Goal: Task Accomplishment & Management: Manage account settings

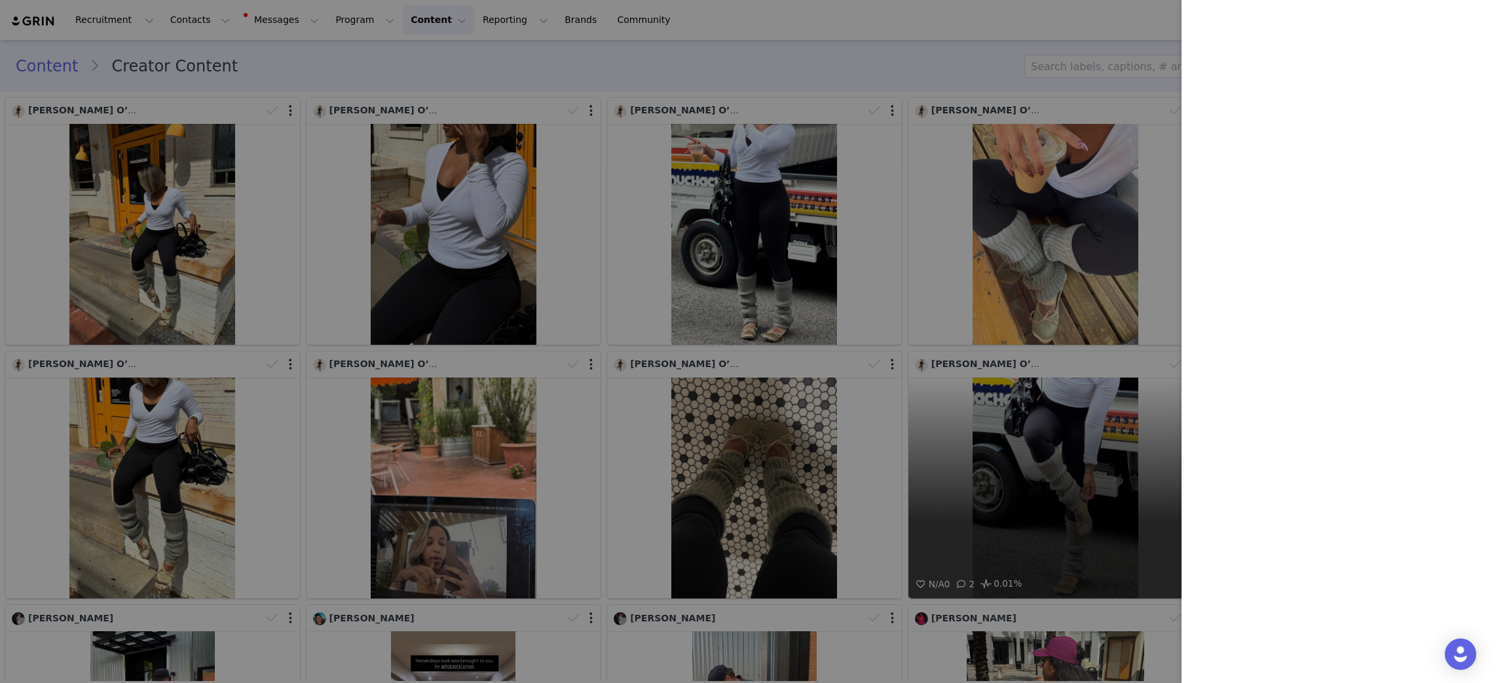
scroll to position [2460, 0]
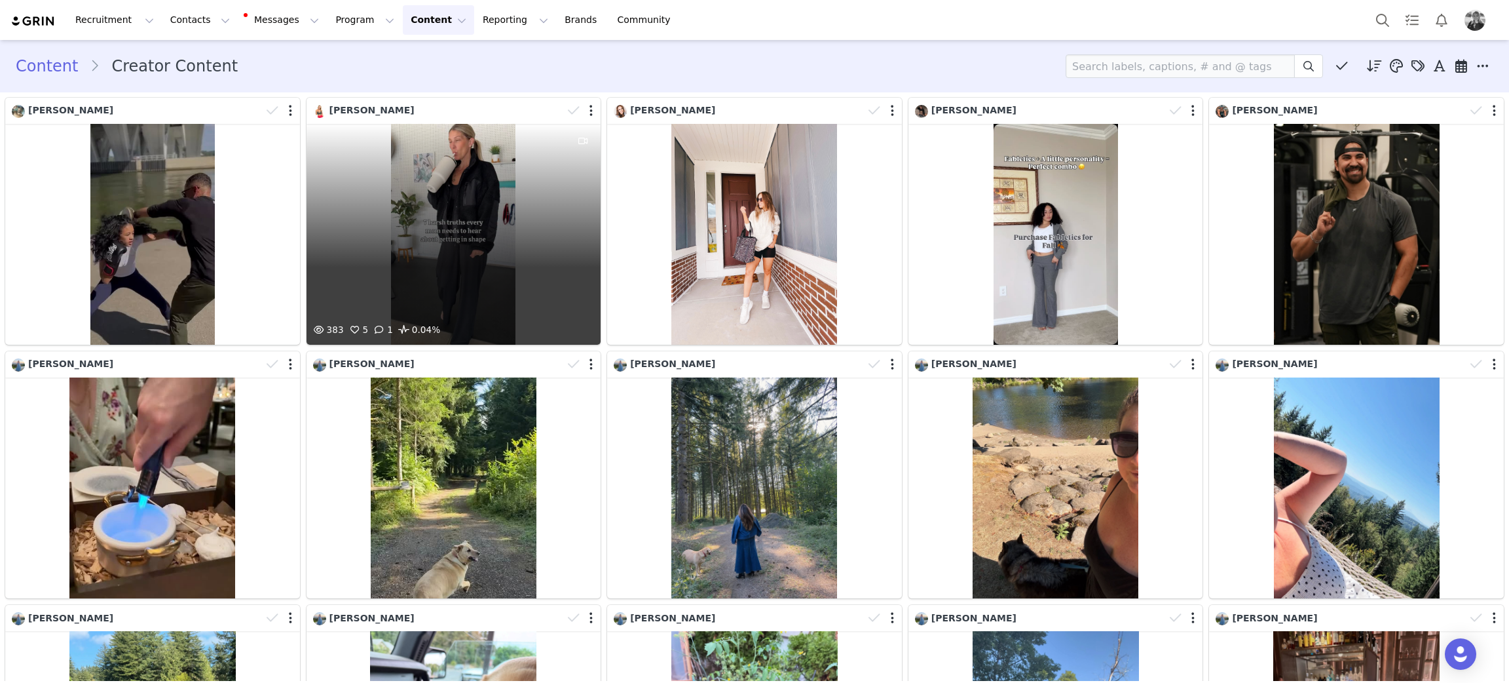
click at [429, 228] on div "383 5 1 0.04%" at bounding box center [454, 234] width 295 height 221
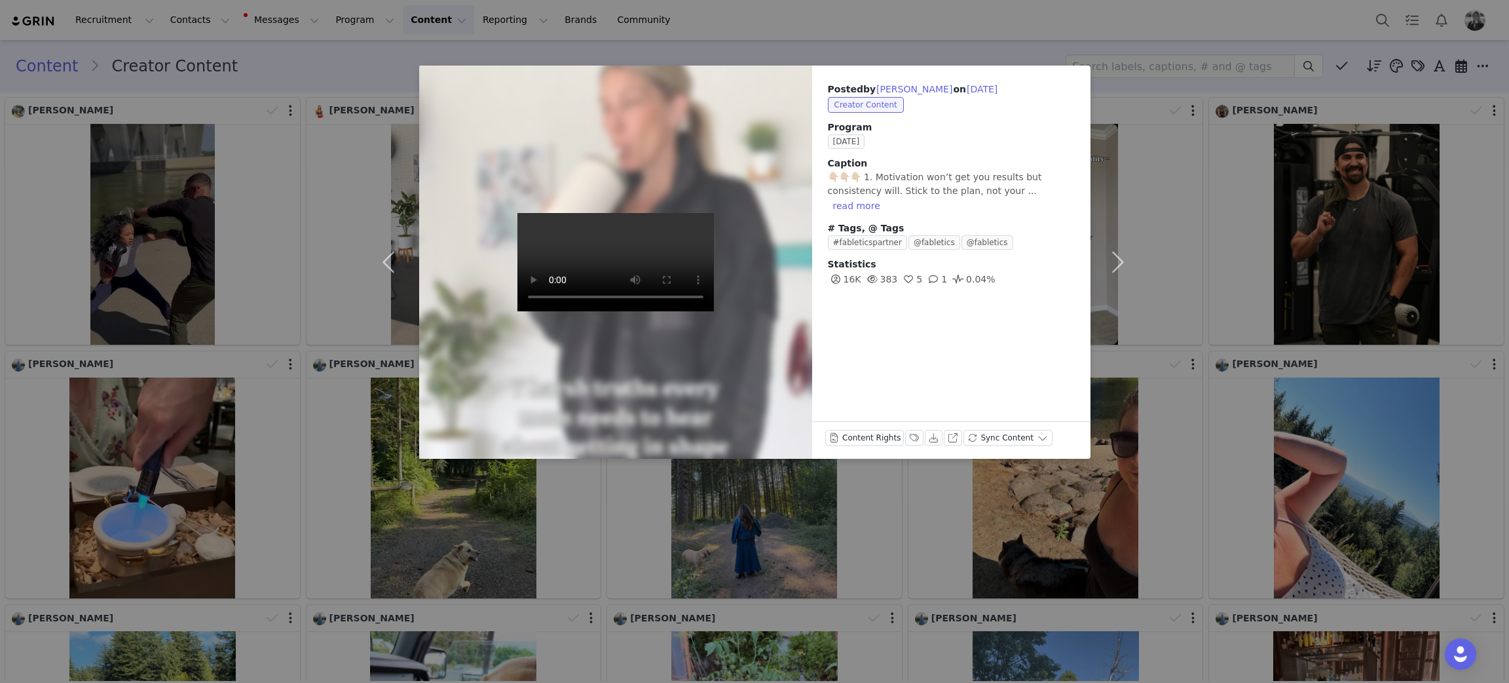
click at [298, 473] on div "Posted by Britt Donovan on Sep 30, 2025 Creator Content Program SEPTEMBER 2025 …" at bounding box center [754, 341] width 1509 height 683
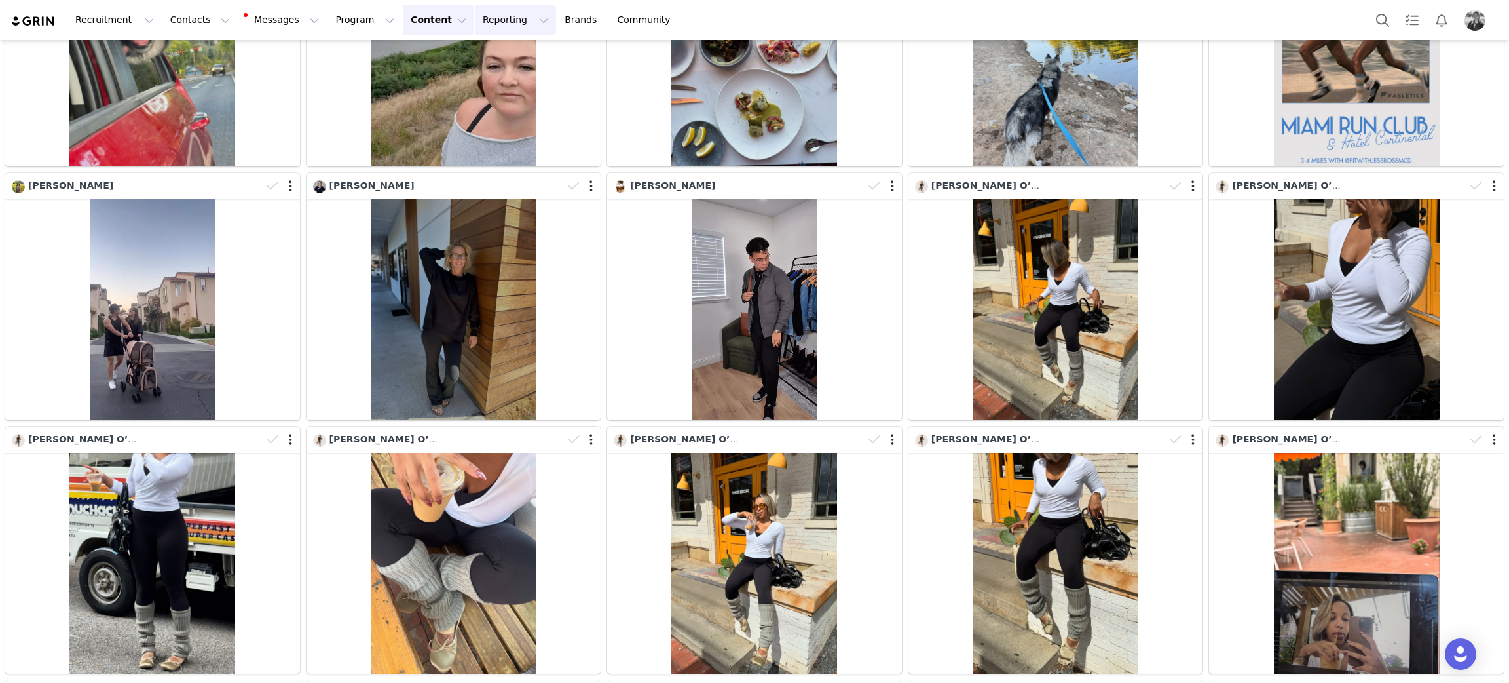
scroll to position [1103, 0]
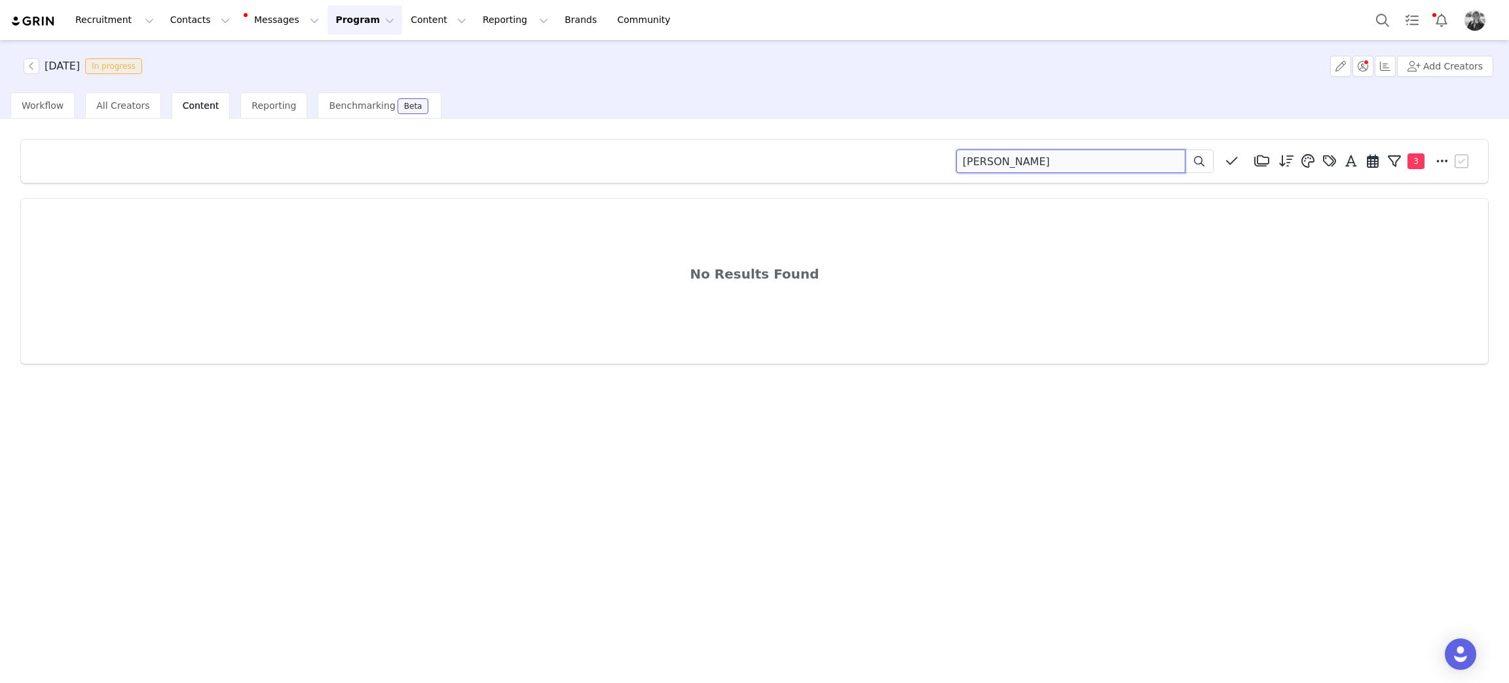
drag, startPoint x: 1105, startPoint y: 151, endPoint x: 804, endPoint y: 253, distance: 317.8
click at [747, 159] on div "[PERSON_NAME] Media Library (18385) [DATE] (155) [DATE] (228) [DATE] (454) [DAT…" at bounding box center [755, 161] width 1436 height 24
click at [762, 392] on div "Media Library (18385) [DATE] (155) [DATE] (228) [DATE] (454) [DATE] (364) Luxe3…" at bounding box center [754, 400] width 1509 height 562
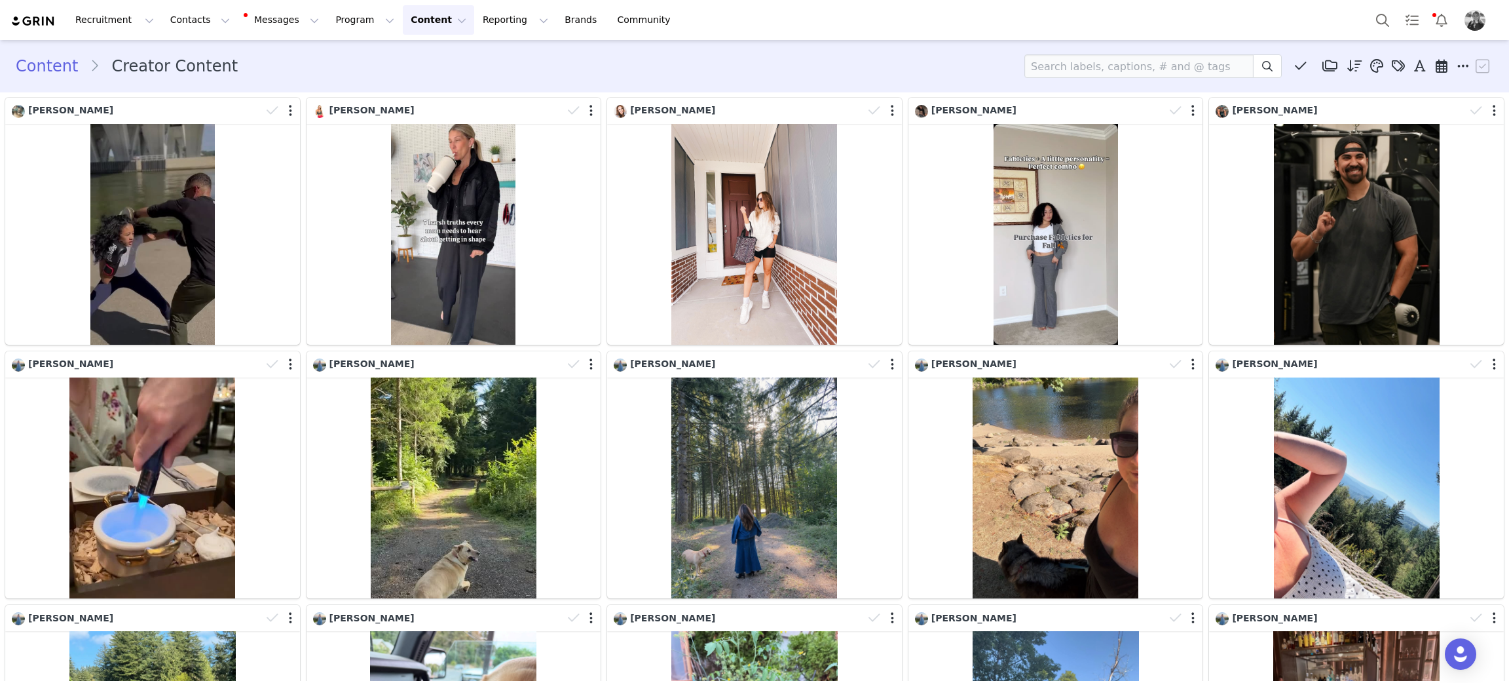
scroll to position [1103, 0]
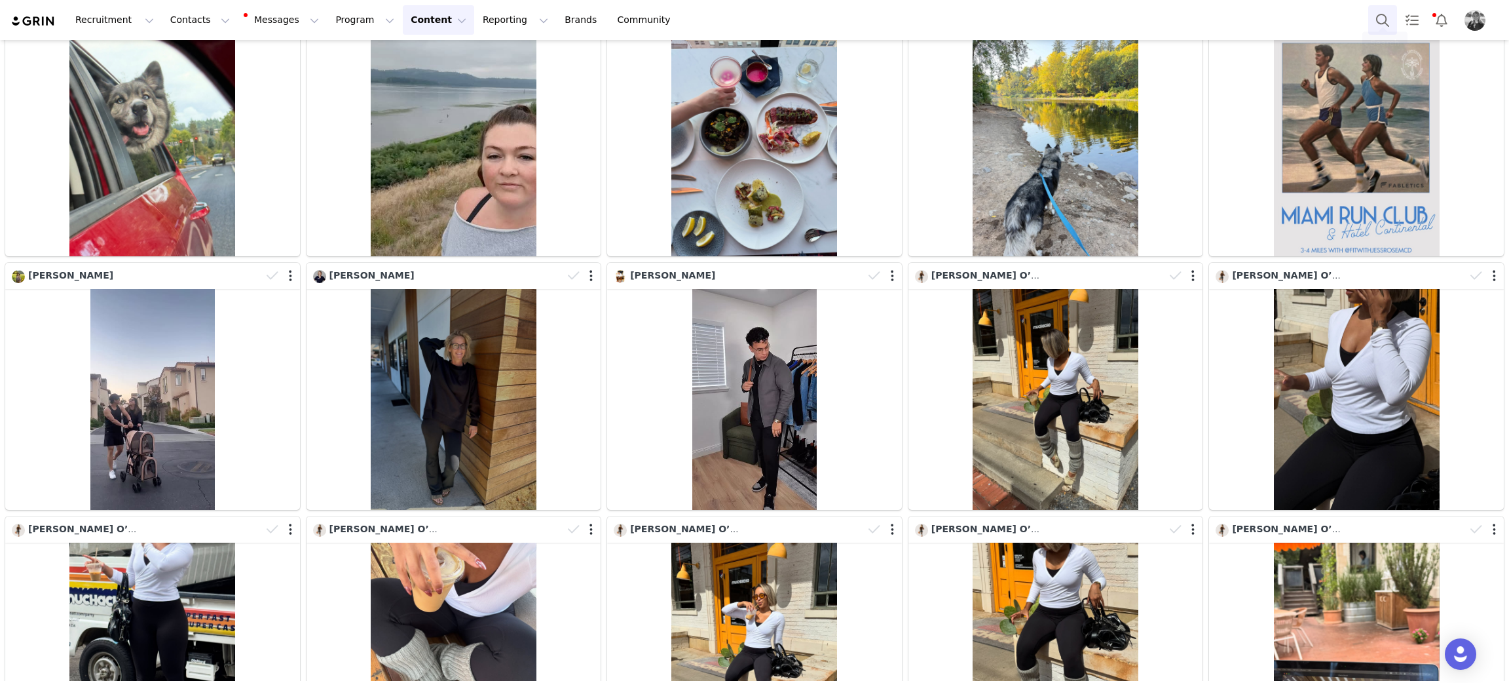
click at [1382, 18] on button "Search" at bounding box center [1382, 19] width 29 height 29
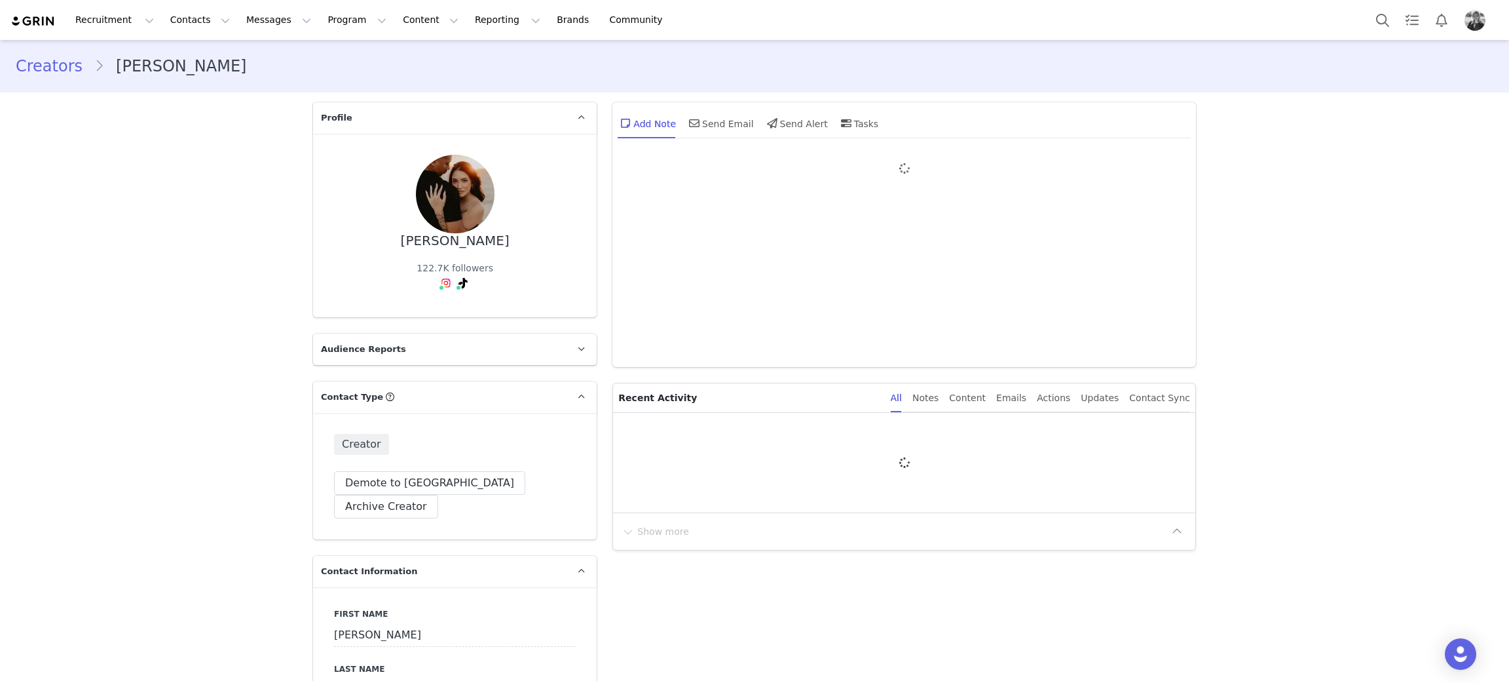
type input "+1 ([GEOGRAPHIC_DATA])"
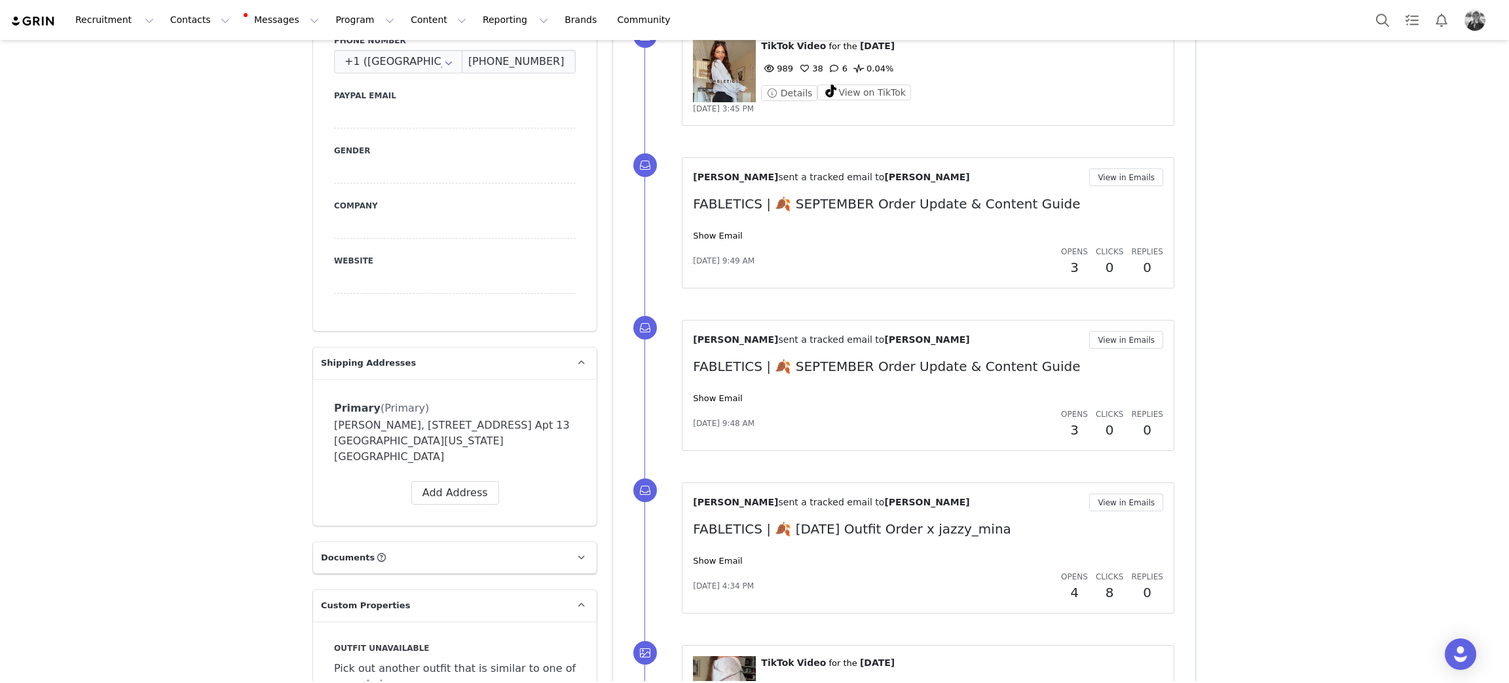
scroll to position [884, 0]
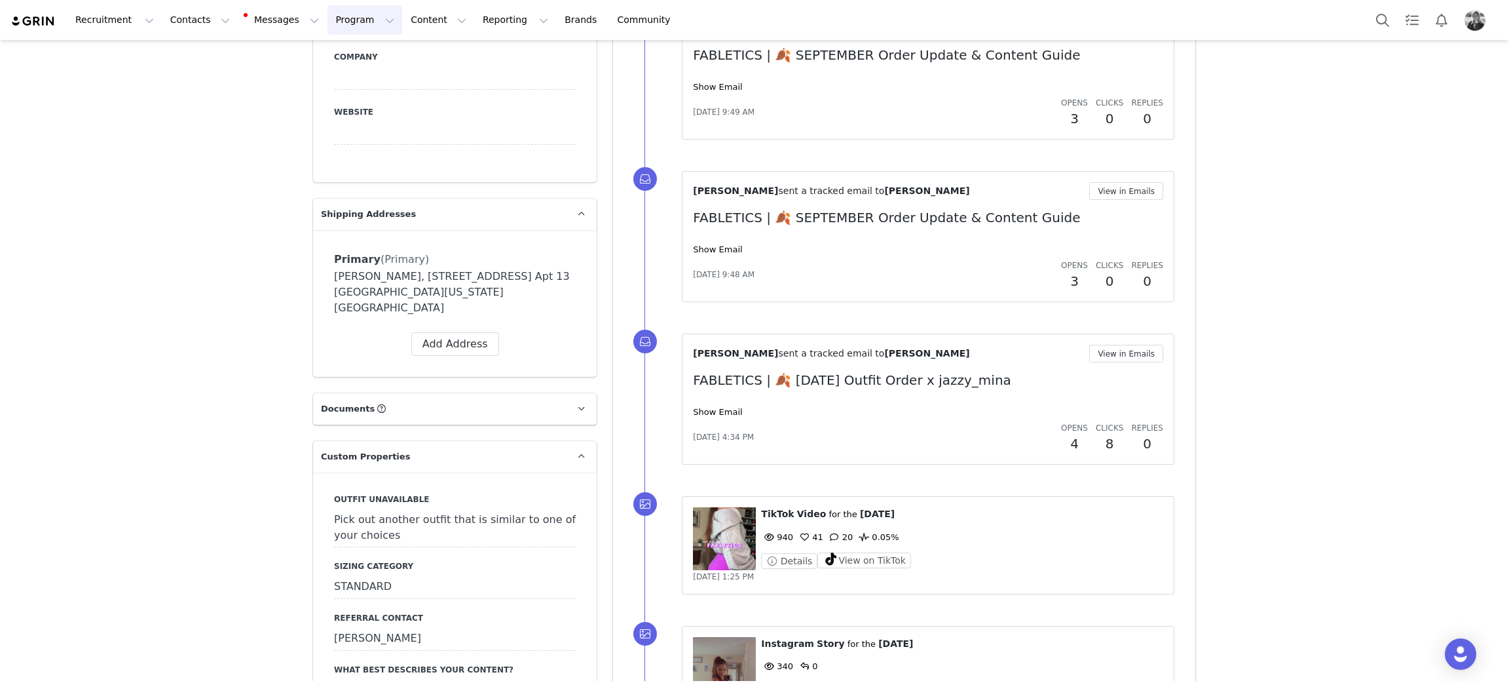
click at [328, 26] on button "Program Program" at bounding box center [365, 19] width 75 height 29
click at [320, 60] on p "Activations" at bounding box center [331, 58] width 50 height 14
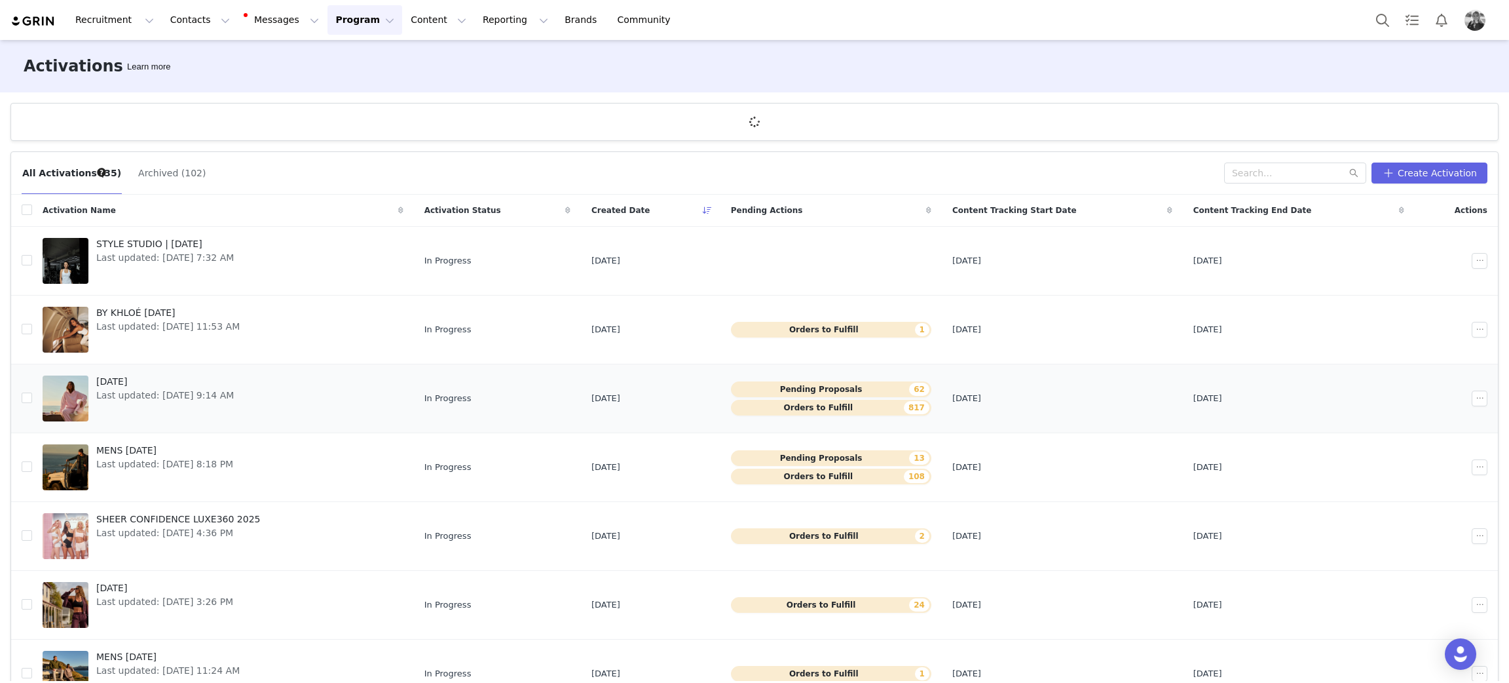
click at [124, 383] on span "[DATE]" at bounding box center [165, 382] width 138 height 14
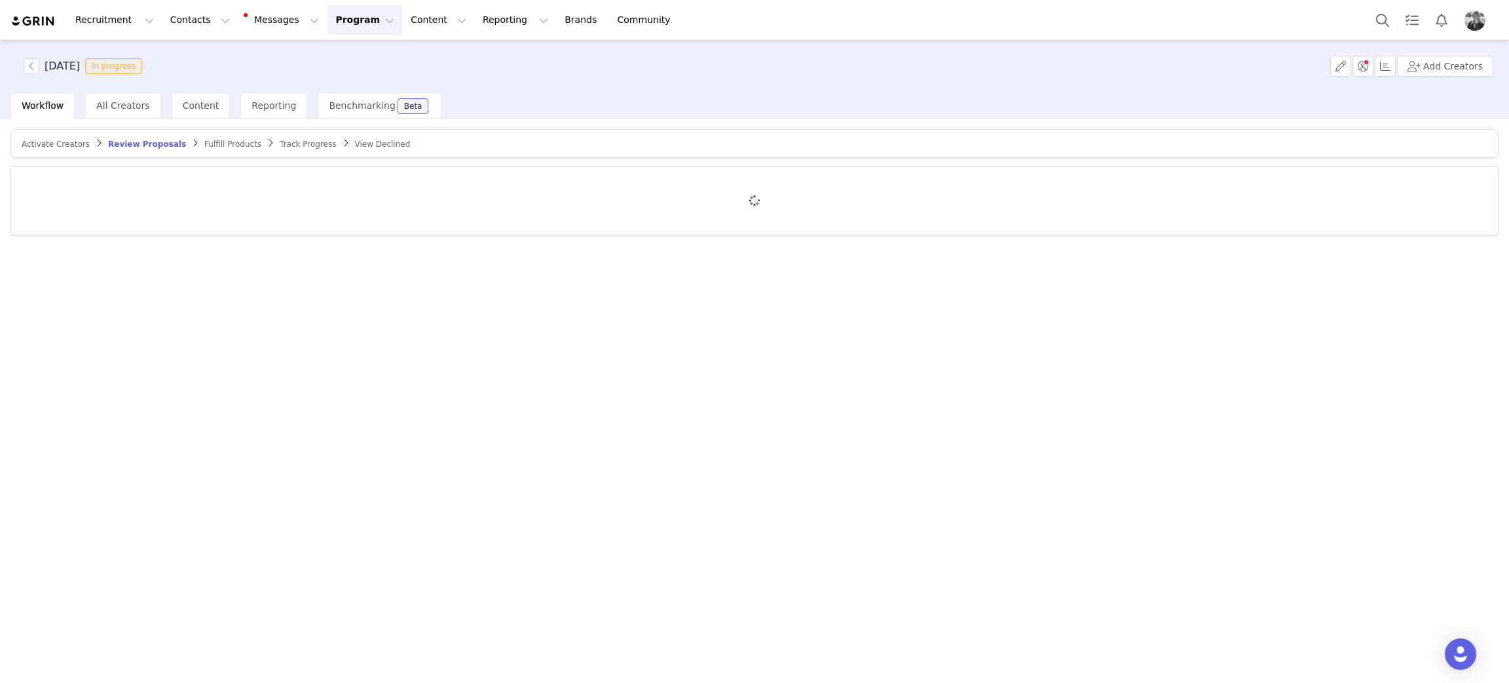
click at [54, 145] on span "Activate Creators" at bounding box center [56, 144] width 68 height 9
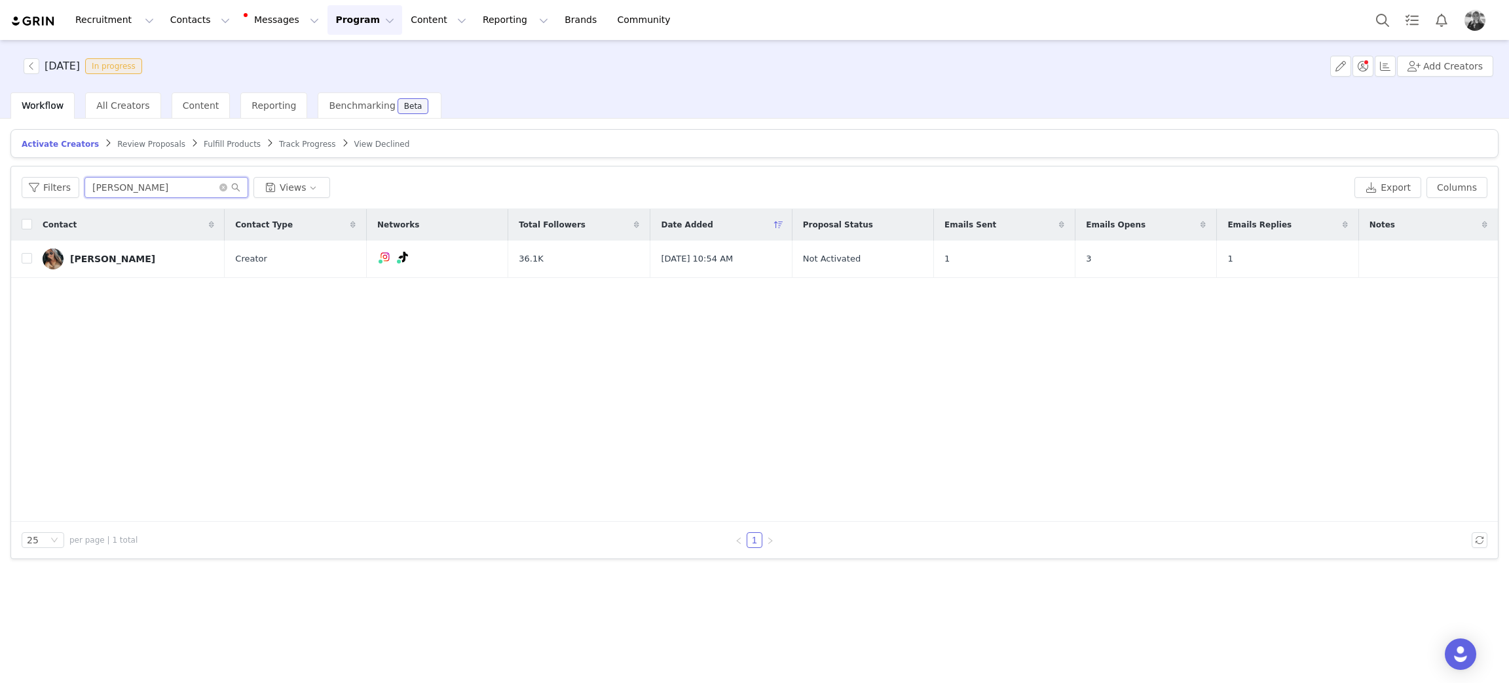
click at [111, 193] on input "mariah" at bounding box center [166, 187] width 164 height 21
drag, startPoint x: 131, startPoint y: 185, endPoint x: 3, endPoint y: 177, distance: 128.0
click at [9, 195] on div "Activate Creators Review Proposals Fulfill Products Track Progress View Decline…" at bounding box center [754, 400] width 1509 height 562
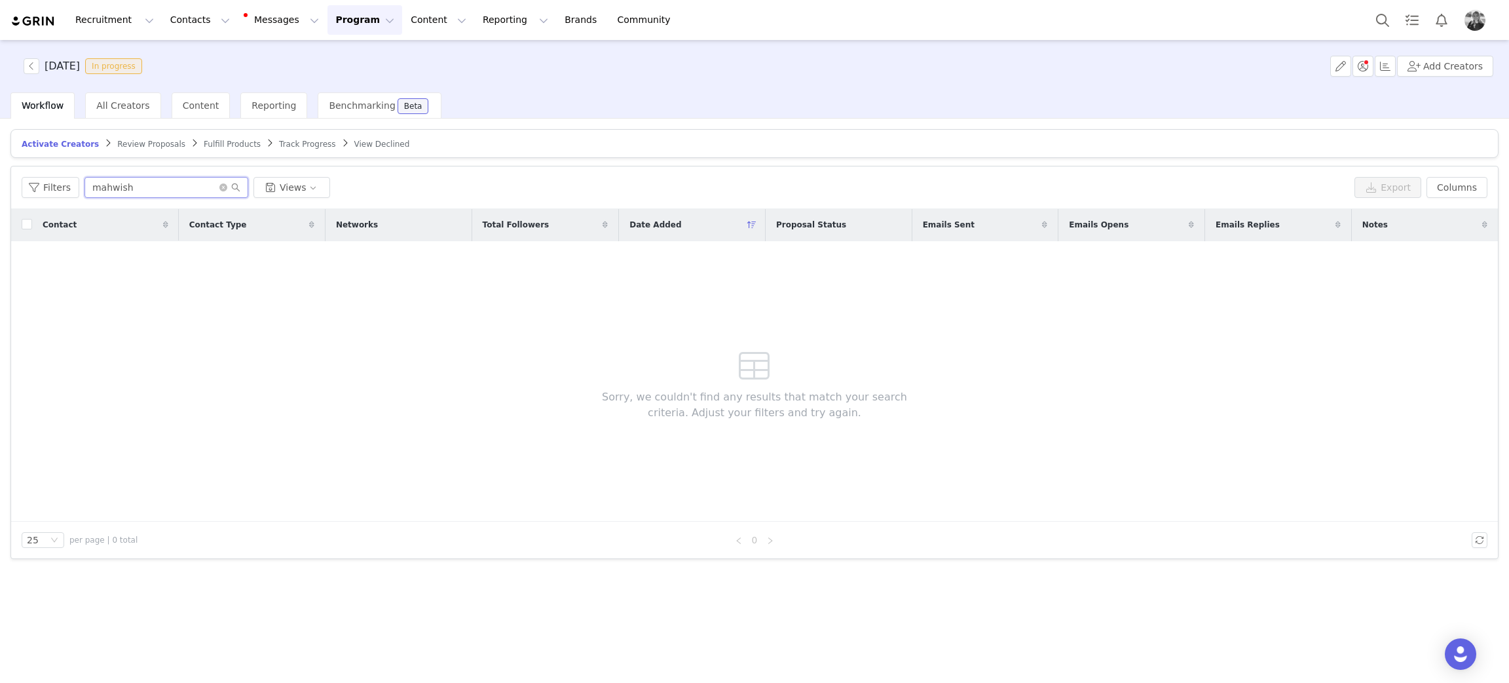
type input "mahwish"
click at [150, 147] on span "Review Proposals" at bounding box center [151, 144] width 68 height 9
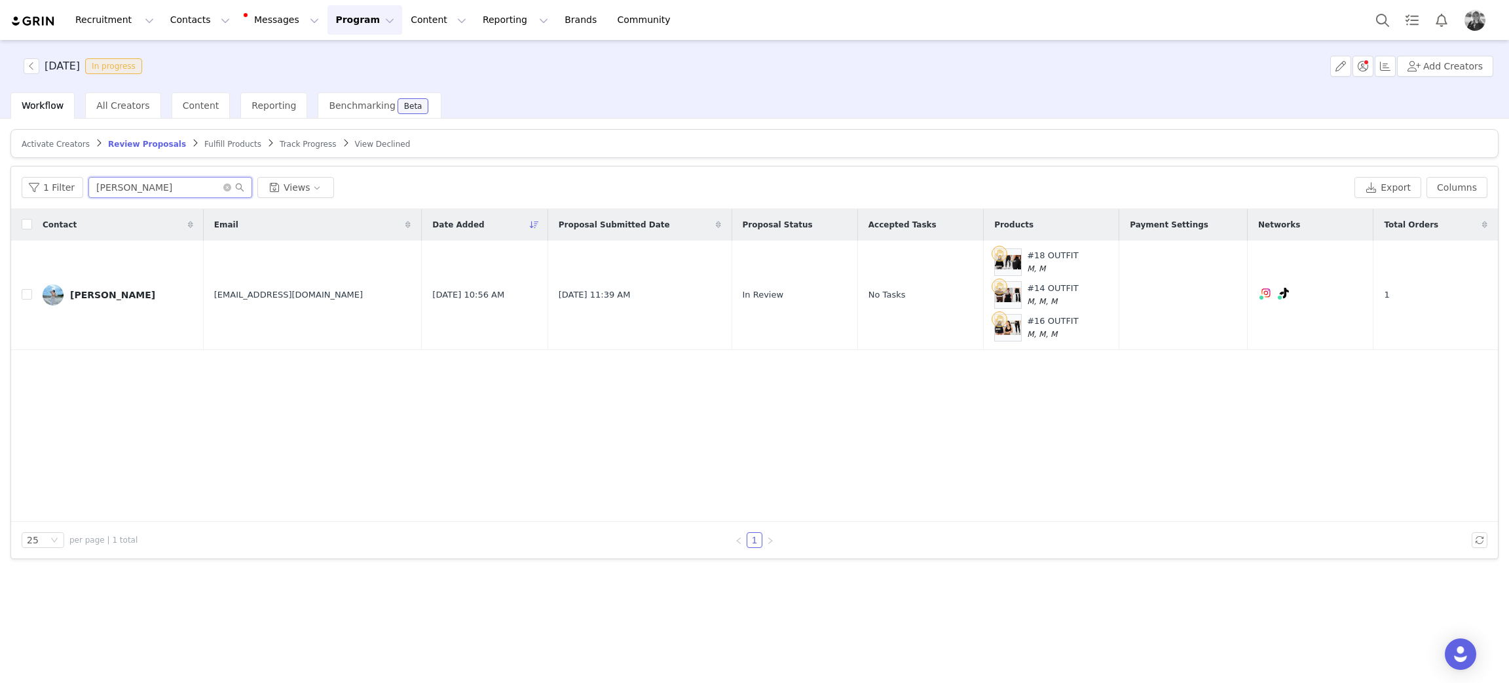
drag, startPoint x: 122, startPoint y: 190, endPoint x: 0, endPoint y: 179, distance: 123.0
click at [0, 179] on div "Activate Creators Review Proposals Fulfill Products Track Progress View Decline…" at bounding box center [754, 400] width 1509 height 562
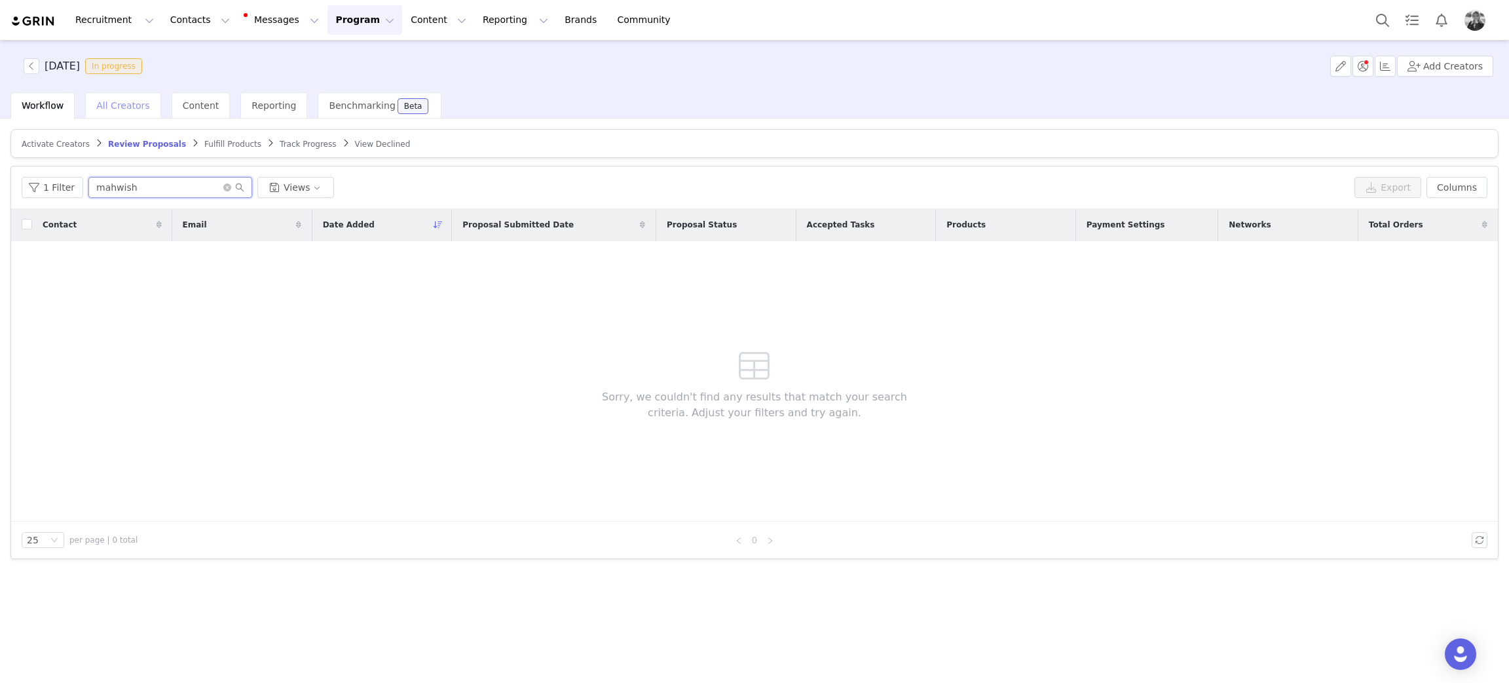
type input "mahwish"
click at [113, 107] on span "All Creators" at bounding box center [122, 105] width 53 height 10
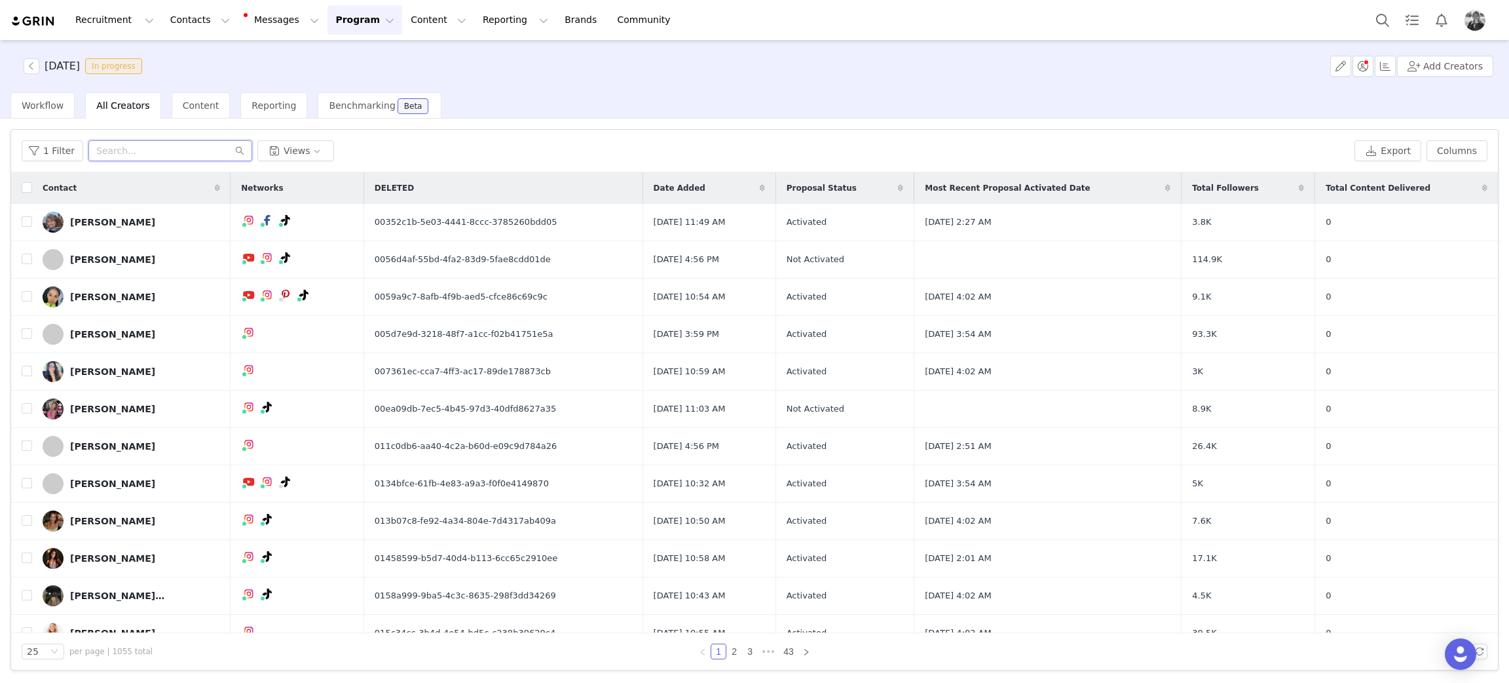
click at [147, 157] on input "text" at bounding box center [170, 150] width 164 height 21
type input "mahwish"
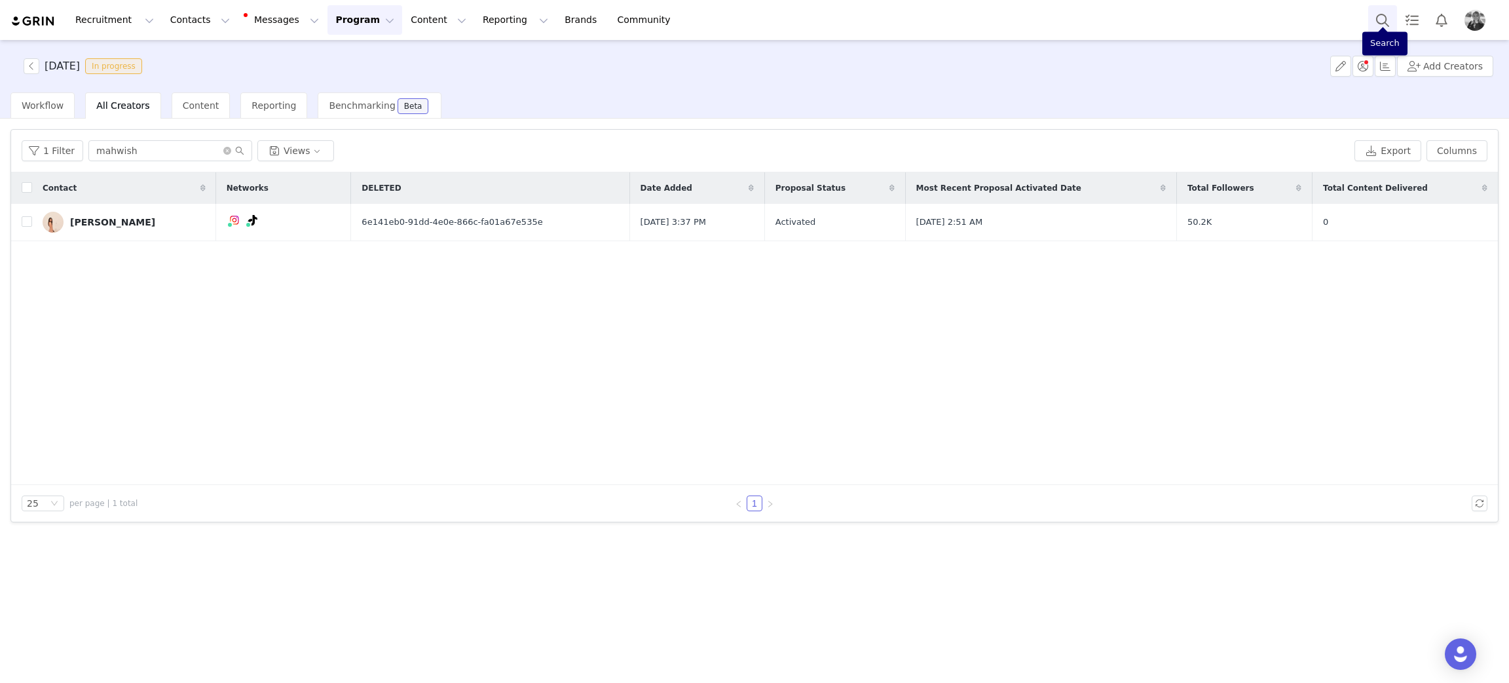
click at [1381, 20] on button "Search" at bounding box center [1382, 19] width 29 height 29
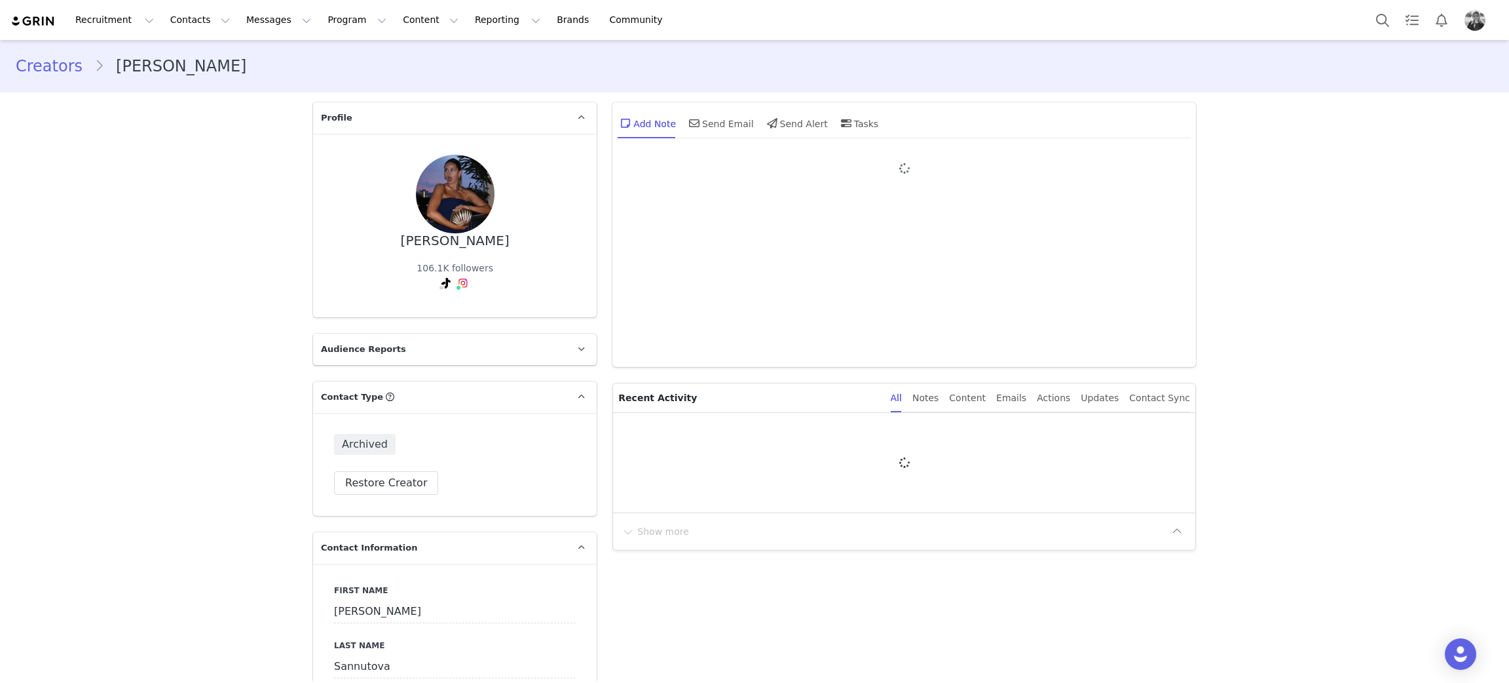
type input "+1 ([GEOGRAPHIC_DATA])"
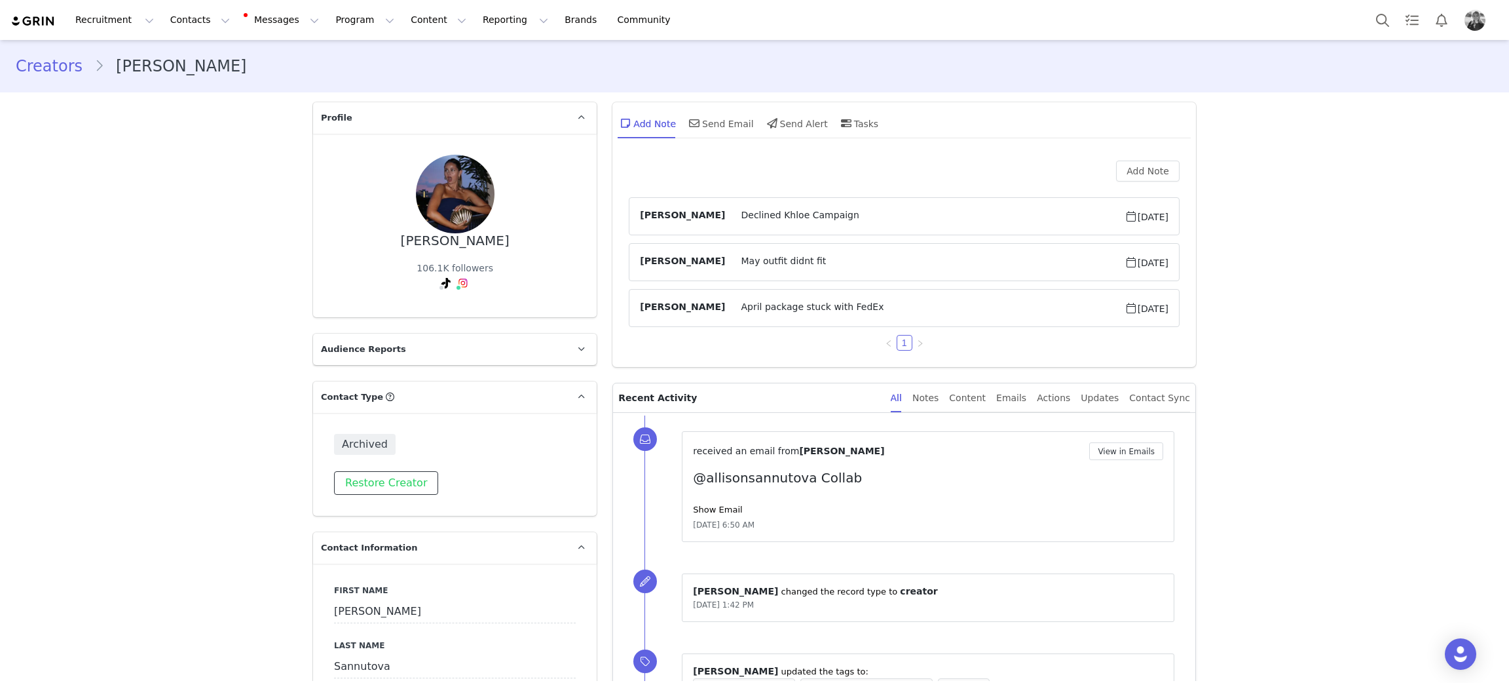
click at [365, 490] on button "Restore Creator" at bounding box center [386, 483] width 104 height 24
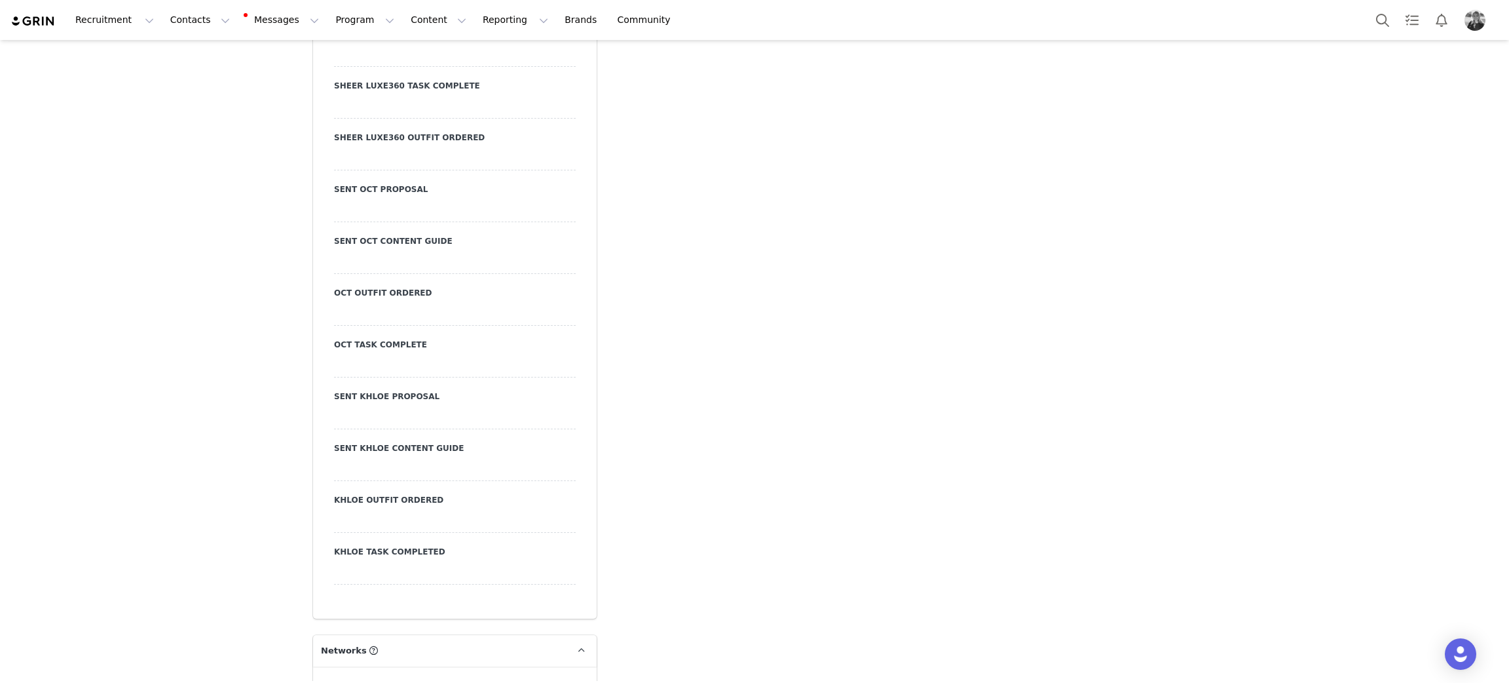
scroll to position [2948, 0]
click at [379, 203] on div at bounding box center [455, 215] width 242 height 24
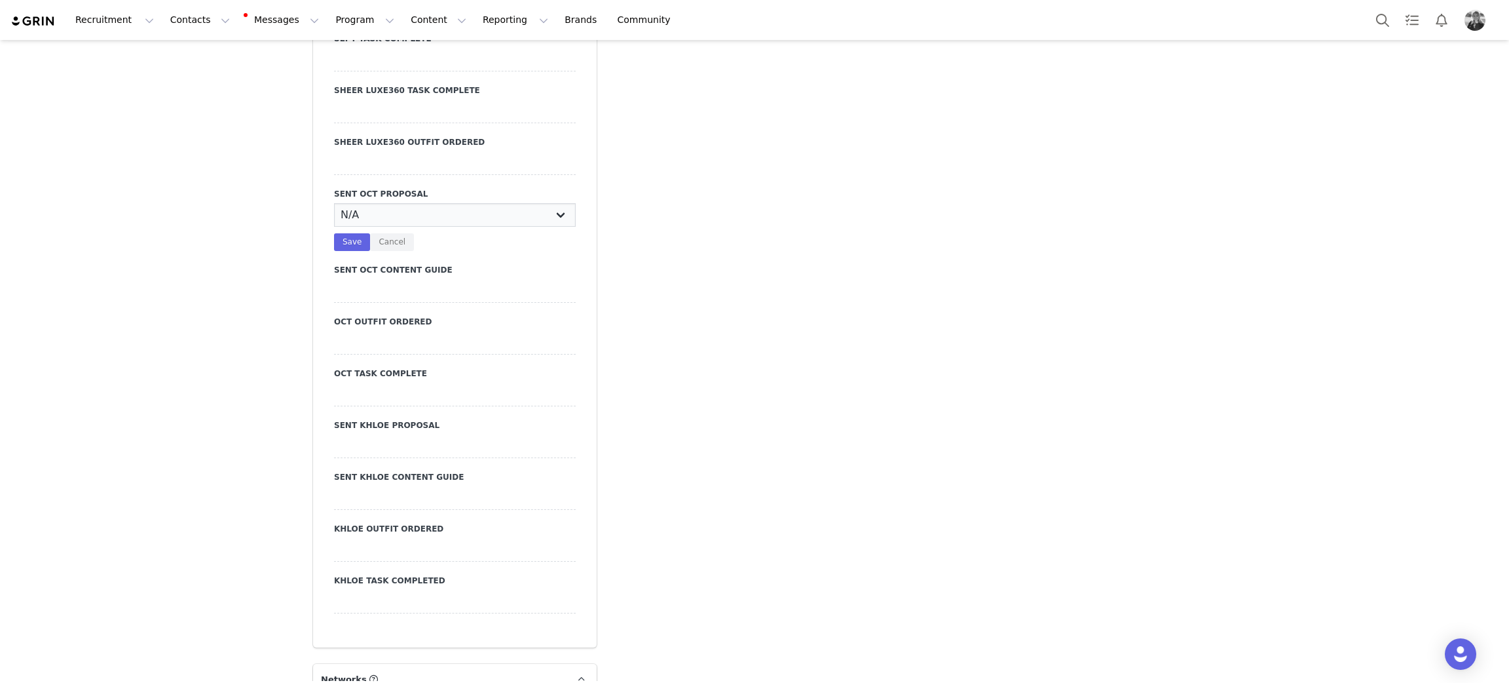
drag, startPoint x: 379, startPoint y: 187, endPoint x: 379, endPoint y: 194, distance: 7.2
click at [379, 203] on select "N/A YES" at bounding box center [455, 215] width 242 height 24
select select "YES"
click at [334, 203] on select "N/A YES" at bounding box center [455, 215] width 242 height 24
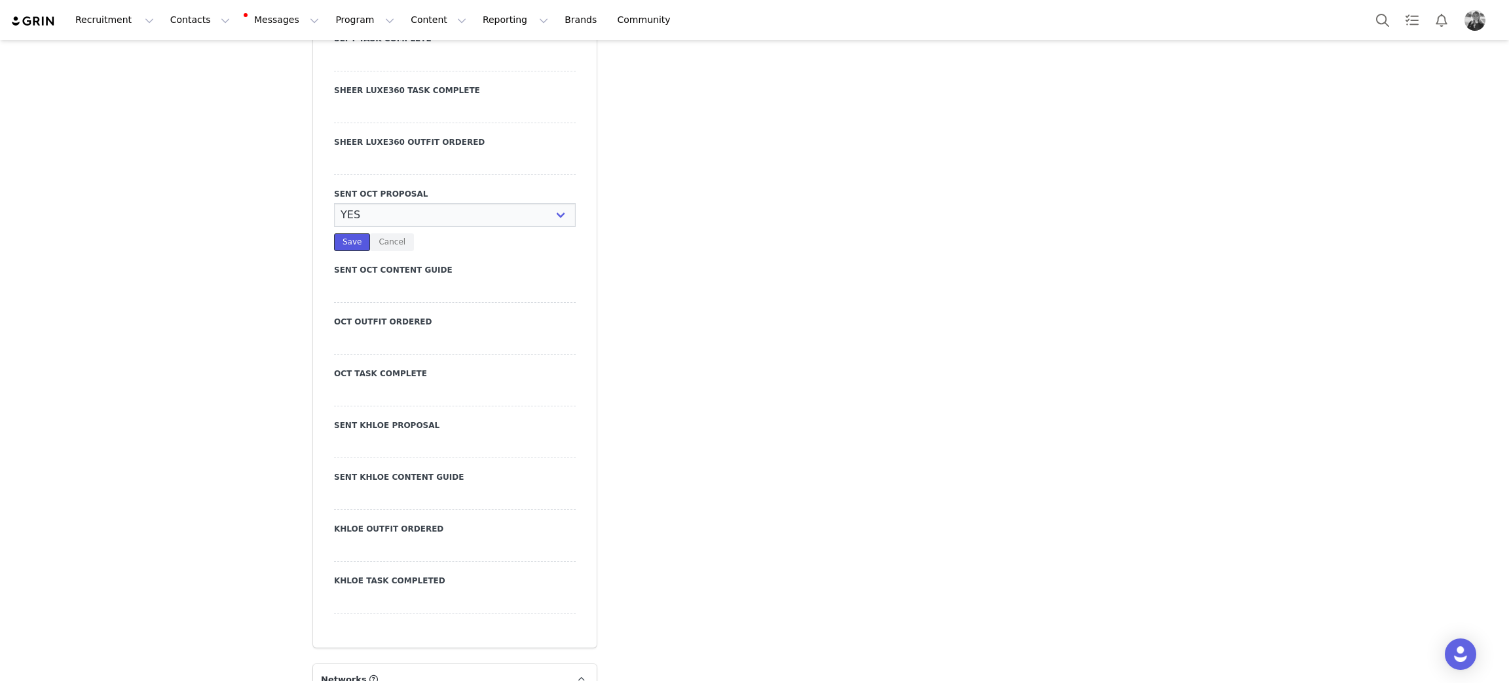
click at [345, 233] on button "Save" at bounding box center [352, 242] width 36 height 18
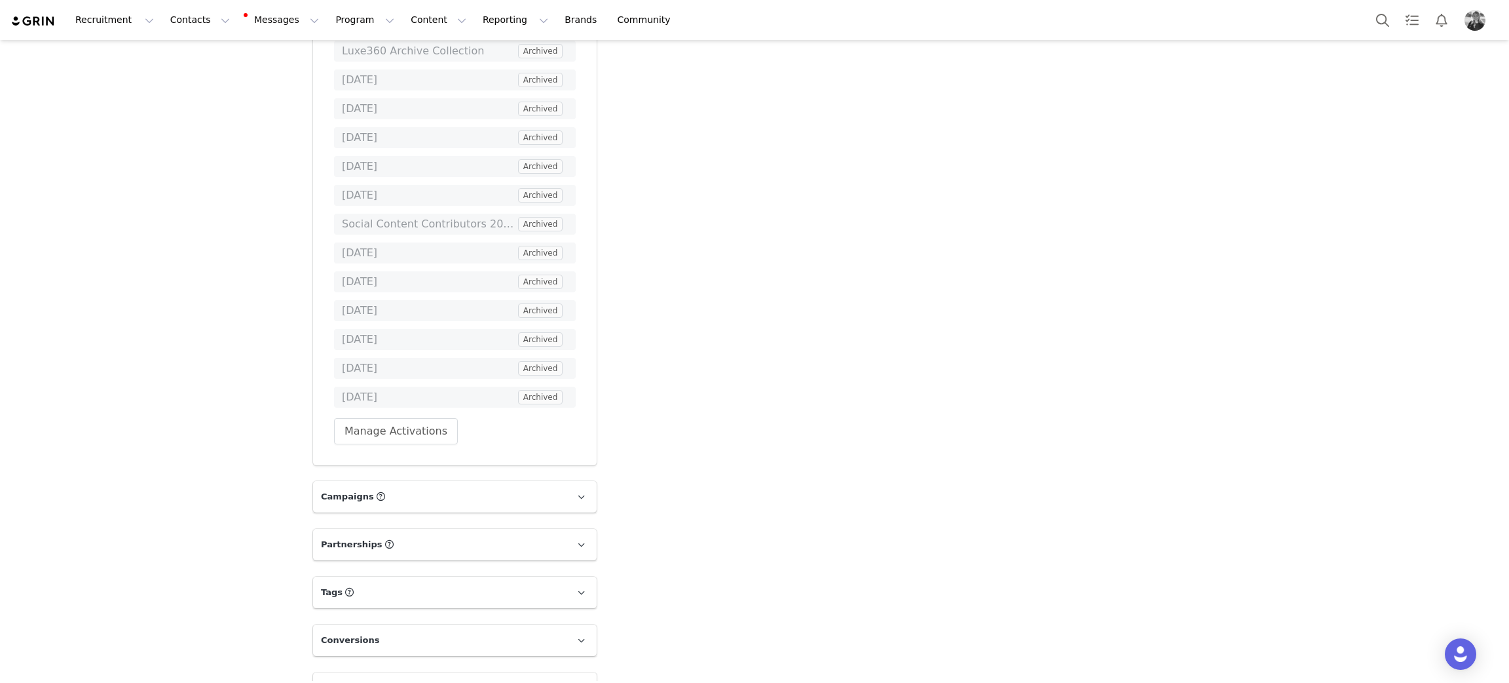
scroll to position [4643, 0]
click at [388, 411] on button "Manage Activations" at bounding box center [396, 424] width 124 height 26
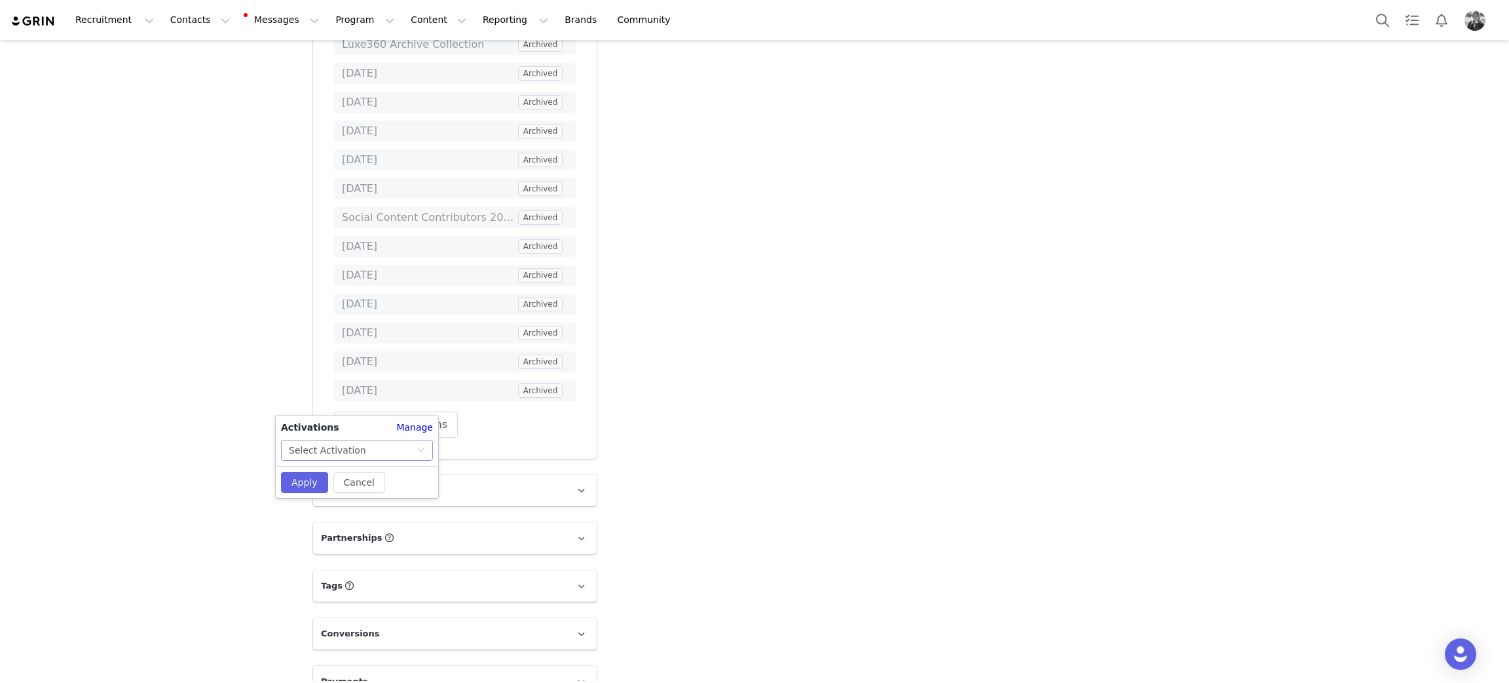
click at [359, 451] on div "Select Activation" at bounding box center [353, 450] width 128 height 20
click at [312, 513] on li "[DATE]" at bounding box center [357, 518] width 152 height 21
click at [298, 485] on button "Apply" at bounding box center [304, 482] width 47 height 21
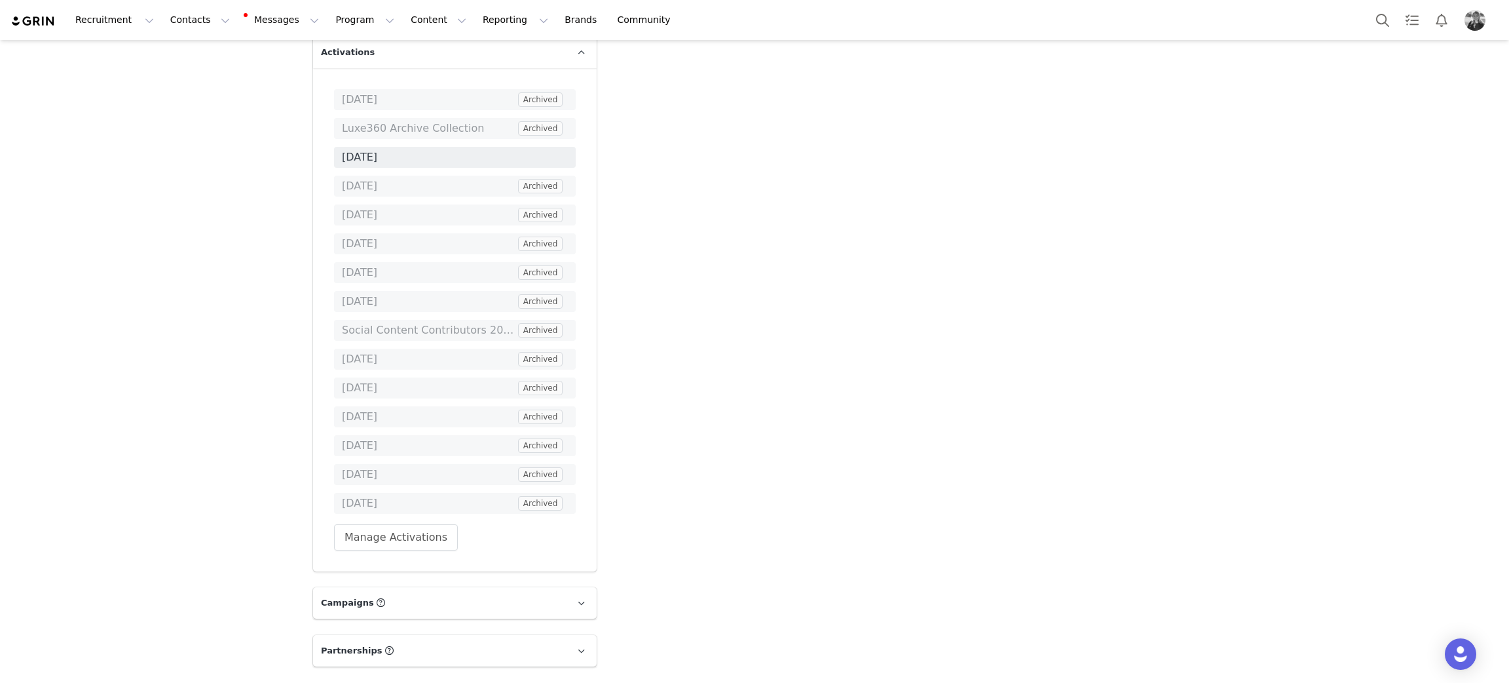
scroll to position [0, 0]
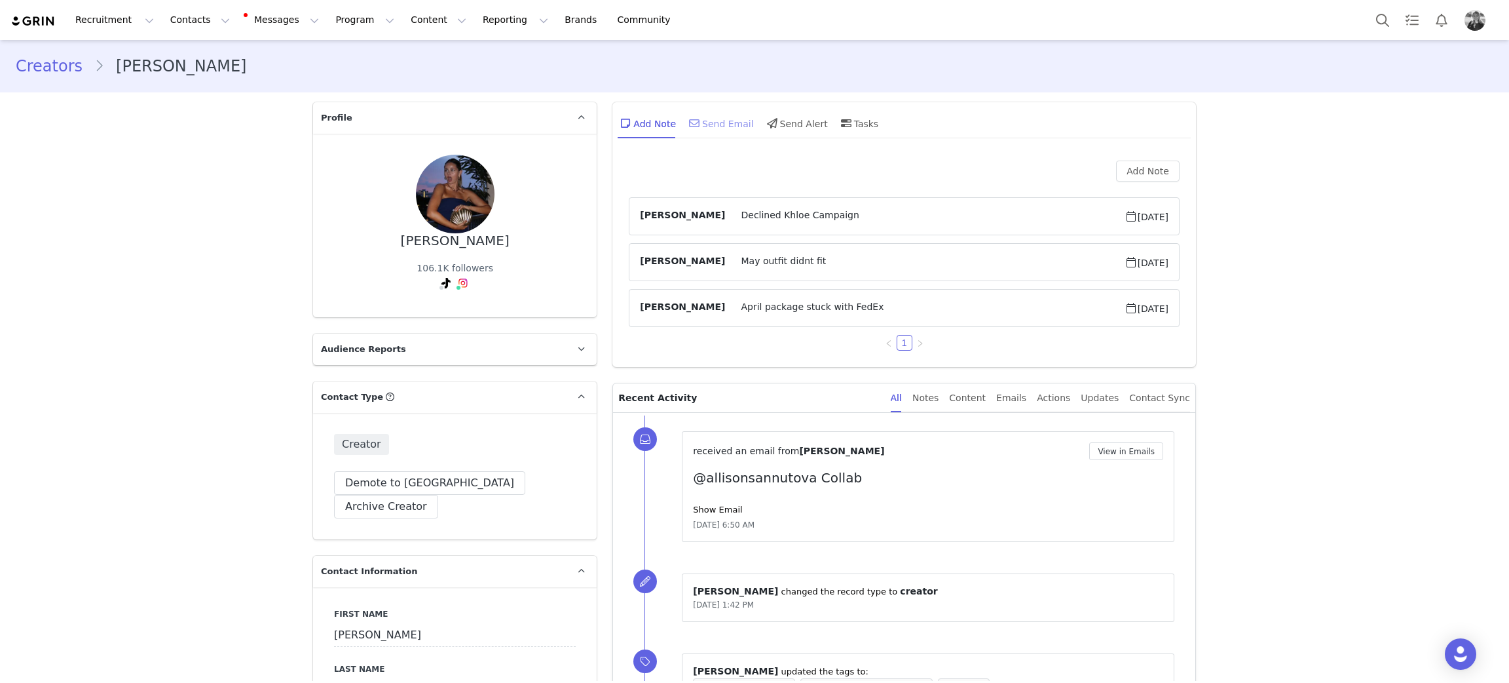
click at [719, 128] on div "Send Email" at bounding box center [719, 122] width 67 height 31
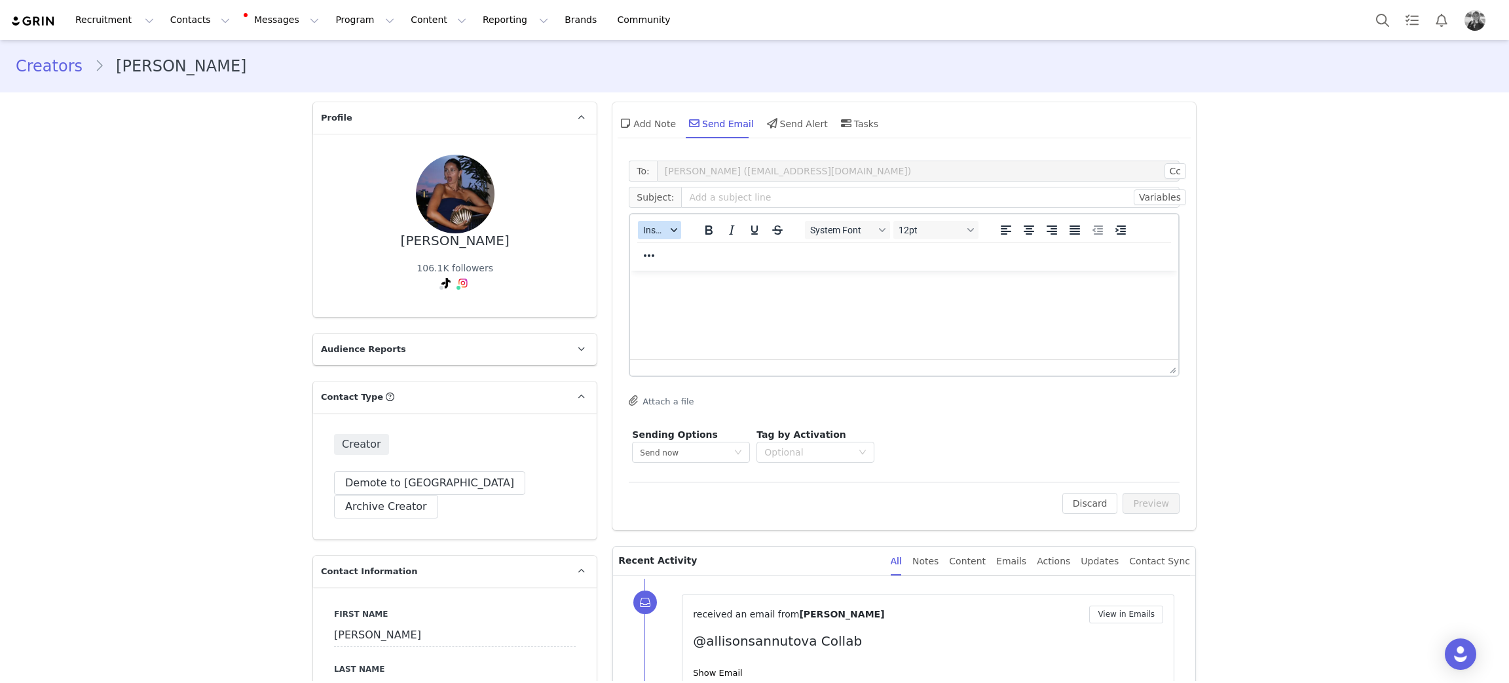
click at [652, 229] on span "Insert" at bounding box center [654, 230] width 23 height 10
click at [655, 254] on div "Insert Template" at bounding box center [700, 252] width 118 height 16
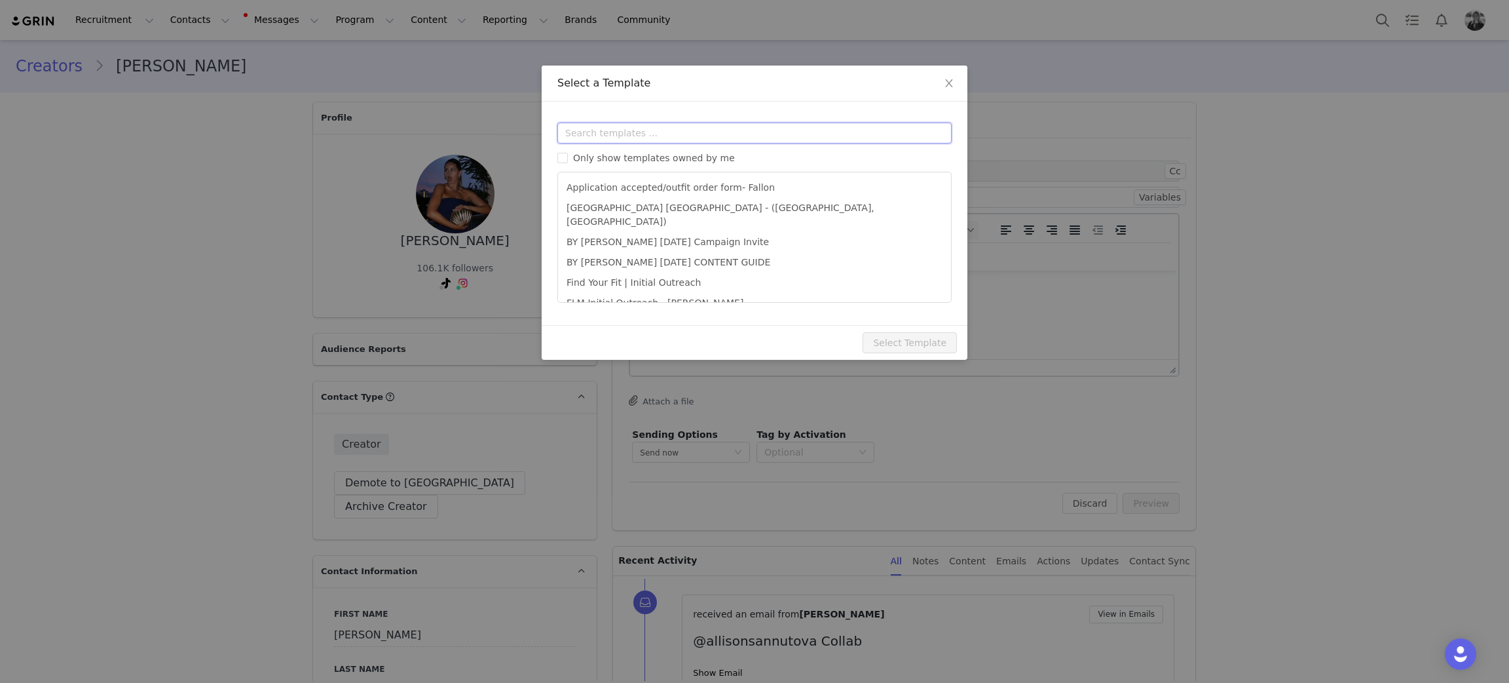
click at [639, 130] on input "text" at bounding box center [754, 132] width 394 height 21
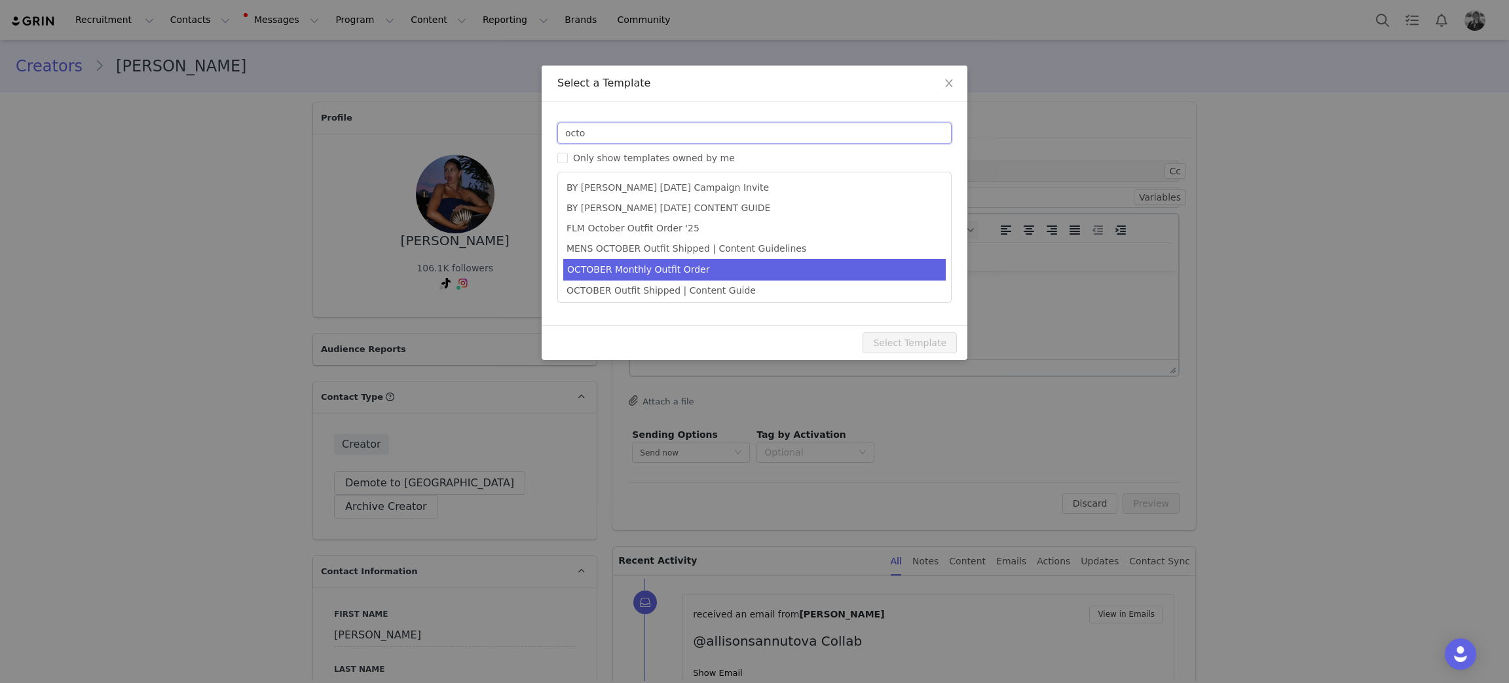
type input "octo"
click at [637, 278] on li "OCTOBER Monthly Outfit Order" at bounding box center [754, 270] width 383 height 22
type input "FABLETICS | 🎃 [DATE] Outfit Order x [instagram_username] + Exciting update!"
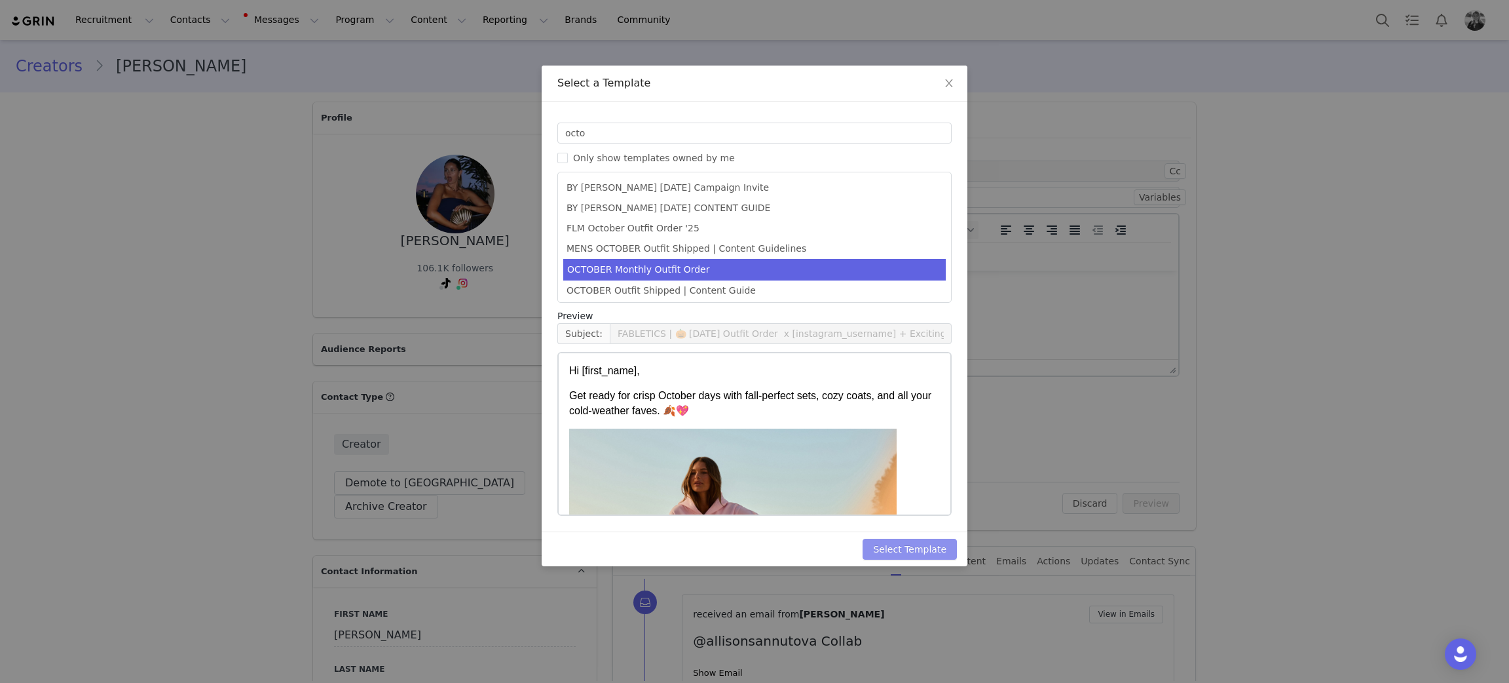
click at [910, 548] on button "Select Template" at bounding box center [910, 548] width 94 height 21
type input "FABLETICS | 🎃 [DATE] Outfit Order x [instagram_username] + Exciting update!"
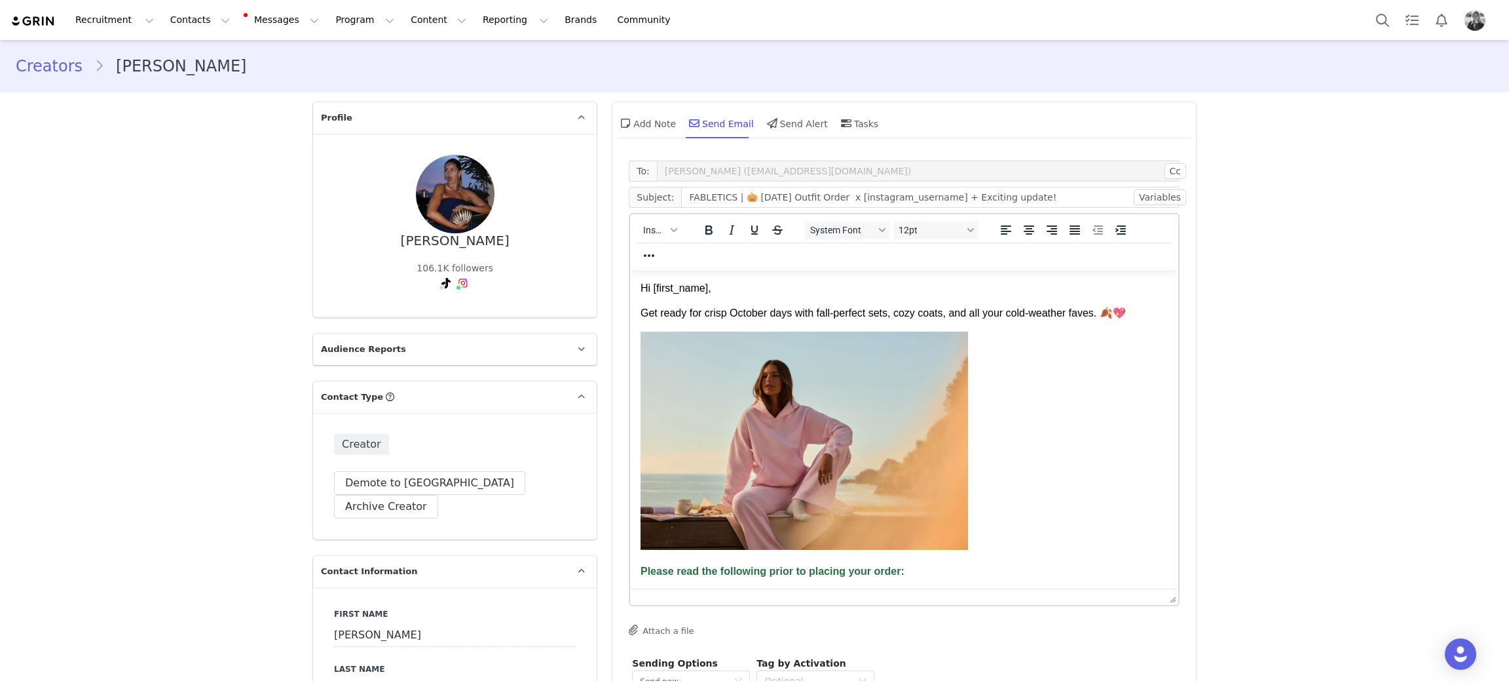
drag, startPoint x: 1166, startPoint y: 373, endPoint x: 1178, endPoint y: 595, distance: 222.4
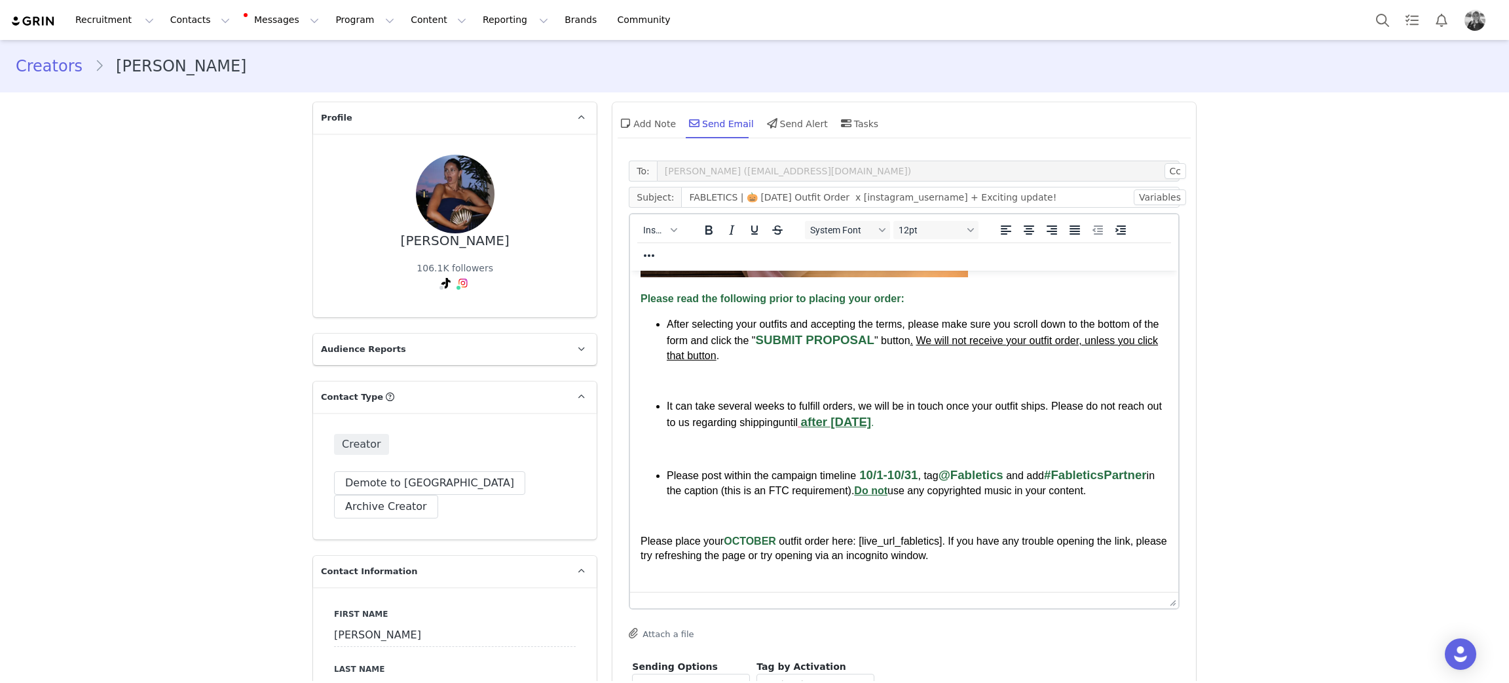
scroll to position [512, 0]
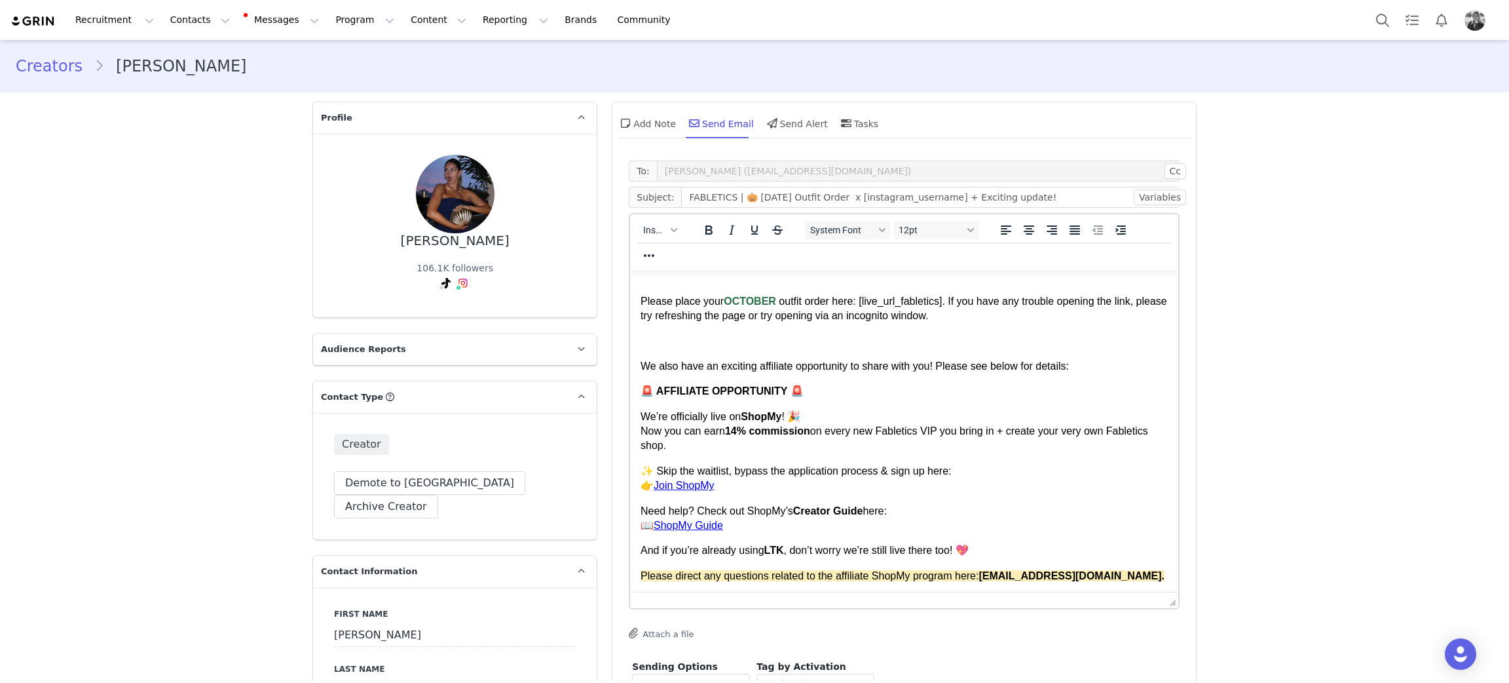
click at [695, 603] on div "Thank you!" at bounding box center [904, 600] width 527 height 14
click at [720, 597] on div "Thank you!" at bounding box center [904, 600] width 527 height 14
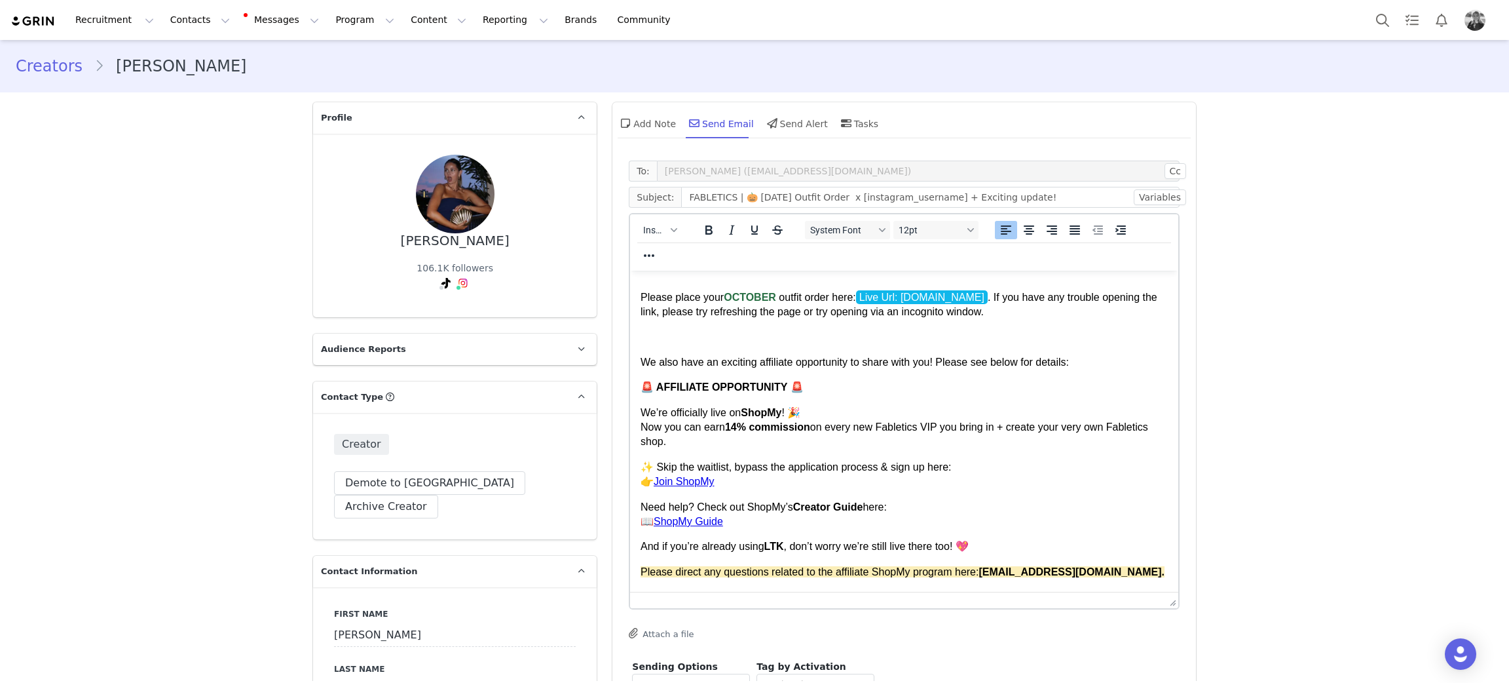
scroll to position [531, 0]
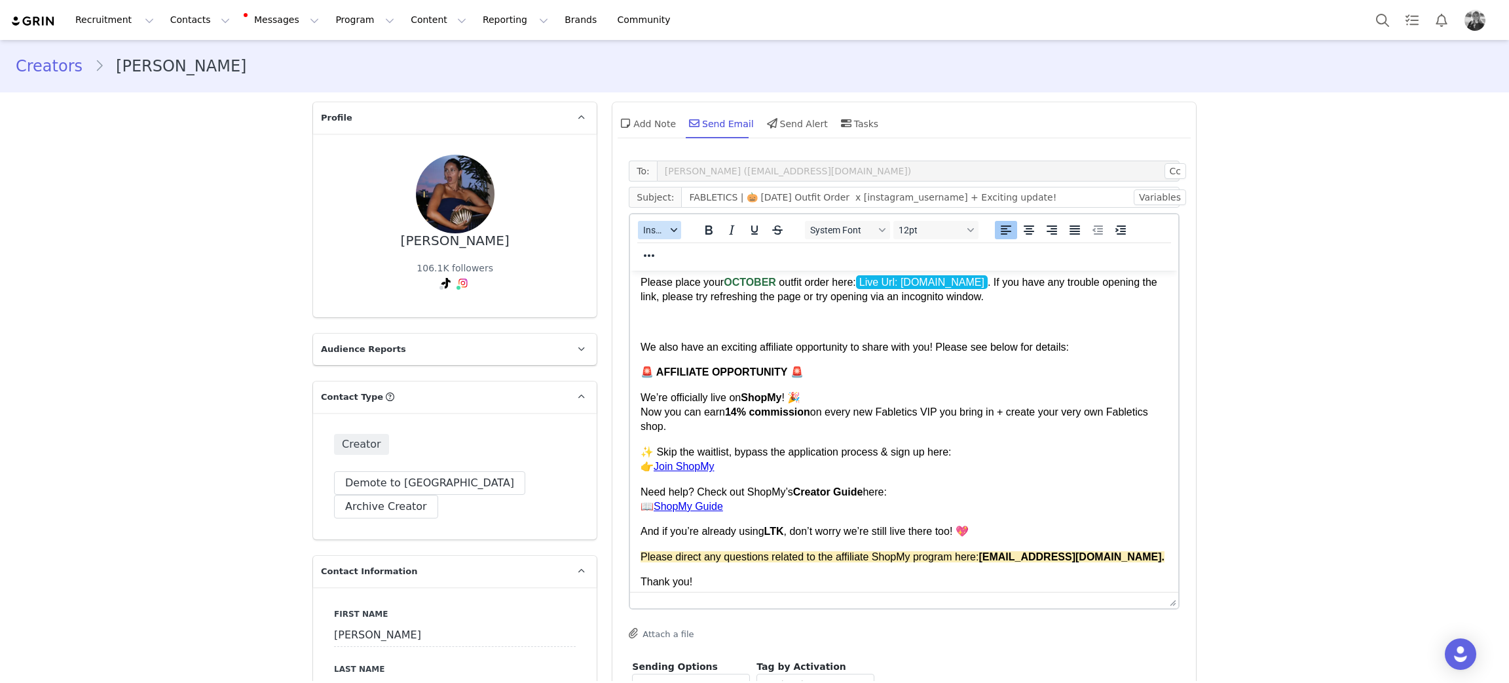
click at [646, 234] on span "Insert" at bounding box center [654, 230] width 23 height 10
click at [644, 300] on div "Insert Signature" at bounding box center [700, 294] width 118 height 16
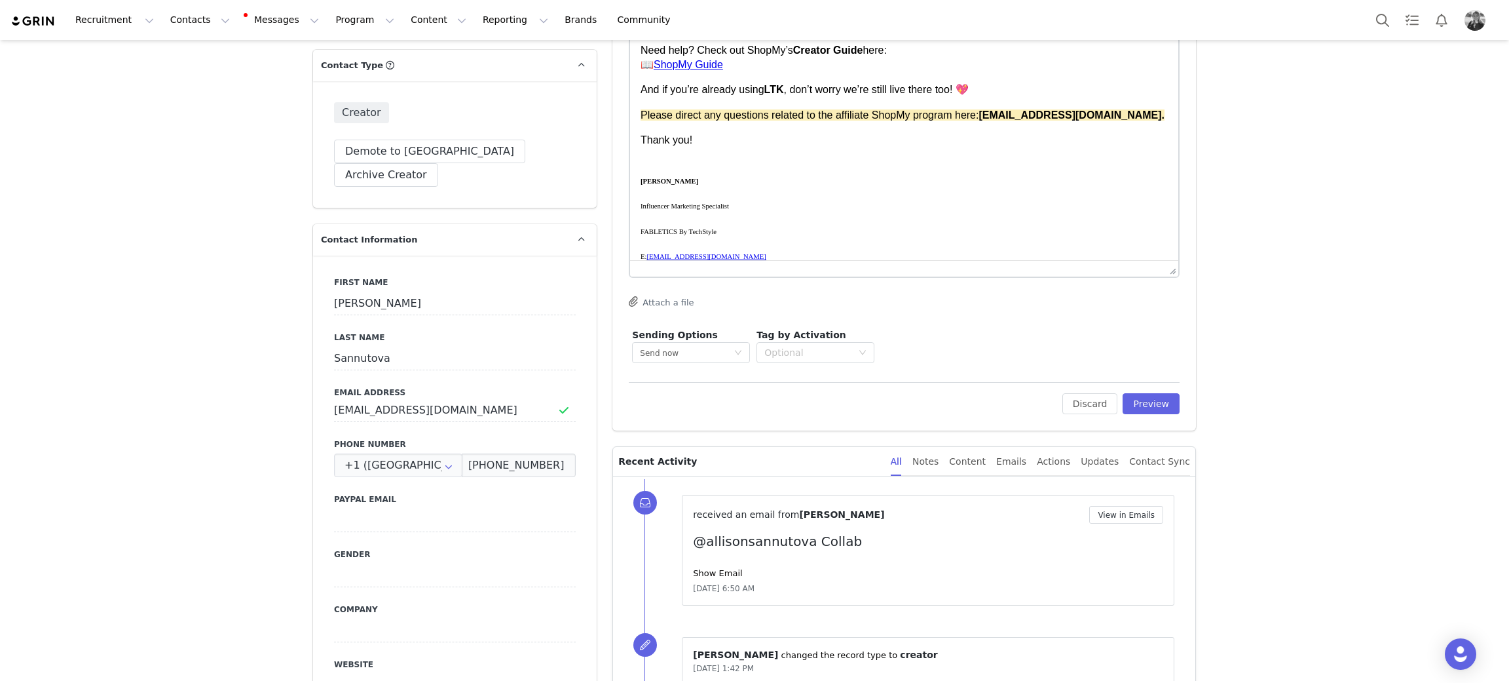
scroll to position [393, 0]
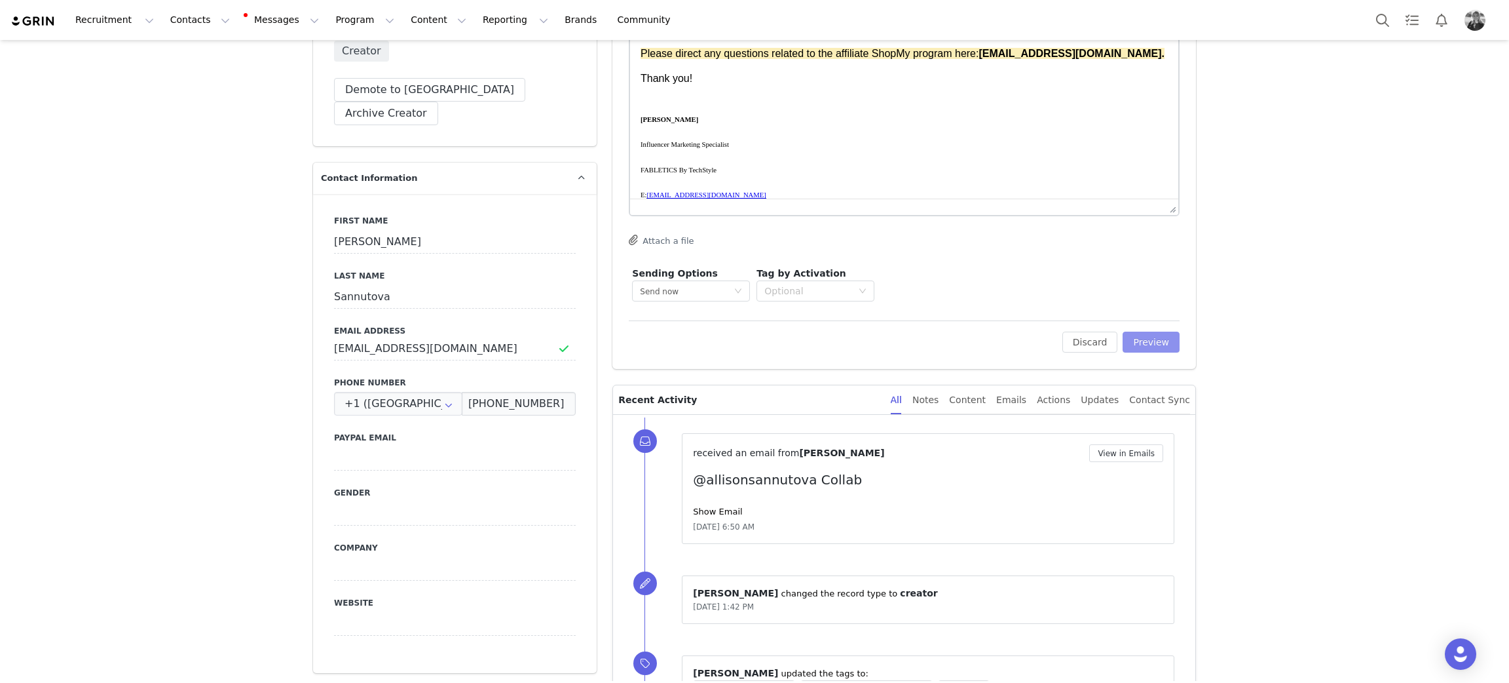
click at [1145, 347] on button "Preview" at bounding box center [1151, 341] width 57 height 21
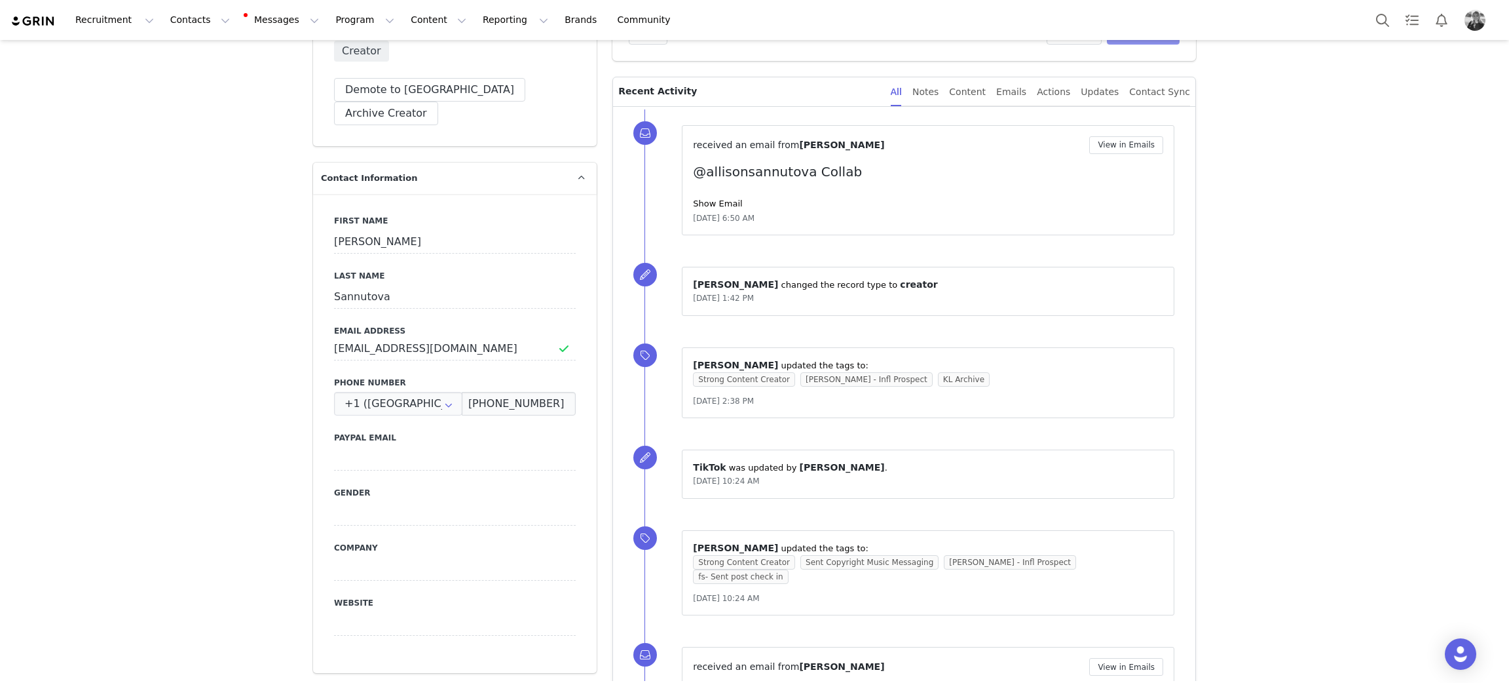
scroll to position [0, 0]
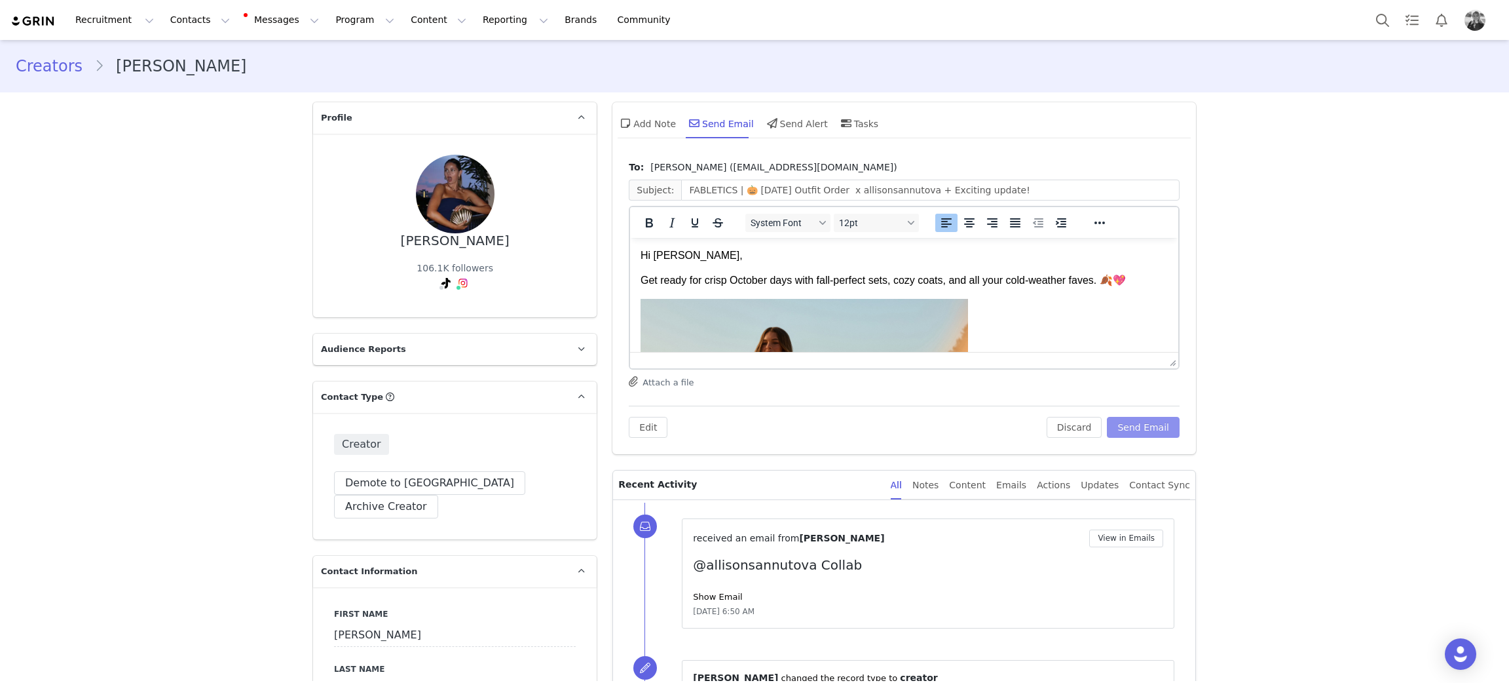
click at [1139, 422] on button "Send Email" at bounding box center [1143, 427] width 73 height 21
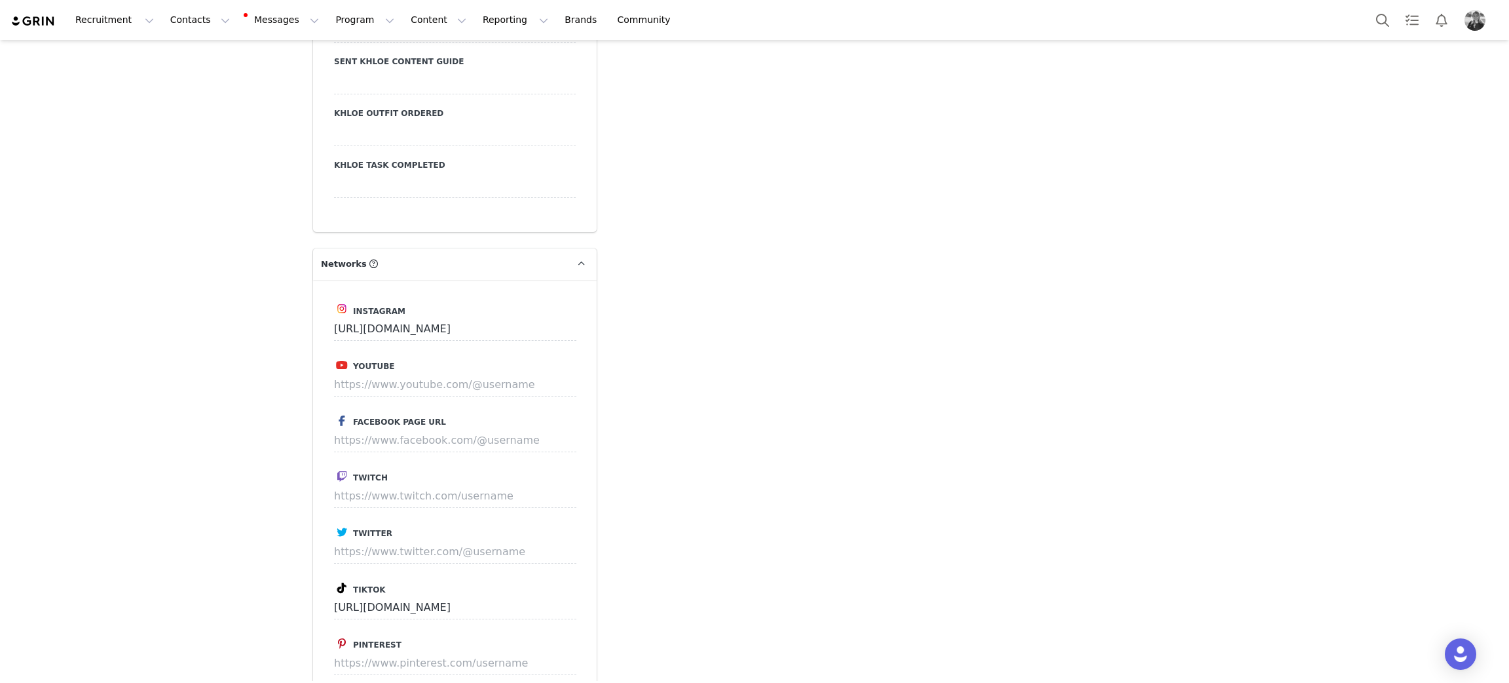
scroll to position [2849, 0]
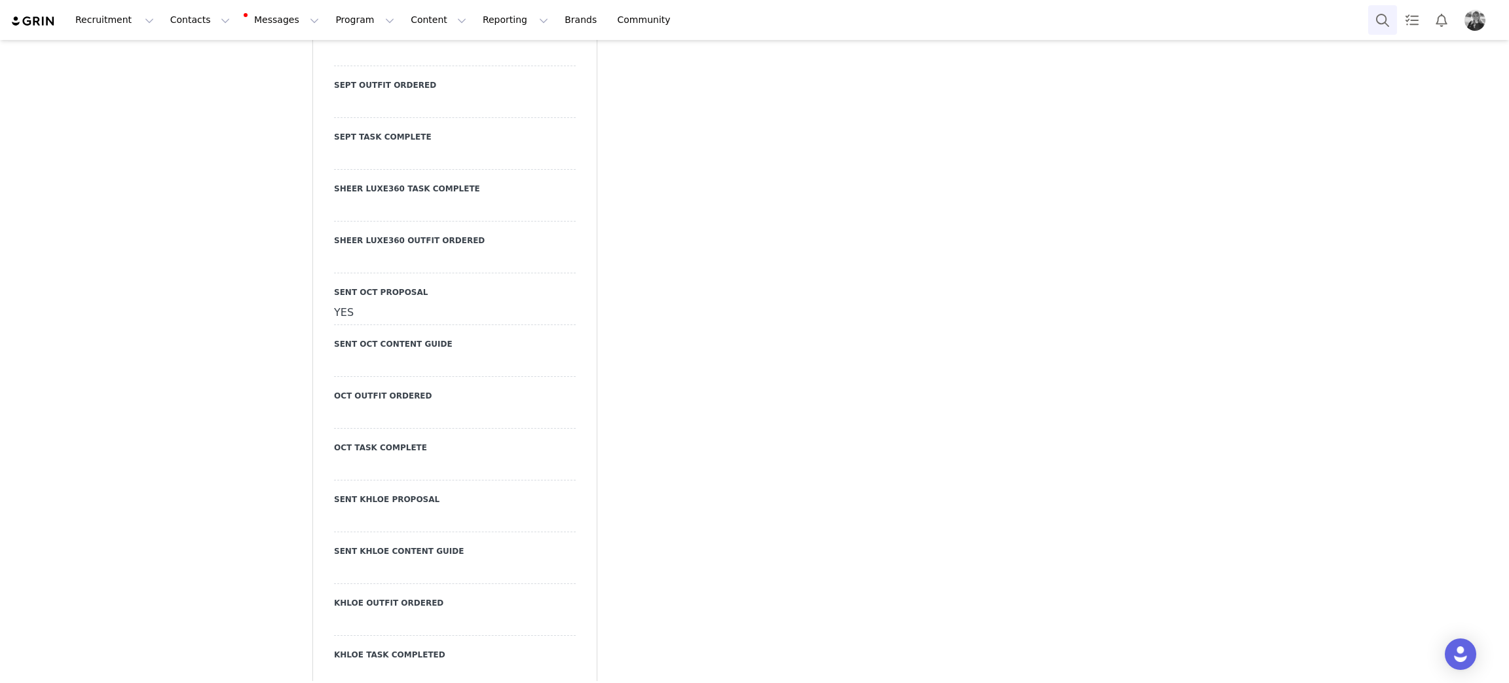
click at [1384, 22] on button "Search" at bounding box center [1382, 19] width 29 height 29
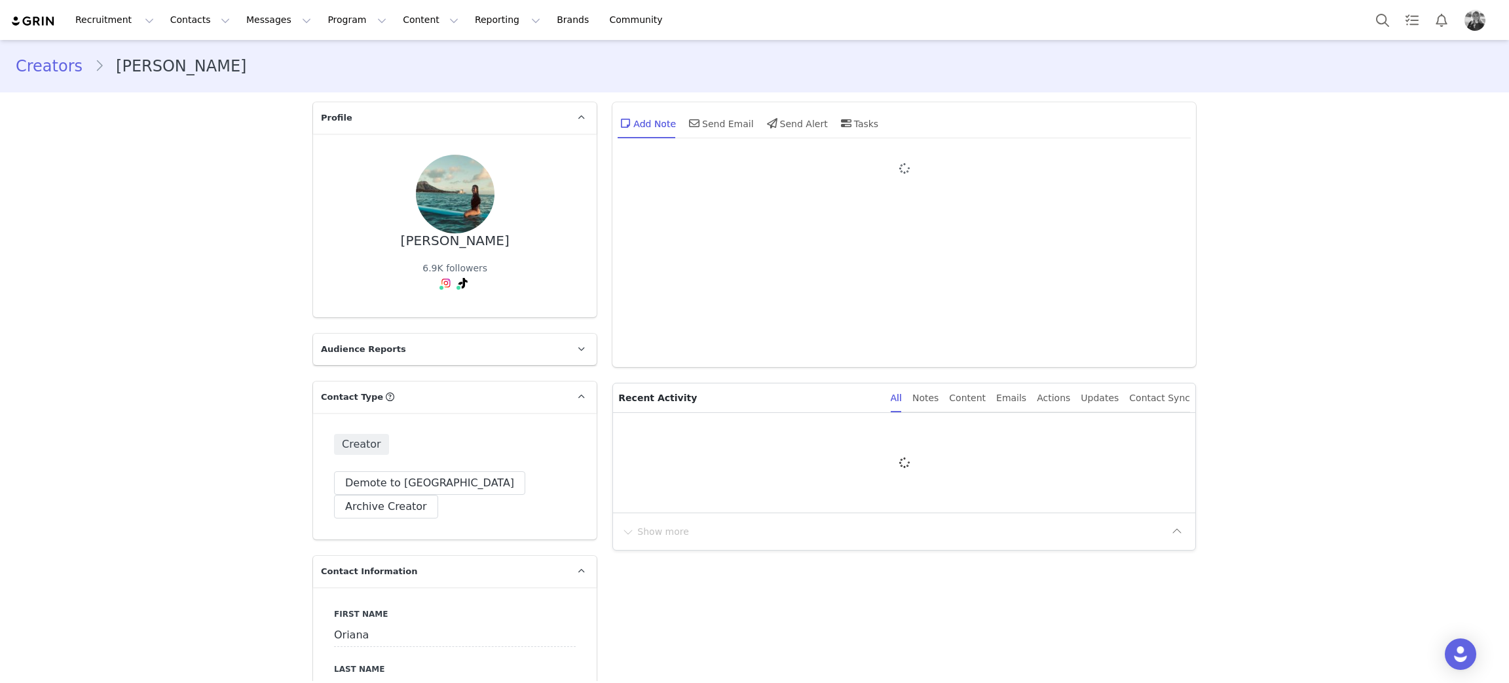
type input "+1 ([GEOGRAPHIC_DATA])"
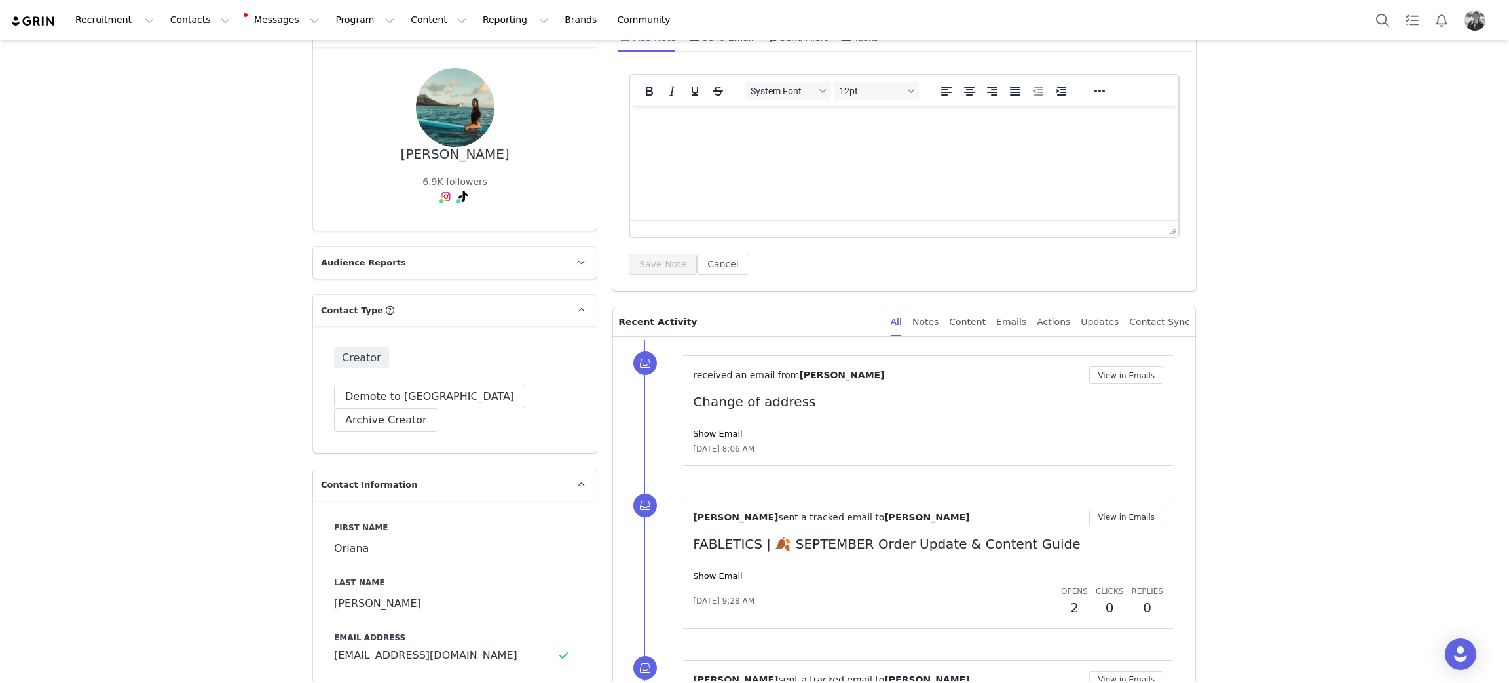
scroll to position [197, 0]
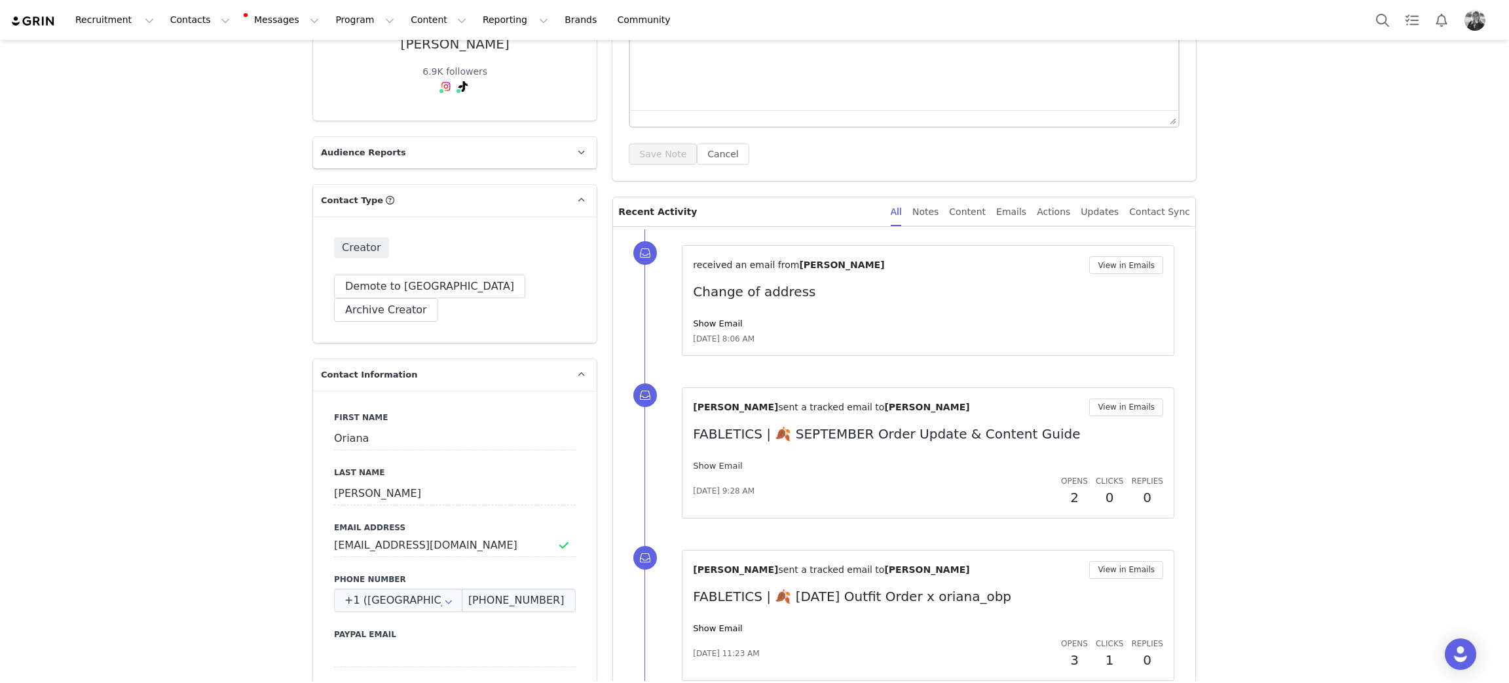
click at [722, 467] on link "Show Email" at bounding box center [717, 465] width 49 height 10
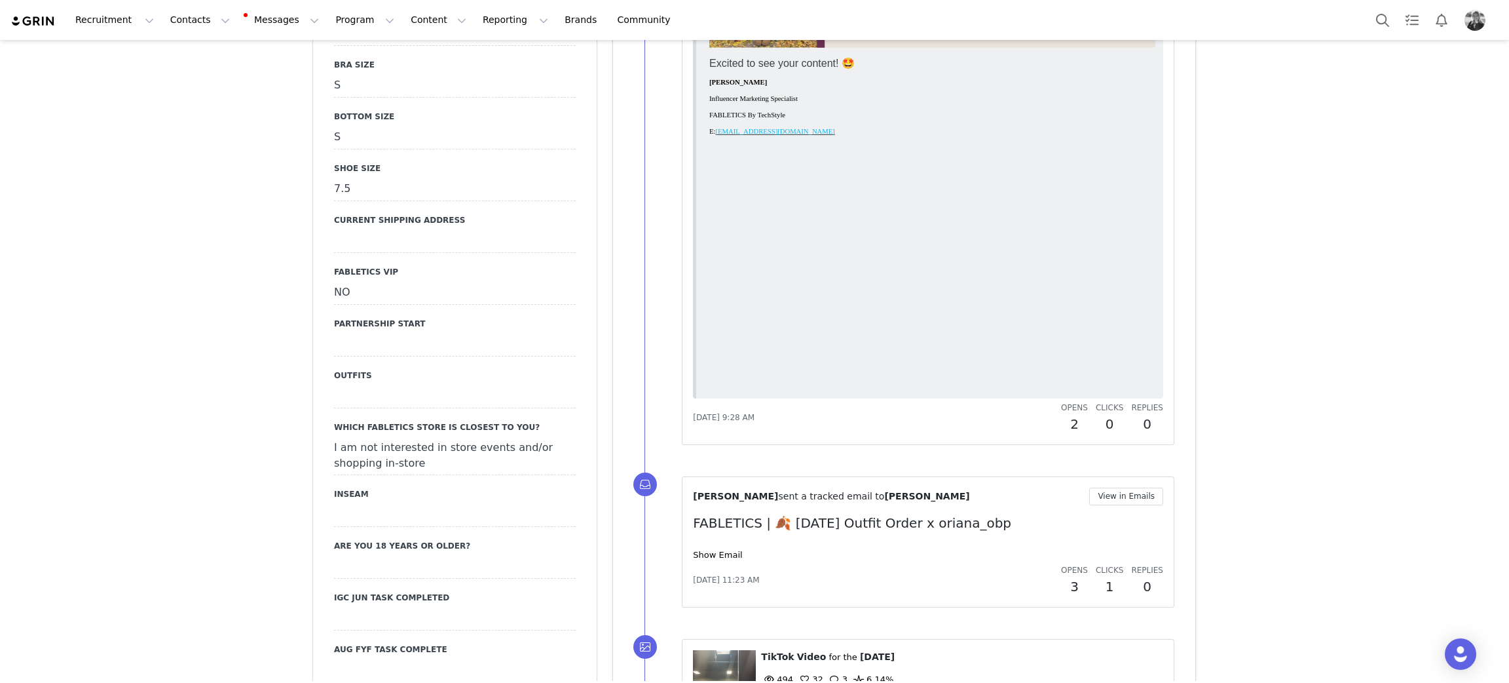
scroll to position [1866, 0]
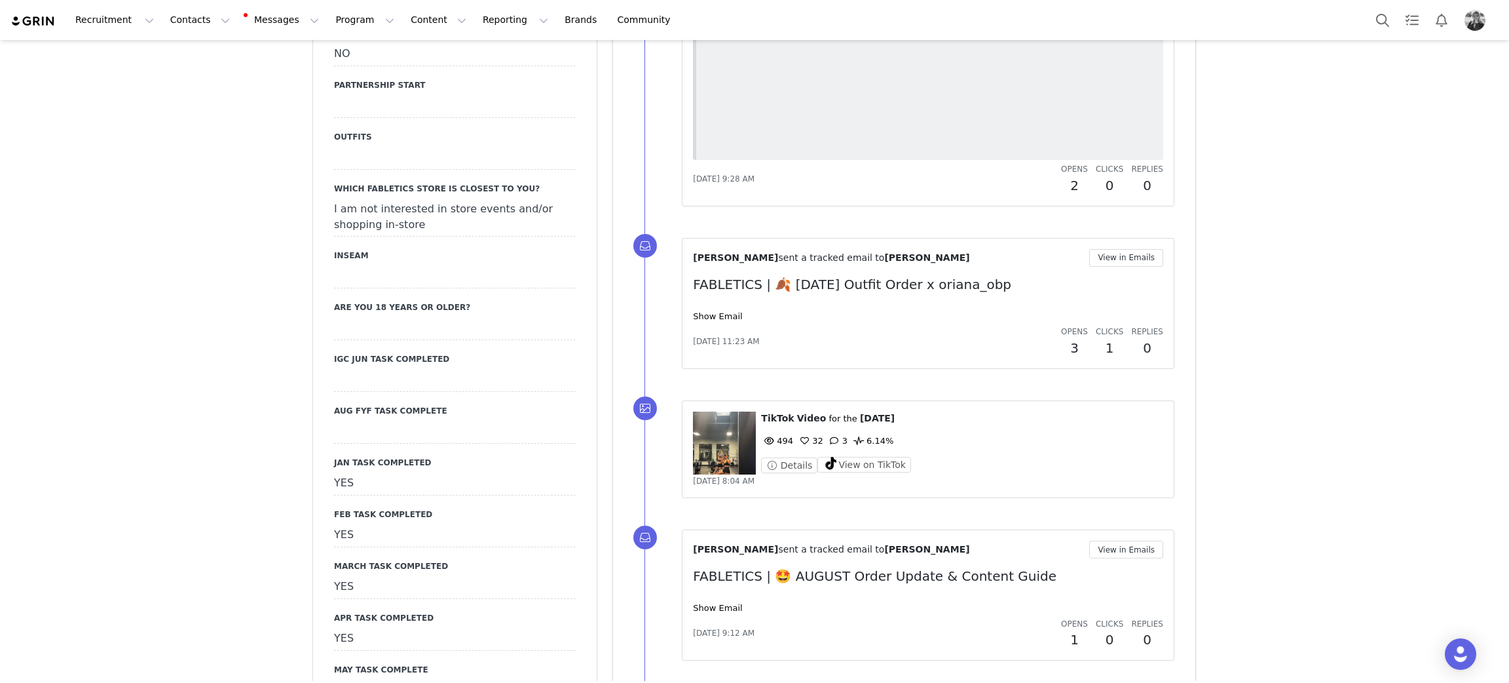
click at [709, 451] on figure at bounding box center [724, 442] width 63 height 63
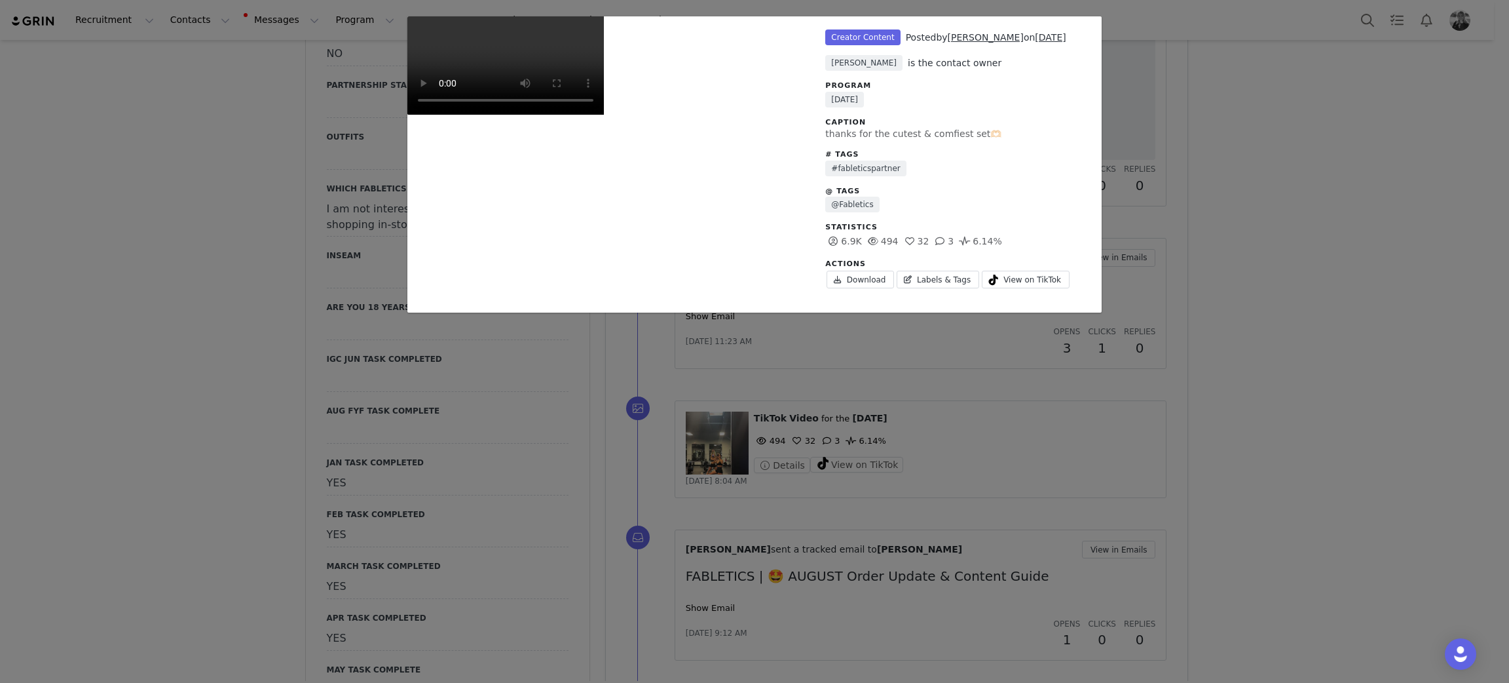
click at [1229, 132] on div "Unlabeled Creator Content Posted by [PERSON_NAME] on [DATE] [PERSON_NAME] is th…" at bounding box center [754, 341] width 1509 height 683
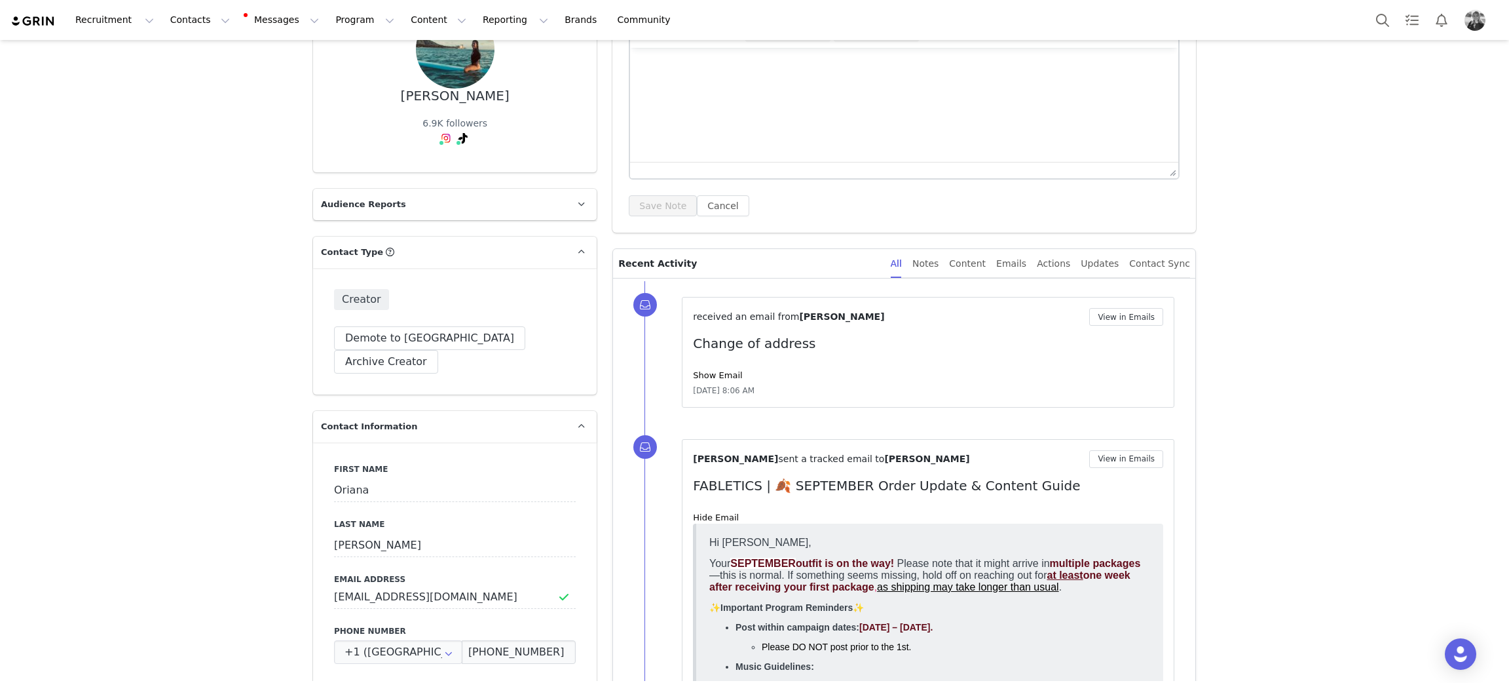
scroll to position [0, 0]
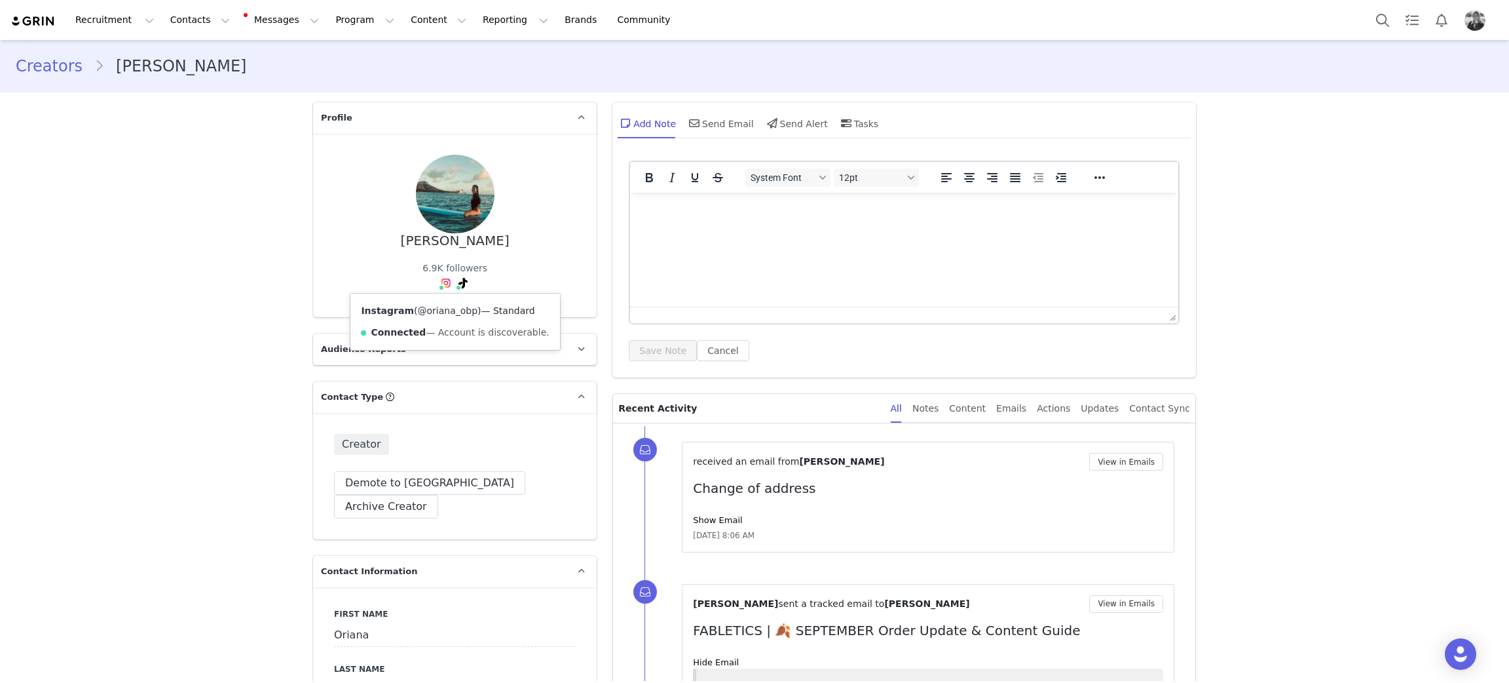
click at [445, 306] on link "@oriana_obp" at bounding box center [447, 310] width 60 height 10
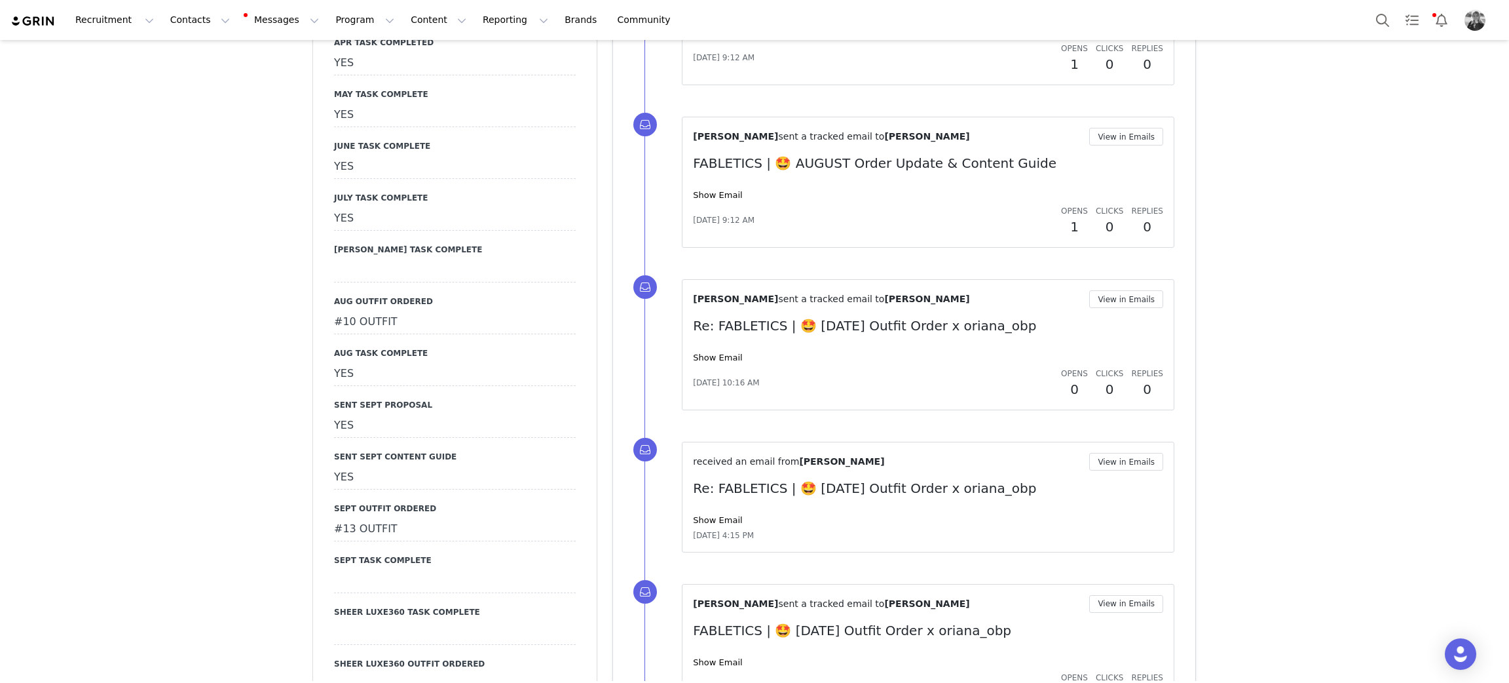
scroll to position [2554, 0]
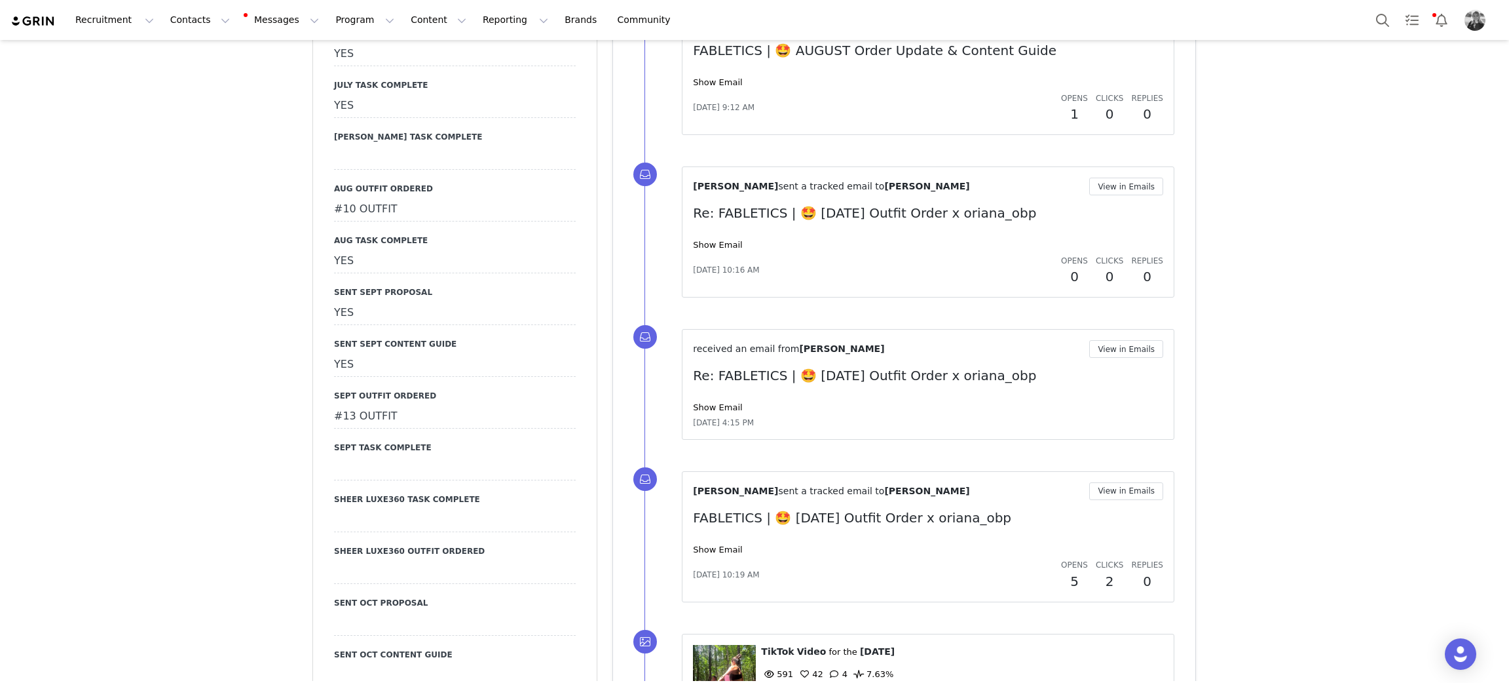
click at [366, 457] on div at bounding box center [455, 469] width 242 height 24
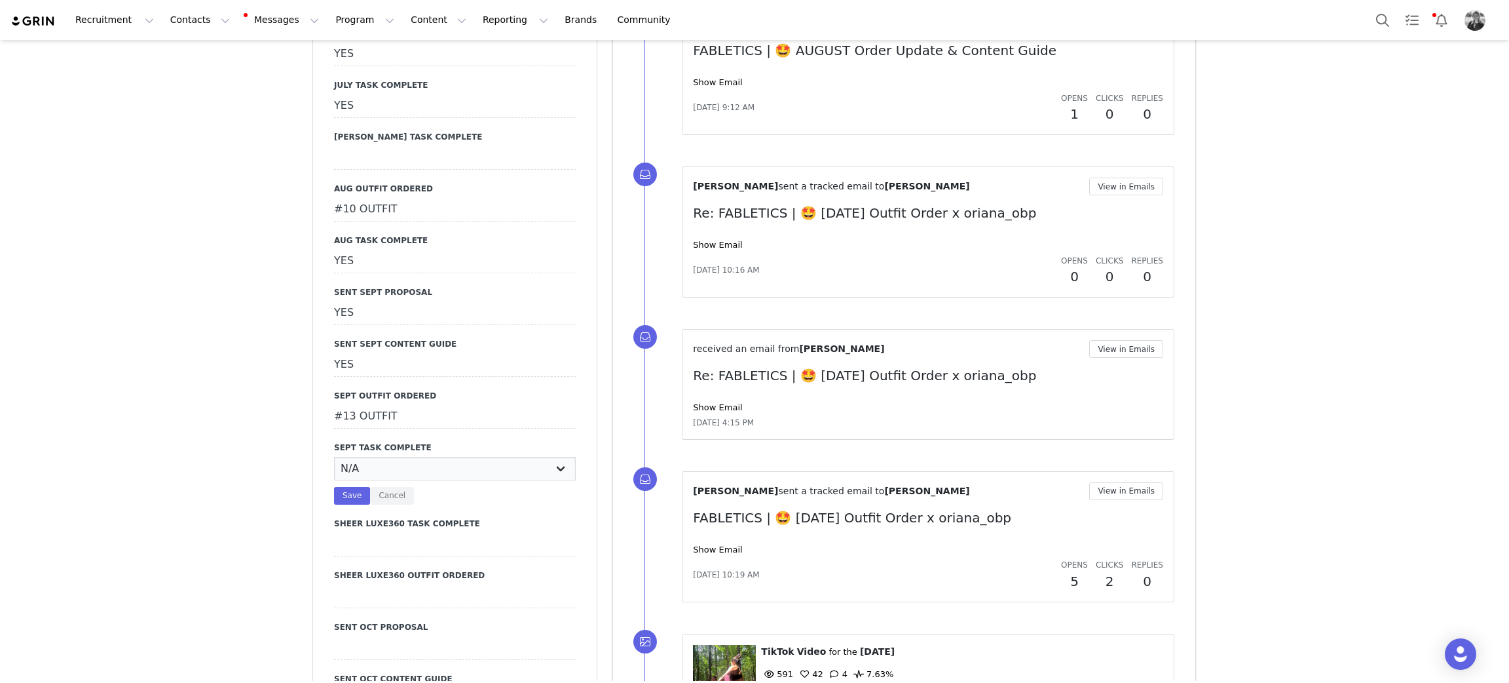
drag, startPoint x: 366, startPoint y: 431, endPoint x: 363, endPoint y: 449, distance: 18.6
click at [367, 457] on select "N/A YES" at bounding box center [455, 469] width 242 height 24
select select "YES"
click at [334, 457] on select "N/A YES" at bounding box center [455, 469] width 242 height 24
click at [347, 487] on button "Save" at bounding box center [352, 496] width 36 height 18
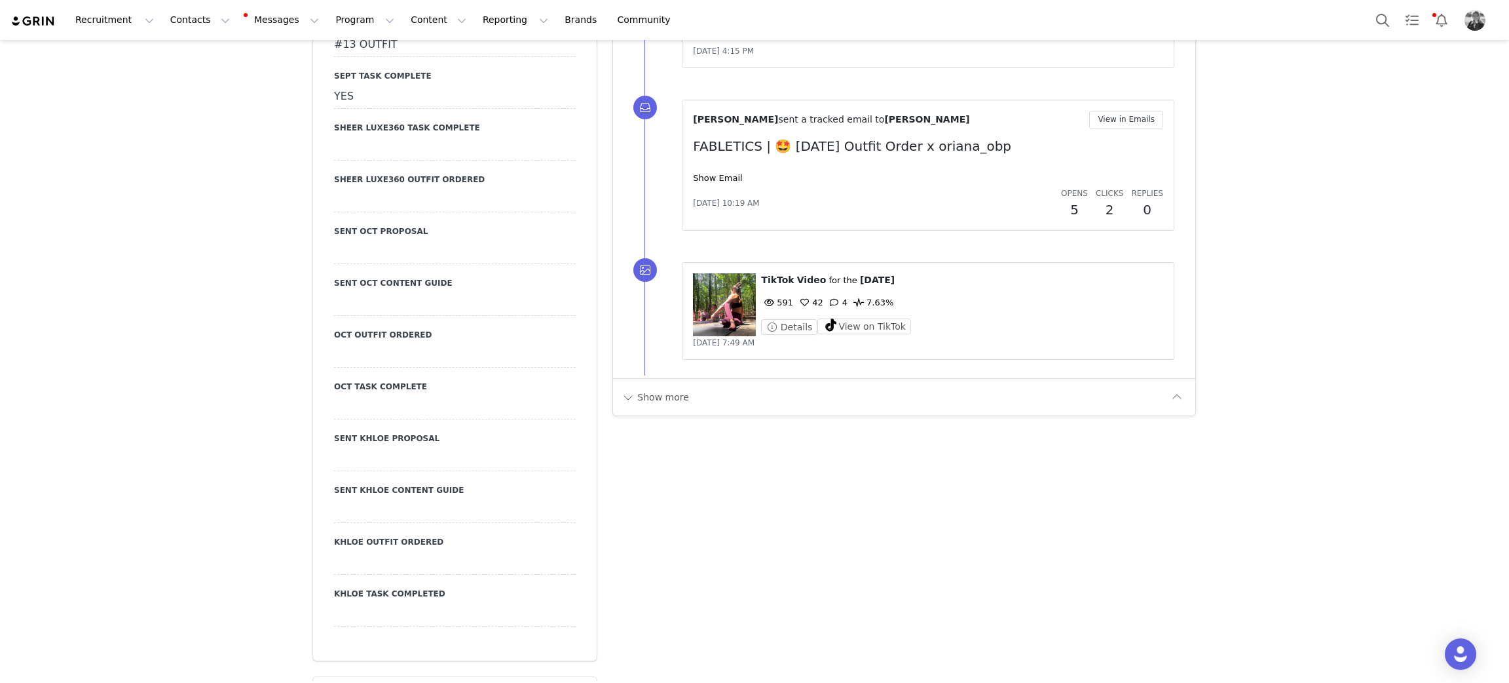
scroll to position [2948, 0]
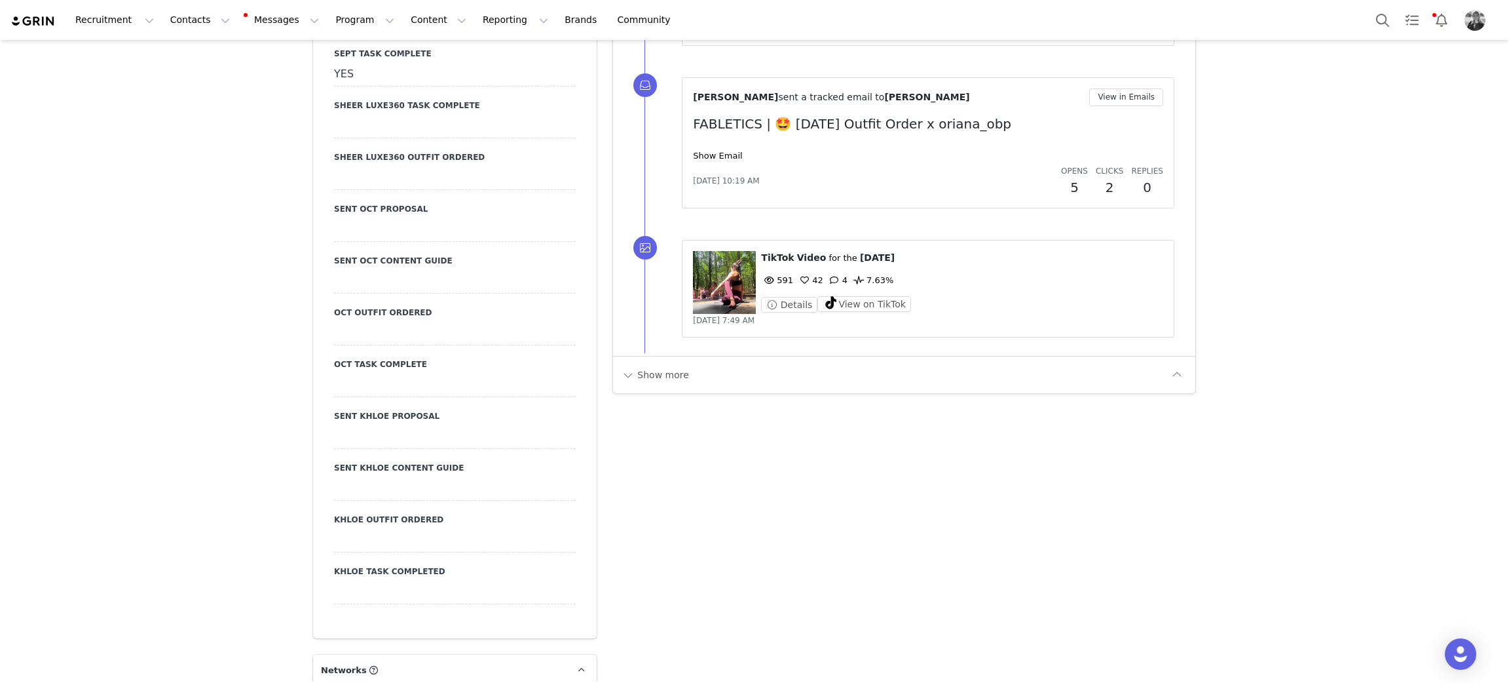
click at [367, 218] on div at bounding box center [455, 230] width 242 height 24
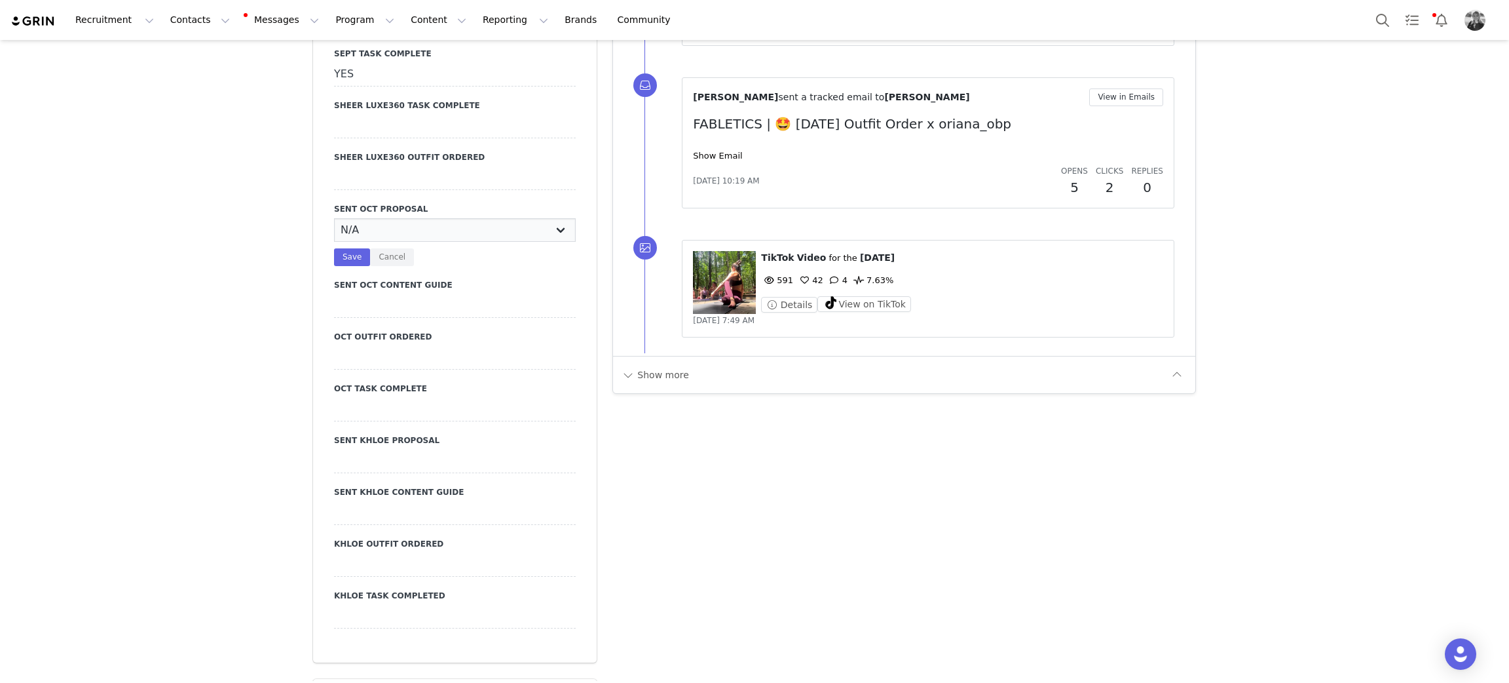
click at [367, 218] on select "N/A YES" at bounding box center [455, 230] width 242 height 24
select select "YES"
click at [334, 218] on select "N/A YES" at bounding box center [455, 230] width 242 height 24
click at [345, 248] on button "Save" at bounding box center [352, 257] width 36 height 18
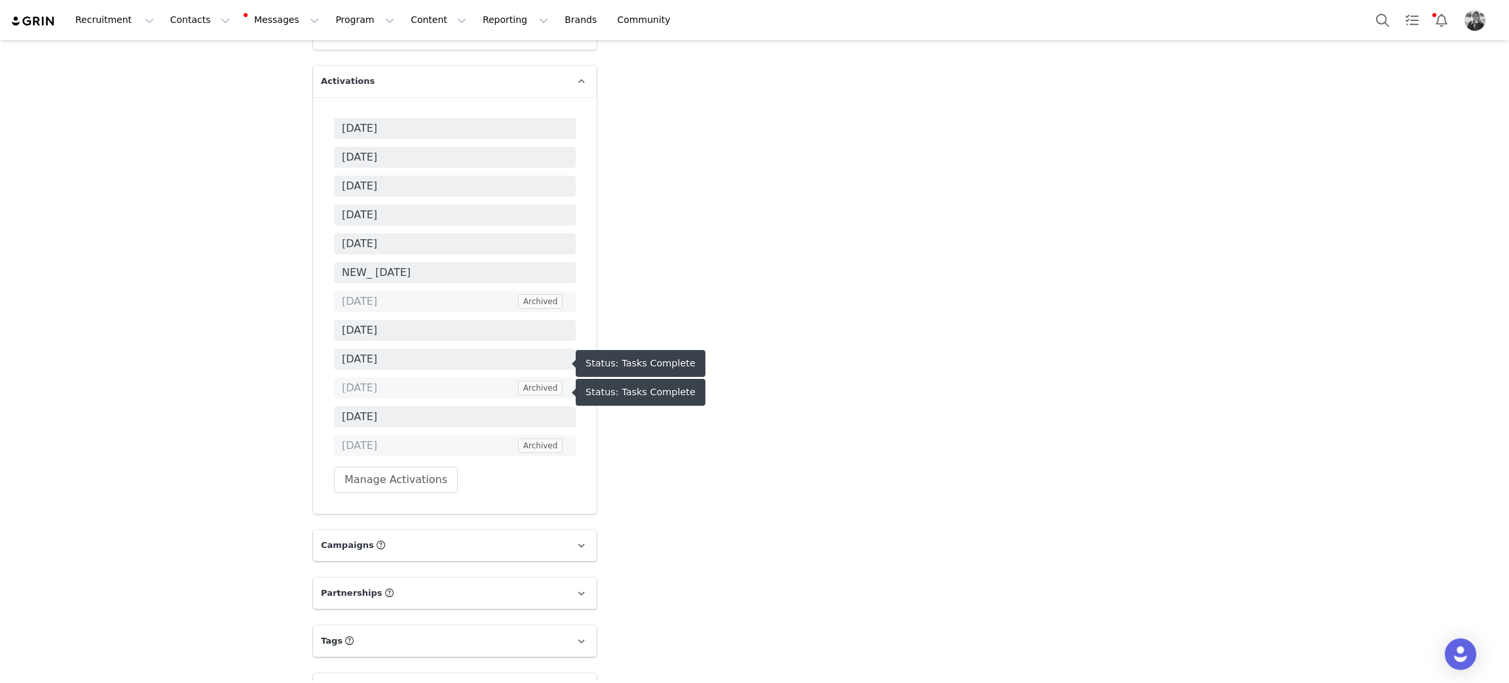
scroll to position [4601, 0]
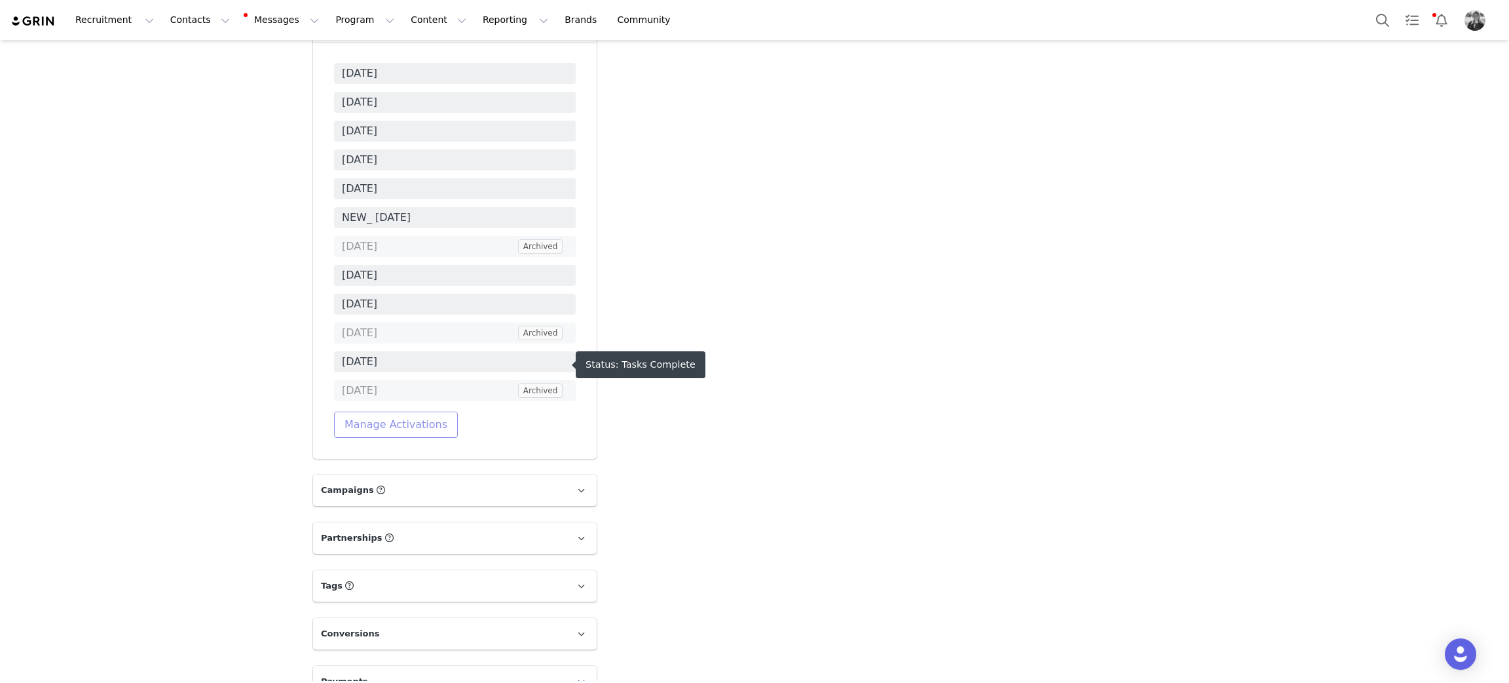
click at [388, 411] on button "Manage Activations" at bounding box center [396, 424] width 124 height 26
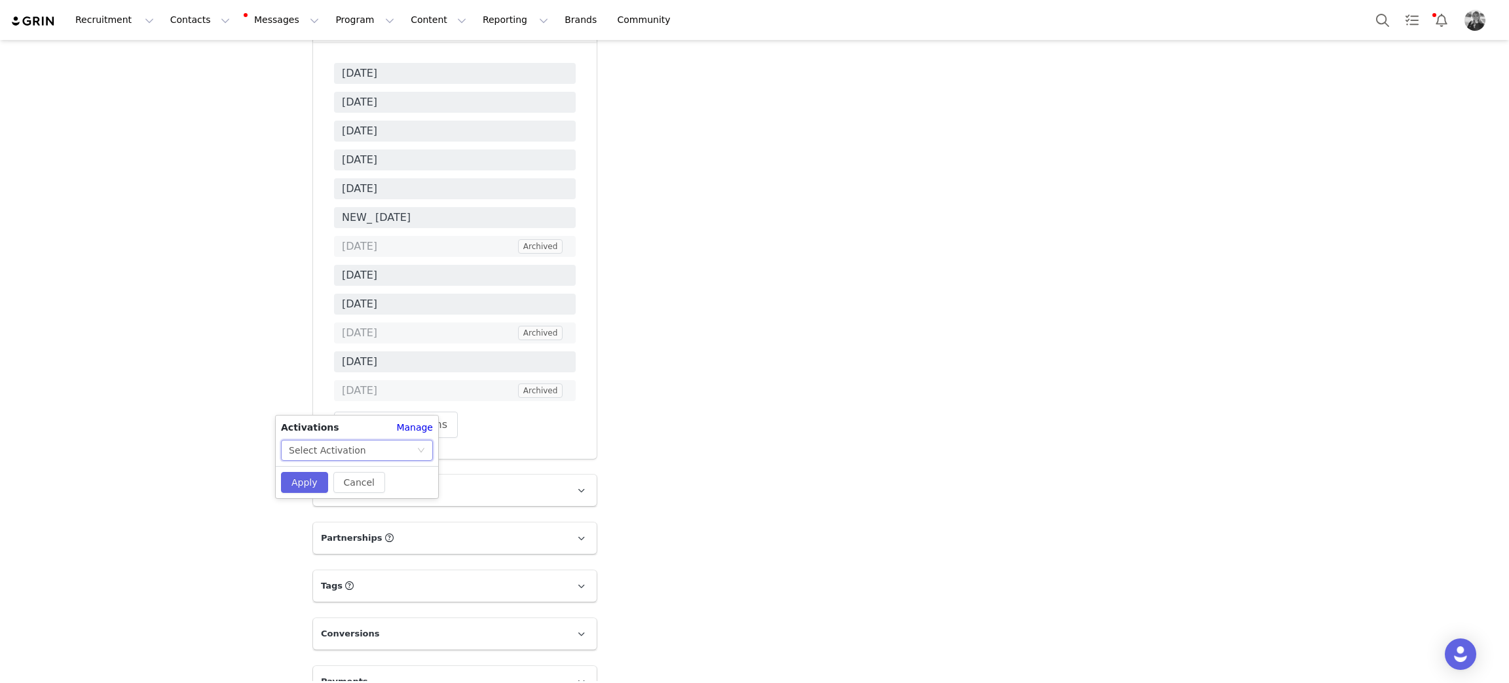
click at [348, 452] on div "Select Activation" at bounding box center [327, 450] width 77 height 20
click at [317, 514] on li "[DATE]" at bounding box center [357, 518] width 152 height 21
click at [305, 478] on button "Apply" at bounding box center [304, 482] width 47 height 21
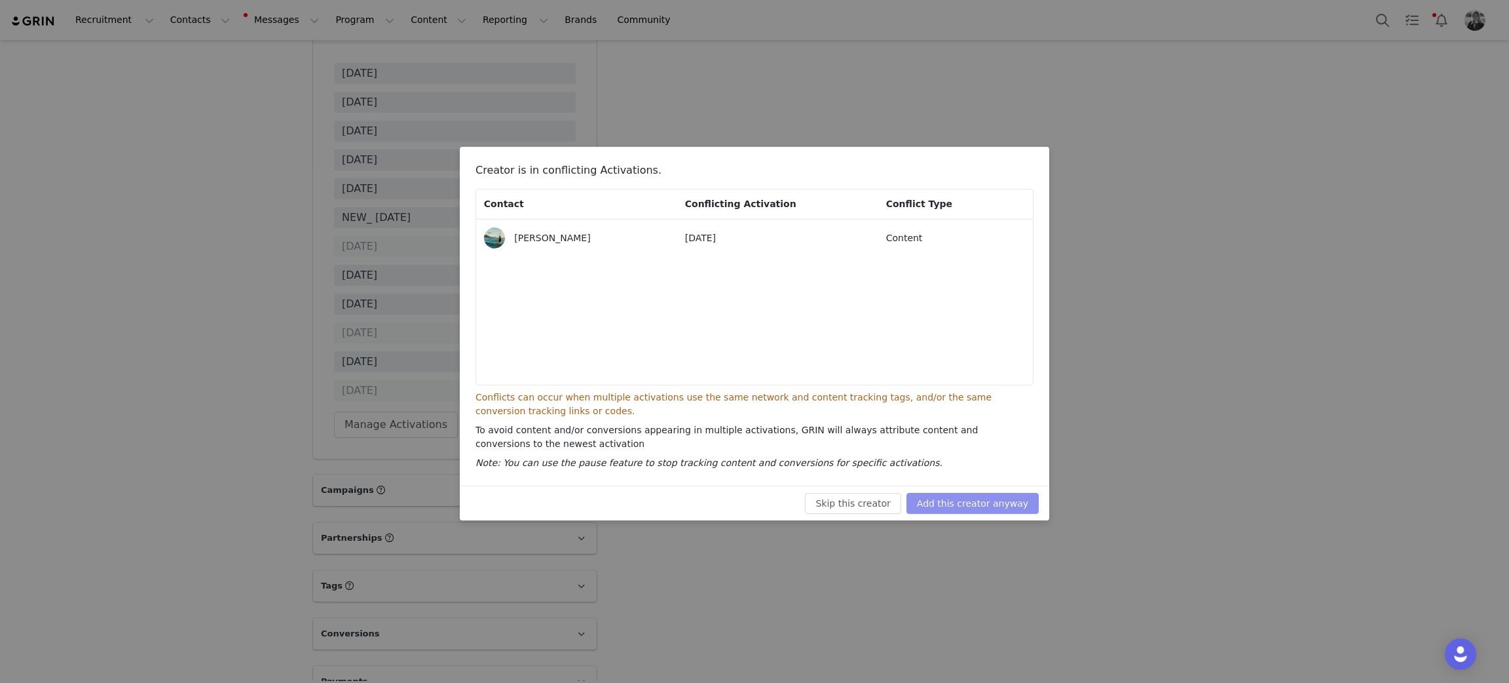
click at [969, 500] on button "Add this creator anyway" at bounding box center [973, 503] width 132 height 21
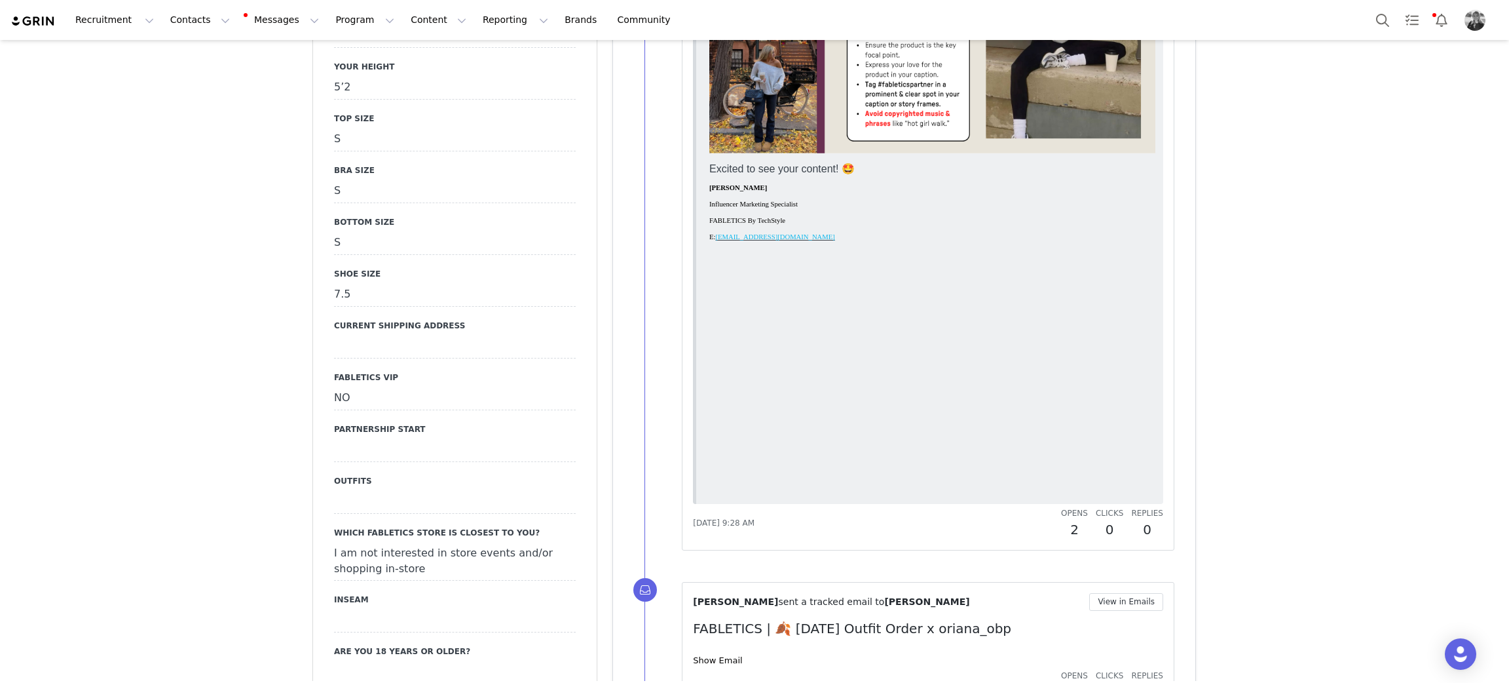
scroll to position [0, 0]
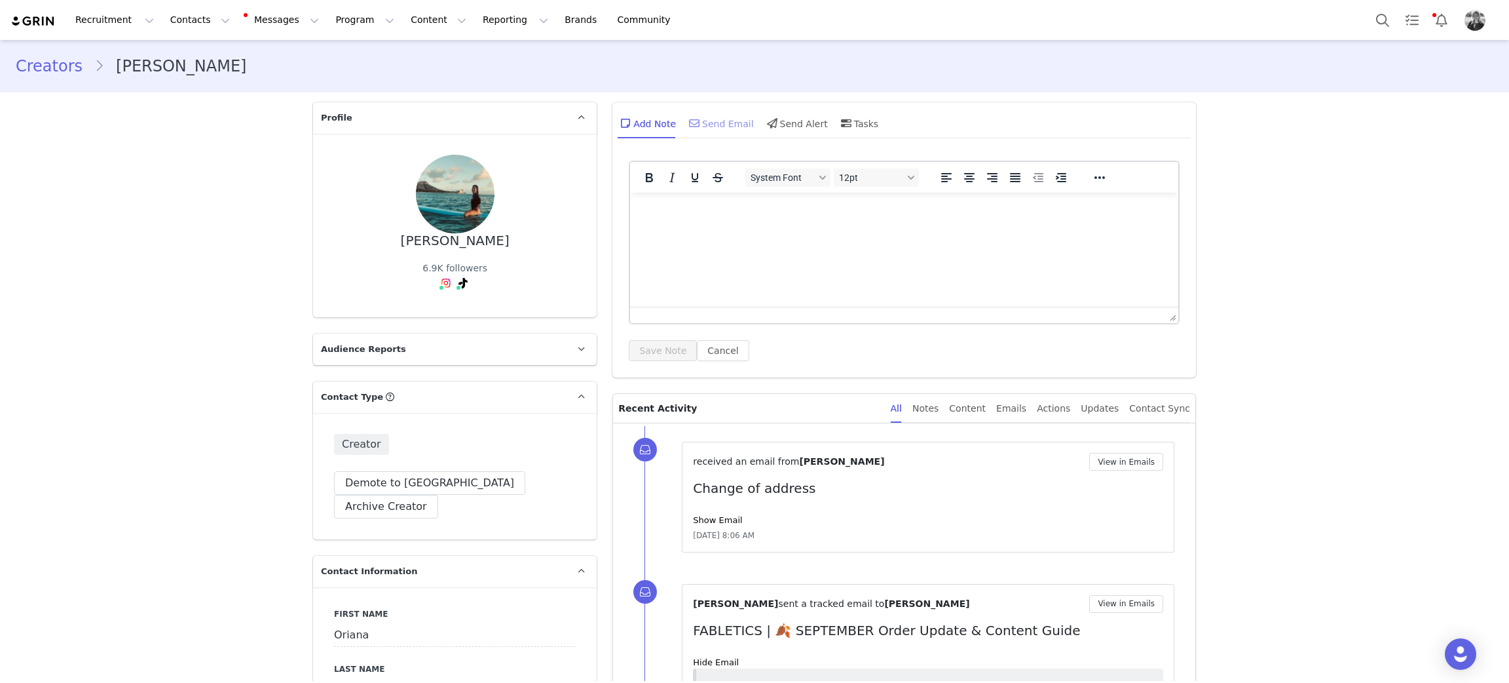
click at [718, 117] on div "Send Email" at bounding box center [719, 122] width 67 height 31
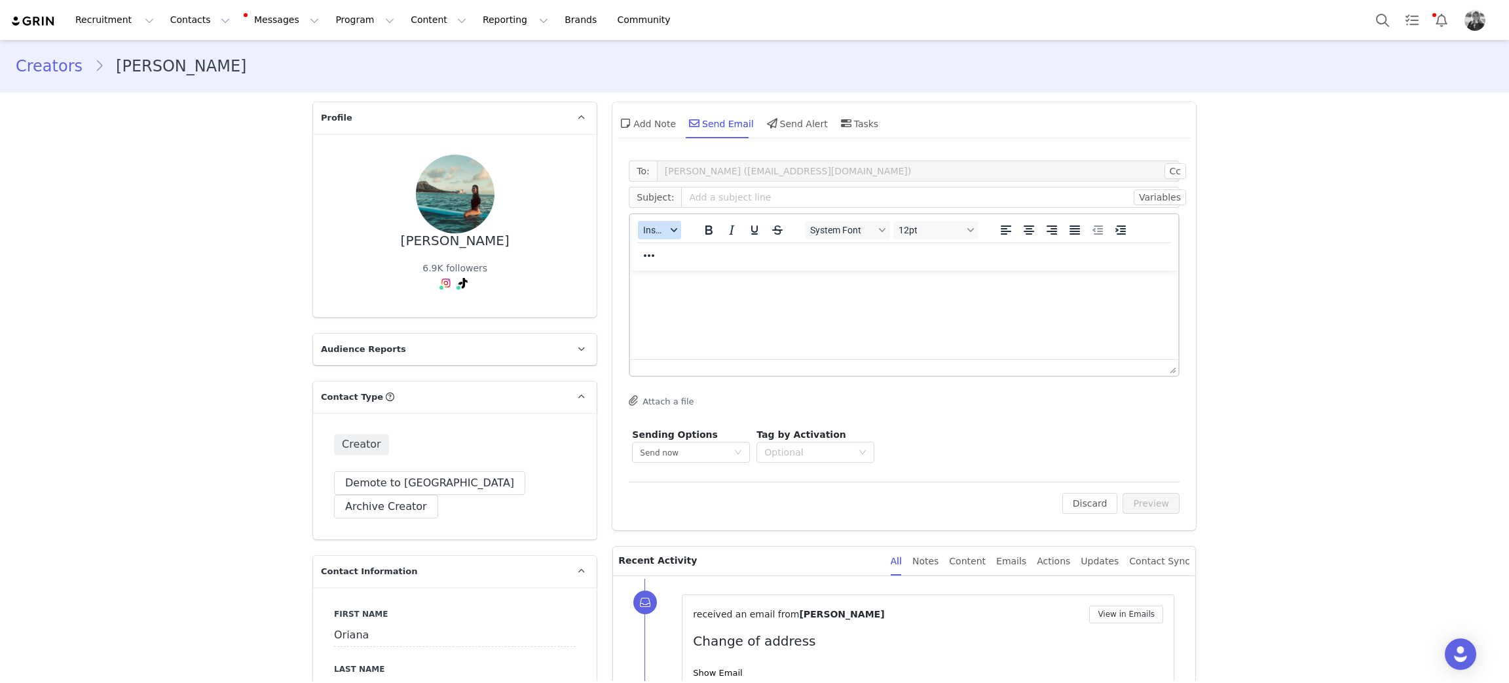
click at [652, 221] on button "Insert" at bounding box center [659, 230] width 43 height 18
click at [665, 246] on div "Insert Template" at bounding box center [700, 252] width 118 height 16
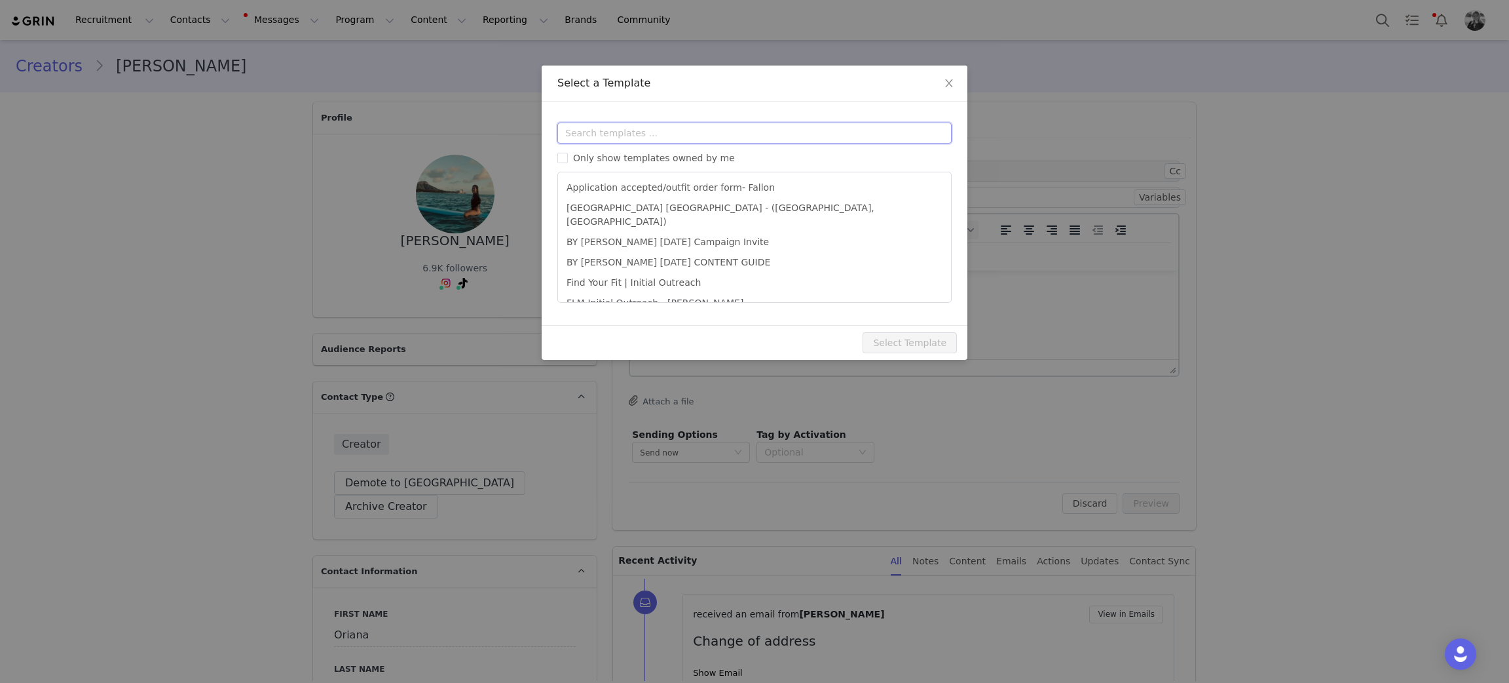
click at [665, 140] on input "text" at bounding box center [754, 132] width 394 height 21
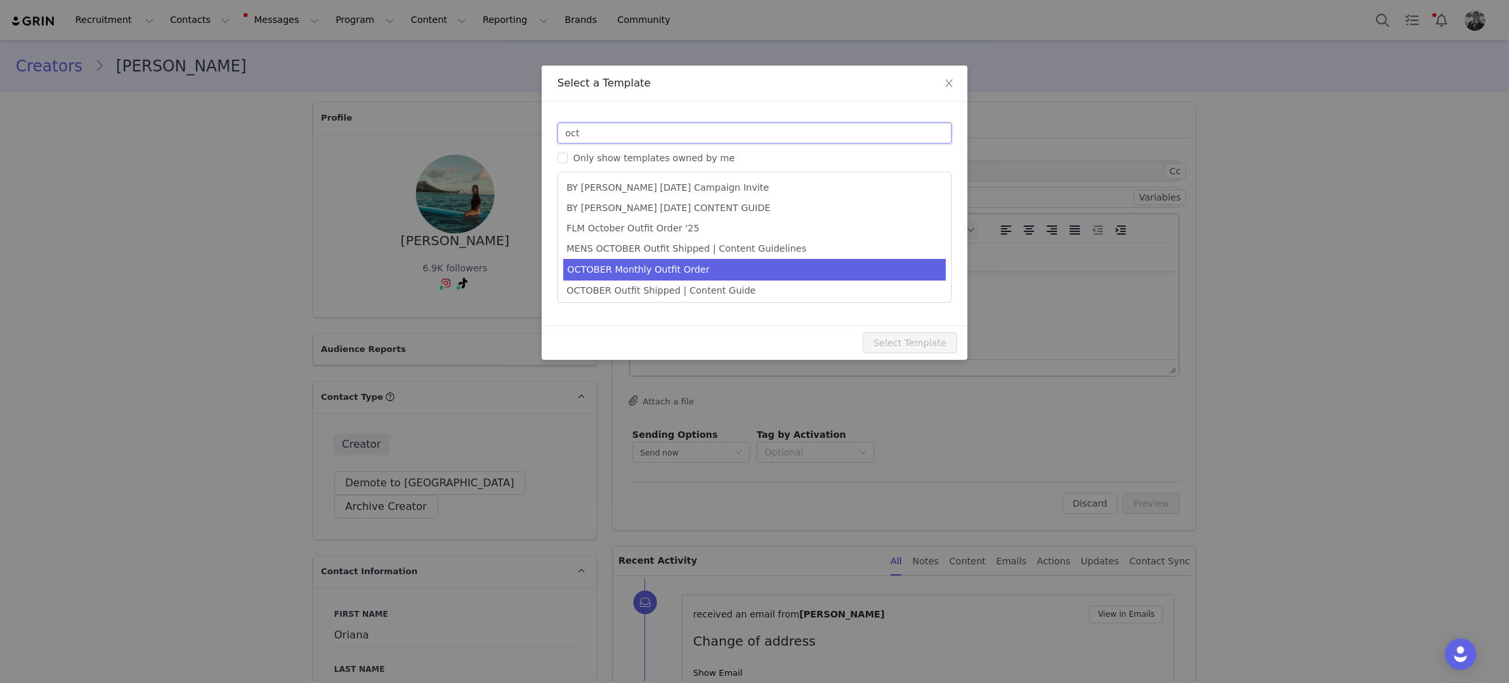
type input "oct"
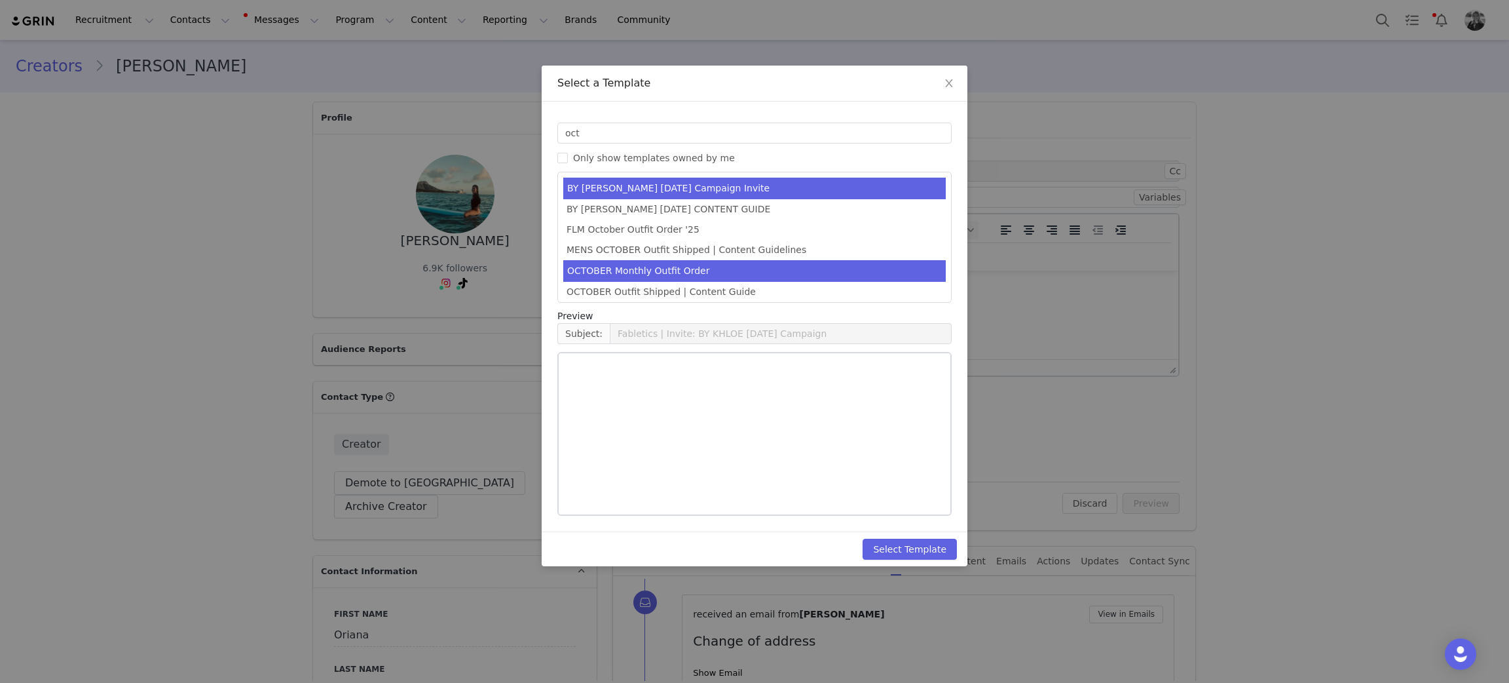
click at [618, 267] on li "OCTOBER Monthly Outfit Order" at bounding box center [754, 271] width 383 height 22
type input "FABLETICS | 🎃 OCTOBER '25 Outfit Order x [instagram_username] + Exciting update!"
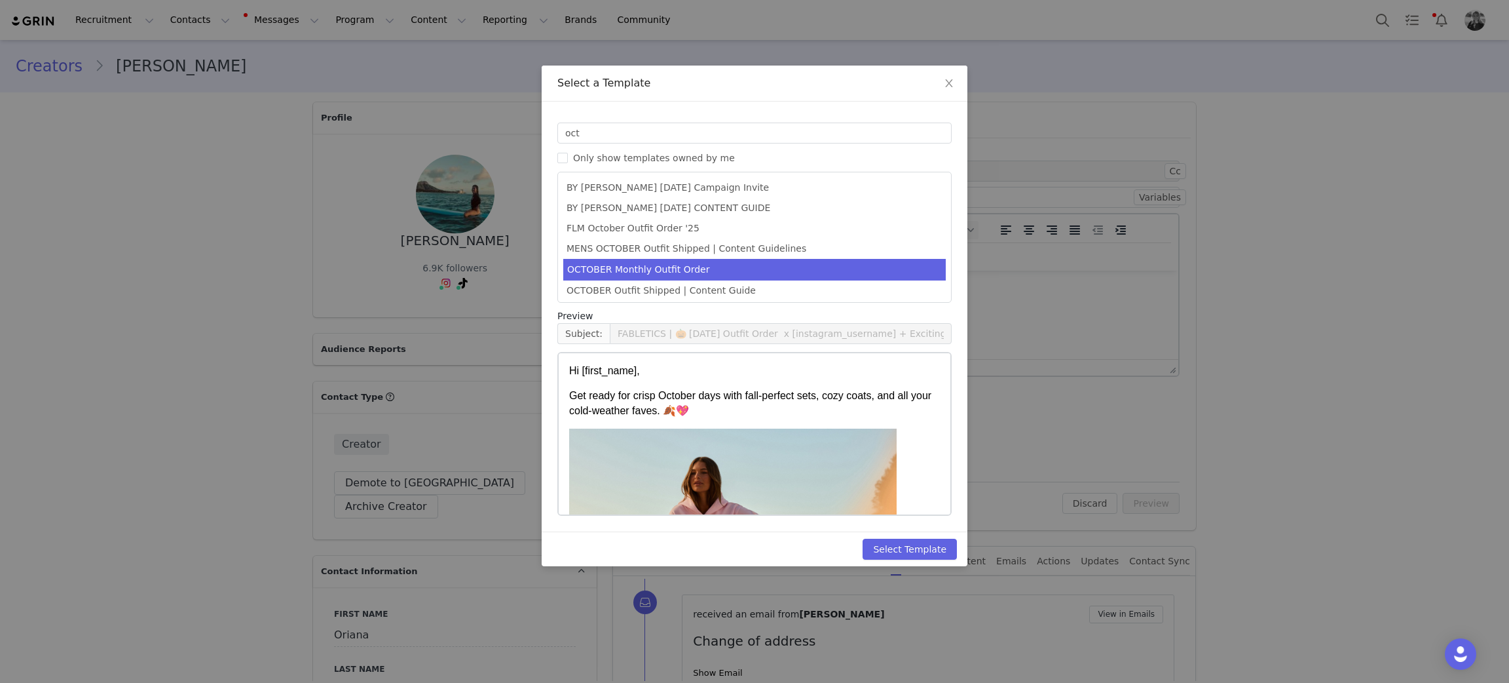
click at [910, 562] on div "Select Template" at bounding box center [755, 548] width 426 height 35
click at [909, 555] on button "Select Template" at bounding box center [910, 548] width 94 height 21
type input "FABLETICS | 🎃 OCTOBER '25 Outfit Order x [instagram_username] + Exciting update!"
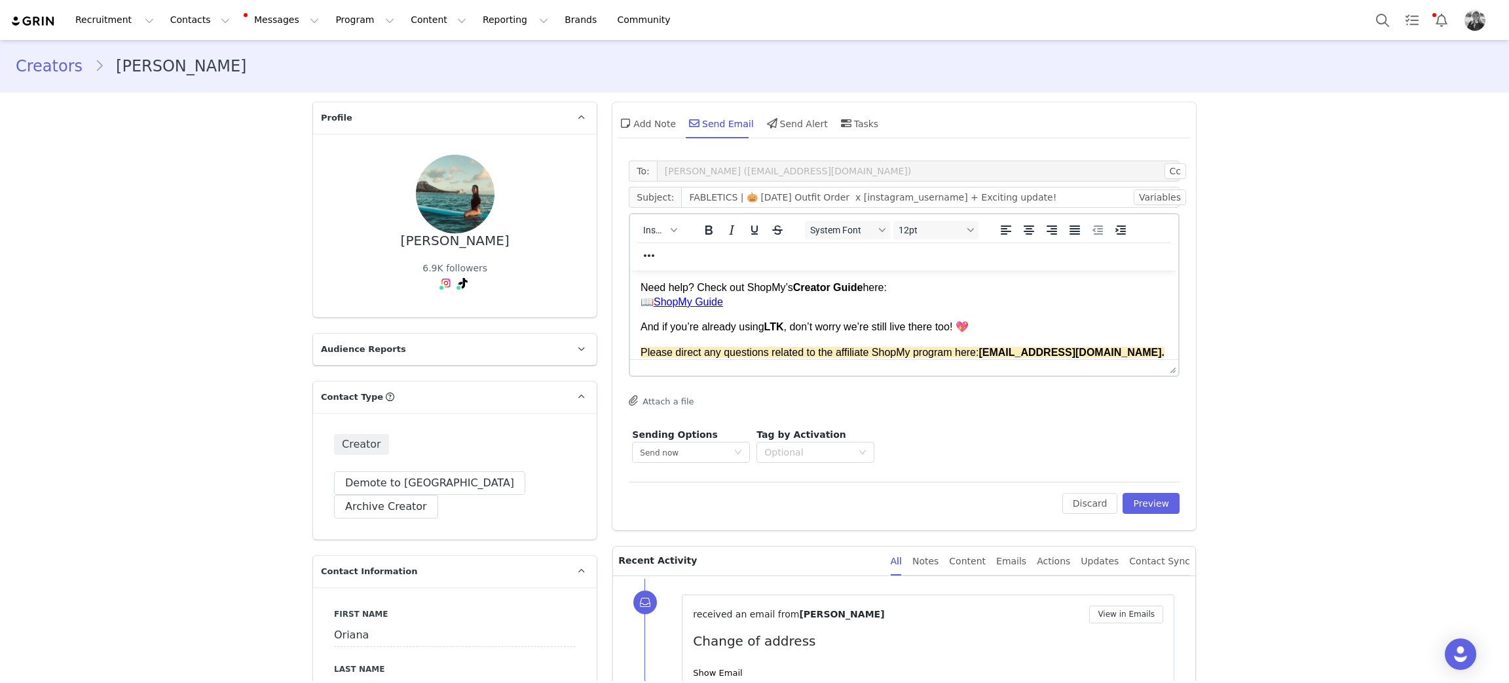
scroll to position [745, 0]
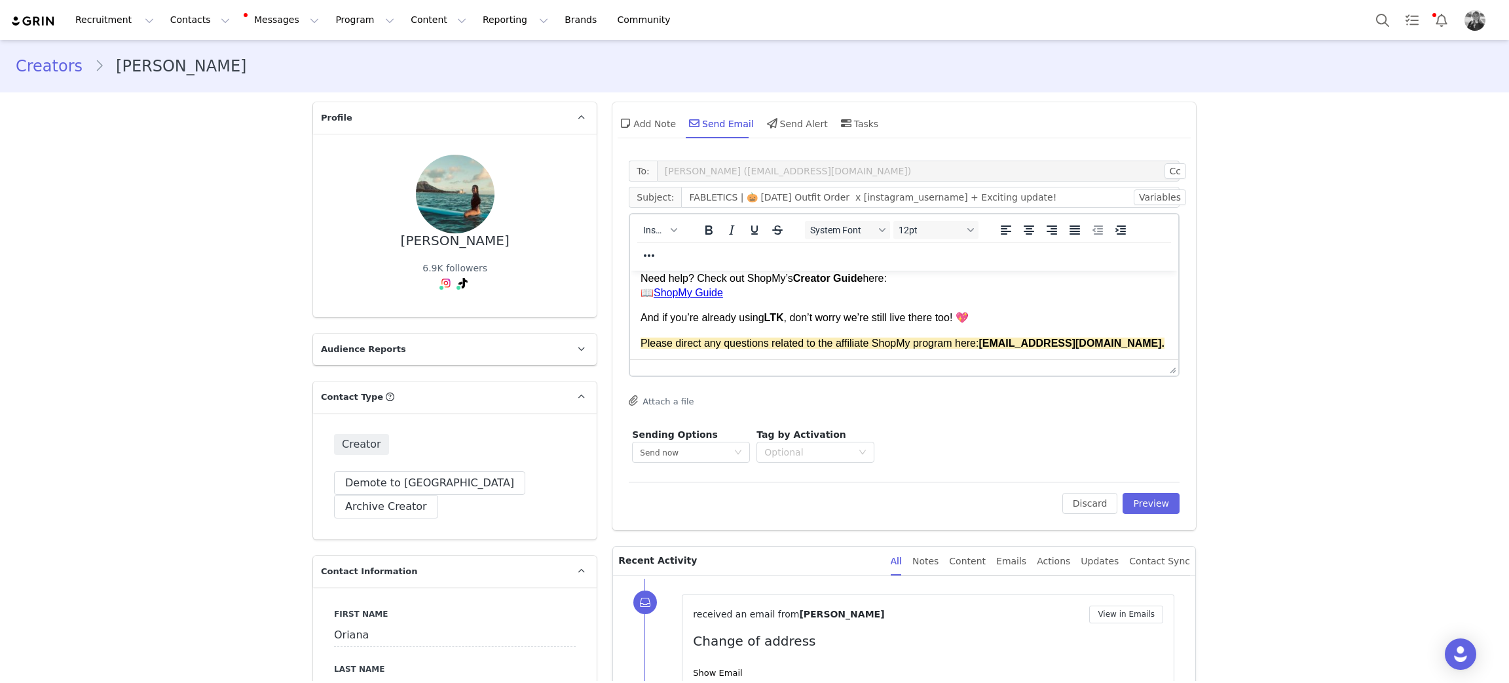
drag, startPoint x: 1170, startPoint y: 302, endPoint x: 1634, endPoint y: 640, distance: 573.8
click at [728, 368] on div "Thank you!" at bounding box center [904, 368] width 527 height 14
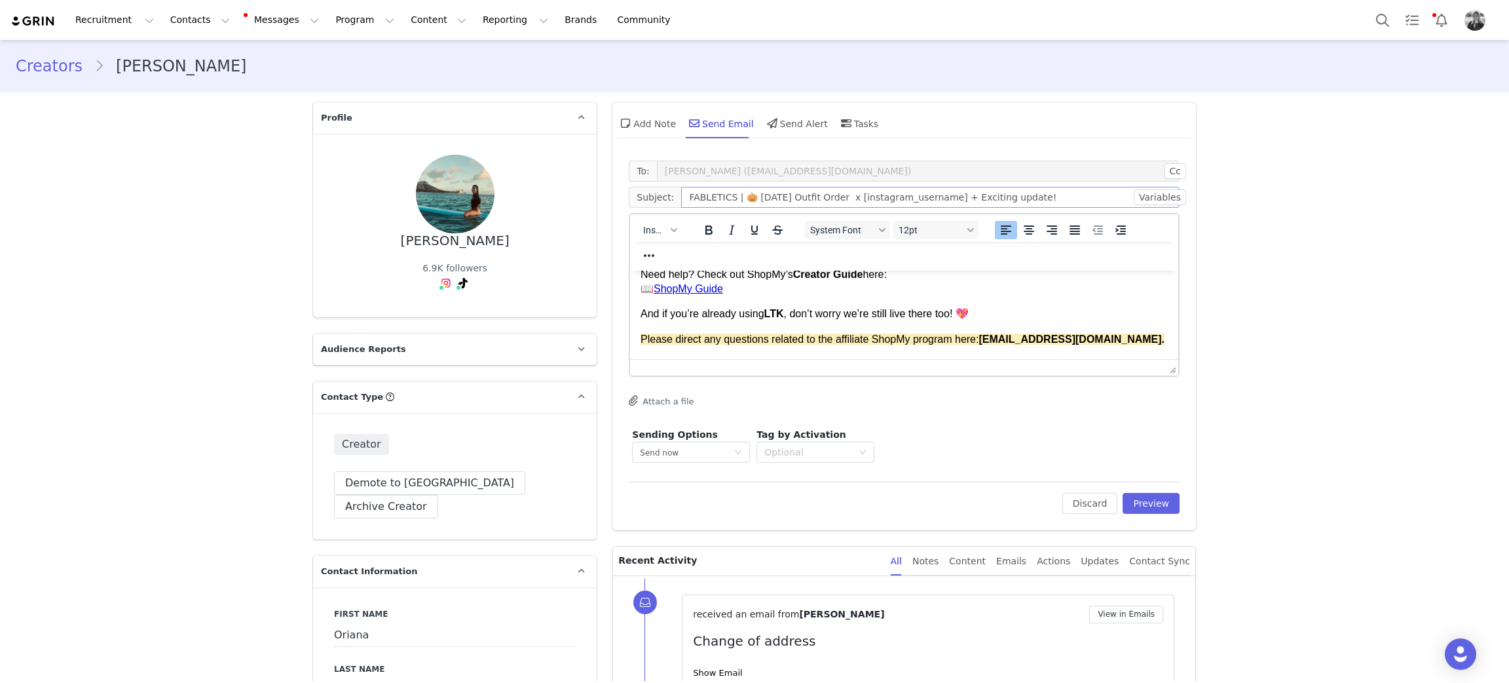
scroll to position [764, 0]
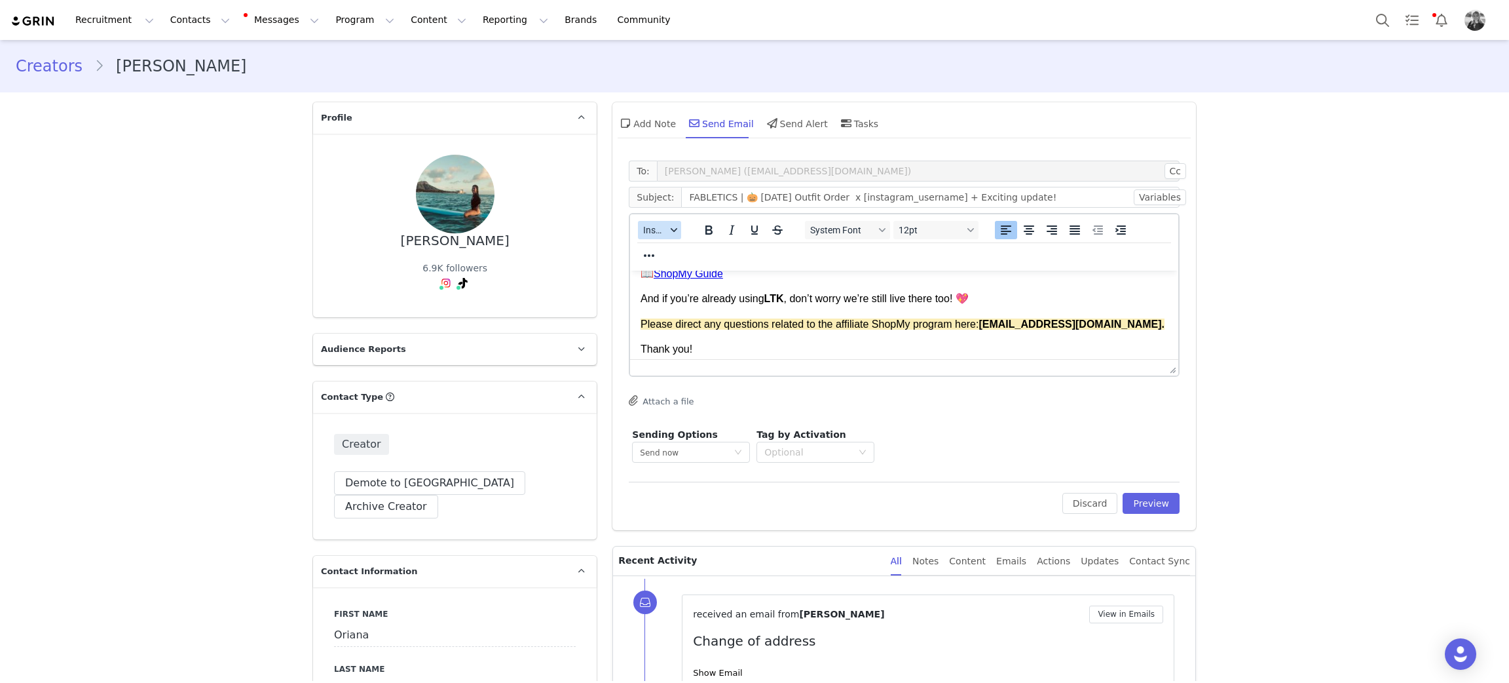
click at [655, 225] on span "Insert" at bounding box center [654, 230] width 23 height 10
click at [662, 297] on div "Insert Signature" at bounding box center [700, 294] width 118 height 16
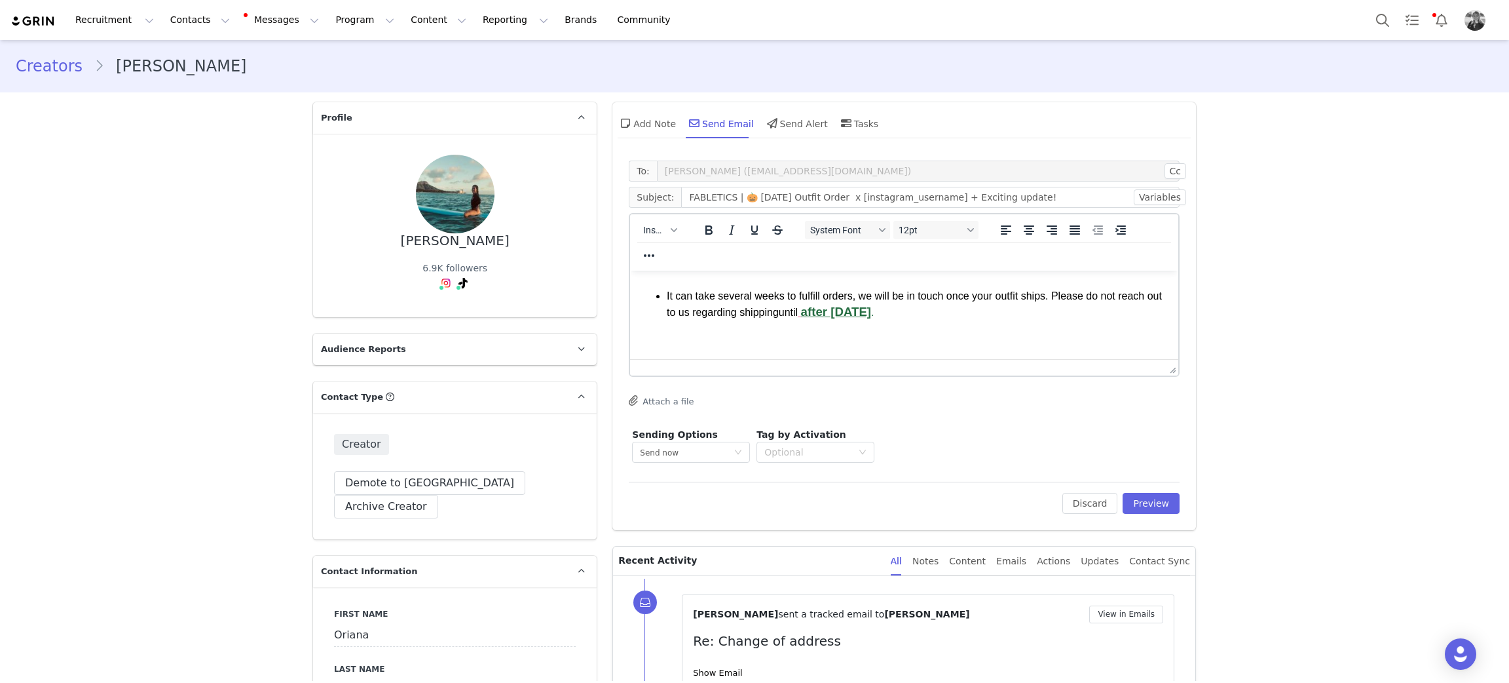
scroll to position [0, 0]
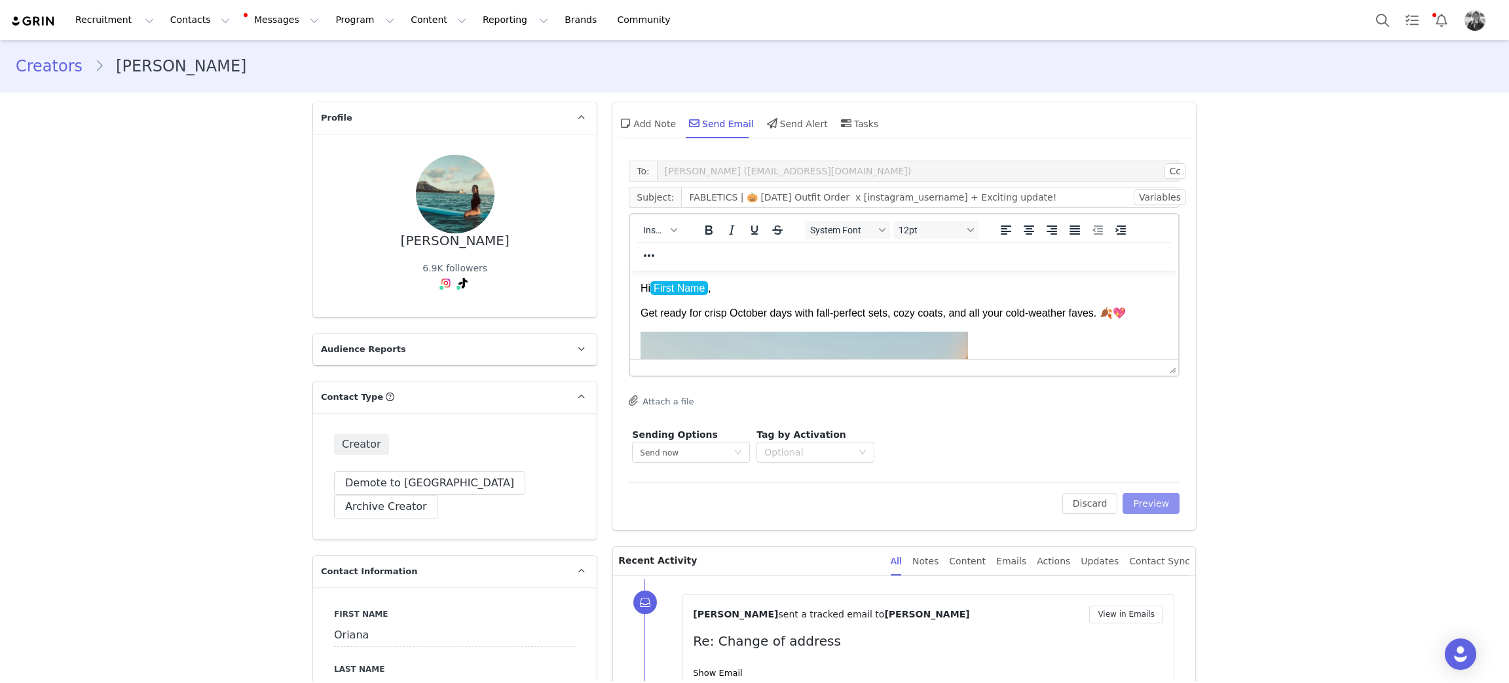
click at [1147, 502] on button "Preview" at bounding box center [1151, 503] width 57 height 21
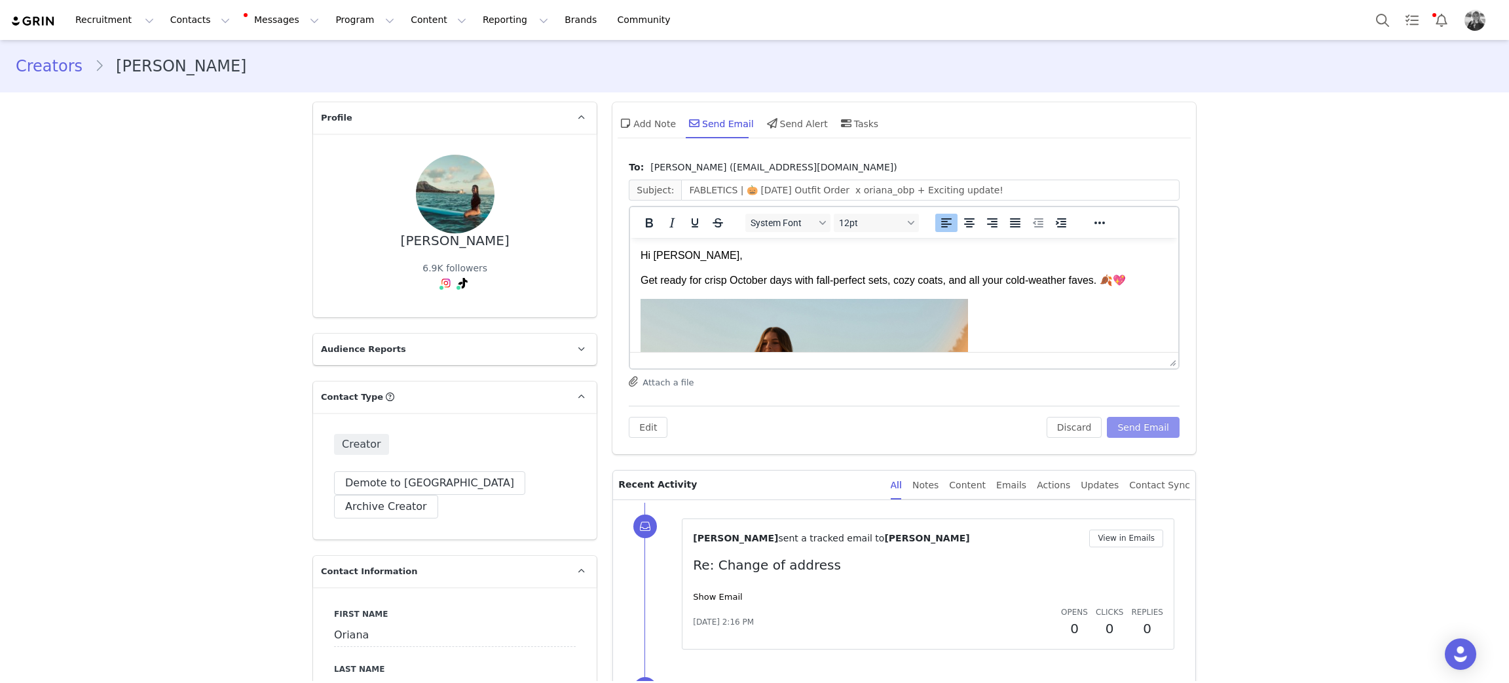
click at [1134, 434] on button "Send Email" at bounding box center [1143, 427] width 73 height 21
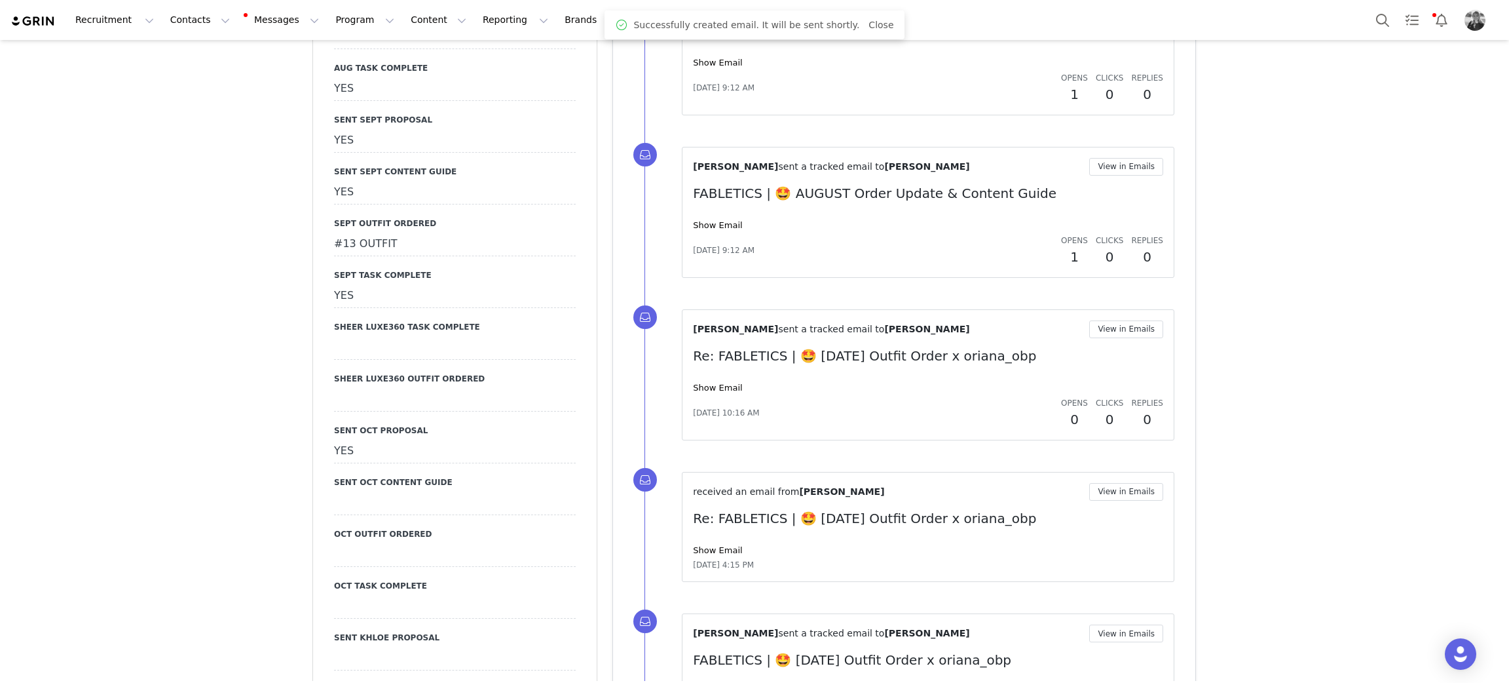
scroll to position [2554, 0]
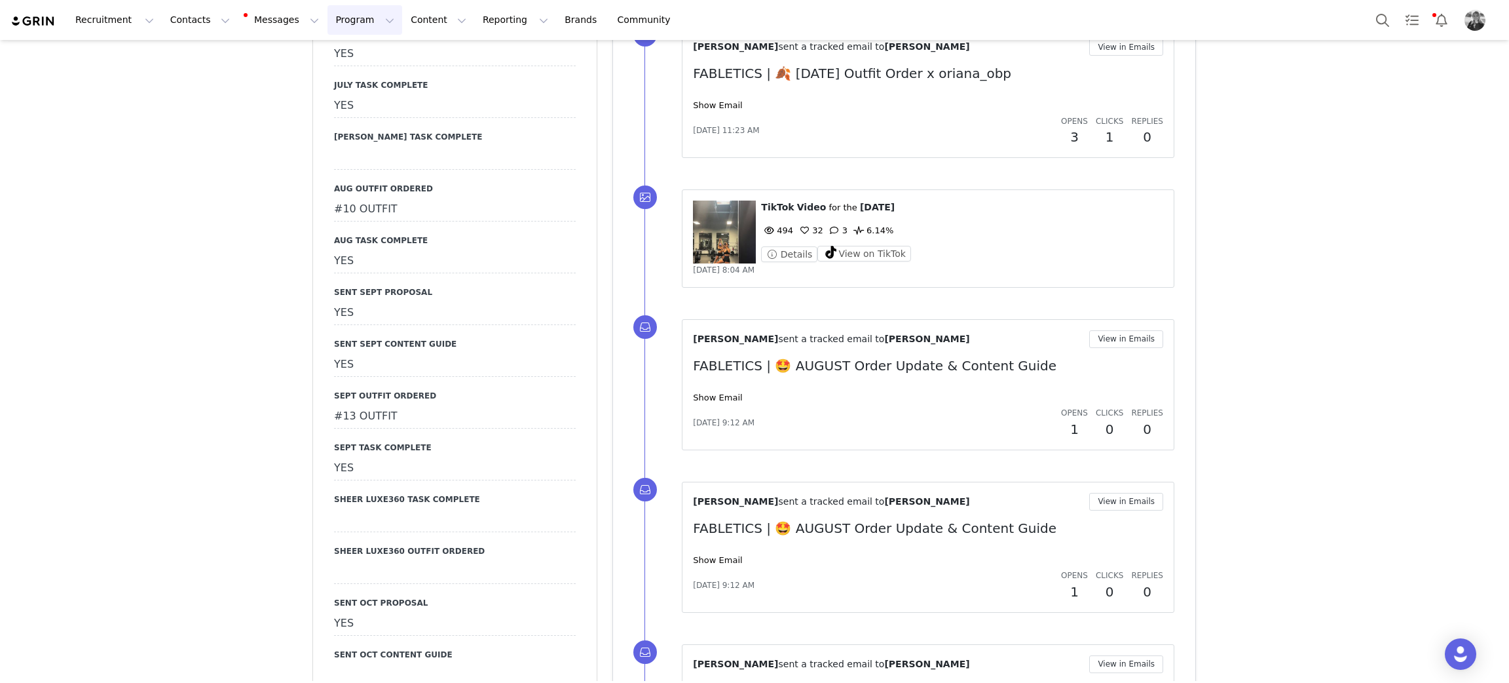
click at [347, 17] on button "Program Program" at bounding box center [365, 19] width 75 height 29
click at [335, 41] on div "Activations Campaigns Partnerships Payments Affiliates" at bounding box center [347, 106] width 105 height 133
click at [339, 58] on p "Activations" at bounding box center [331, 58] width 50 height 14
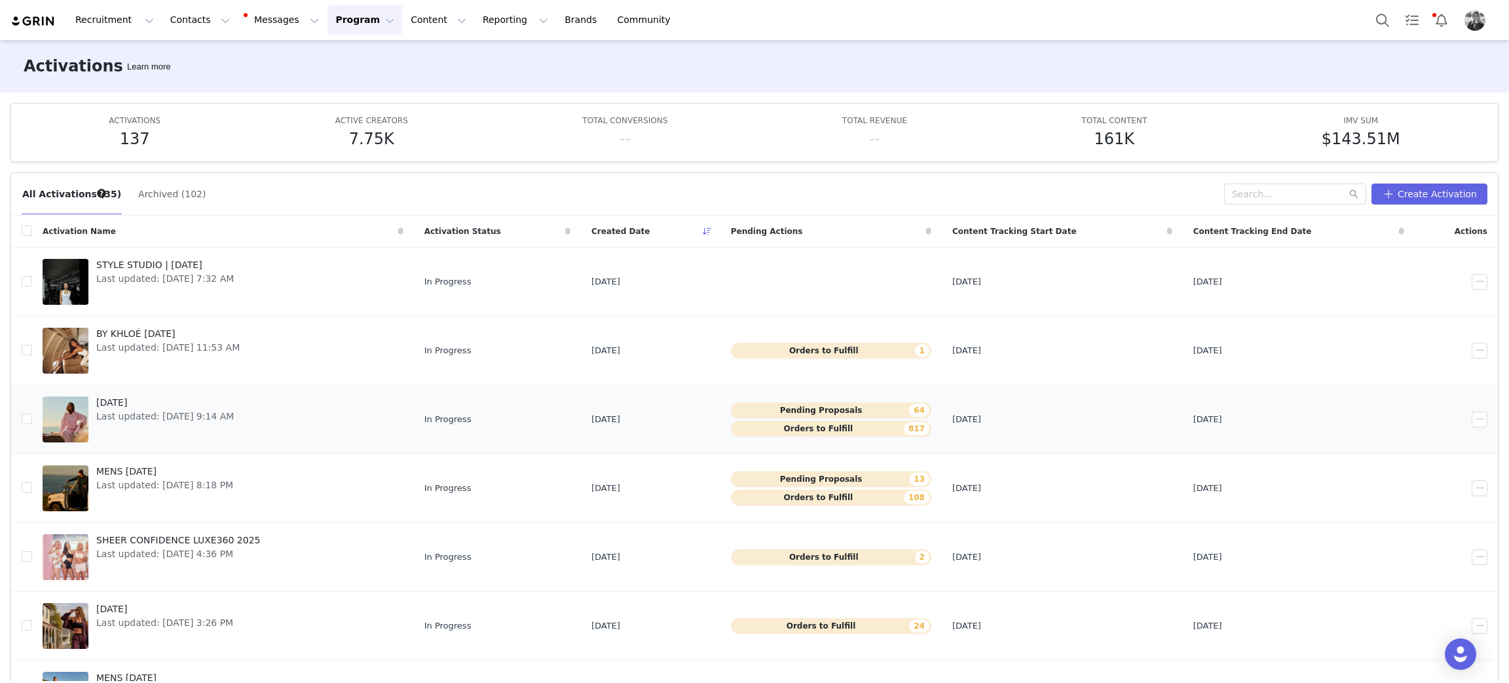
click at [132, 396] on span "[DATE]" at bounding box center [165, 403] width 138 height 14
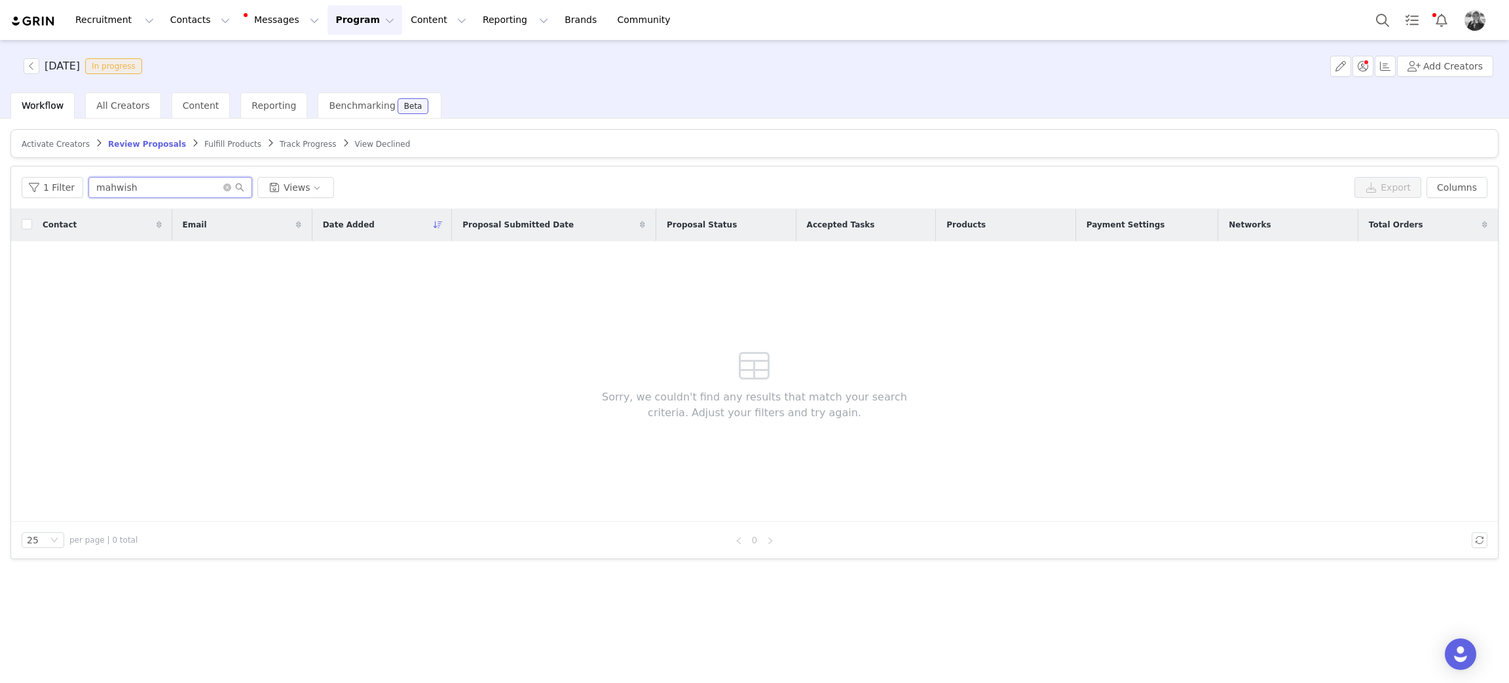
drag, startPoint x: 146, startPoint y: 187, endPoint x: 0, endPoint y: 188, distance: 146.1
click at [0, 188] on div "Activate Creators Review Proposals Fulfill Products Track Progress View Decline…" at bounding box center [754, 400] width 1509 height 562
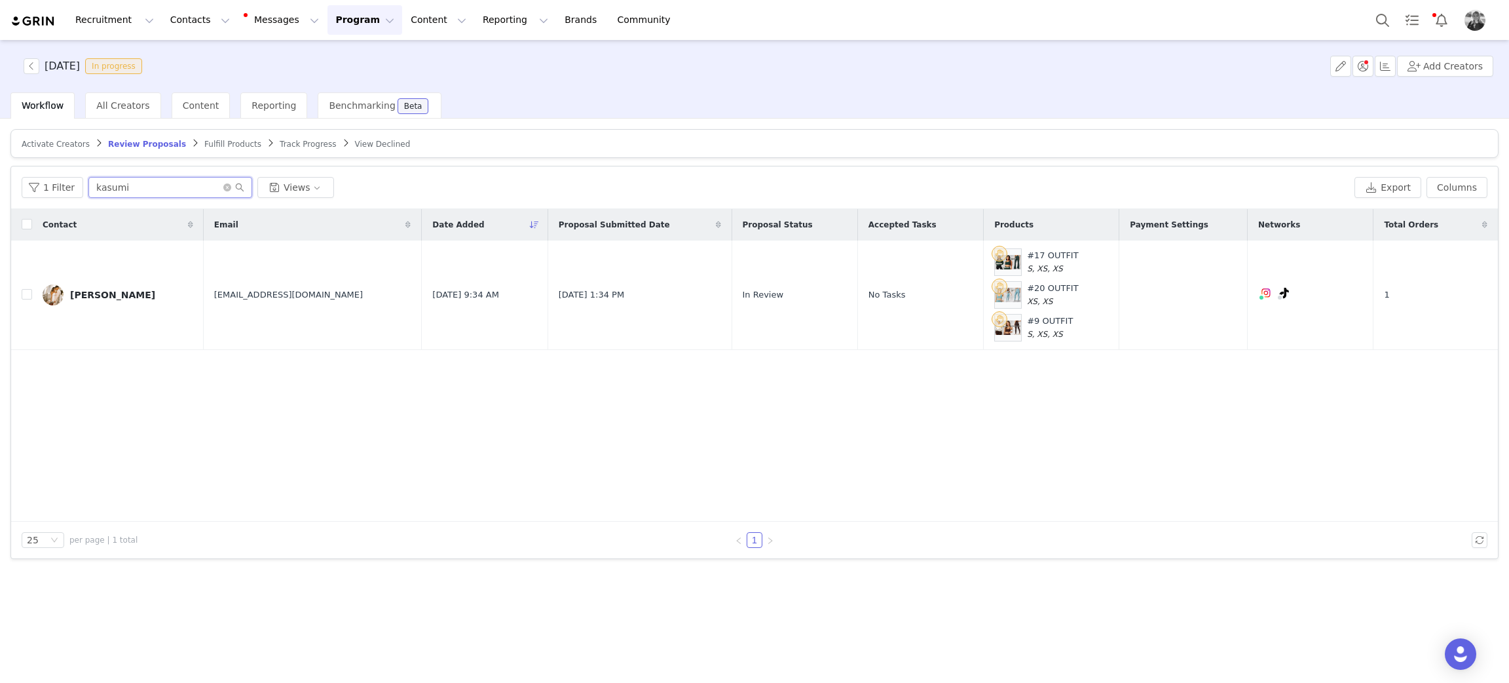
type input "kasumi"
click at [144, 190] on input "kasumi" at bounding box center [170, 187] width 164 height 21
click at [335, 17] on button "Program Program" at bounding box center [365, 19] width 75 height 29
click at [335, 47] on link "Activations" at bounding box center [346, 58] width 103 height 24
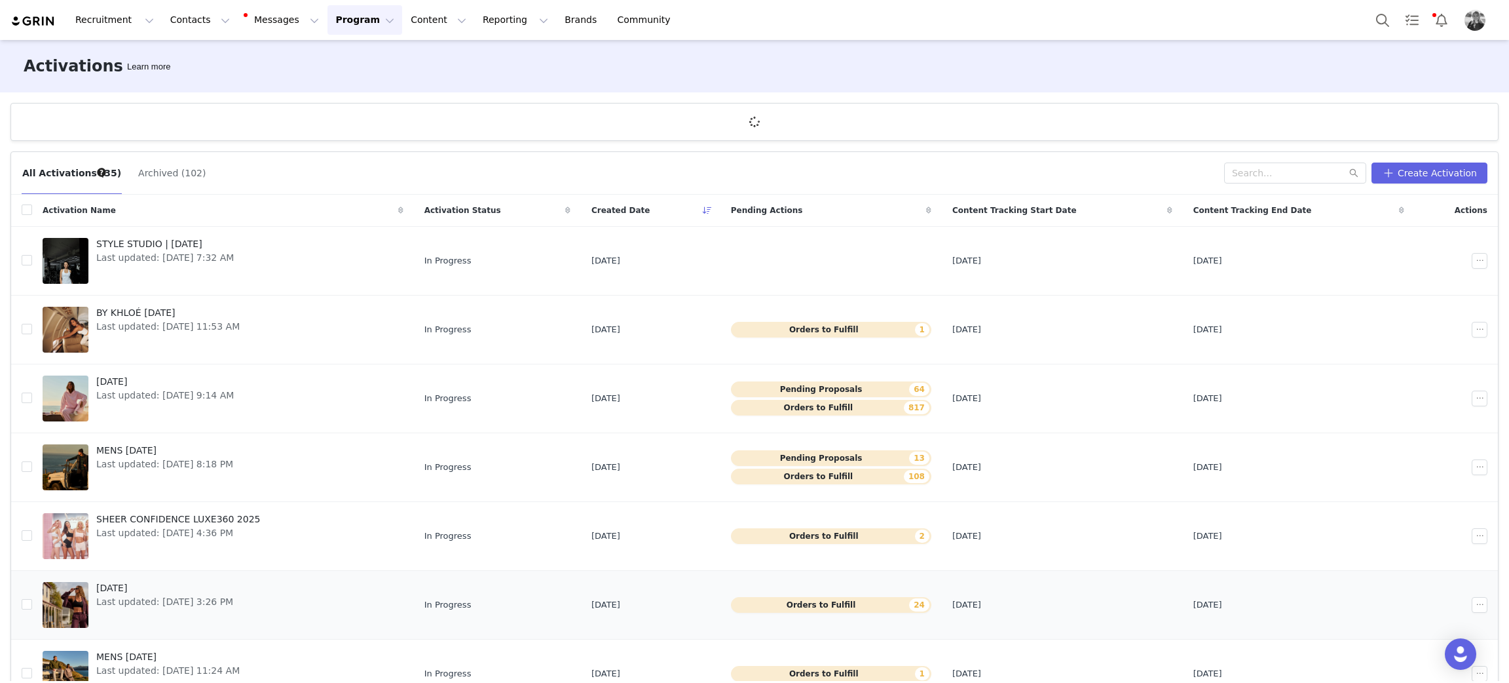
click at [136, 585] on span "[DATE]" at bounding box center [164, 588] width 137 height 14
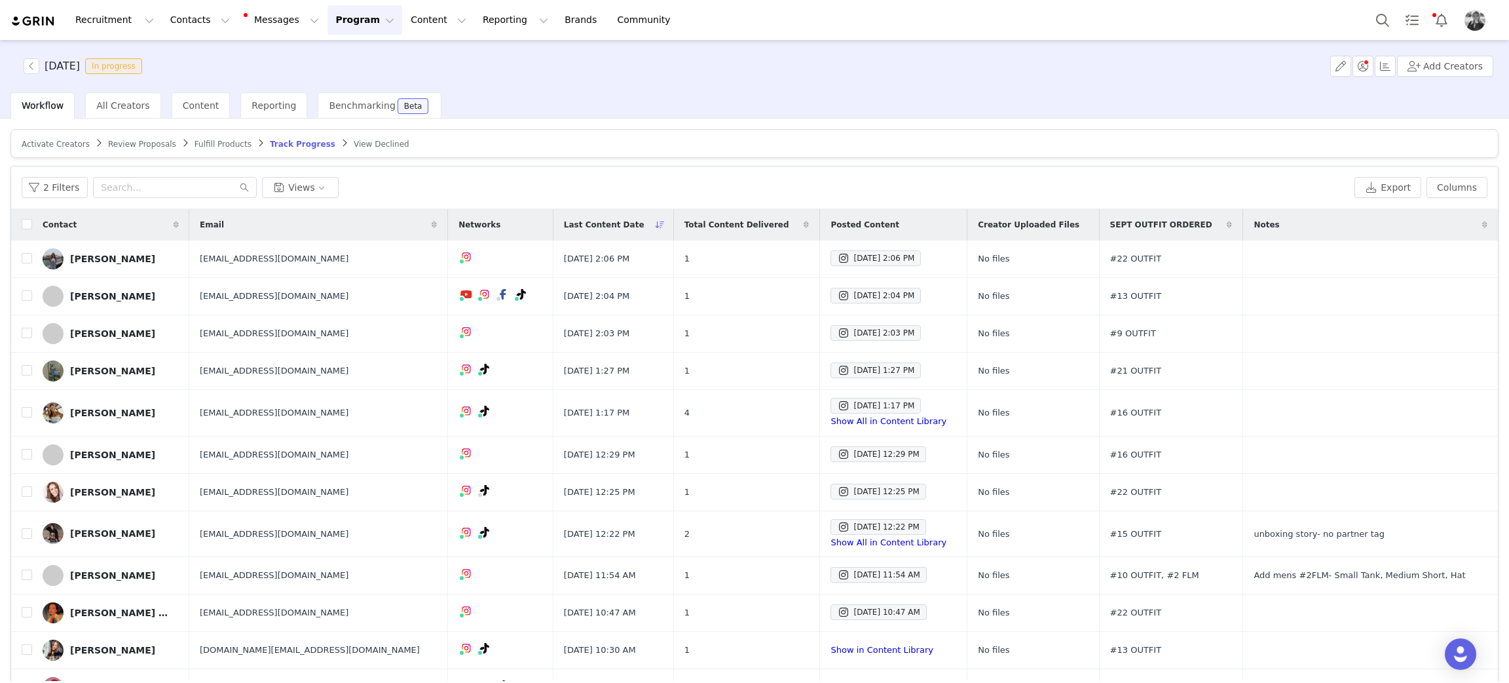
click at [599, 194] on div "2 Filters Views" at bounding box center [686, 187] width 1328 height 21
click at [121, 183] on input "text" at bounding box center [175, 187] width 164 height 21
click at [66, 187] on button "2 Filters" at bounding box center [55, 187] width 66 height 21
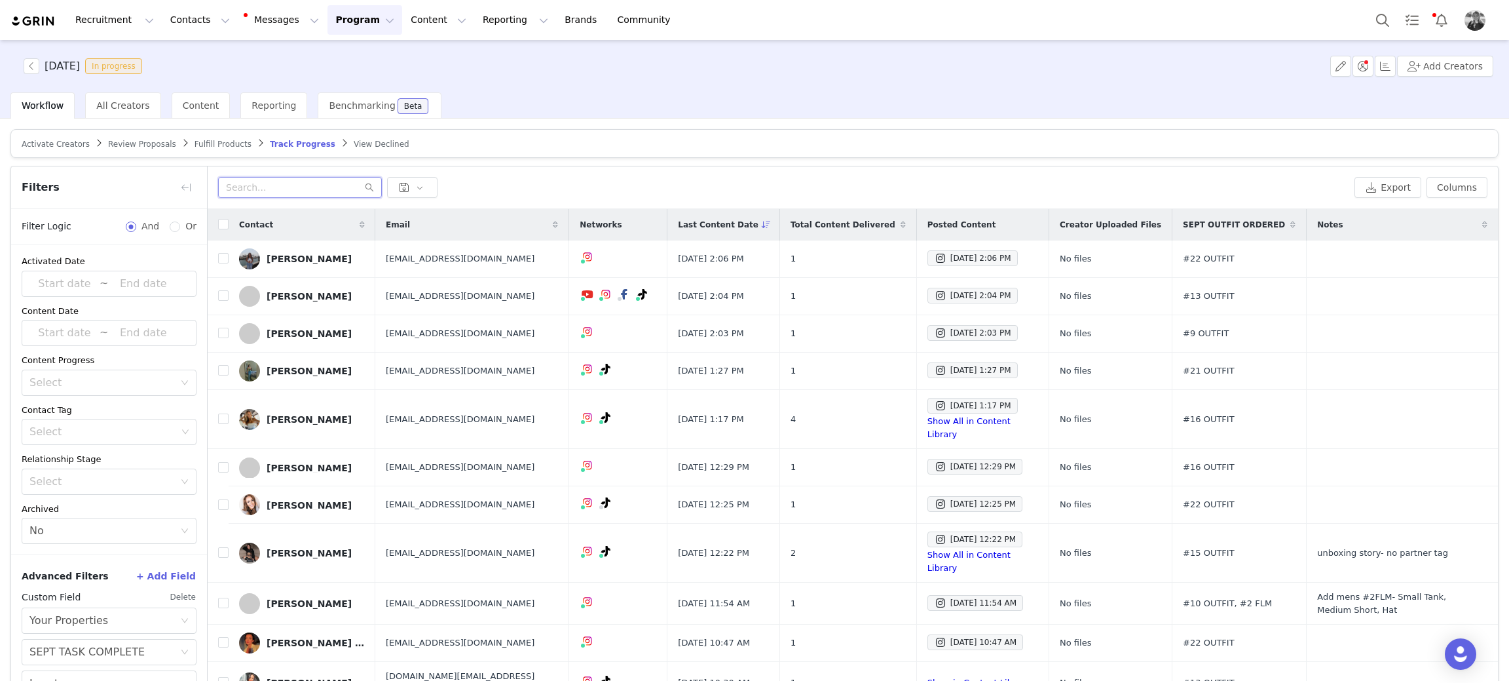
click at [333, 192] on input "text" at bounding box center [300, 187] width 164 height 21
type input "jocelyn"
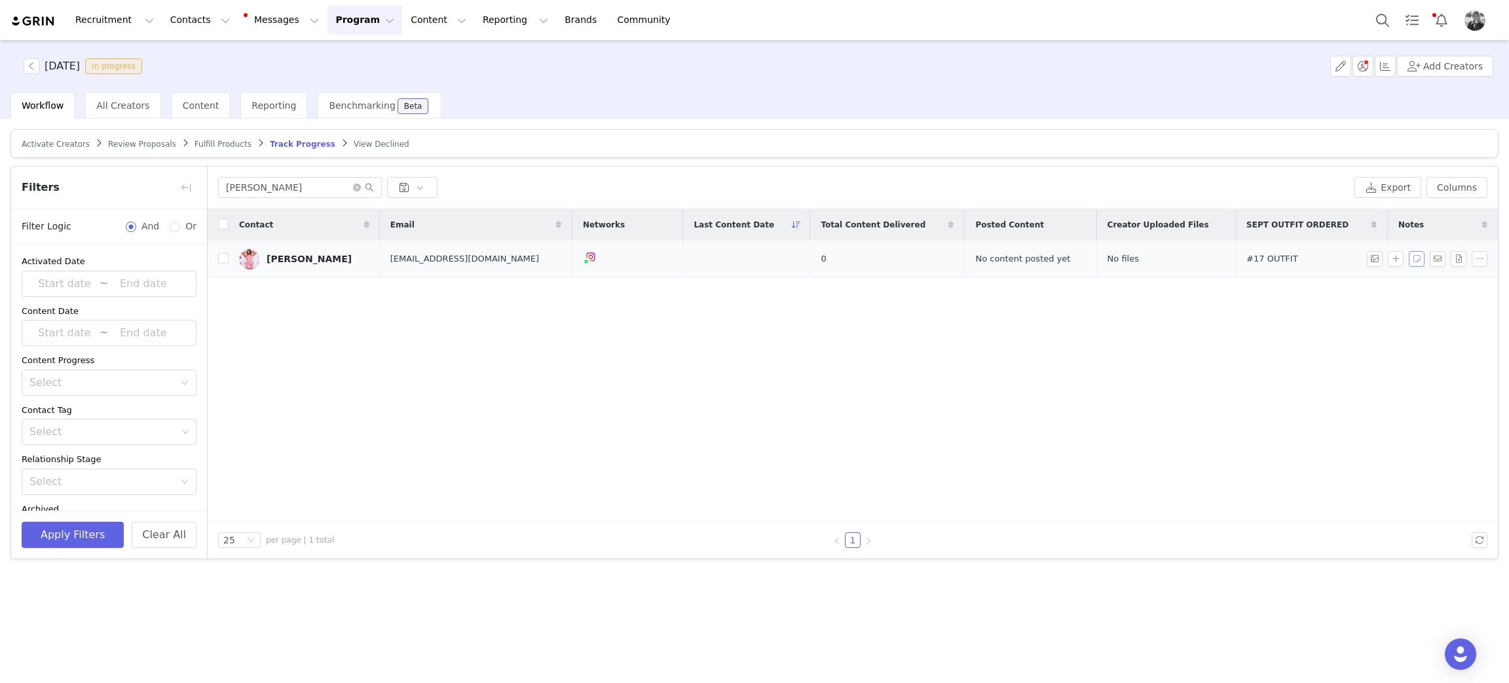
click at [1413, 261] on button "button" at bounding box center [1417, 259] width 16 height 16
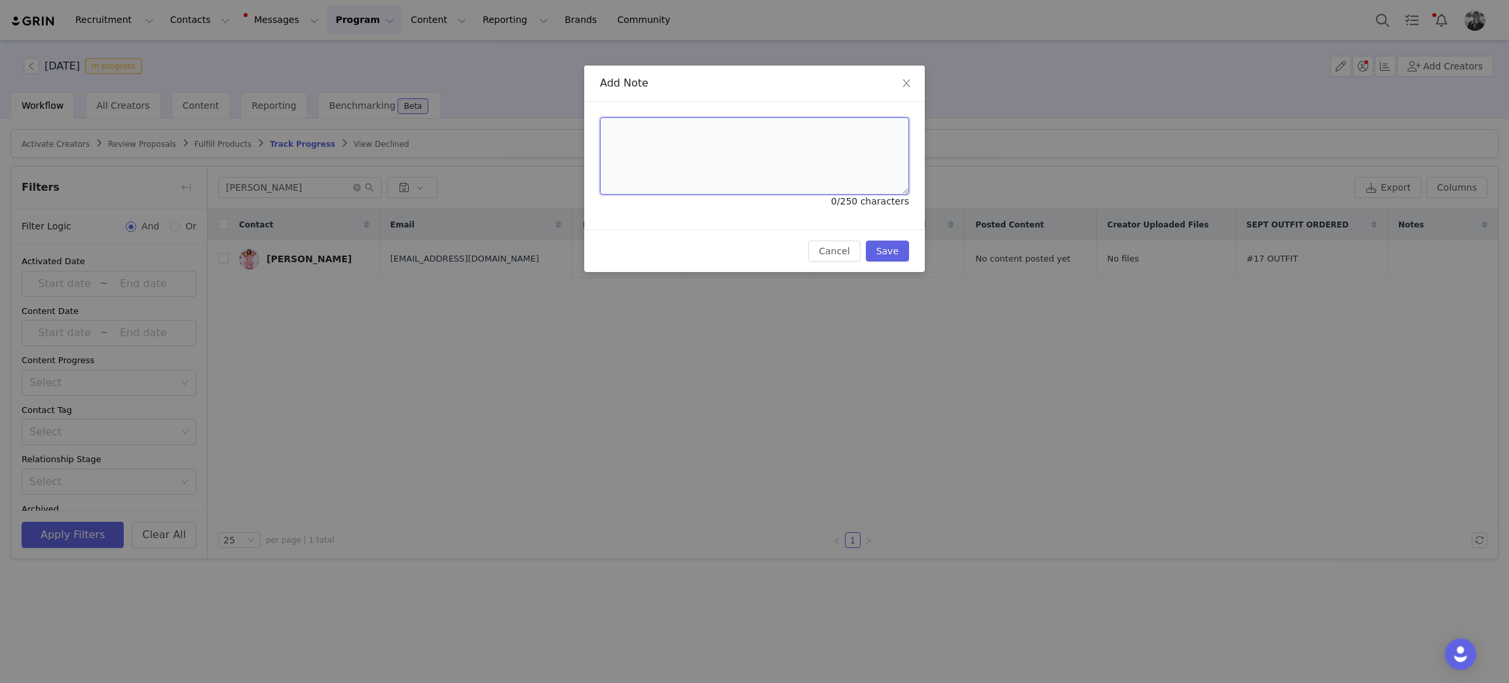
drag, startPoint x: 751, startPoint y: 183, endPoint x: 745, endPoint y: 180, distance: 7.1
click at [749, 181] on textarea at bounding box center [754, 155] width 309 height 77
type textarea "will post over weekend"
drag, startPoint x: 909, startPoint y: 243, endPoint x: 899, endPoint y: 250, distance: 12.7
click at [907, 244] on div "Cancel Save" at bounding box center [754, 250] width 341 height 43
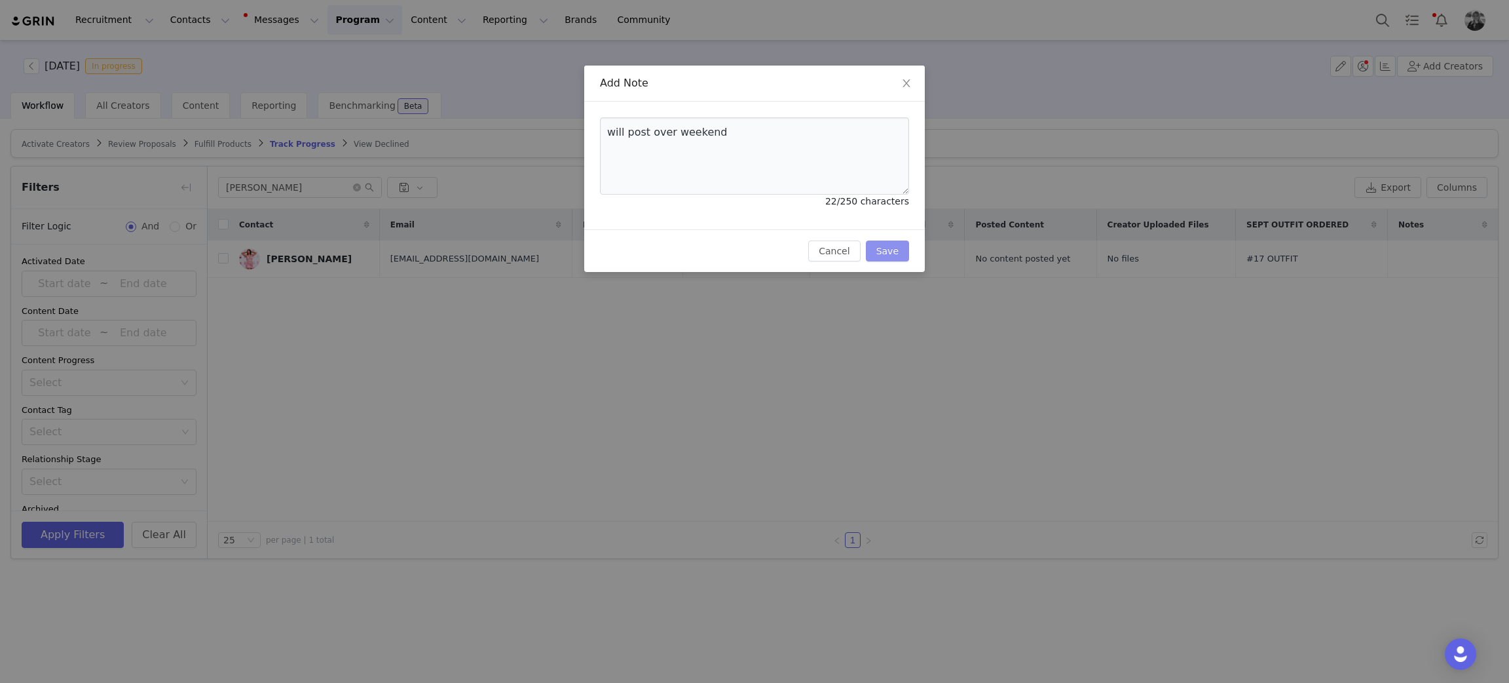
click at [886, 259] on button "Save" at bounding box center [887, 250] width 43 height 21
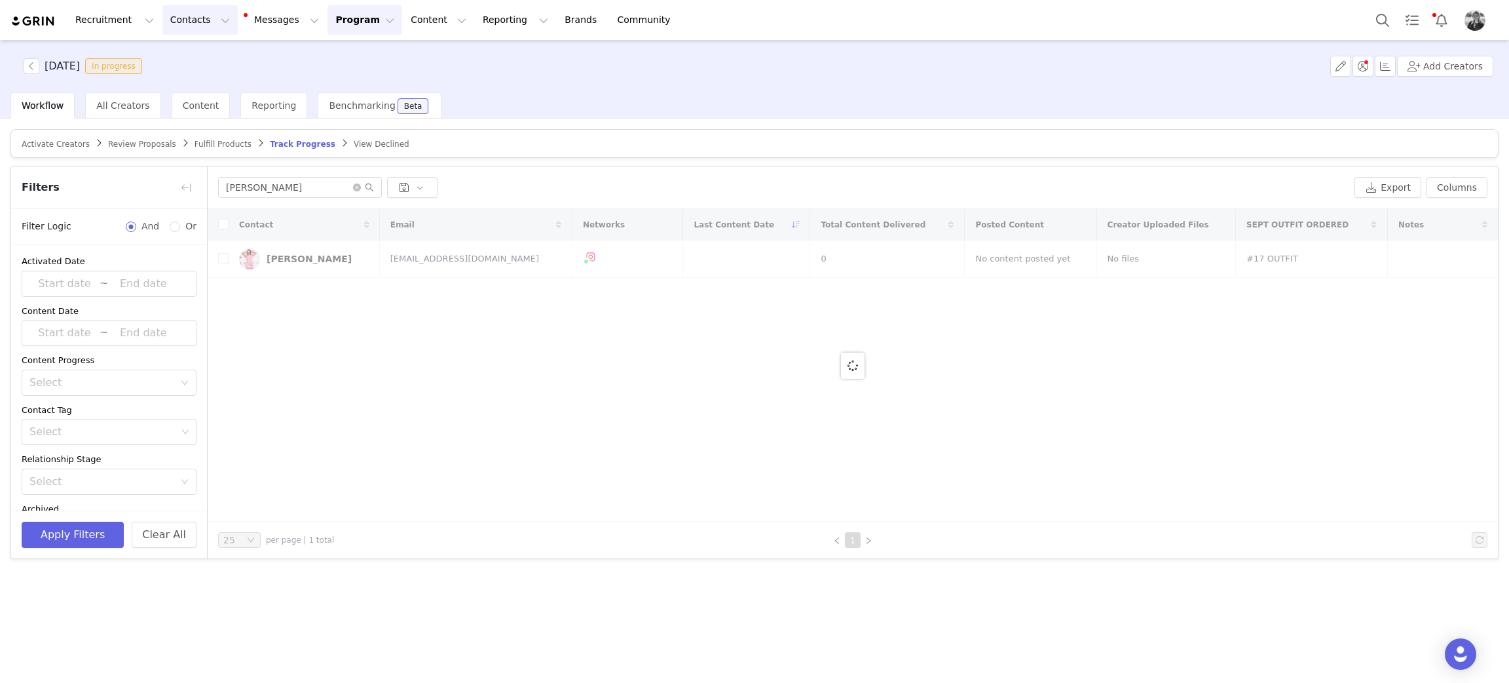
click at [167, 22] on button "Contacts Contacts" at bounding box center [199, 19] width 75 height 29
click at [179, 49] on link "Creators" at bounding box center [201, 58] width 103 height 24
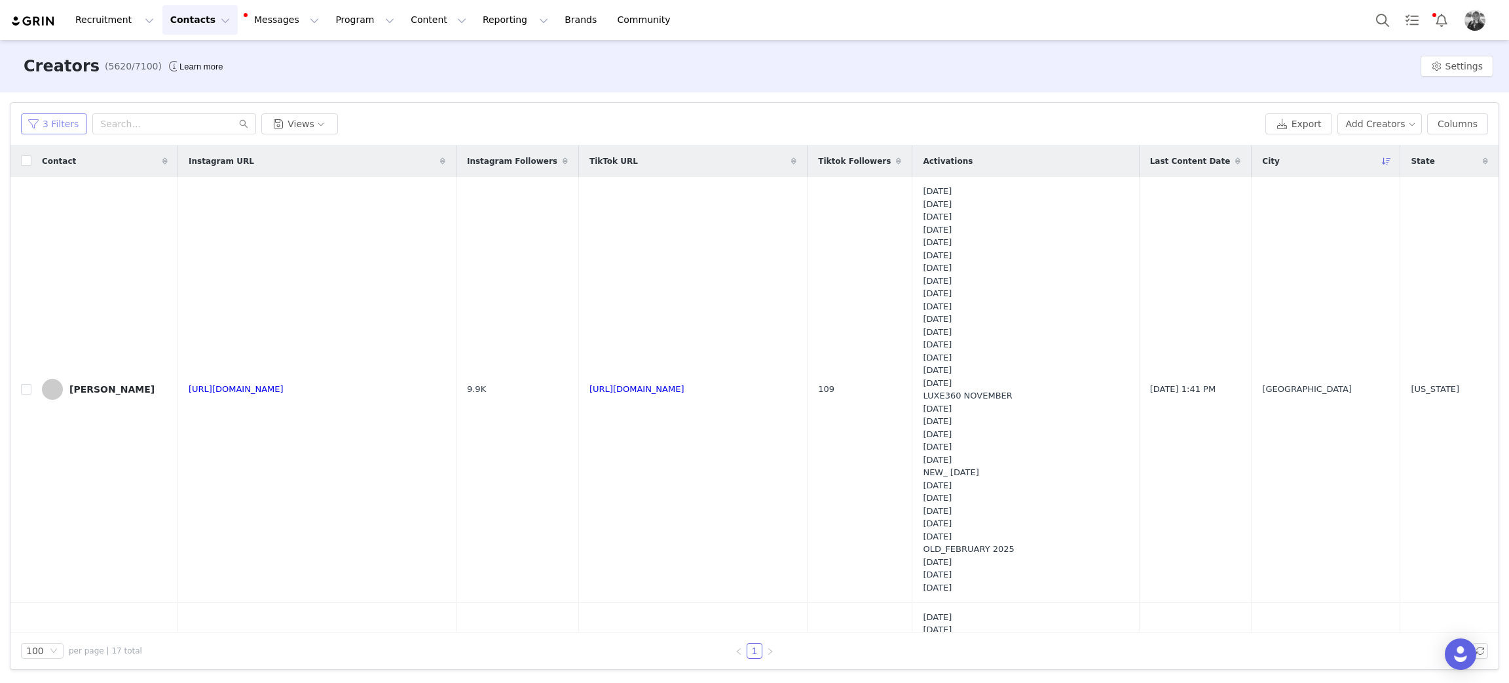
drag, startPoint x: 70, startPoint y: 121, endPoint x: 21, endPoint y: 161, distance: 63.7
click at [70, 121] on button "3 Filters" at bounding box center [54, 123] width 66 height 21
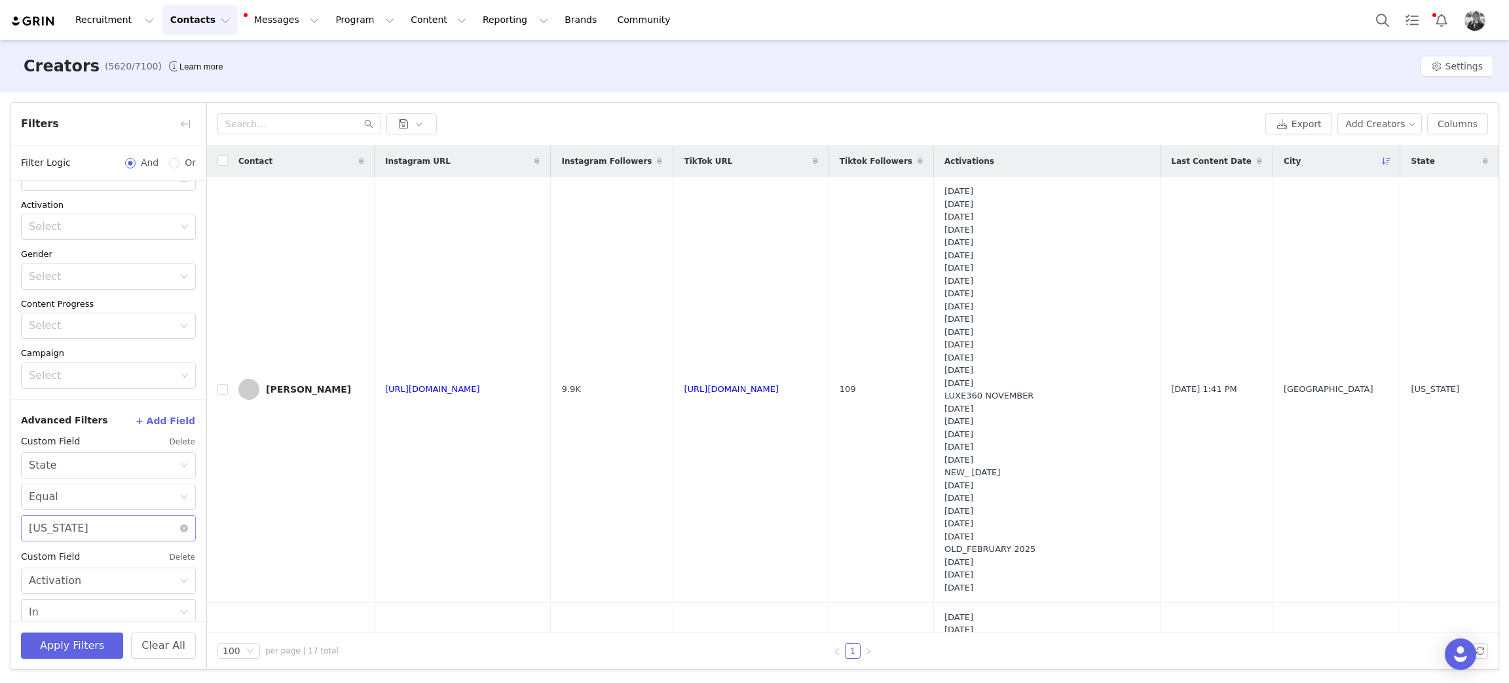
scroll to position [356, 0]
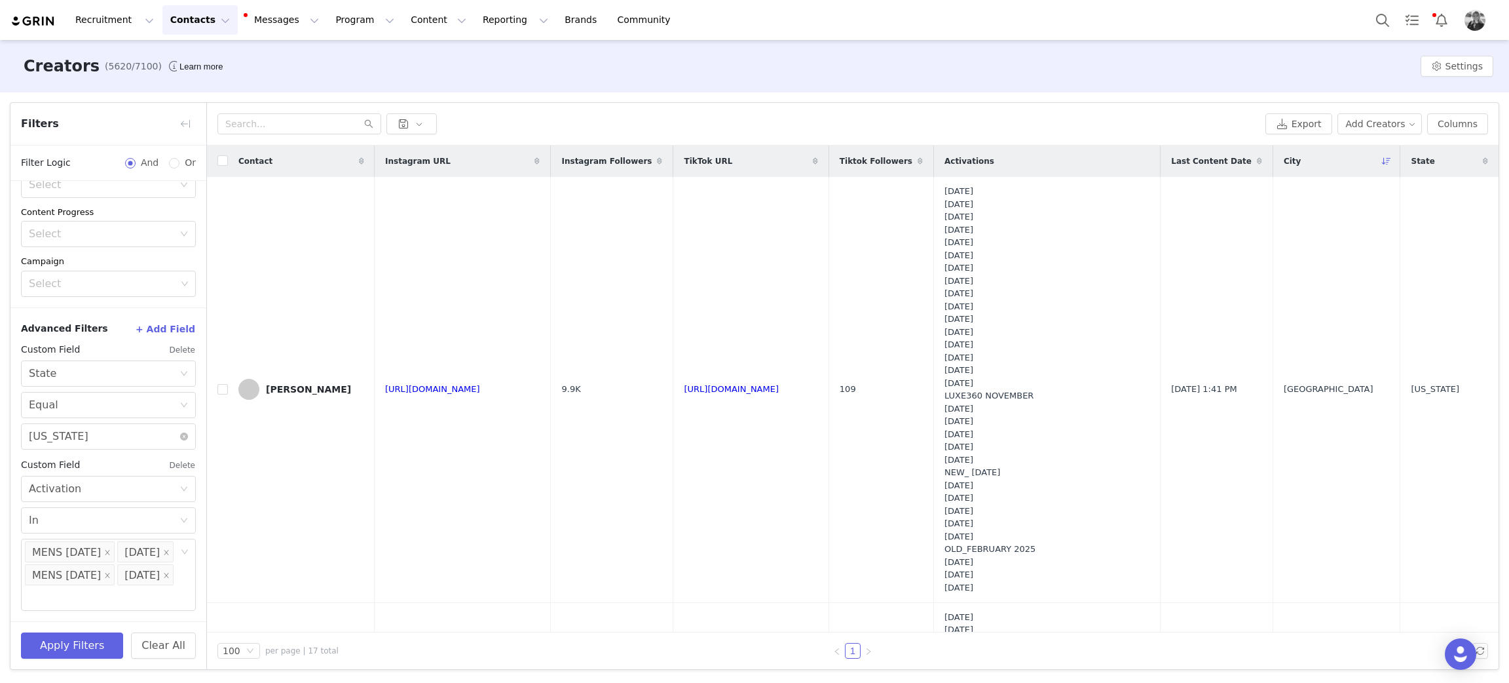
click at [169, 455] on button "Delete" at bounding box center [182, 465] width 27 height 21
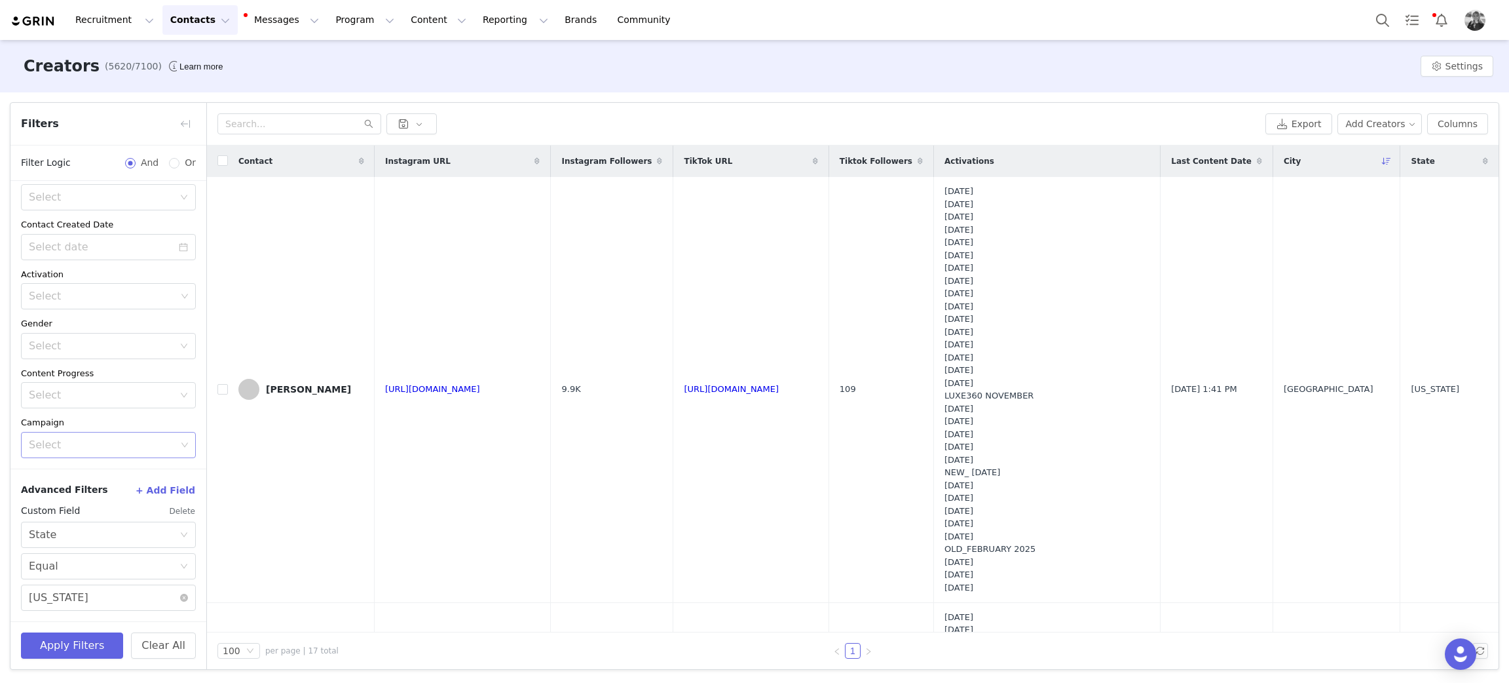
scroll to position [171, 0]
click at [169, 513] on button "Delete" at bounding box center [182, 510] width 27 height 21
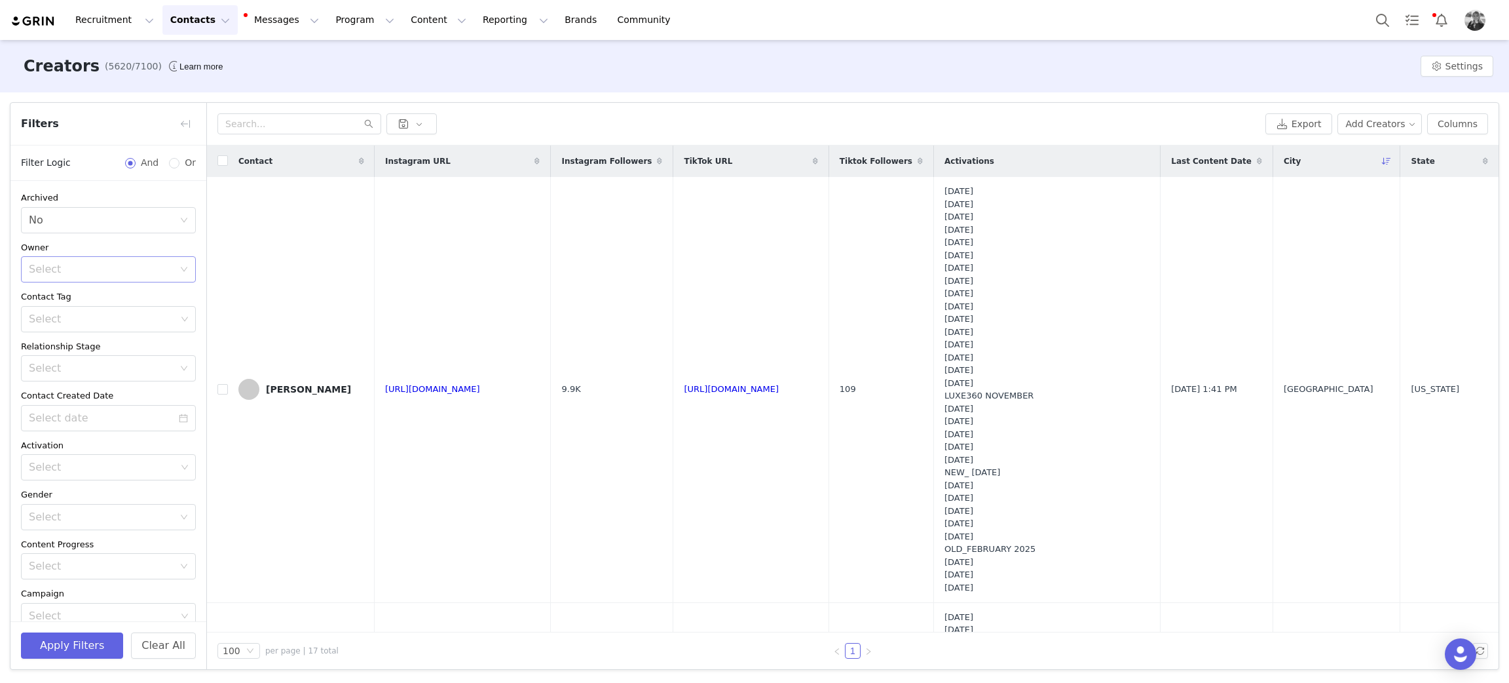
click at [89, 278] on div "Select" at bounding box center [104, 269] width 151 height 25
click at [98, 305] on p "[PERSON_NAME]" at bounding box center [120, 304] width 96 height 14
click at [162, 599] on button "+ Add Field" at bounding box center [165, 600] width 61 height 21
drag, startPoint x: 172, startPoint y: 595, endPoint x: 155, endPoint y: 577, distance: 25.0
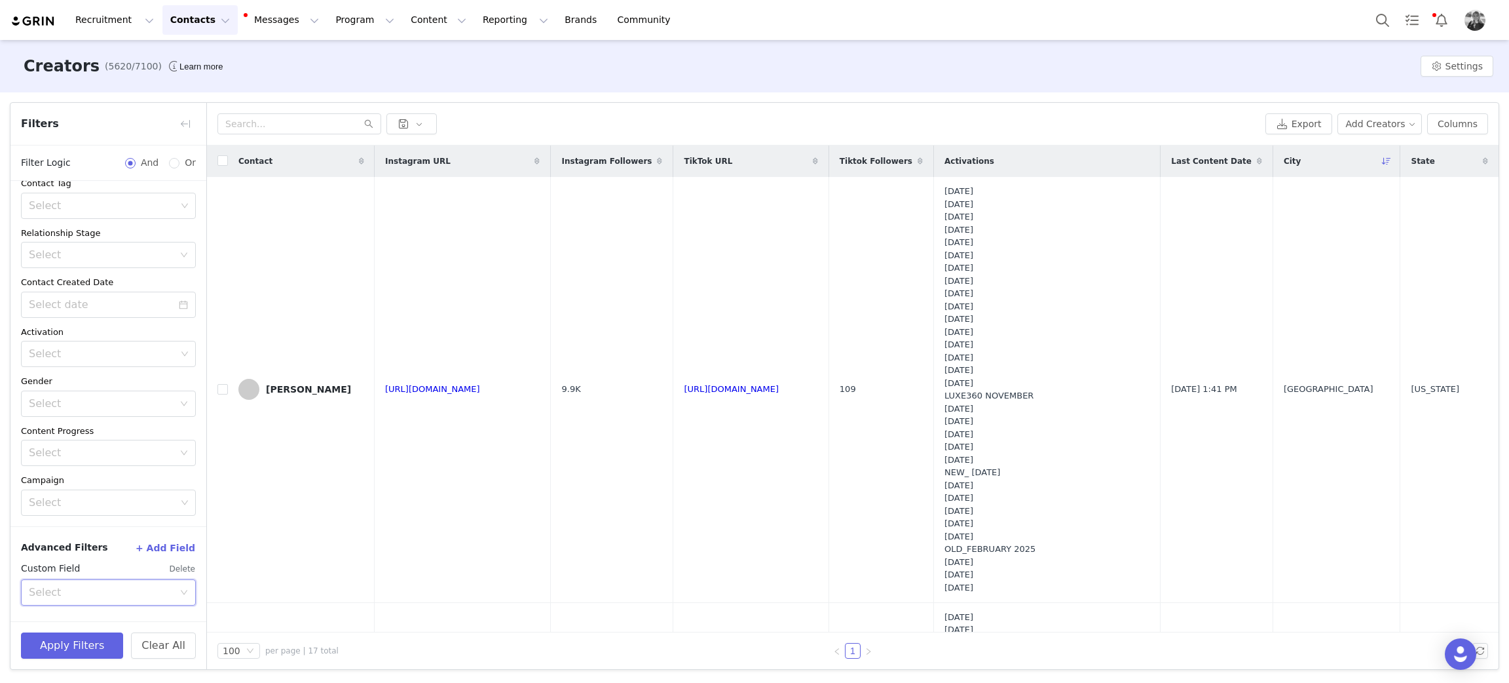
click at [180, 595] on icon "icon: down" at bounding box center [184, 592] width 8 height 8
click at [98, 563] on li "Your Properties" at bounding box center [101, 564] width 160 height 21
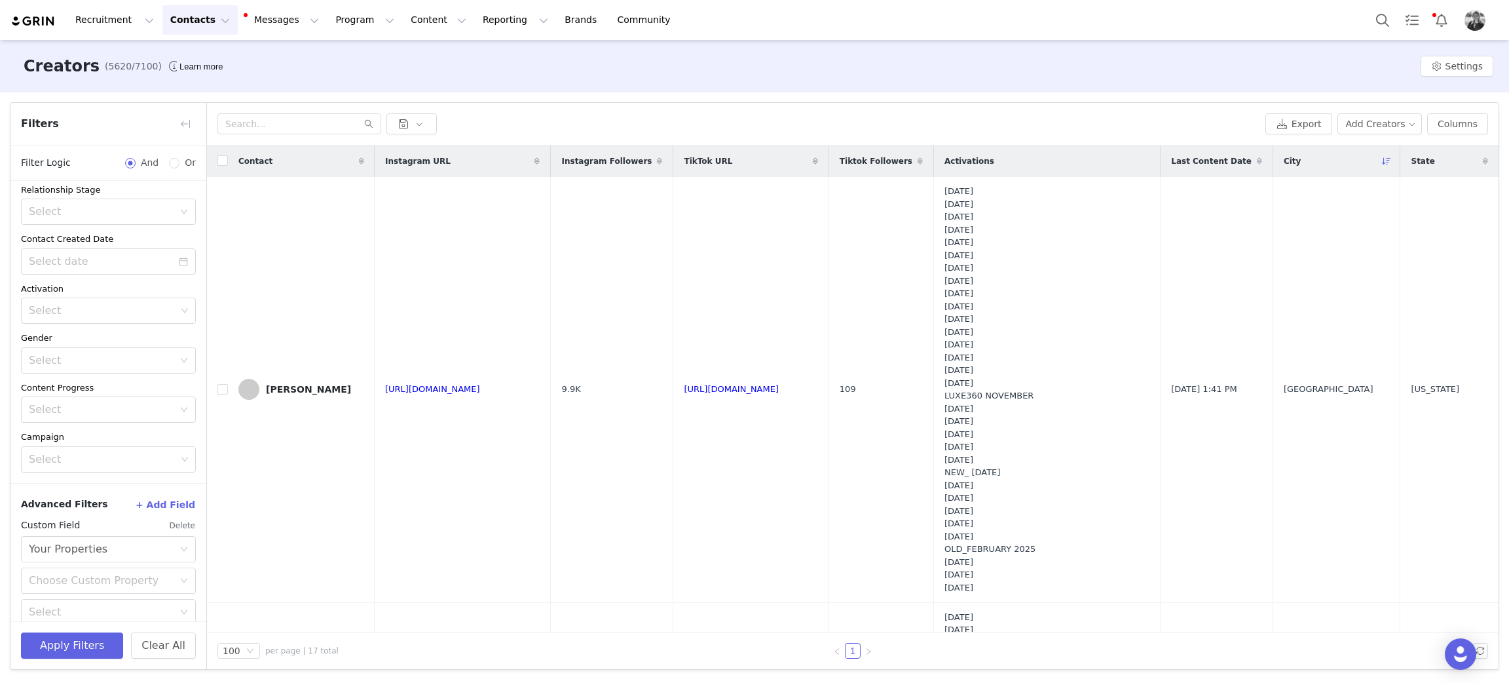
scroll to position [177, 0]
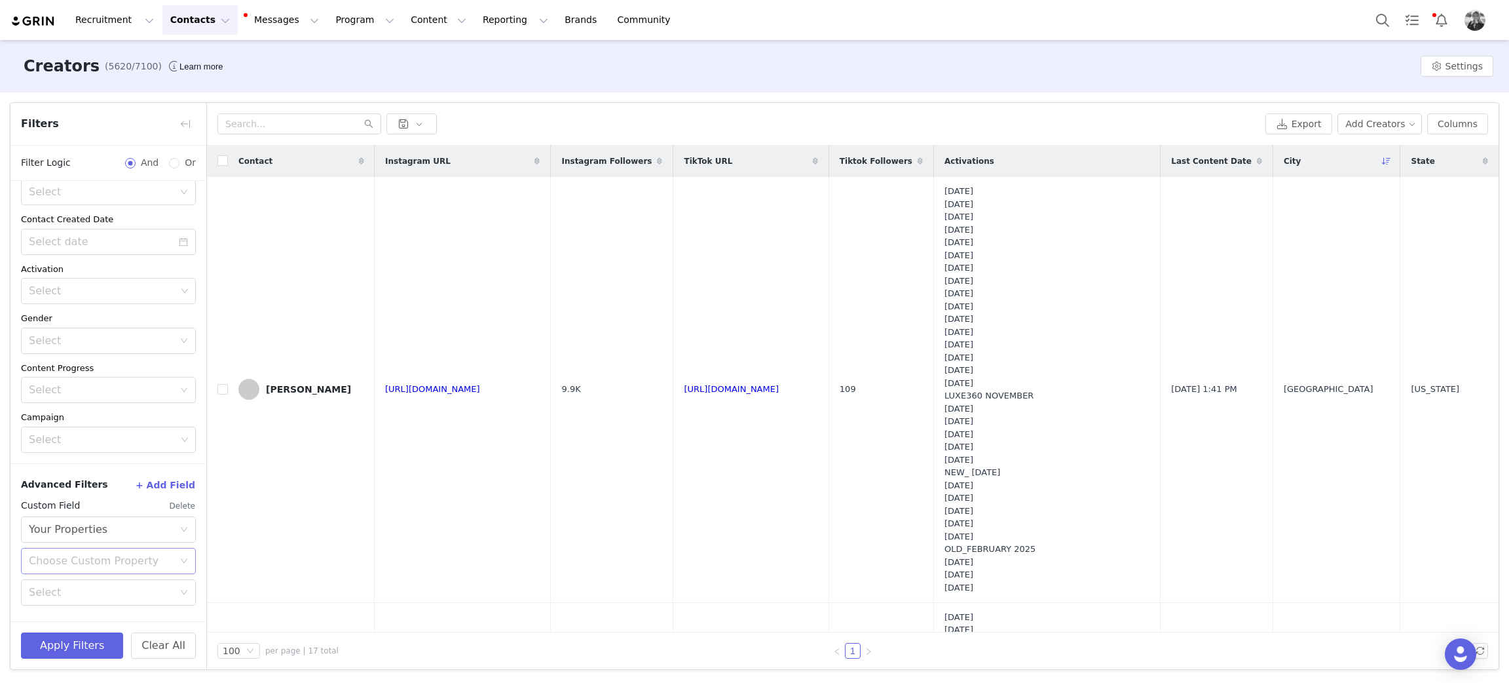
click at [102, 561] on div "Choose Custom Property" at bounding box center [101, 560] width 145 height 13
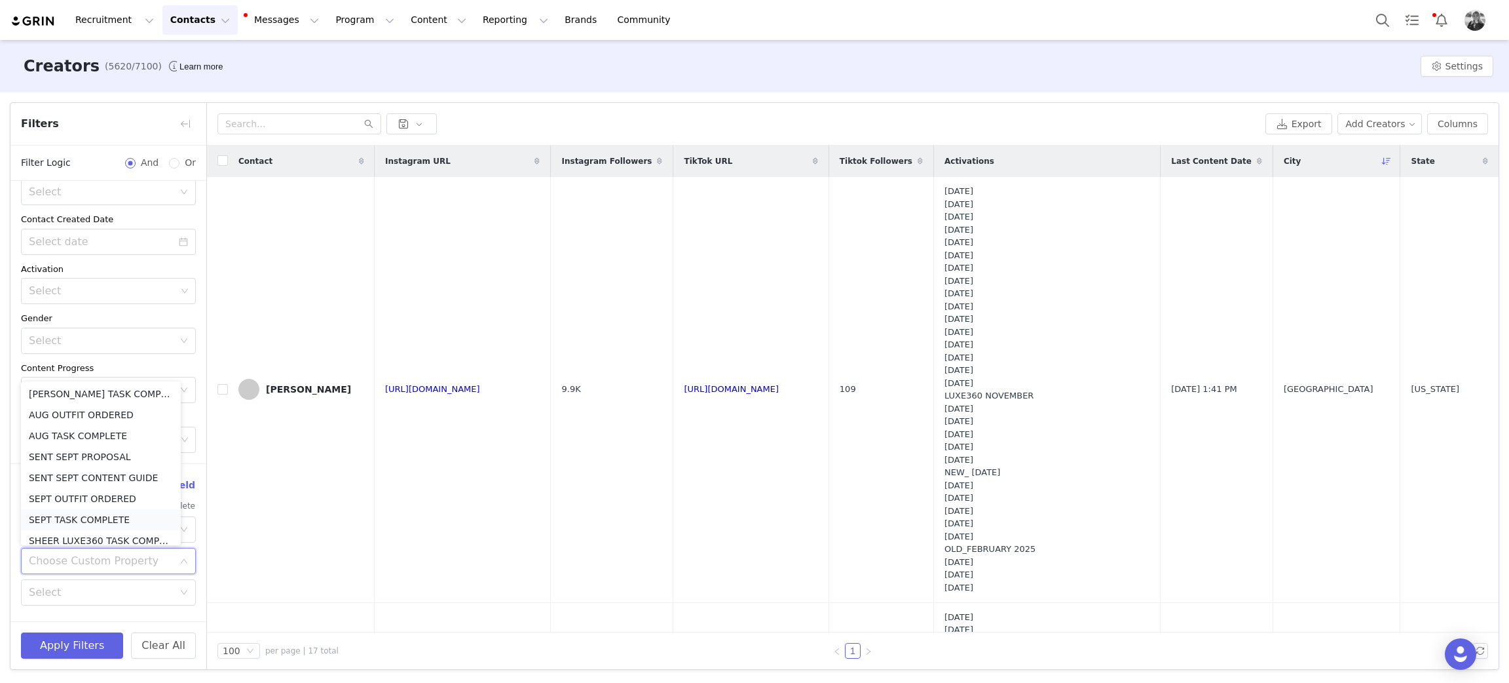
click at [73, 520] on li "SEPT TASK COMPLETE" at bounding box center [101, 519] width 160 height 21
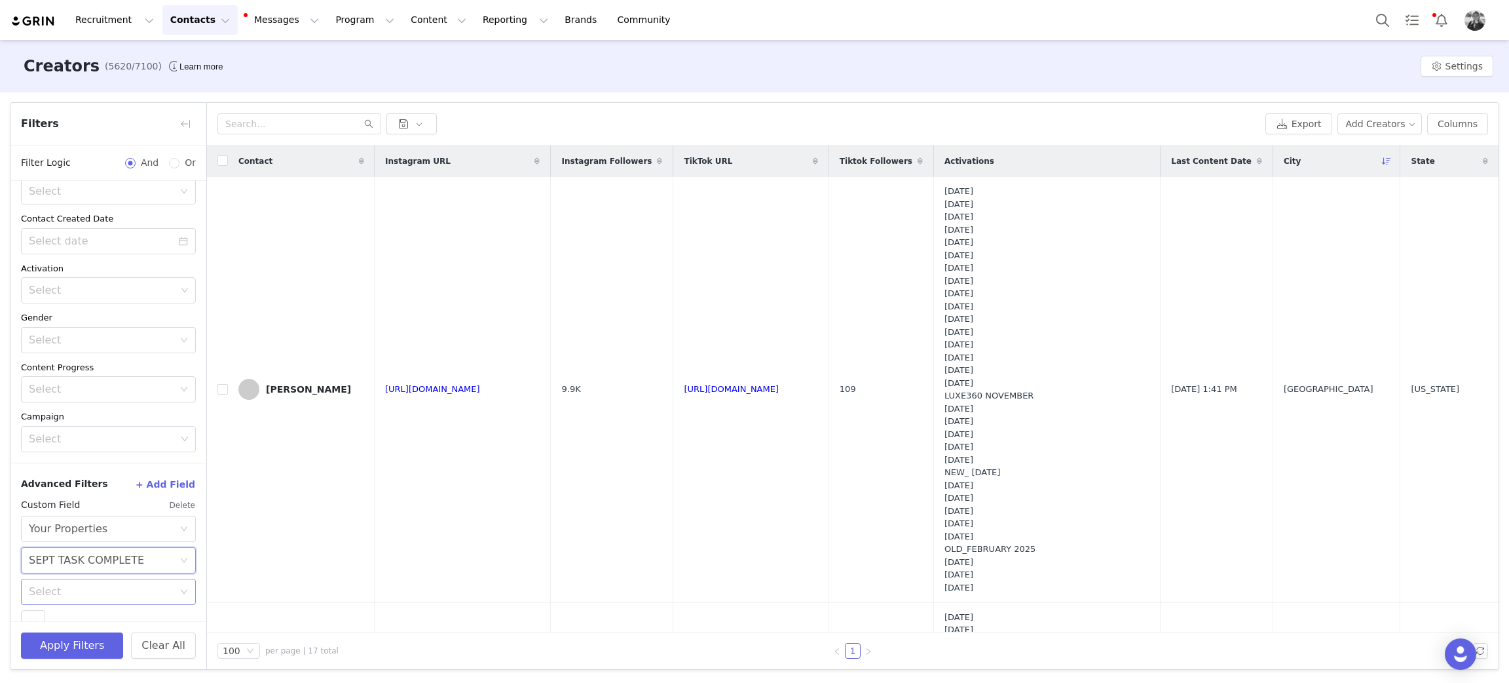
click at [67, 590] on div "Select" at bounding box center [101, 591] width 145 height 13
click at [65, 500] on li "Is" at bounding box center [101, 501] width 160 height 21
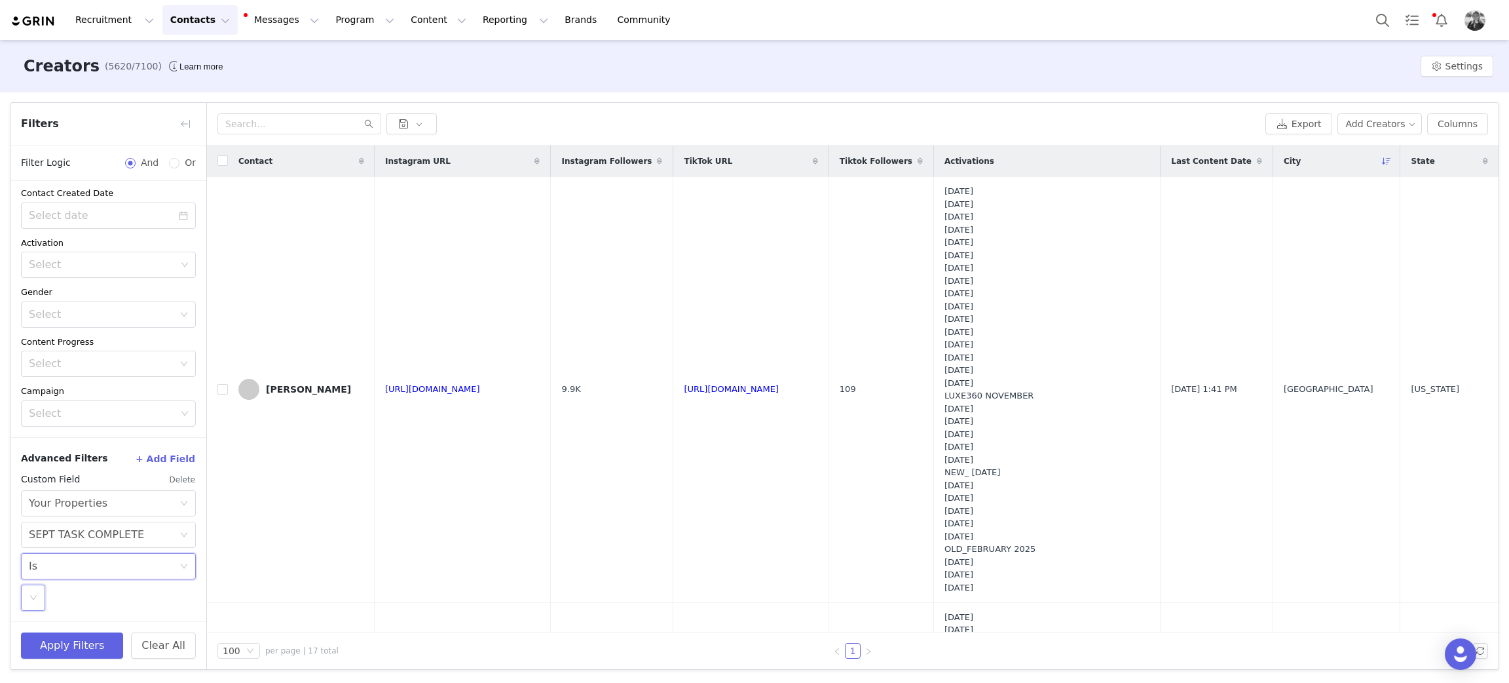
click at [37, 603] on div "Select" at bounding box center [33, 597] width 24 height 26
drag, startPoint x: 41, startPoint y: 624, endPoint x: 116, endPoint y: 530, distance: 119.8
click at [41, 624] on li "YES" at bounding box center [101, 626] width 160 height 21
click at [160, 459] on button "+ Add Field" at bounding box center [165, 458] width 61 height 21
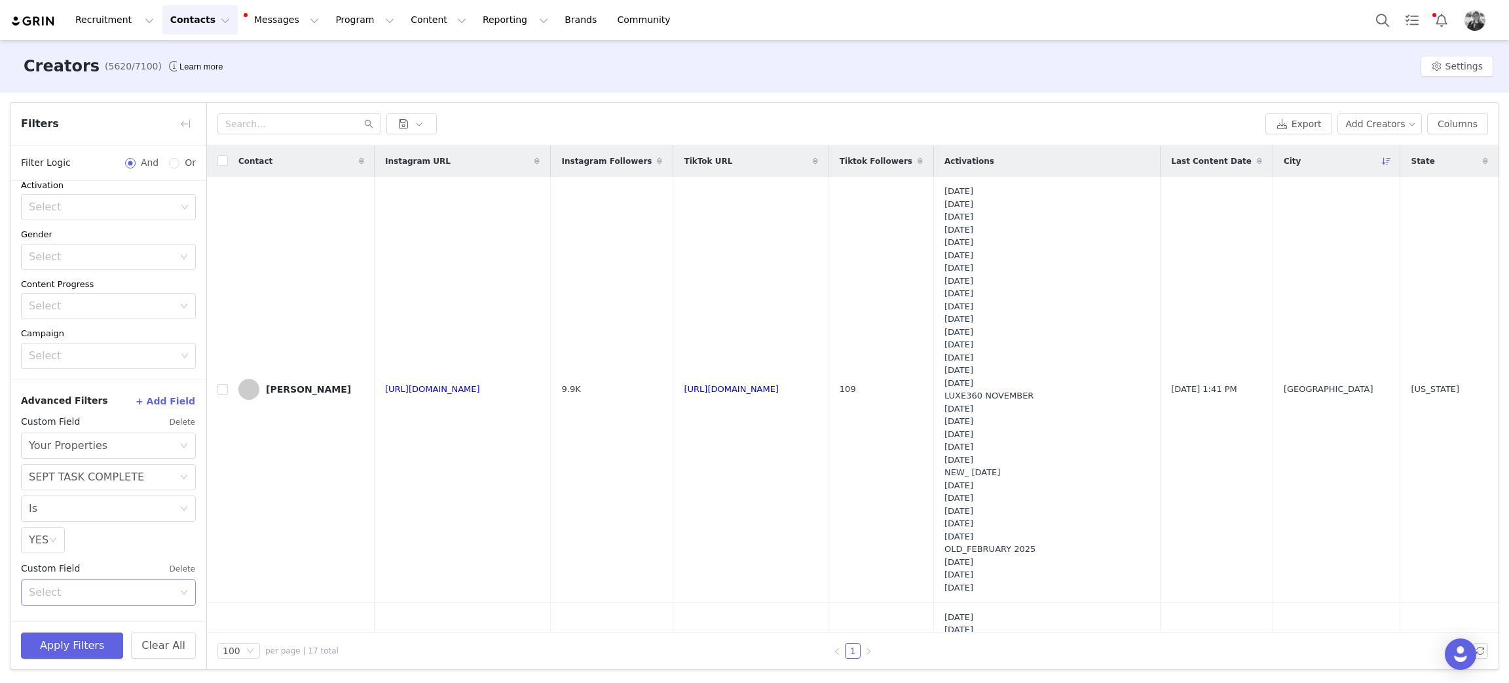
click at [86, 591] on div "Select" at bounding box center [101, 592] width 145 height 13
click at [100, 558] on li "Your Properties" at bounding box center [101, 564] width 160 height 21
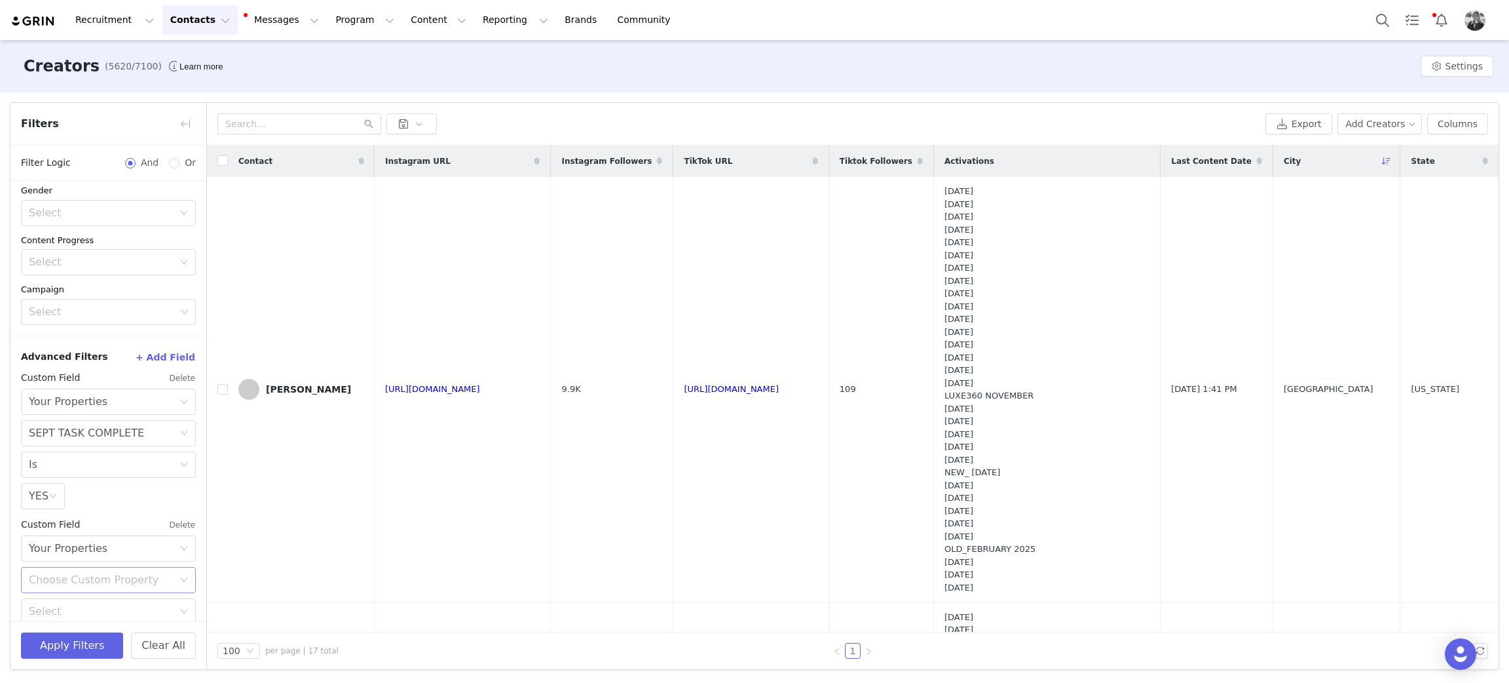
scroll to position [324, 0]
click at [107, 561] on div "Choose Custom Property" at bounding box center [101, 560] width 145 height 13
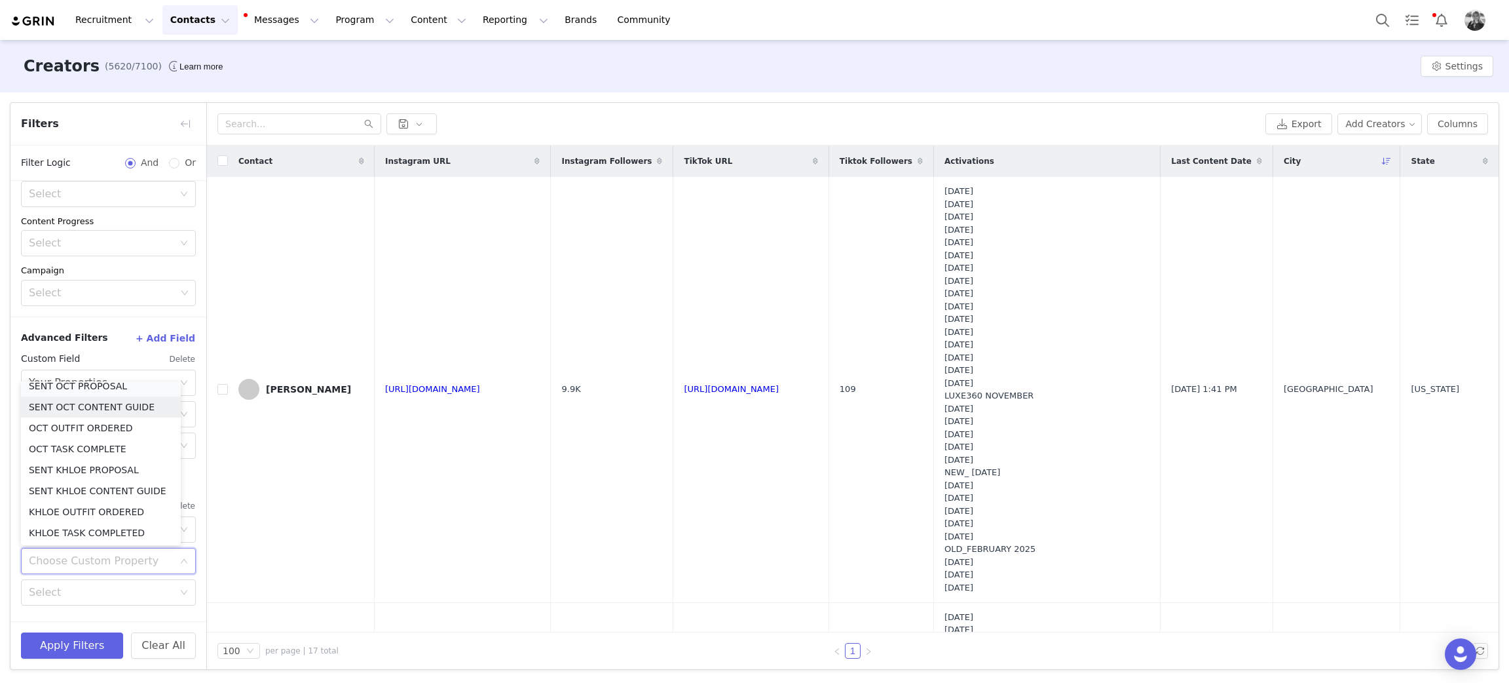
scroll to position [714, 0]
click at [95, 390] on li "SENT OCT PROPOSAL" at bounding box center [101, 393] width 160 height 21
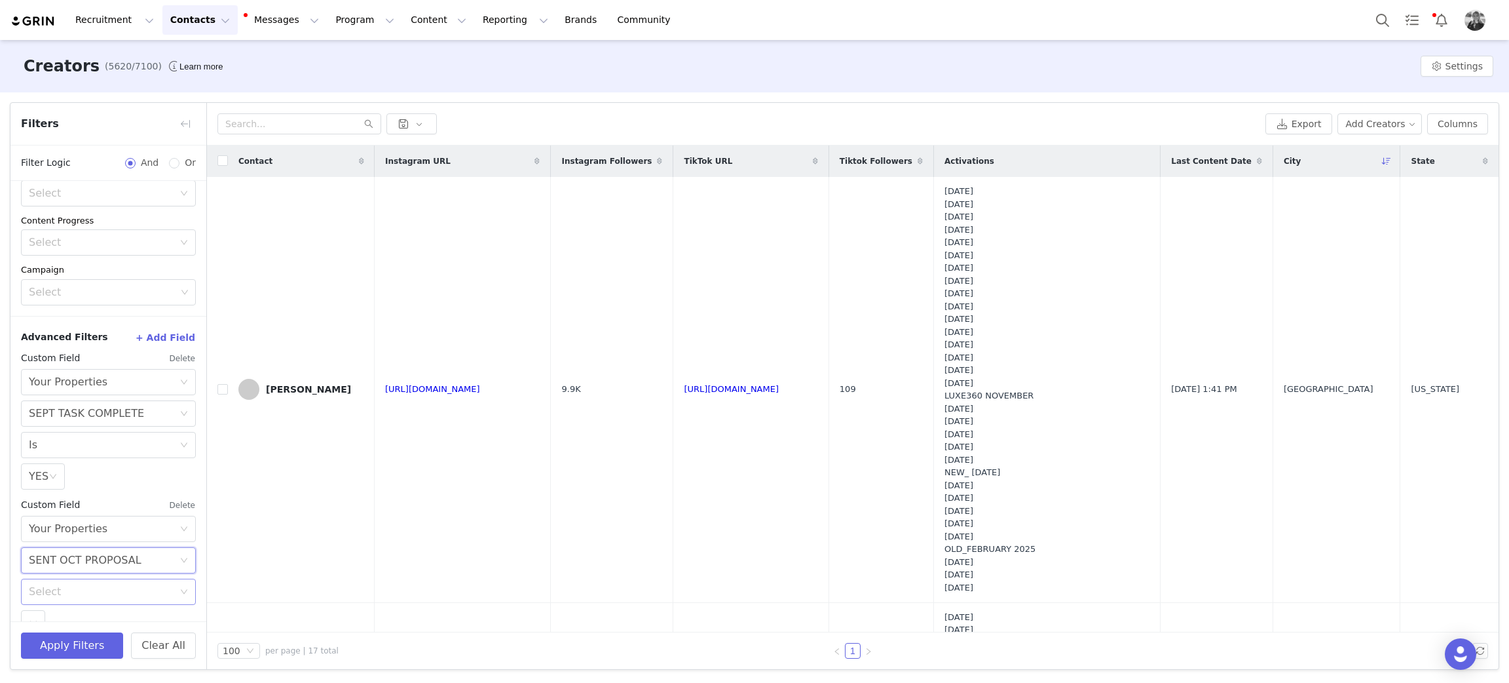
click at [50, 593] on div "Select" at bounding box center [101, 591] width 145 height 13
click at [52, 526] on li "Is not" at bounding box center [101, 521] width 160 height 21
click at [34, 616] on div "Select" at bounding box center [33, 623] width 24 height 26
click at [46, 655] on li "YES" at bounding box center [101, 652] width 160 height 21
click at [46, 655] on button "Apply Filters" at bounding box center [72, 645] width 102 height 26
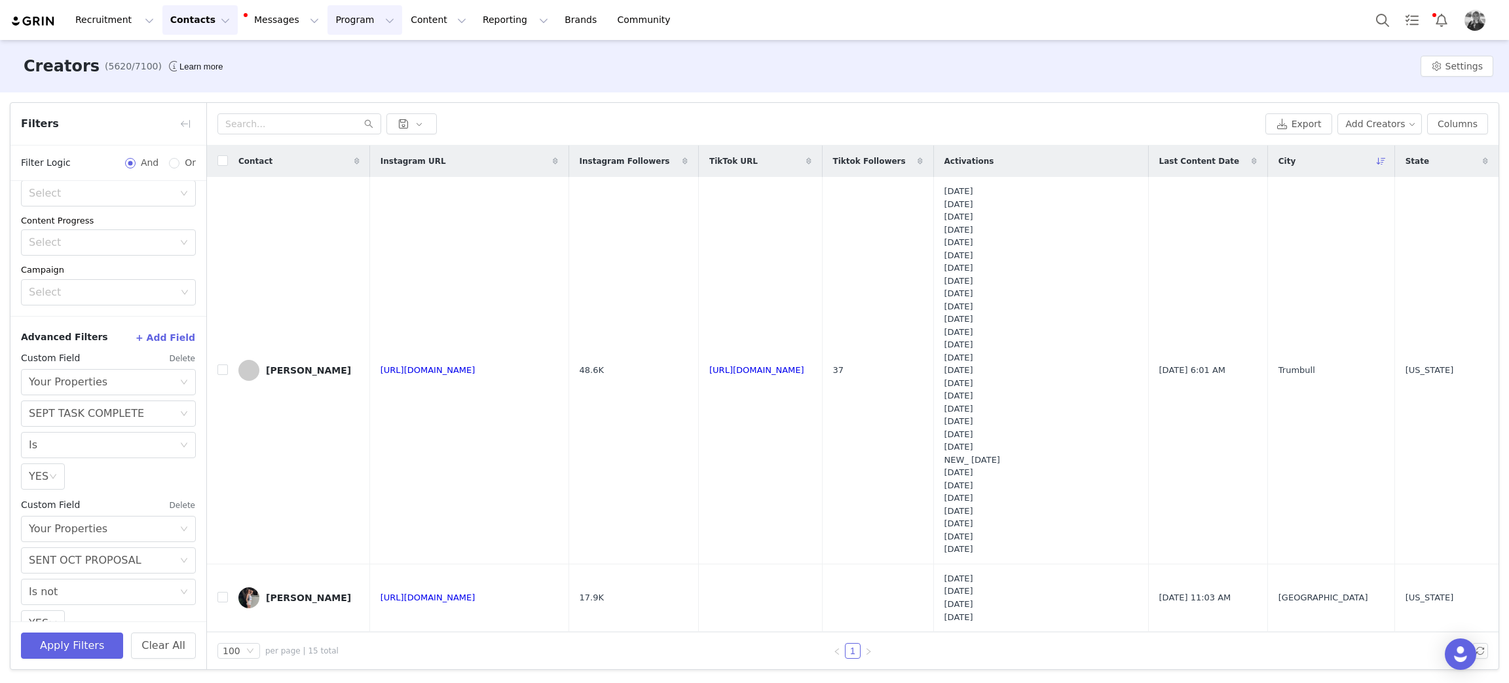
click at [341, 20] on button "Program Program" at bounding box center [365, 19] width 75 height 29
click at [341, 58] on p "Activations" at bounding box center [331, 58] width 50 height 14
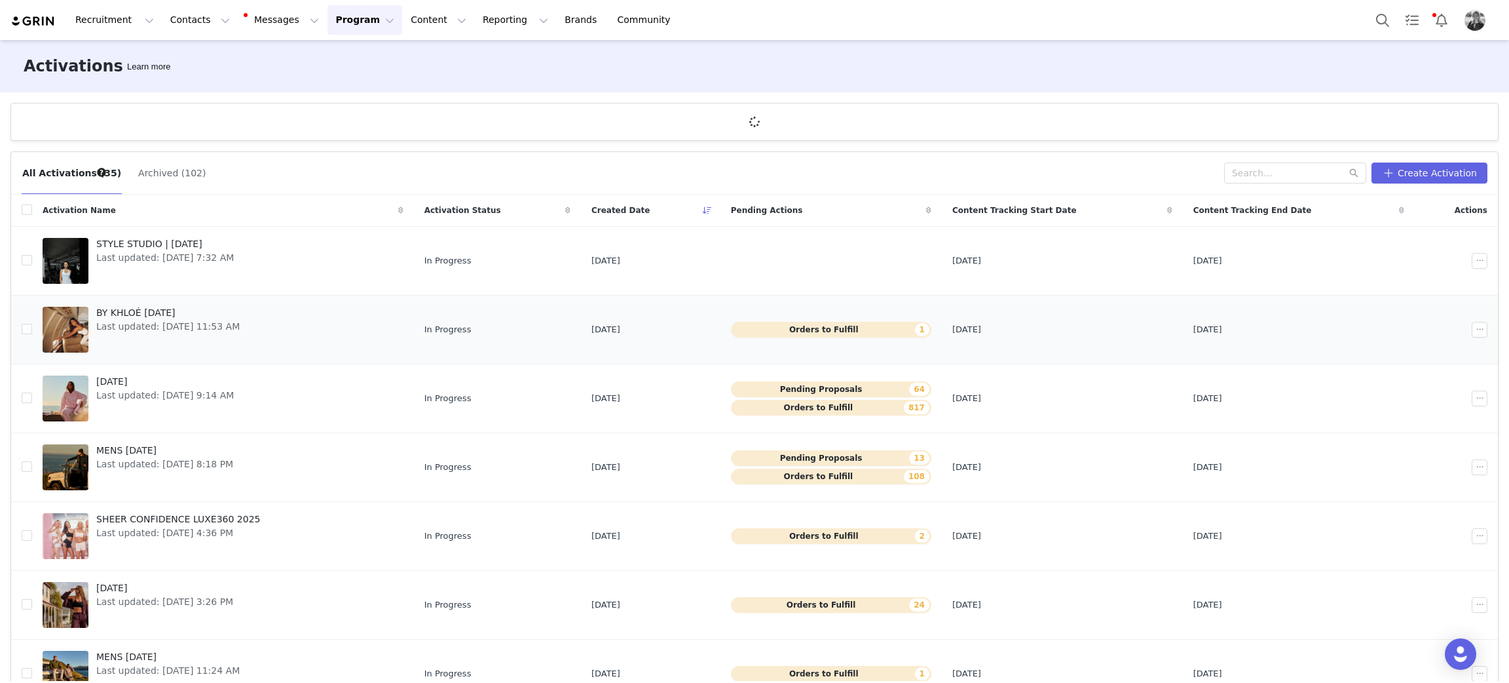
click at [141, 314] on span "BY KHLOÉ [DATE]" at bounding box center [167, 313] width 143 height 14
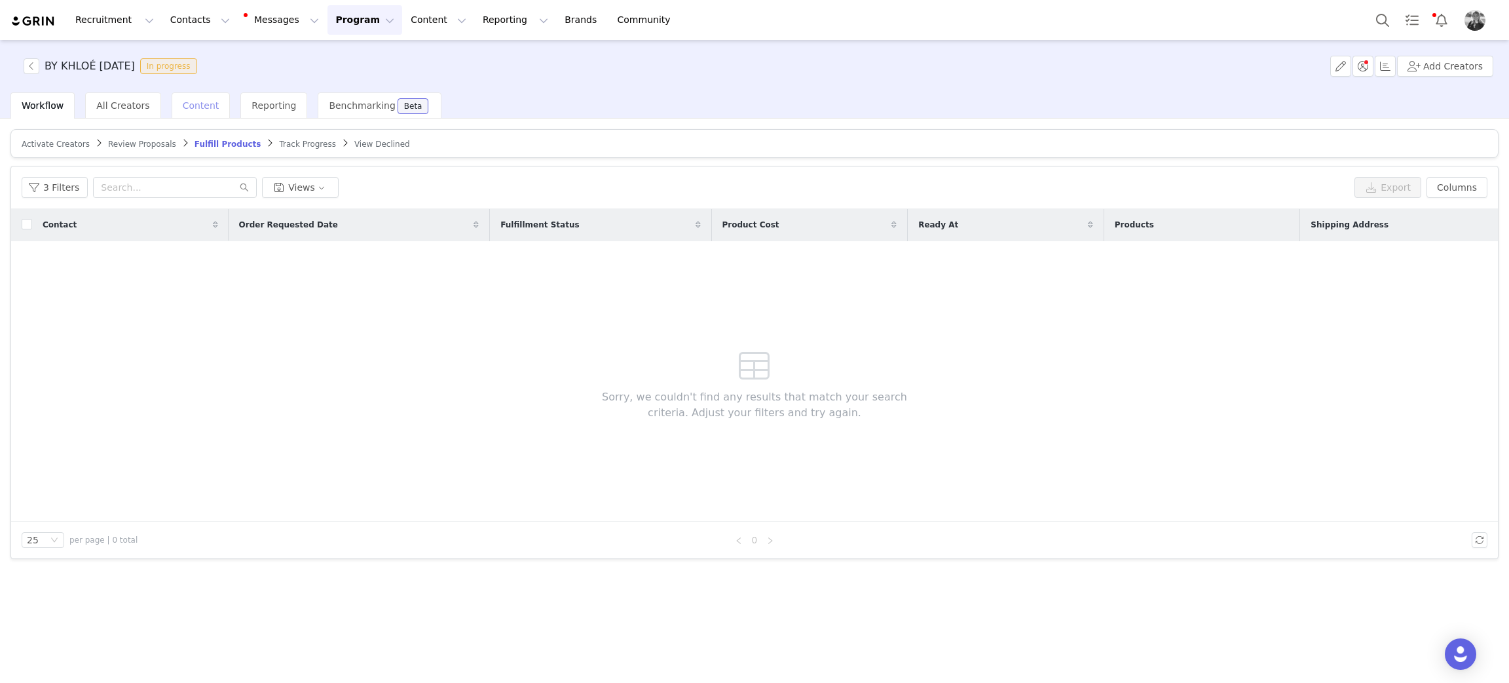
click at [210, 111] on div "Content" at bounding box center [201, 105] width 59 height 26
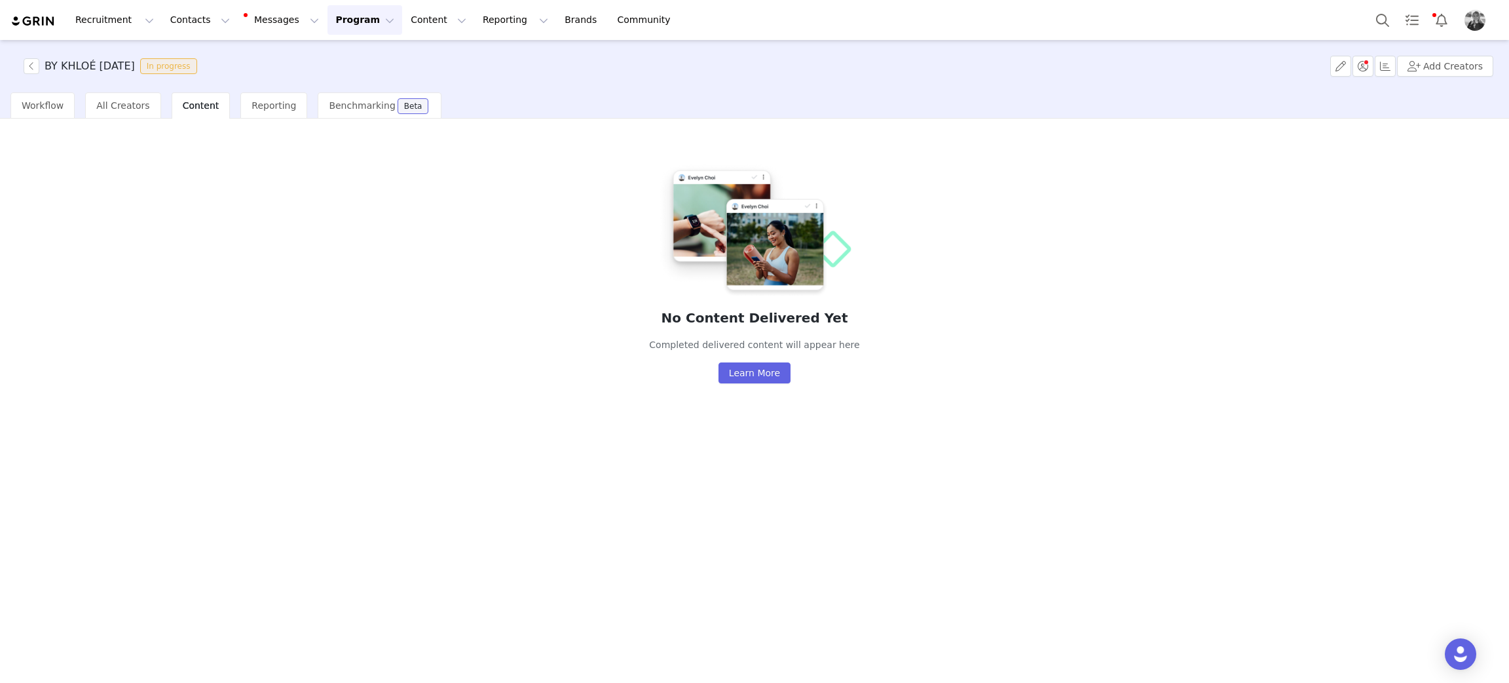
click at [41, 92] on div "BY KHLOÉ OCT 2025 In progress Add Creators" at bounding box center [754, 66] width 1509 height 52
click at [48, 100] on span "Workflow" at bounding box center [43, 105] width 42 height 10
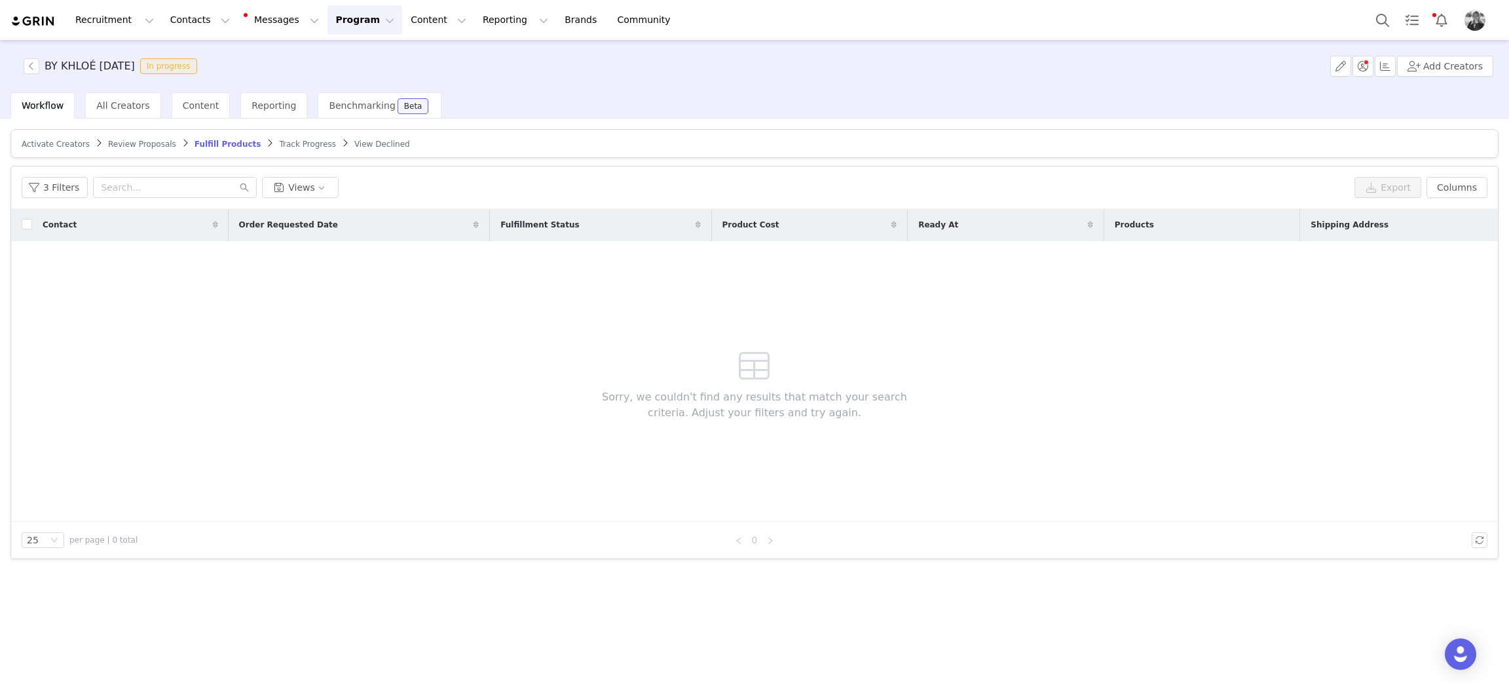
click at [279, 143] on span "Track Progress" at bounding box center [307, 144] width 56 height 9
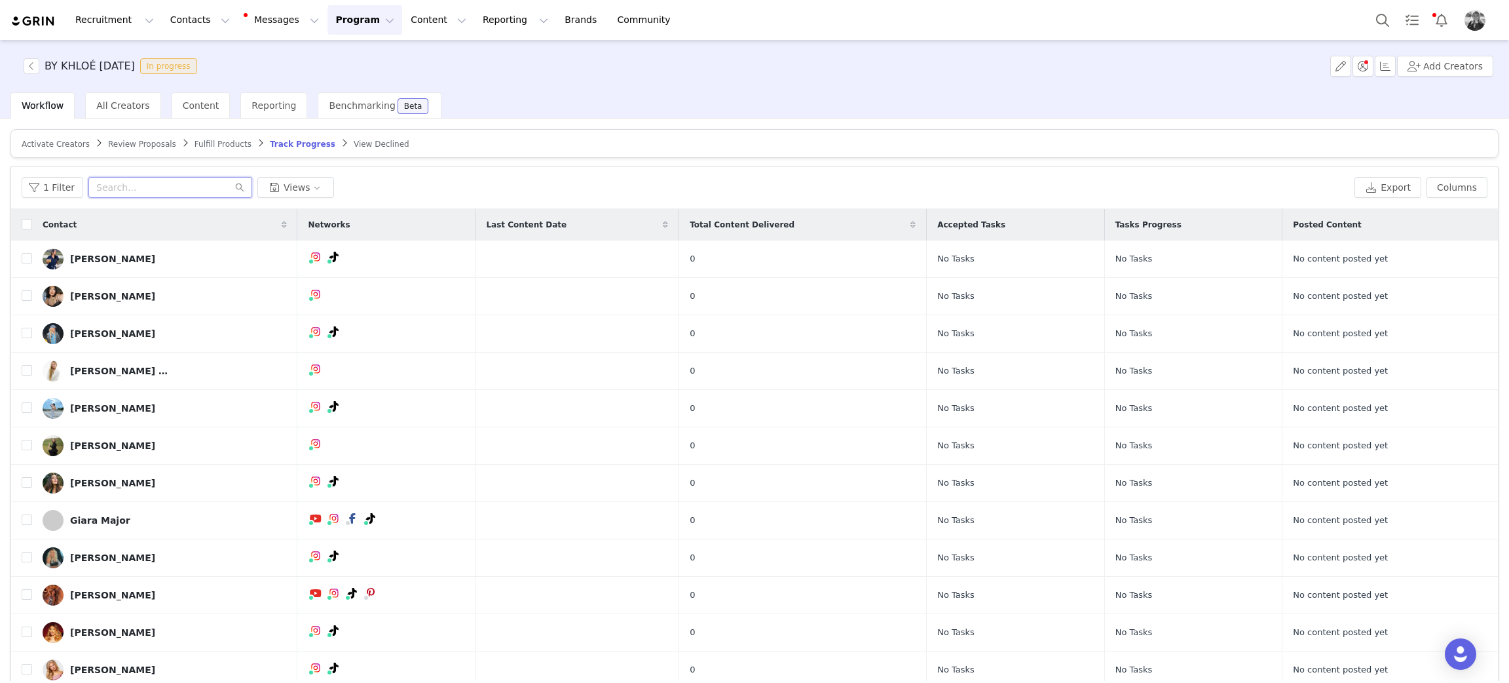
click at [196, 194] on input "text" at bounding box center [170, 187] width 164 height 21
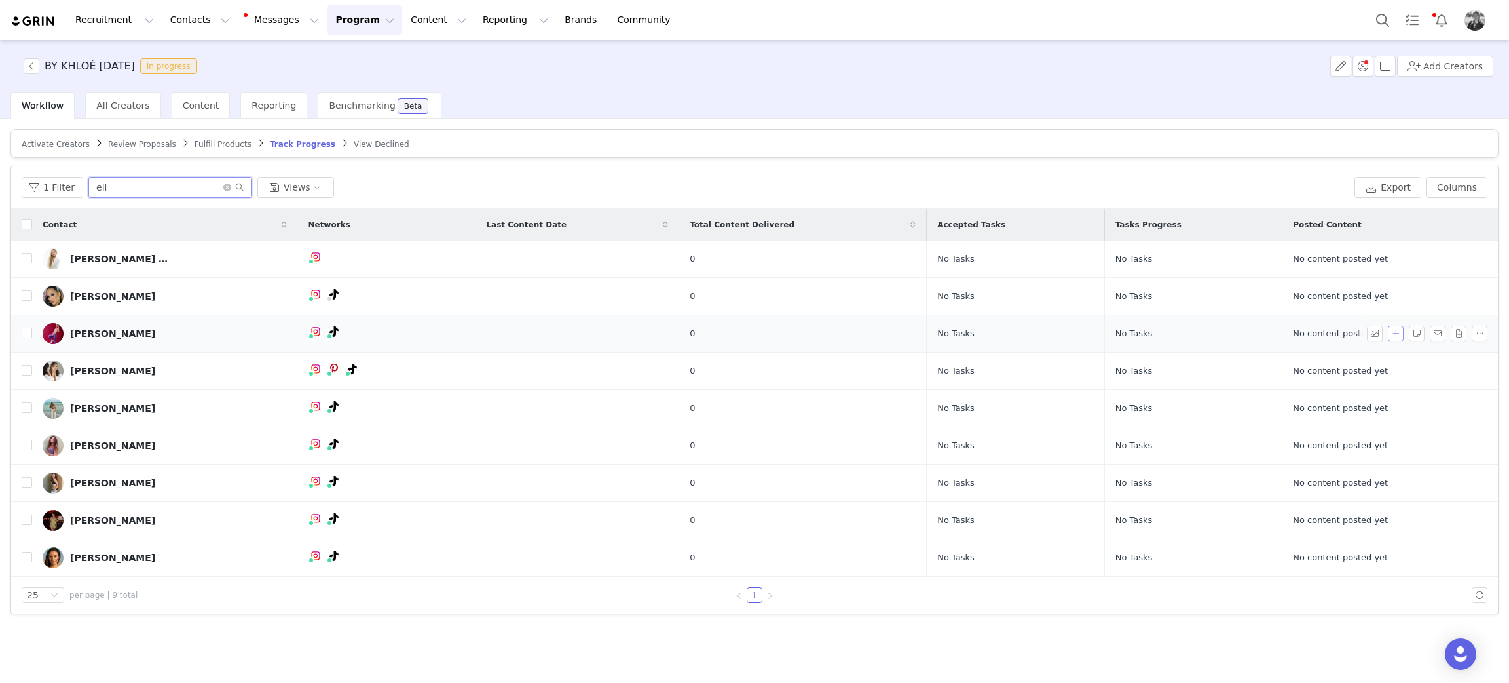
type input "ell"
click at [1397, 333] on button "button" at bounding box center [1396, 334] width 16 height 16
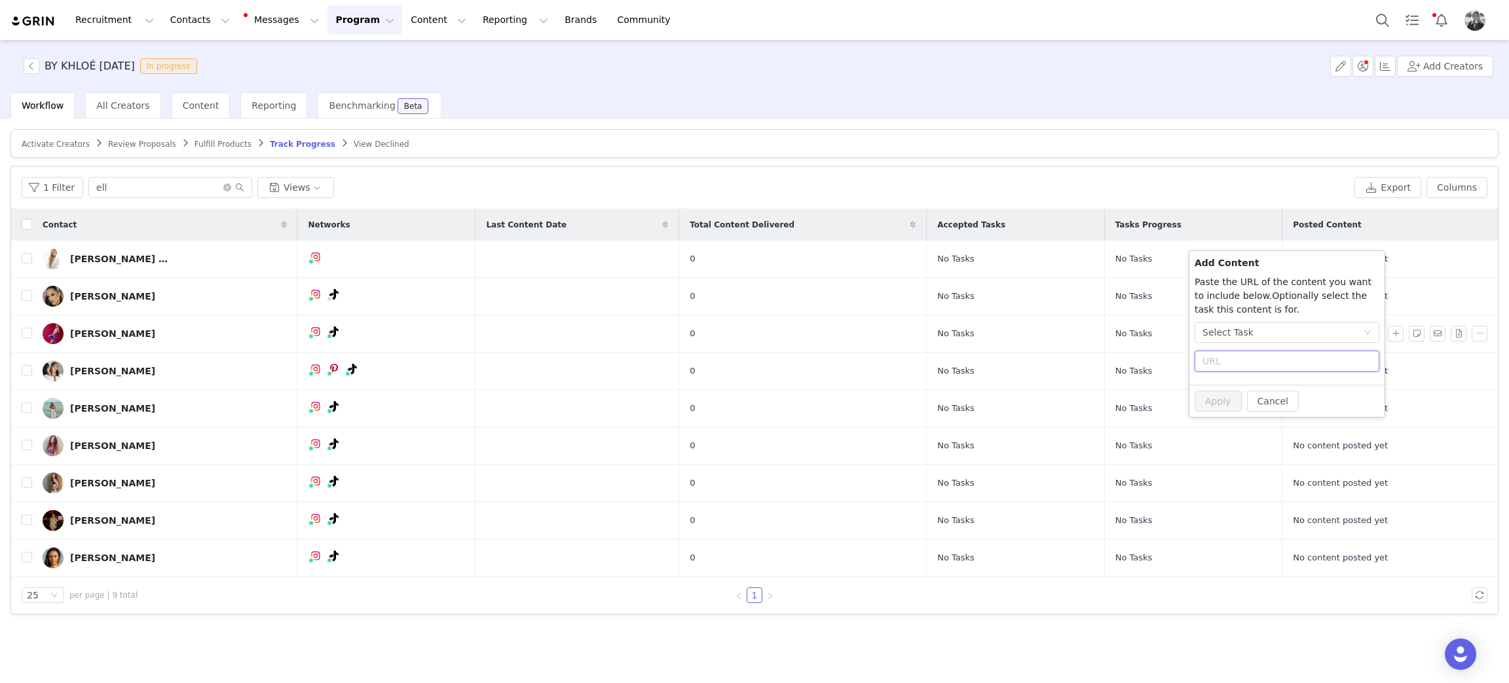
click at [1231, 356] on input "text" at bounding box center [1287, 360] width 185 height 21
paste input "https://www.instagram.com/itselliefit/"
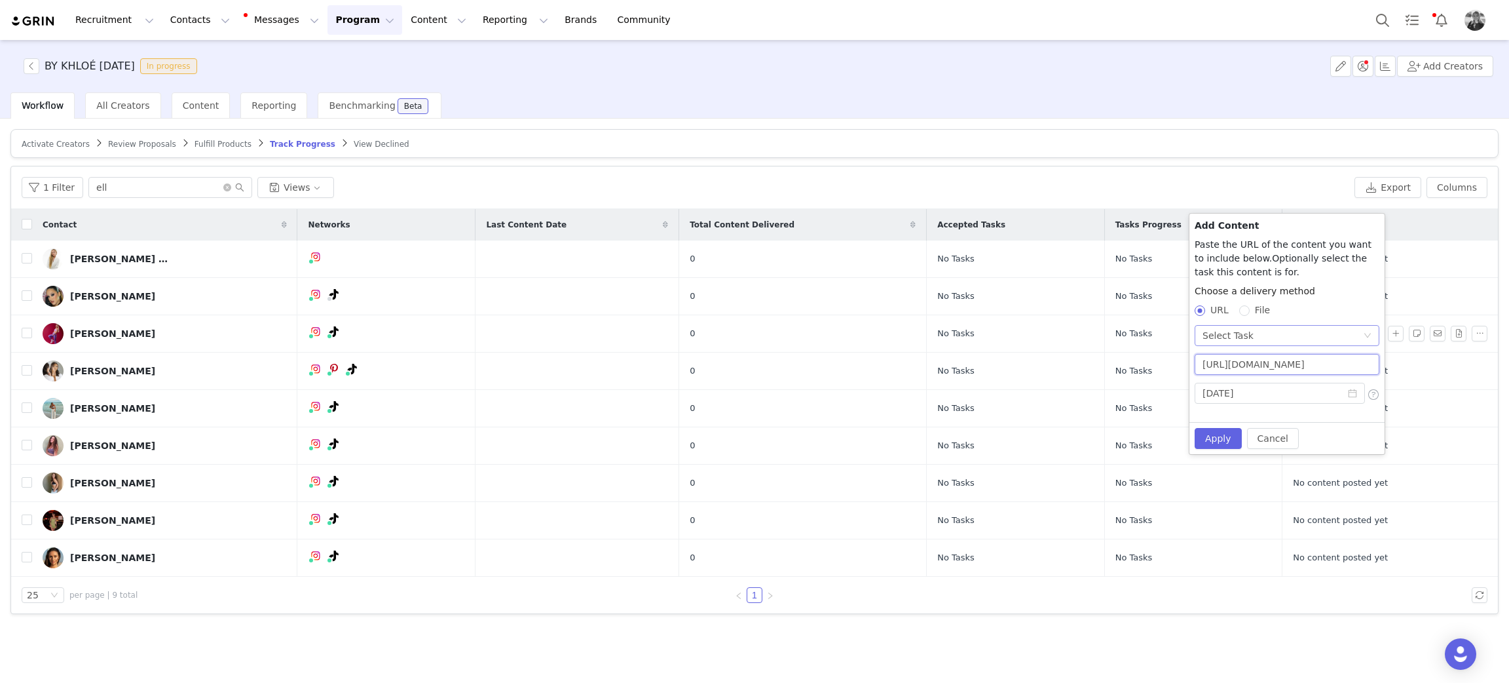
type input "https://www.instagram.com/itselliefit/"
click at [1240, 337] on div "Select Task" at bounding box center [1228, 336] width 51 height 20
click at [1229, 383] on li "No Task" at bounding box center [1287, 382] width 185 height 21
click at [1209, 439] on button "Apply" at bounding box center [1218, 438] width 47 height 21
click at [1220, 446] on button "Apply" at bounding box center [1218, 438] width 47 height 21
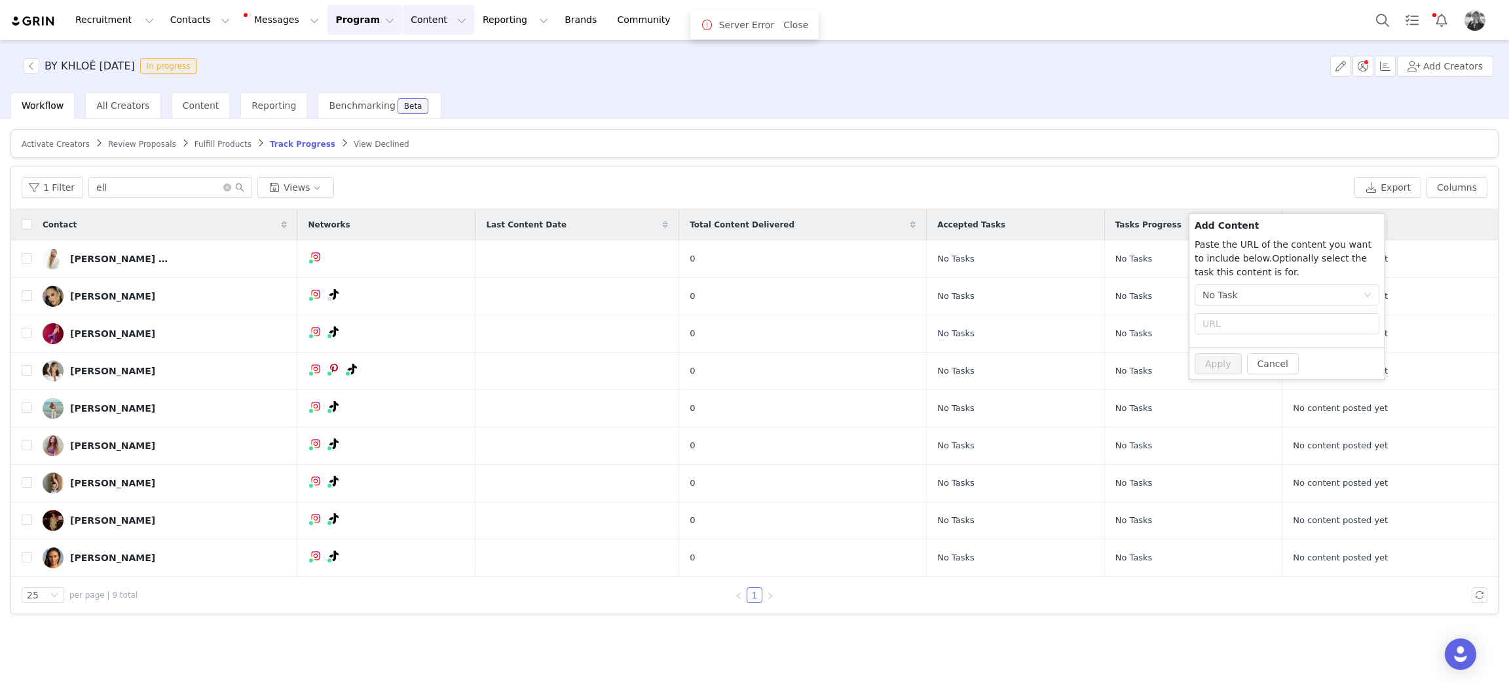
click at [403, 10] on button "Content Content" at bounding box center [438, 19] width 71 height 29
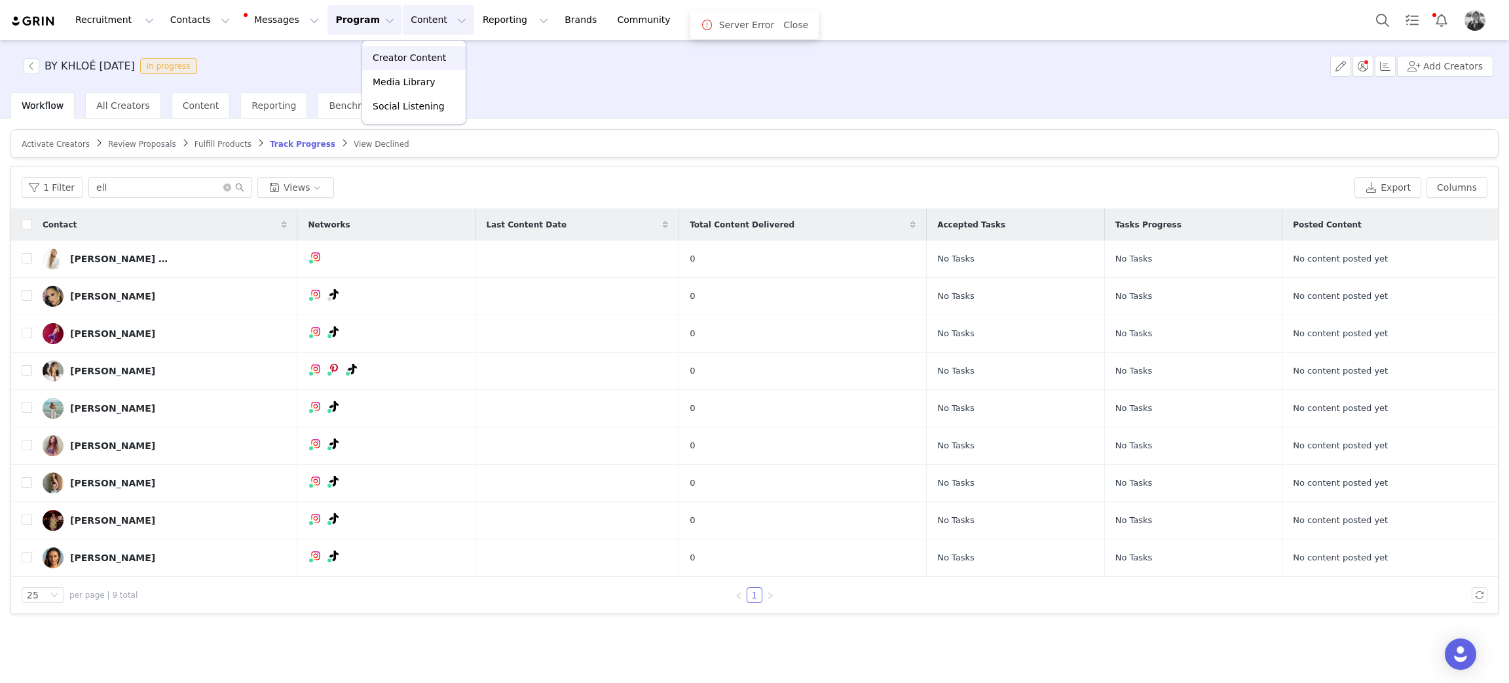
click at [410, 48] on link "Creator Content" at bounding box center [413, 58] width 103 height 24
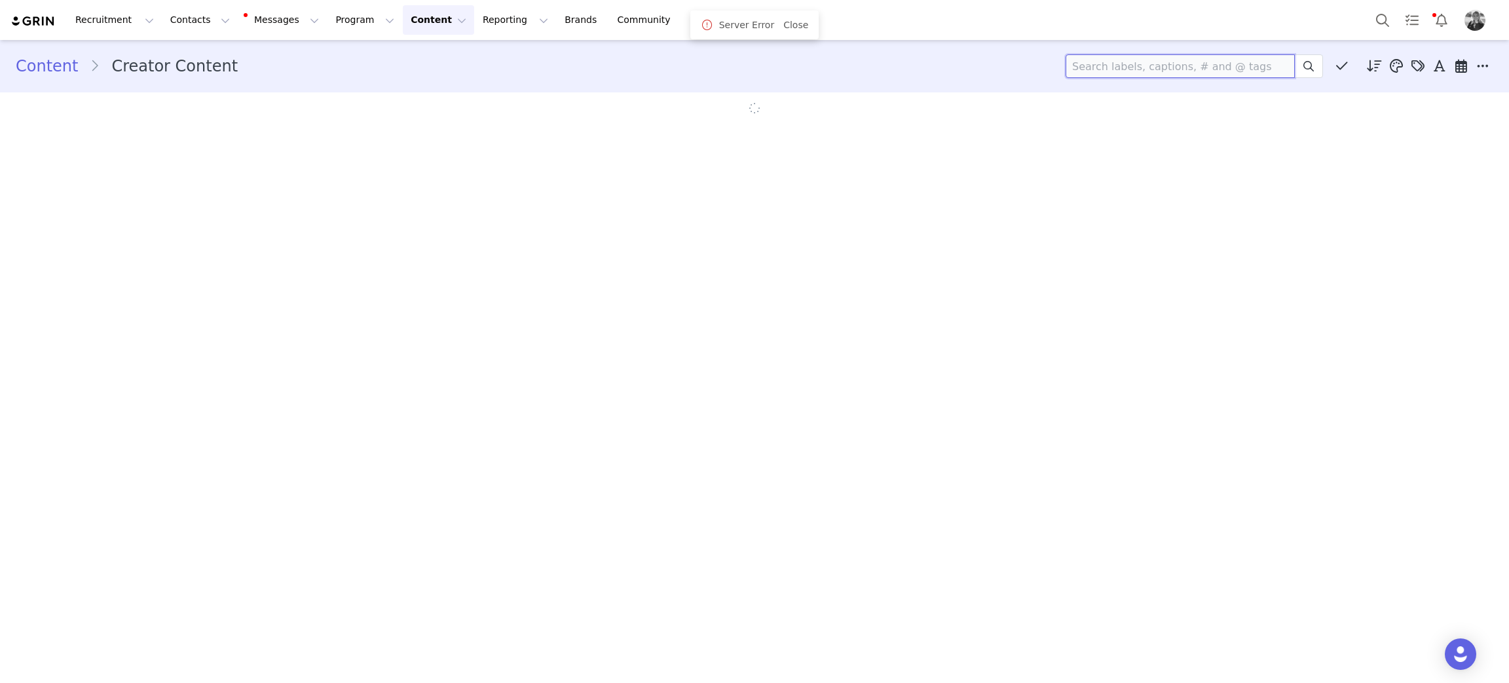
click at [1110, 62] on input at bounding box center [1180, 66] width 229 height 24
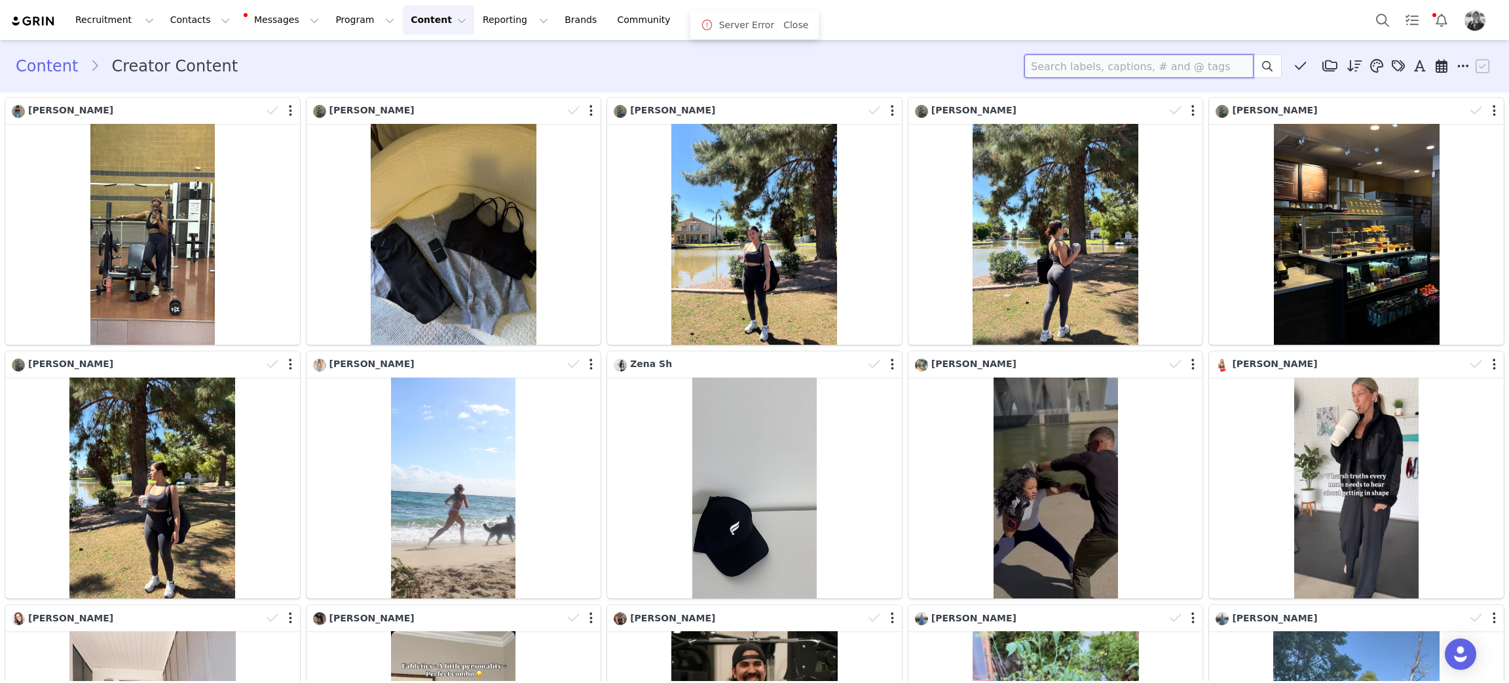
paste input "https://www.instagram.com/p/DPJuobmjUra/?img_index=1"
drag, startPoint x: 1233, startPoint y: 65, endPoint x: 587, endPoint y: 88, distance: 646.3
click at [589, 88] on div "Content Creator Content https://www.instagram.com/p/DPJuobmjUra/?img_index=1 Me…" at bounding box center [754, 66] width 1509 height 45
type input "itselliefit"
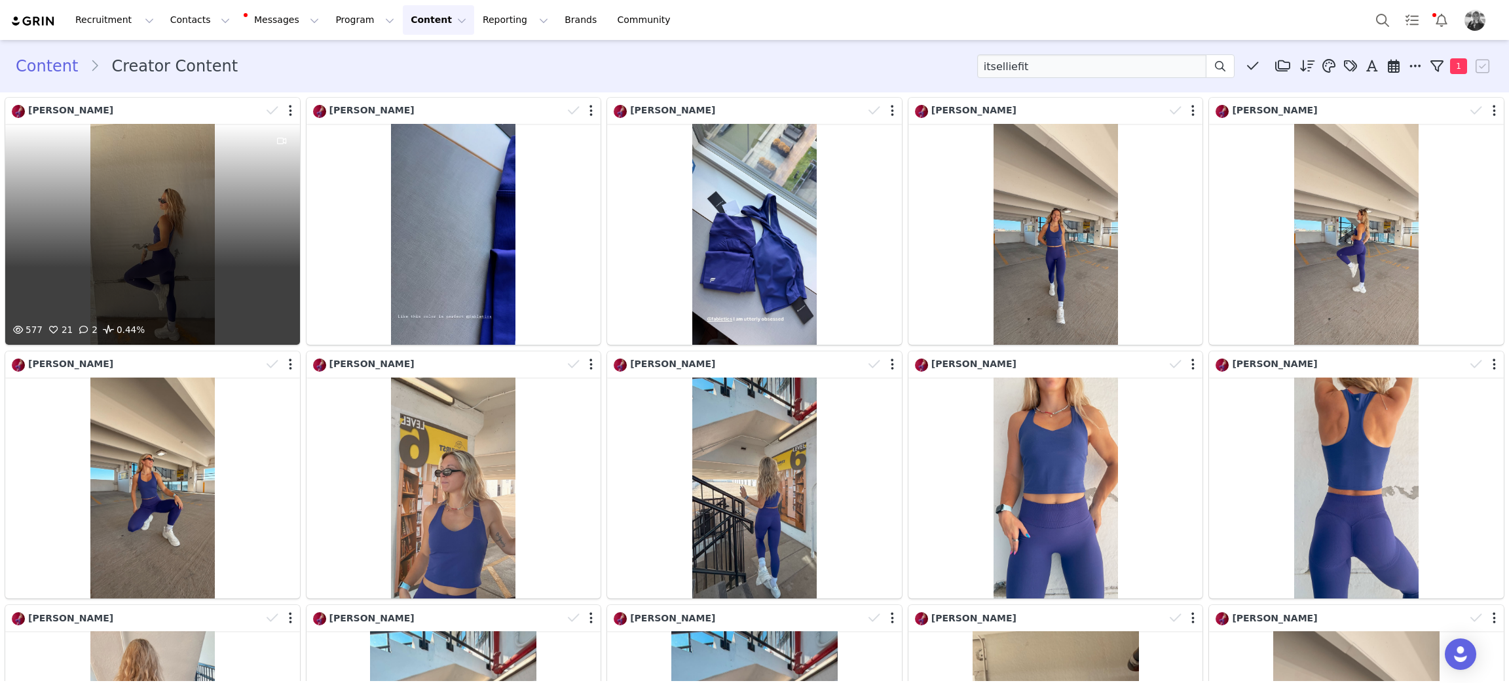
click at [236, 176] on div "577 21 2 0.44%" at bounding box center [152, 234] width 295 height 221
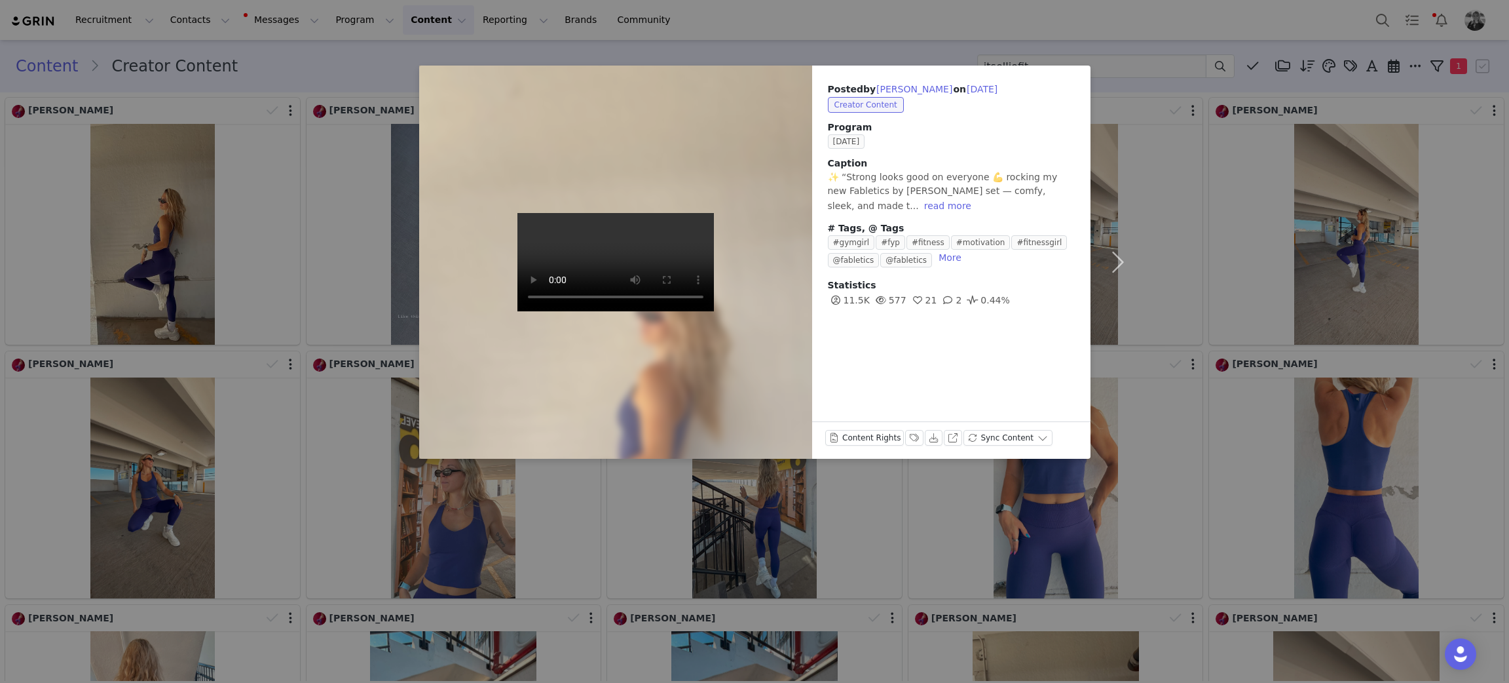
drag, startPoint x: 210, startPoint y: 238, endPoint x: 234, endPoint y: 219, distance: 30.7
click at [212, 238] on div "Posted by Ellie Arbetman on Sep 30, 2025 Creator Content Program SEPTEMBER 2025…" at bounding box center [754, 341] width 1509 height 683
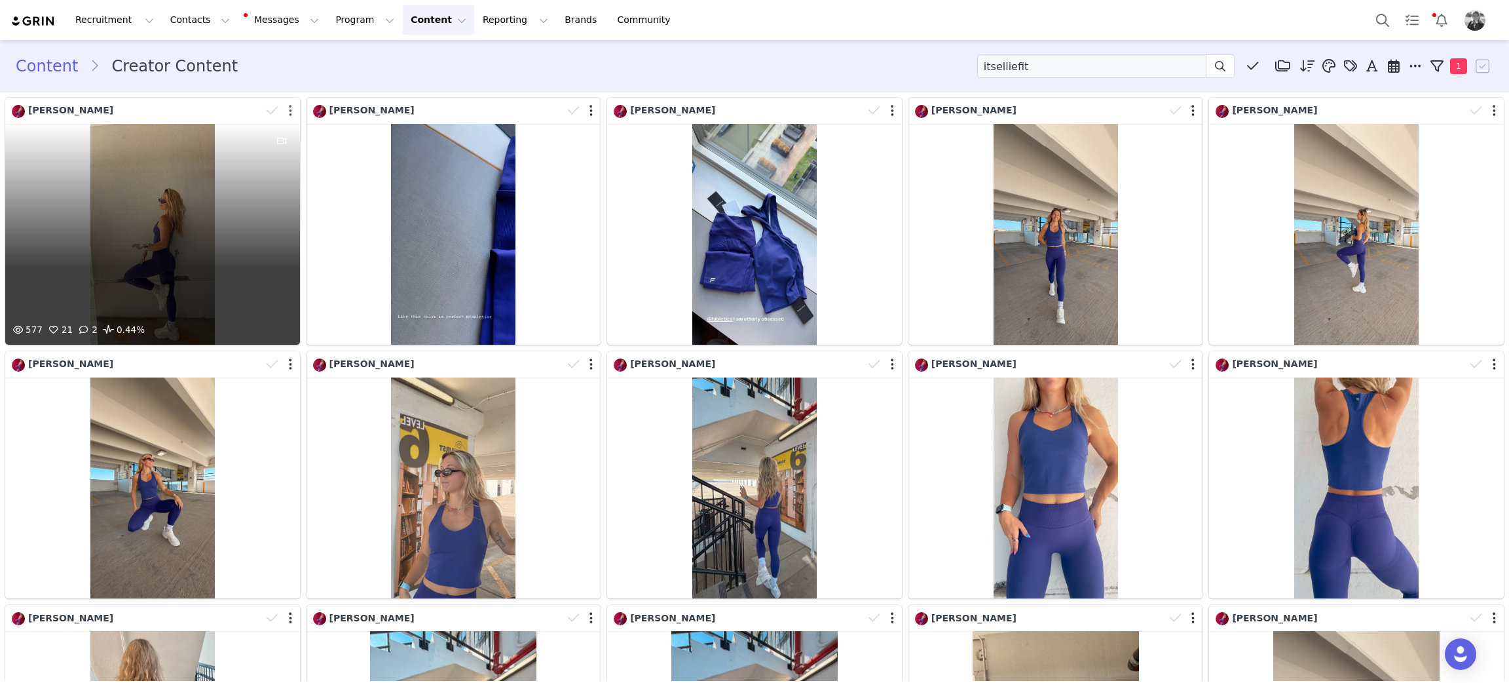
click at [289, 109] on button "button" at bounding box center [290, 110] width 3 height 13
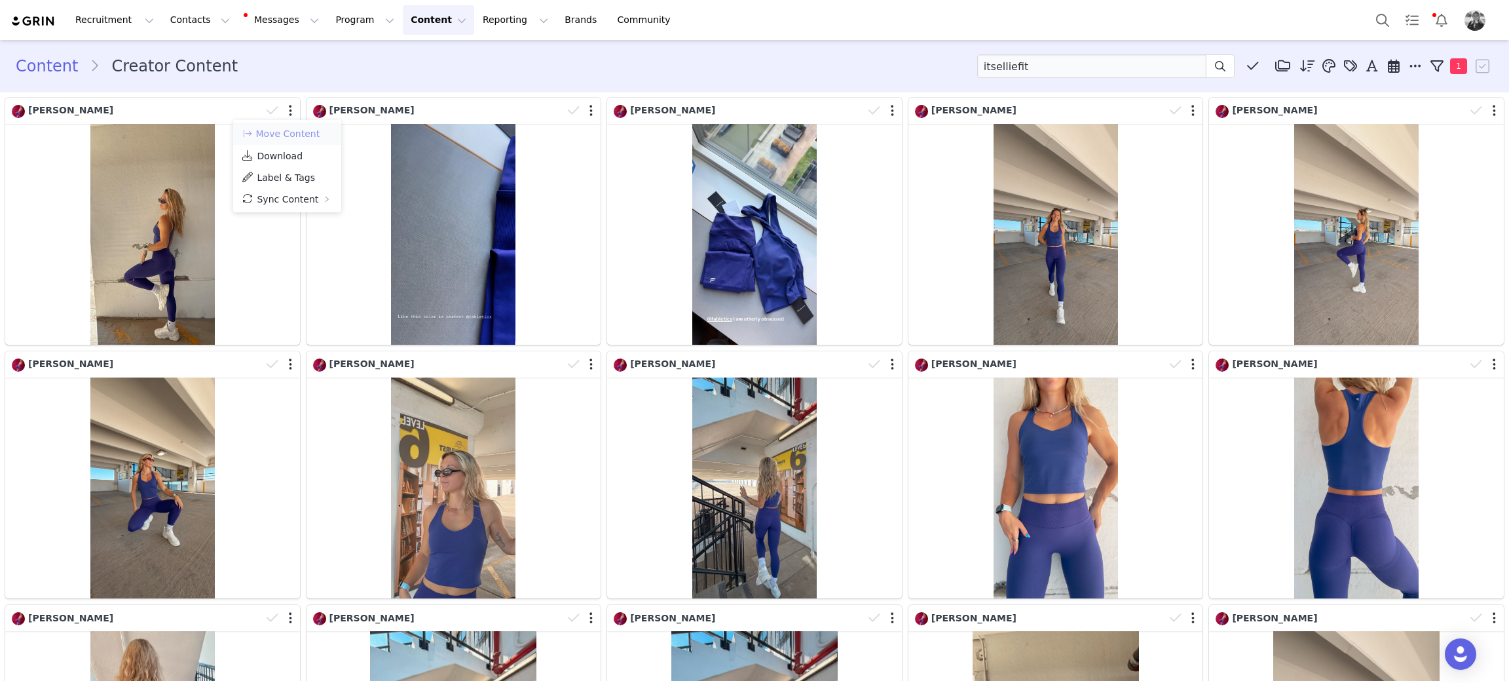
click at [288, 130] on button "Move Content" at bounding box center [280, 134] width 79 height 16
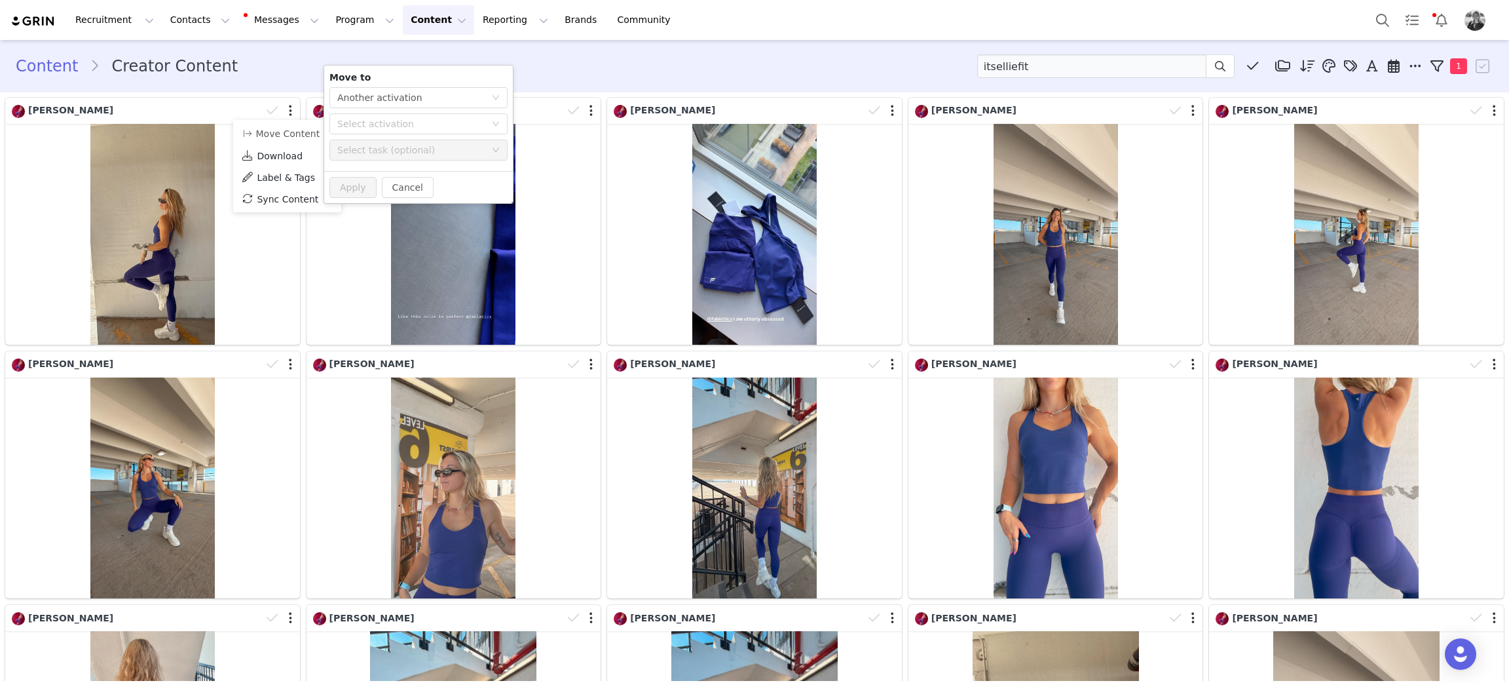
click at [386, 135] on div "Move to Select action Another activation Select activation Select task (optiona…" at bounding box center [418, 118] width 189 height 105
click at [387, 127] on div "Select activation" at bounding box center [411, 123] width 148 height 13
click at [375, 219] on li "BY KHLOÉ OCT 2025 Activated" at bounding box center [418, 217] width 178 height 22
click at [357, 188] on button "Apply" at bounding box center [352, 187] width 47 height 21
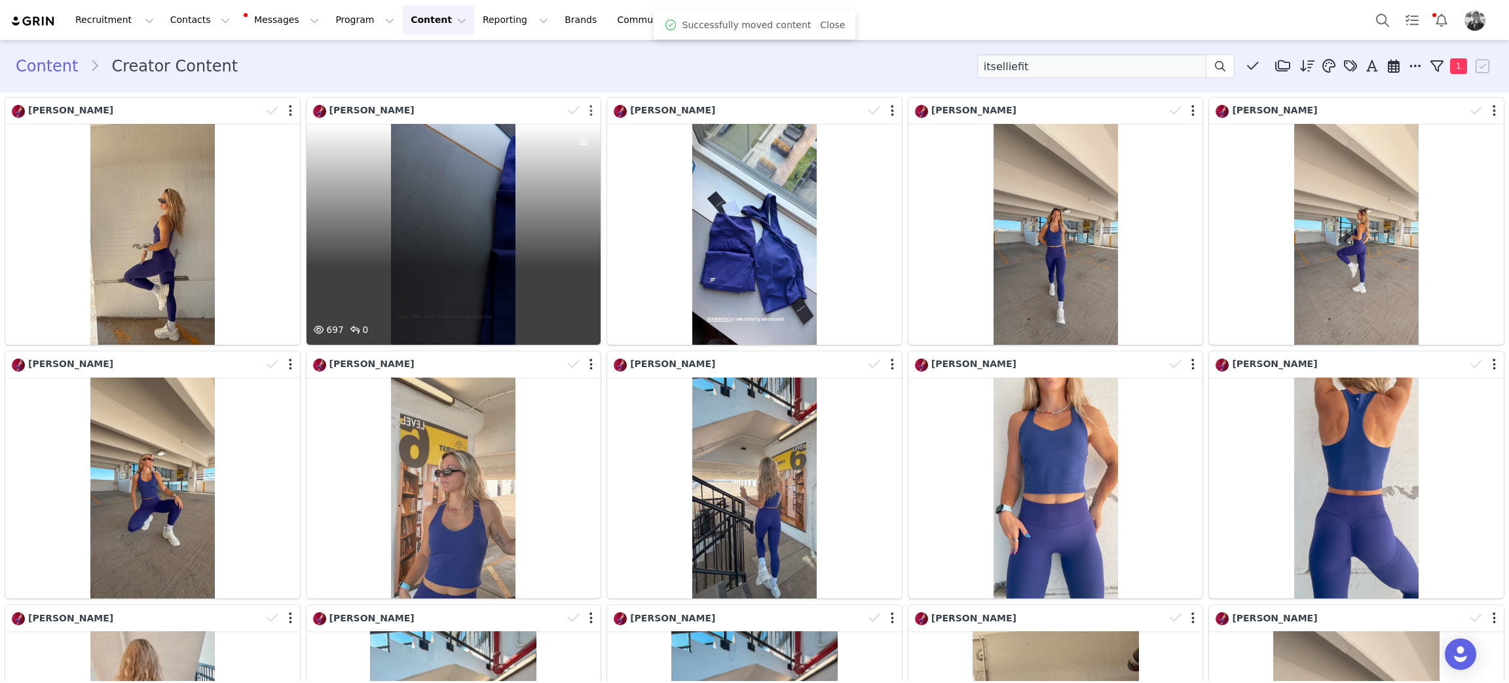
click at [590, 110] on button "button" at bounding box center [591, 110] width 3 height 13
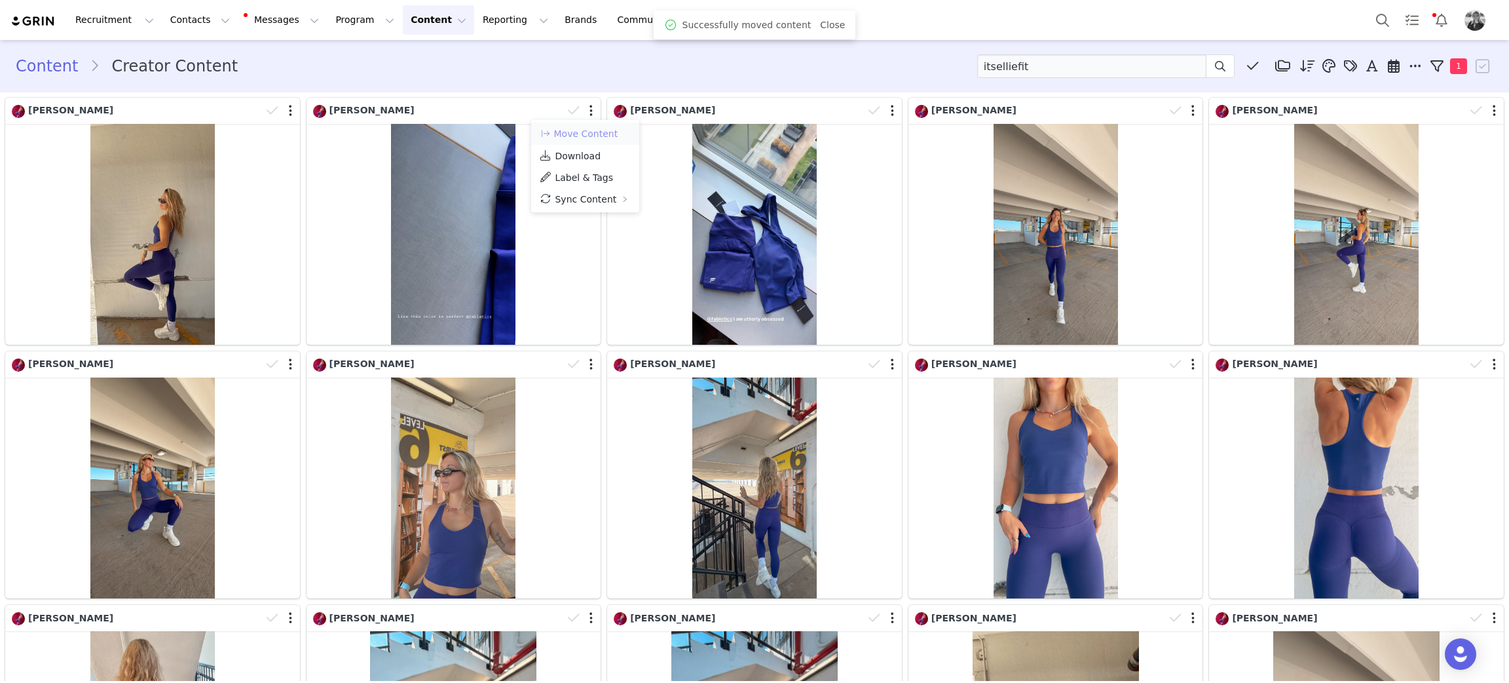
click at [585, 130] on button "Move Content" at bounding box center [578, 134] width 79 height 16
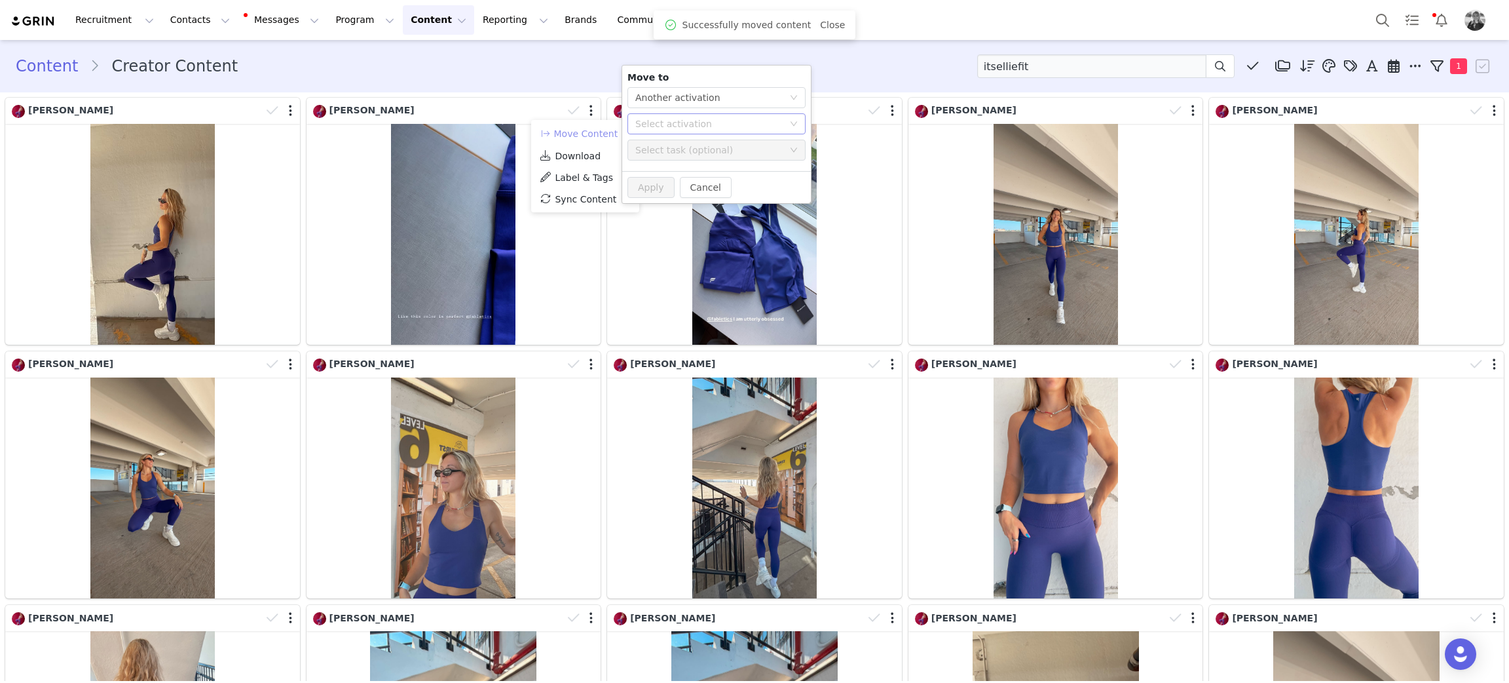
click at [664, 125] on div "Select activation" at bounding box center [709, 123] width 148 height 13
click at [651, 223] on li "BY KHLOÉ OCT 2025 Activated" at bounding box center [717, 217] width 178 height 22
click at [649, 191] on button "Apply" at bounding box center [651, 187] width 47 height 21
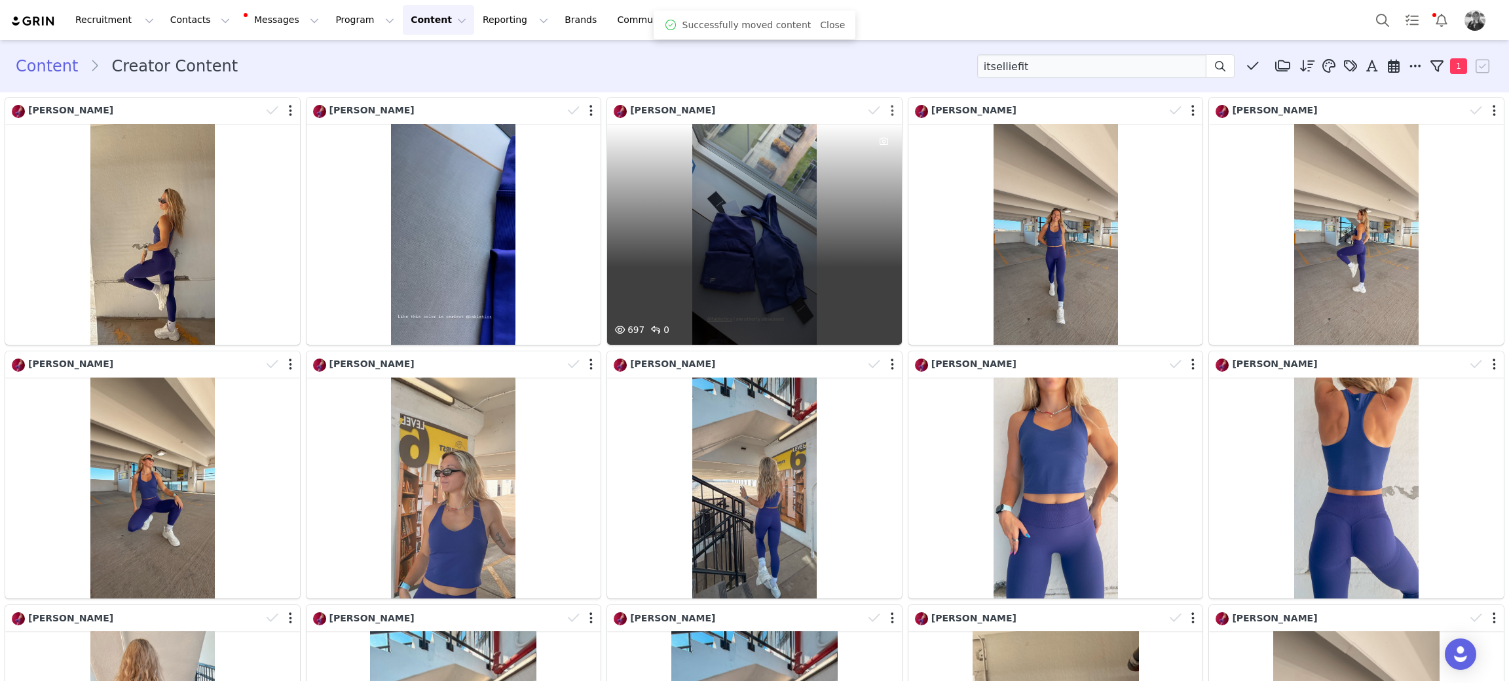
click at [891, 109] on button "button" at bounding box center [892, 110] width 3 height 13
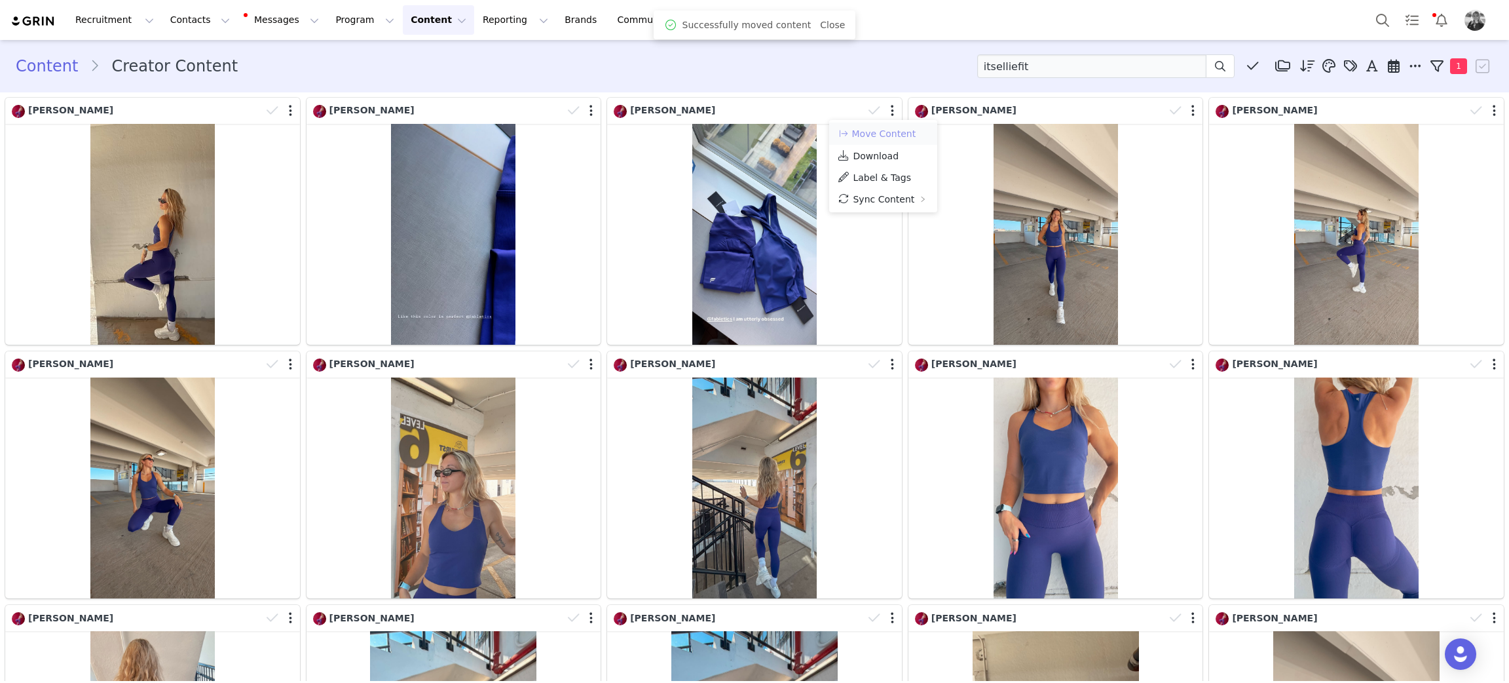
click at [880, 128] on button "Move Content" at bounding box center [876, 134] width 79 height 16
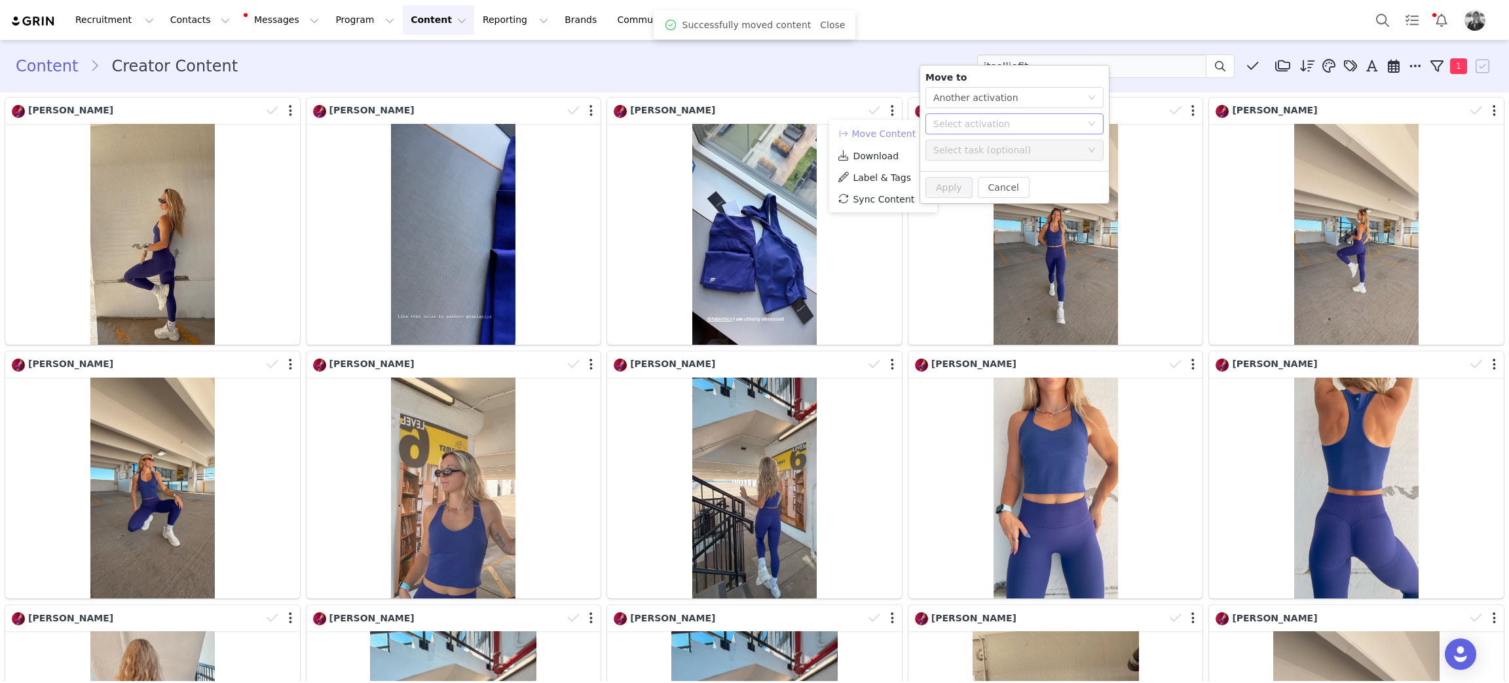
click at [981, 127] on div "Select activation" at bounding box center [1007, 123] width 148 height 13
click at [952, 215] on li "BY KHLOÉ OCT 2025 Activated" at bounding box center [1015, 217] width 178 height 22
click at [945, 185] on button "Apply" at bounding box center [949, 187] width 47 height 21
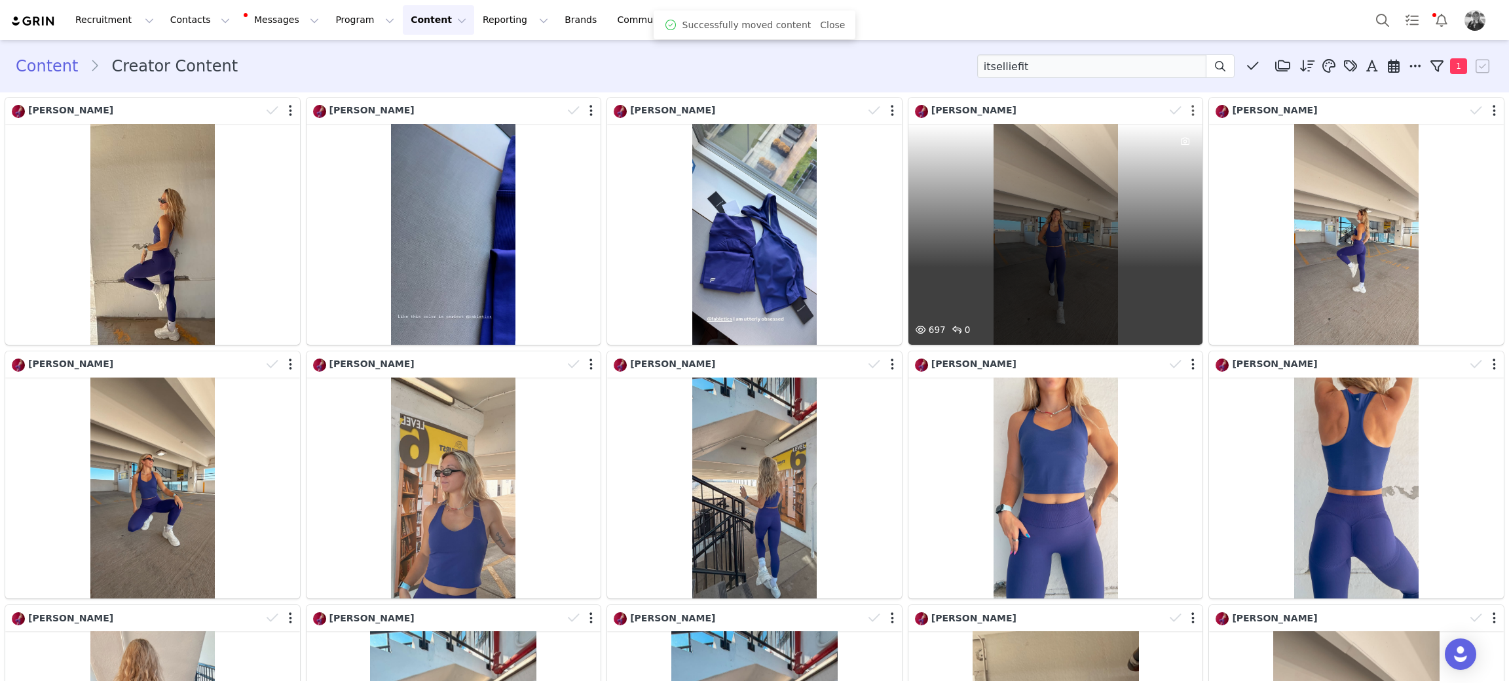
click at [1191, 106] on button "button" at bounding box center [1192, 110] width 3 height 13
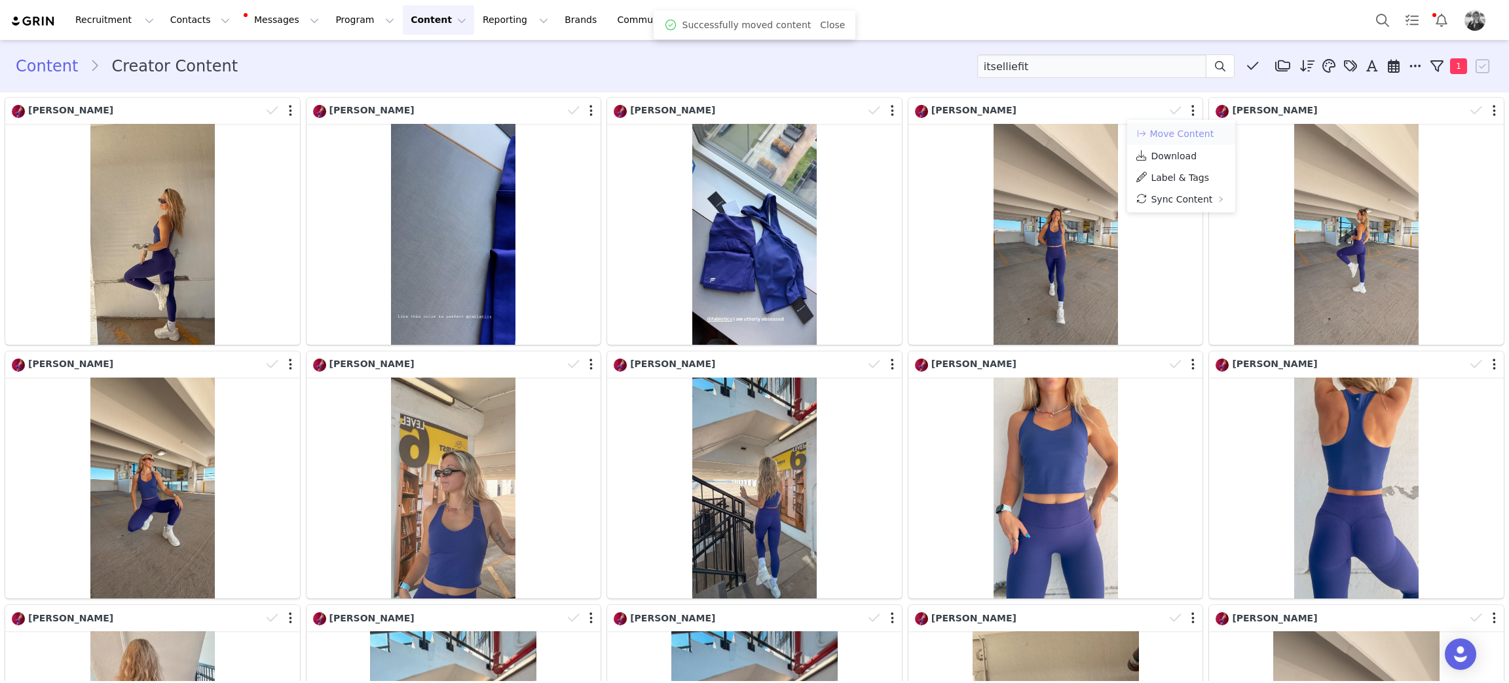
click at [1173, 136] on button "Move Content" at bounding box center [1174, 134] width 79 height 16
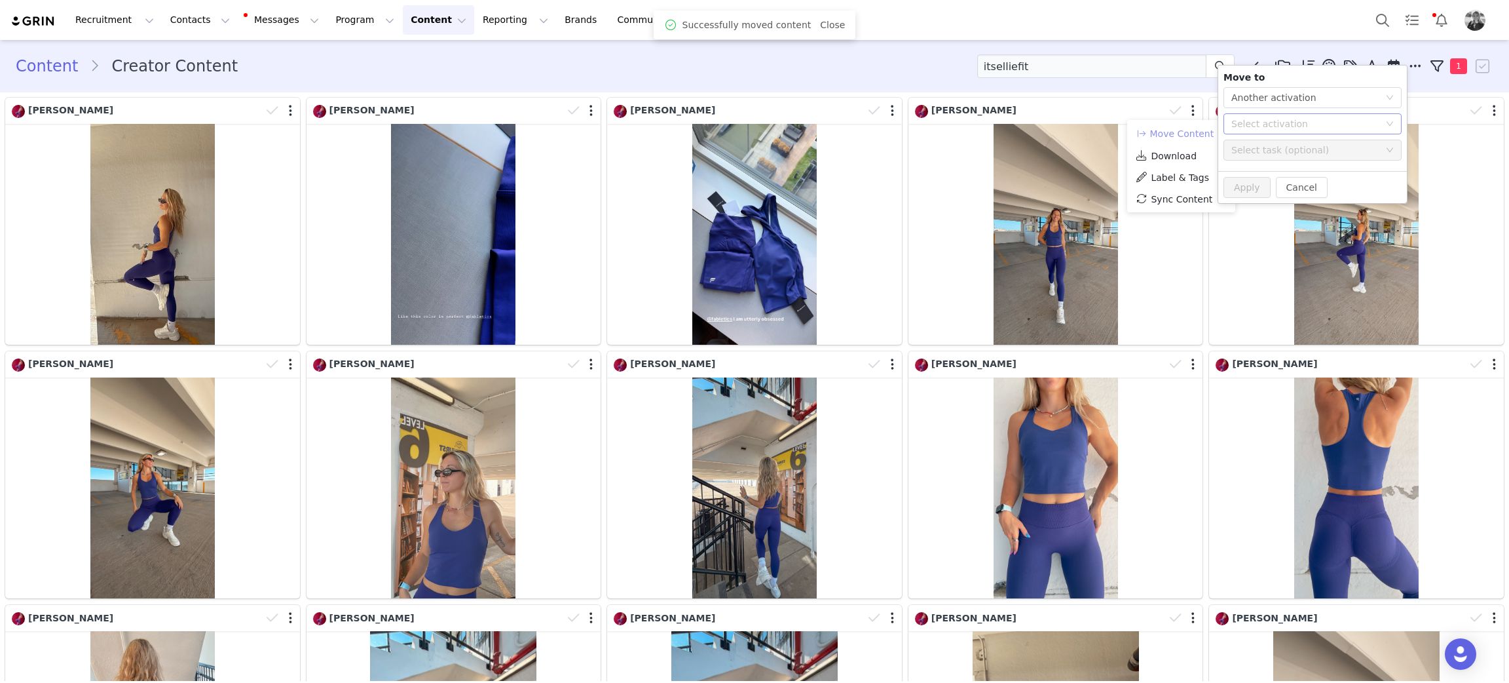
click at [1255, 126] on div "Select activation" at bounding box center [1305, 123] width 148 height 13
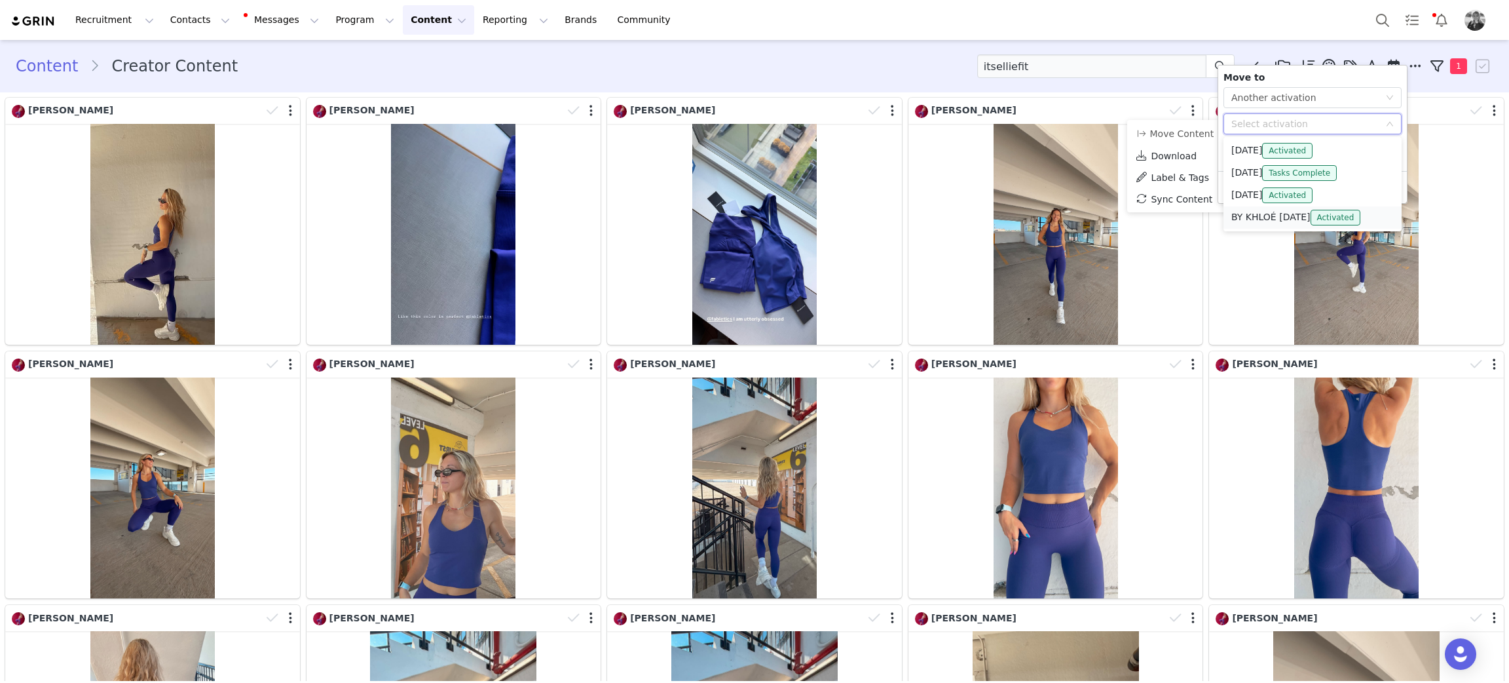
click at [1249, 216] on li "BY KHLOÉ OCT 2025 Activated" at bounding box center [1313, 217] width 178 height 22
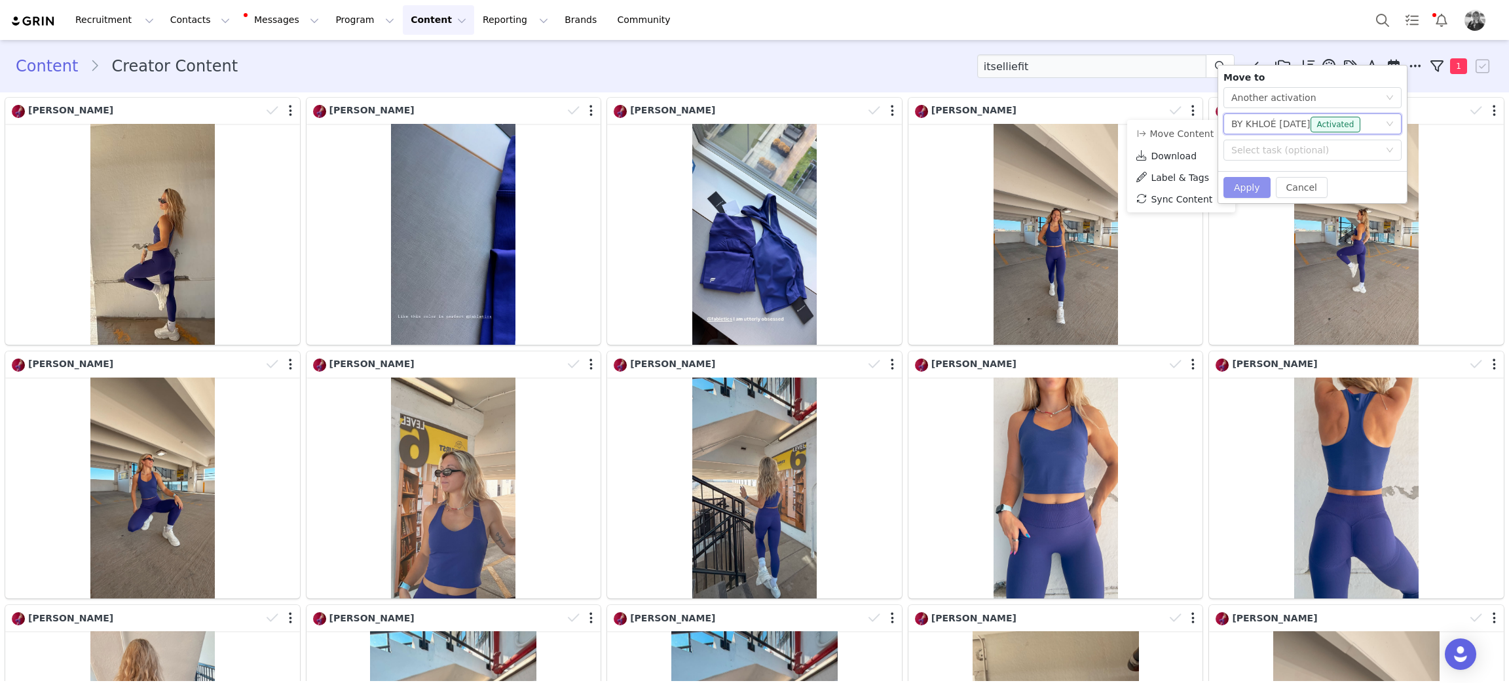
click at [1239, 188] on button "Apply" at bounding box center [1247, 187] width 47 height 21
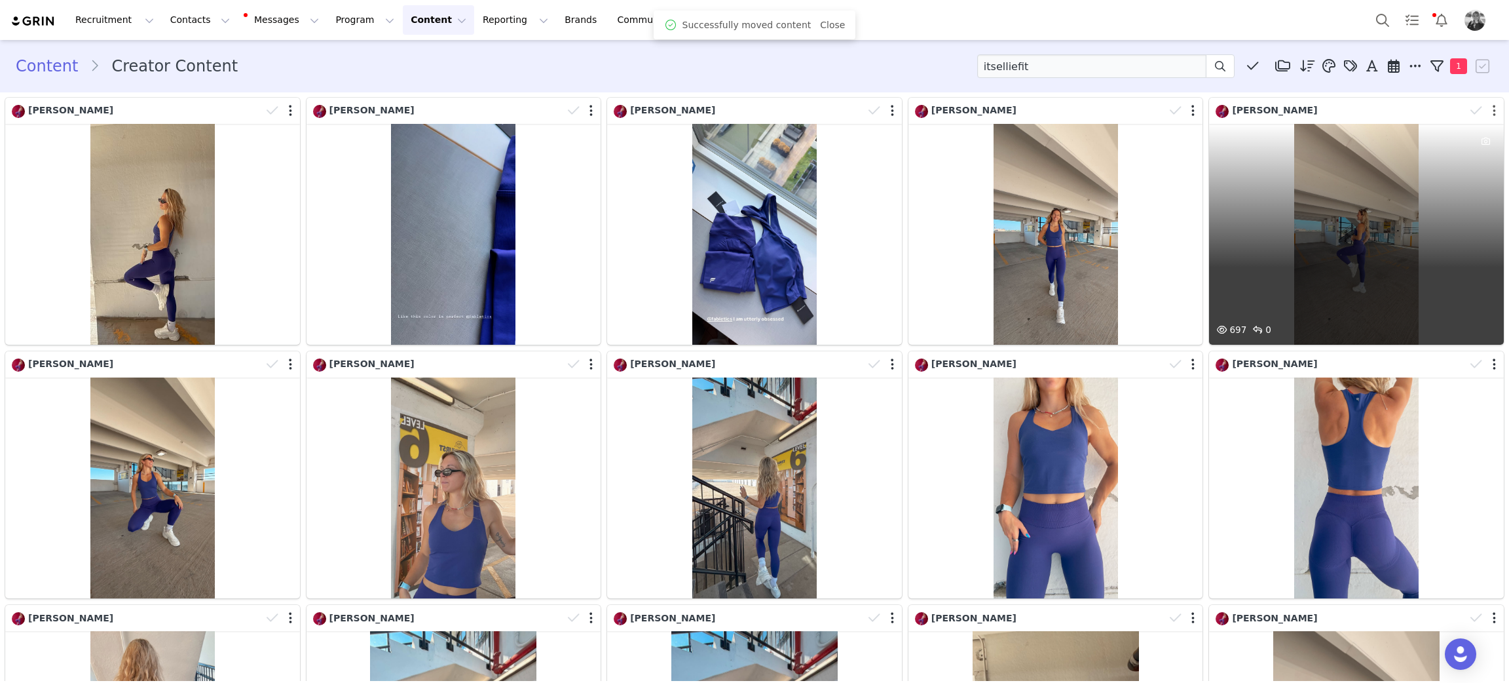
click at [1493, 108] on button "button" at bounding box center [1494, 110] width 3 height 13
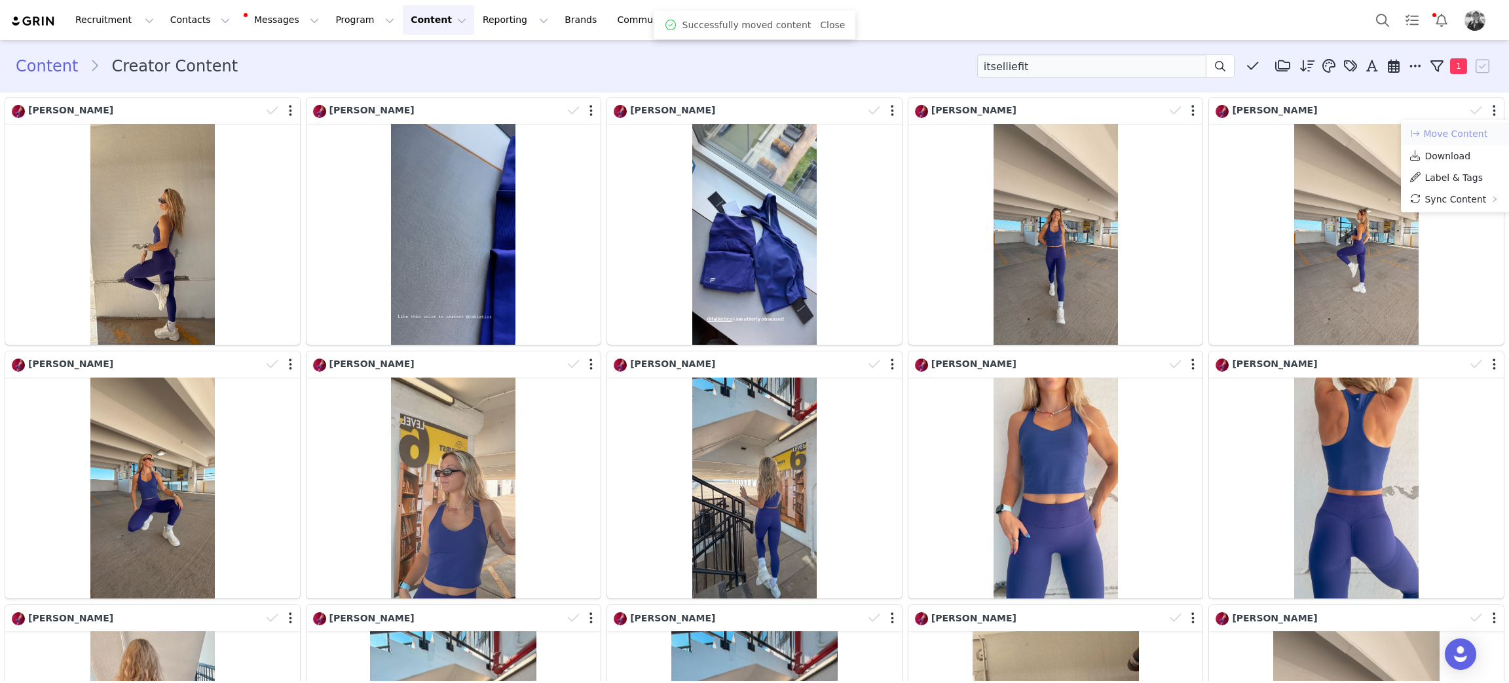
click at [1464, 130] on button "Move Content" at bounding box center [1448, 134] width 79 height 16
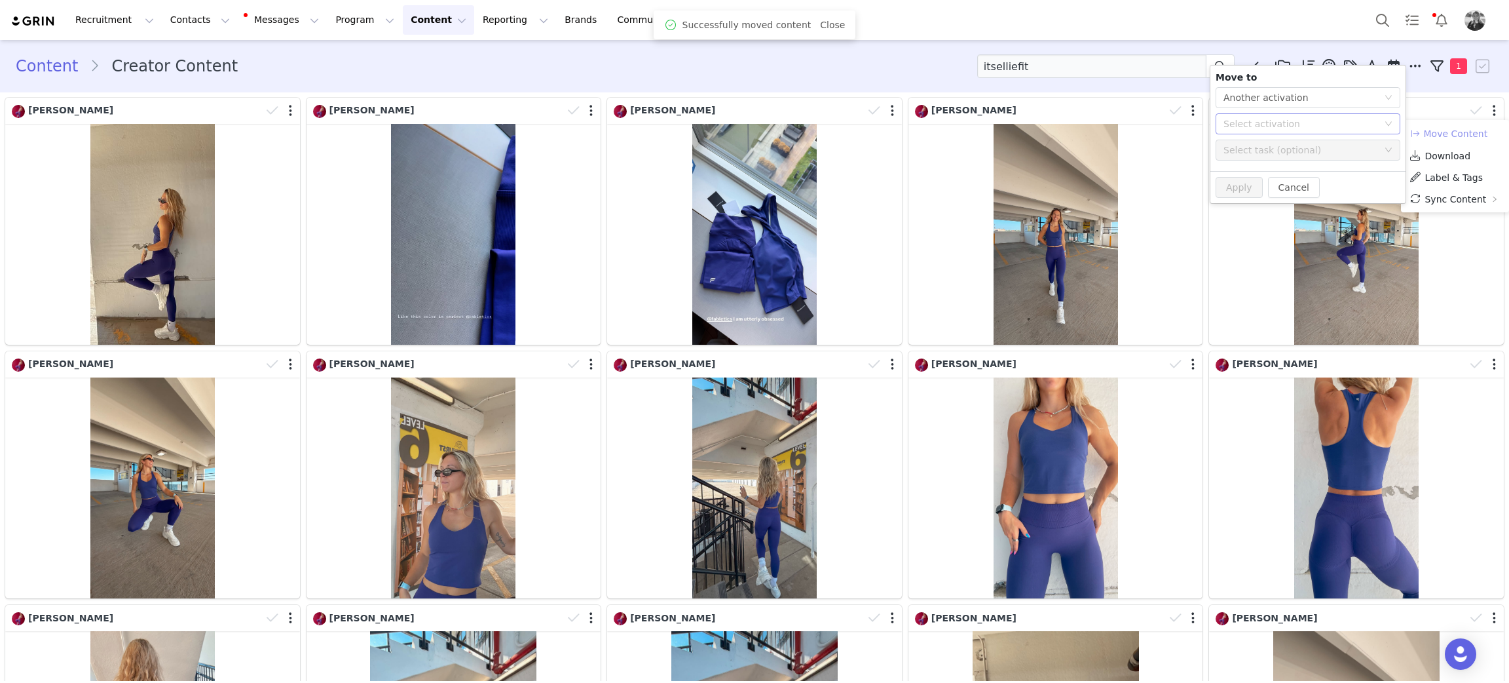
click at [1292, 123] on div "Select activation" at bounding box center [1301, 123] width 155 height 13
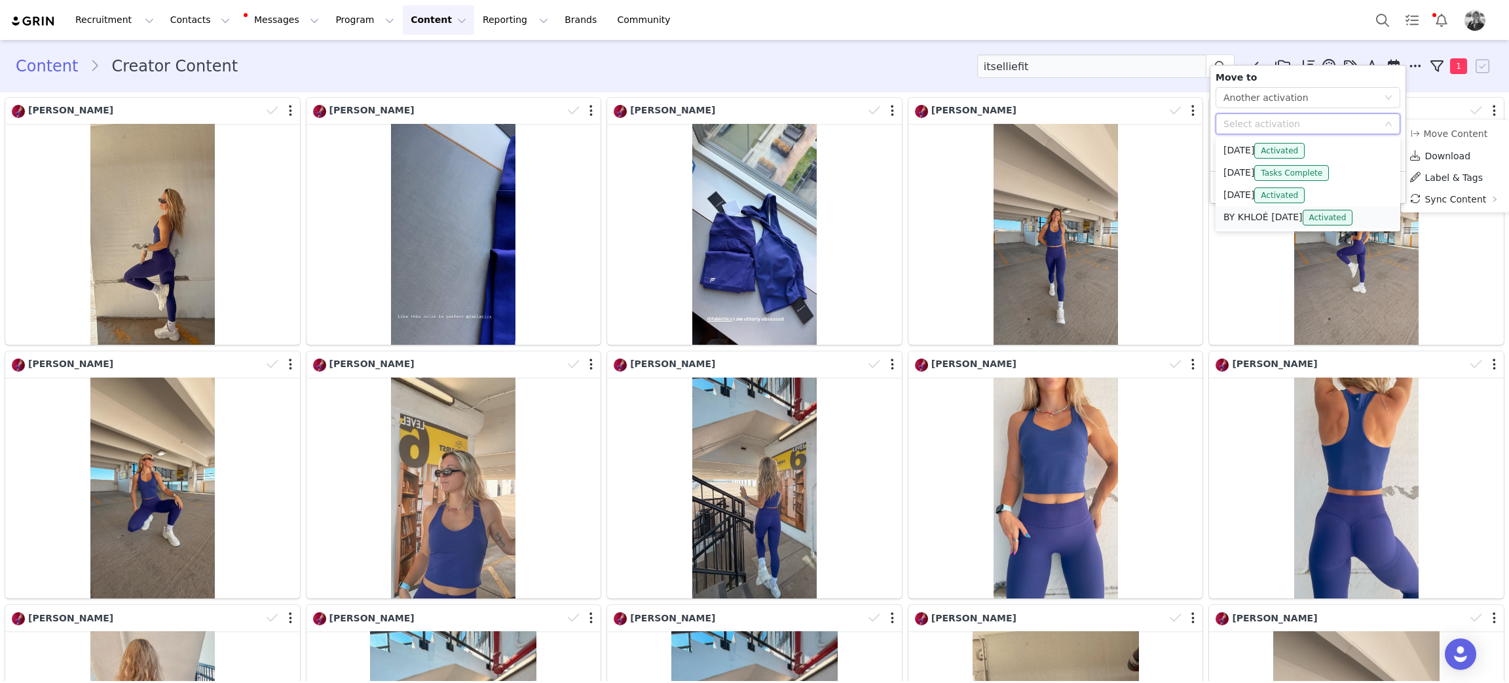
click at [1262, 214] on li "BY KHLOÉ OCT 2025 Activated" at bounding box center [1308, 217] width 185 height 22
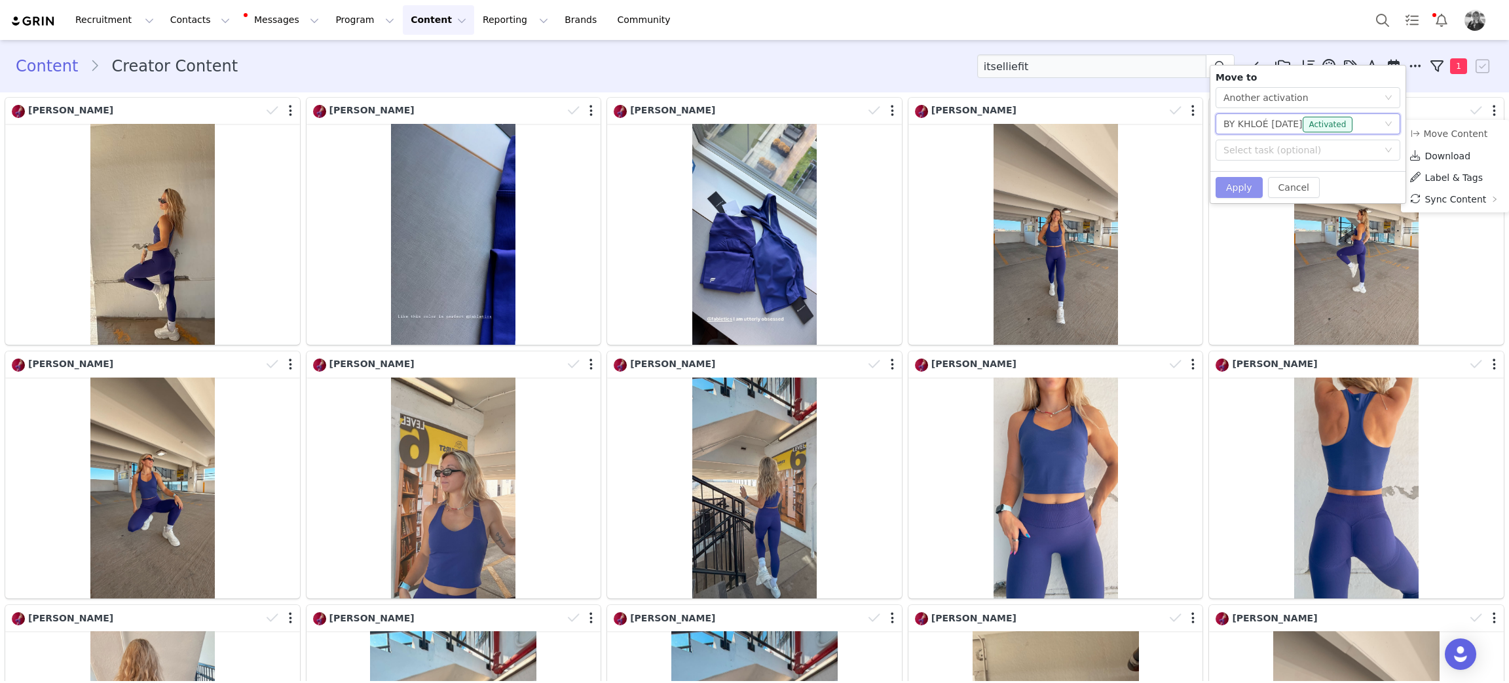
click at [1245, 183] on button "Apply" at bounding box center [1239, 187] width 47 height 21
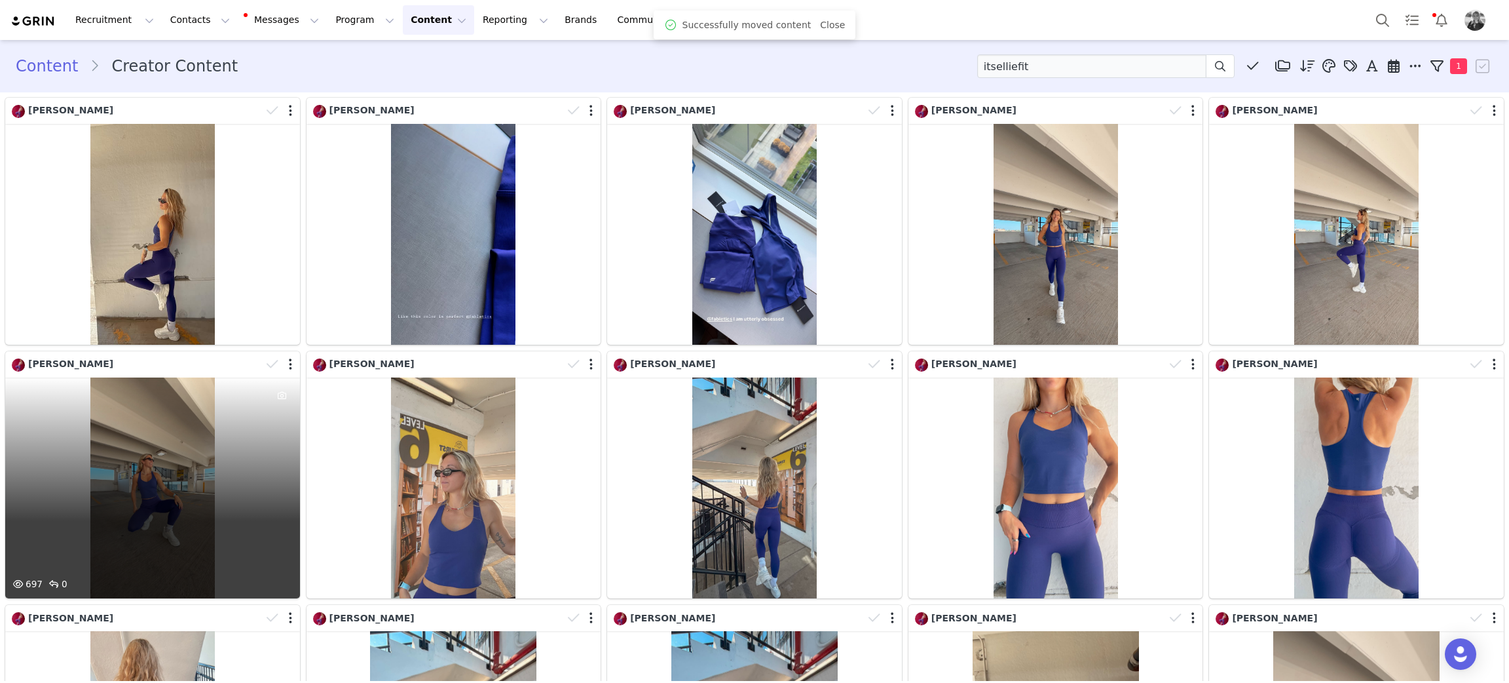
click at [288, 360] on div at bounding box center [281, 364] width 38 height 20
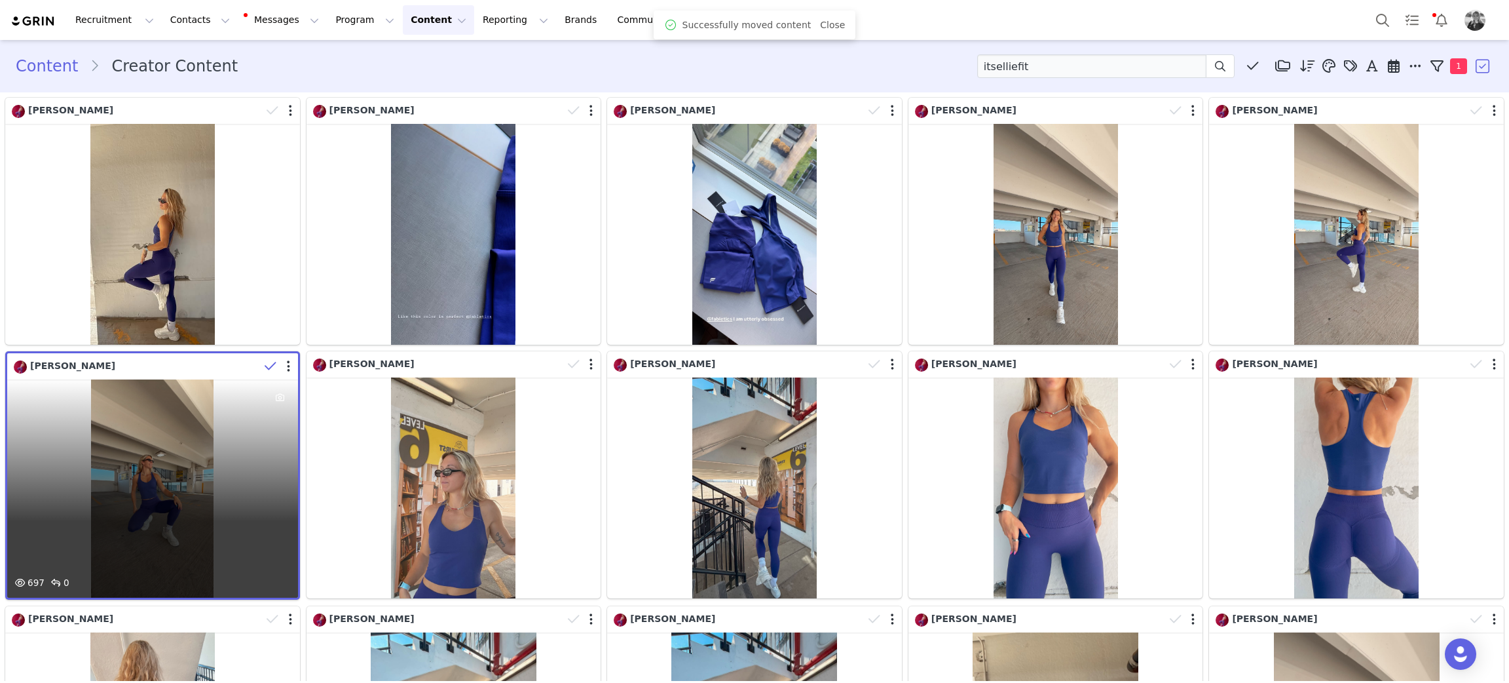
click at [288, 361] on div at bounding box center [279, 366] width 38 height 20
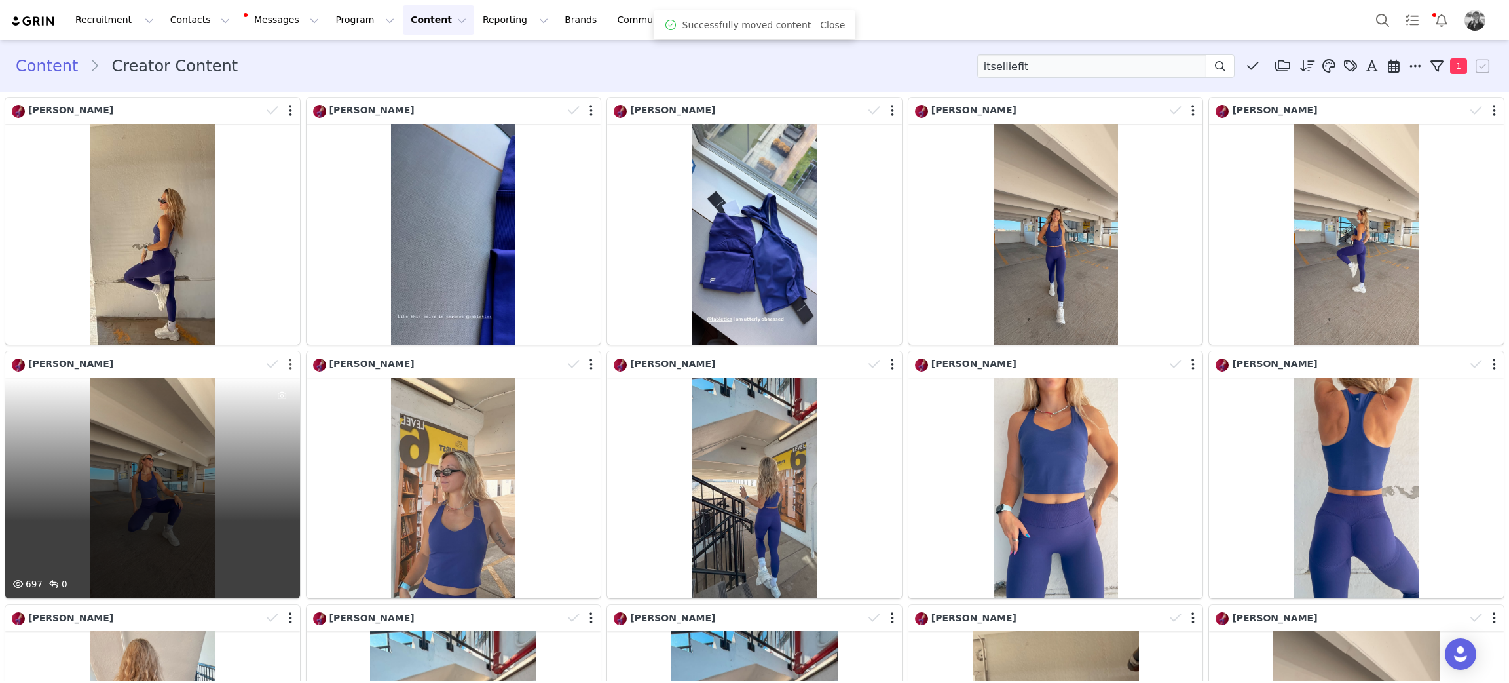
click at [289, 363] on button "button" at bounding box center [290, 364] width 3 height 13
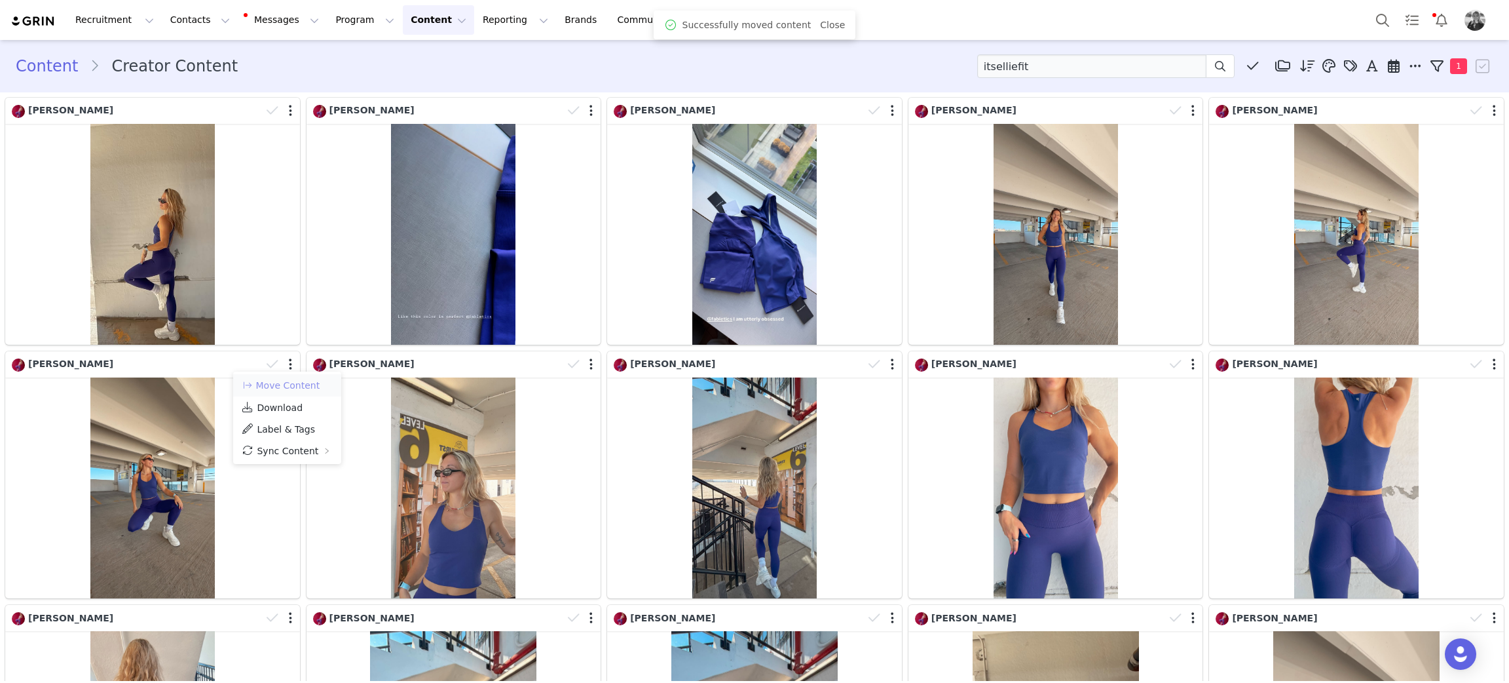
click at [289, 384] on button "Move Content" at bounding box center [280, 385] width 79 height 16
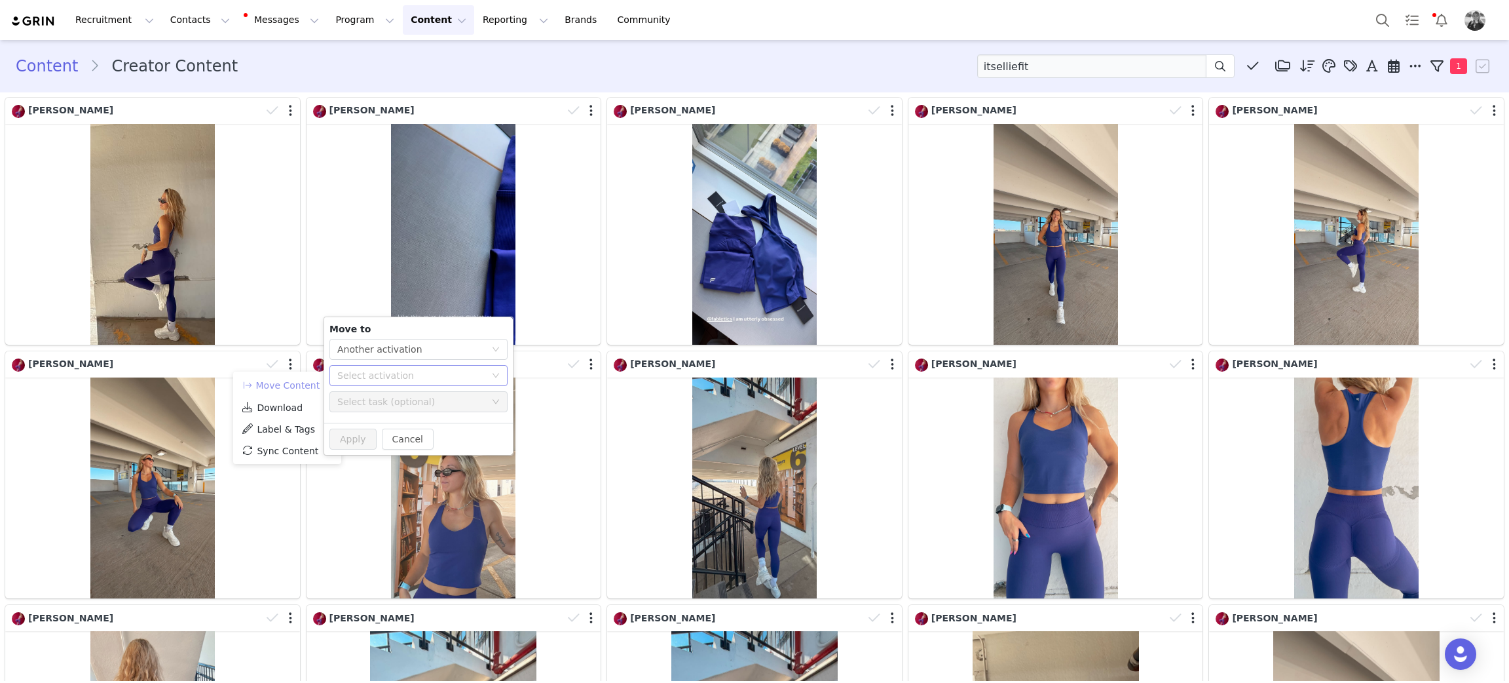
click at [365, 369] on div "Select activation" at bounding box center [411, 375] width 148 height 13
click at [372, 466] on li "BY KHLOÉ OCT 2025 Activated" at bounding box center [418, 469] width 178 height 22
click at [364, 439] on button "Apply" at bounding box center [352, 438] width 47 height 21
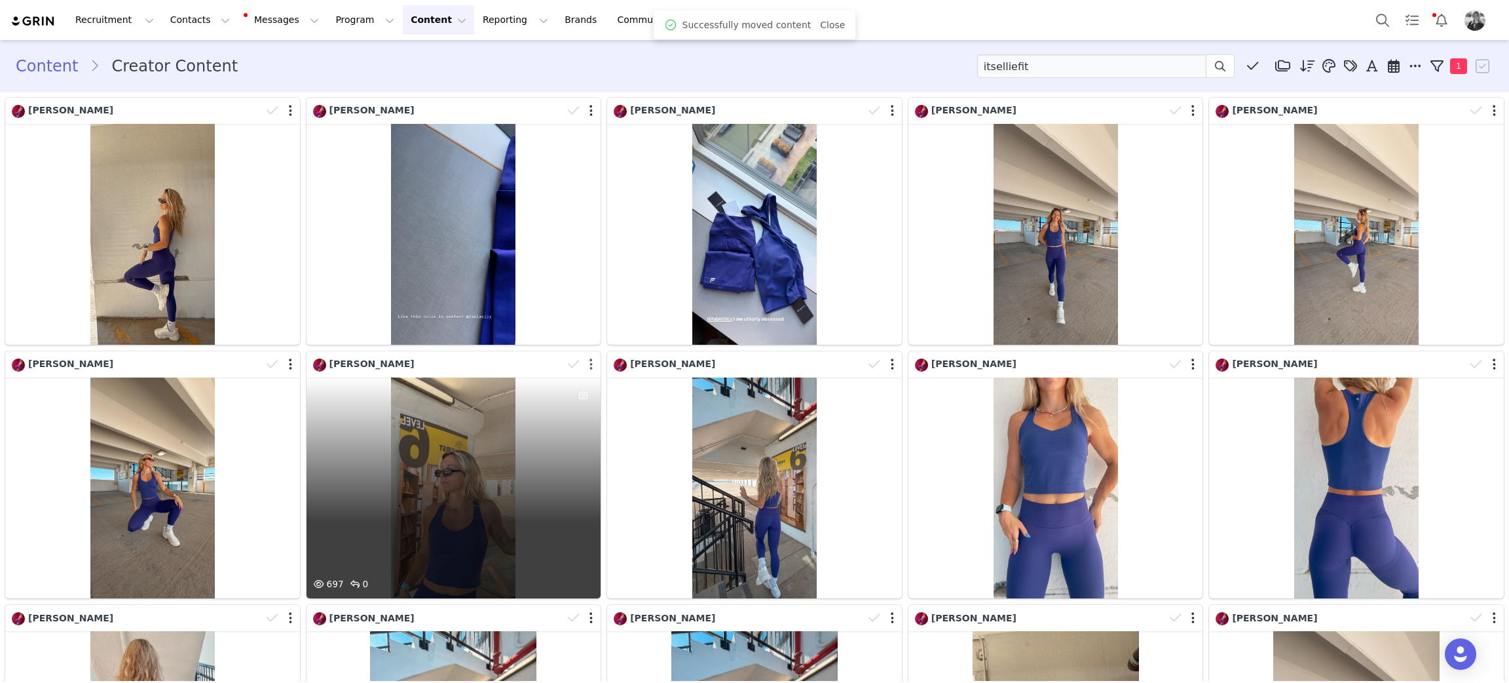
click at [590, 362] on button "button" at bounding box center [591, 364] width 3 height 13
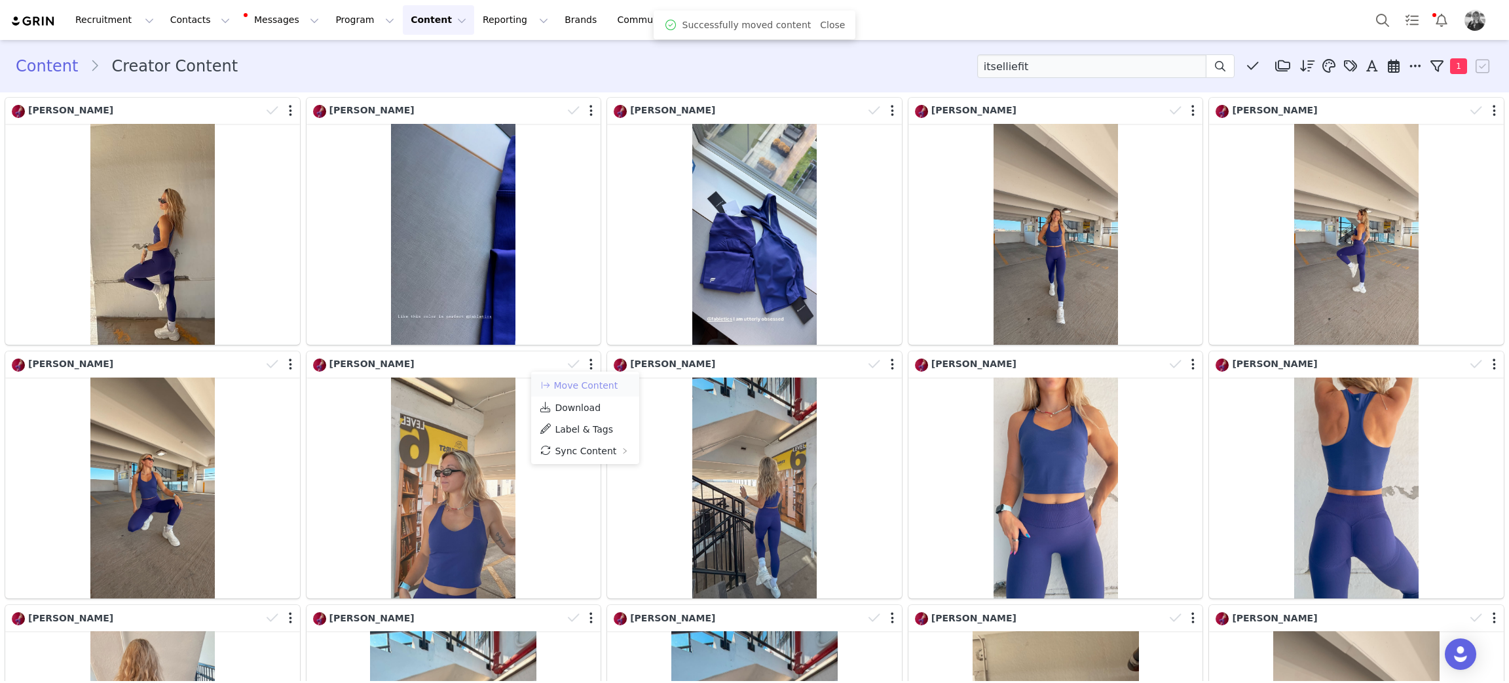
click at [572, 383] on button "Move Content" at bounding box center [578, 385] width 79 height 16
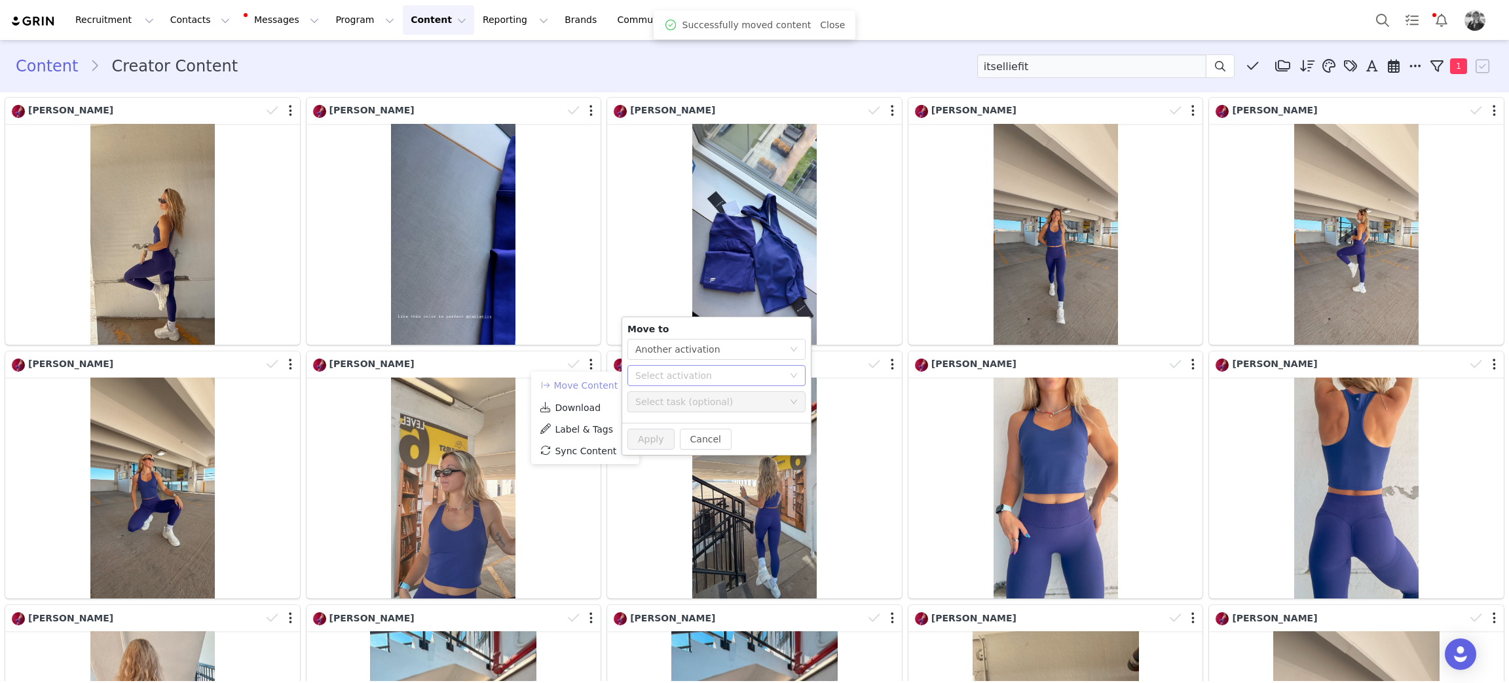
click at [637, 376] on div "Select activation" at bounding box center [709, 375] width 148 height 13
click at [645, 461] on li "BY KHLOÉ OCT 2025 Activated" at bounding box center [717, 469] width 178 height 22
click at [650, 440] on button "Apply" at bounding box center [651, 438] width 47 height 21
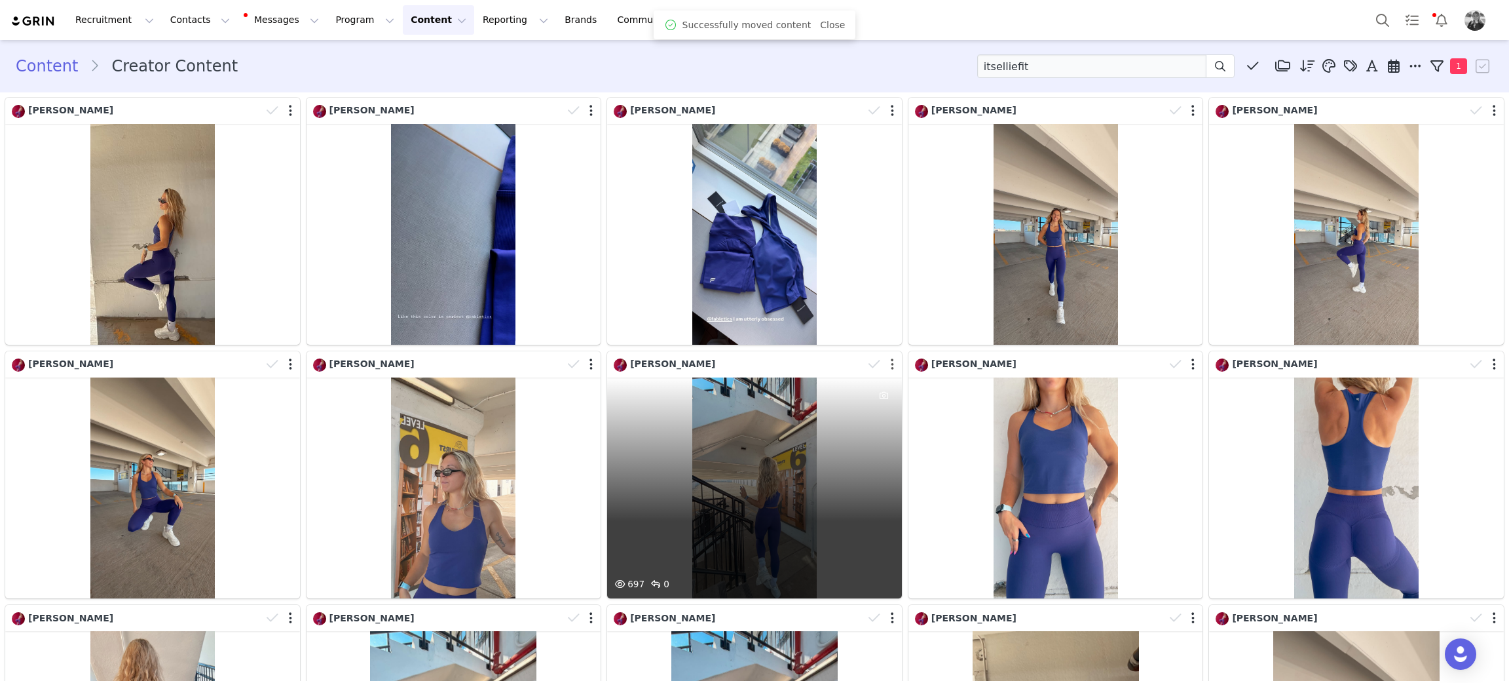
click at [891, 359] on button "button" at bounding box center [892, 364] width 3 height 13
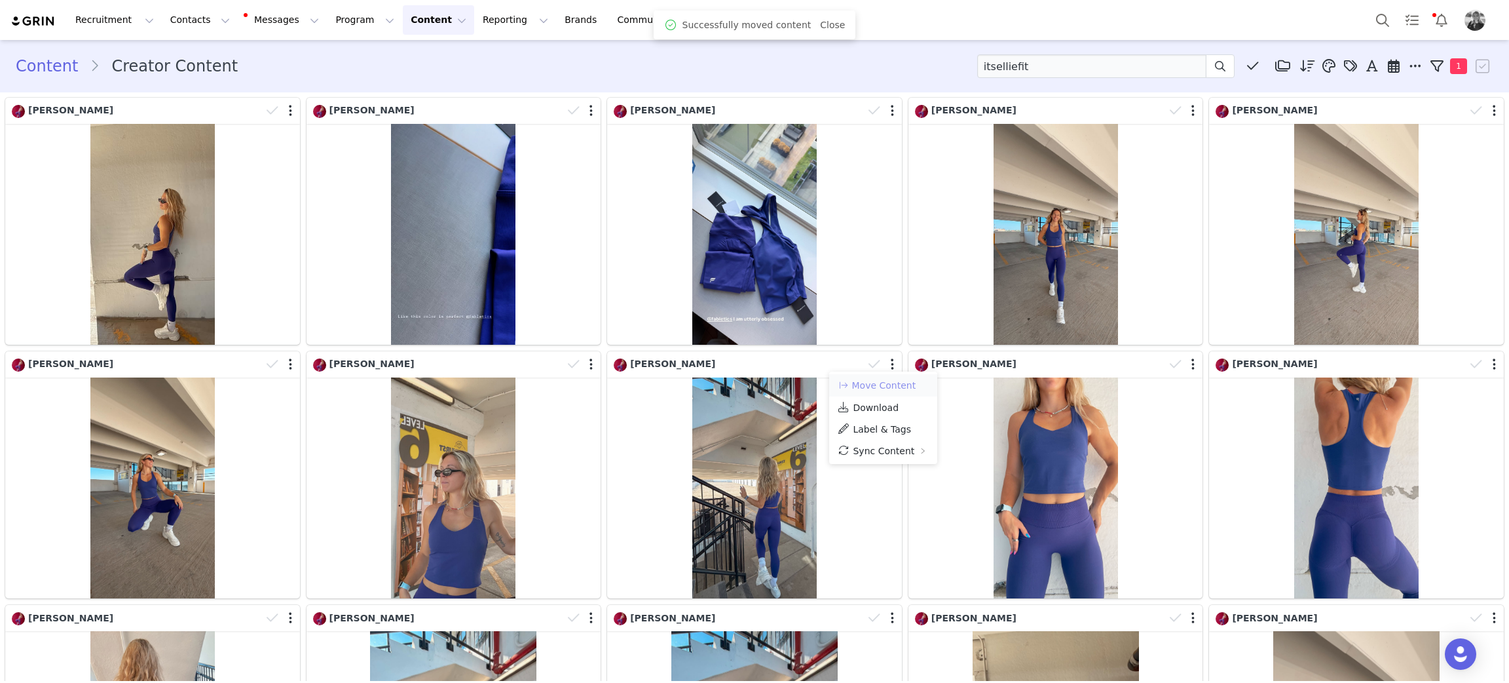
click at [871, 381] on button "Move Content" at bounding box center [876, 385] width 79 height 16
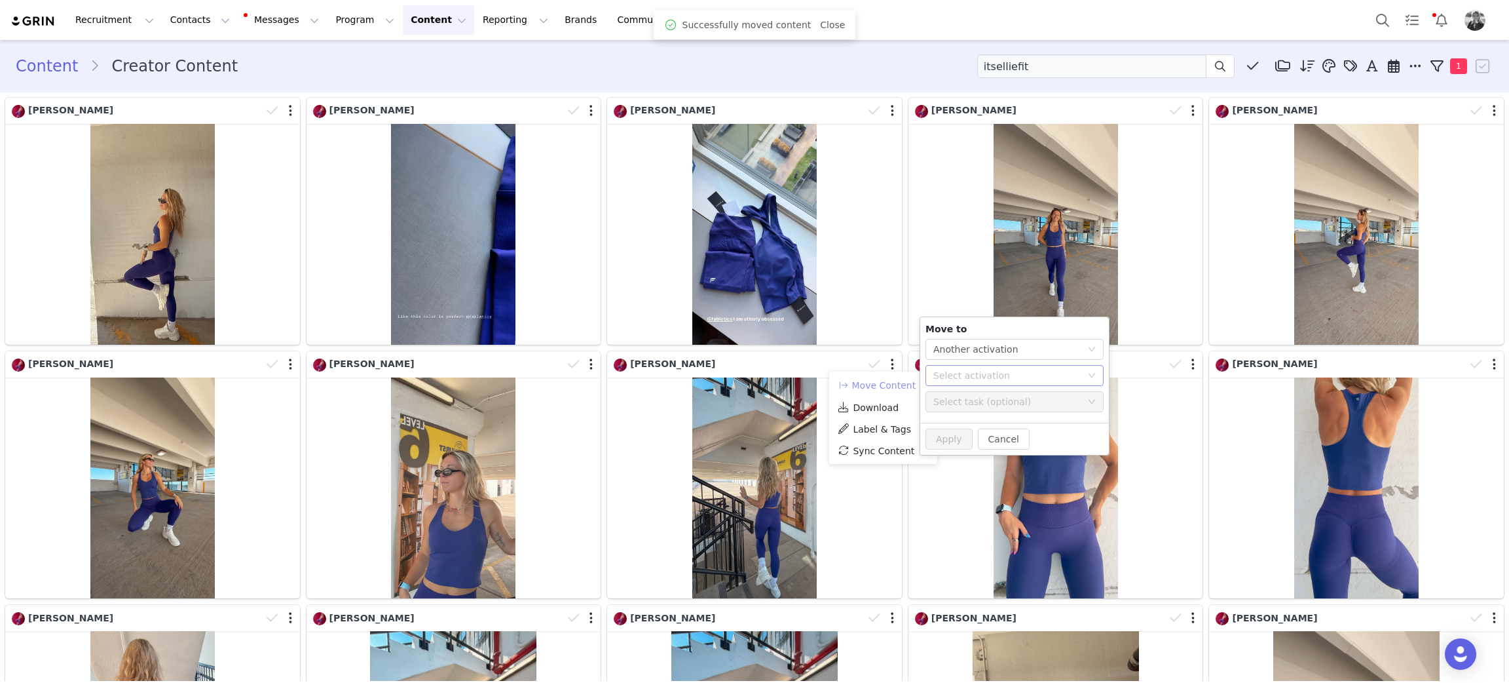
click at [969, 369] on div "Select activation" at bounding box center [1007, 375] width 148 height 13
click at [945, 472] on li "BY KHLOÉ OCT 2025 Activated" at bounding box center [1015, 469] width 178 height 22
click at [942, 440] on button "Apply" at bounding box center [949, 438] width 47 height 21
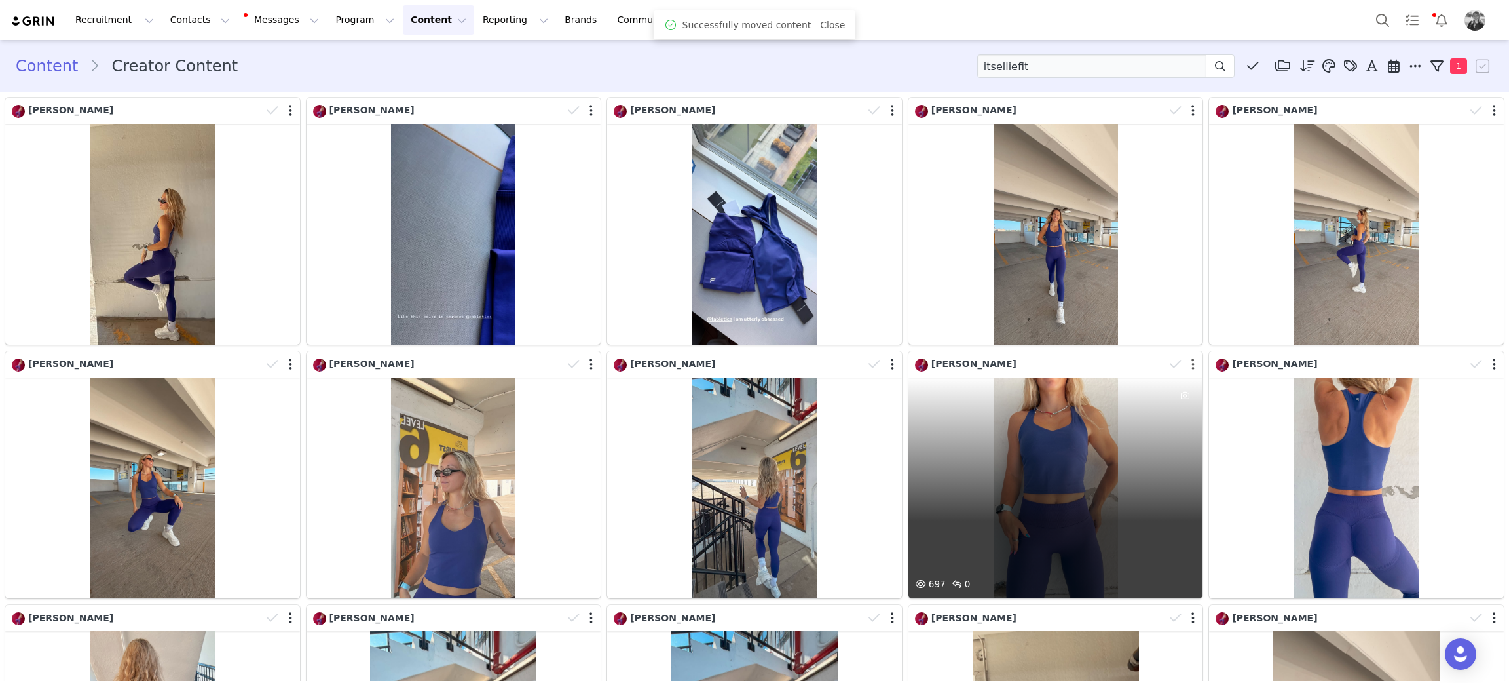
click at [1184, 364] on div at bounding box center [1184, 364] width 38 height 20
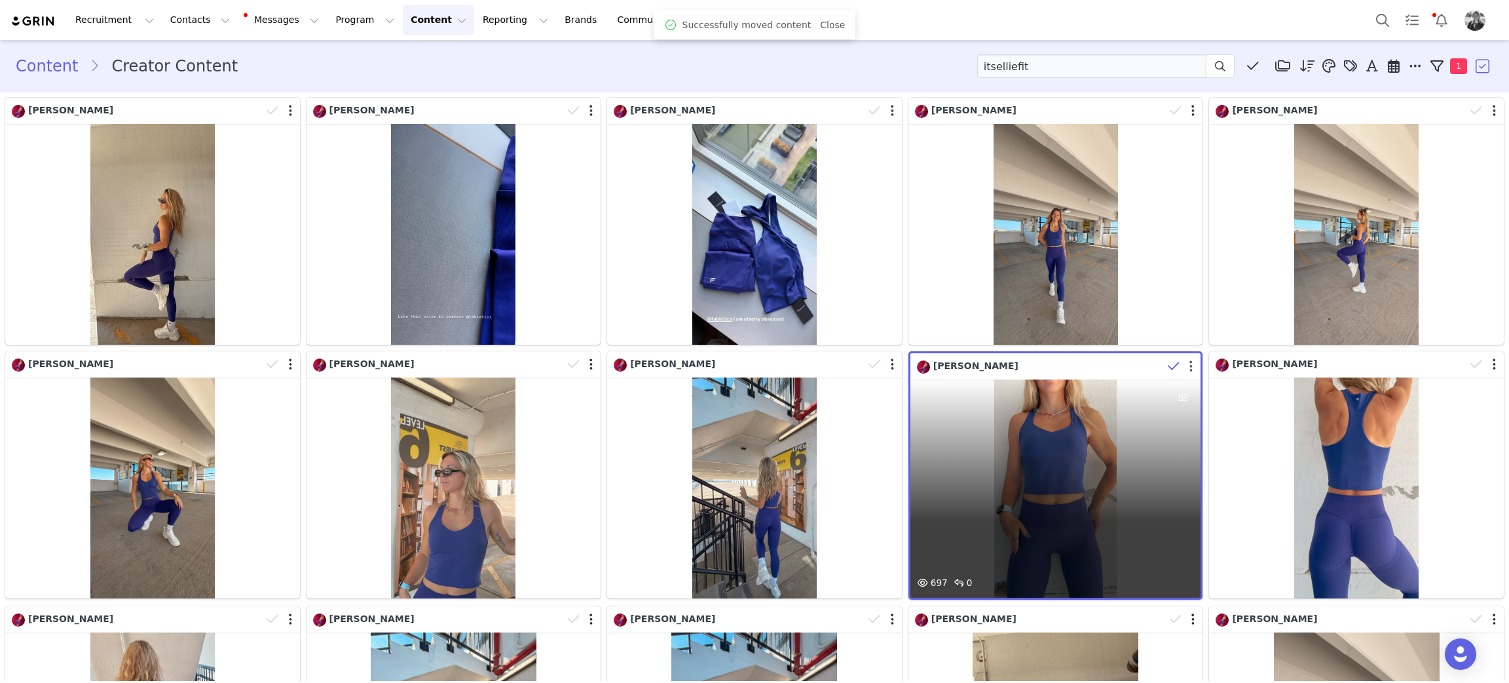
click at [1190, 364] on button "button" at bounding box center [1191, 366] width 3 height 13
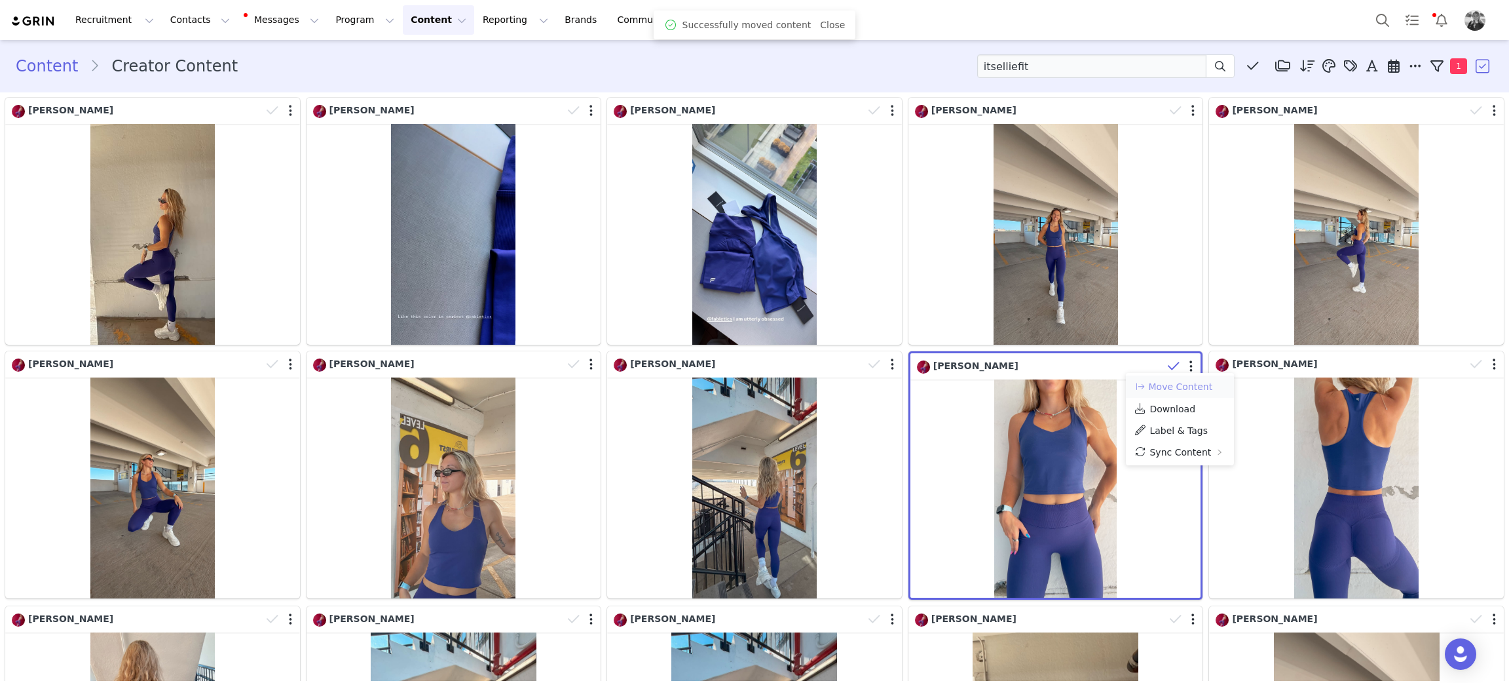
click at [1174, 383] on button "Move Content" at bounding box center [1173, 387] width 79 height 16
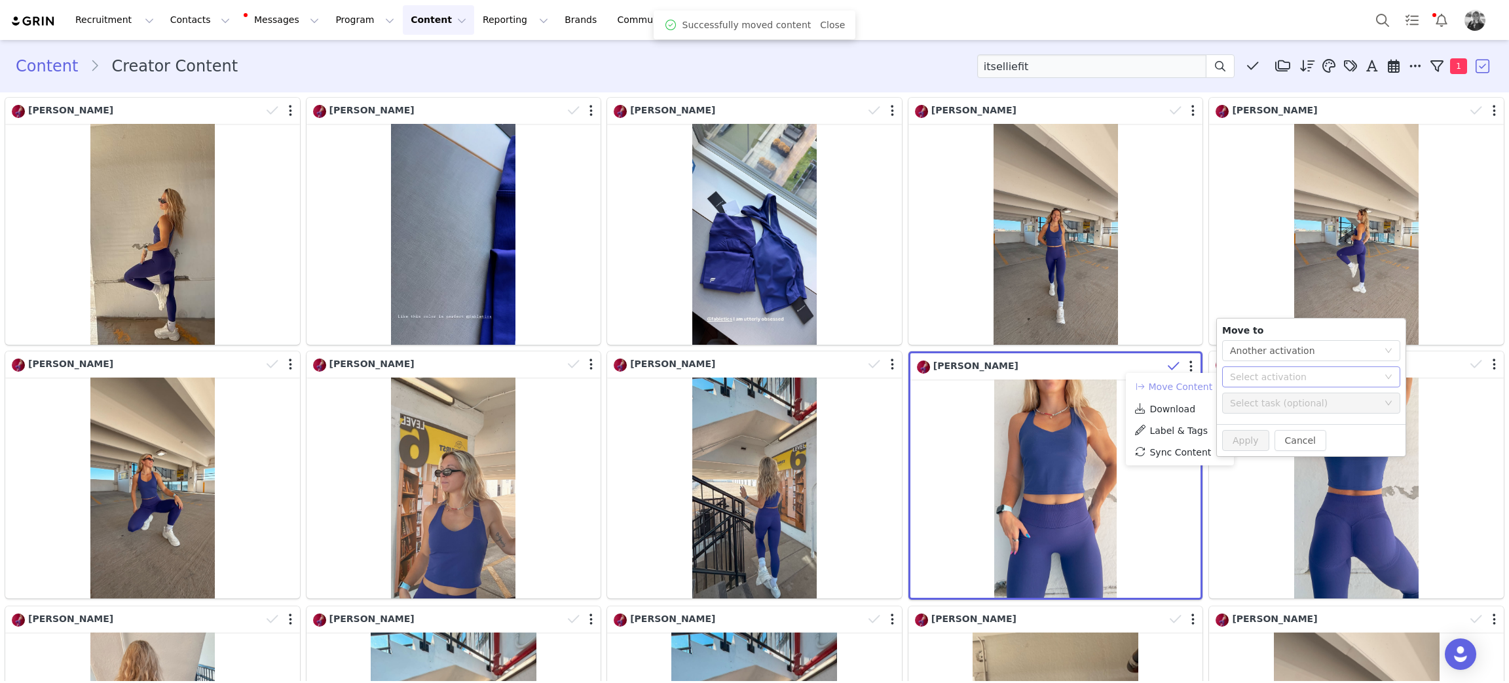
click at [1243, 376] on div "Select activation" at bounding box center [1304, 376] width 148 height 13
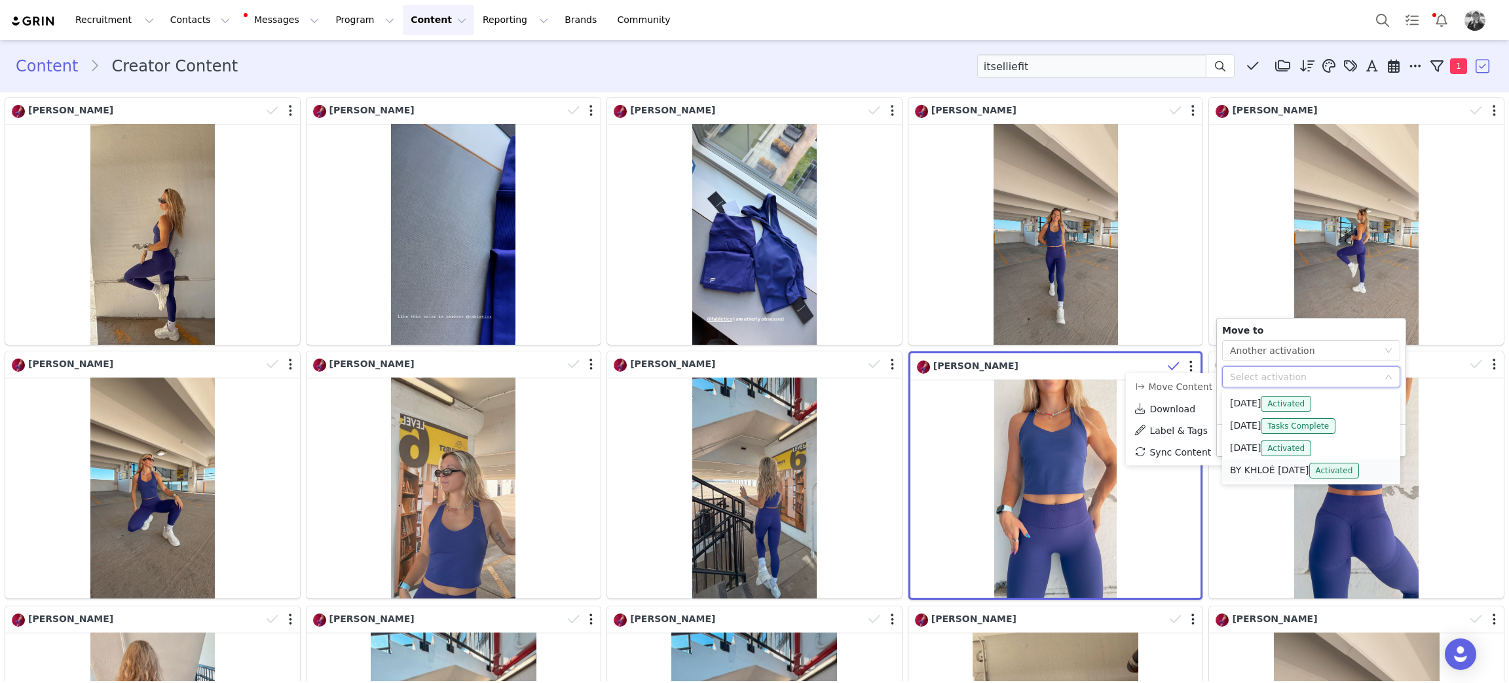
click at [1243, 470] on li "BY KHLOÉ OCT 2025 Activated" at bounding box center [1311, 470] width 178 height 22
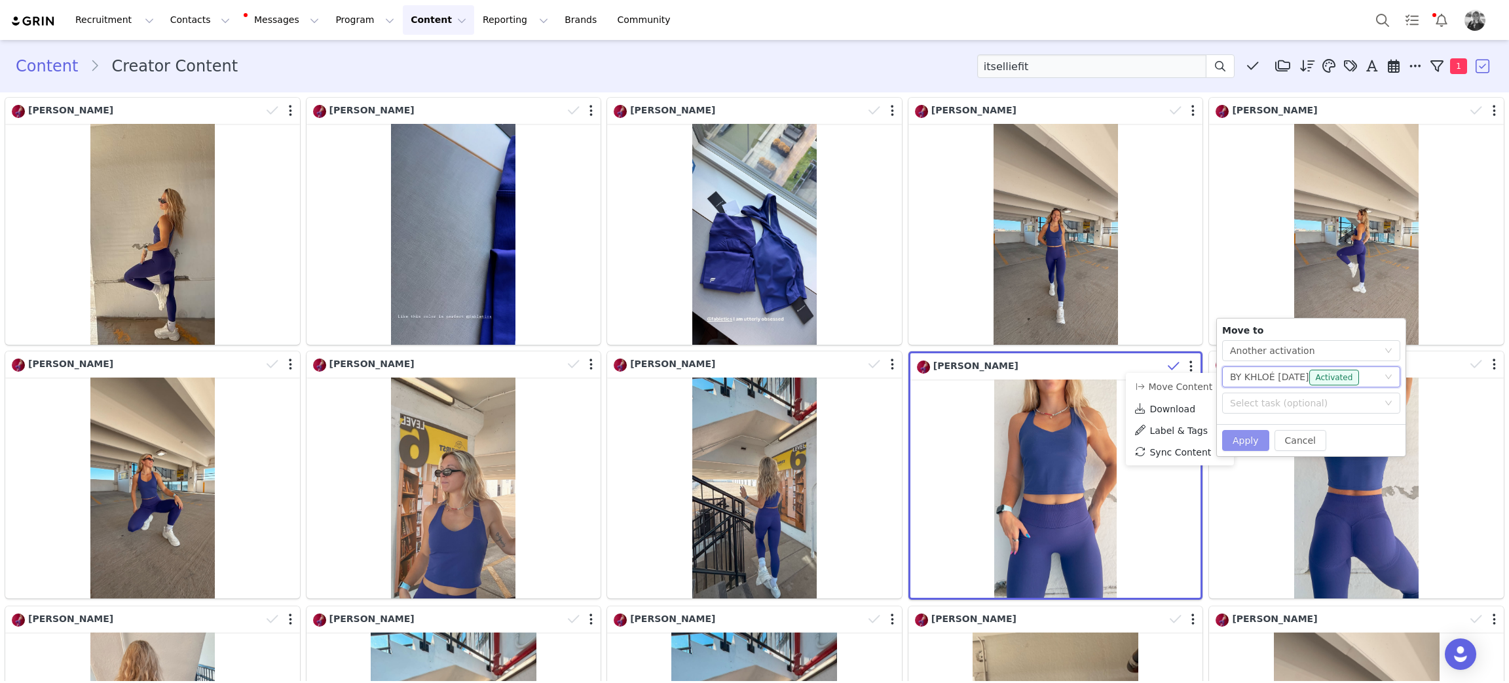
click at [1229, 432] on button "Apply" at bounding box center [1245, 440] width 47 height 21
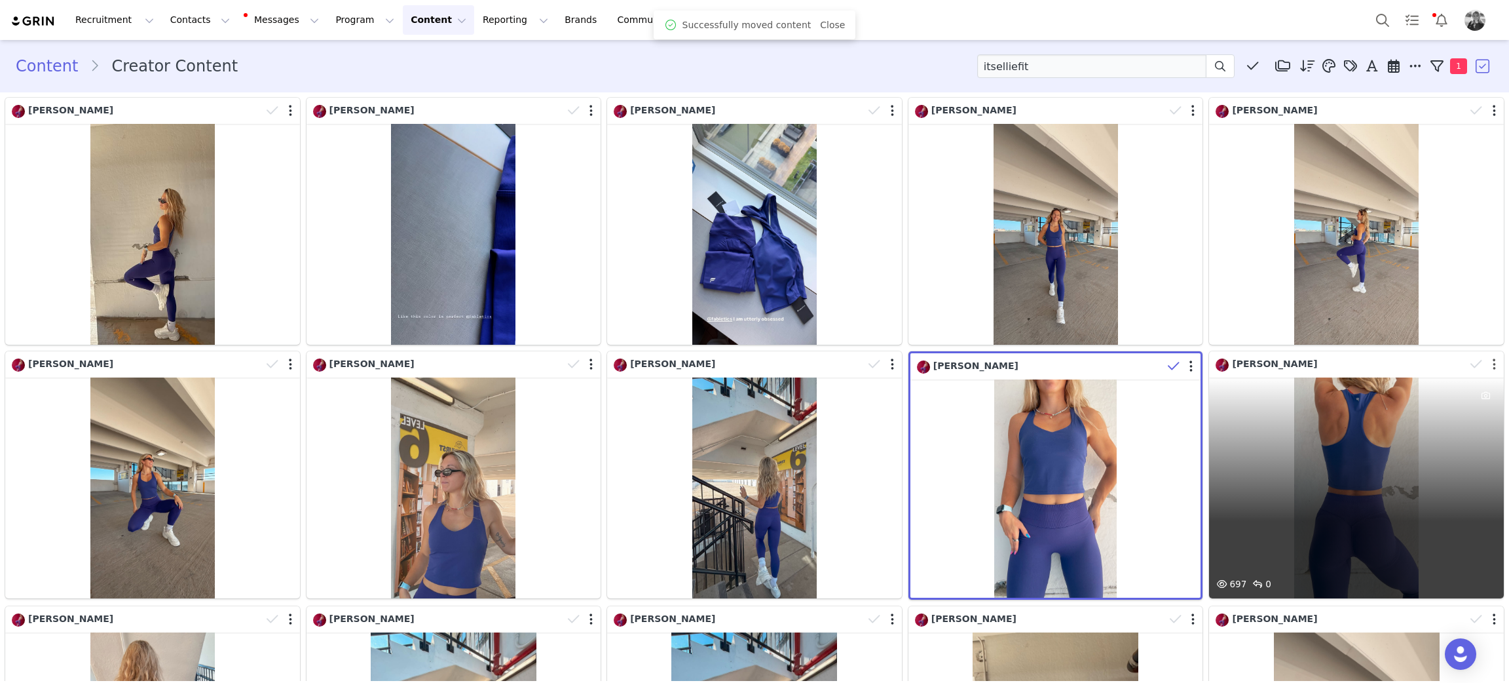
click at [1493, 365] on button "button" at bounding box center [1494, 364] width 3 height 13
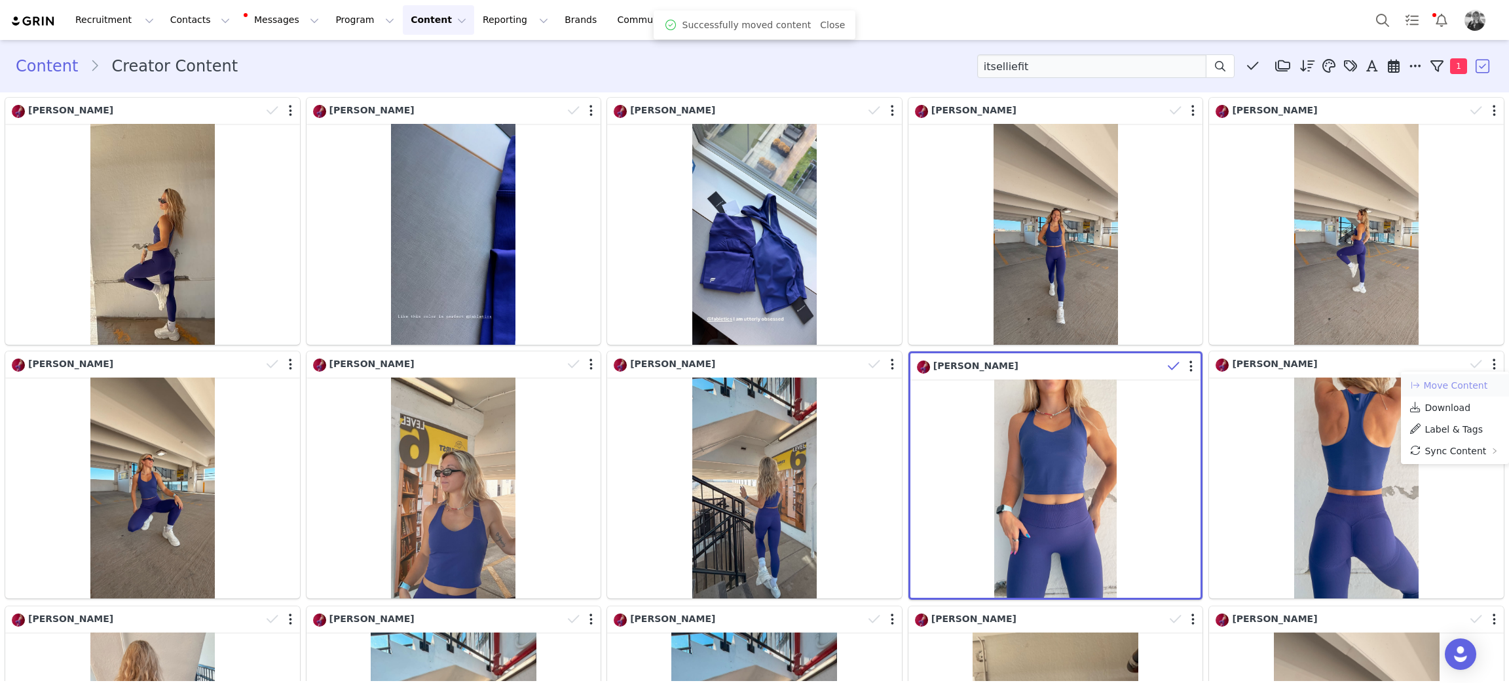
click at [1479, 389] on button "Move Content" at bounding box center [1448, 385] width 79 height 16
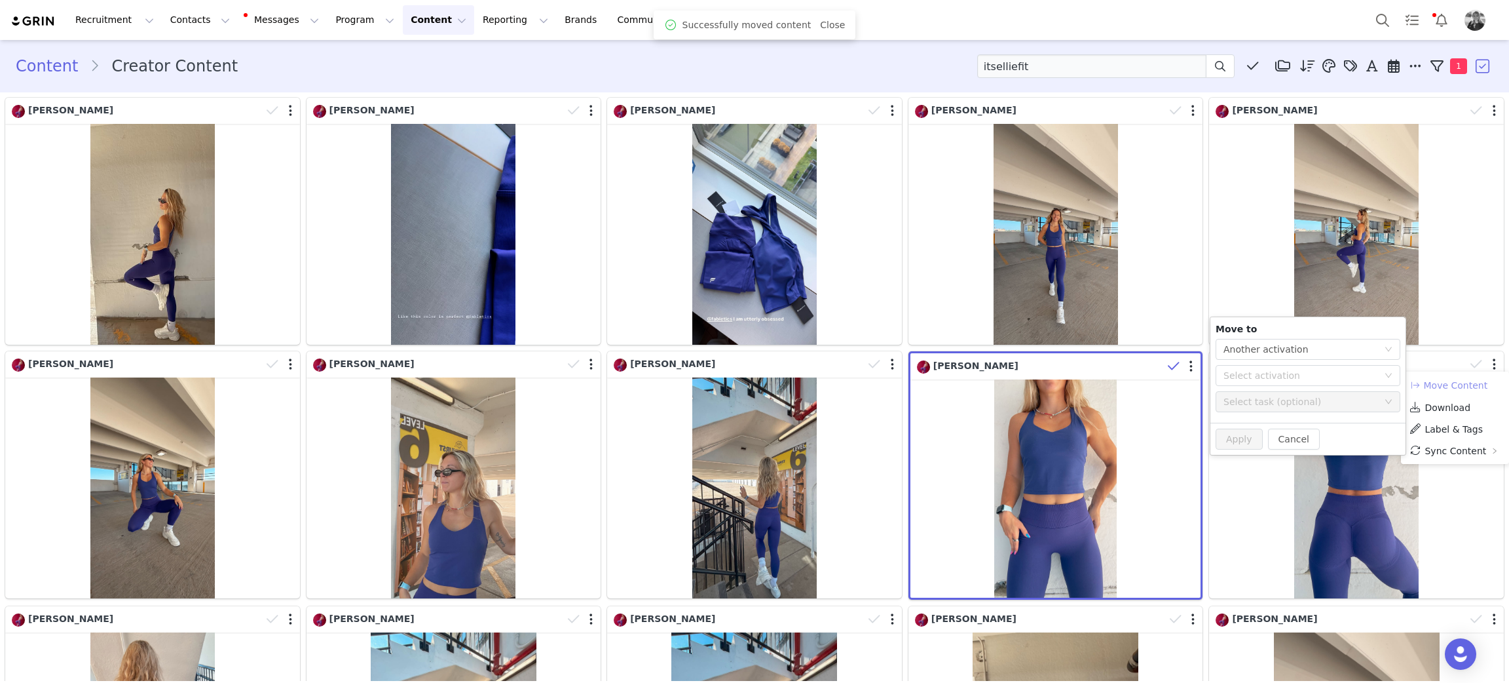
click at [1256, 403] on div "Select task (optional)" at bounding box center [1301, 401] width 155 height 13
click at [1252, 381] on div "Select activation" at bounding box center [1301, 375] width 155 height 13
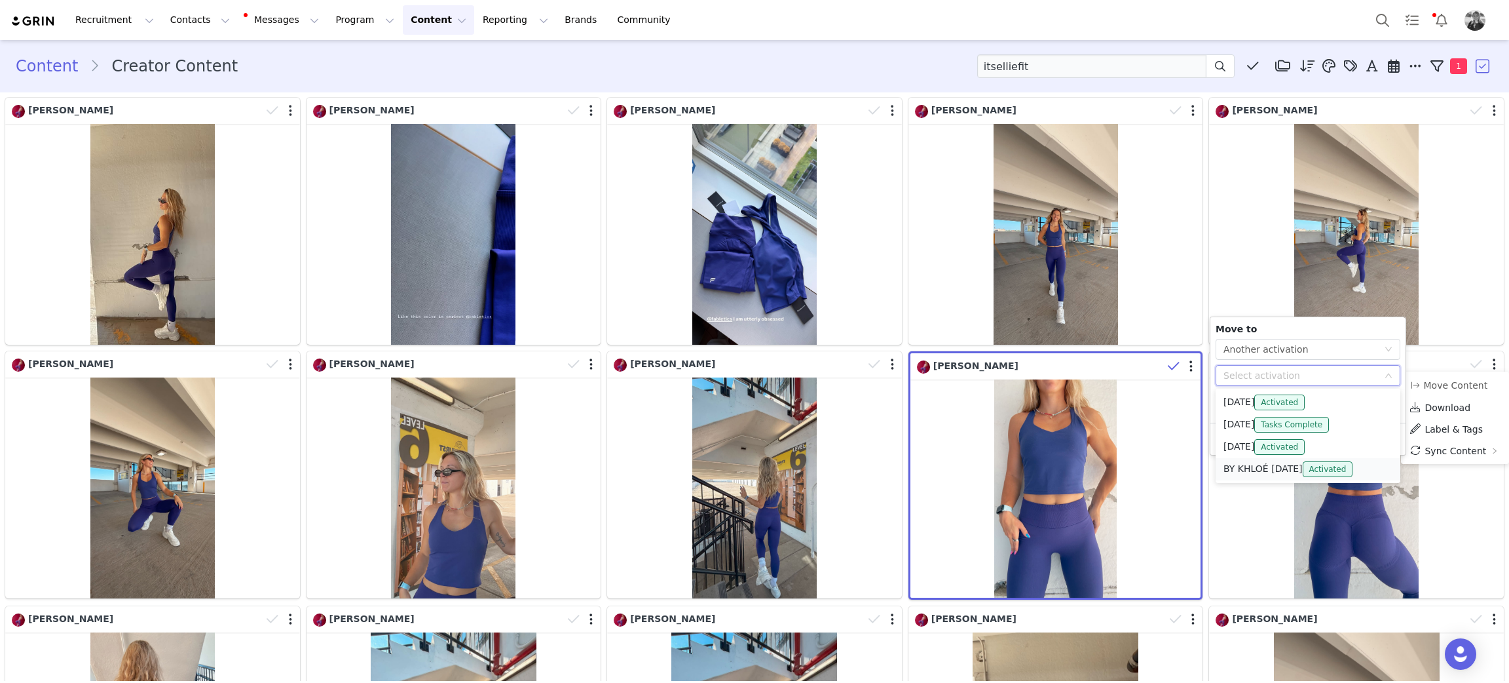
click at [1252, 474] on li "BY KHLOÉ OCT 2025 Activated" at bounding box center [1308, 469] width 185 height 22
click at [1222, 436] on button "Apply" at bounding box center [1239, 438] width 47 height 21
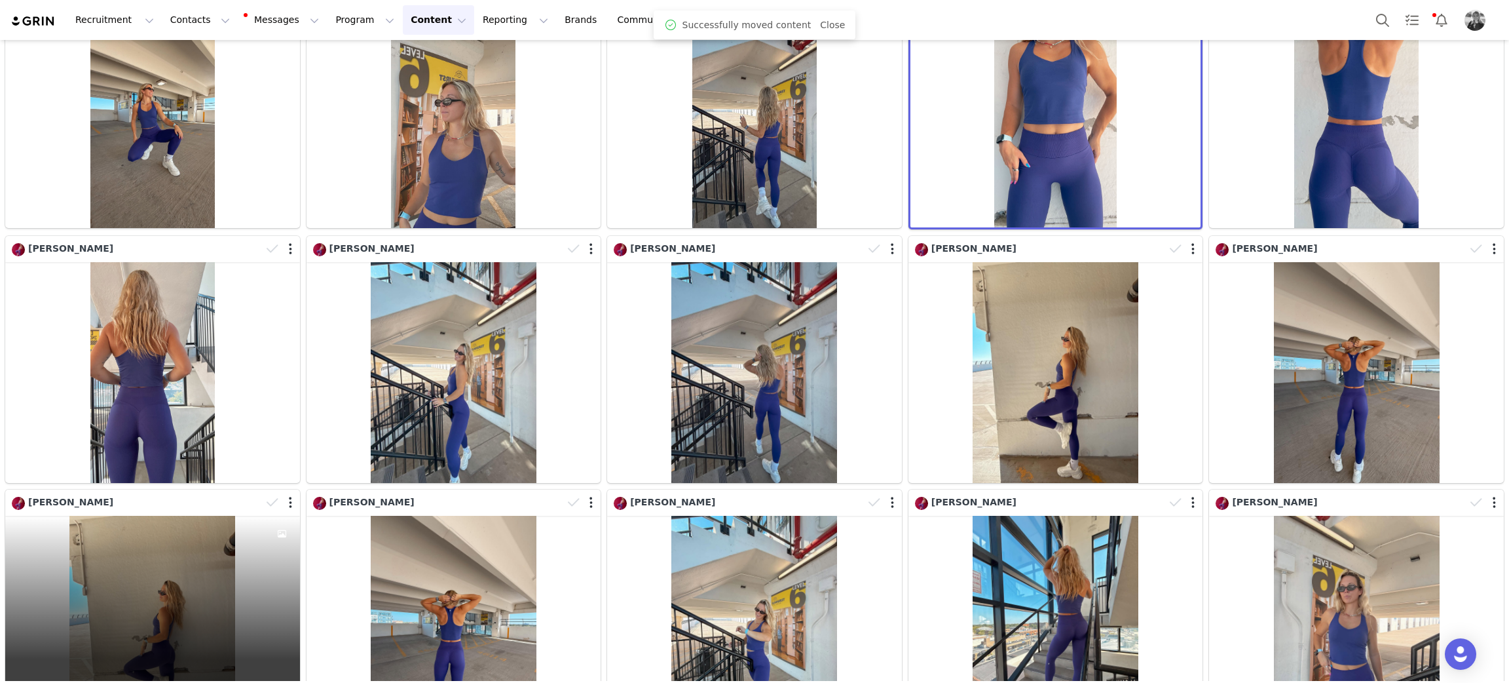
scroll to position [393, 0]
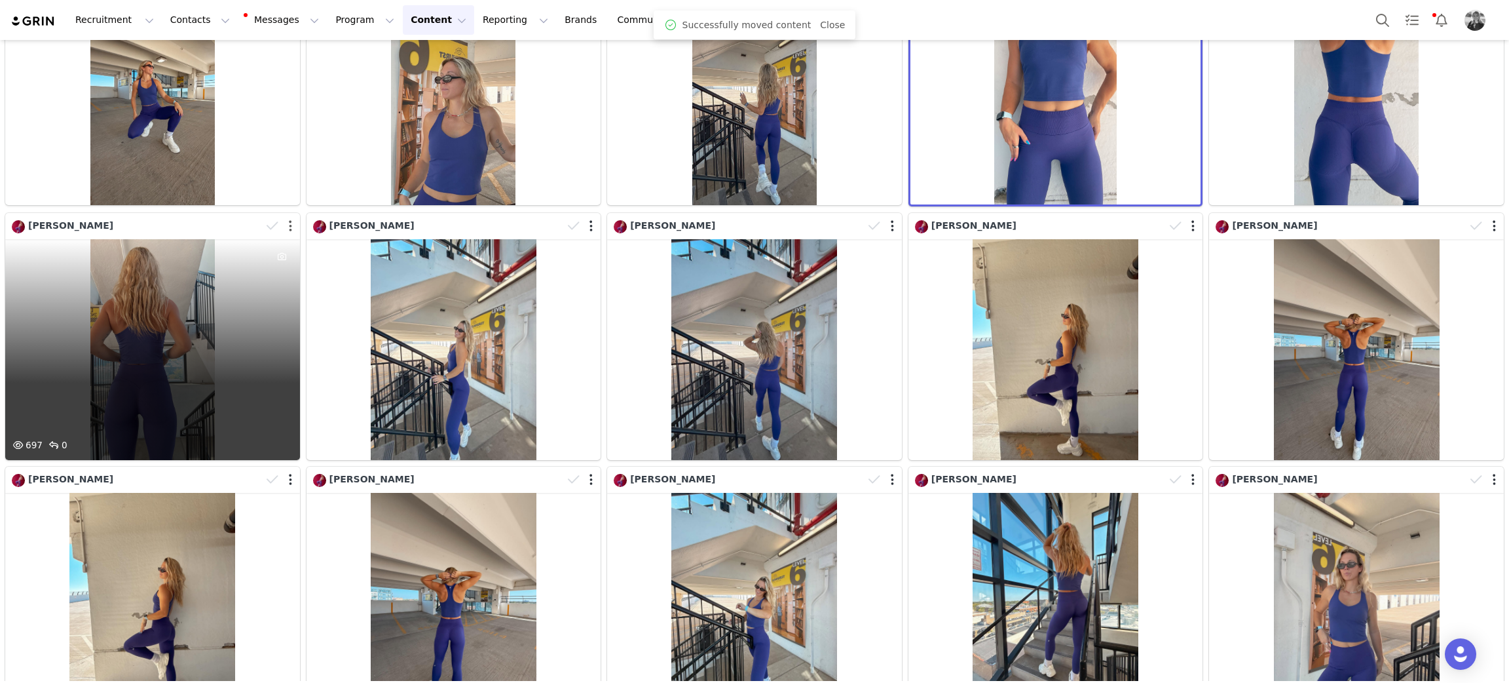
click at [289, 219] on button "button" at bounding box center [290, 225] width 3 height 13
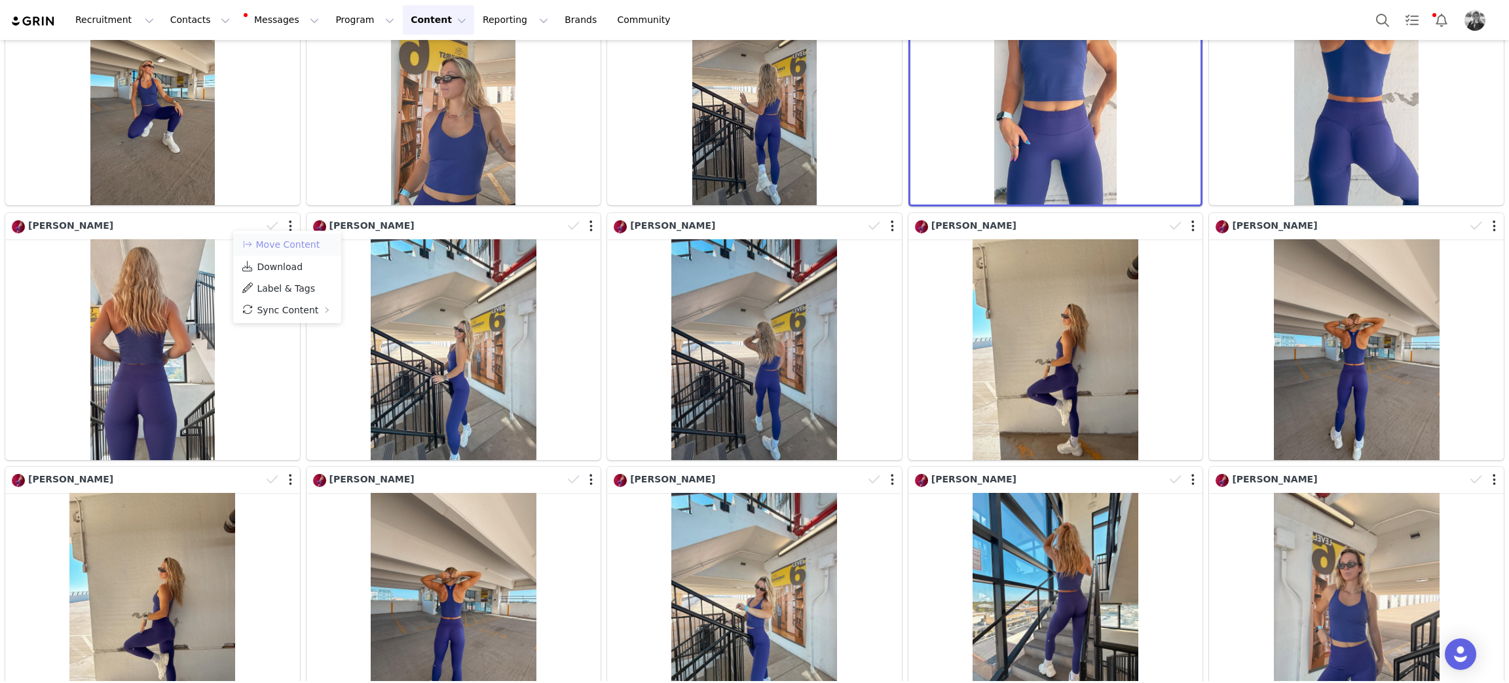
click at [297, 248] on button "Move Content" at bounding box center [280, 244] width 79 height 16
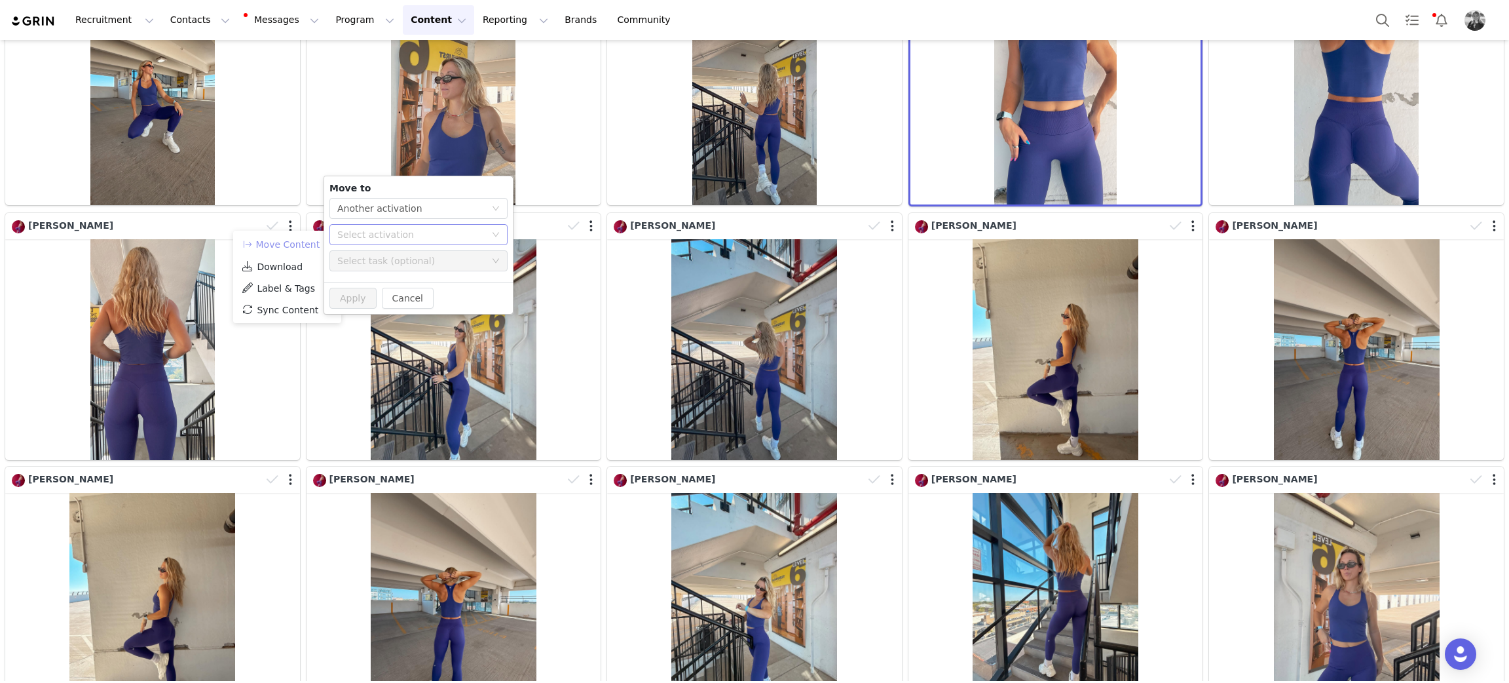
click at [365, 240] on div "Select activation" at bounding box center [411, 234] width 148 height 13
drag, startPoint x: 375, startPoint y: 325, endPoint x: 360, endPoint y: 309, distance: 22.3
click at [374, 326] on li "BY KHLOÉ OCT 2025 Activated" at bounding box center [418, 328] width 178 height 22
click at [352, 299] on button "Apply" at bounding box center [352, 298] width 47 height 21
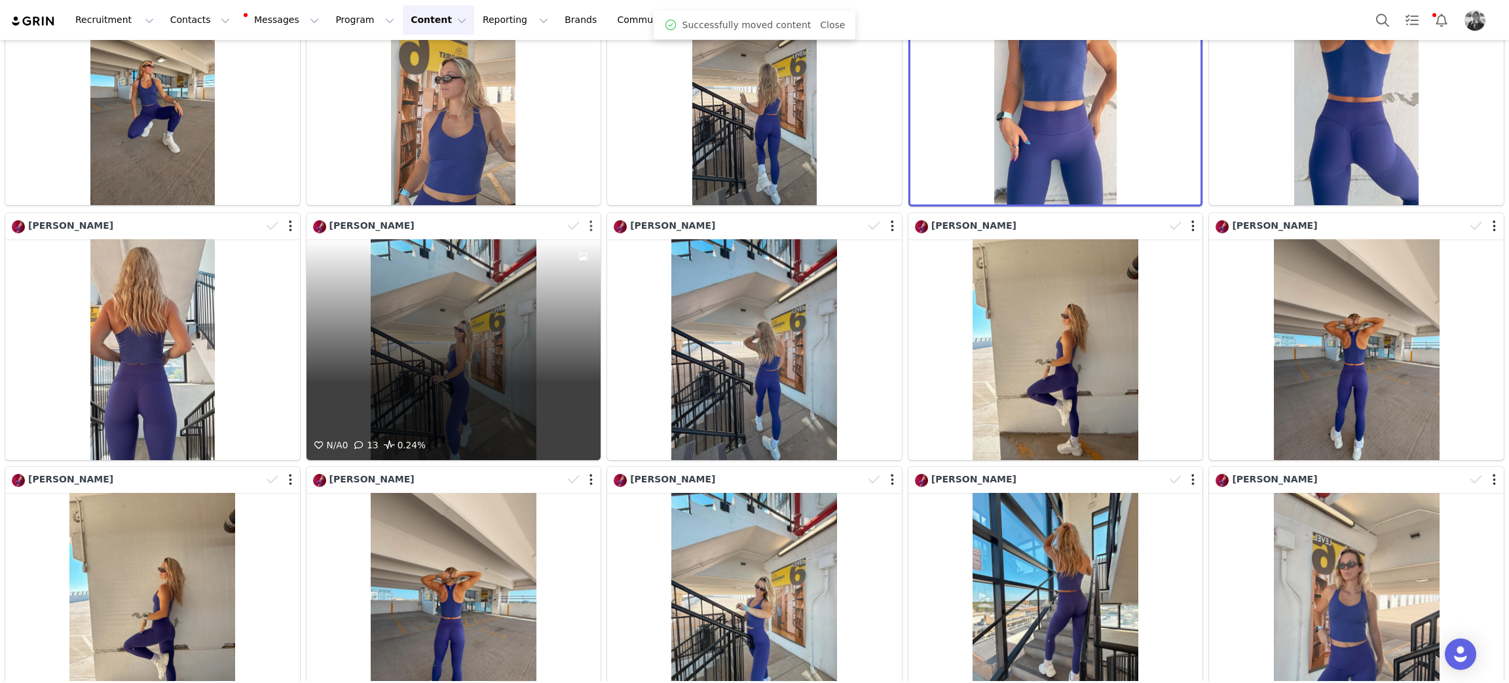
click at [590, 223] on button "button" at bounding box center [591, 225] width 3 height 13
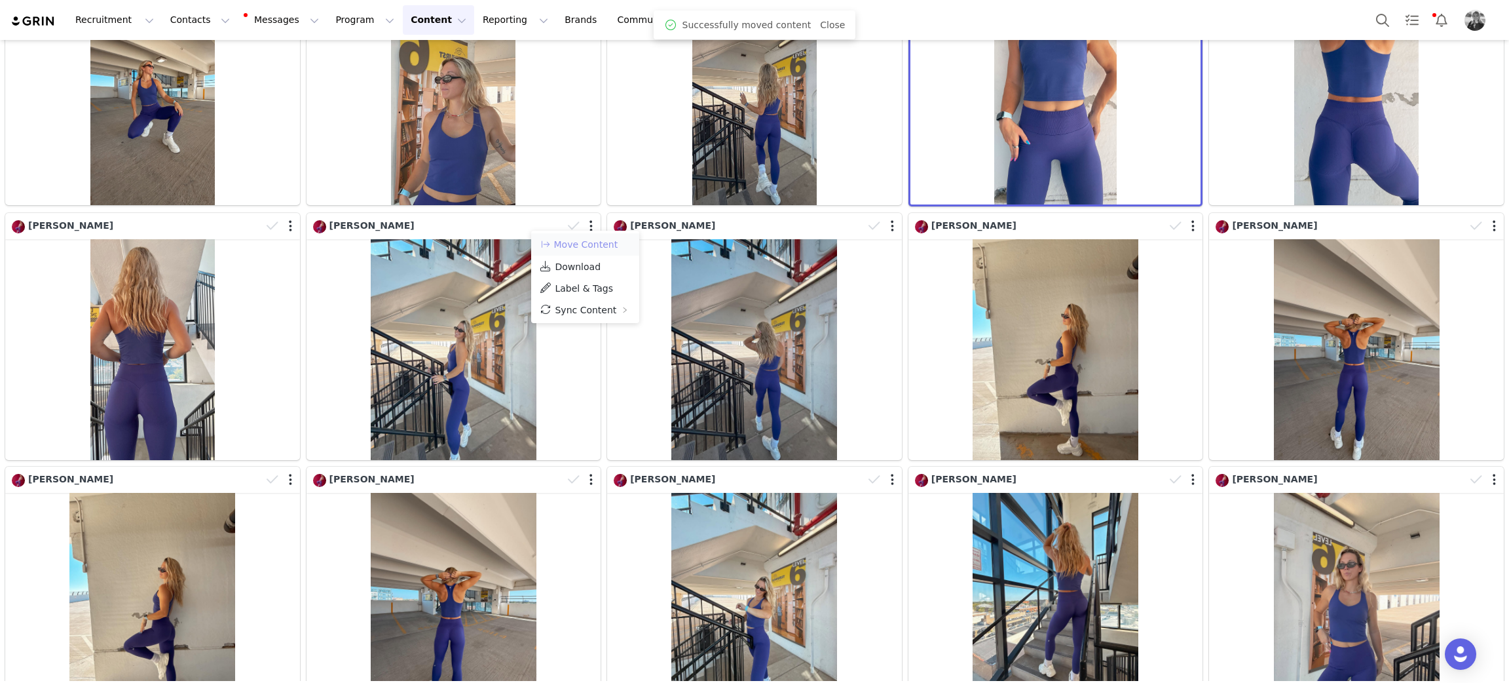
click at [579, 250] on button "Move Content" at bounding box center [578, 244] width 79 height 16
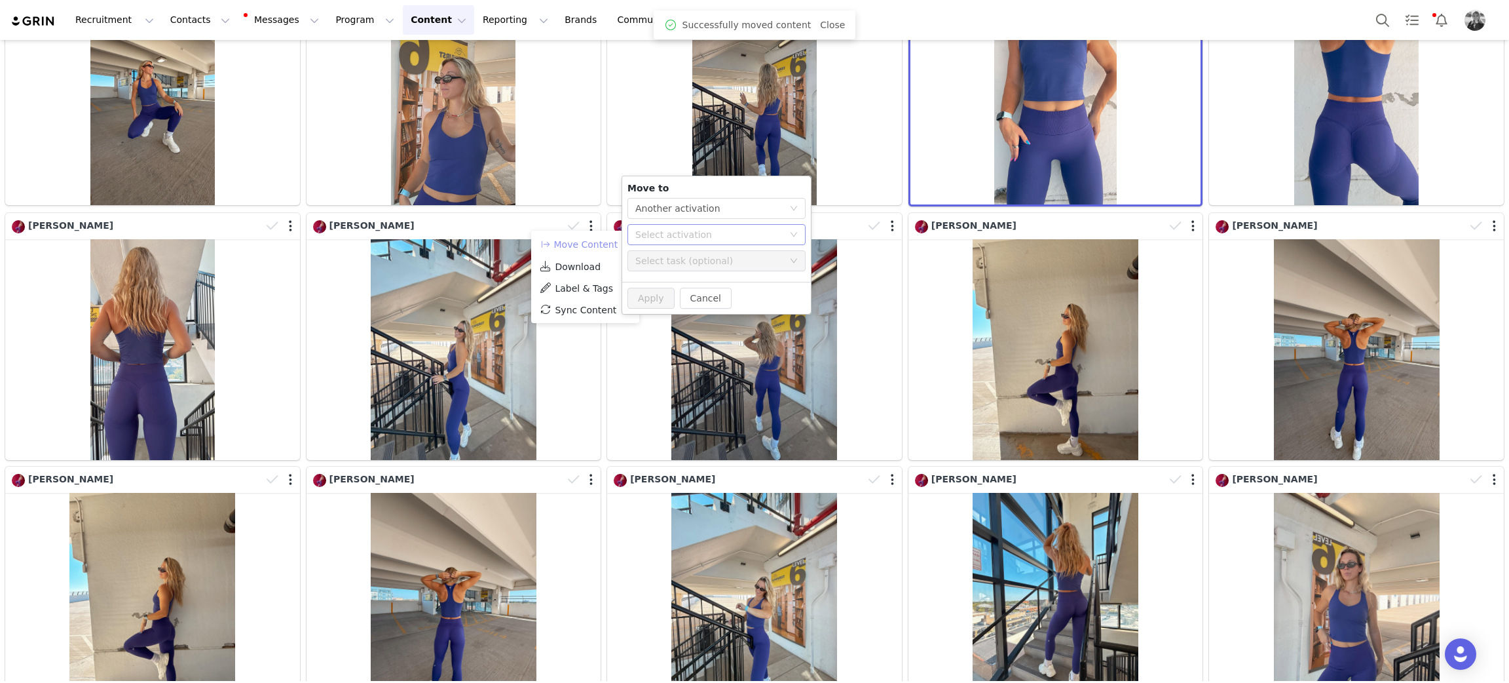
click at [673, 237] on div "Select activation" at bounding box center [709, 234] width 148 height 13
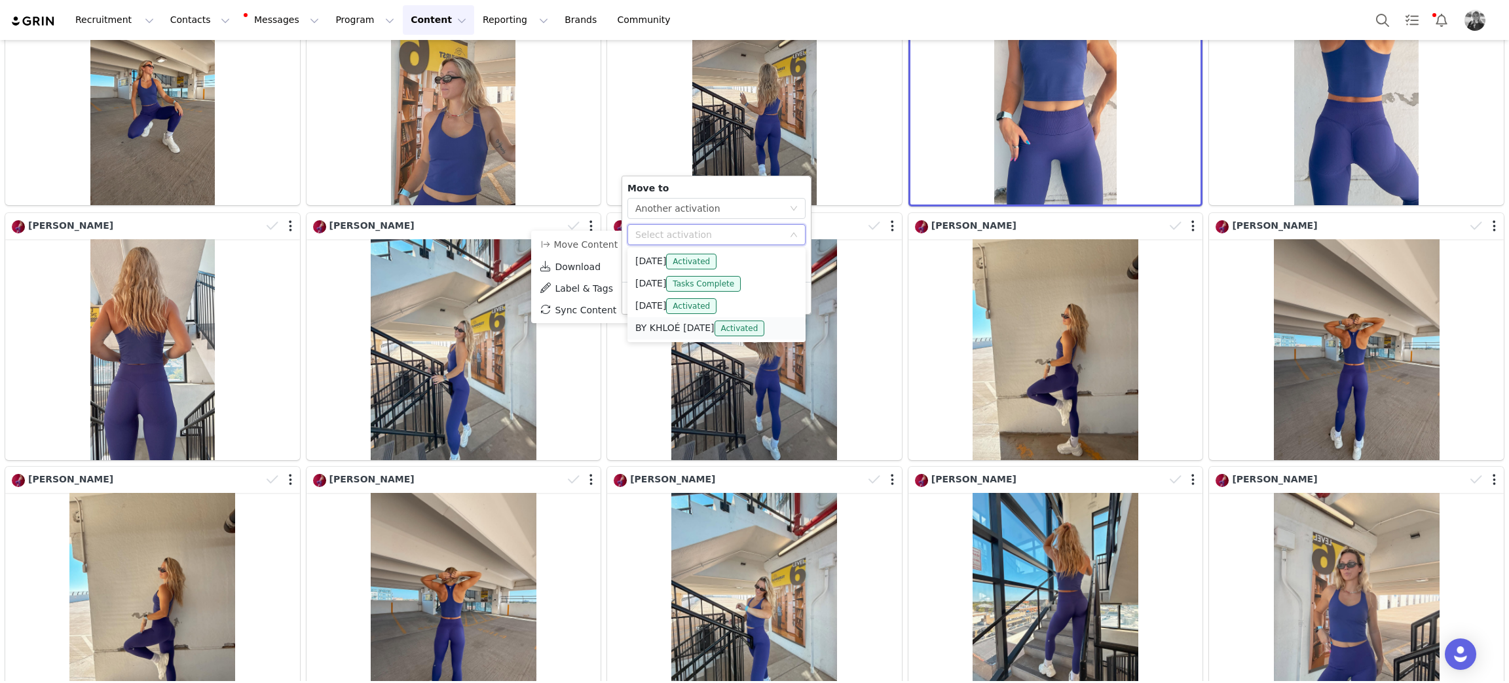
click at [670, 326] on li "BY KHLOÉ OCT 2025 Activated" at bounding box center [717, 328] width 178 height 22
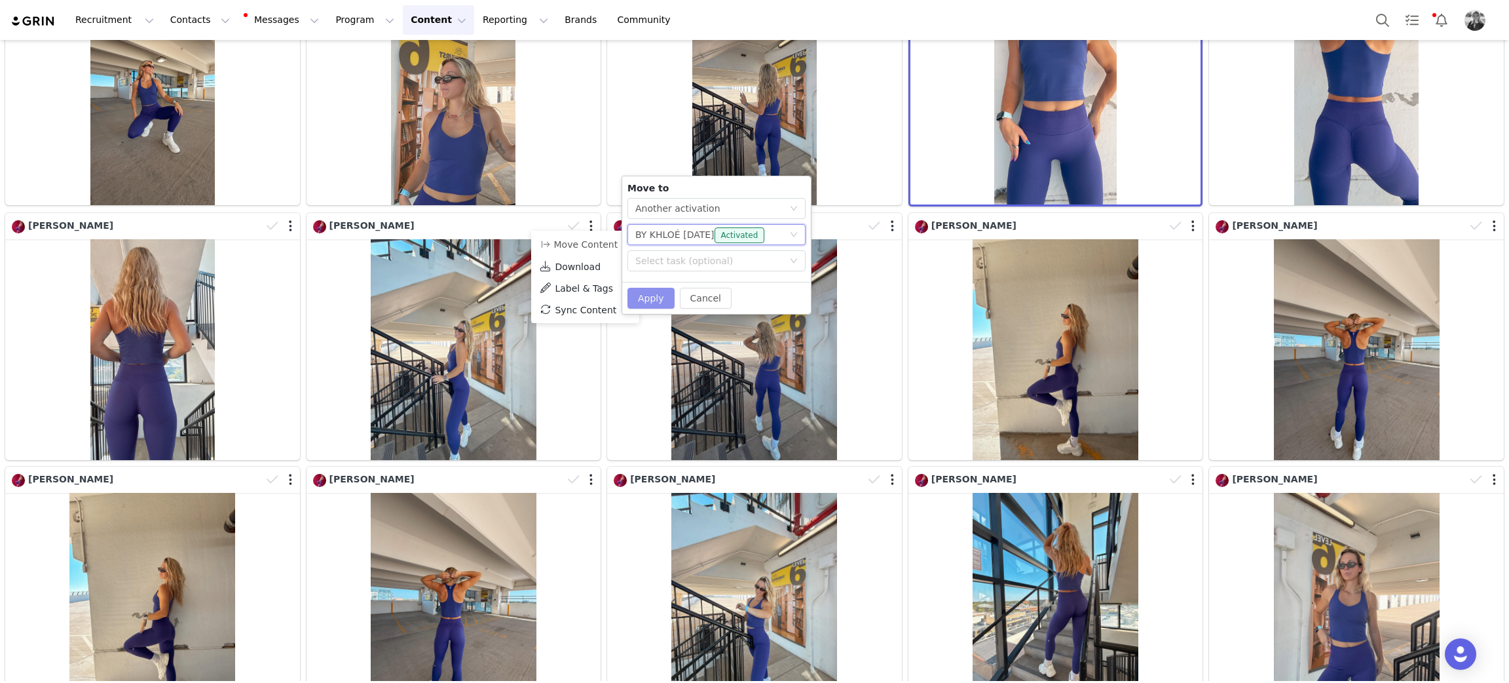
click at [650, 299] on button "Apply" at bounding box center [651, 298] width 47 height 21
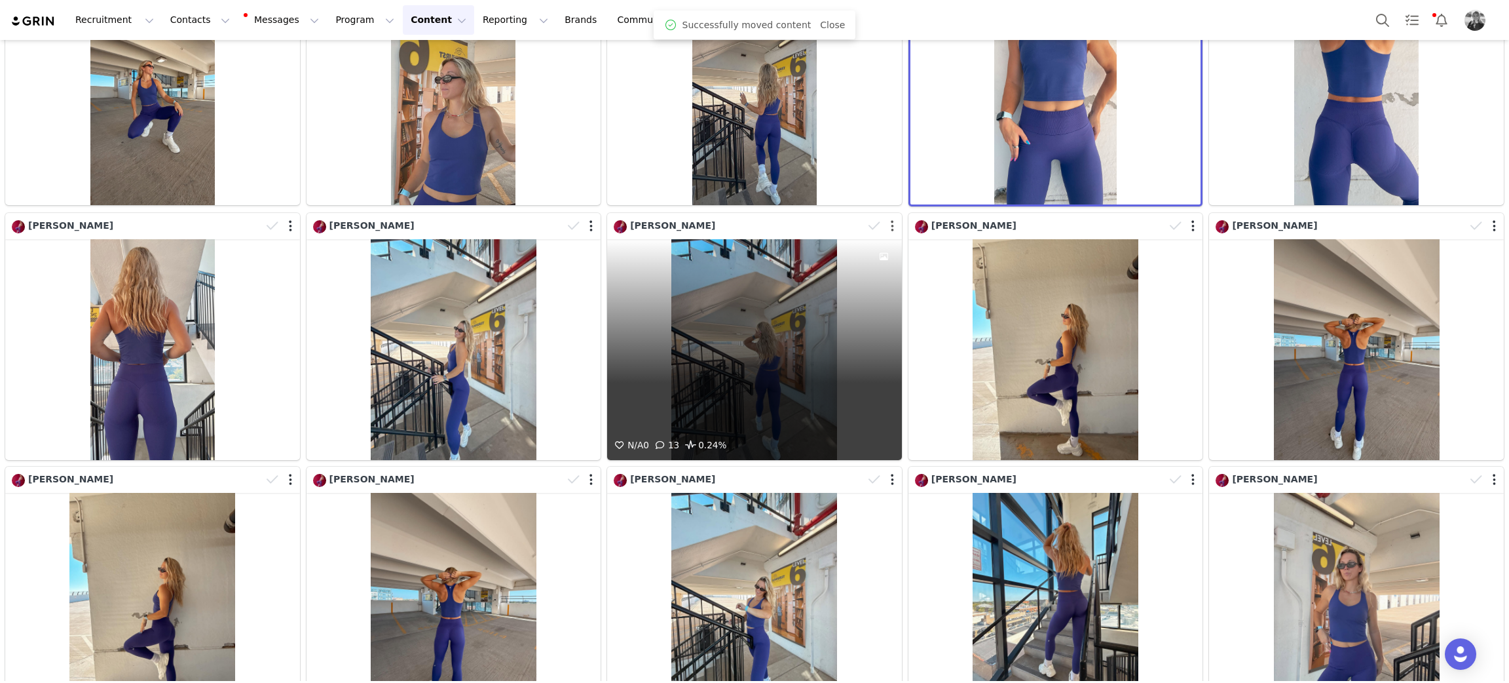
click at [891, 219] on button "button" at bounding box center [892, 225] width 3 height 13
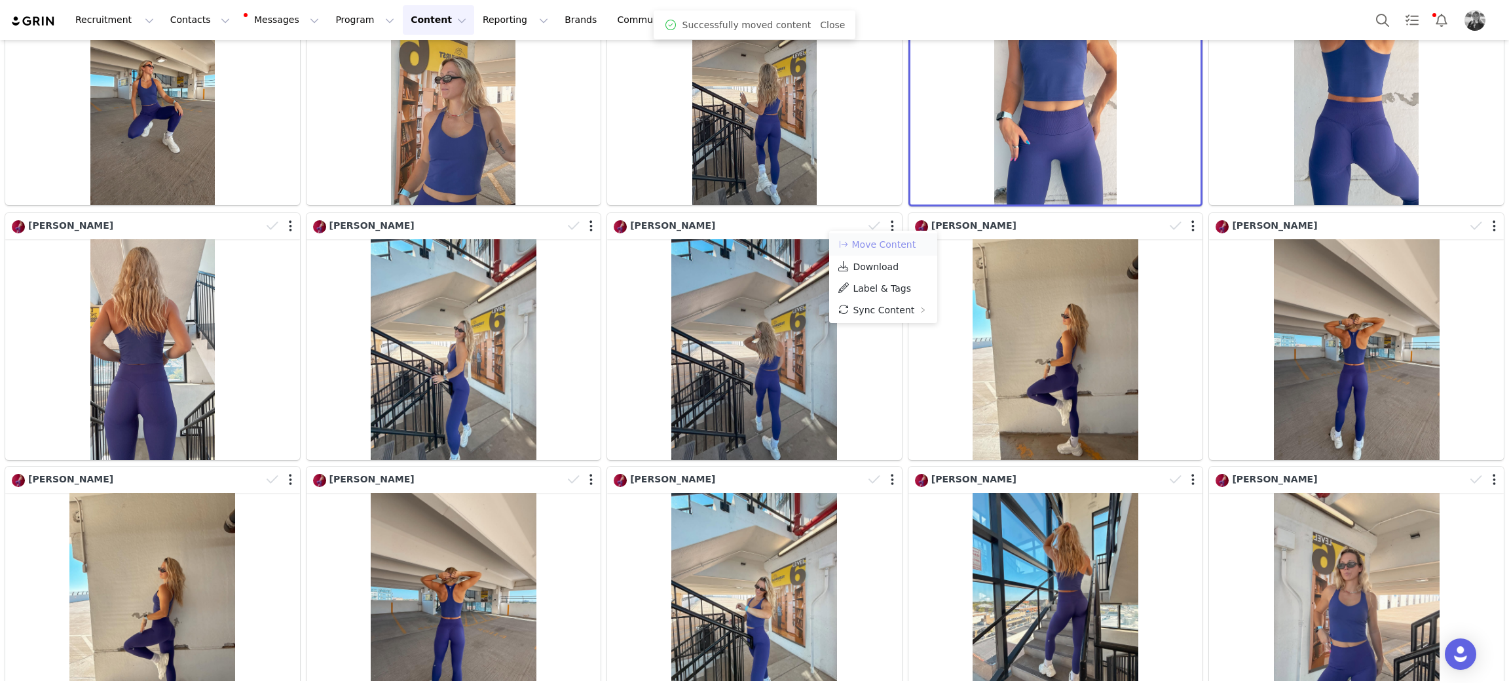
click at [878, 247] on button "Move Content" at bounding box center [876, 244] width 79 height 16
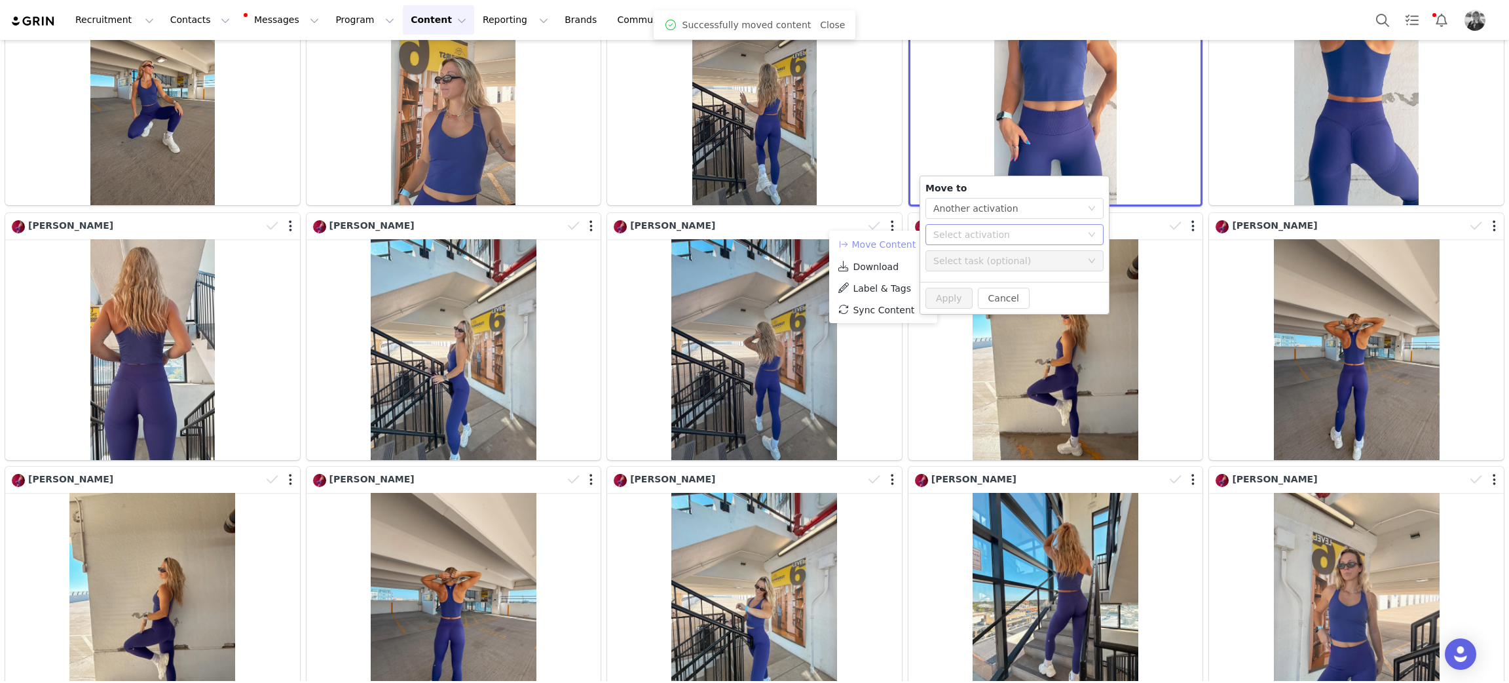
click at [957, 234] on div "Select activation" at bounding box center [1007, 234] width 148 height 13
click at [945, 326] on li "BY KHLOÉ OCT 2025 Activated" at bounding box center [1015, 328] width 178 height 22
drag, startPoint x: 940, startPoint y: 290, endPoint x: 987, endPoint y: 301, distance: 48.5
click at [941, 290] on button "Apply" at bounding box center [949, 298] width 47 height 21
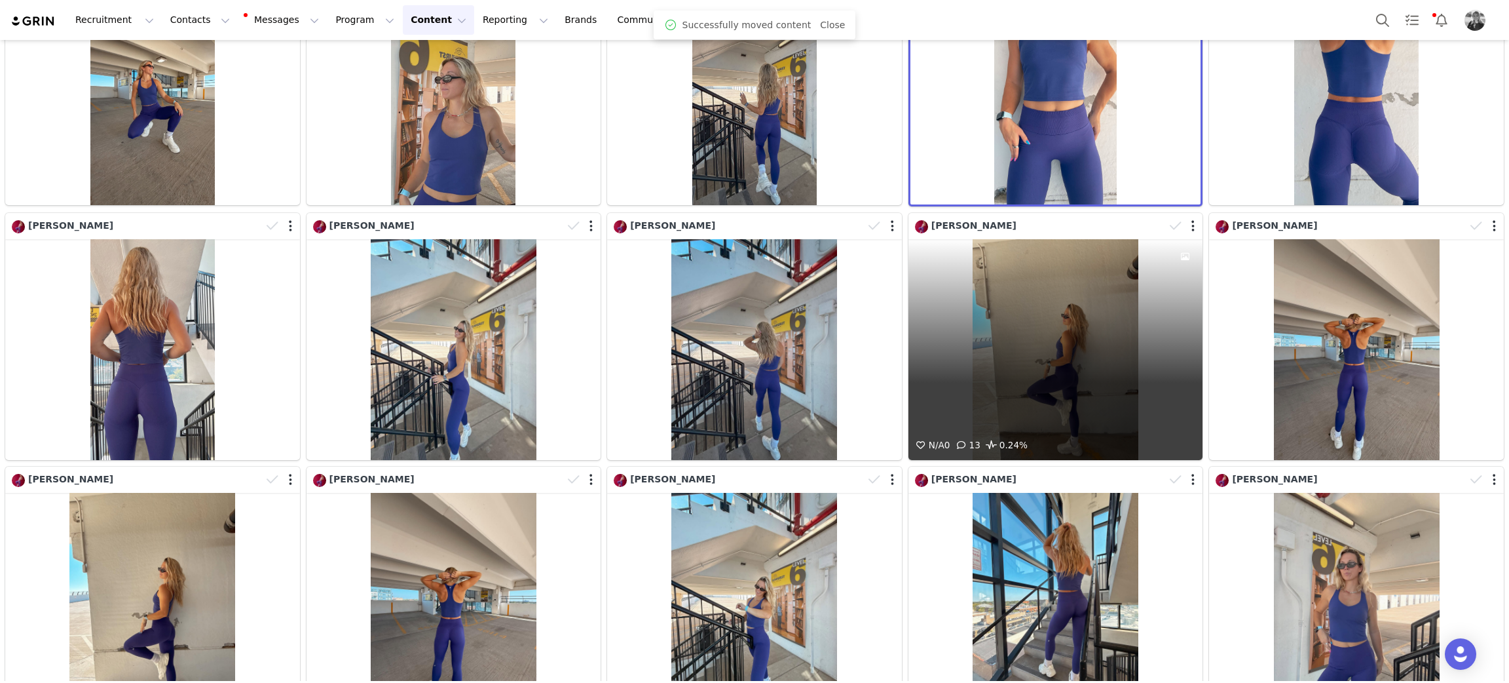
click at [1177, 223] on div at bounding box center [1184, 226] width 38 height 20
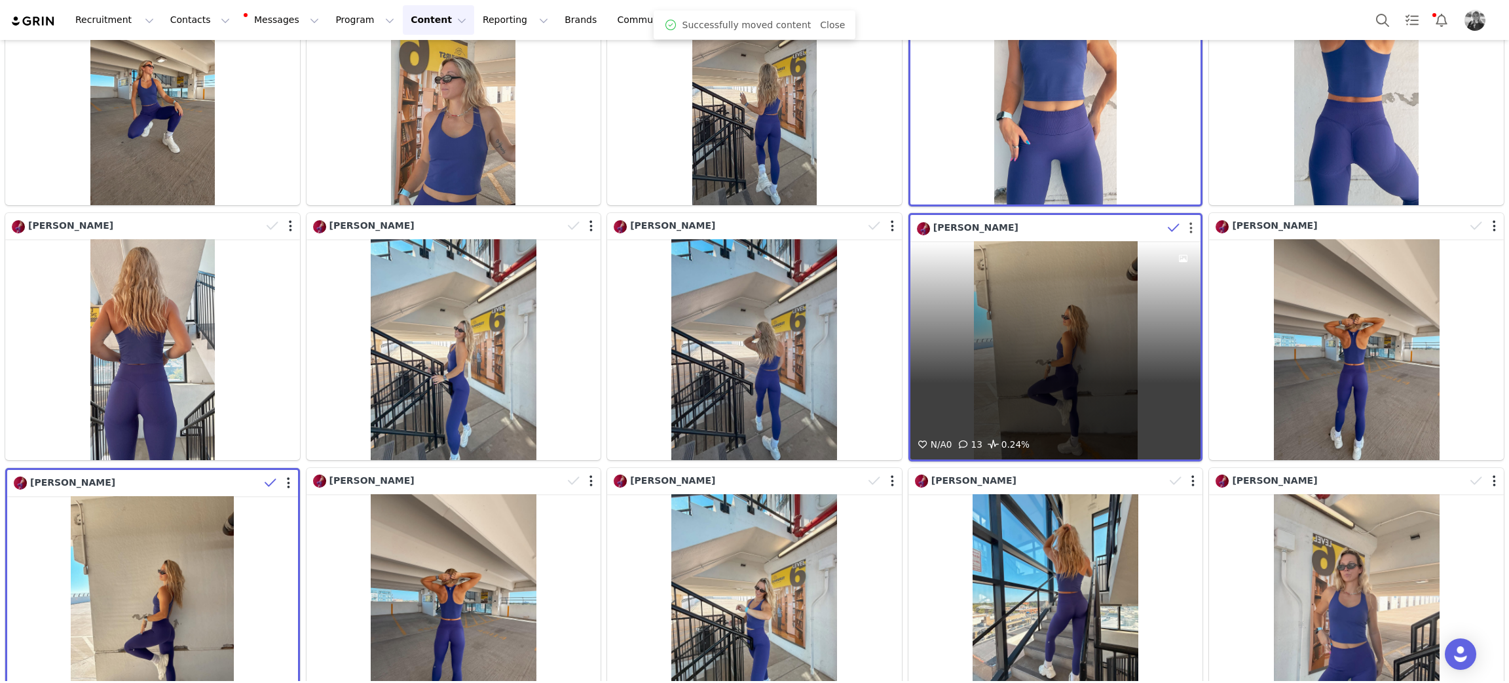
click at [1190, 223] on button "button" at bounding box center [1191, 227] width 3 height 13
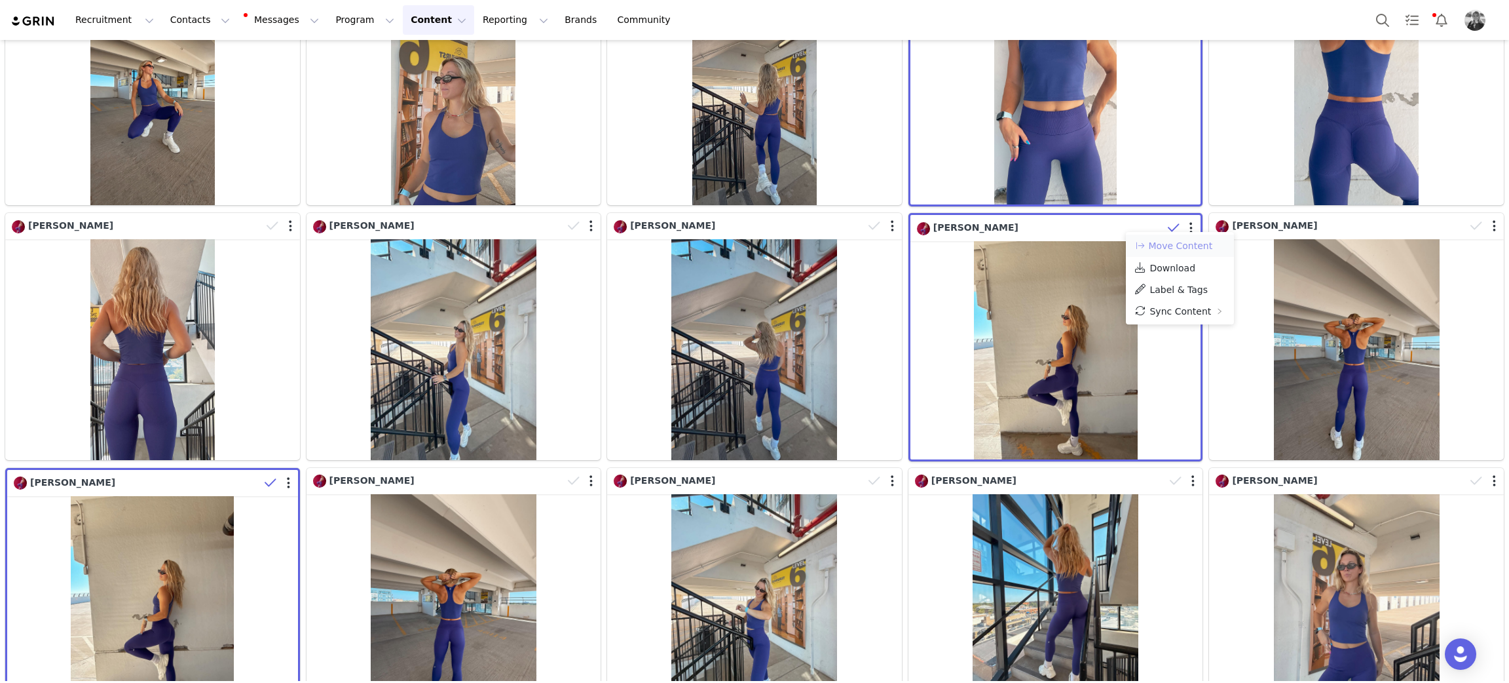
click at [1168, 251] on button "Move Content" at bounding box center [1173, 246] width 79 height 16
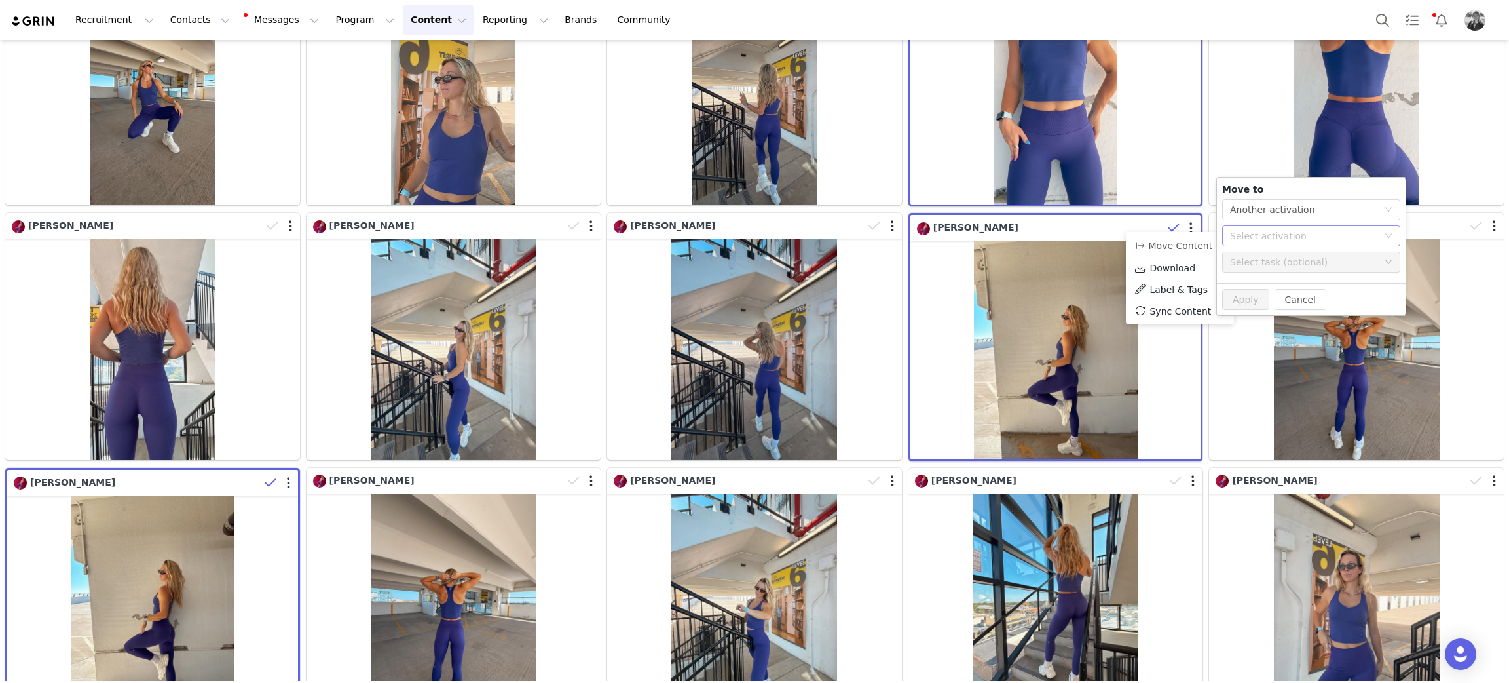
click at [1280, 242] on div "Select activation" at bounding box center [1307, 236] width 154 height 20
click at [1264, 333] on li "BY KHLOÉ OCT 2025 Activated" at bounding box center [1311, 329] width 178 height 22
click at [1245, 294] on button "Apply" at bounding box center [1245, 299] width 47 height 21
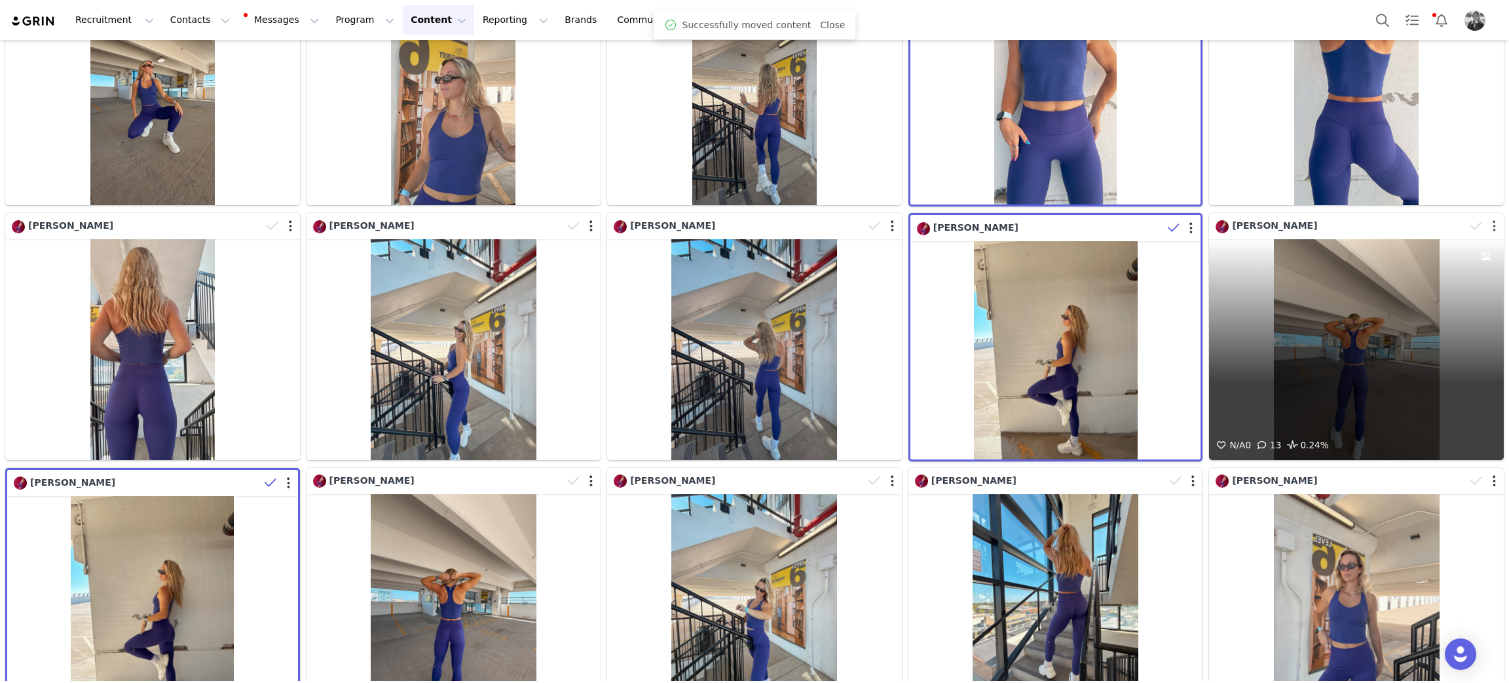
click at [1493, 219] on button "button" at bounding box center [1494, 225] width 3 height 13
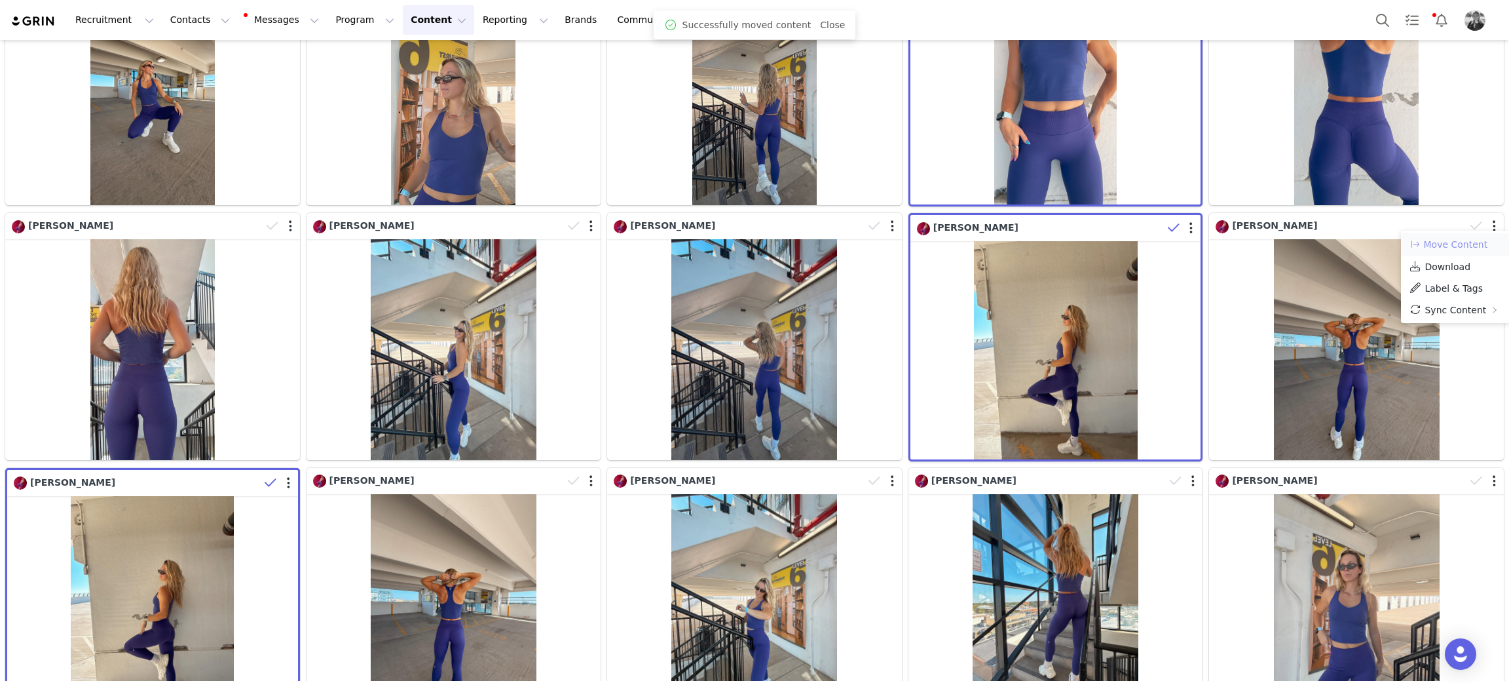
click at [1469, 248] on button "Move Content" at bounding box center [1448, 244] width 79 height 16
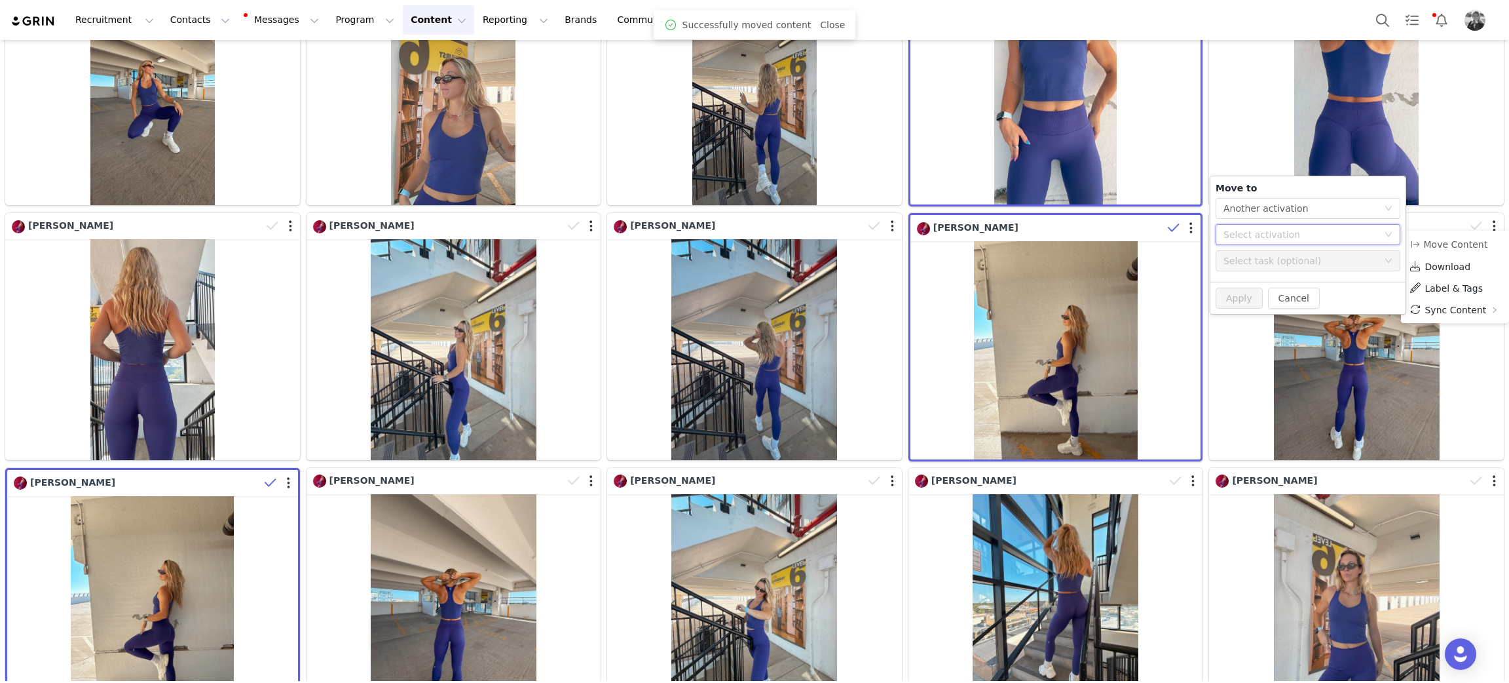
click at [1322, 227] on div "Select activation" at bounding box center [1304, 235] width 160 height 20
click at [1264, 326] on li "BY KHLOÉ OCT 2025 Activated" at bounding box center [1308, 328] width 185 height 22
click at [1228, 293] on button "Apply" at bounding box center [1239, 298] width 47 height 21
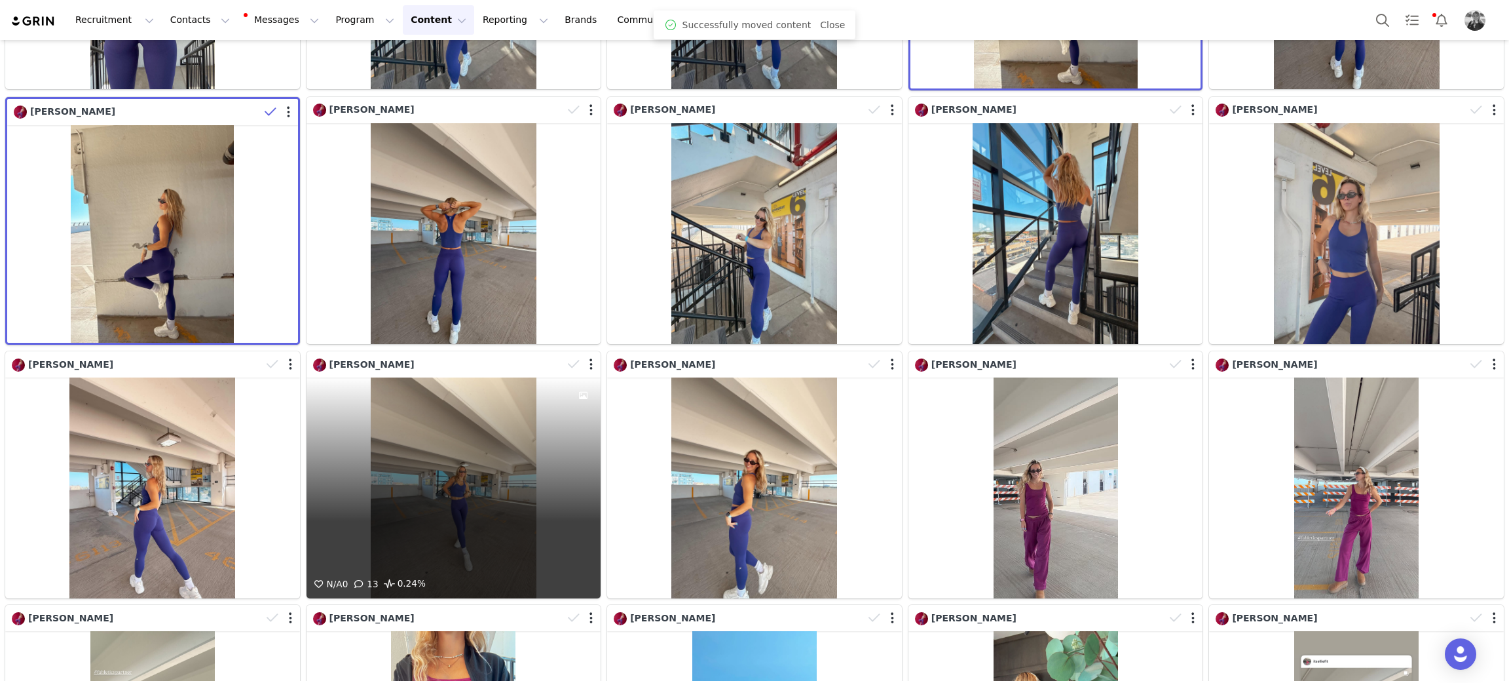
scroll to position [786, 0]
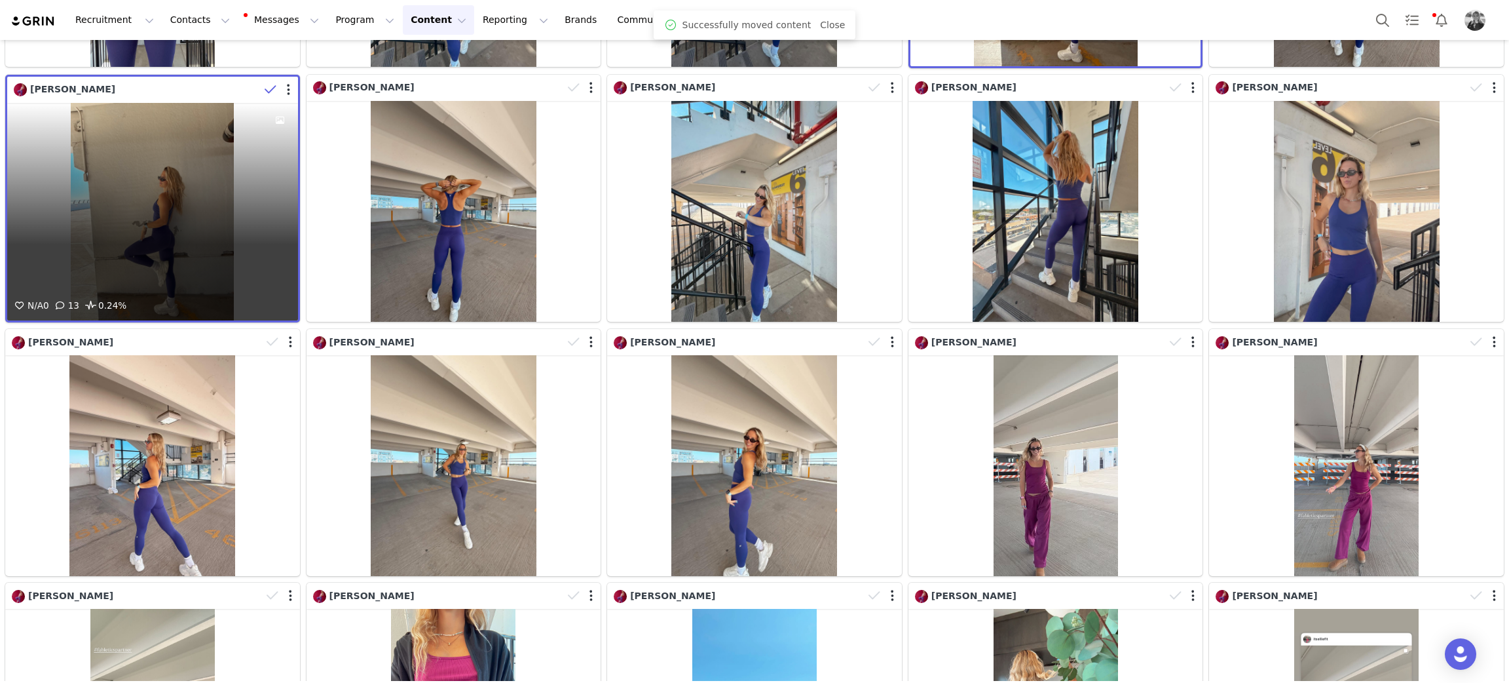
click at [282, 83] on div at bounding box center [279, 90] width 38 height 20
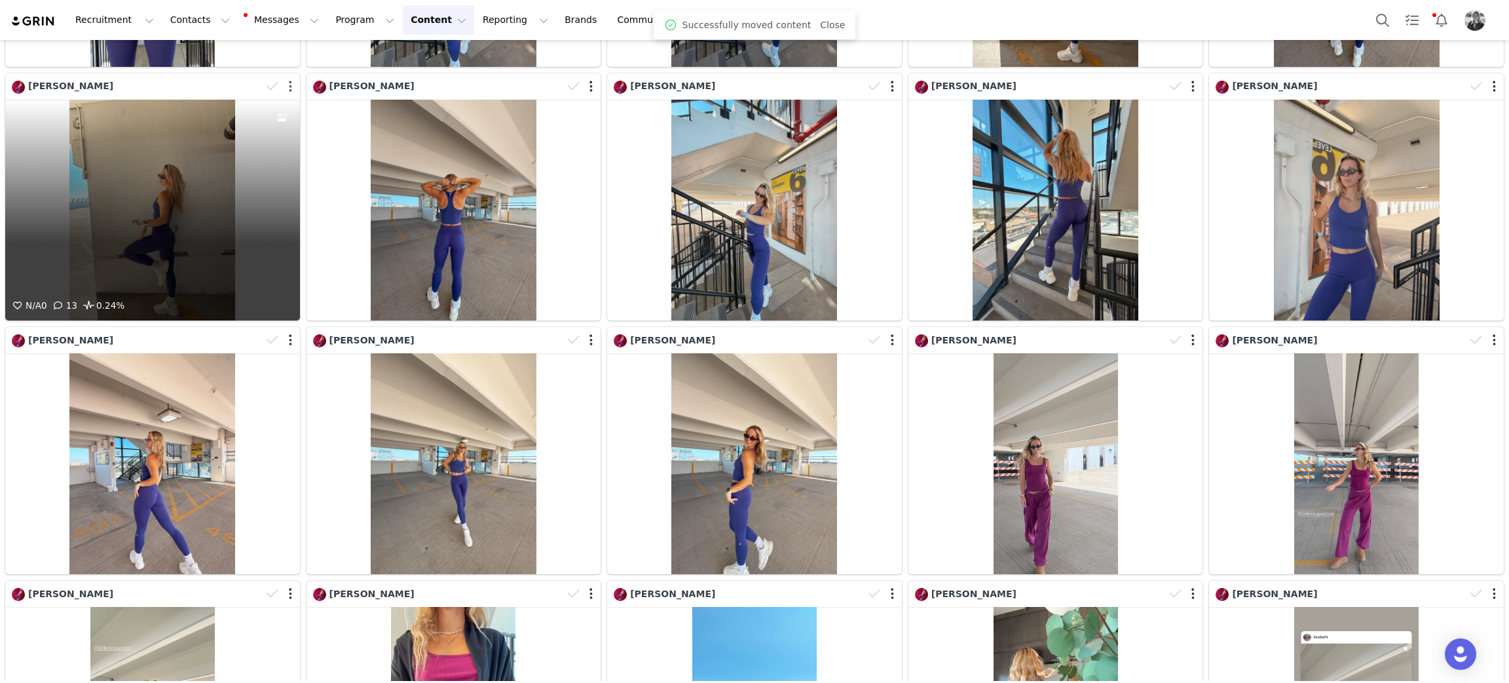
click at [289, 84] on button "button" at bounding box center [290, 86] width 3 height 13
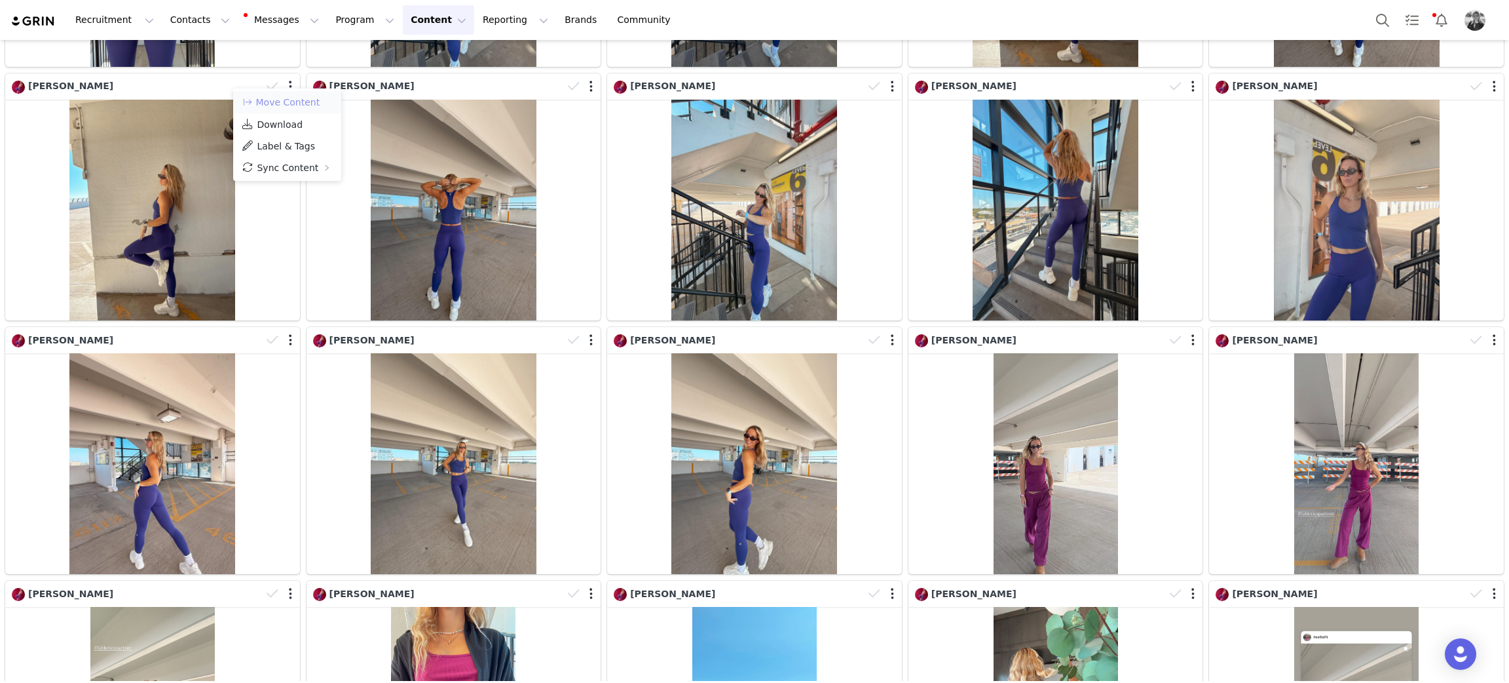
click at [286, 98] on button "Move Content" at bounding box center [280, 102] width 79 height 16
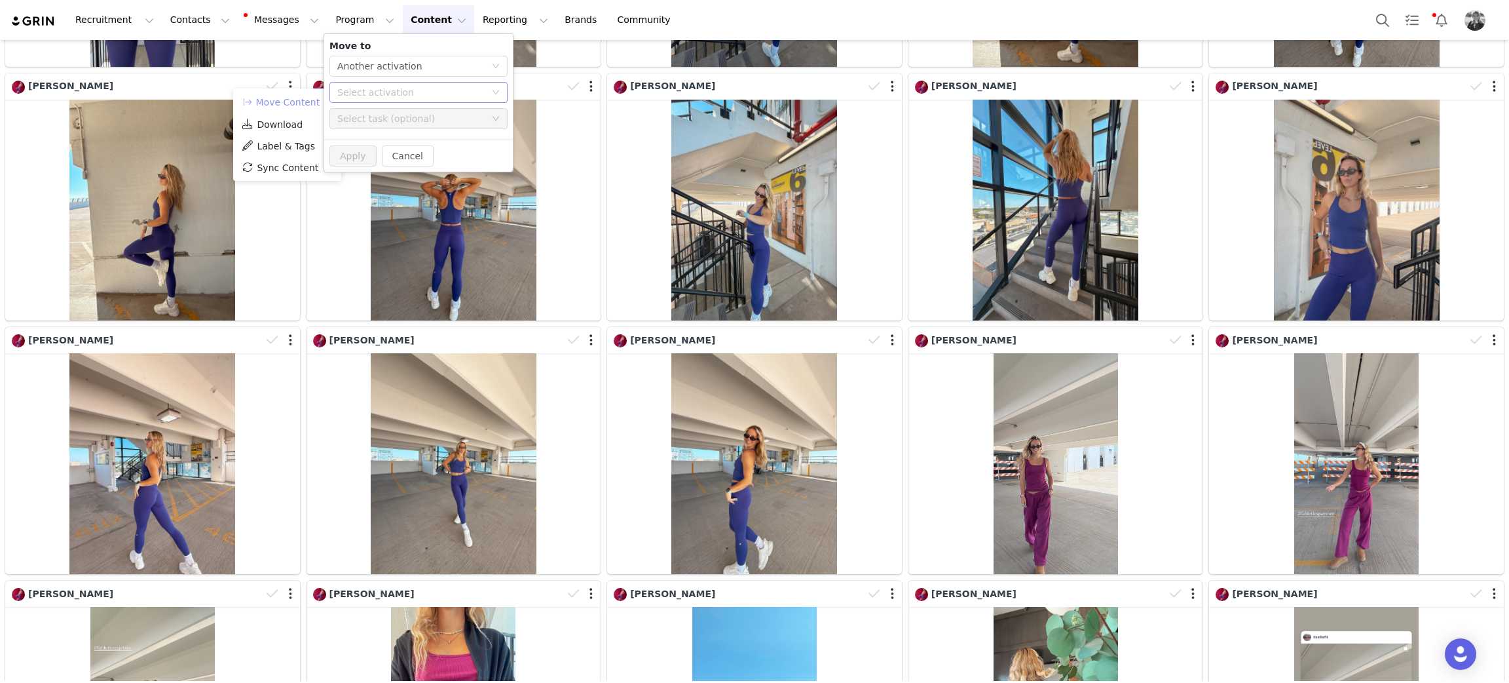
click at [367, 92] on div "Select activation" at bounding box center [411, 92] width 148 height 13
click at [364, 184] on li "BY KHLOÉ OCT 2025 Activated" at bounding box center [418, 186] width 178 height 22
click at [360, 159] on button "Apply" at bounding box center [352, 155] width 47 height 21
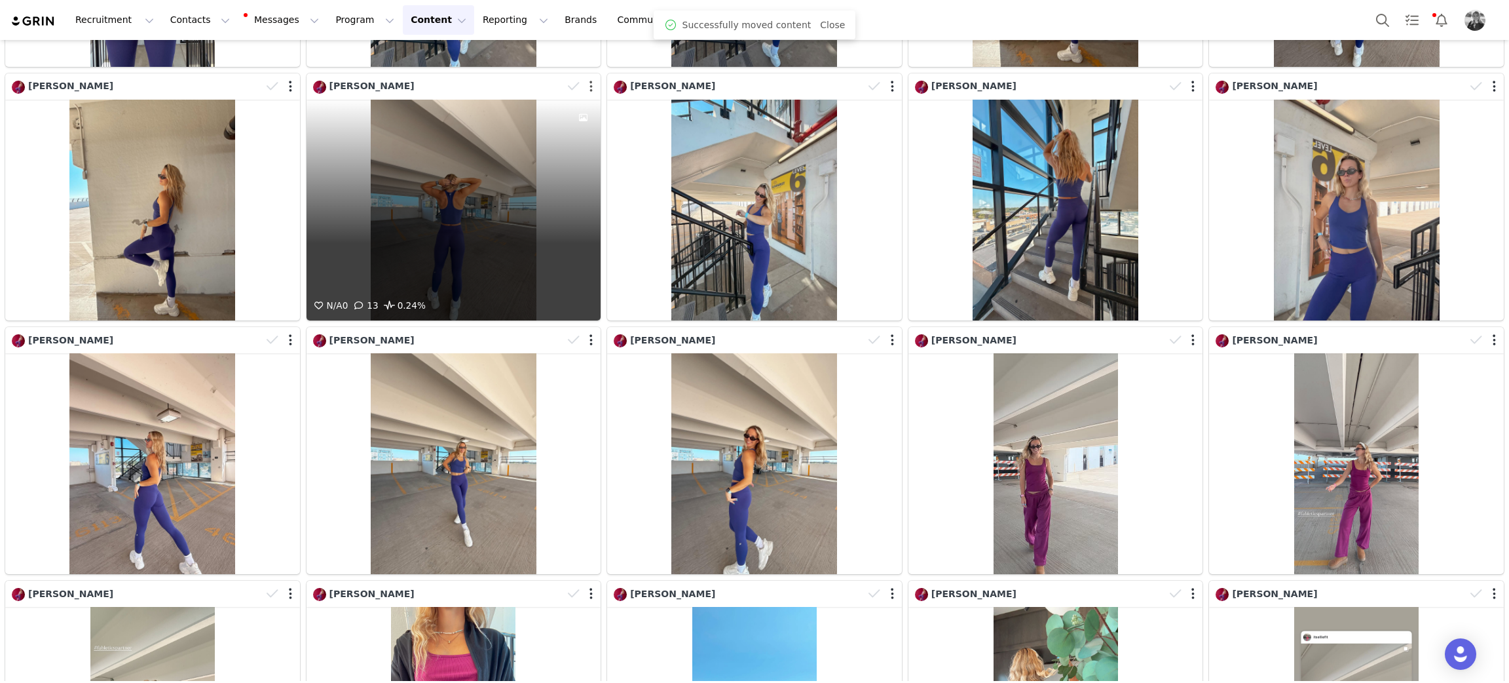
click at [590, 80] on button "button" at bounding box center [591, 86] width 3 height 13
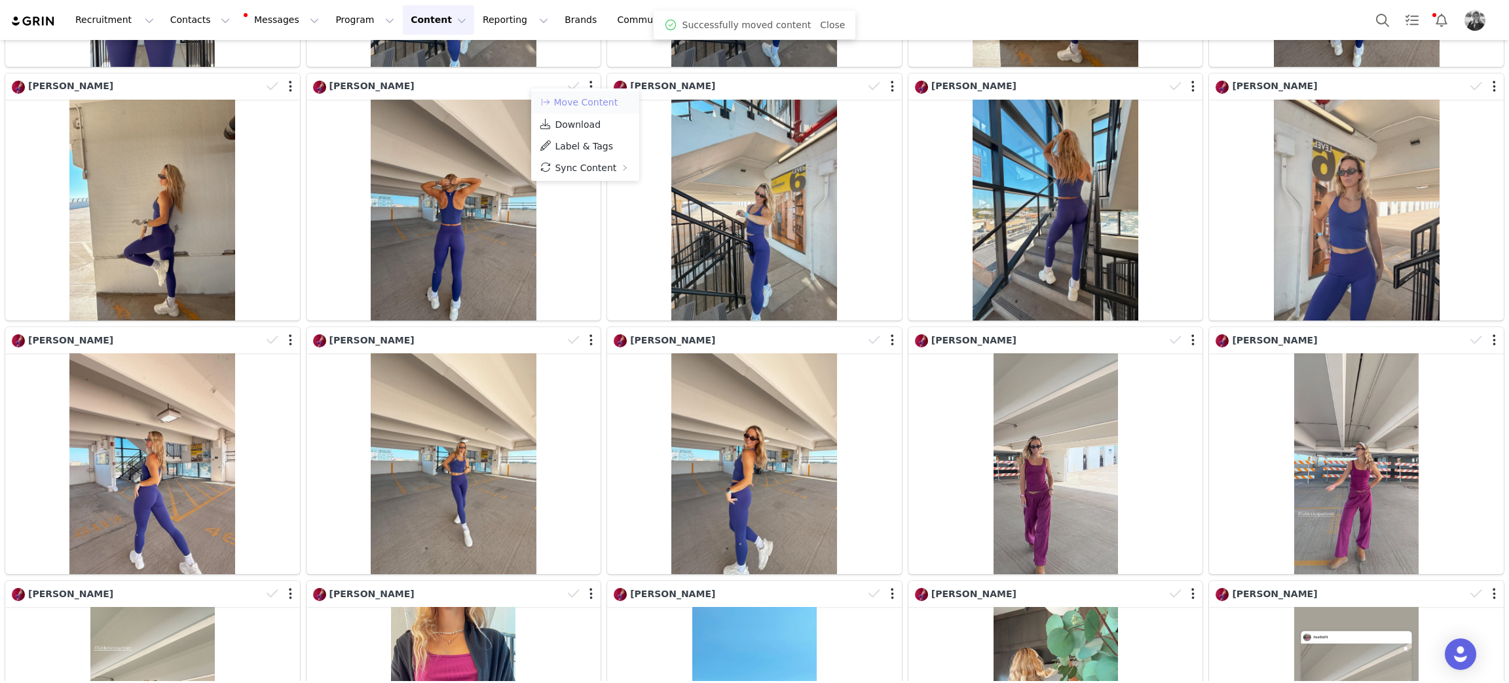
click at [580, 100] on button "Move Content" at bounding box center [578, 102] width 79 height 16
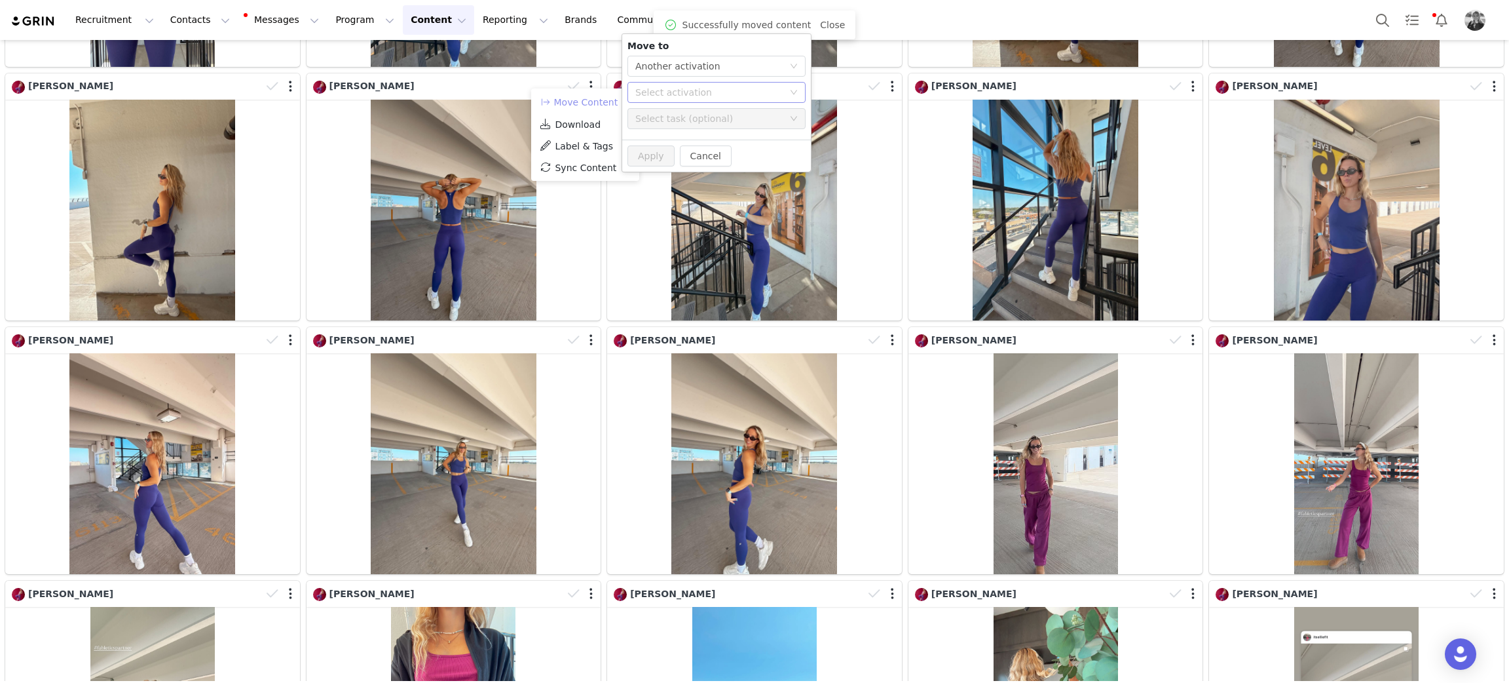
click at [658, 98] on div "Select activation" at bounding box center [709, 92] width 148 height 13
click at [646, 189] on li "BY KHLOÉ OCT 2025 Activated" at bounding box center [717, 186] width 178 height 22
click at [645, 149] on button "Apply" at bounding box center [651, 155] width 47 height 21
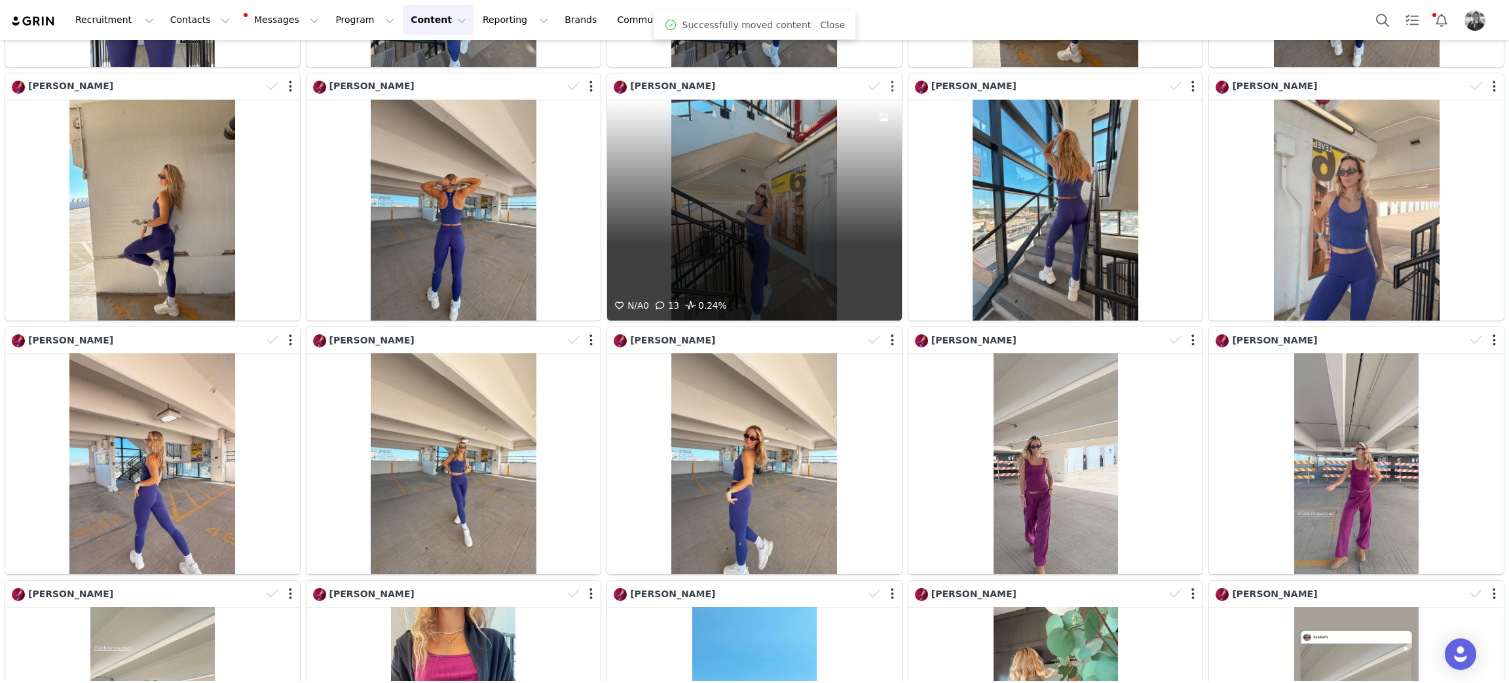
click at [891, 80] on button "button" at bounding box center [892, 86] width 3 height 13
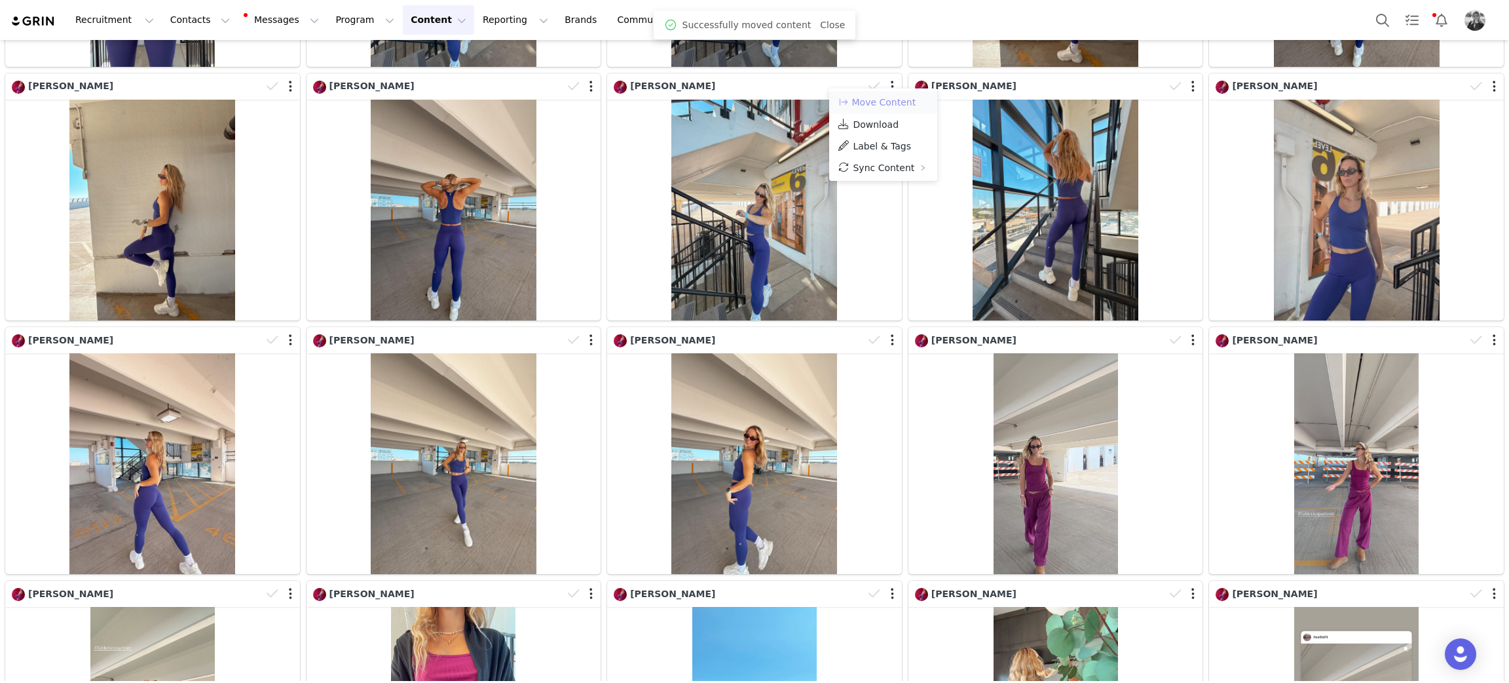
click at [879, 100] on button "Move Content" at bounding box center [876, 102] width 79 height 16
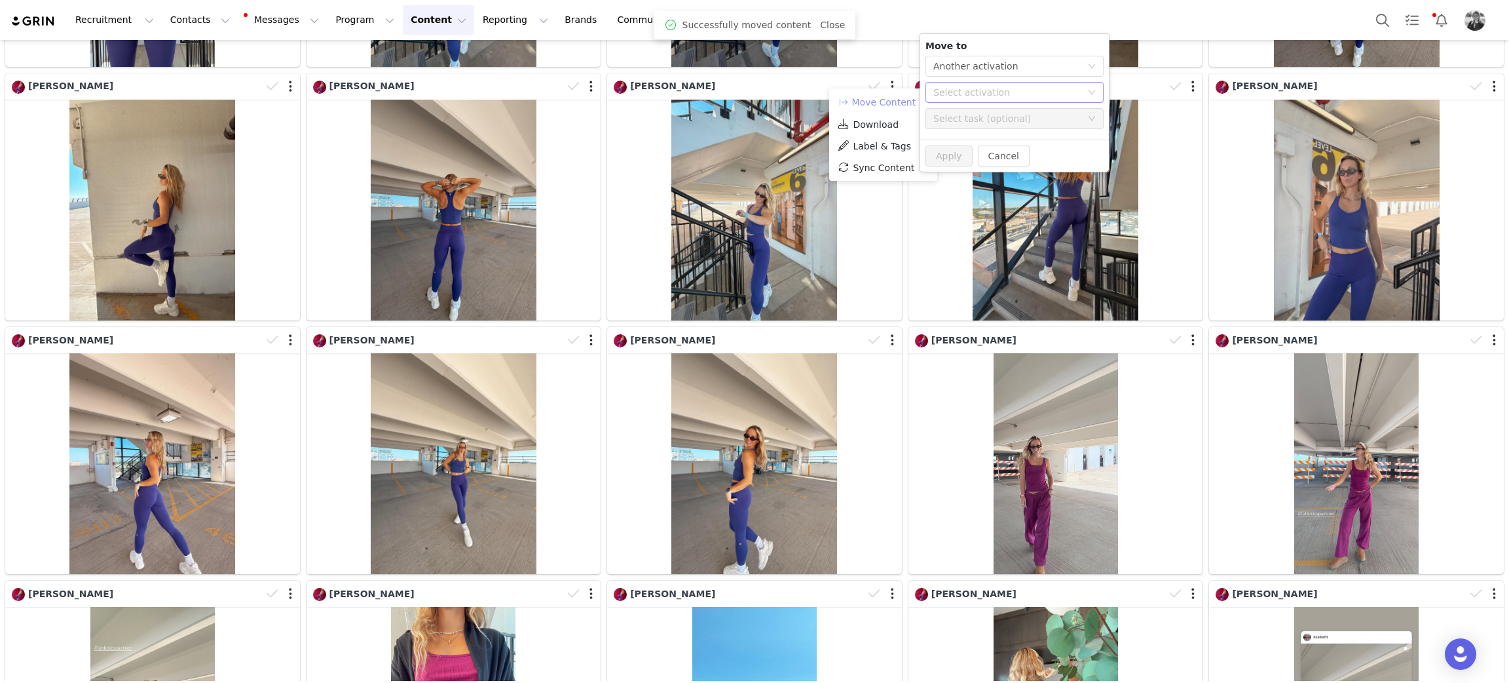
drag, startPoint x: 937, startPoint y: 92, endPoint x: 937, endPoint y: 102, distance: 9.8
click at [937, 90] on div "Select activation" at bounding box center [1007, 92] width 148 height 13
click at [943, 186] on li "BY KHLOÉ OCT 2025 Activated" at bounding box center [1015, 186] width 178 height 22
click at [941, 155] on button "Apply" at bounding box center [949, 155] width 47 height 21
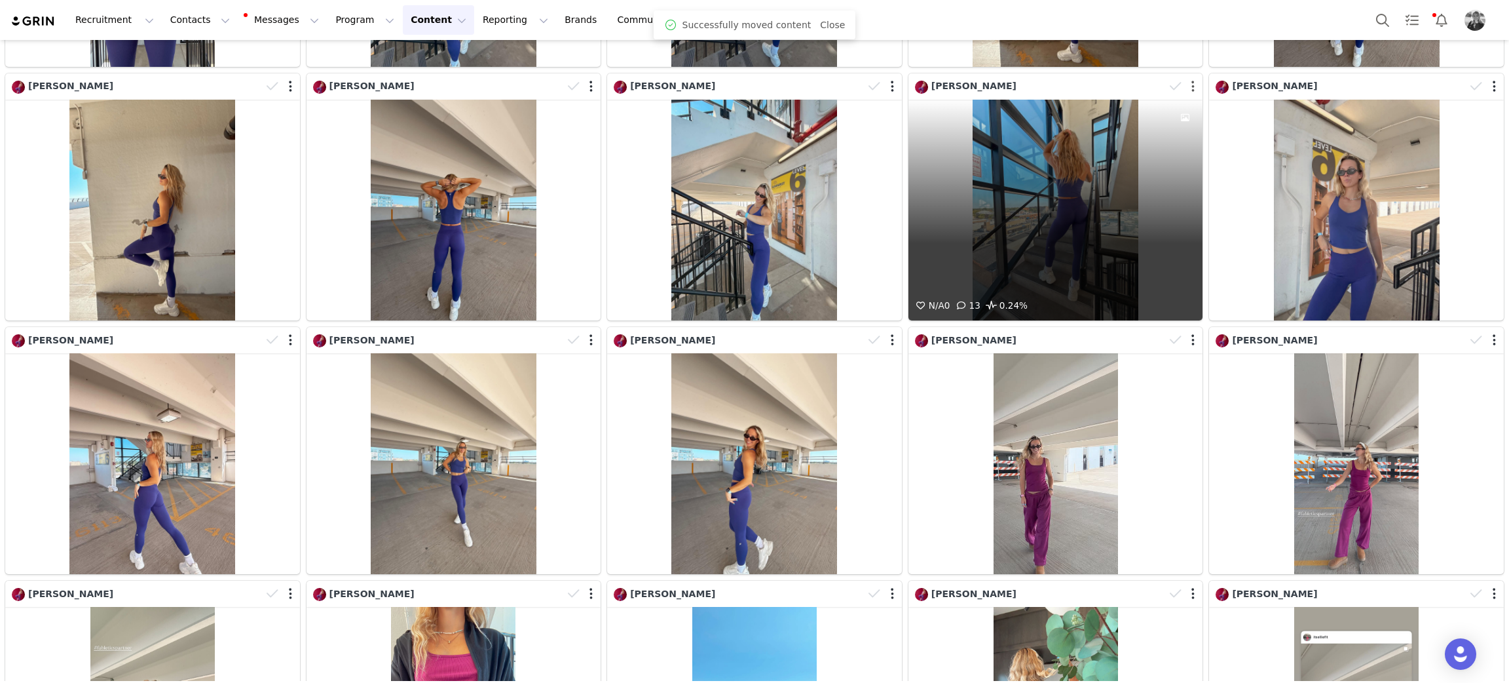
click at [1191, 80] on button "button" at bounding box center [1192, 86] width 3 height 13
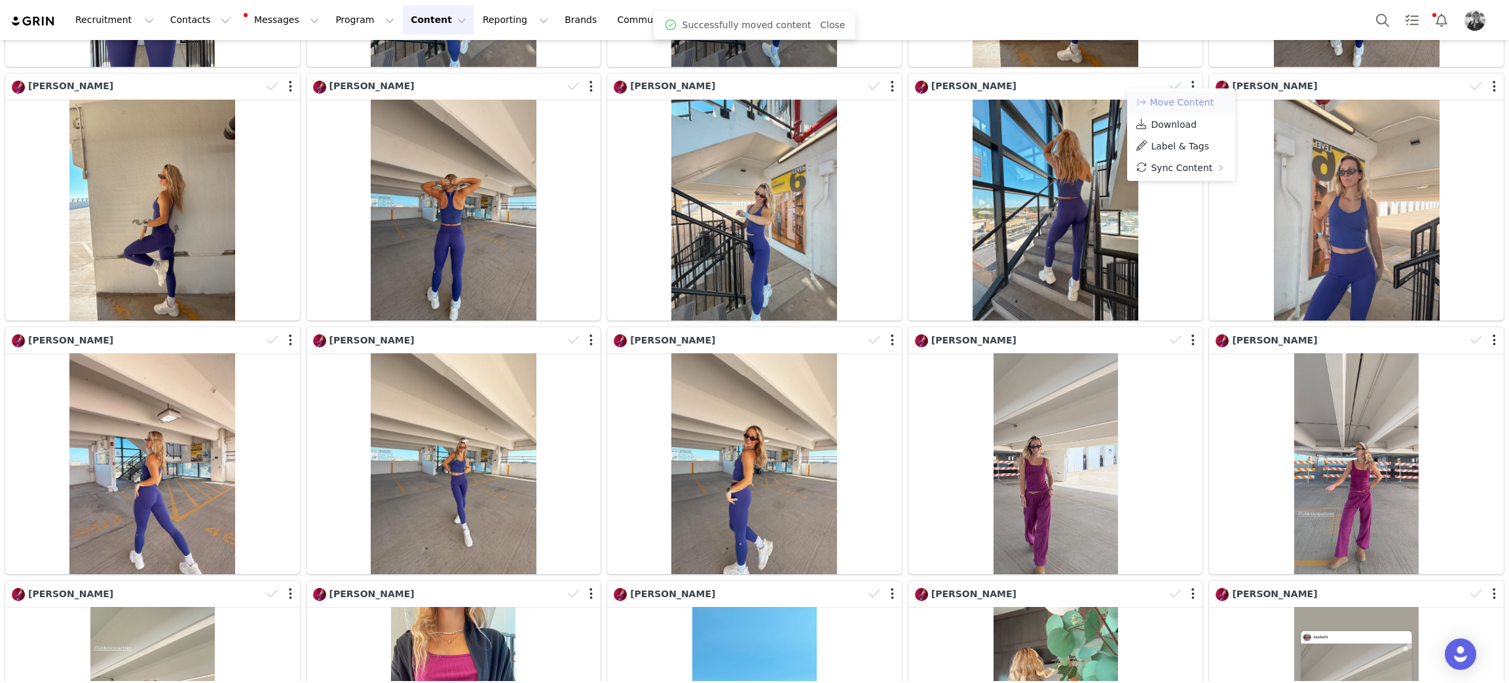
click at [1170, 105] on button "Move Content" at bounding box center [1174, 102] width 79 height 16
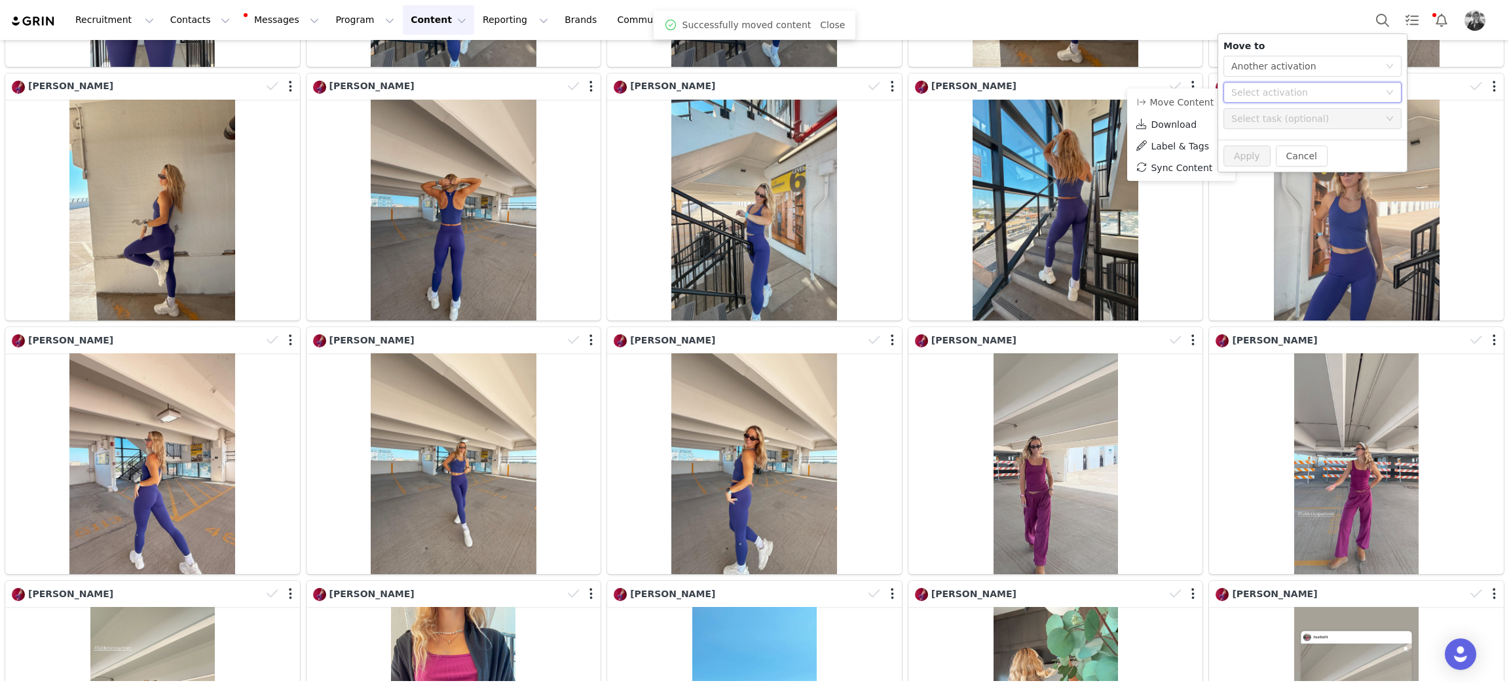
click at [1237, 101] on div "Select activation" at bounding box center [1308, 93] width 154 height 20
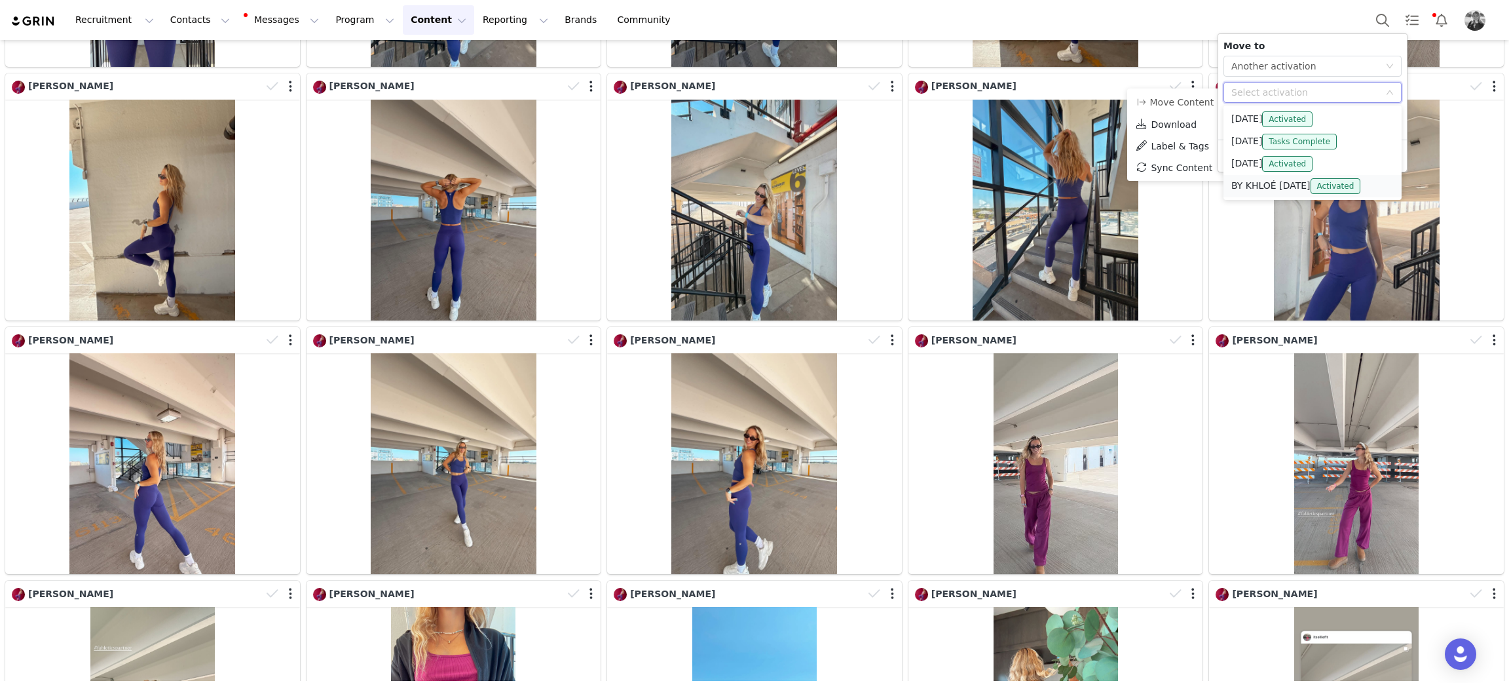
click at [1243, 187] on li "BY KHLOÉ OCT 2025 Activated" at bounding box center [1313, 186] width 178 height 22
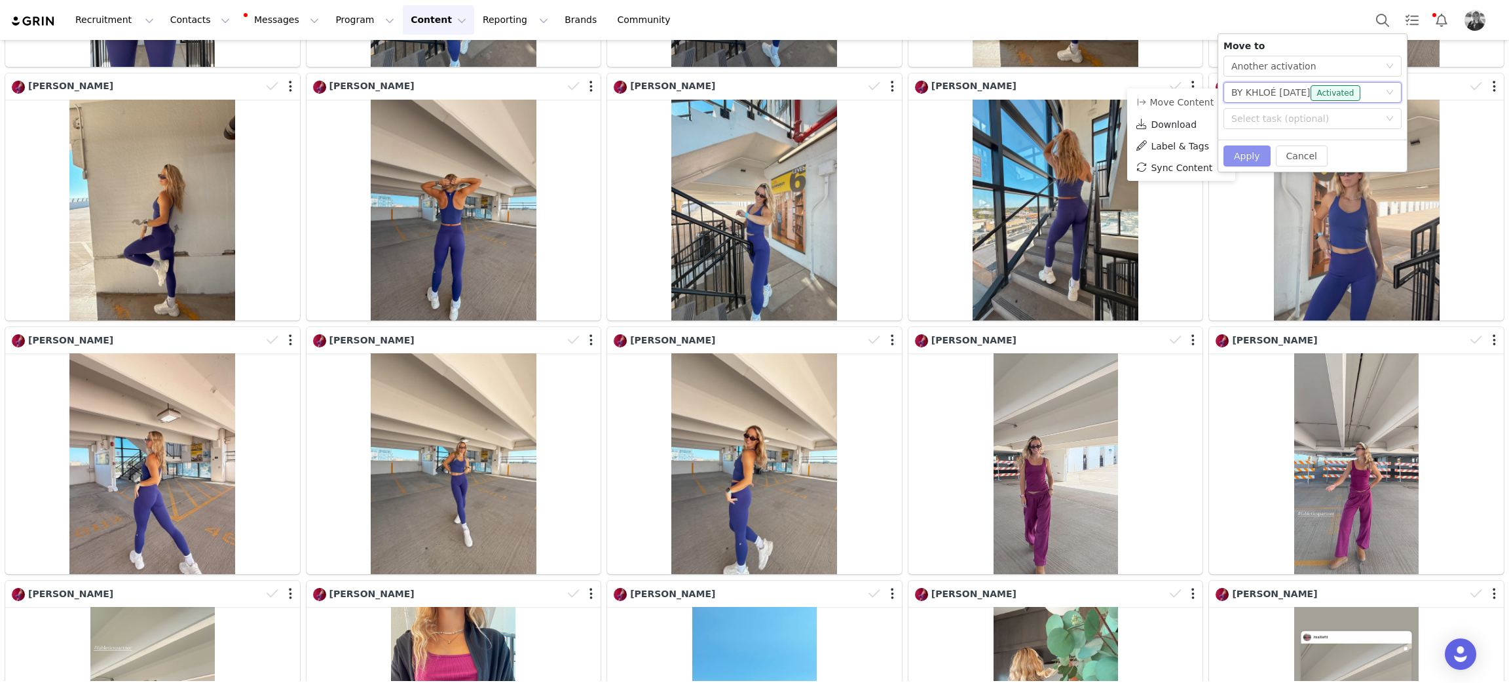
click at [1241, 151] on button "Apply" at bounding box center [1247, 155] width 47 height 21
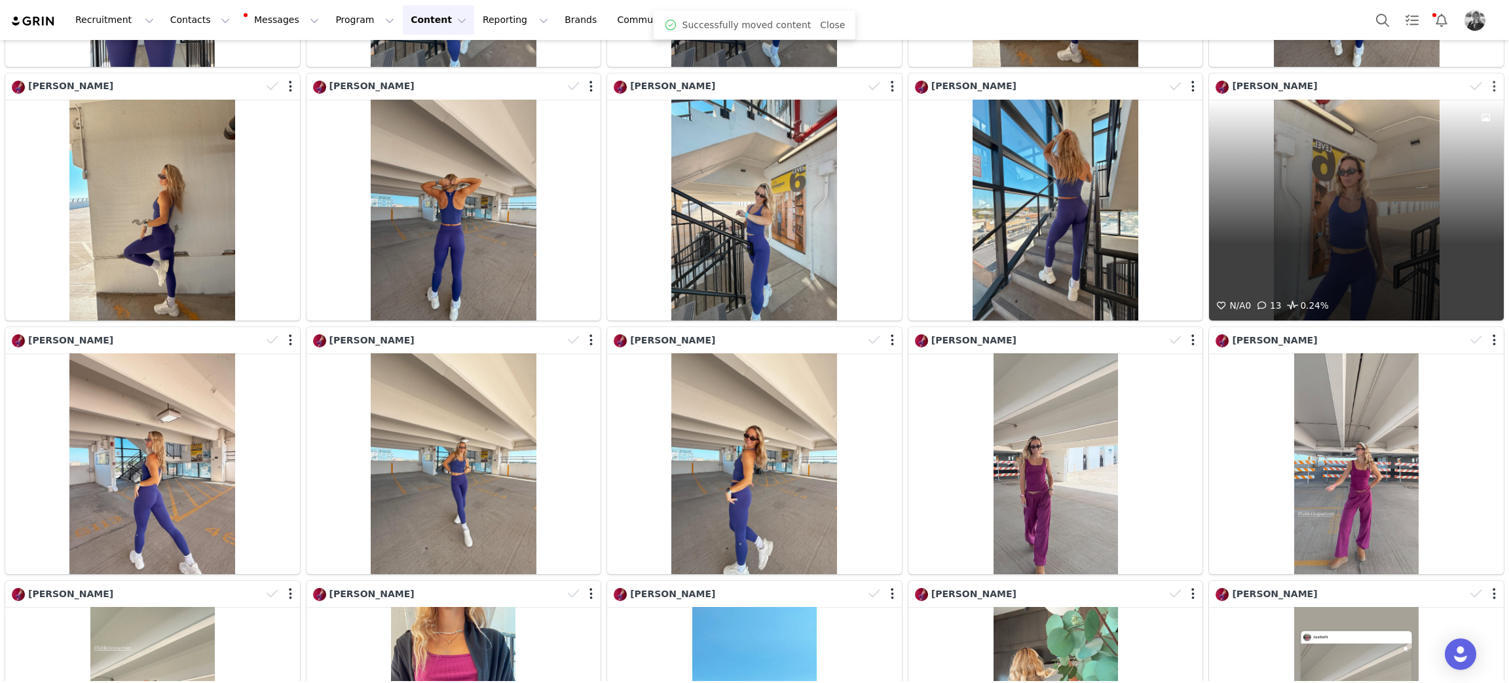
click at [1493, 84] on button "button" at bounding box center [1494, 86] width 3 height 13
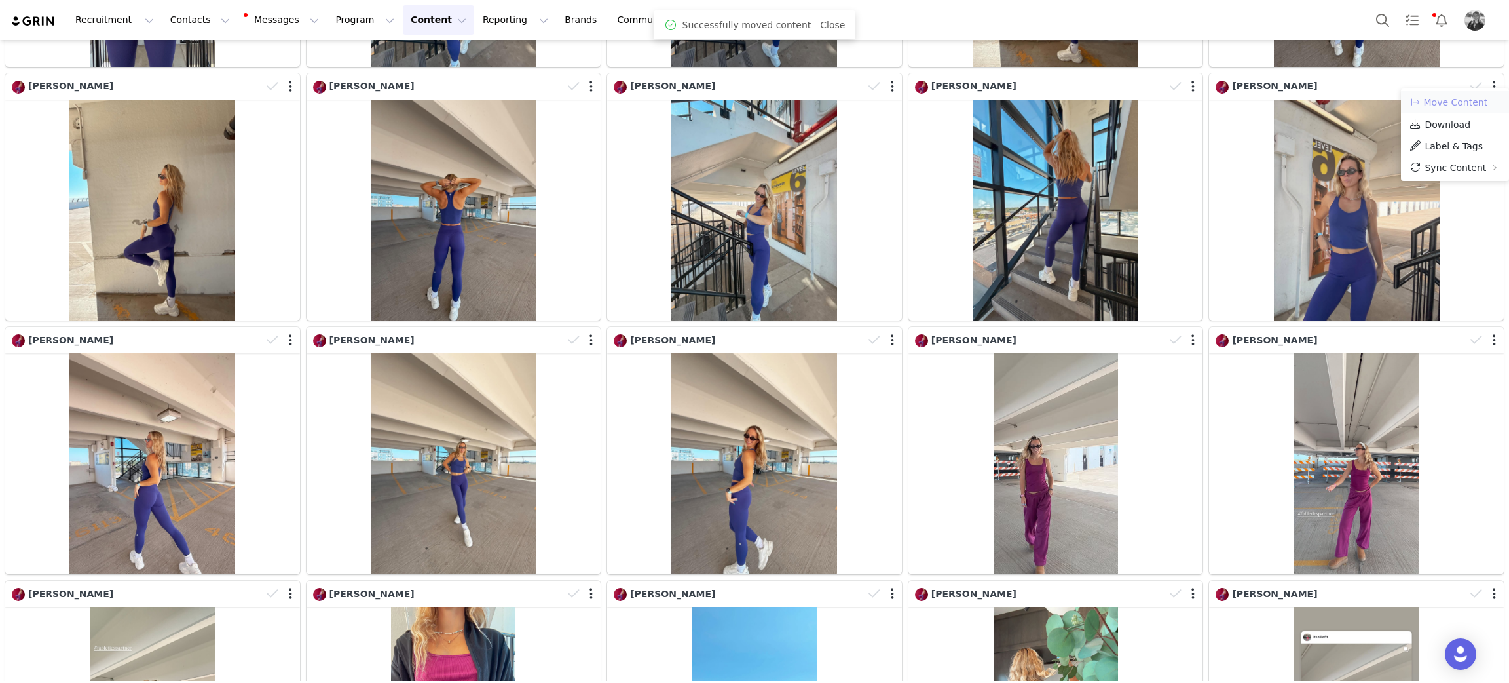
click at [1477, 102] on button "Move Content" at bounding box center [1448, 102] width 79 height 16
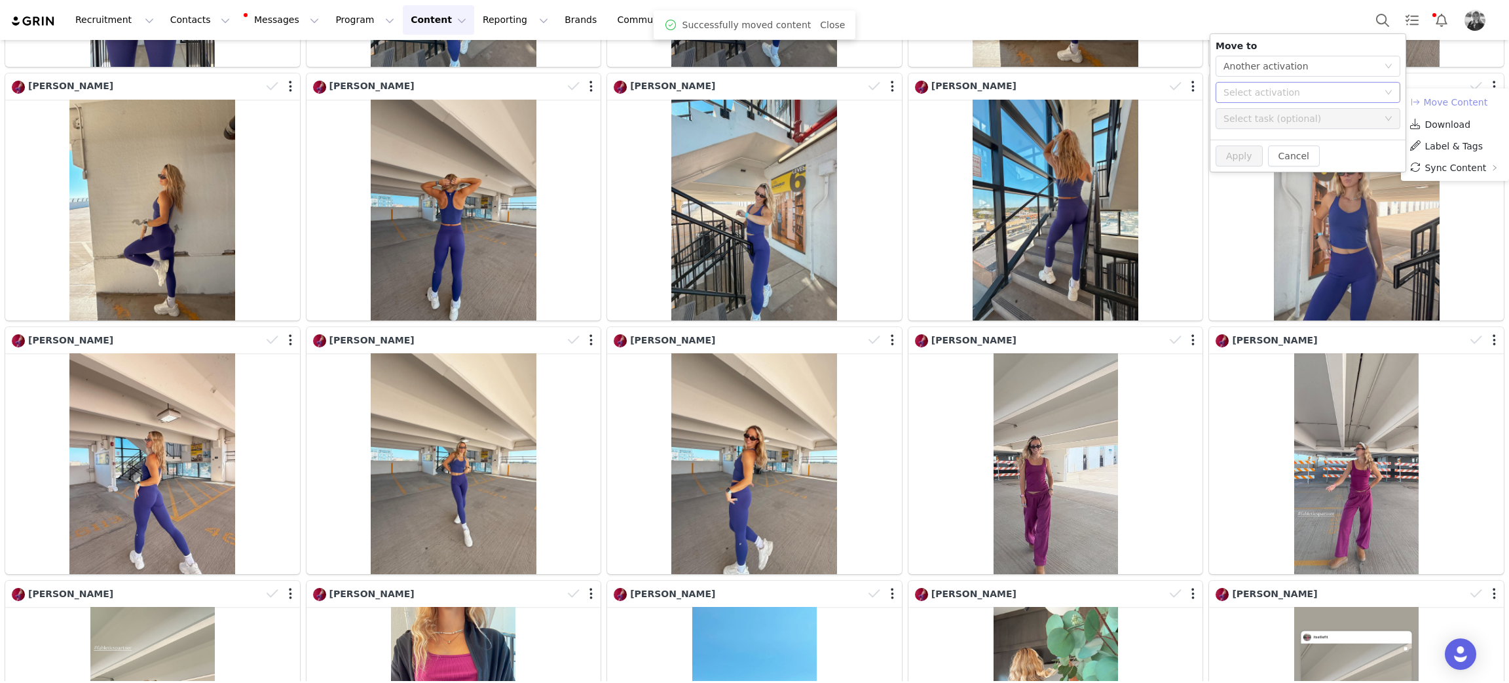
click at [1270, 89] on div "Select activation" at bounding box center [1301, 92] width 155 height 13
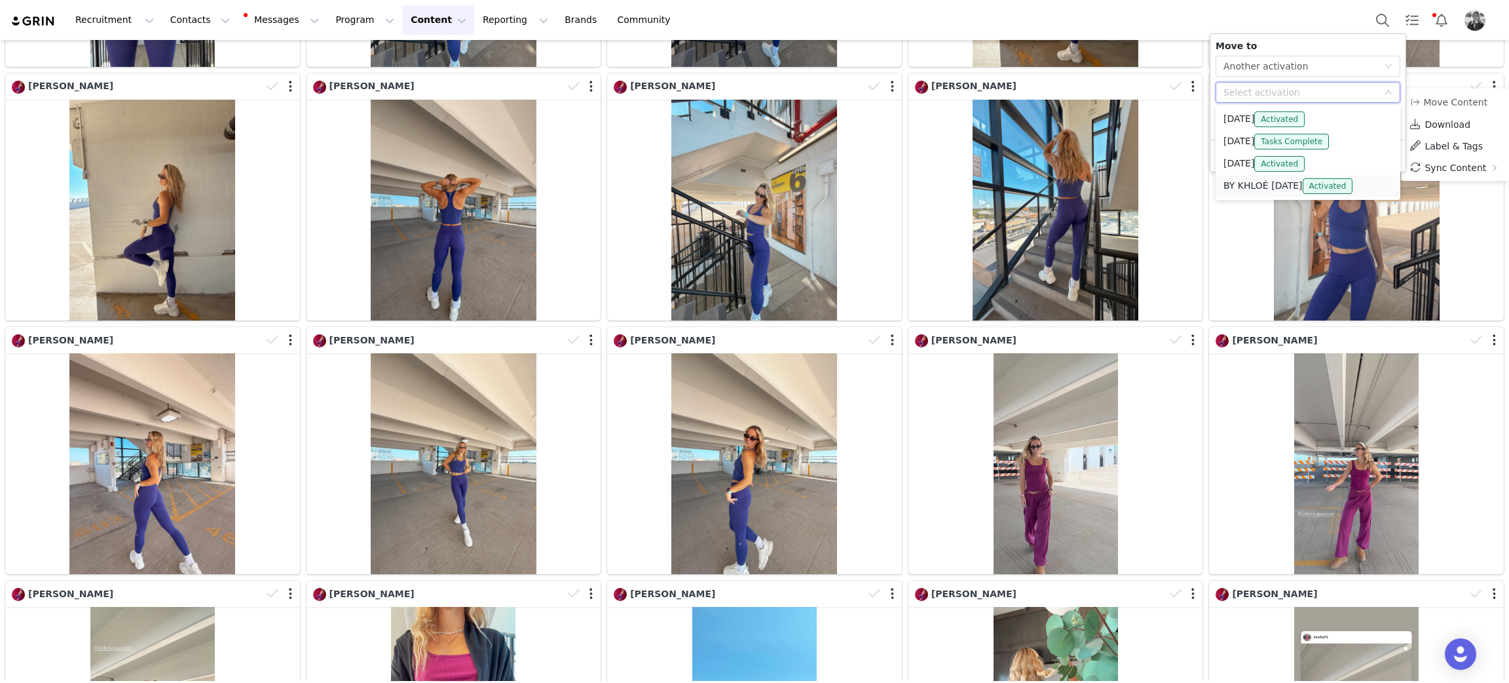
click at [1241, 179] on li "BY KHLOÉ OCT 2025 Activated" at bounding box center [1308, 186] width 185 height 22
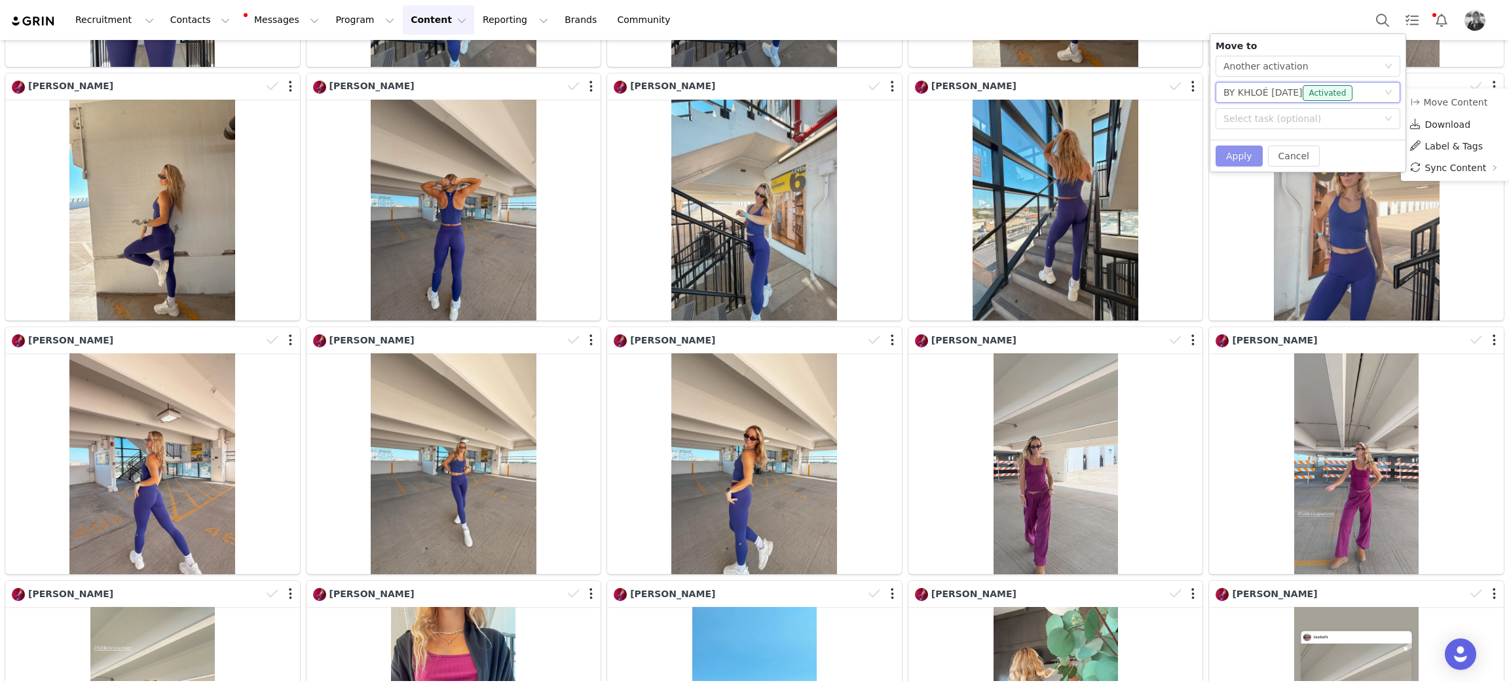
click at [1233, 149] on button "Apply" at bounding box center [1239, 155] width 47 height 21
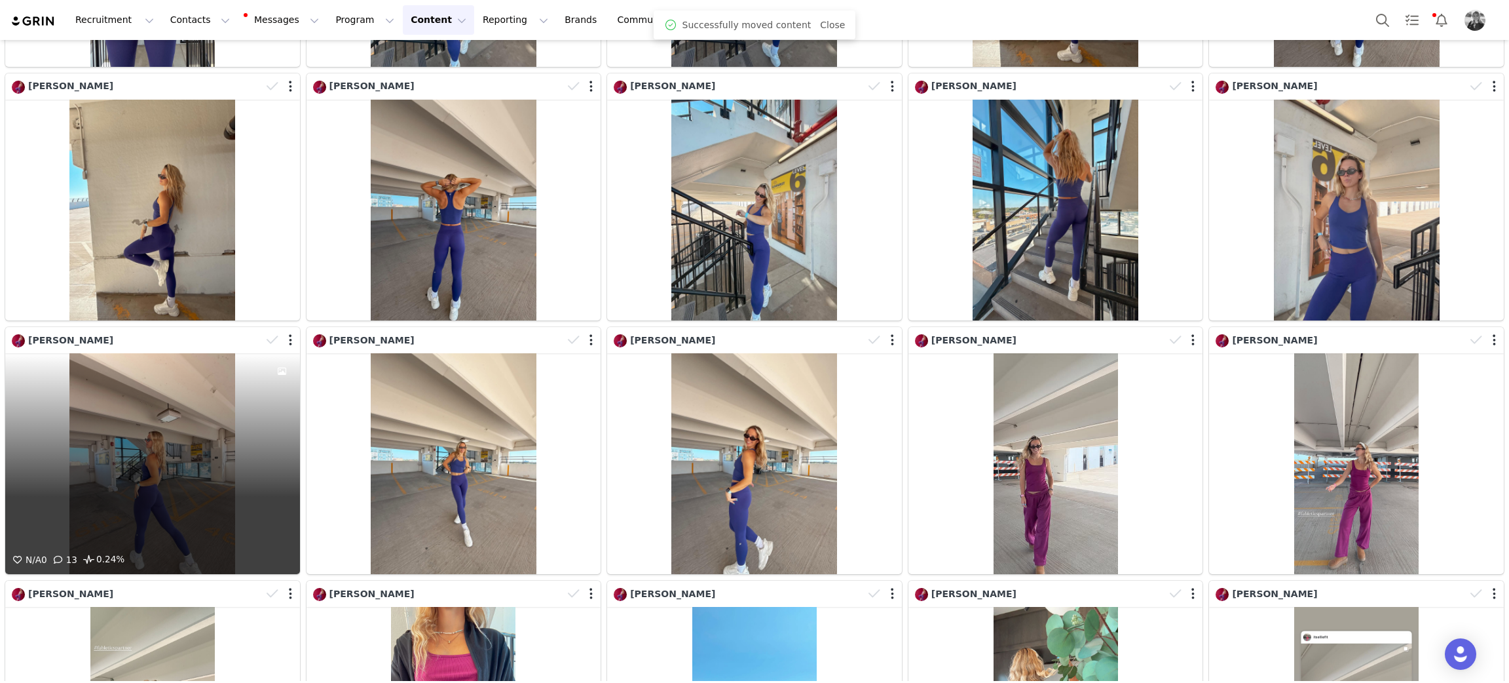
click at [284, 330] on div at bounding box center [281, 340] width 38 height 20
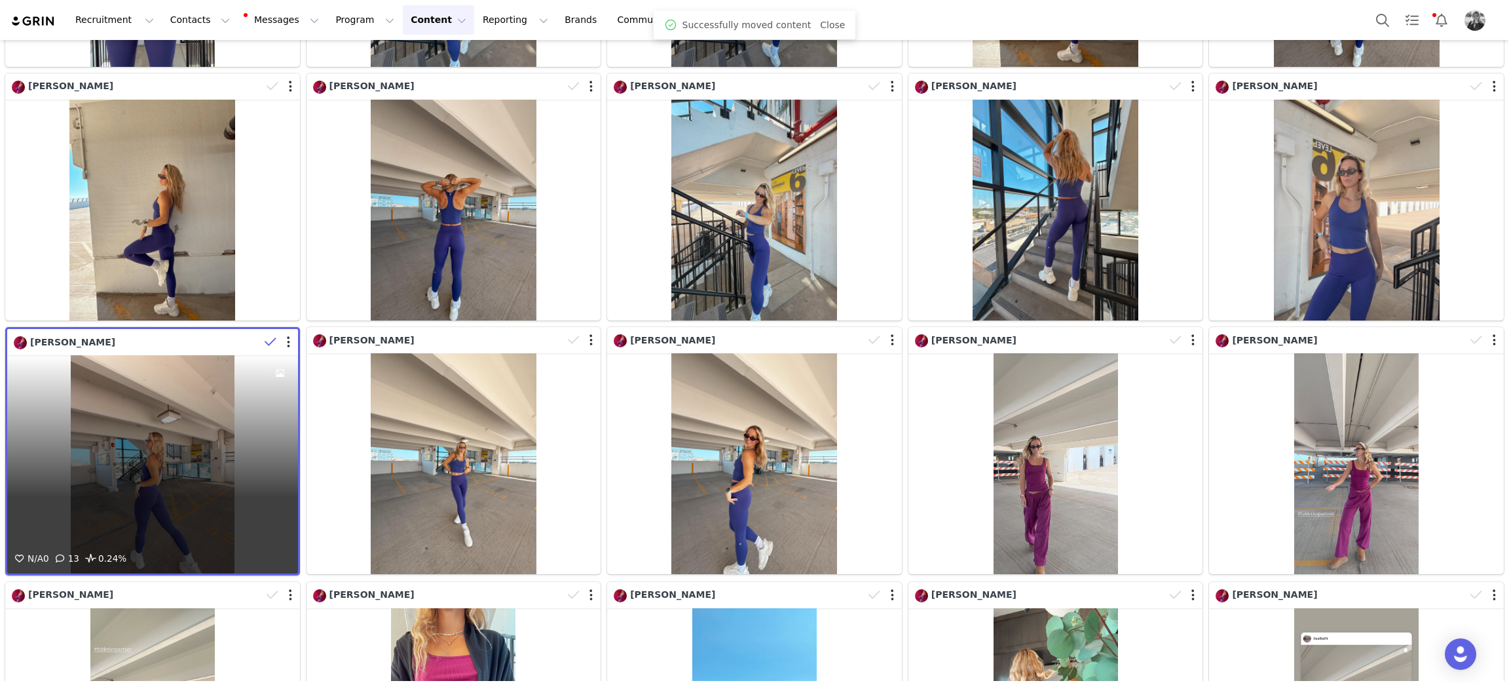
click at [290, 333] on div at bounding box center [279, 342] width 38 height 20
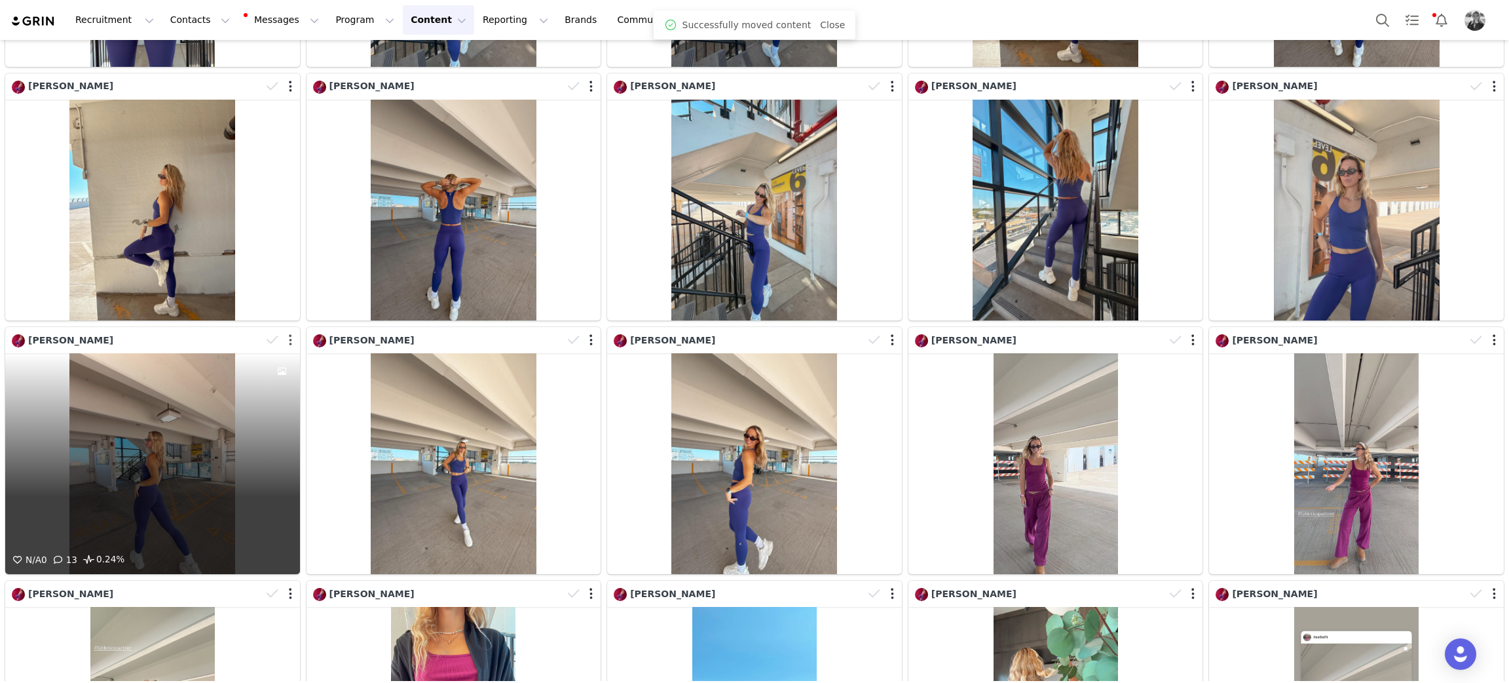
click at [289, 333] on button "button" at bounding box center [290, 339] width 3 height 13
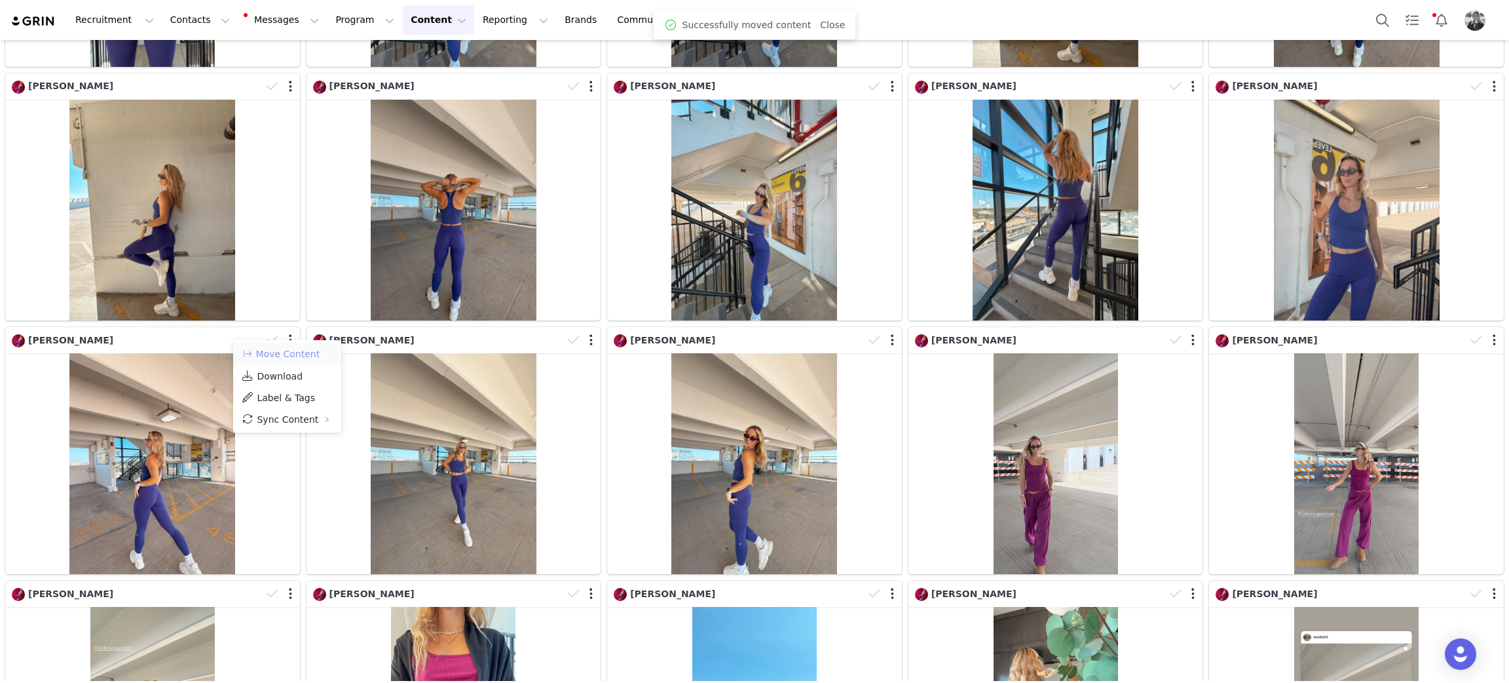
click at [288, 346] on button "Move Content" at bounding box center [280, 354] width 79 height 16
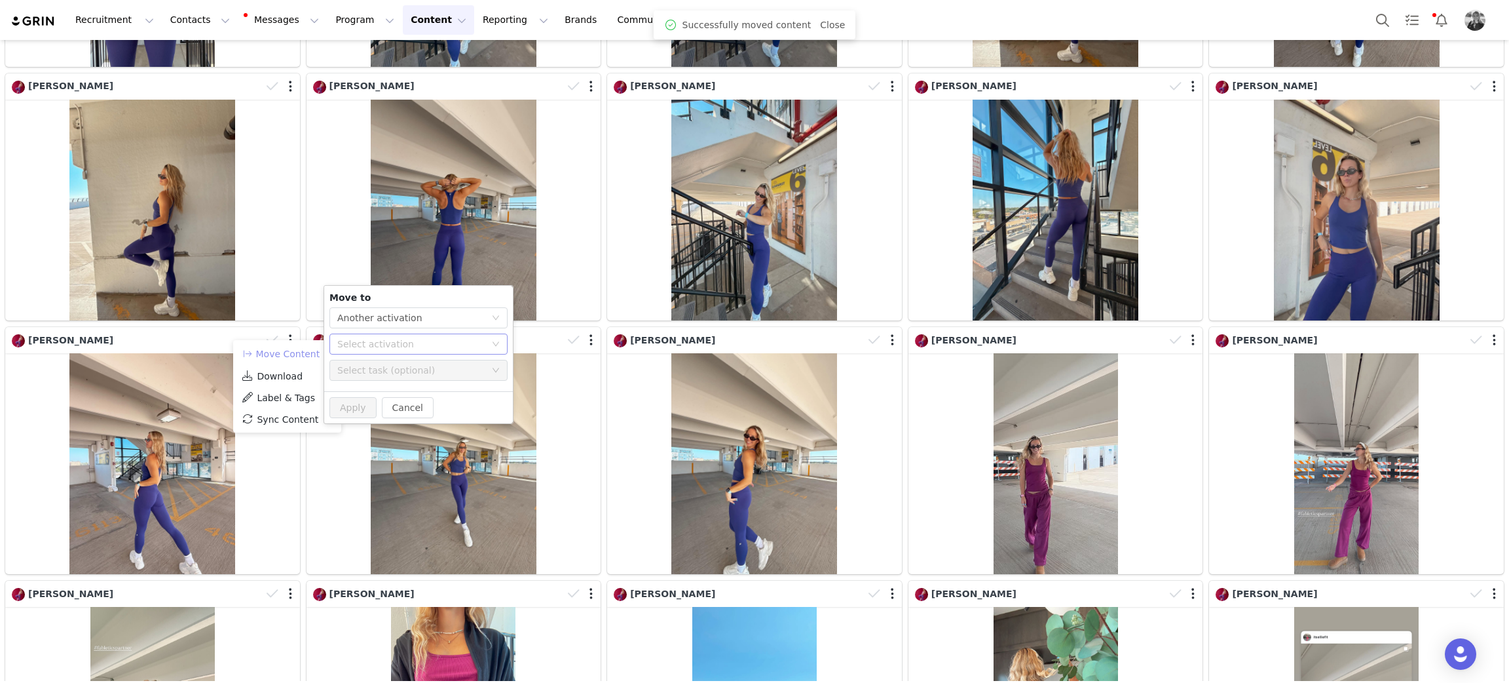
click at [391, 337] on div "Select activation" at bounding box center [411, 343] width 148 height 13
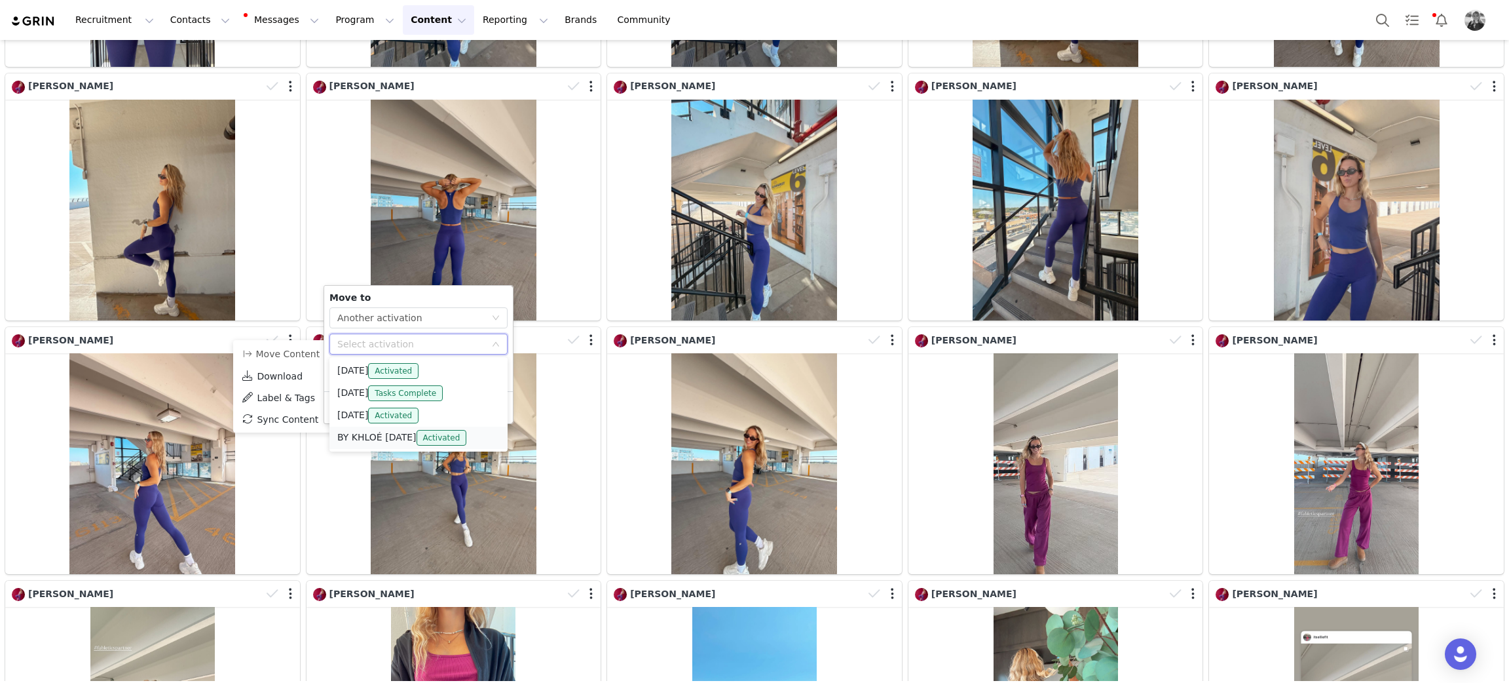
click at [364, 443] on li "BY KHLOÉ OCT 2025 Activated" at bounding box center [418, 437] width 178 height 22
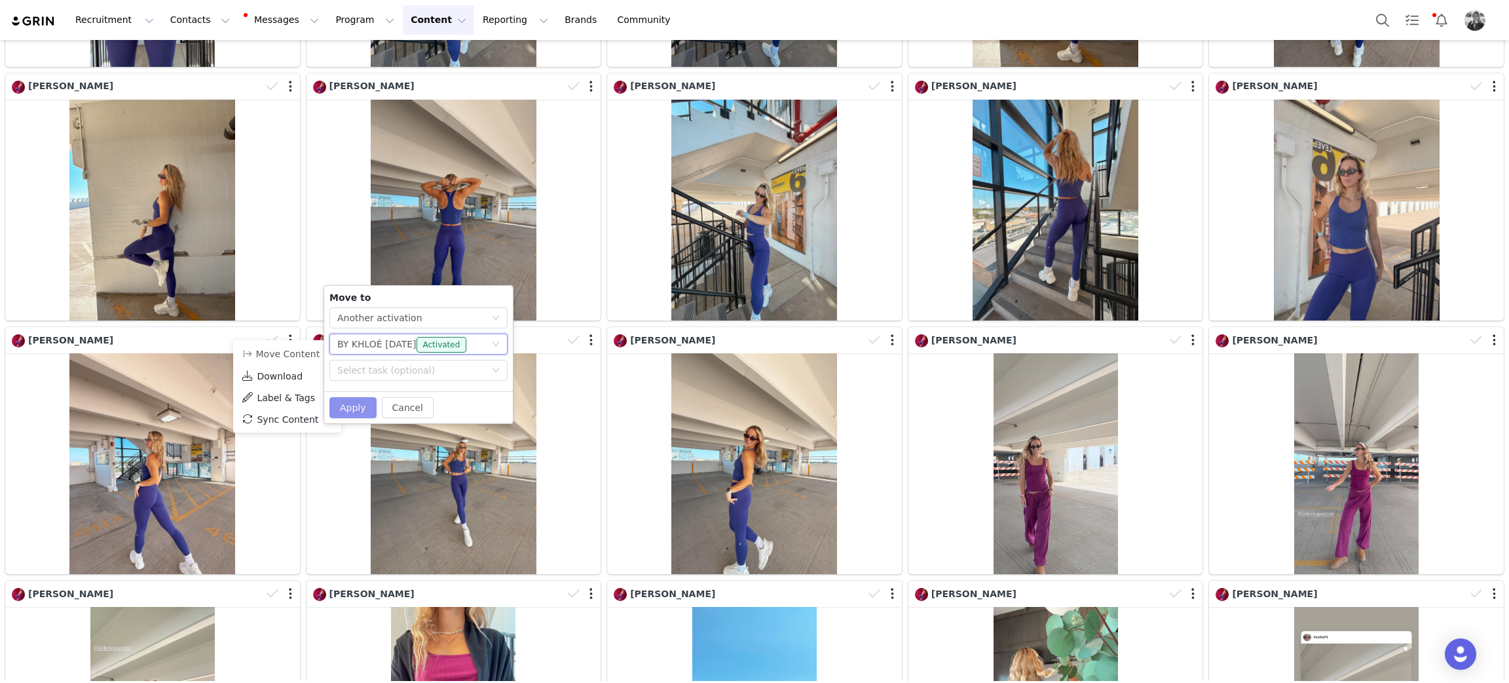
click at [353, 407] on button "Apply" at bounding box center [352, 407] width 47 height 21
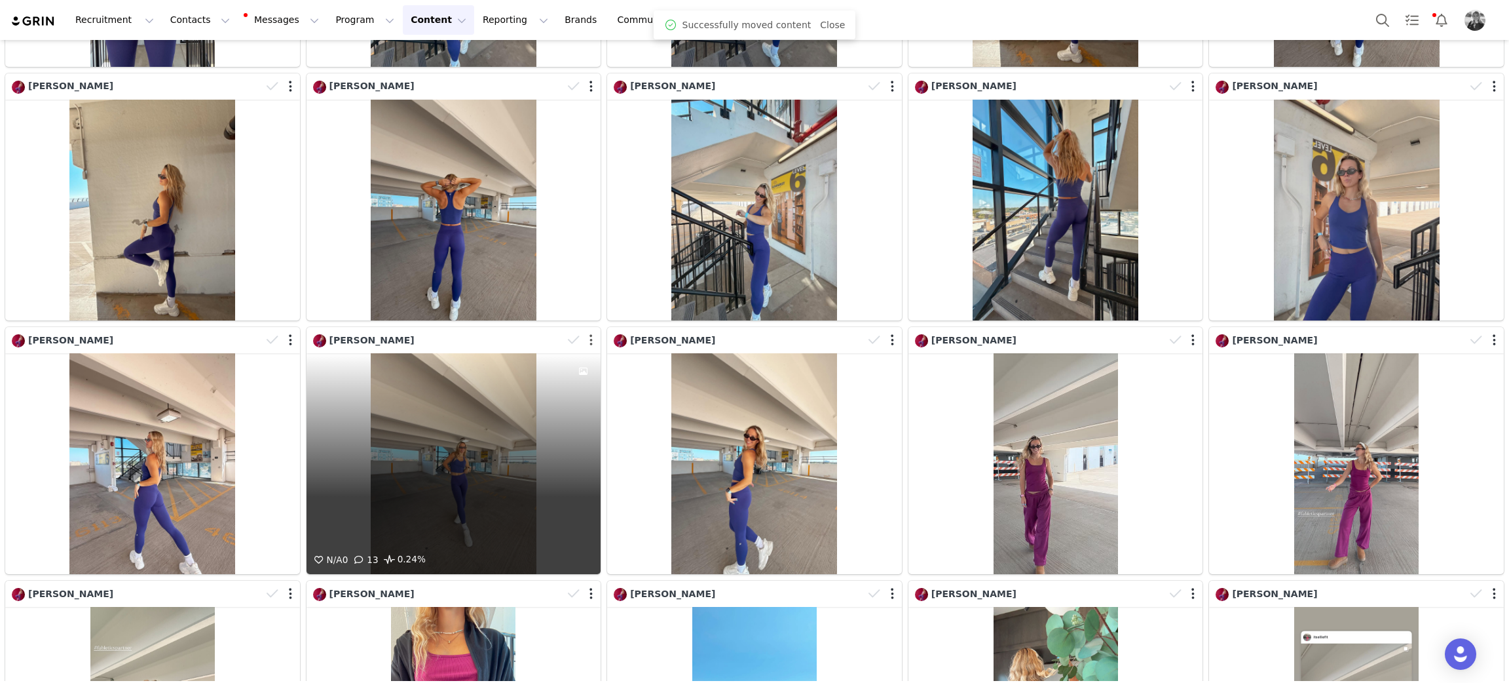
click at [587, 330] on div at bounding box center [582, 340] width 38 height 20
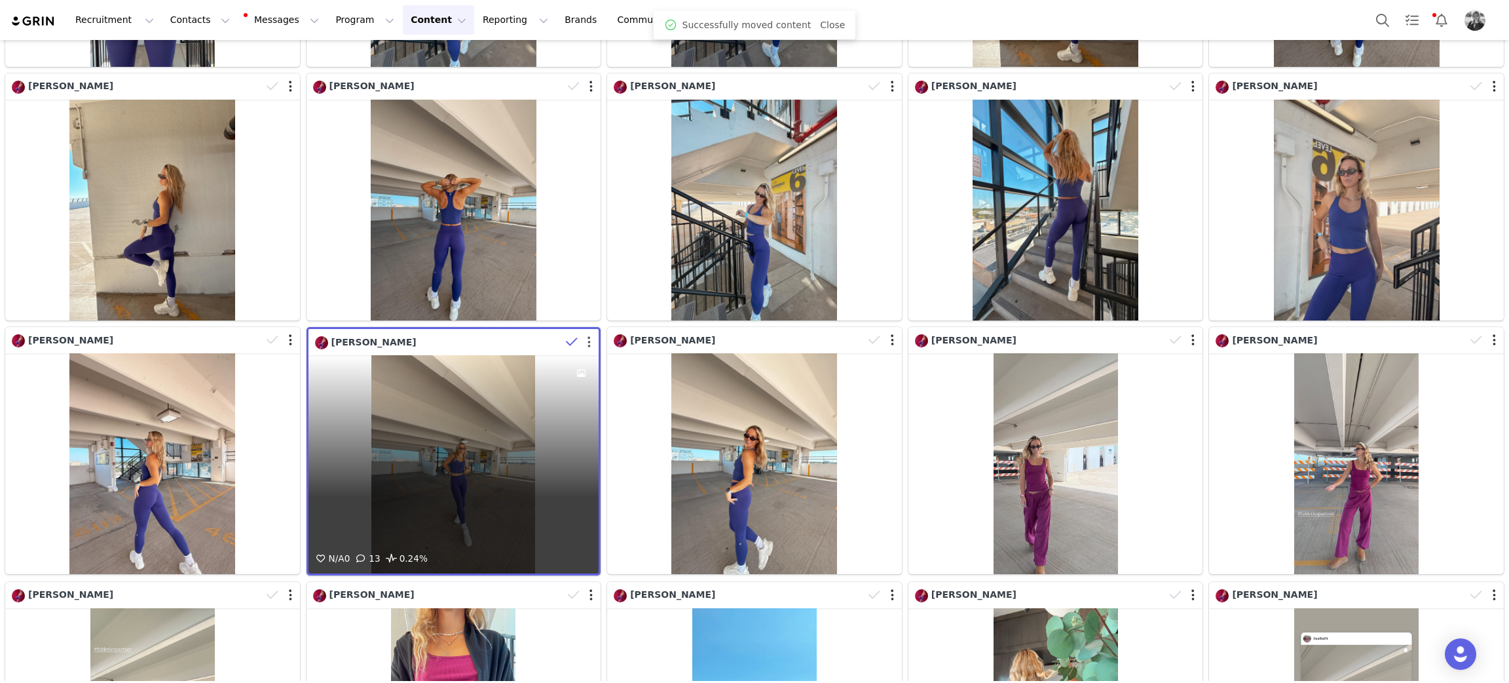
click at [588, 335] on button "button" at bounding box center [589, 341] width 3 height 13
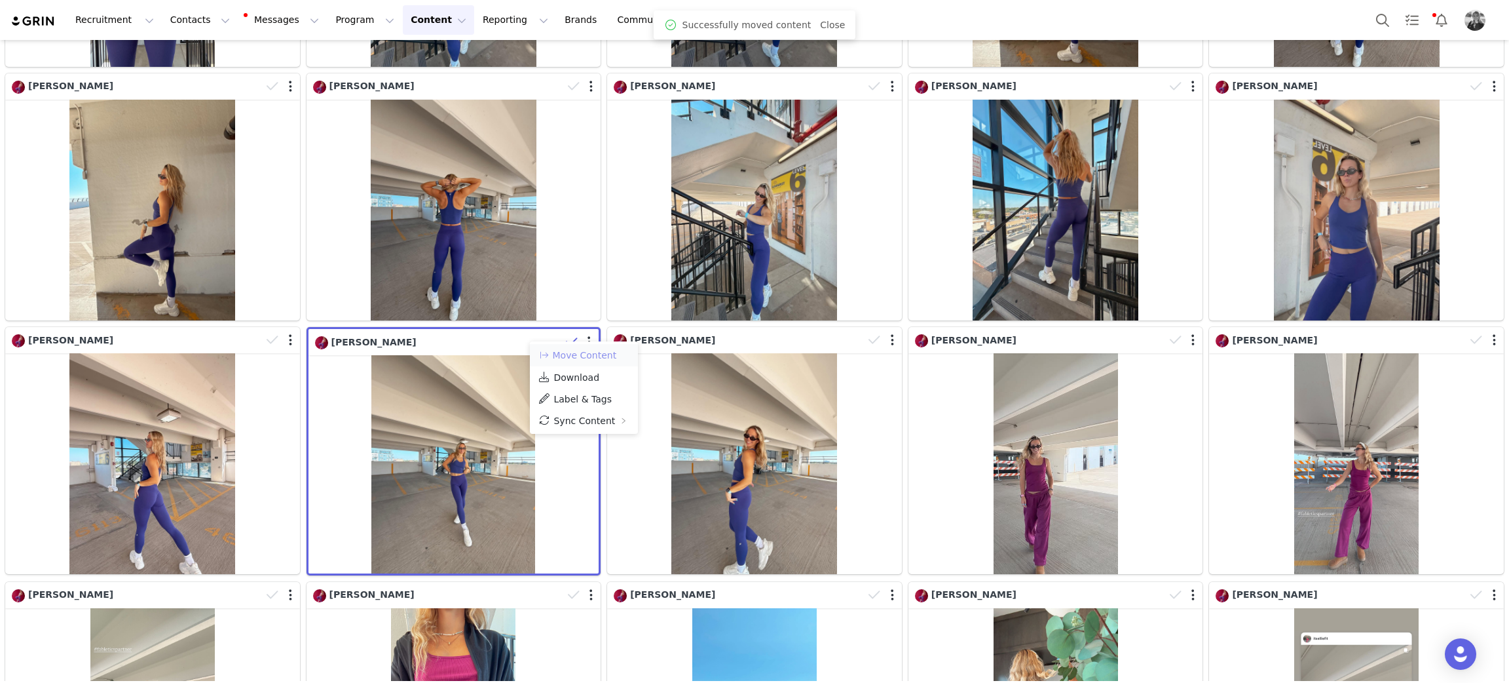
click at [575, 360] on button "Move Content" at bounding box center [577, 355] width 79 height 16
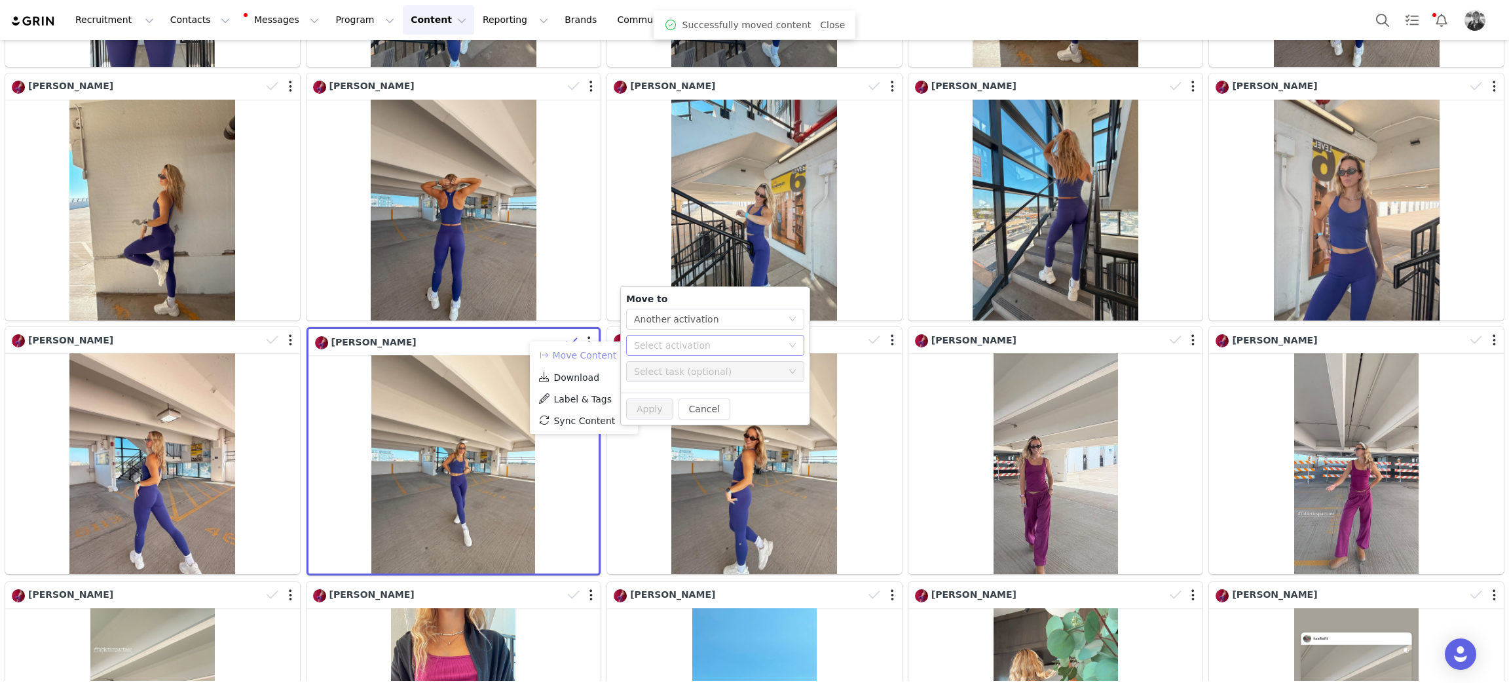
click at [646, 346] on div "Select activation" at bounding box center [708, 345] width 148 height 13
click at [646, 436] on li "BY KHLOÉ OCT 2025 Activated" at bounding box center [715, 439] width 178 height 22
click at [640, 402] on button "Apply" at bounding box center [649, 408] width 47 height 21
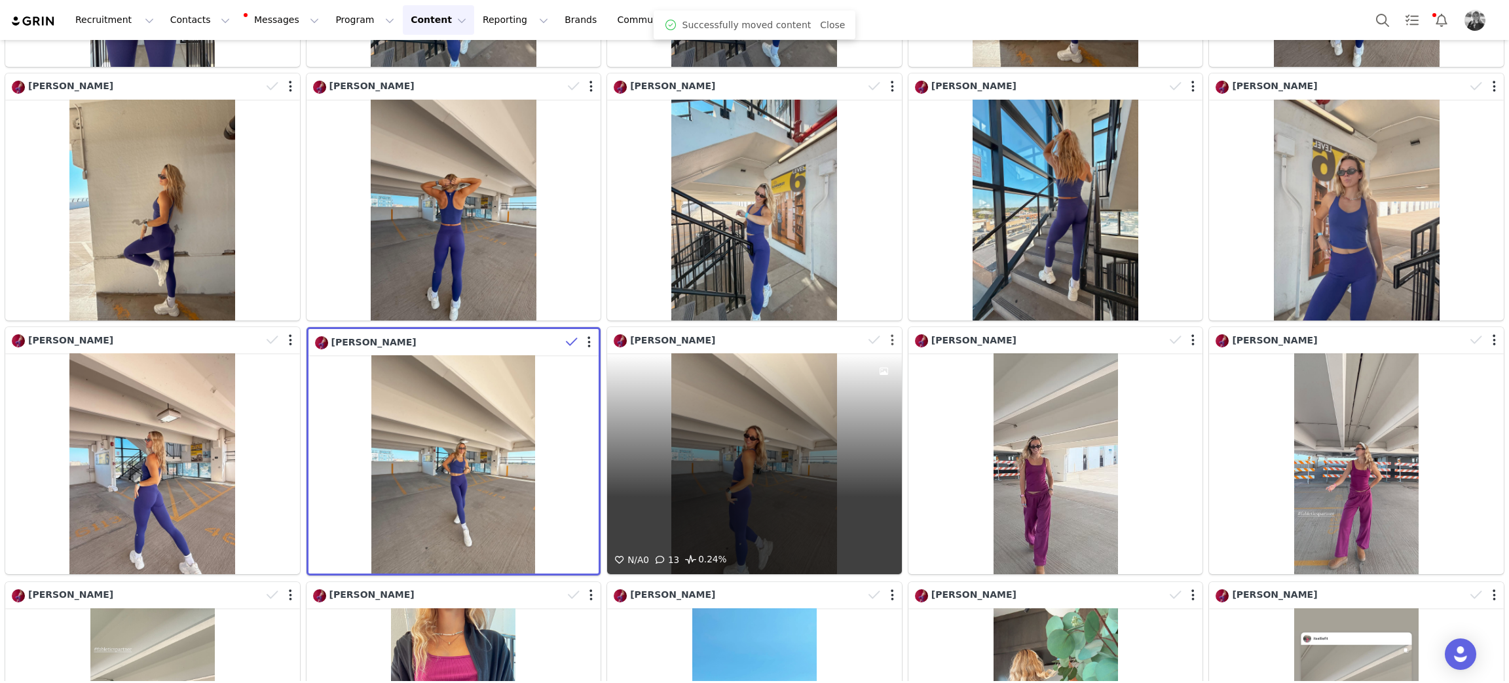
click at [891, 333] on button "button" at bounding box center [892, 339] width 3 height 13
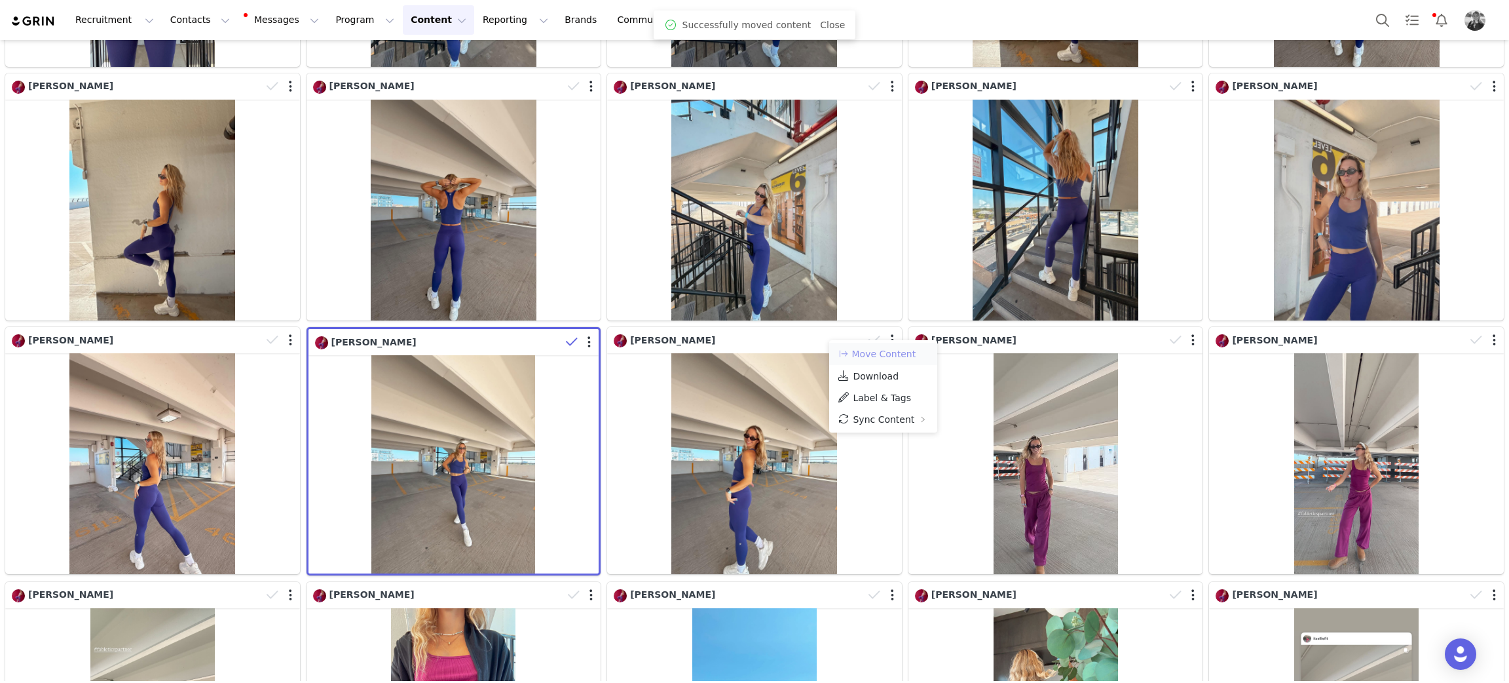
click at [880, 348] on button "Move Content" at bounding box center [876, 354] width 79 height 16
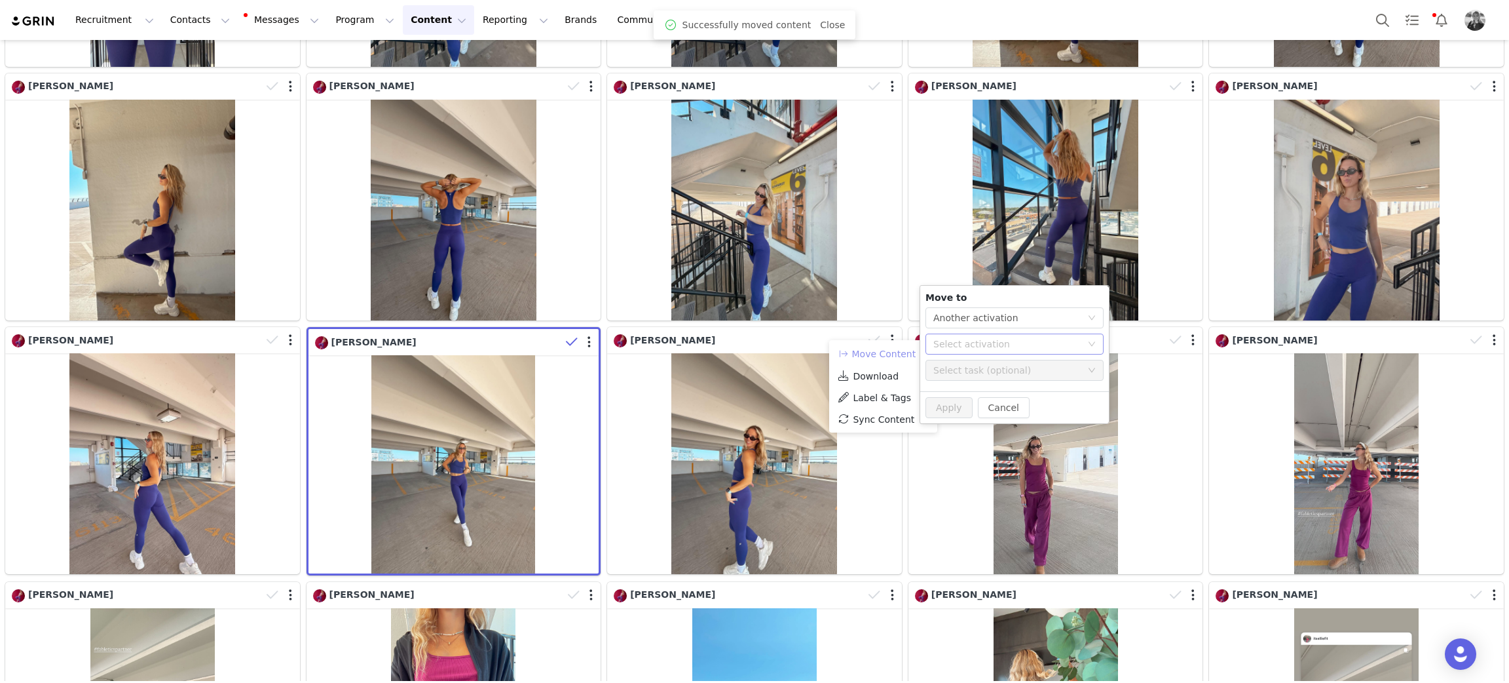
drag, startPoint x: 941, startPoint y: 343, endPoint x: 937, endPoint y: 351, distance: 8.5
click at [941, 343] on div "Select activation" at bounding box center [1007, 343] width 148 height 13
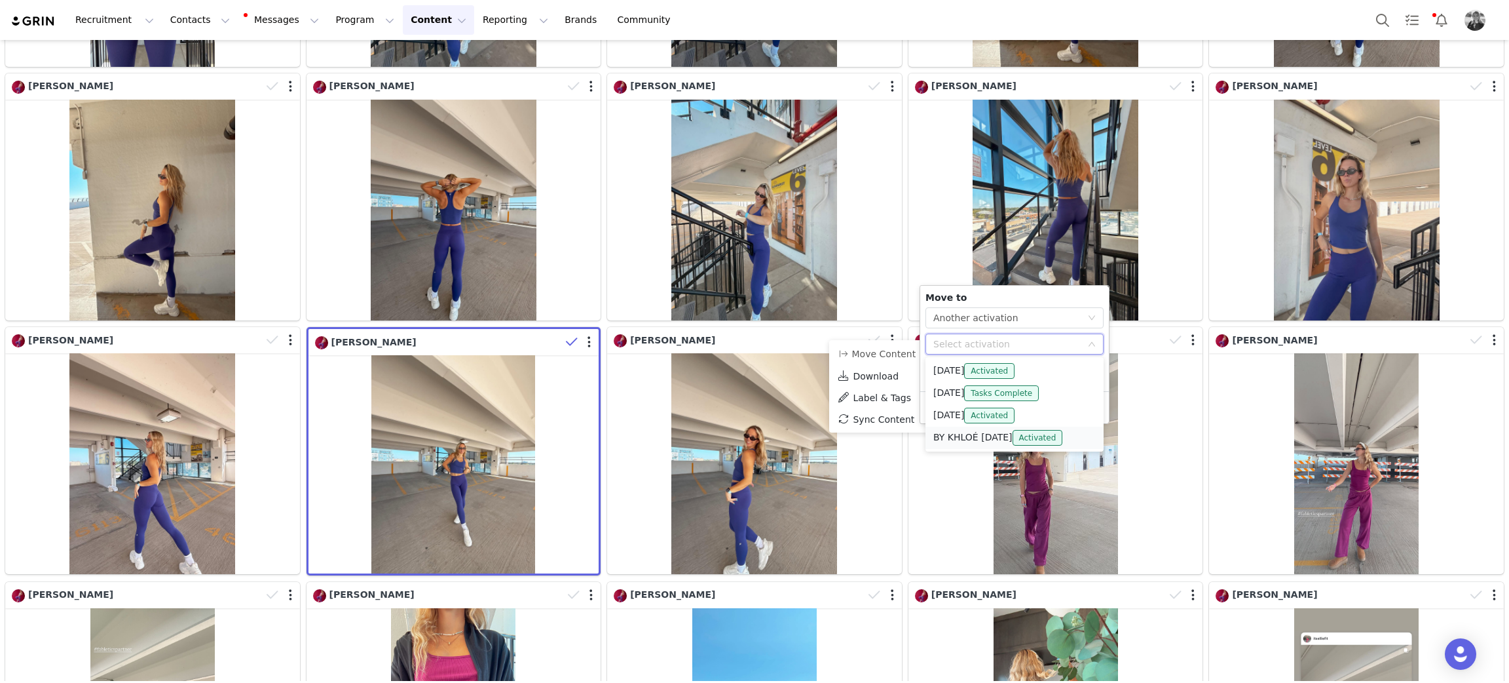
click at [942, 435] on li "BY KHLOÉ OCT 2025 Activated" at bounding box center [1015, 437] width 178 height 22
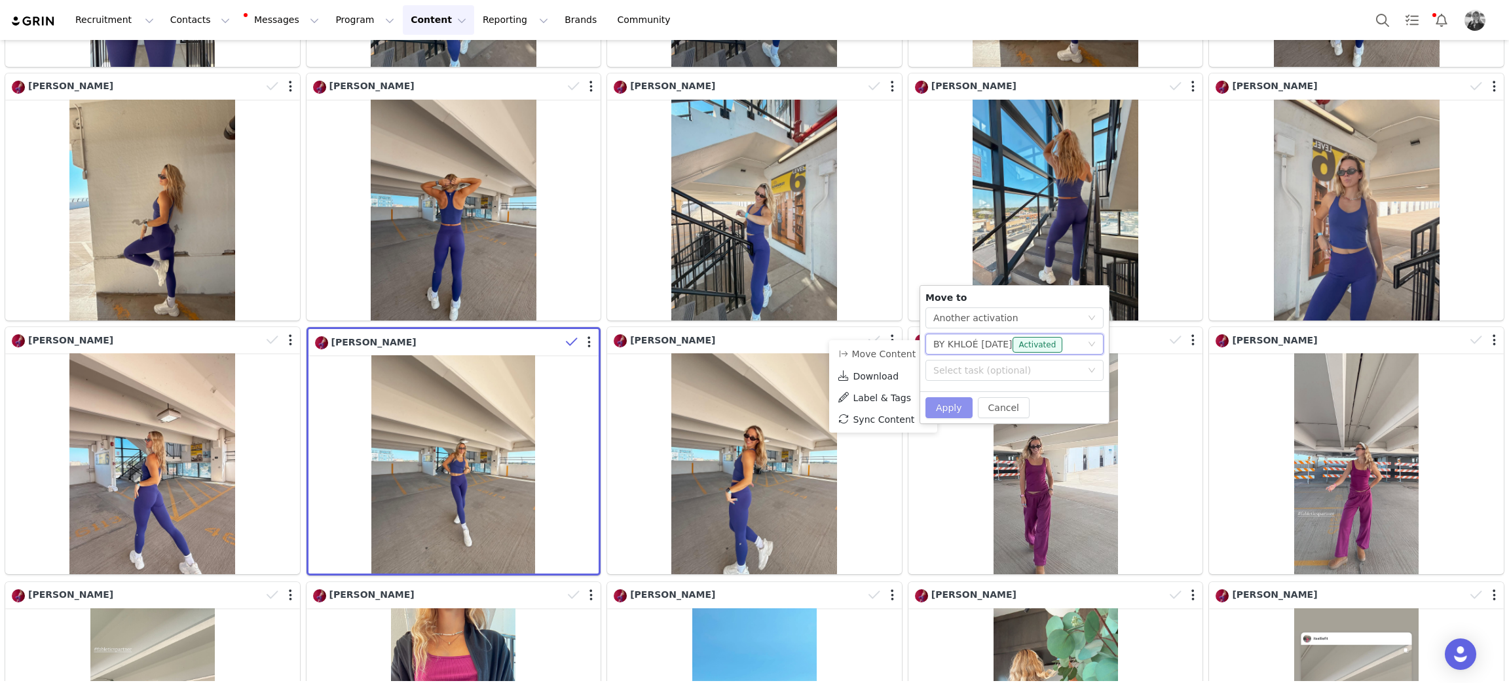
click at [943, 412] on button "Apply" at bounding box center [949, 407] width 47 height 21
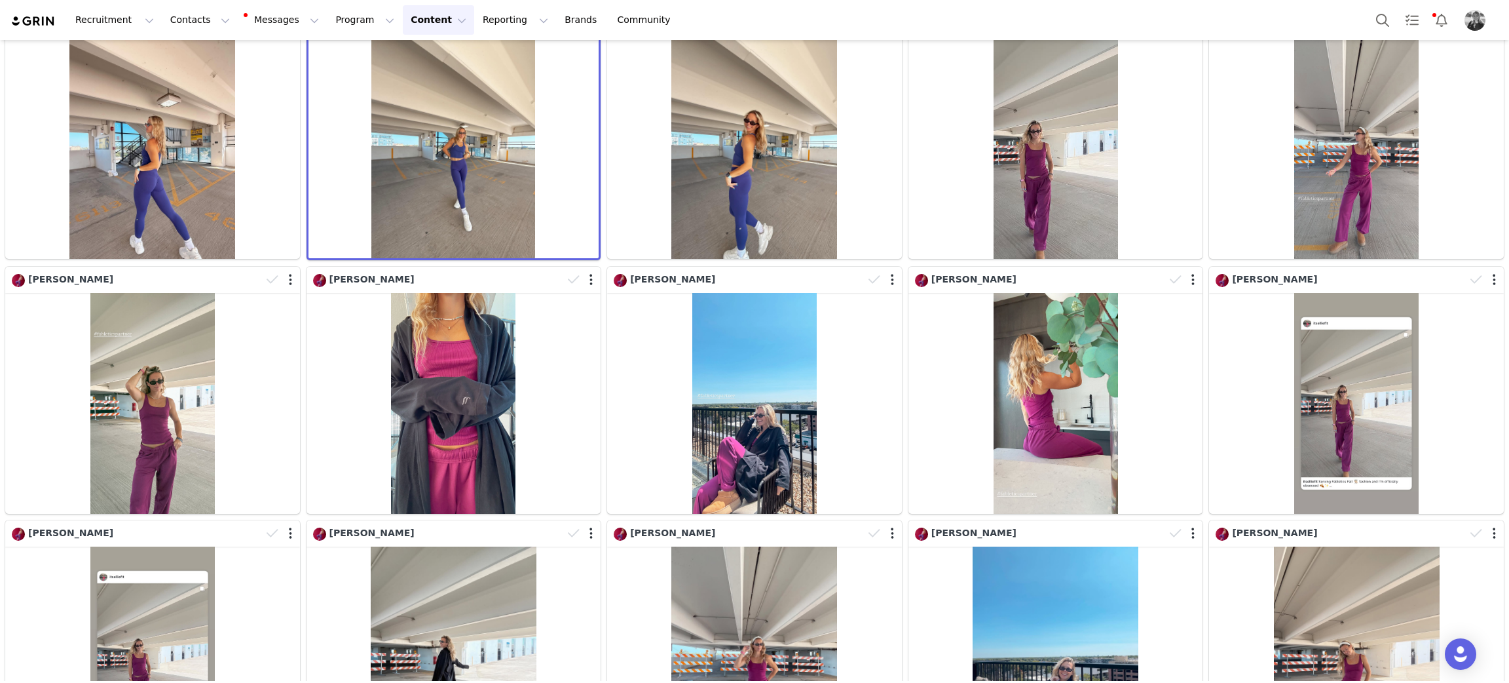
scroll to position [0, 0]
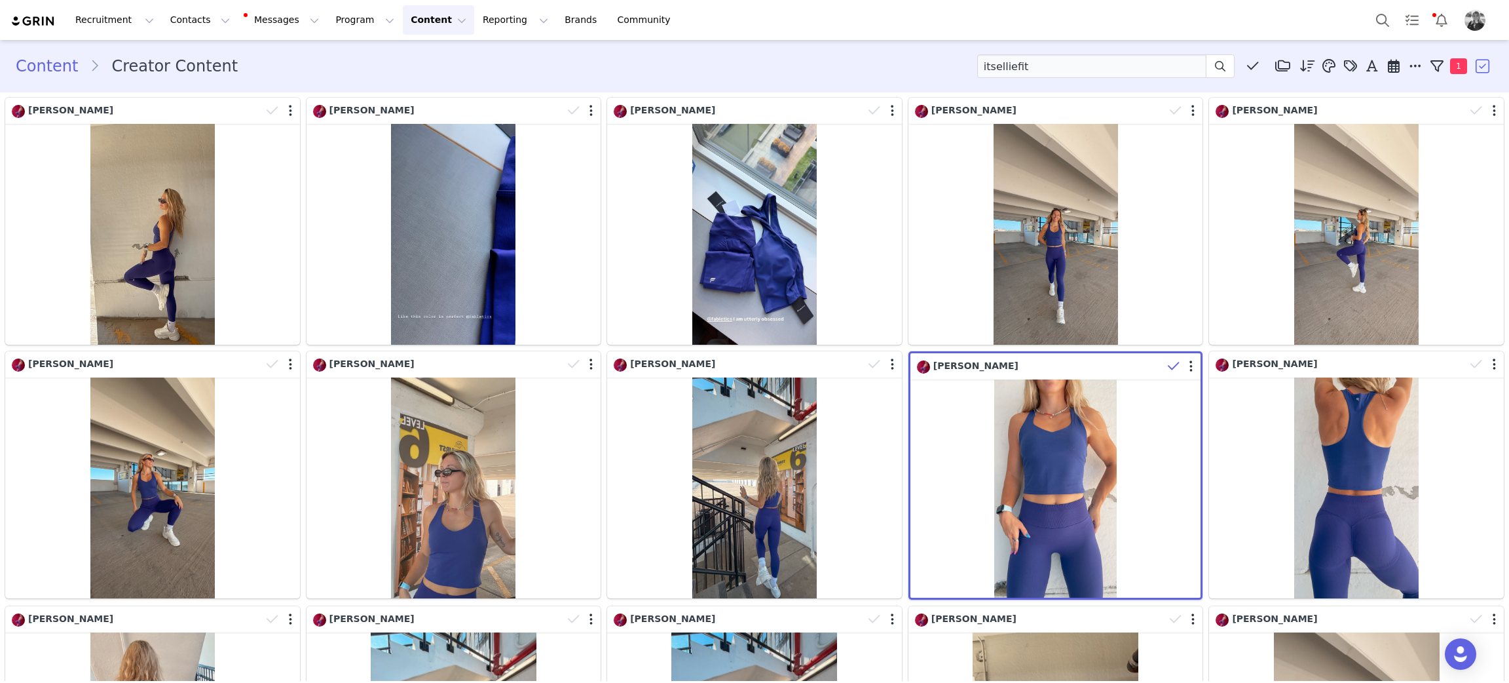
click at [20, 71] on link "Content" at bounding box center [53, 66] width 74 height 24
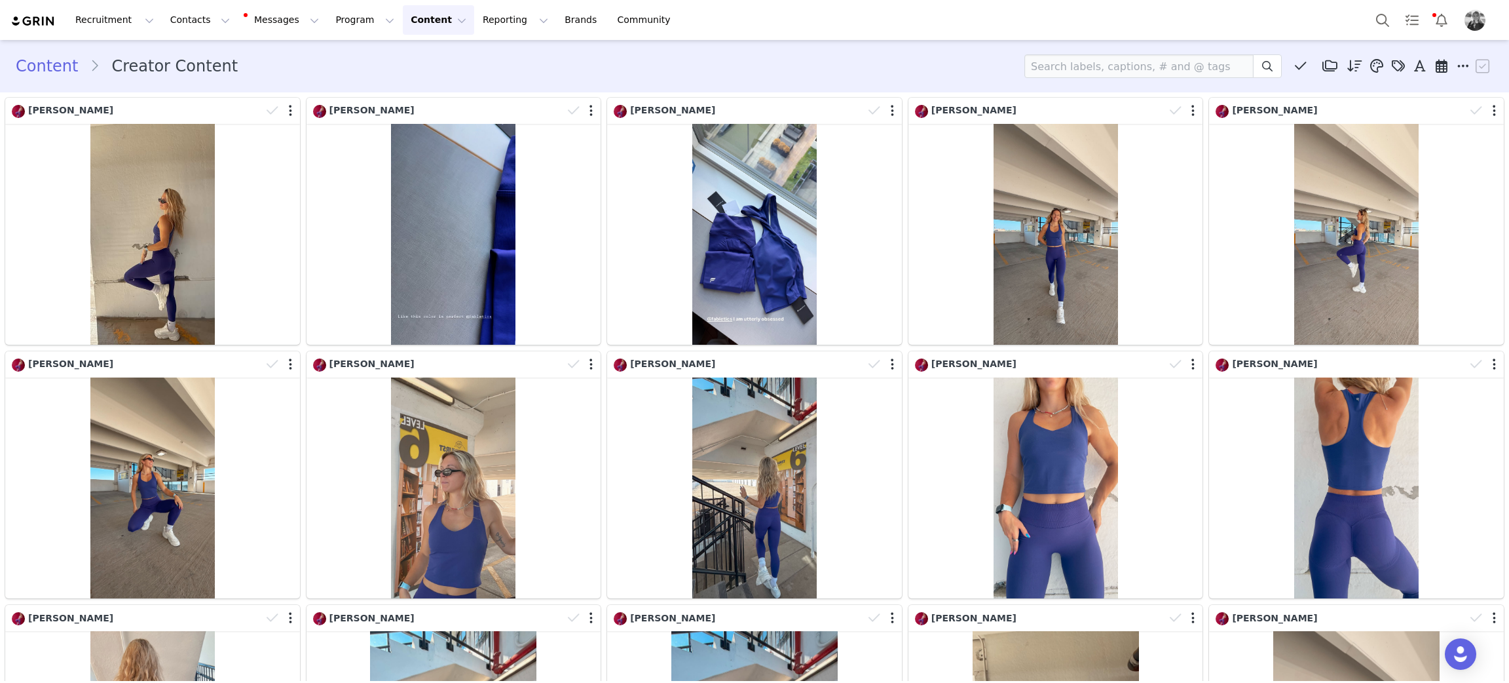
drag, startPoint x: 29, startPoint y: 69, endPoint x: 38, endPoint y: 73, distance: 10.0
click at [29, 69] on link "Content" at bounding box center [53, 66] width 74 height 24
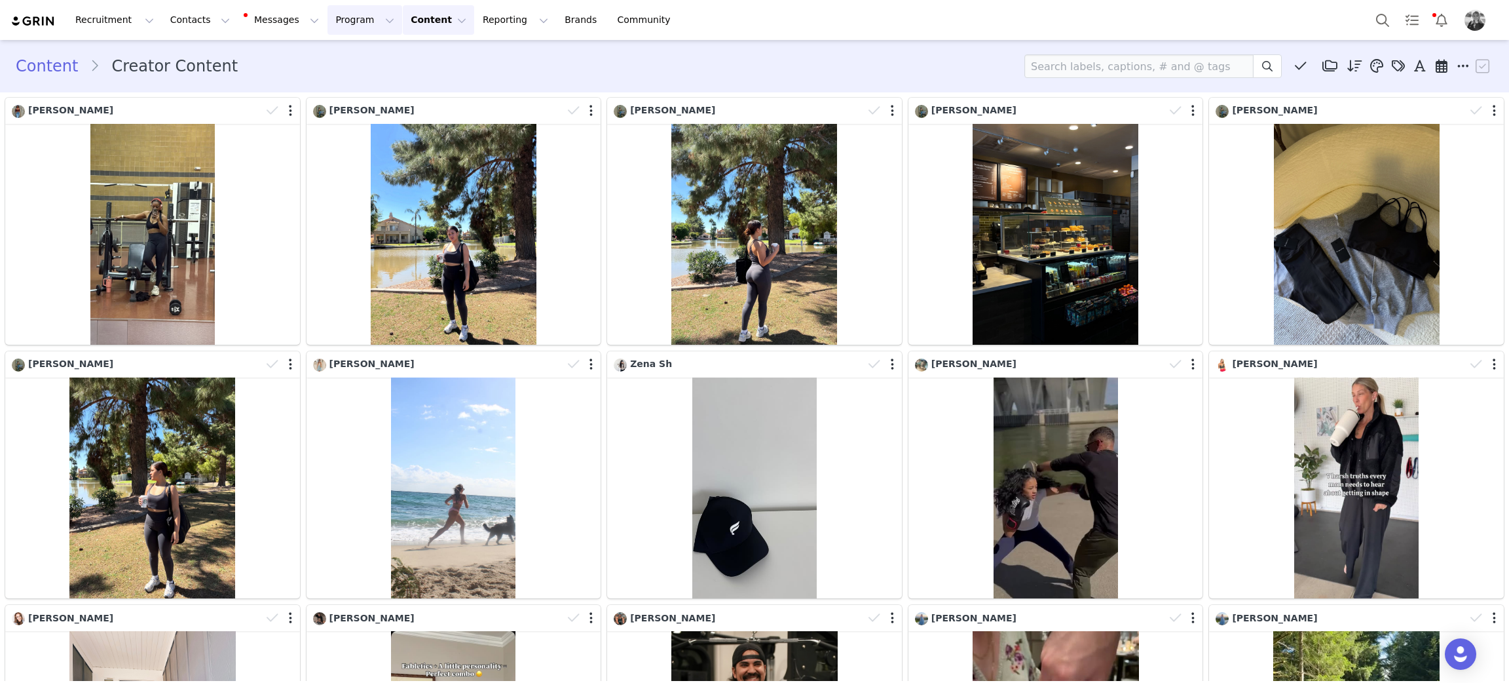
click at [328, 11] on button "Program Program" at bounding box center [365, 19] width 75 height 29
click at [331, 61] on p "Activations" at bounding box center [331, 58] width 50 height 14
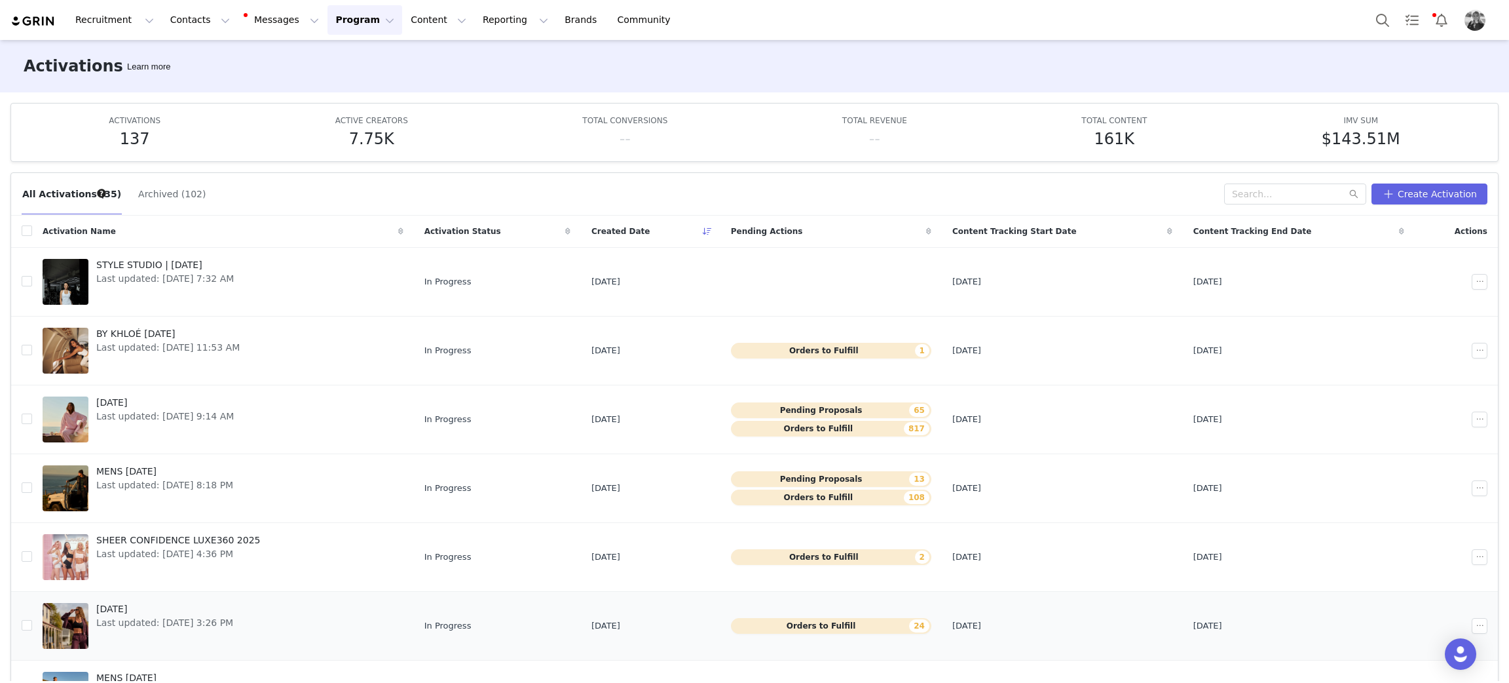
click at [128, 603] on span "[DATE]" at bounding box center [164, 609] width 137 height 14
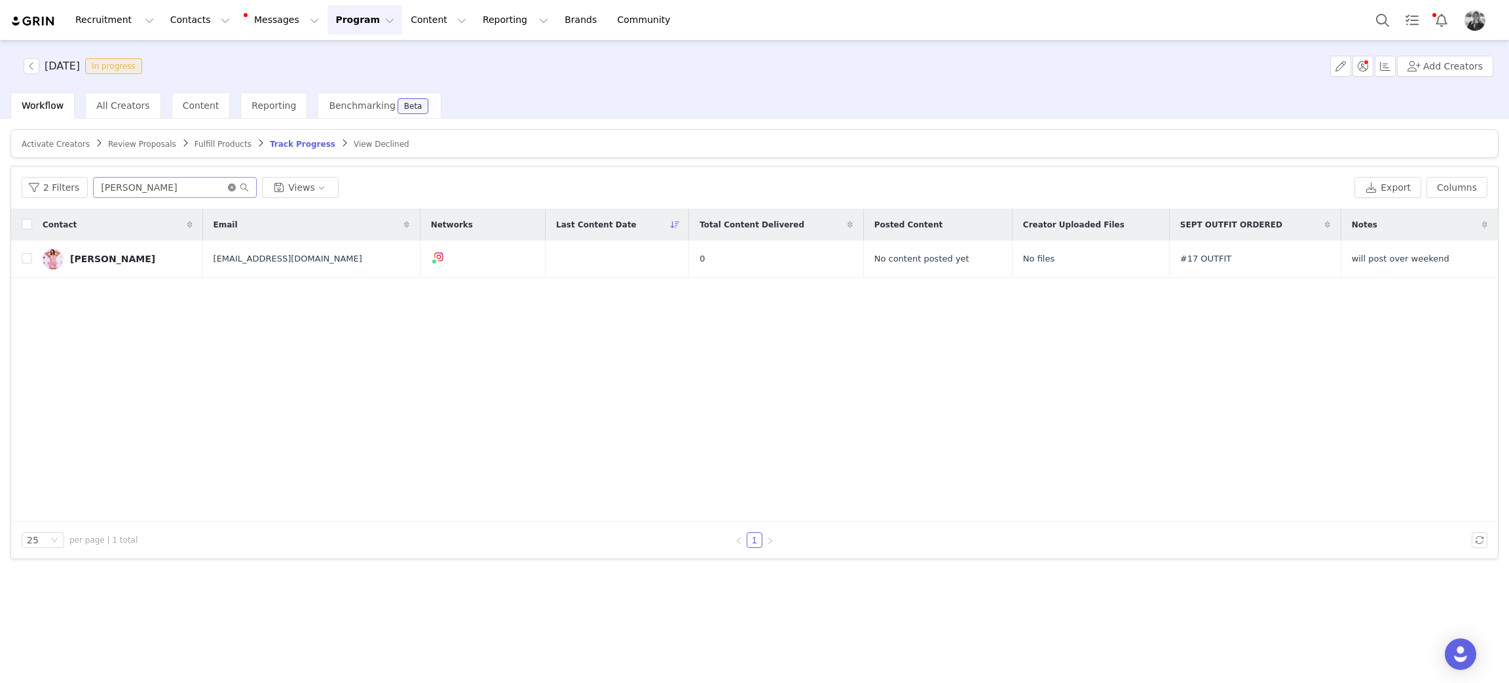
click at [229, 187] on icon "icon: close-circle" at bounding box center [232, 187] width 8 height 8
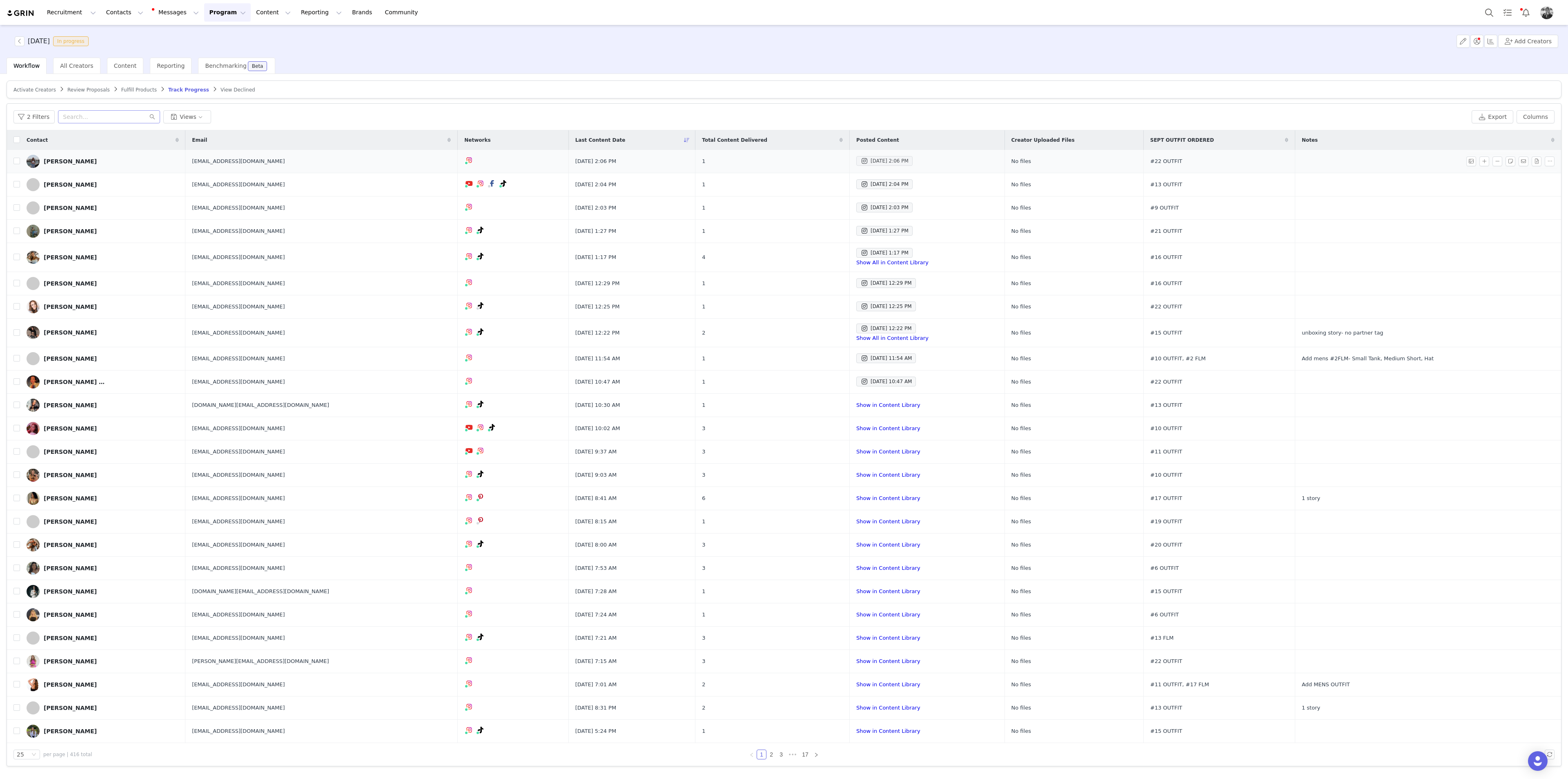
click at [860, 160] on div "Sep 30, 2025 2:06 PM" at bounding box center [884, 161] width 48 height 10
click at [860, 184] on div "Sep 30, 2025 2:04 PM" at bounding box center [884, 185] width 48 height 10
click at [860, 280] on div "Sep 30, 2025 12:29 PM" at bounding box center [886, 283] width 51 height 10
click at [860, 303] on div "Sep 30, 2025 12:25 PM" at bounding box center [886, 306] width 51 height 10
click at [17, 309] on input "checkbox" at bounding box center [17, 306] width 6 height 6
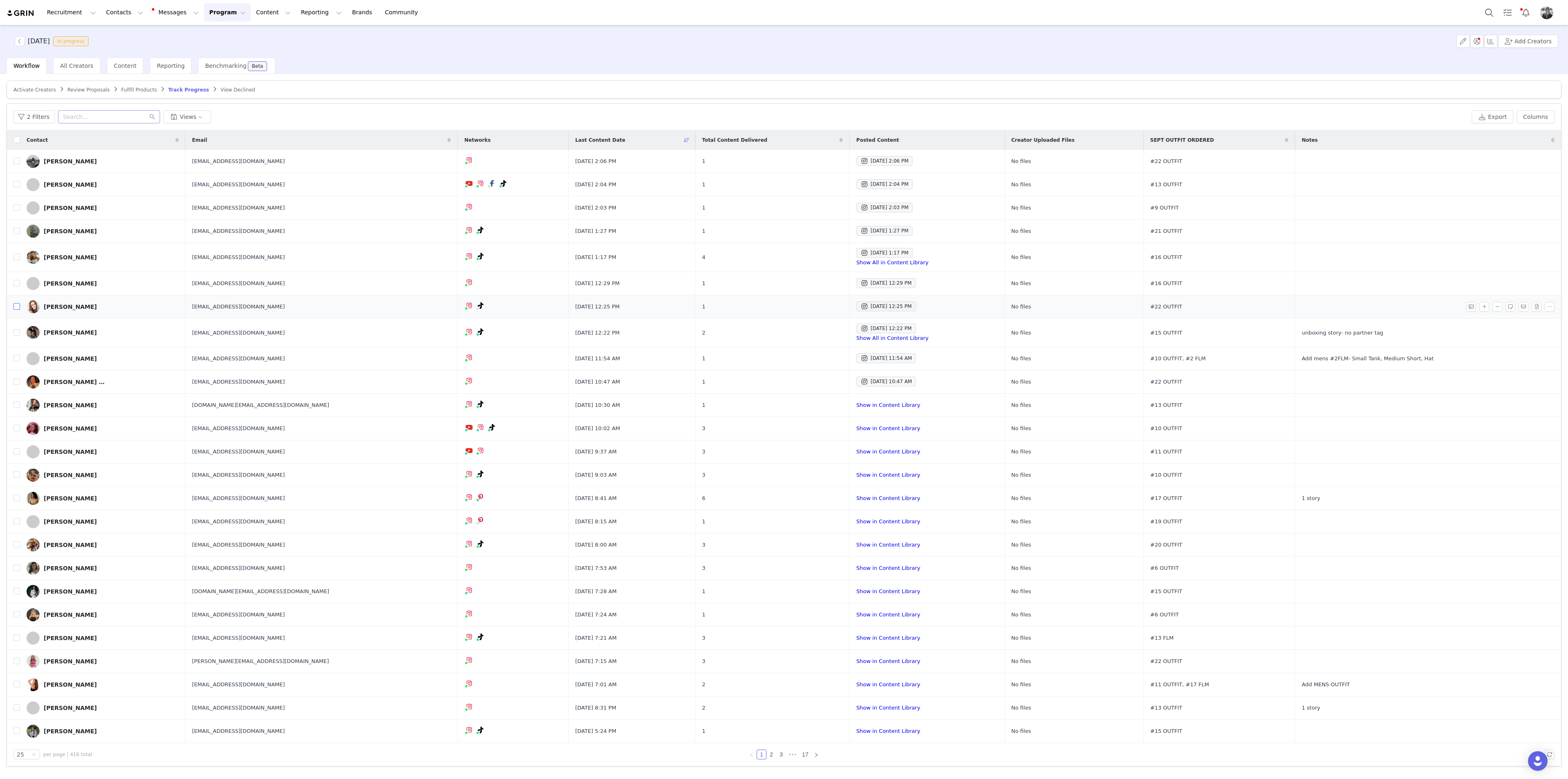
checkbox input "true"
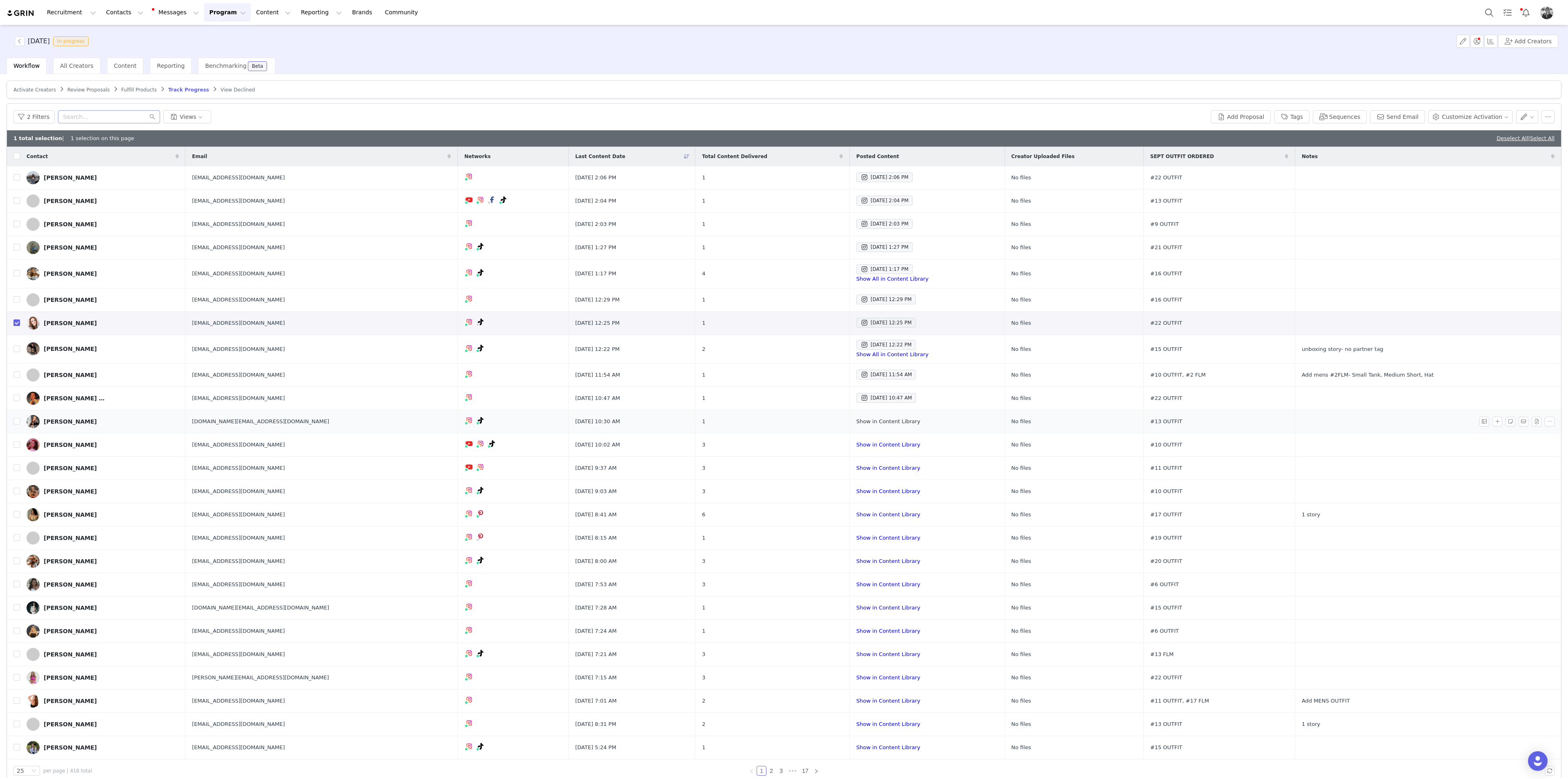
click at [857, 422] on link "Show in Content Library" at bounding box center [888, 422] width 64 height 6
click at [19, 419] on input "checkbox" at bounding box center [17, 421] width 6 height 6
checkbox input "true"
drag, startPoint x: 16, startPoint y: 493, endPoint x: 2, endPoint y: 505, distance: 18.4
click at [16, 425] on input "checkbox" at bounding box center [17, 491] width 6 height 6
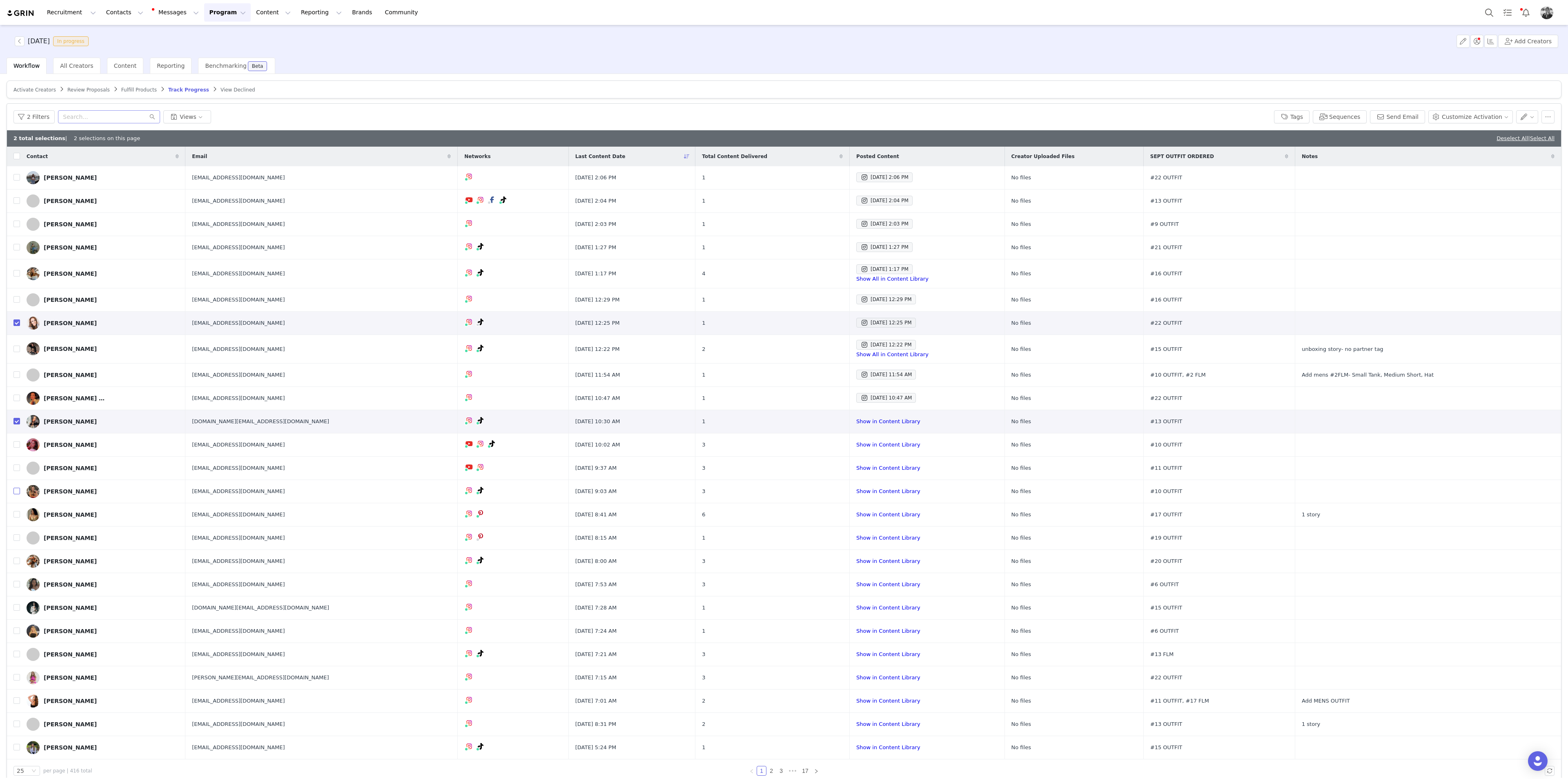
checkbox input "true"
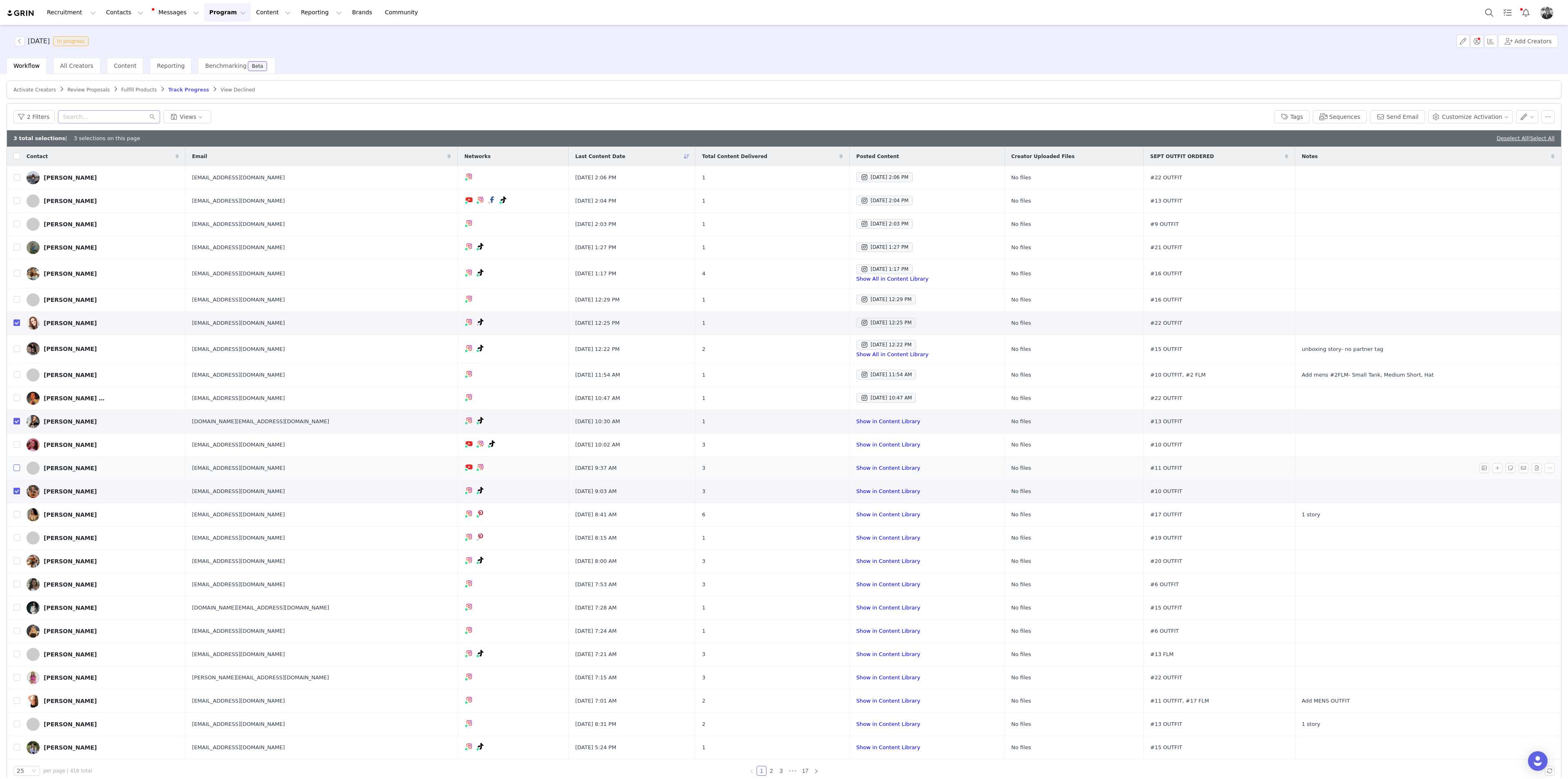
drag, startPoint x: 17, startPoint y: 467, endPoint x: 9, endPoint y: 471, distance: 8.9
click at [17, 425] on input "checkbox" at bounding box center [17, 468] width 6 height 6
checkbox input "true"
drag, startPoint x: 19, startPoint y: 397, endPoint x: 9, endPoint y: 407, distance: 14.1
click at [20, 397] on td "Ana Virginia" at bounding box center [102, 398] width 165 height 23
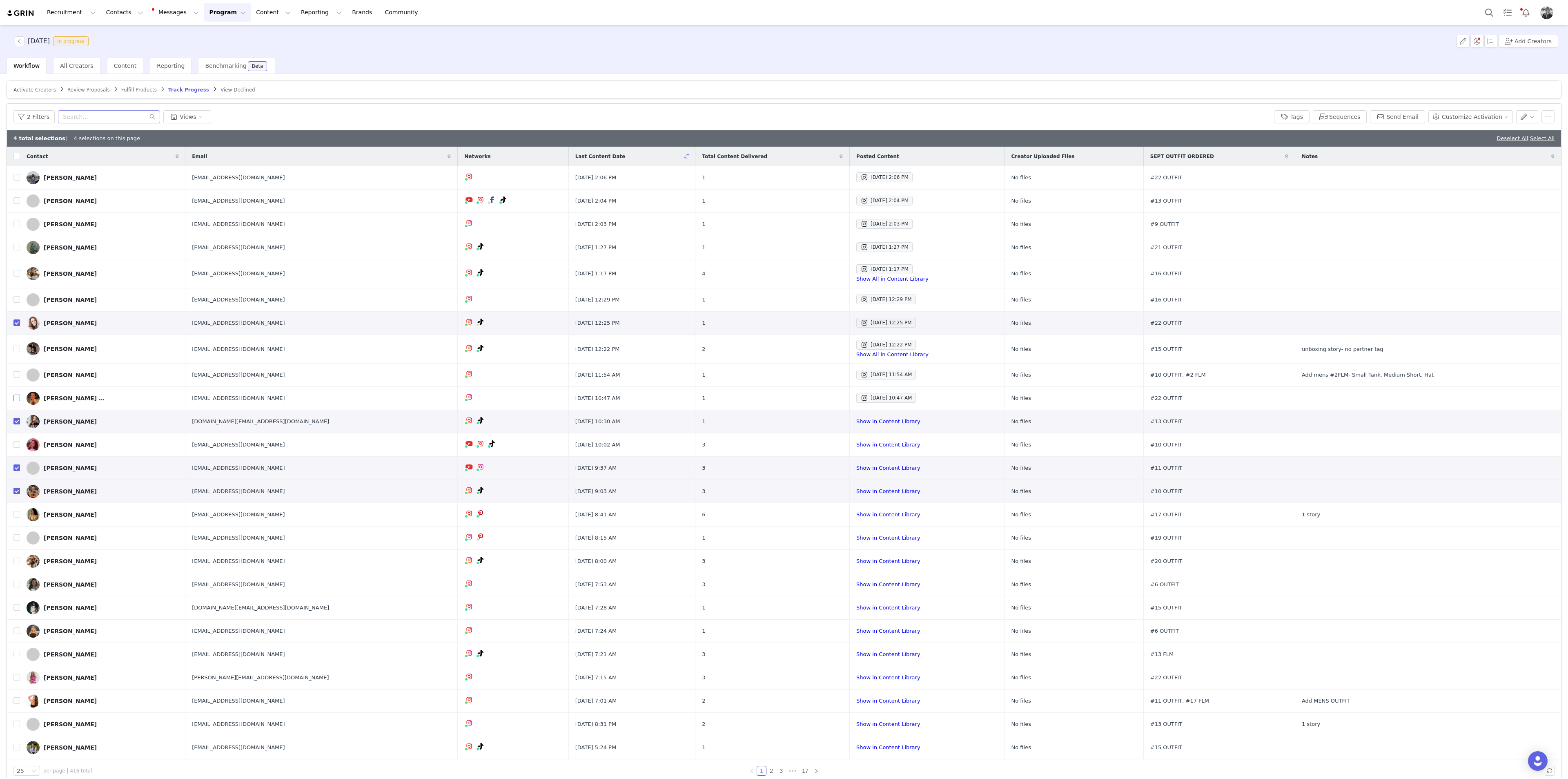
drag, startPoint x: 18, startPoint y: 397, endPoint x: 6, endPoint y: 397, distance: 12.0
click at [18, 397] on input "checkbox" at bounding box center [17, 398] width 6 height 6
checkbox input "true"
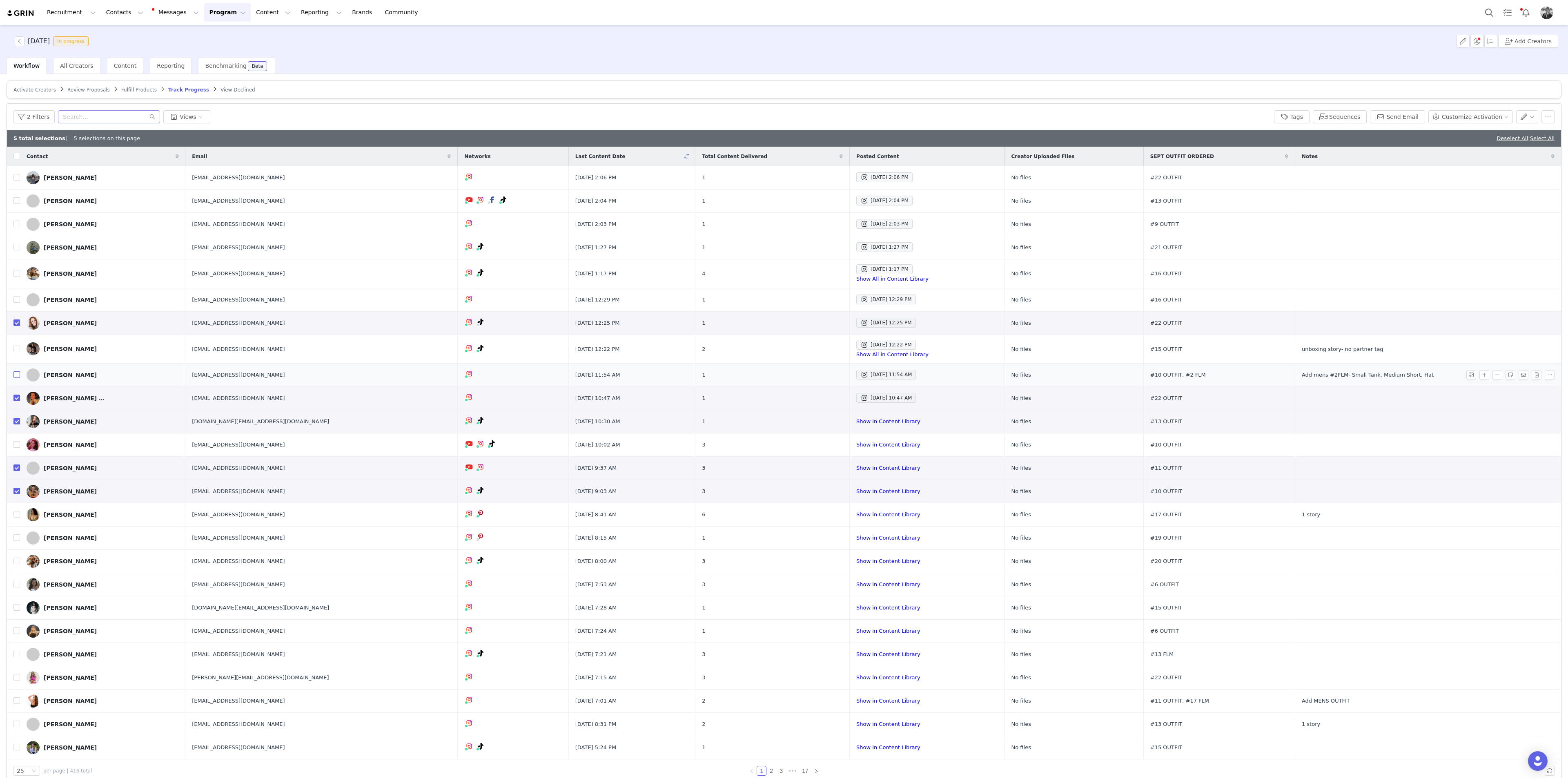
click at [17, 372] on input "checkbox" at bounding box center [17, 374] width 6 height 6
checkbox input "true"
click at [17, 349] on input "checkbox" at bounding box center [17, 349] width 6 height 6
checkbox input "true"
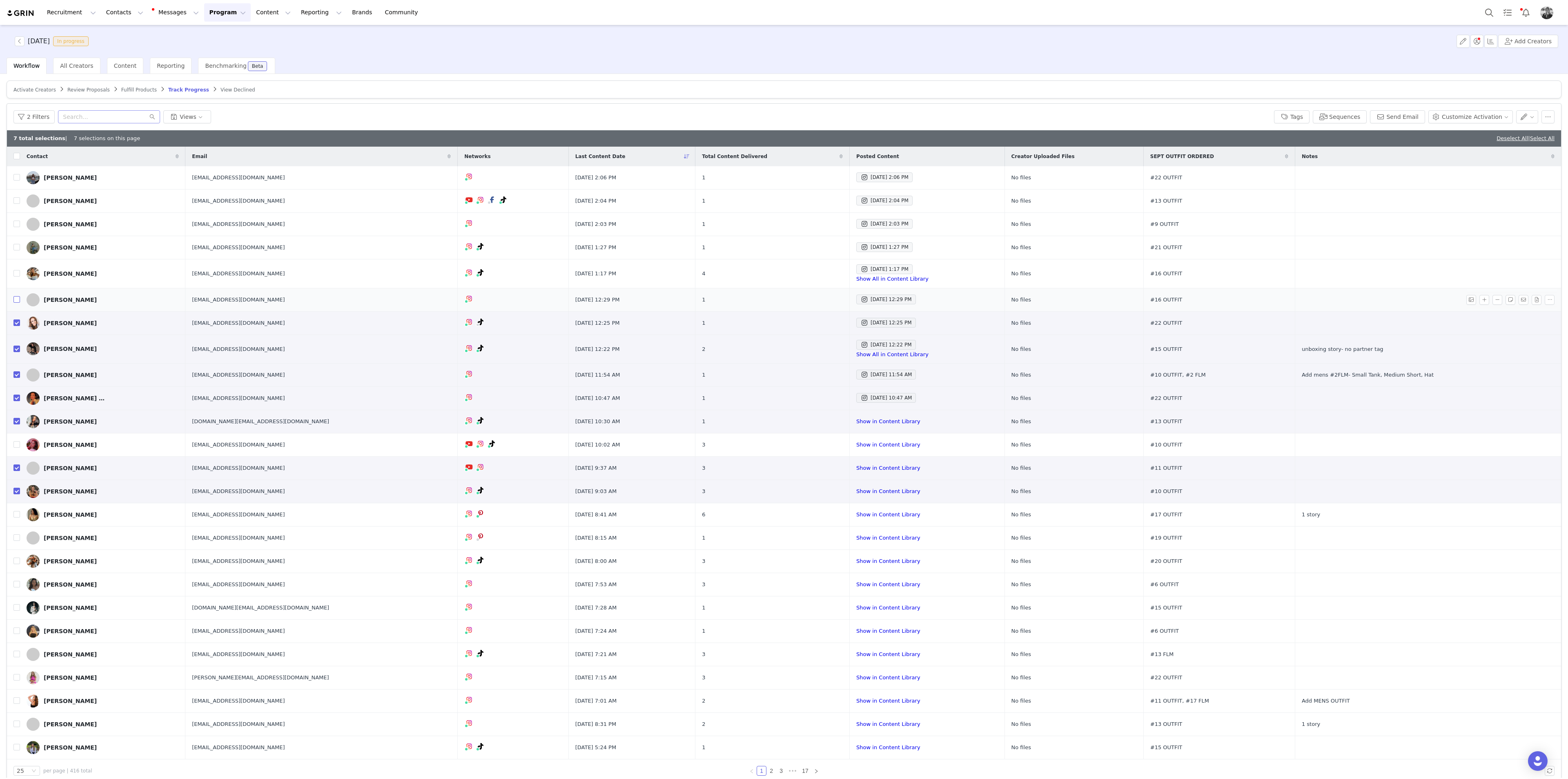
click at [16, 301] on input "checkbox" at bounding box center [17, 299] width 6 height 6
checkbox input "true"
click at [18, 271] on input "checkbox" at bounding box center [17, 273] width 6 height 6
checkbox input "true"
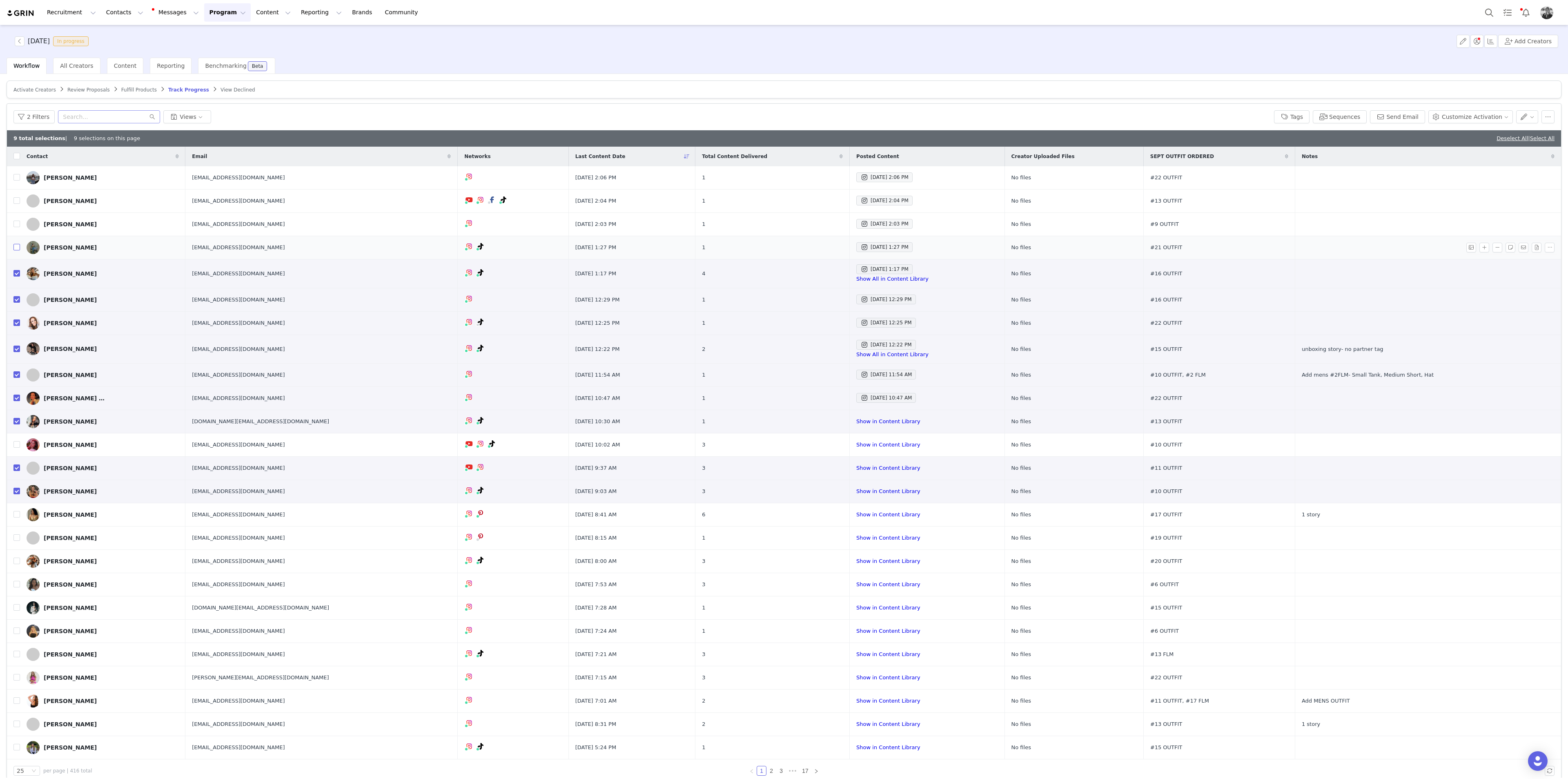
click at [16, 248] on input "checkbox" at bounding box center [17, 247] width 6 height 6
checkbox input "true"
click at [17, 225] on input "checkbox" at bounding box center [17, 224] width 6 height 6
checkbox input "true"
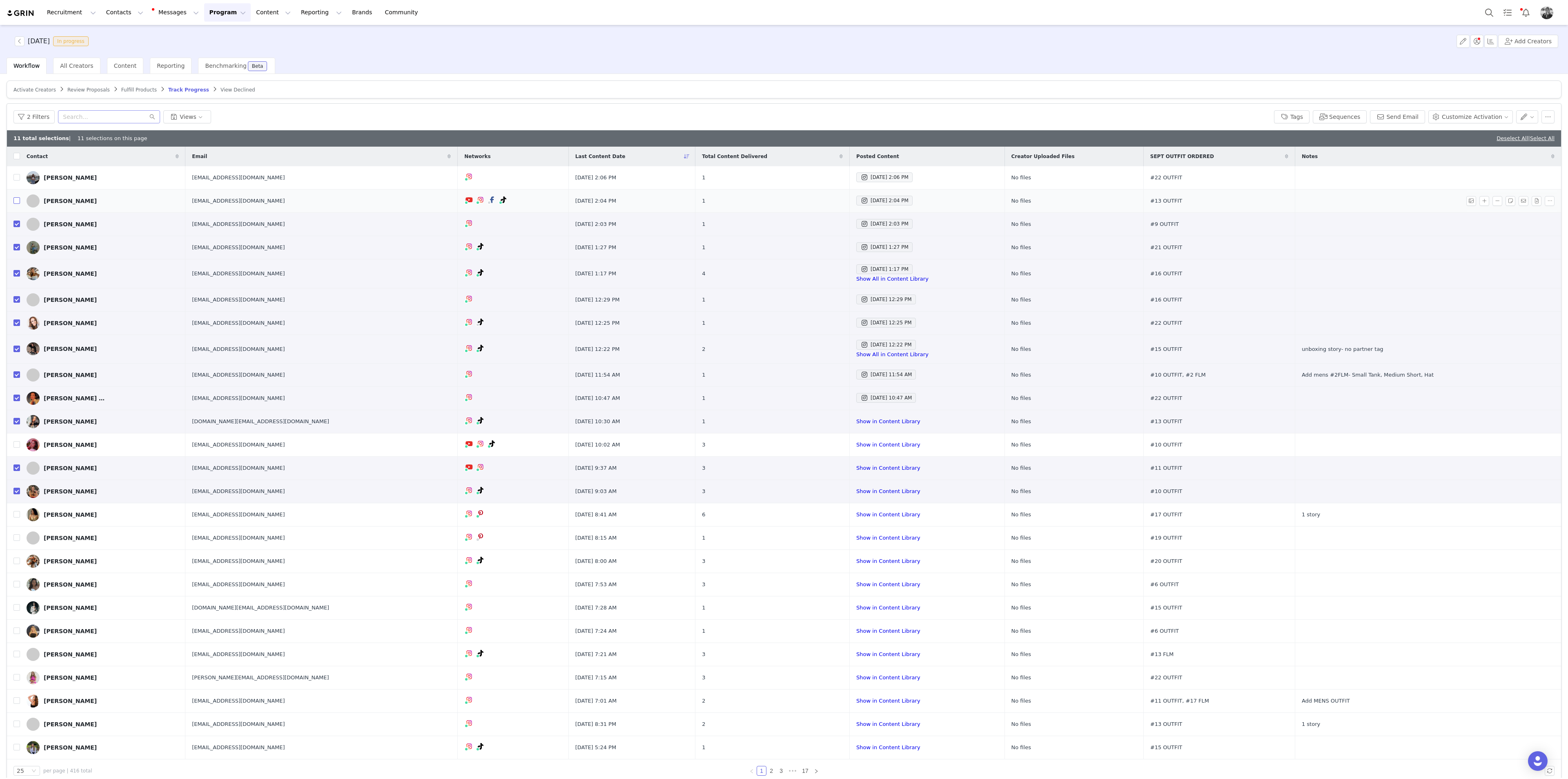
click at [17, 203] on input "checkbox" at bounding box center [17, 200] width 6 height 6
checkbox input "true"
click at [15, 425] on input "checkbox" at bounding box center [17, 444] width 6 height 6
checkbox input "true"
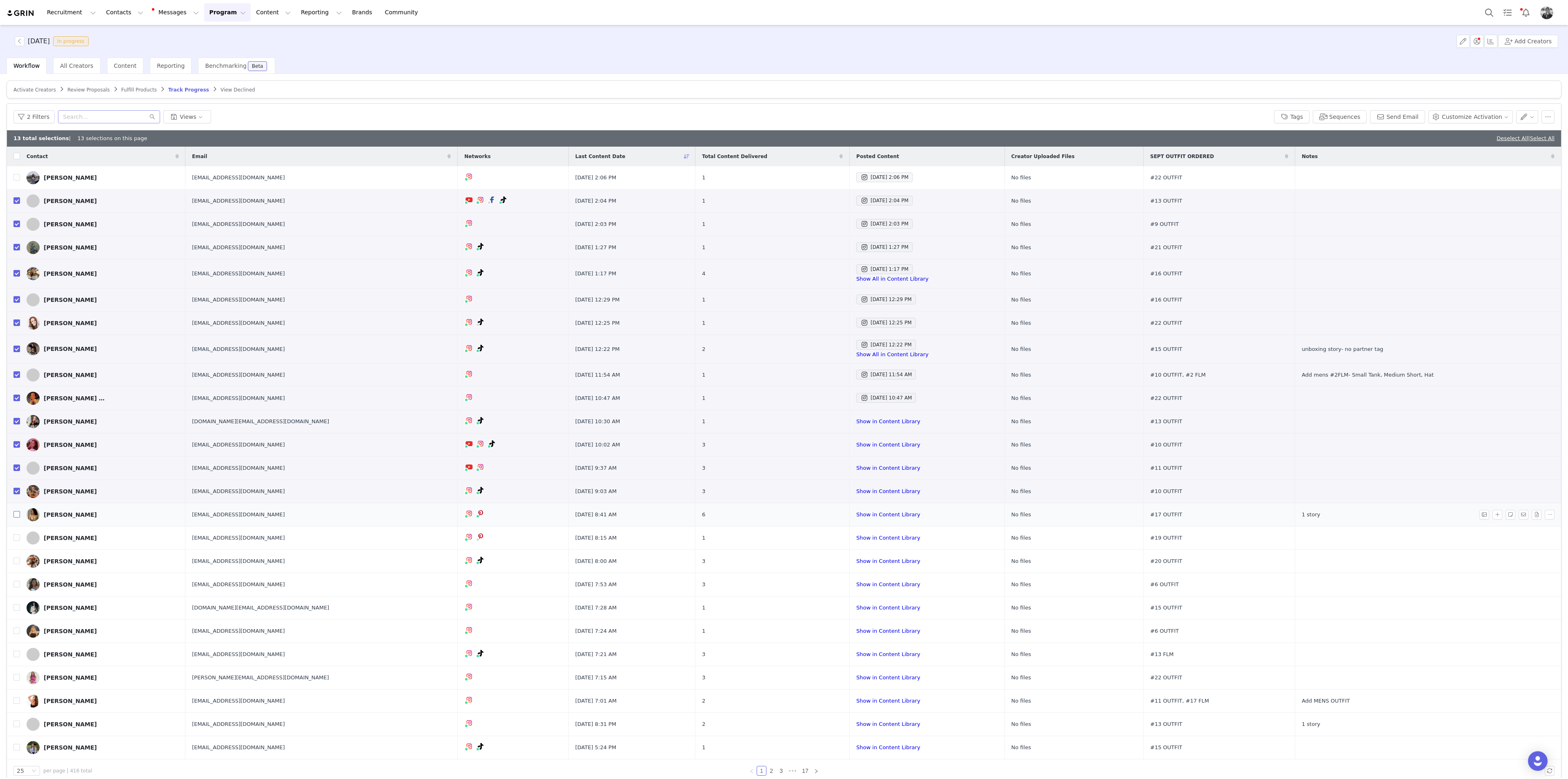
click at [18, 425] on input "checkbox" at bounding box center [17, 514] width 6 height 6
checkbox input "true"
drag, startPoint x: 17, startPoint y: 537, endPoint x: 3, endPoint y: 536, distance: 14.0
click at [17, 425] on input "checkbox" at bounding box center [17, 538] width 6 height 6
click at [18, 425] on input "checkbox" at bounding box center [17, 538] width 6 height 6
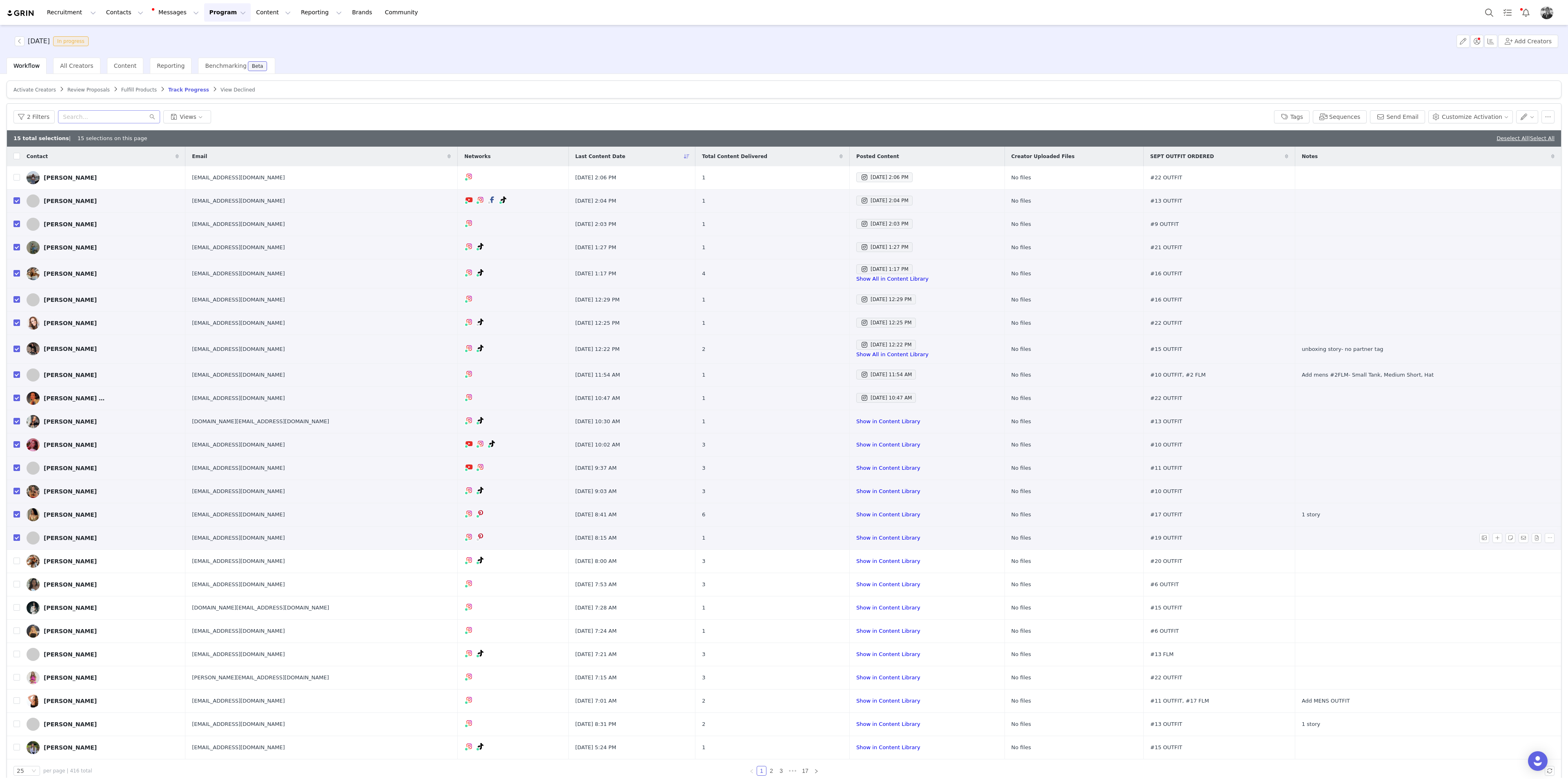
checkbox input "false"
drag, startPoint x: 16, startPoint y: 561, endPoint x: 2, endPoint y: 561, distance: 14.0
click at [16, 425] on input "checkbox" at bounding box center [17, 561] width 6 height 6
checkbox input "true"
click at [19, 425] on input "checkbox" at bounding box center [17, 584] width 6 height 6
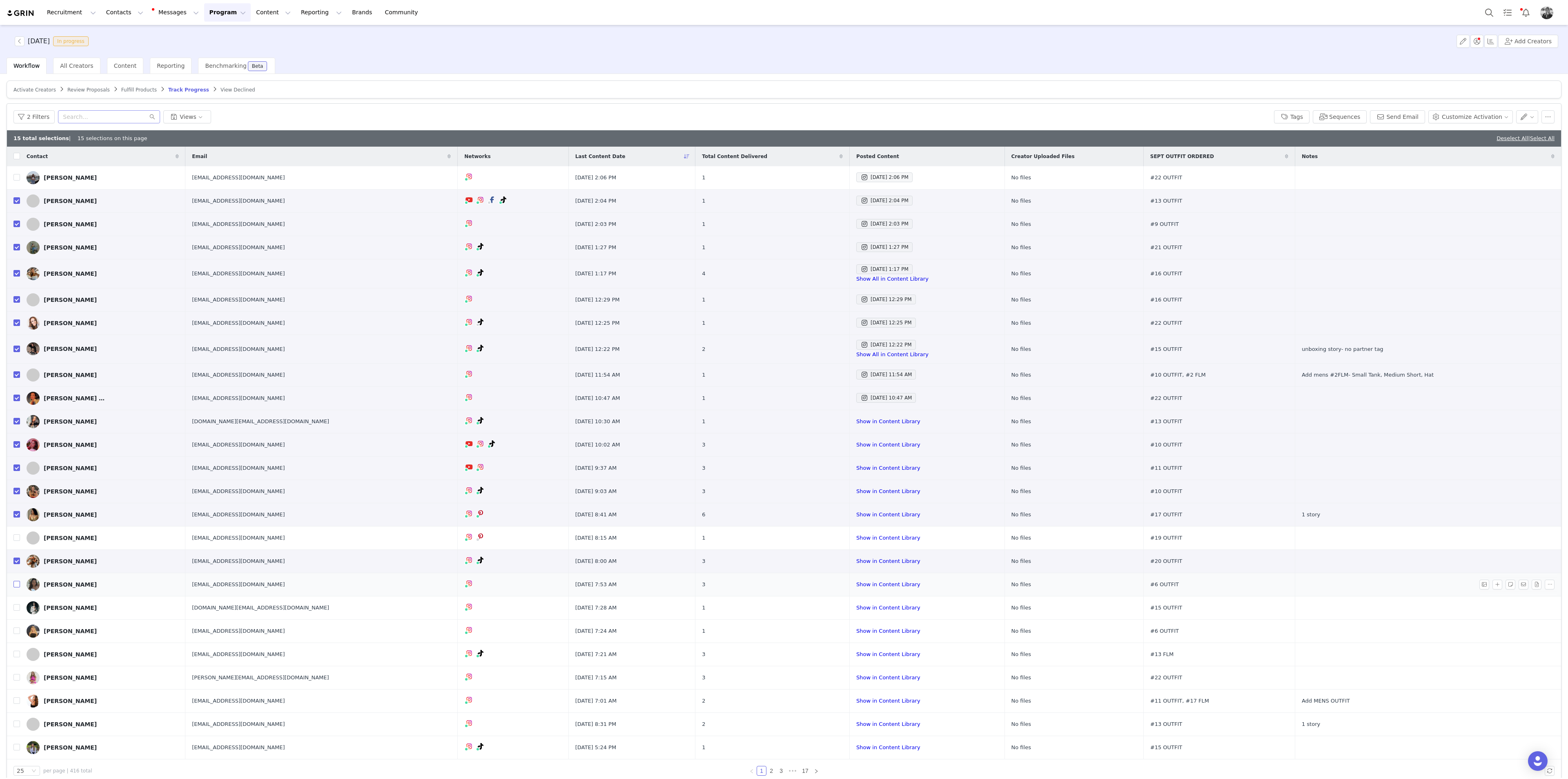
checkbox input "true"
click at [16, 425] on input "checkbox" at bounding box center [17, 607] width 6 height 6
checkbox input "true"
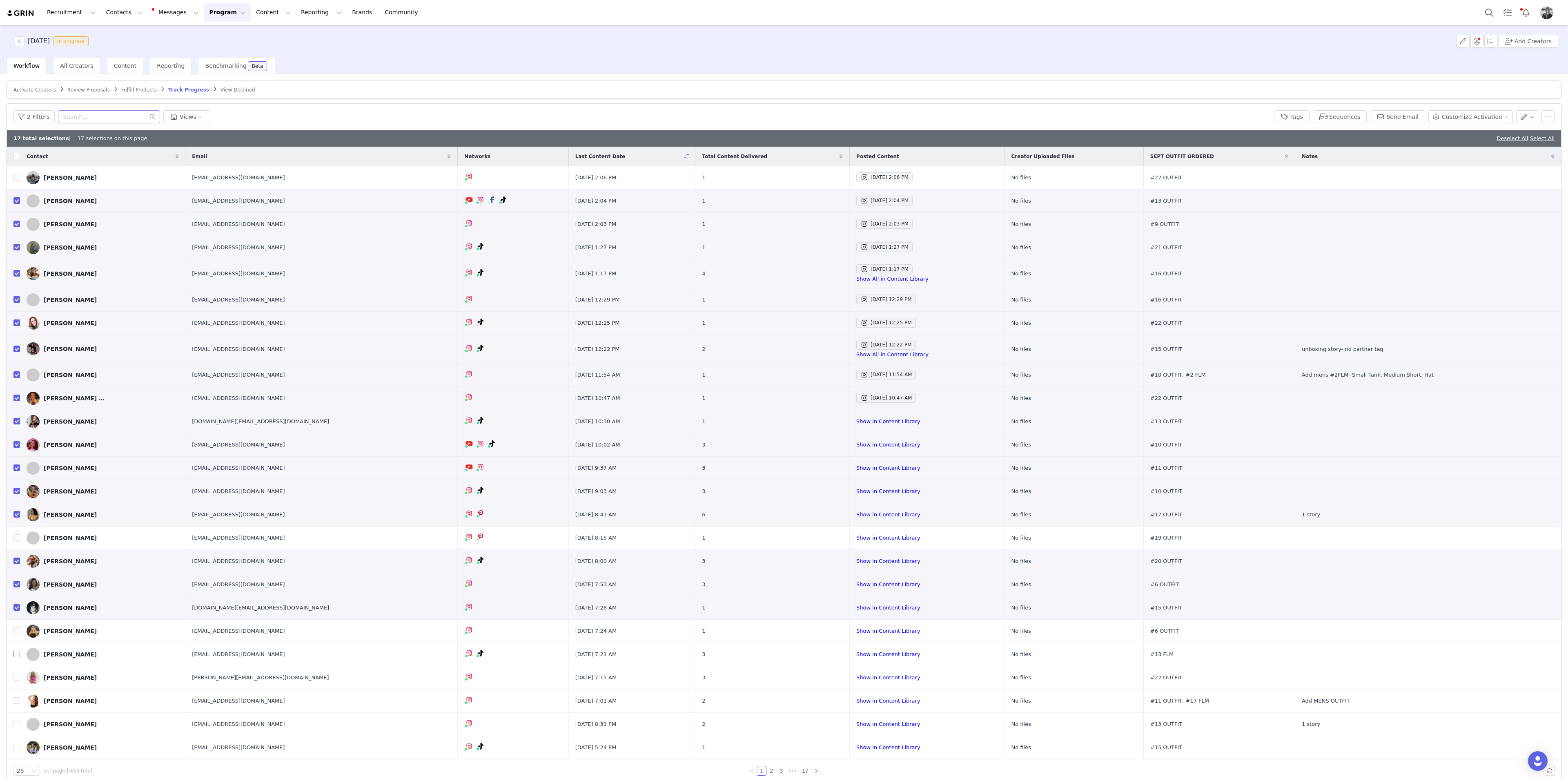
drag, startPoint x: 17, startPoint y: 653, endPoint x: 2, endPoint y: 647, distance: 16.2
click at [17, 425] on input "checkbox" at bounding box center [17, 654] width 6 height 6
checkbox input "true"
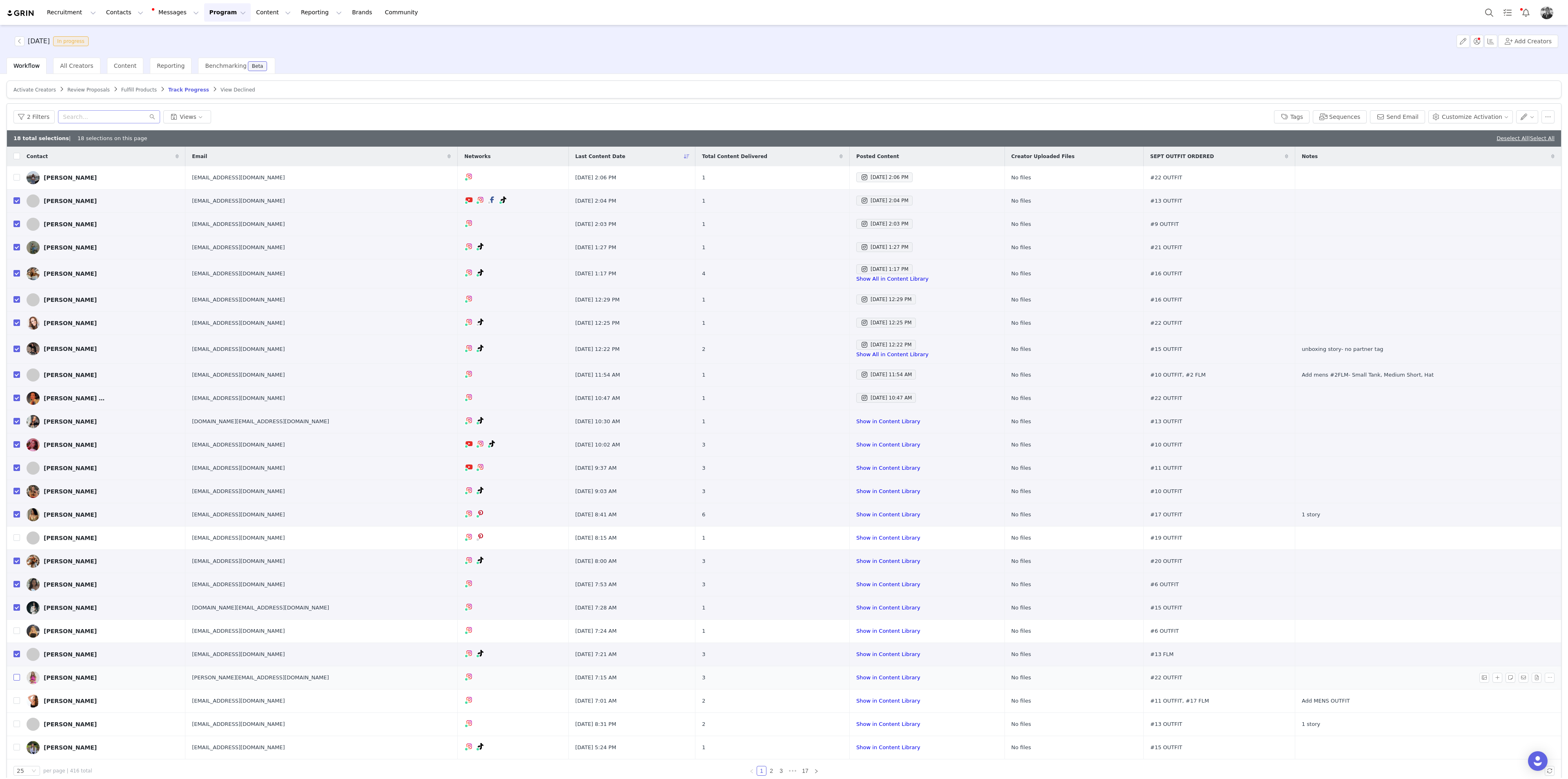
click at [19, 425] on input "checkbox" at bounding box center [17, 677] width 6 height 6
checkbox input "true"
drag, startPoint x: 16, startPoint y: 700, endPoint x: 2, endPoint y: 689, distance: 17.8
click at [16, 425] on input "checkbox" at bounding box center [17, 700] width 6 height 6
checkbox input "true"
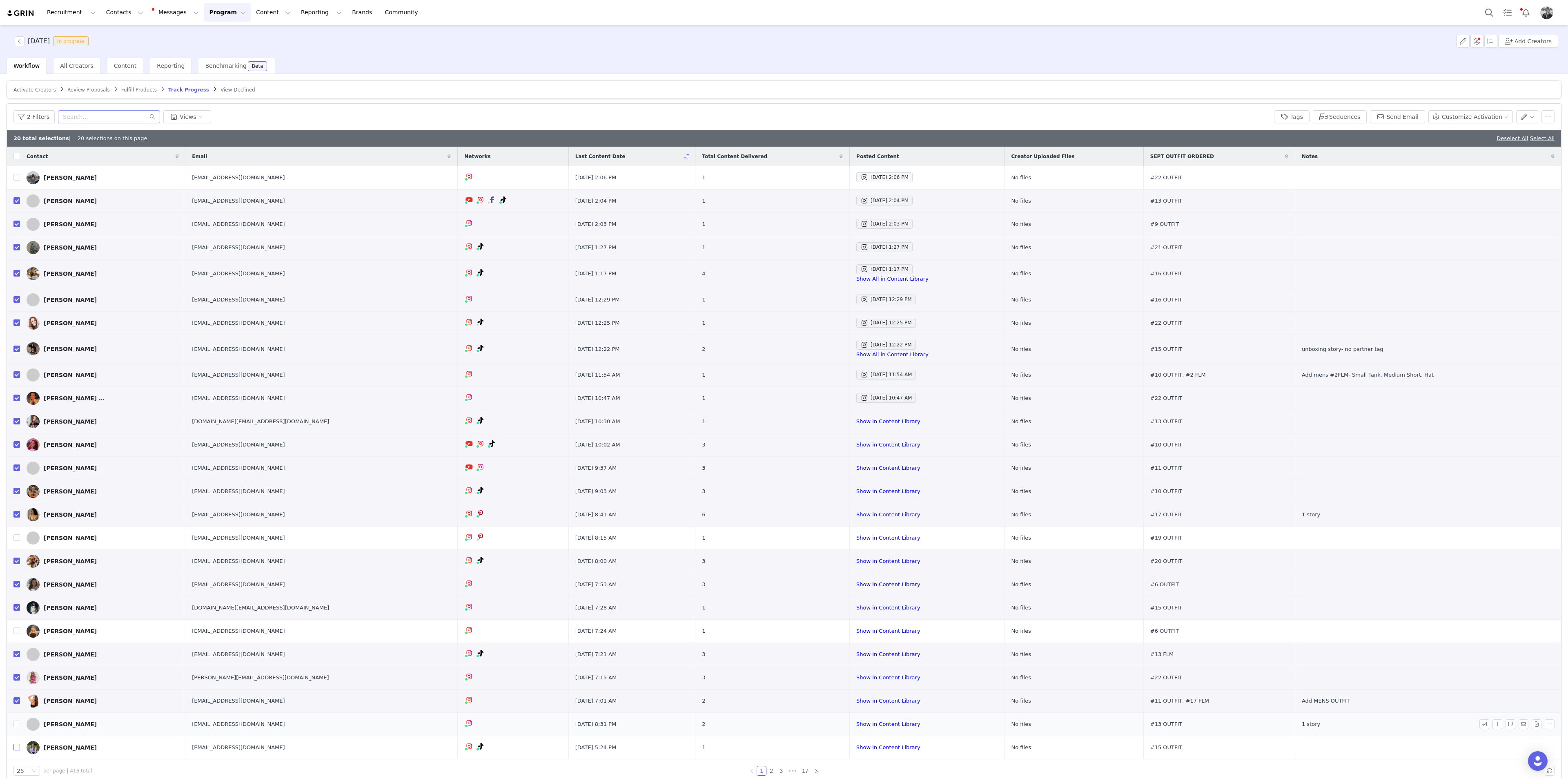
drag, startPoint x: 17, startPoint y: 747, endPoint x: 31, endPoint y: 733, distance: 19.8
click at [17, 425] on input "checkbox" at bounding box center [17, 747] width 6 height 6
checkbox input "true"
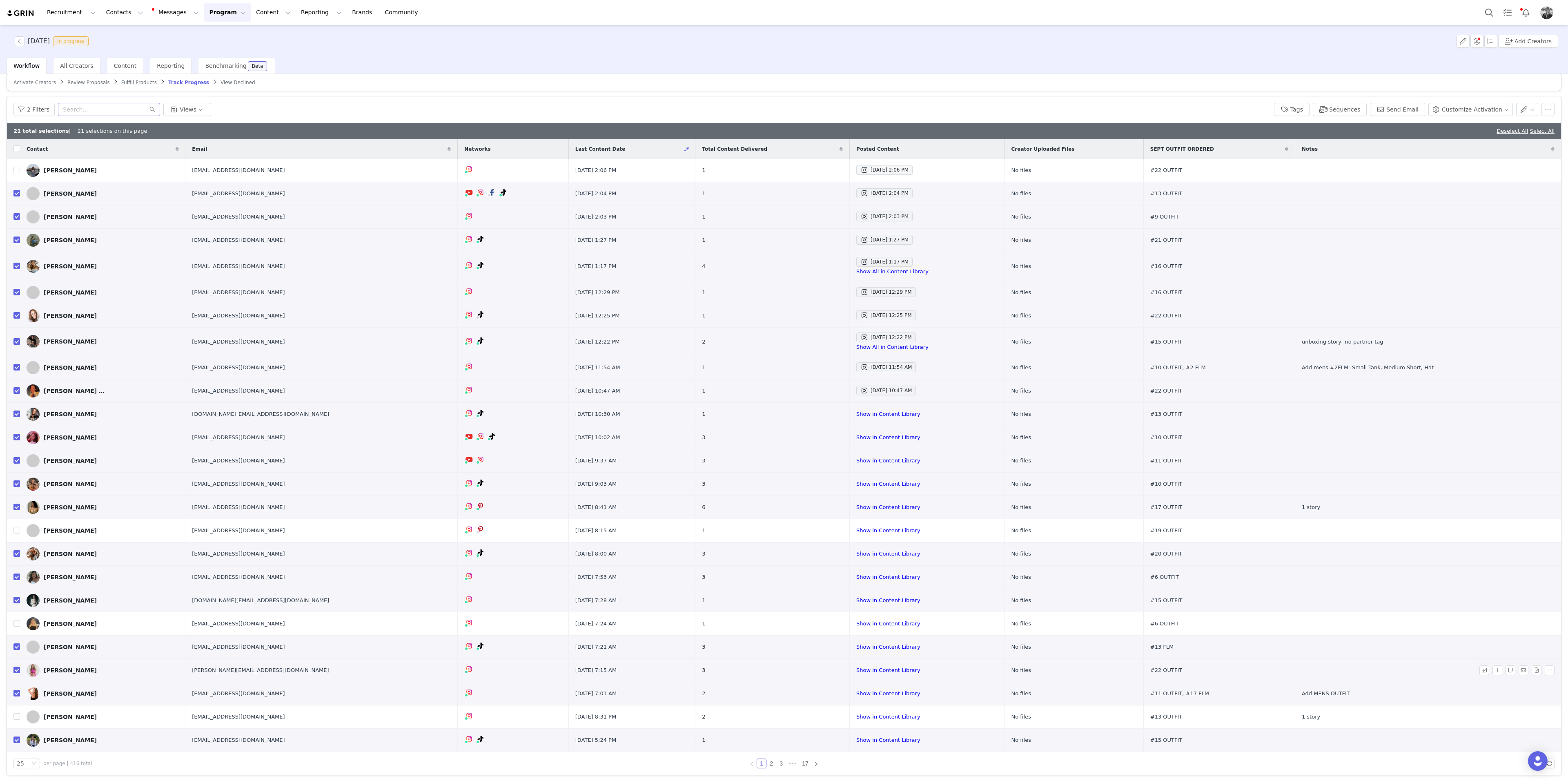
scroll to position [11, 0]
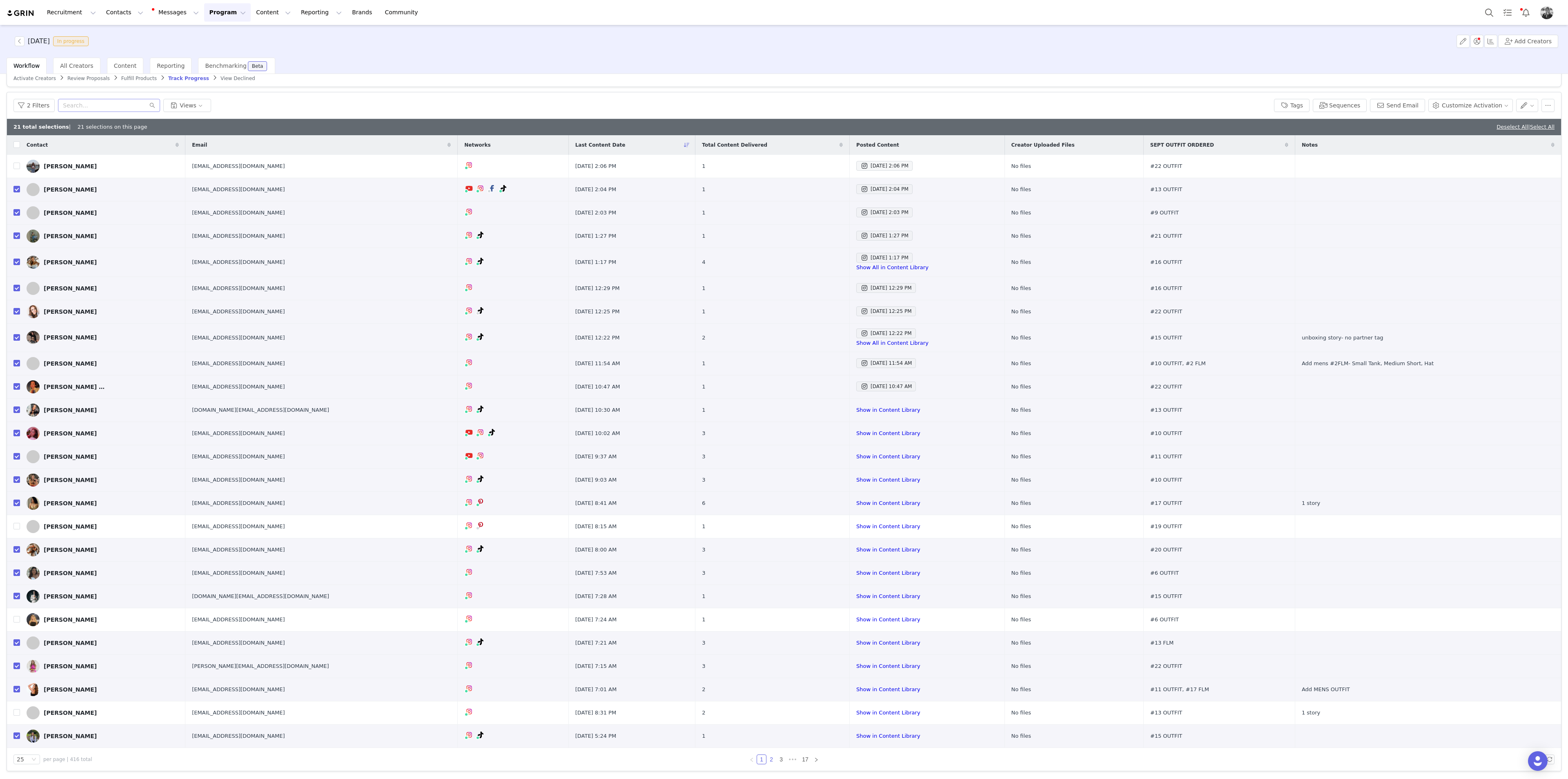
click at [767, 425] on link "2" at bounding box center [771, 759] width 9 height 9
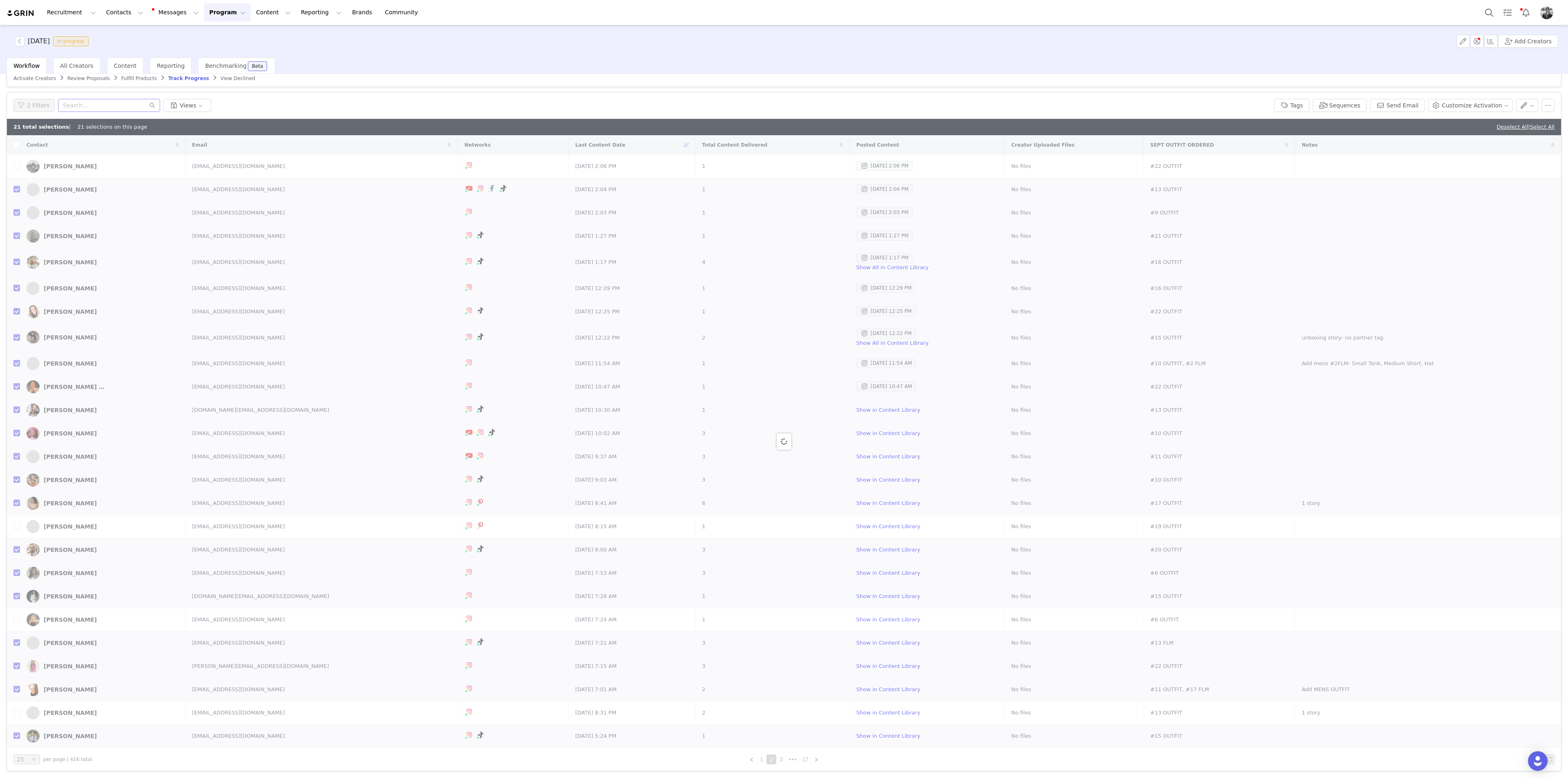
checkbox input "false"
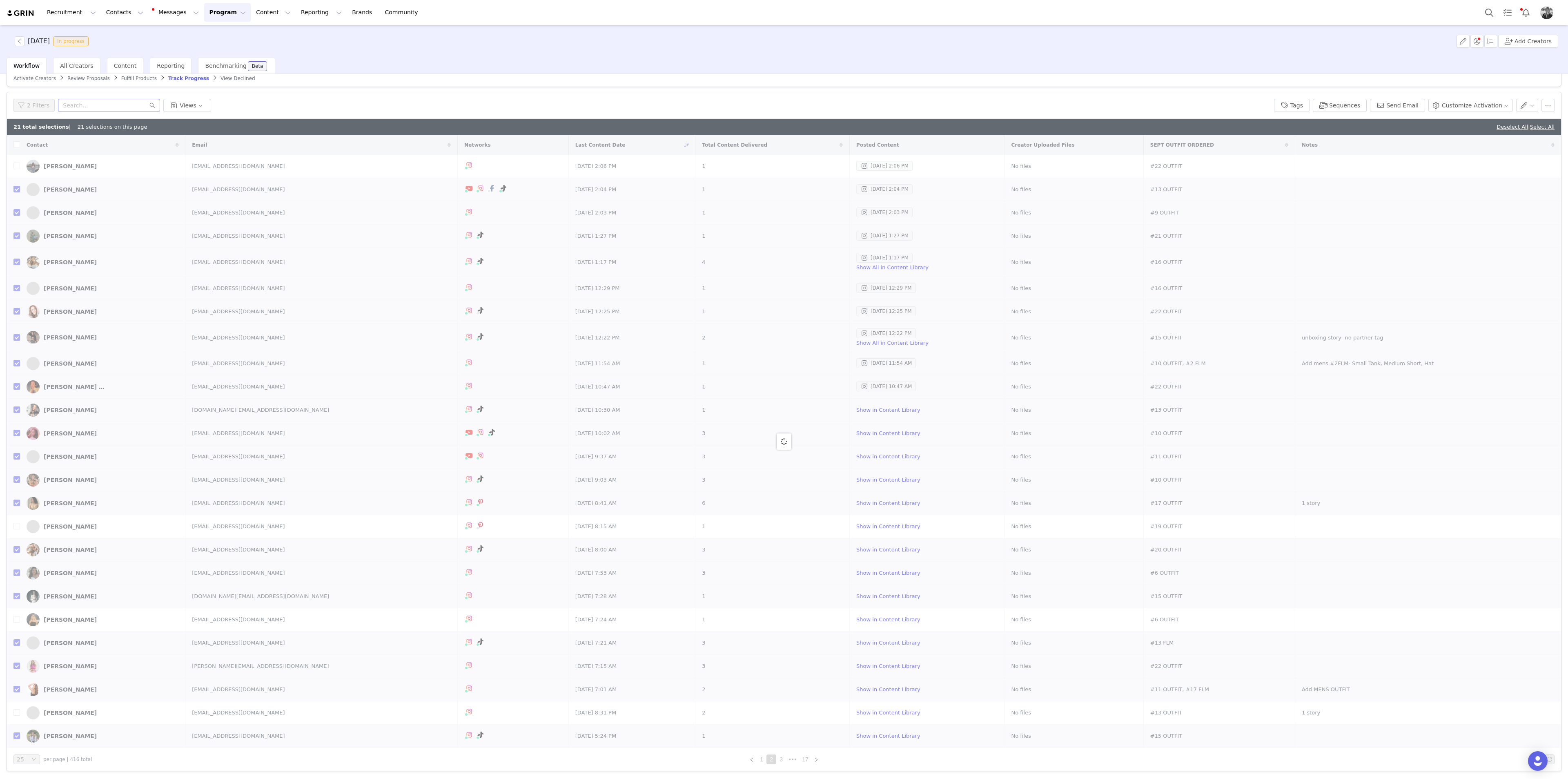
checkbox input "false"
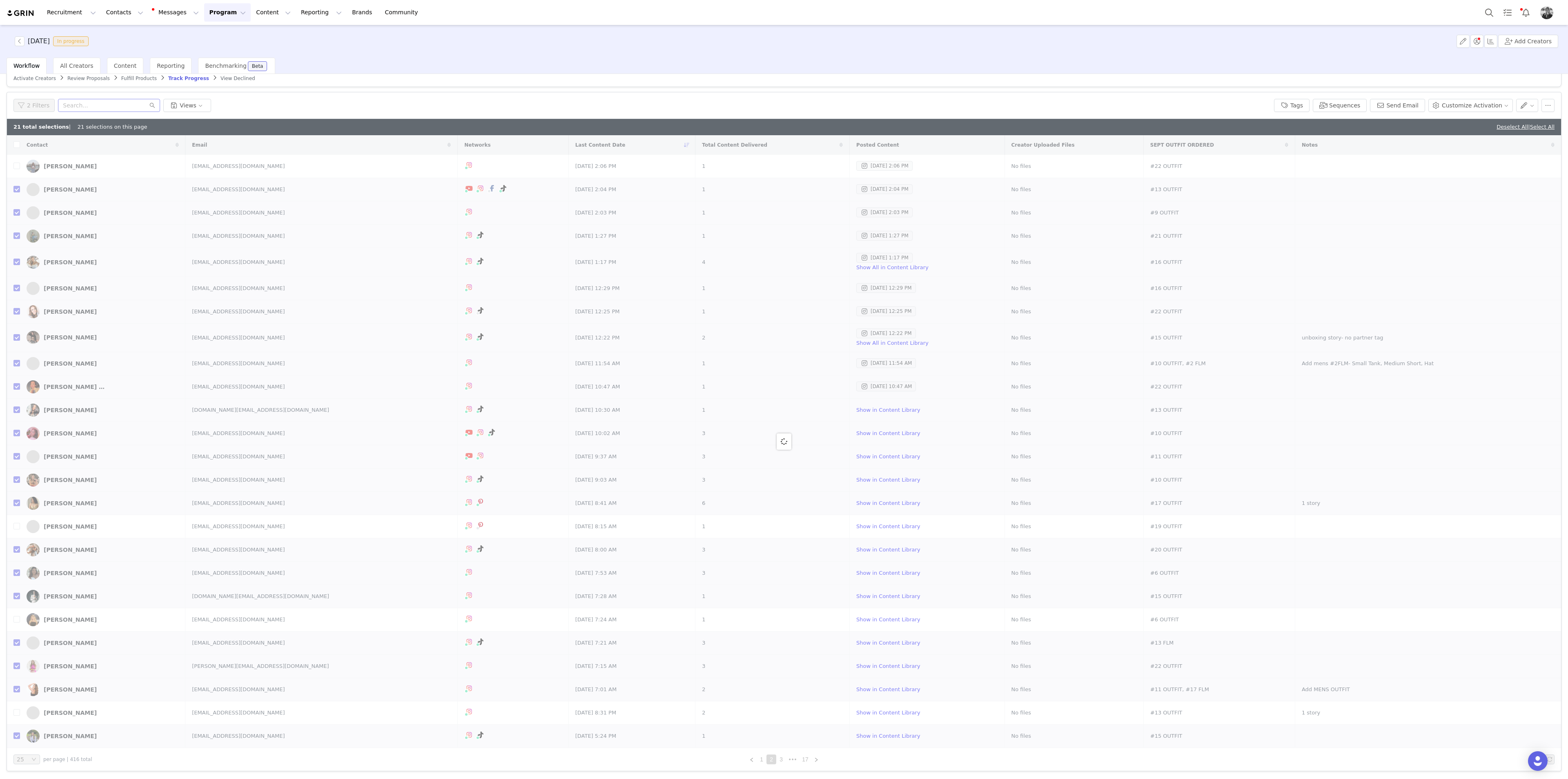
checkbox input "false"
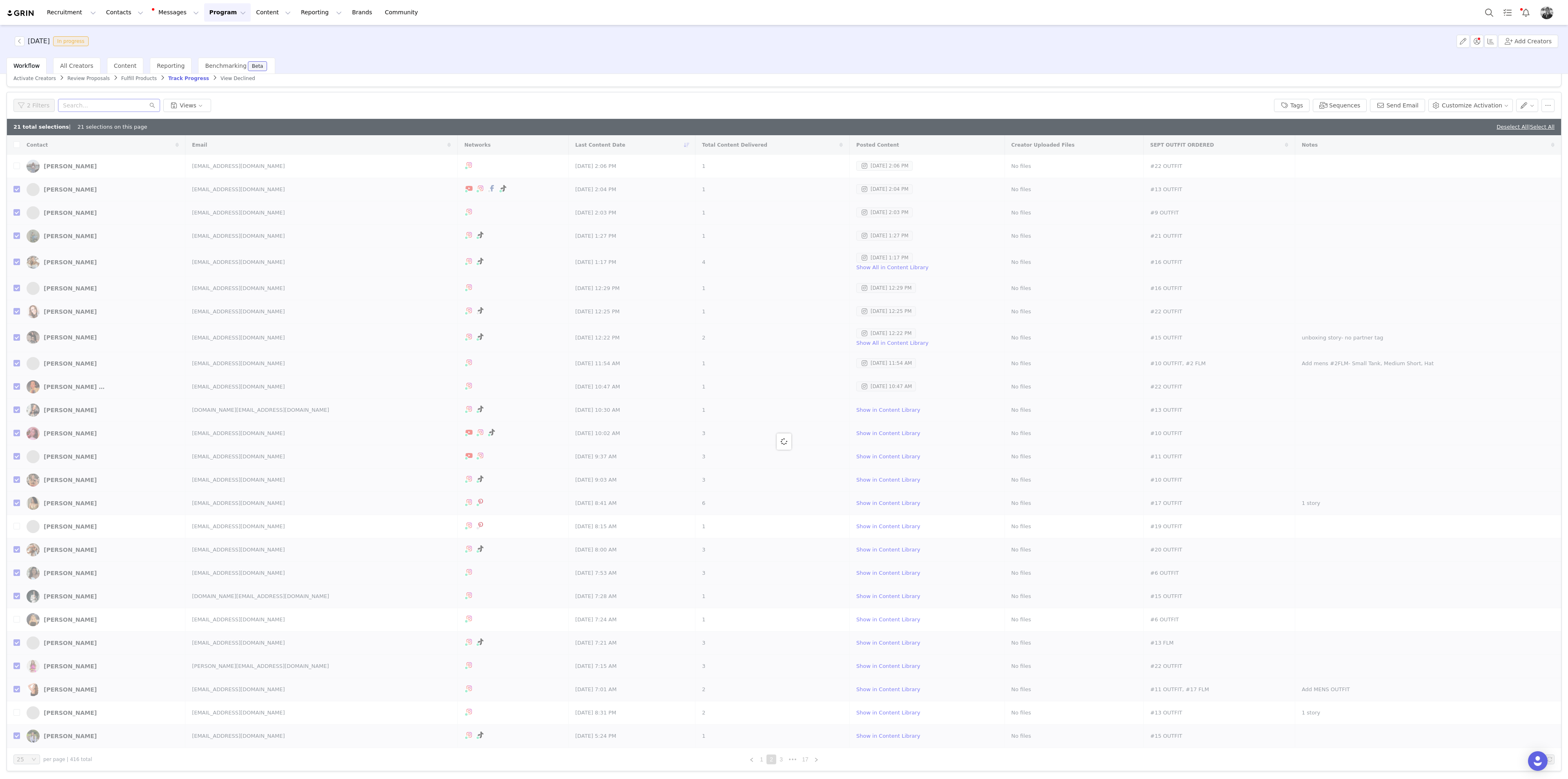
checkbox input "false"
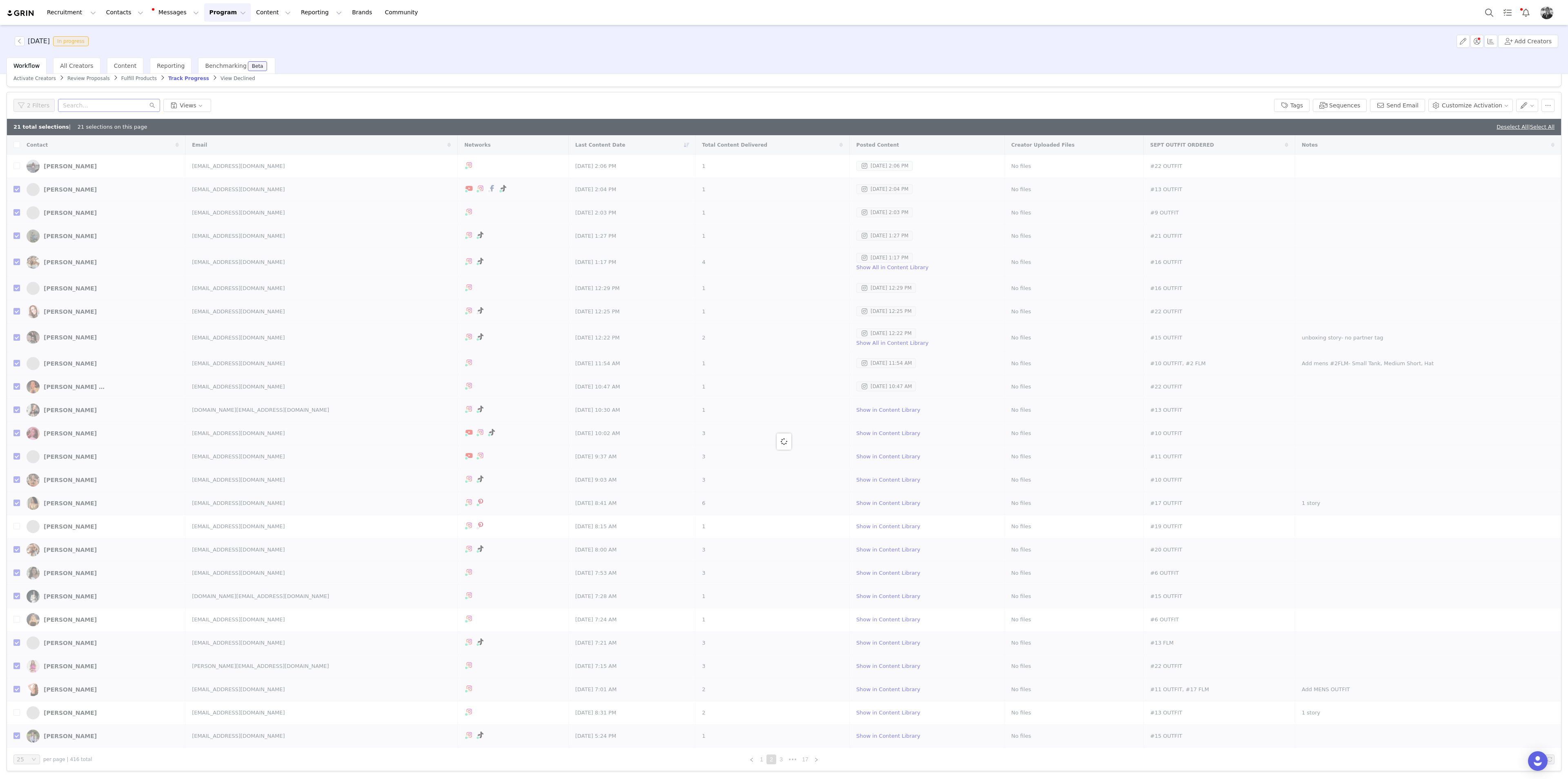
checkbox input "false"
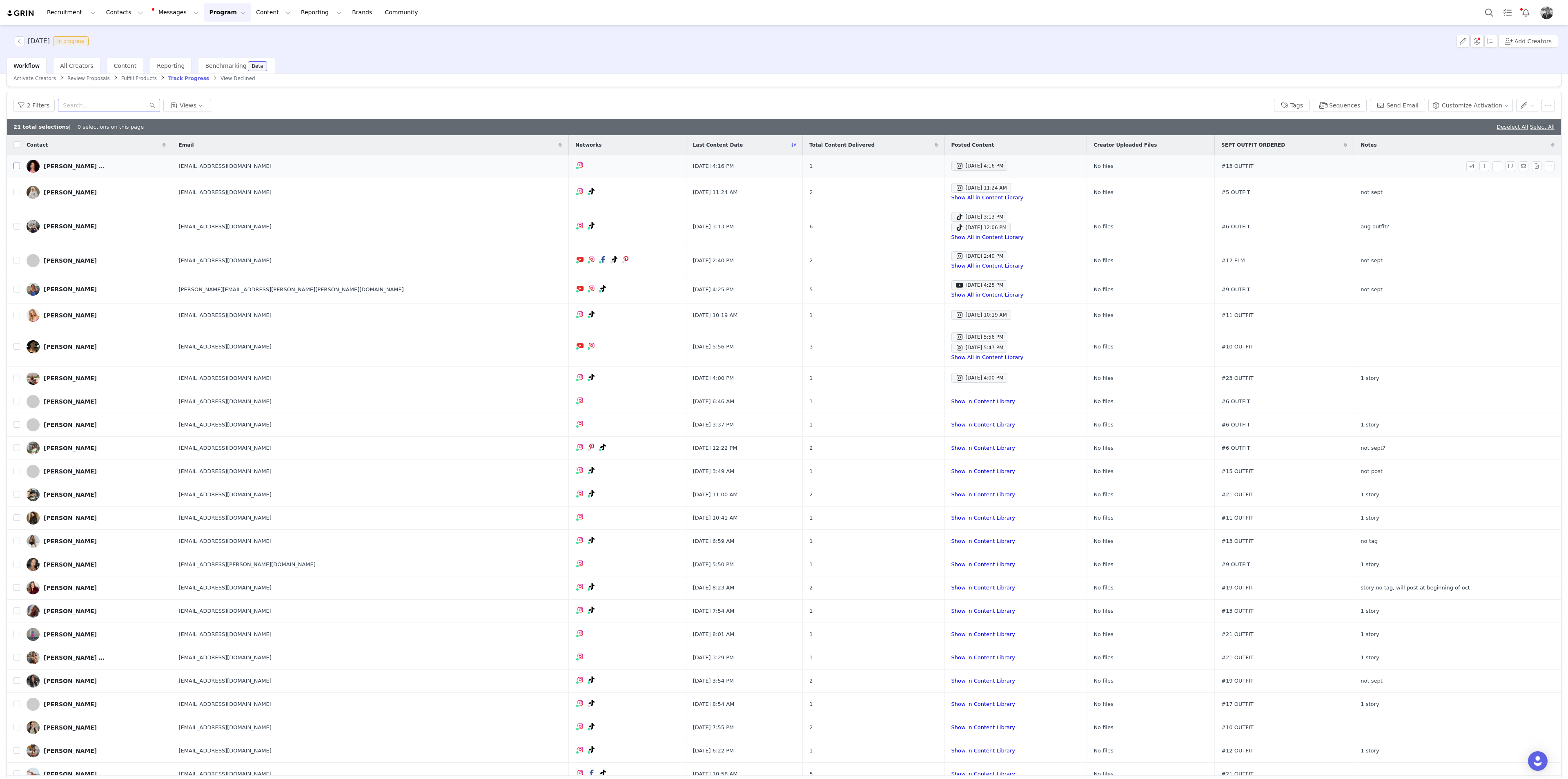
click at [17, 165] on input "checkbox" at bounding box center [17, 166] width 6 height 6
click at [940, 109] on button "button" at bounding box center [1527, 105] width 22 height 13
click at [940, 133] on span "Set Custom Property" at bounding box center [1498, 134] width 59 height 9
click at [940, 137] on div "Choose Custom Property" at bounding box center [1473, 135] width 76 height 8
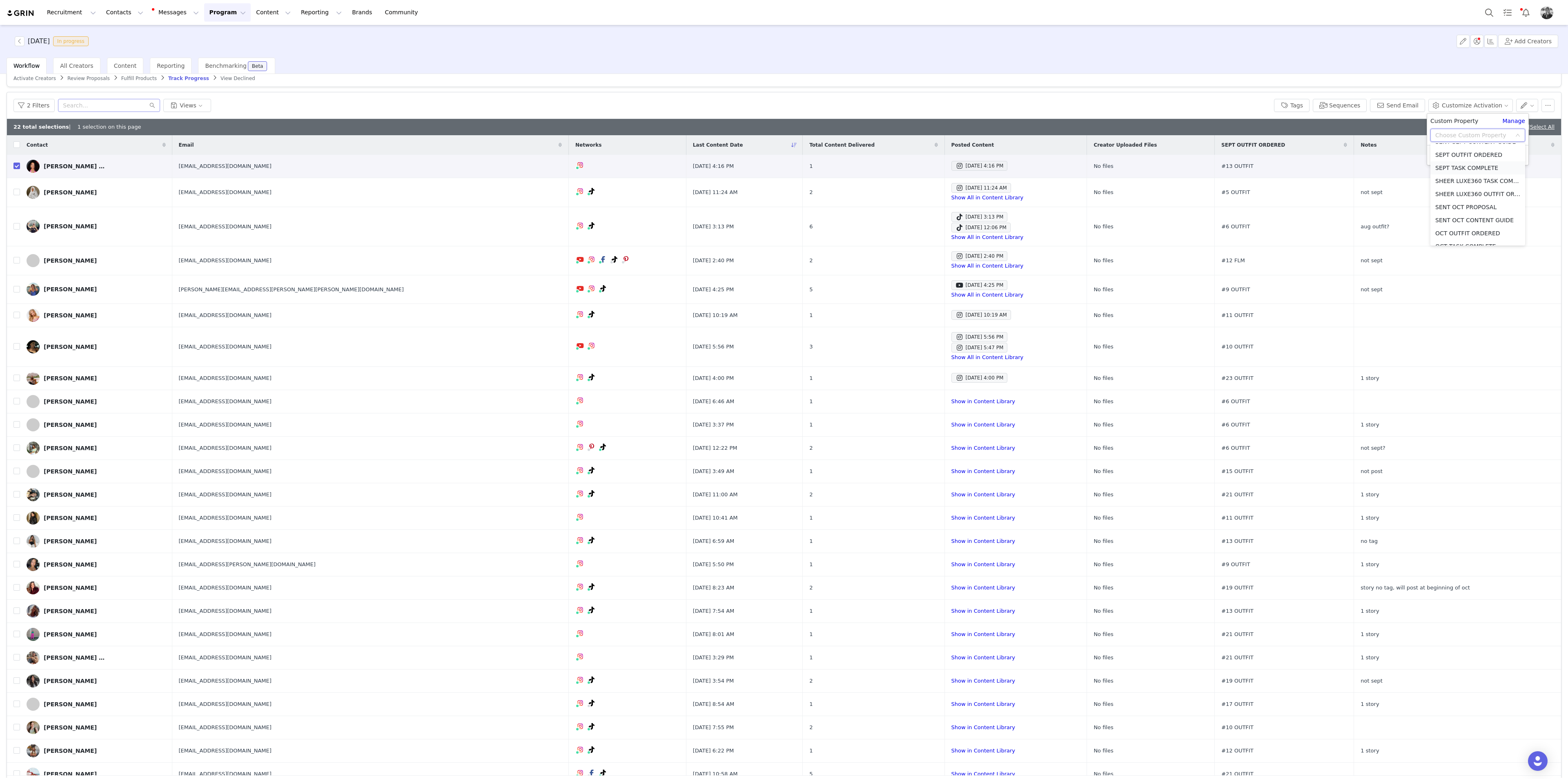
click at [940, 166] on li "SEPT TASK COMPLETE" at bounding box center [1478, 168] width 95 height 13
click at [940, 152] on div "Select" at bounding box center [1438, 152] width 15 height 13
click at [940, 168] on li "YES" at bounding box center [1478, 168] width 95 height 13
click at [940, 169] on button "Apply" at bounding box center [1445, 172] width 29 height 13
click at [40, 108] on button "2 Filters" at bounding box center [34, 105] width 41 height 13
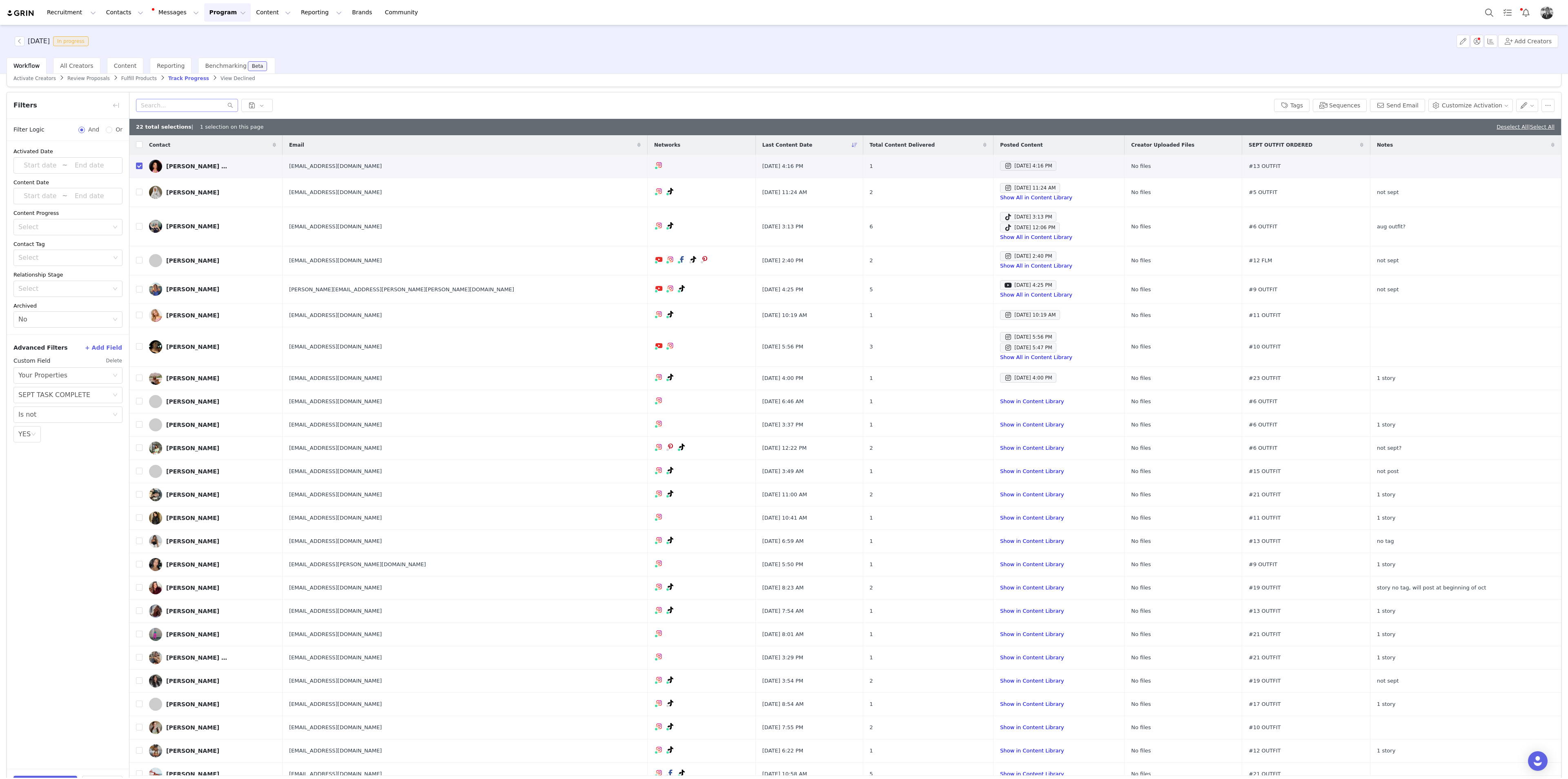
scroll to position [39, 0]
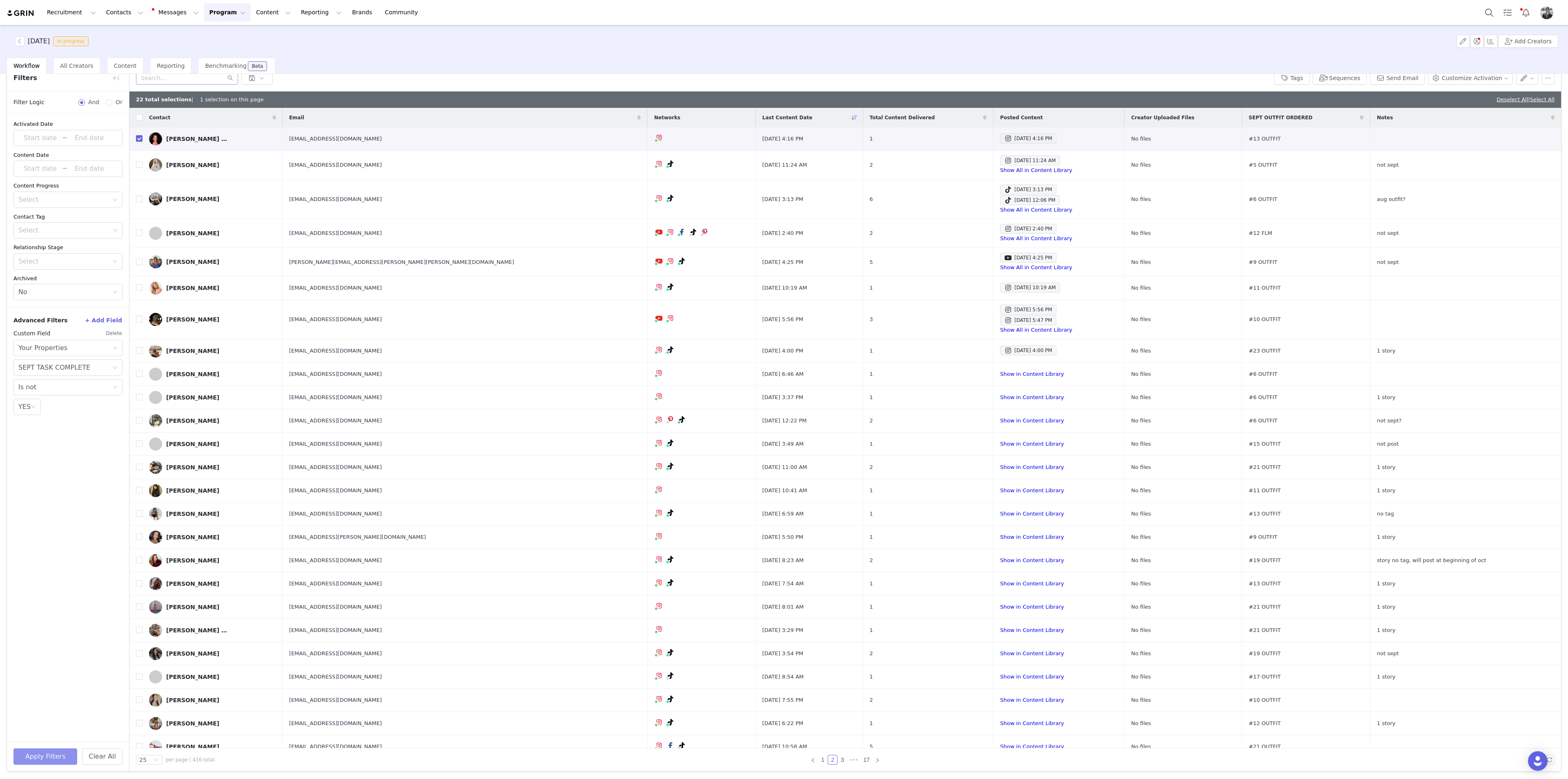
click at [50, 425] on button "Apply Filters" at bounding box center [46, 757] width 64 height 16
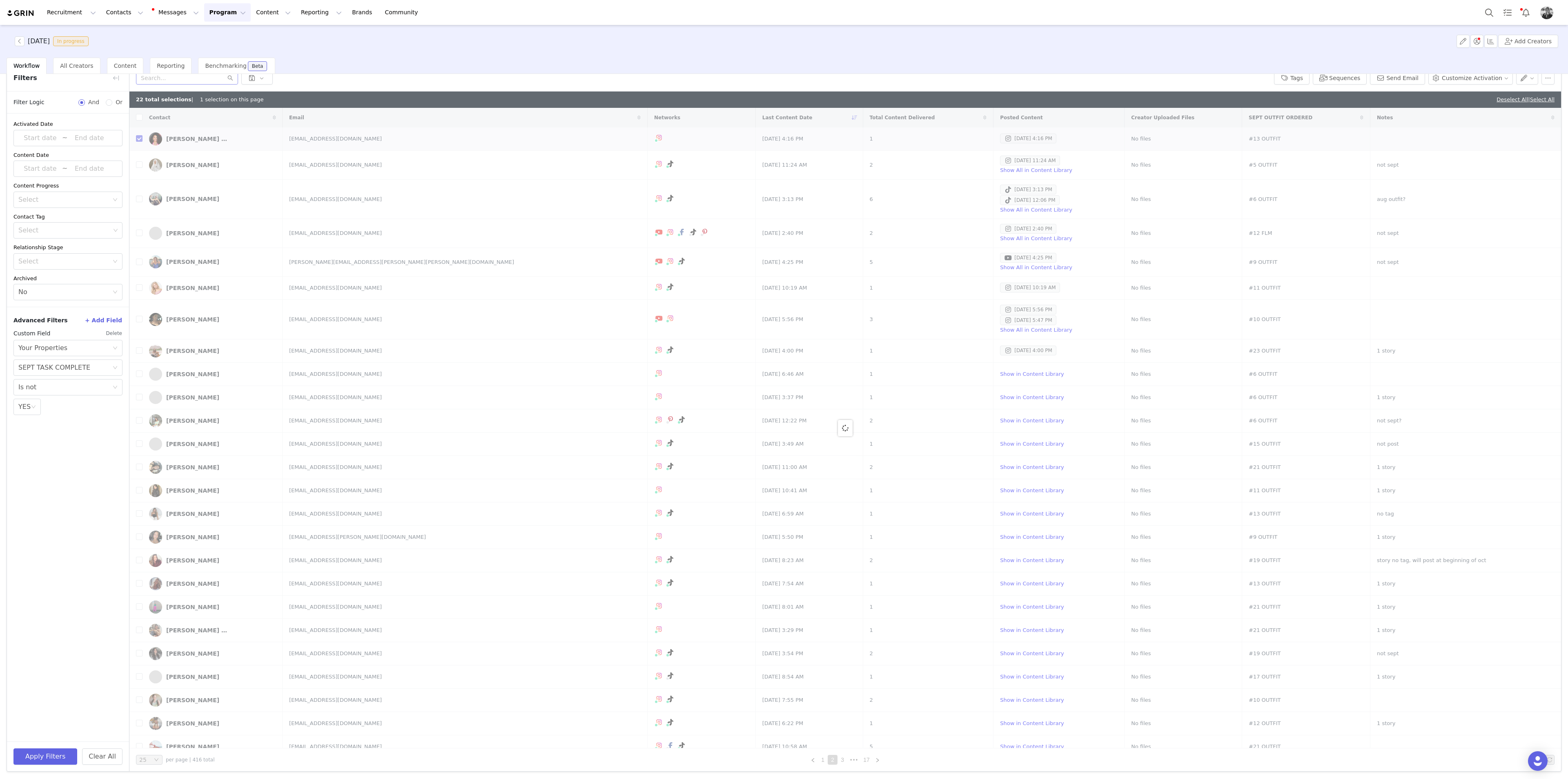
checkbox input "false"
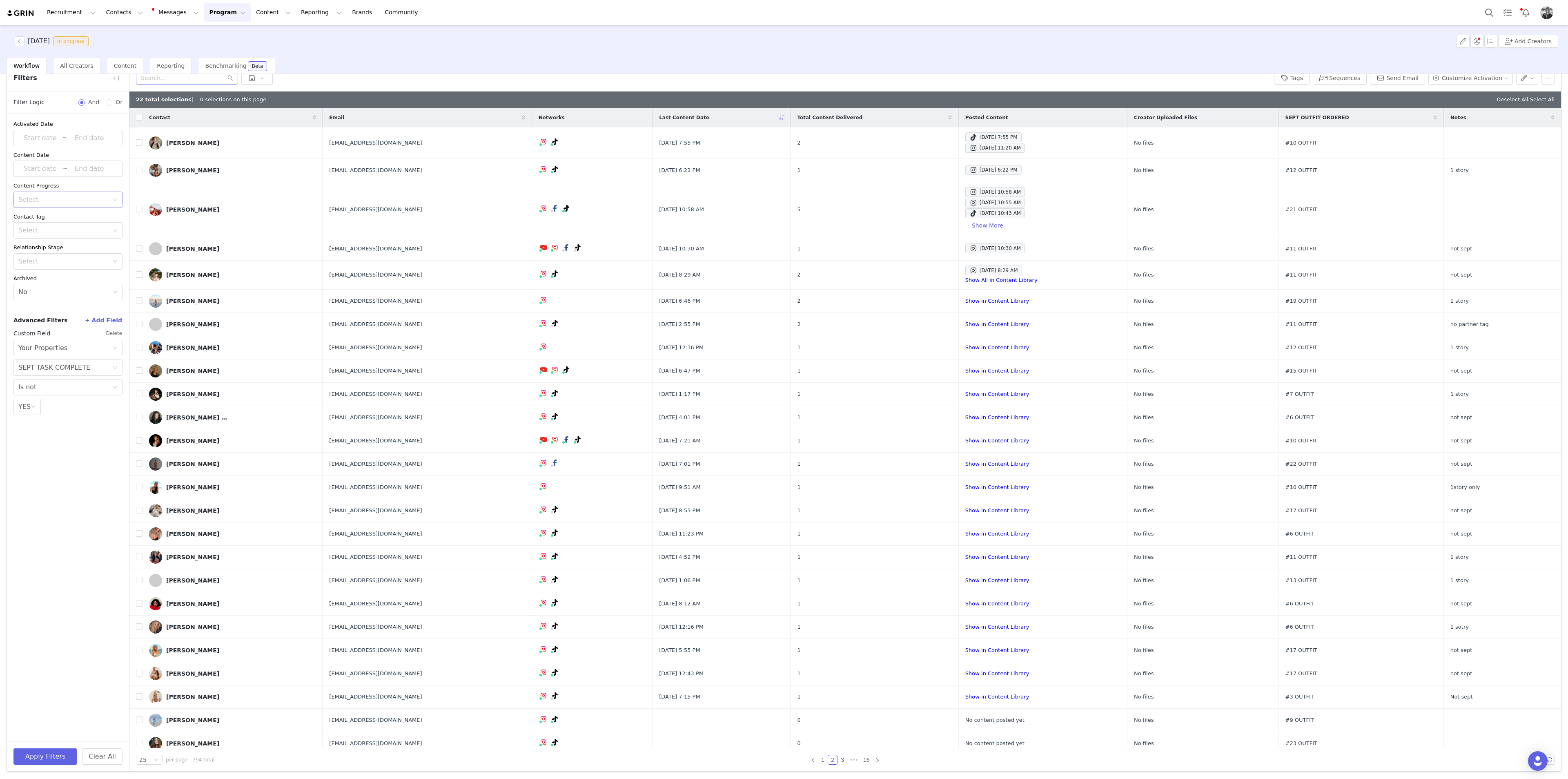
click at [41, 205] on div "Select" at bounding box center [65, 200] width 94 height 16
click at [46, 219] on li "Has content" at bounding box center [68, 217] width 109 height 13
click at [52, 425] on button "Apply Filters" at bounding box center [46, 757] width 64 height 16
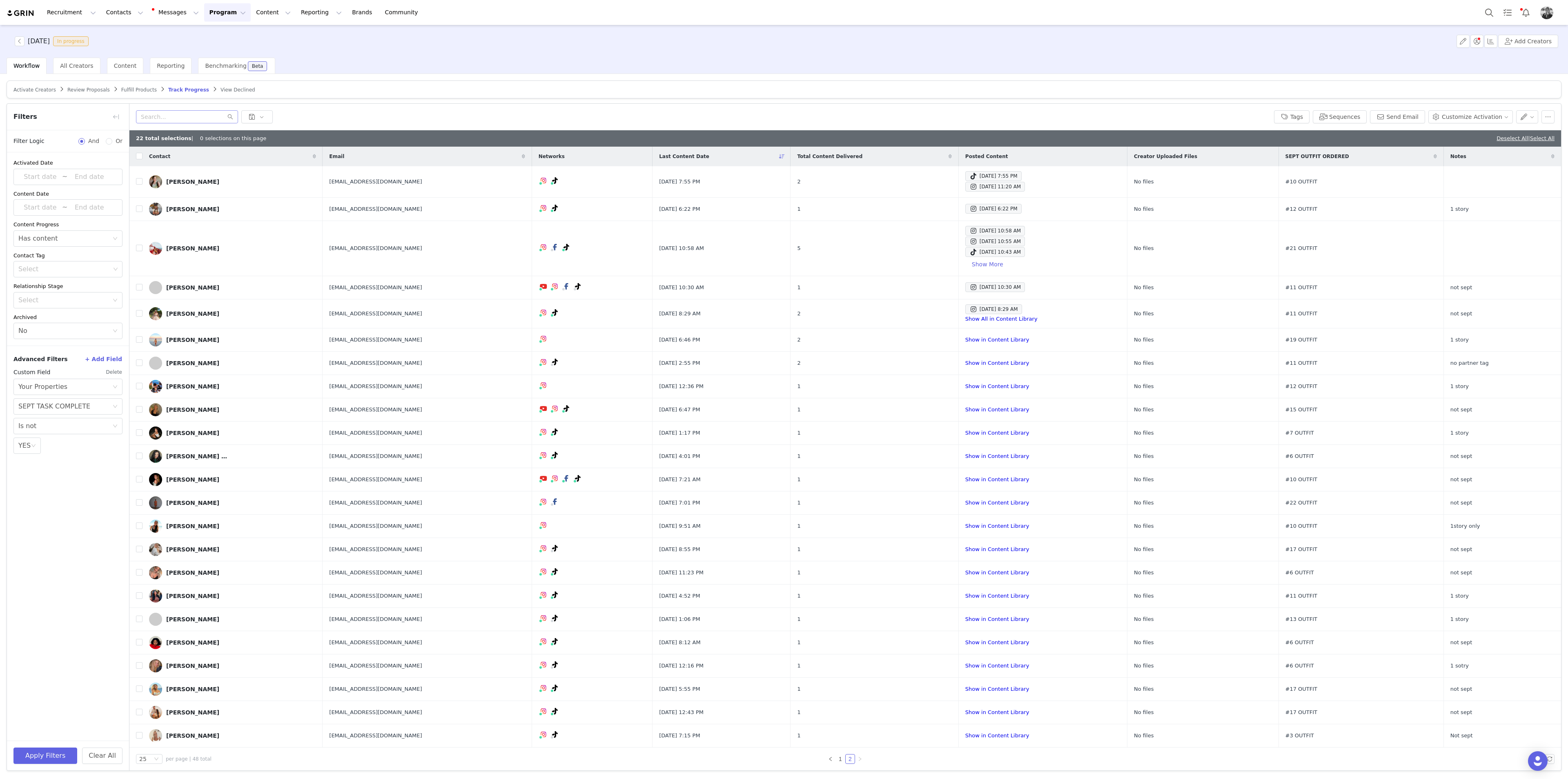
scroll to position [0, 0]
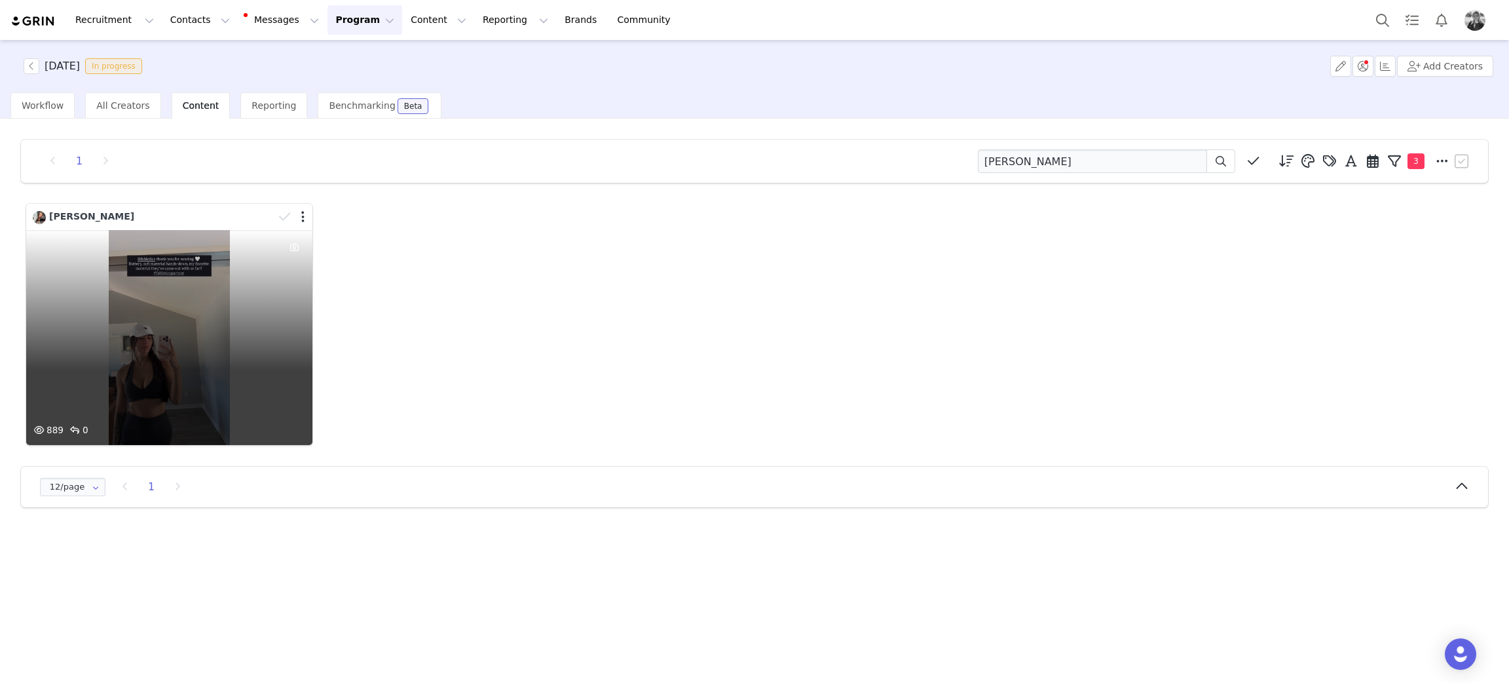
click at [193, 345] on div "889 0" at bounding box center [169, 337] width 286 height 215
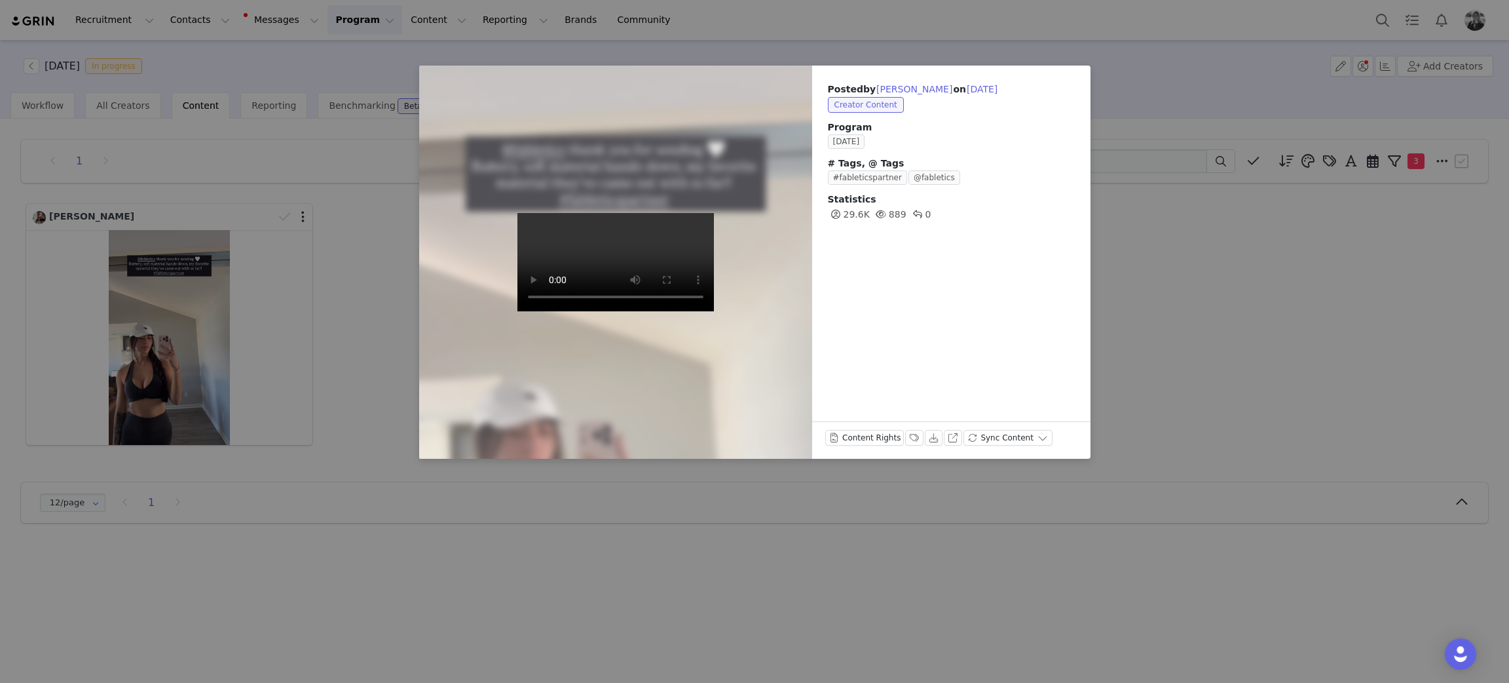
drag, startPoint x: 1235, startPoint y: 312, endPoint x: 1229, endPoint y: 301, distance: 13.5
click at [1235, 312] on div "Posted by Meika Lacey on Sep 30, 2025 Creator Content Program SEPTEMBER 2025 # …" at bounding box center [754, 341] width 1509 height 683
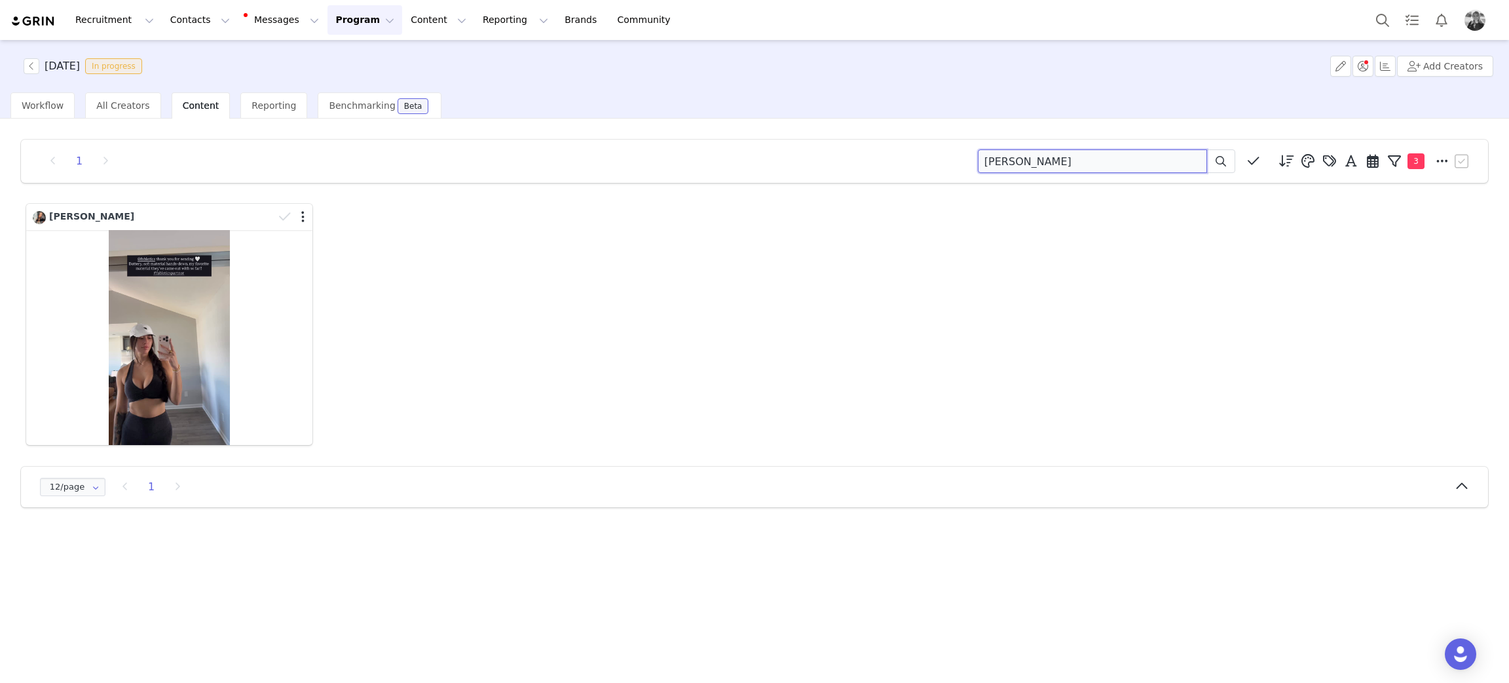
drag, startPoint x: 1110, startPoint y: 164, endPoint x: 721, endPoint y: 131, distance: 390.5
click at [712, 143] on div "1 Meika Lacey Descending order, go ascending . Relevance Like Count Comment Cou…" at bounding box center [754, 161] width 1467 height 43
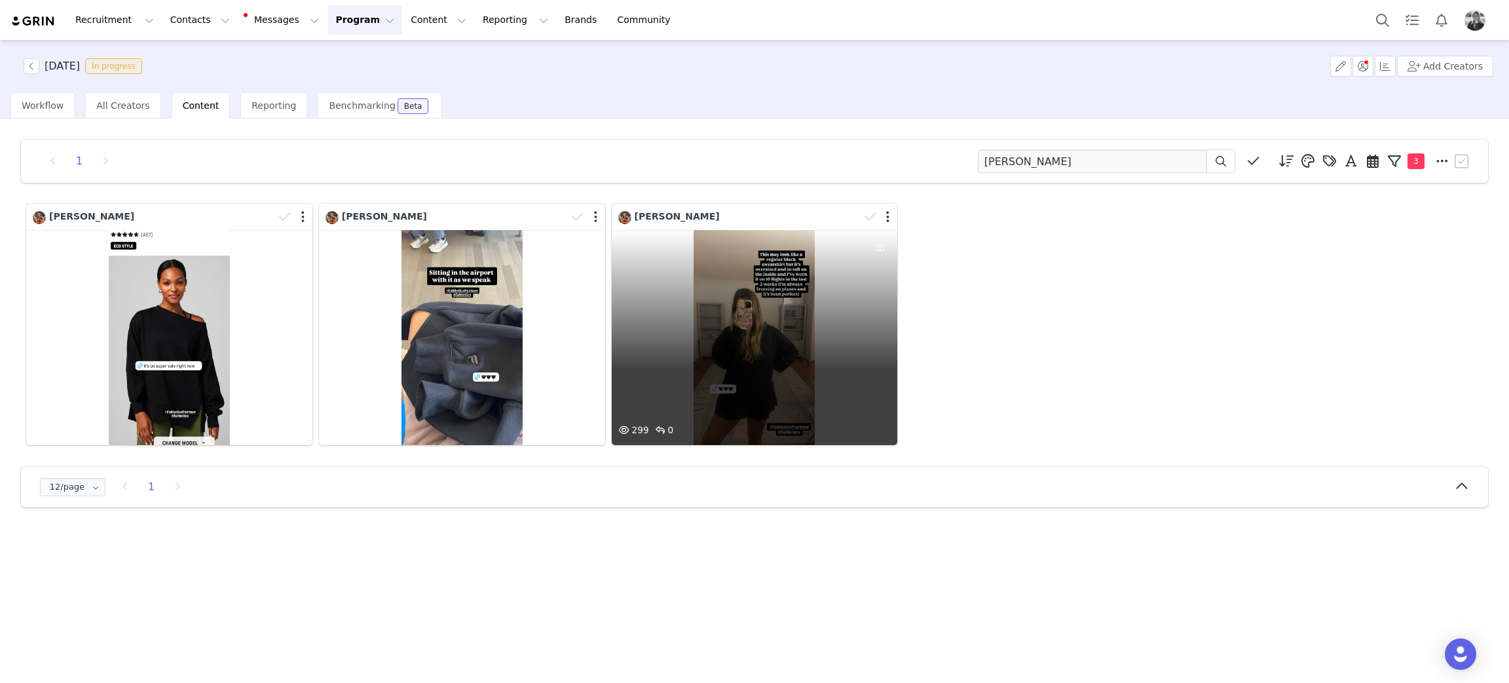
click at [778, 405] on div "299 0" at bounding box center [755, 337] width 286 height 215
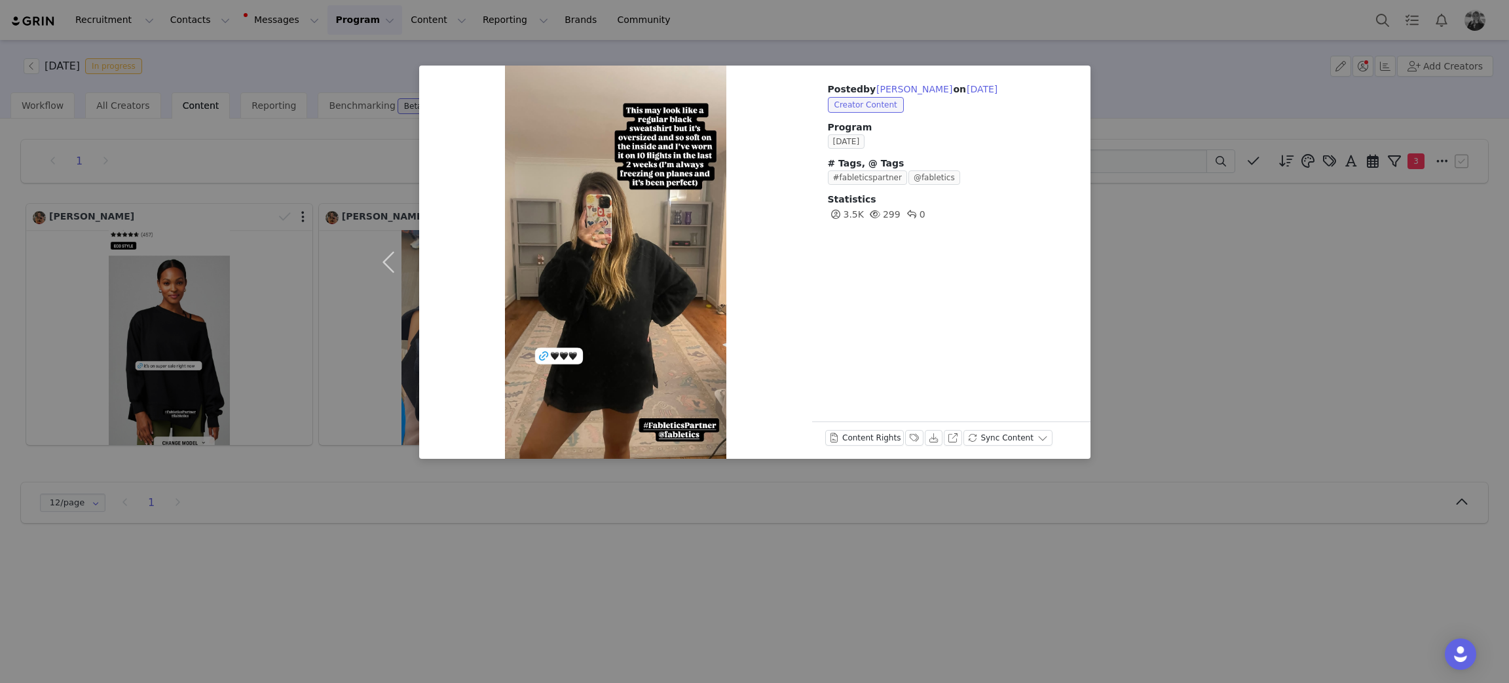
click at [1257, 386] on div "Posted by Kendall Turley on Sep 30, 2025 Creator Content Program SEPTEMBER 2025…" at bounding box center [754, 341] width 1509 height 683
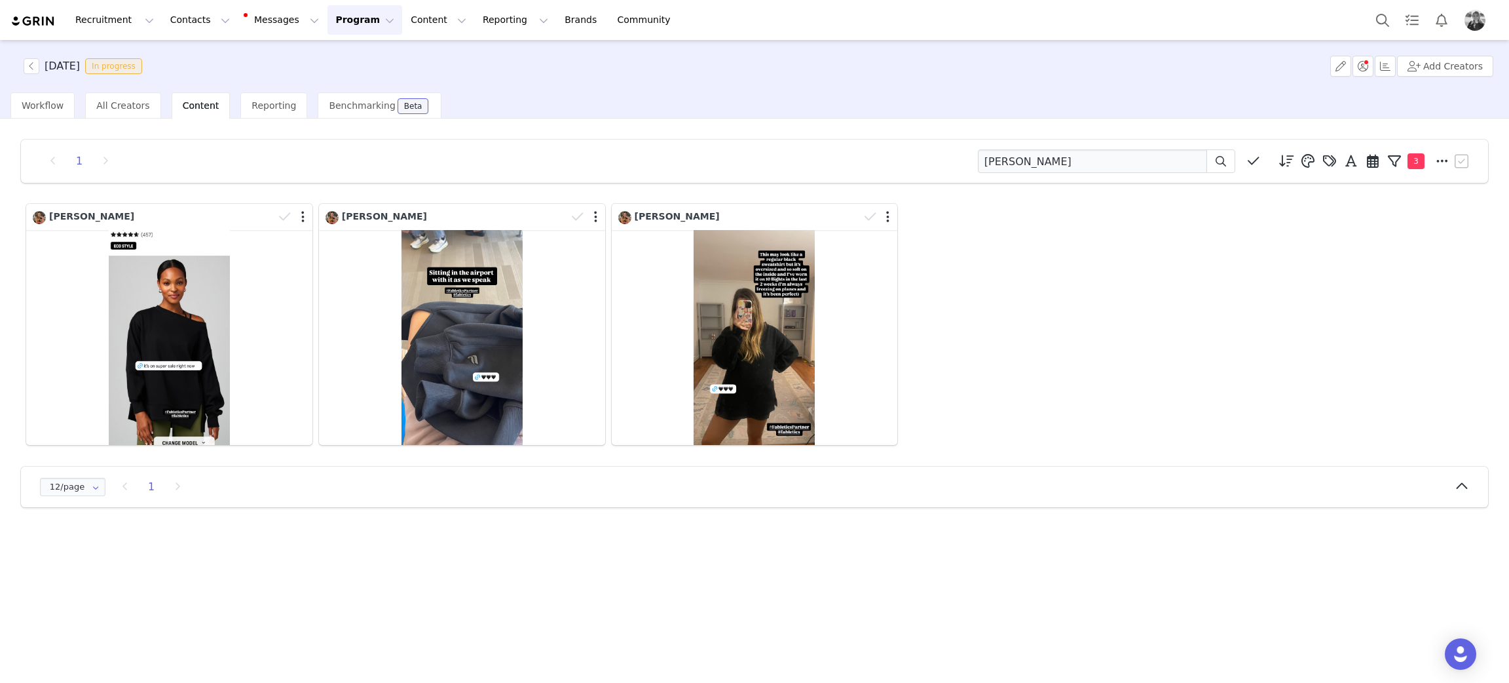
drag, startPoint x: 1188, startPoint y: 403, endPoint x: 1048, endPoint y: 265, distance: 196.4
click at [1164, 377] on div "Kendall Turley Kendall Turley Kendall Turley" at bounding box center [754, 324] width 1463 height 248
drag, startPoint x: 1051, startPoint y: 160, endPoint x: 751, endPoint y: 118, distance: 302.4
click at [764, 121] on div "1 kendall Descending order, go ascending . Relevance Like Count Comment Count E…" at bounding box center [754, 400] width 1509 height 562
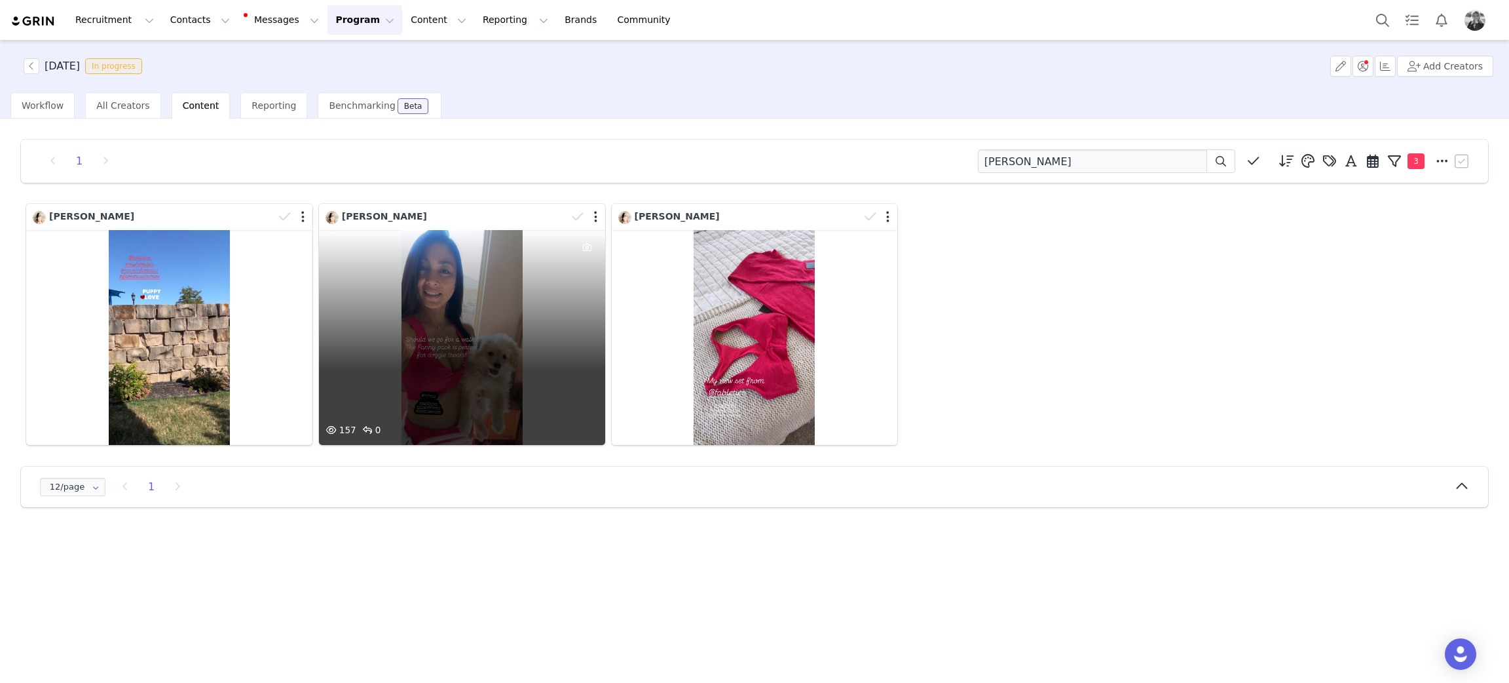
click at [527, 353] on div "157 0" at bounding box center [462, 337] width 286 height 215
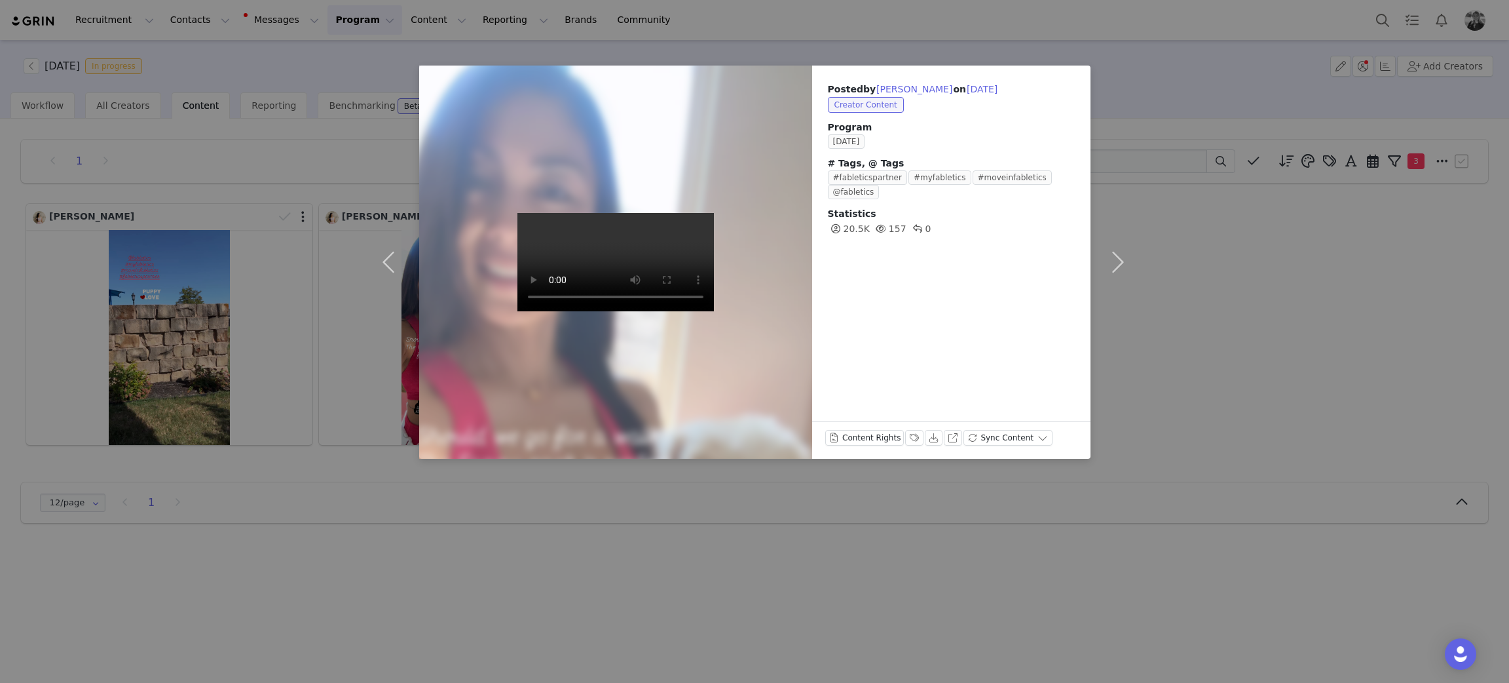
click at [1222, 373] on div "Posted by Rona Cruz on Sep 30, 2025 Creator Content Program SEPTEMBER 2025 # Ta…" at bounding box center [754, 341] width 1509 height 683
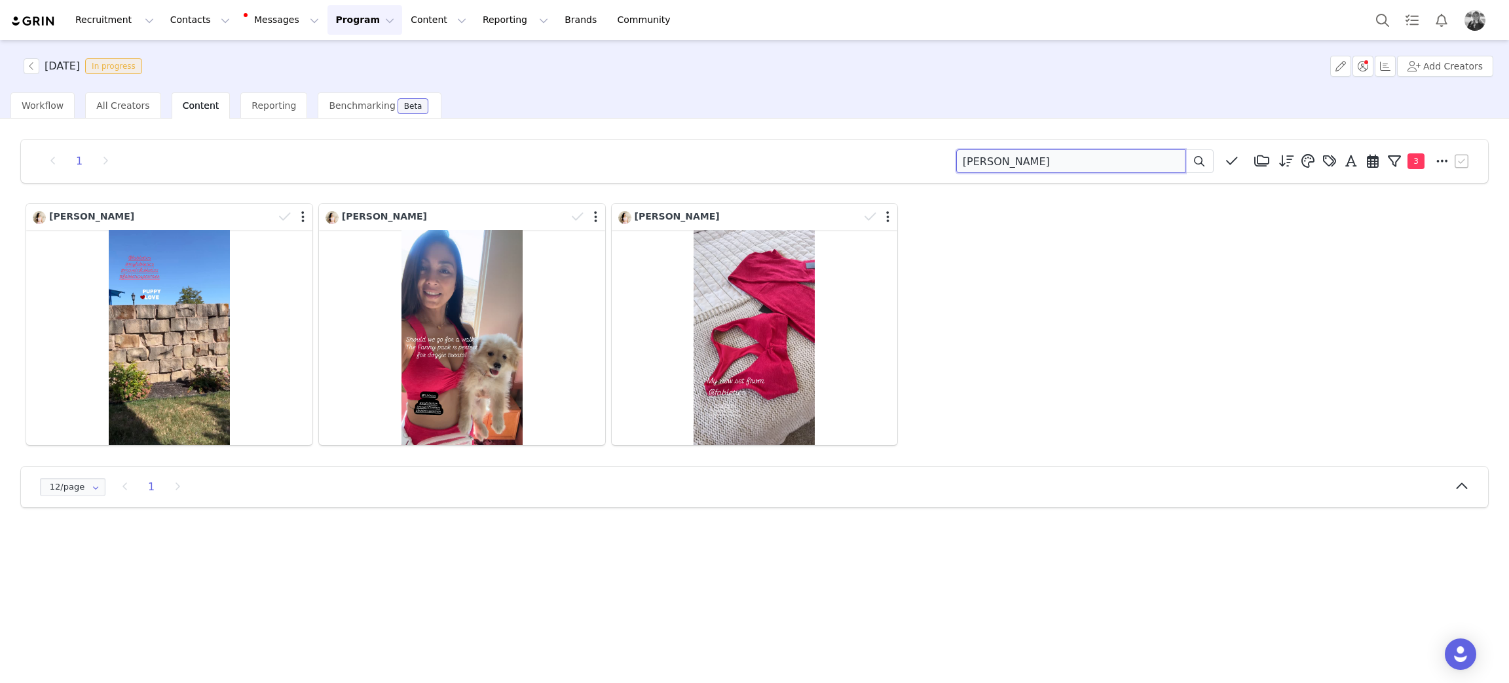
drag, startPoint x: 1031, startPoint y: 168, endPoint x: 764, endPoint y: 151, distance: 267.1
click at [765, 151] on div "1 rona cruz Media Library (18385) APR '24 (155) MAR 24 (228) FEB 24 (454) JAN 2…" at bounding box center [755, 161] width 1436 height 24
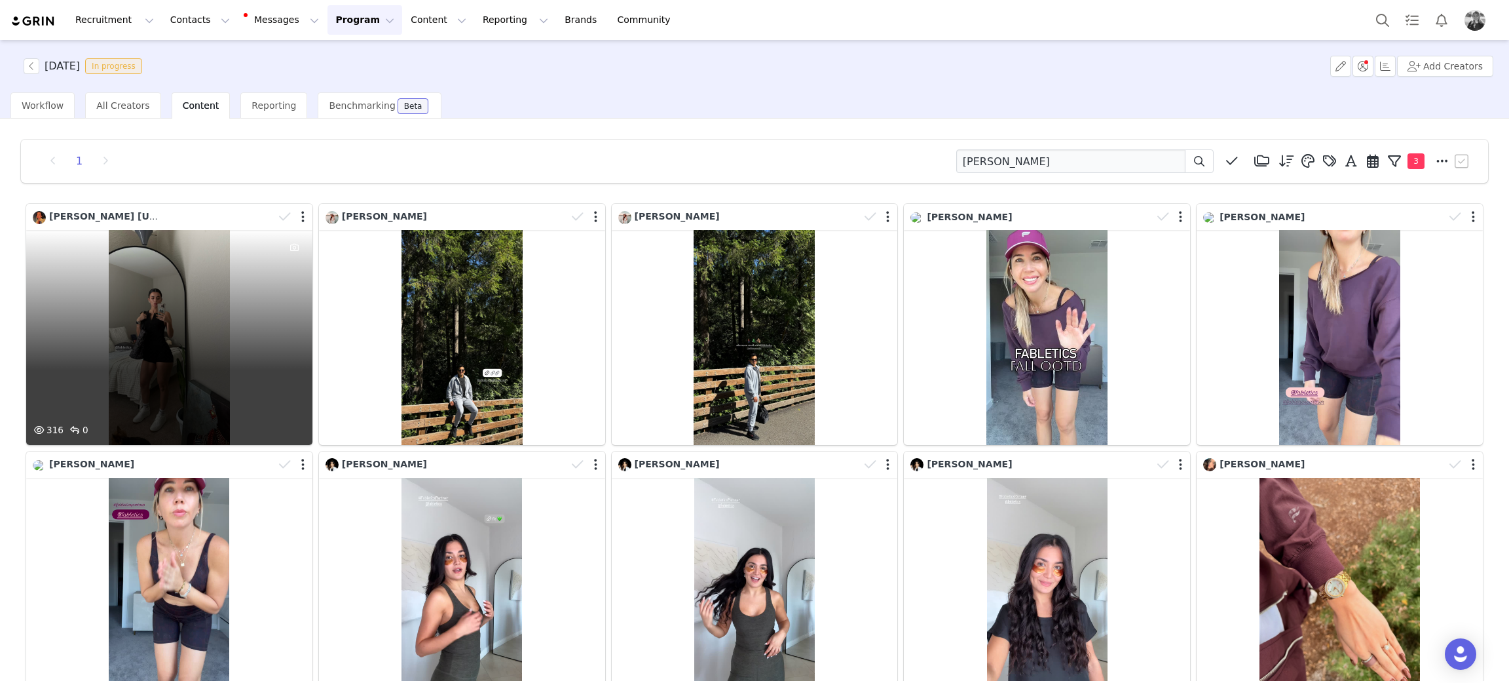
click at [143, 410] on div "316 0" at bounding box center [169, 337] width 286 height 215
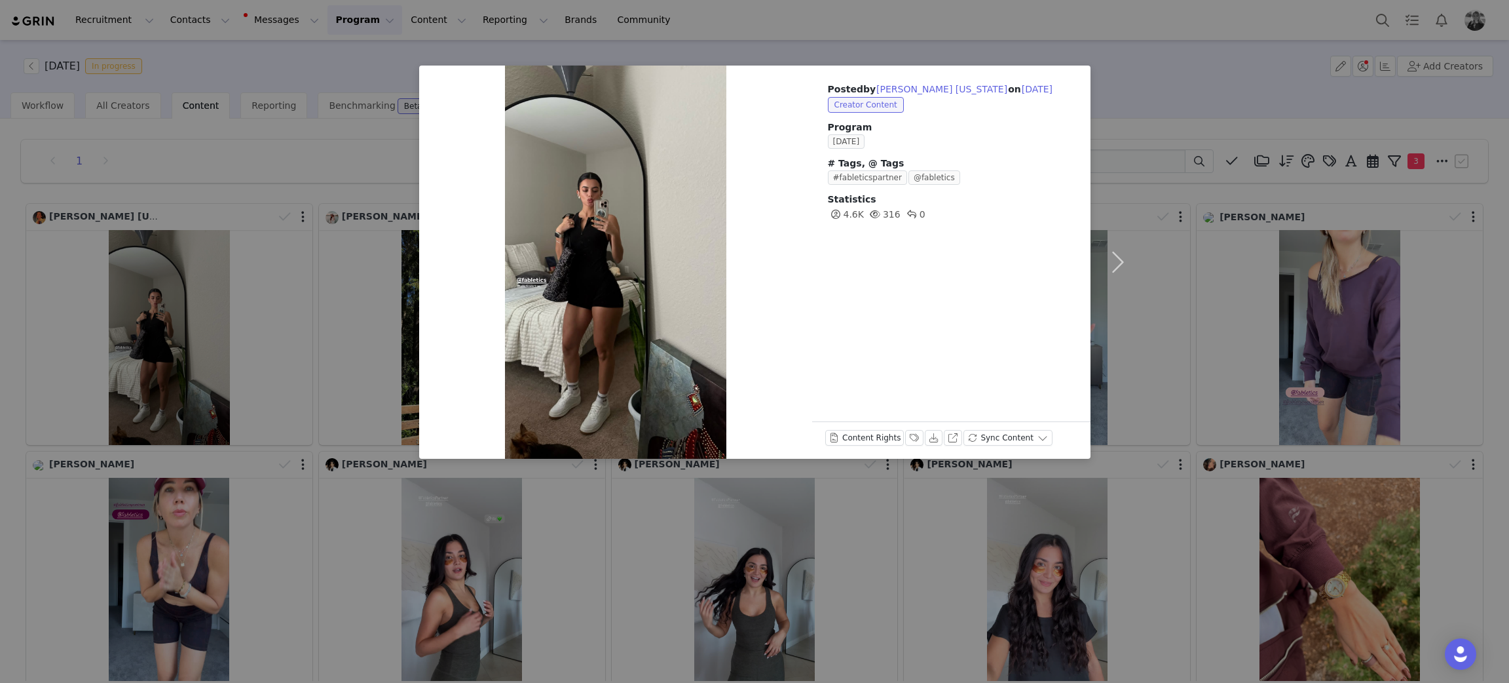
click at [1257, 353] on div "Posted by Ana Virginia on Sep 30, 2025 Creator Content Program SEPTEMBER 2025 #…" at bounding box center [754, 341] width 1509 height 683
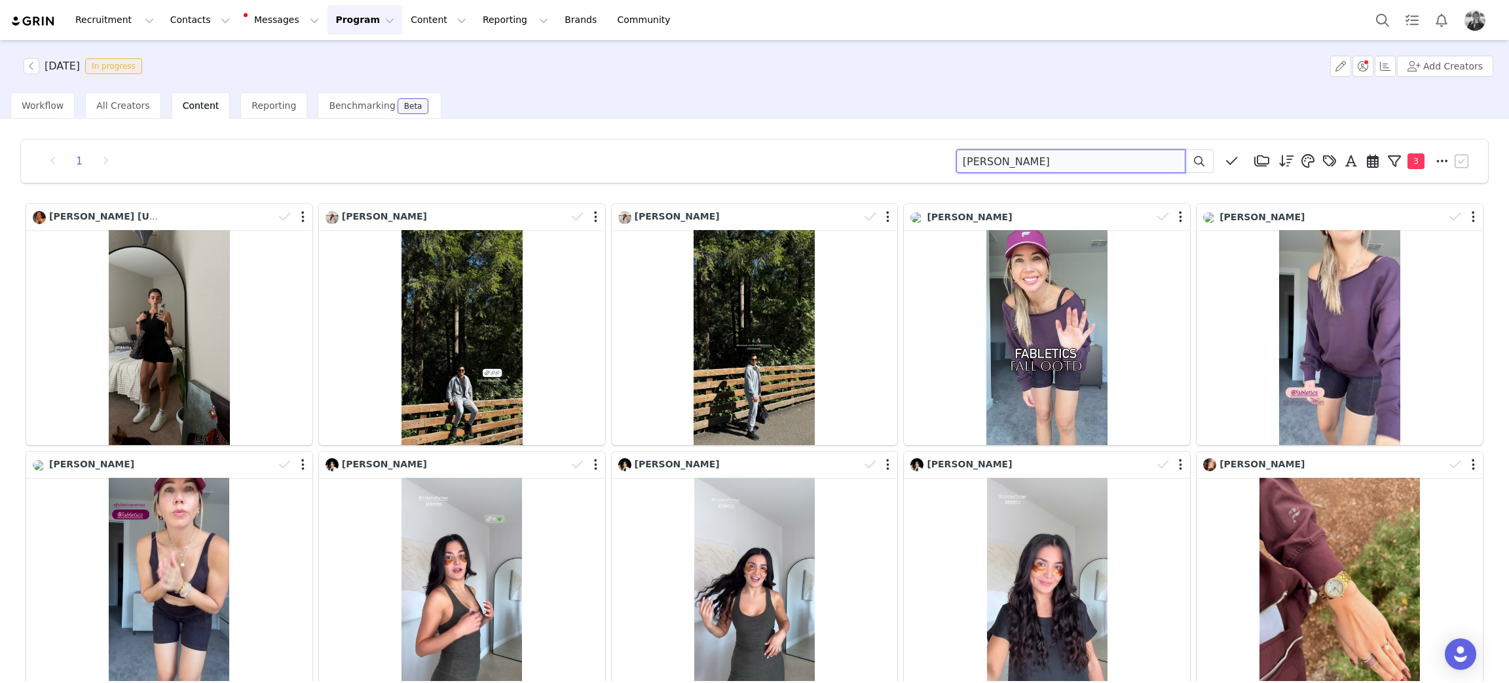
drag, startPoint x: 962, startPoint y: 159, endPoint x: 781, endPoint y: 165, distance: 181.5
click at [792, 166] on div "1 ana Media Library (18385) APR '24 (155) MAR 24 (228) FEB 24 (454) JAN 24 (364…" at bounding box center [755, 161] width 1436 height 24
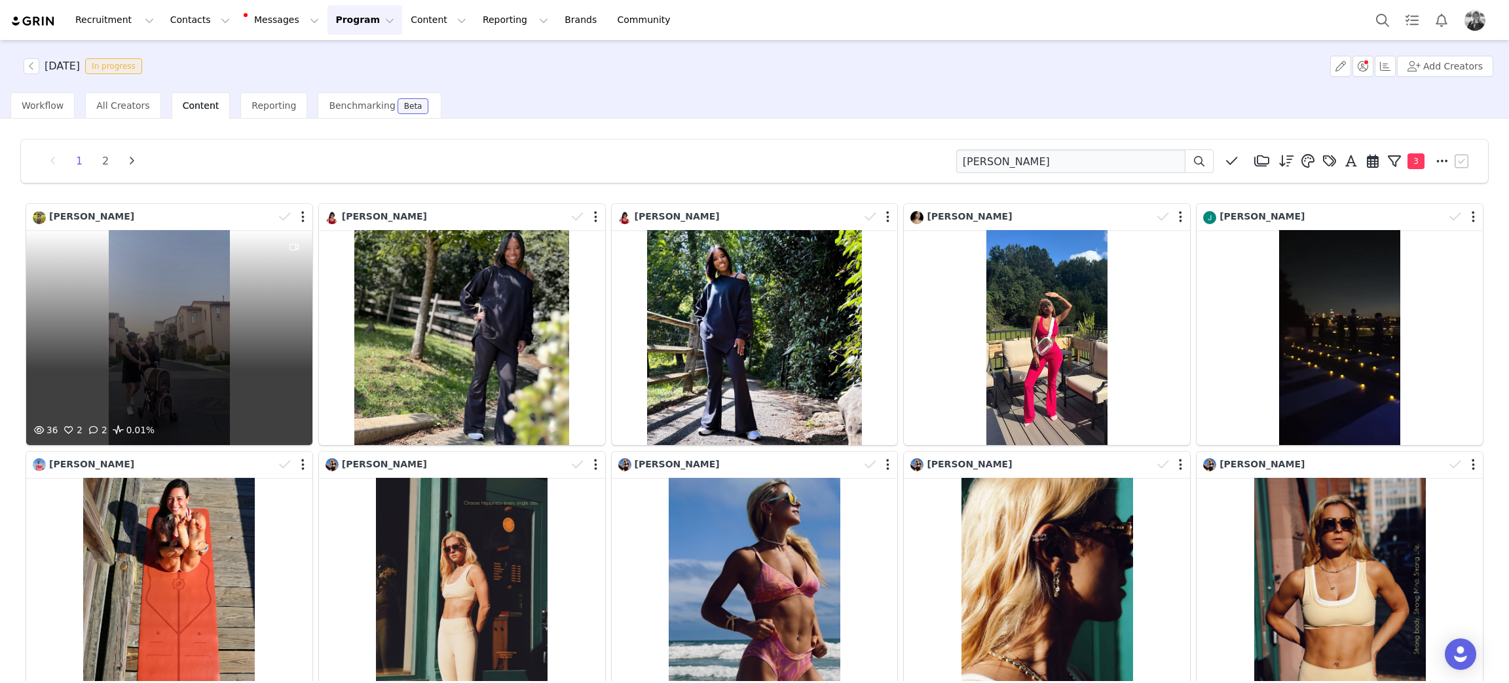
click at [119, 325] on div "36 2 2 0.01%" at bounding box center [169, 337] width 286 height 215
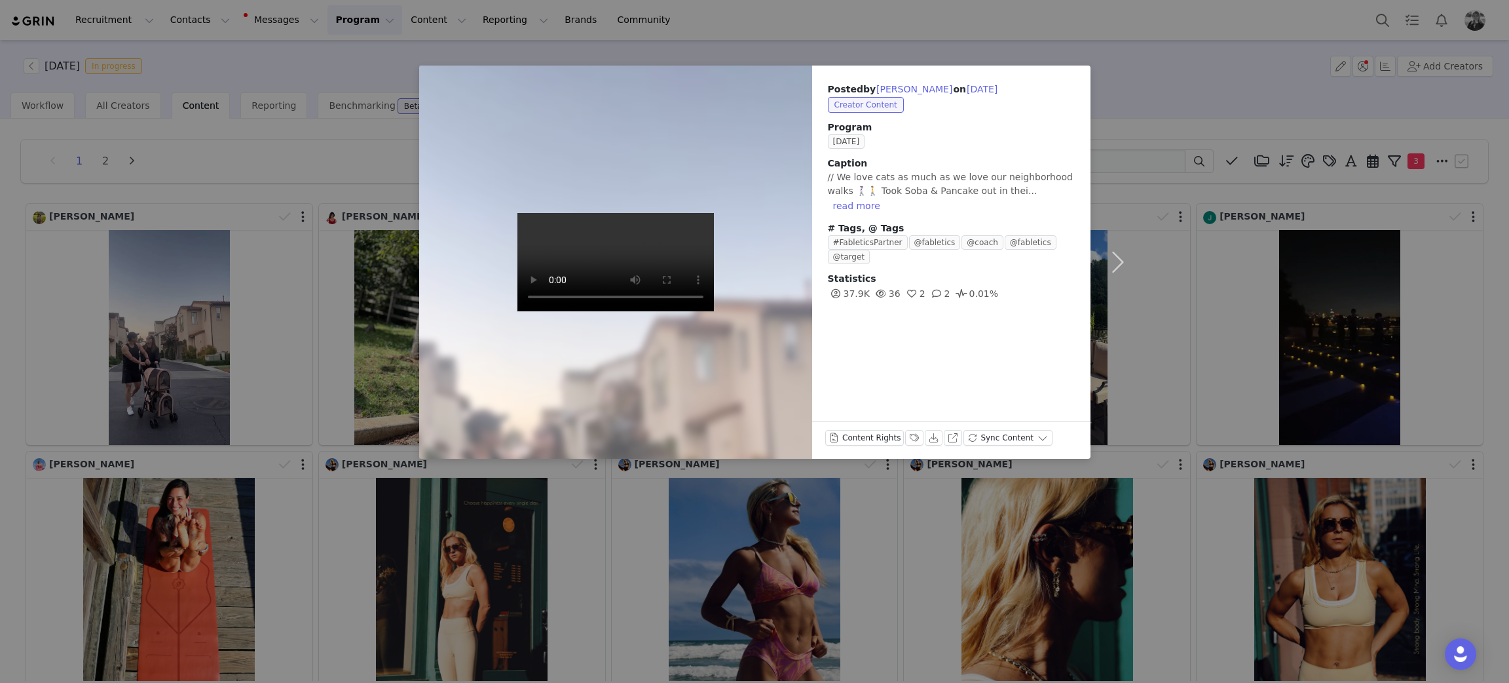
drag, startPoint x: 1248, startPoint y: 289, endPoint x: 1154, endPoint y: 255, distance: 99.7
click at [1248, 289] on div "Posted by Michelle Sun on Sep 30, 2025 Creator Content Program SEPTEMBER 2025 C…" at bounding box center [754, 341] width 1509 height 683
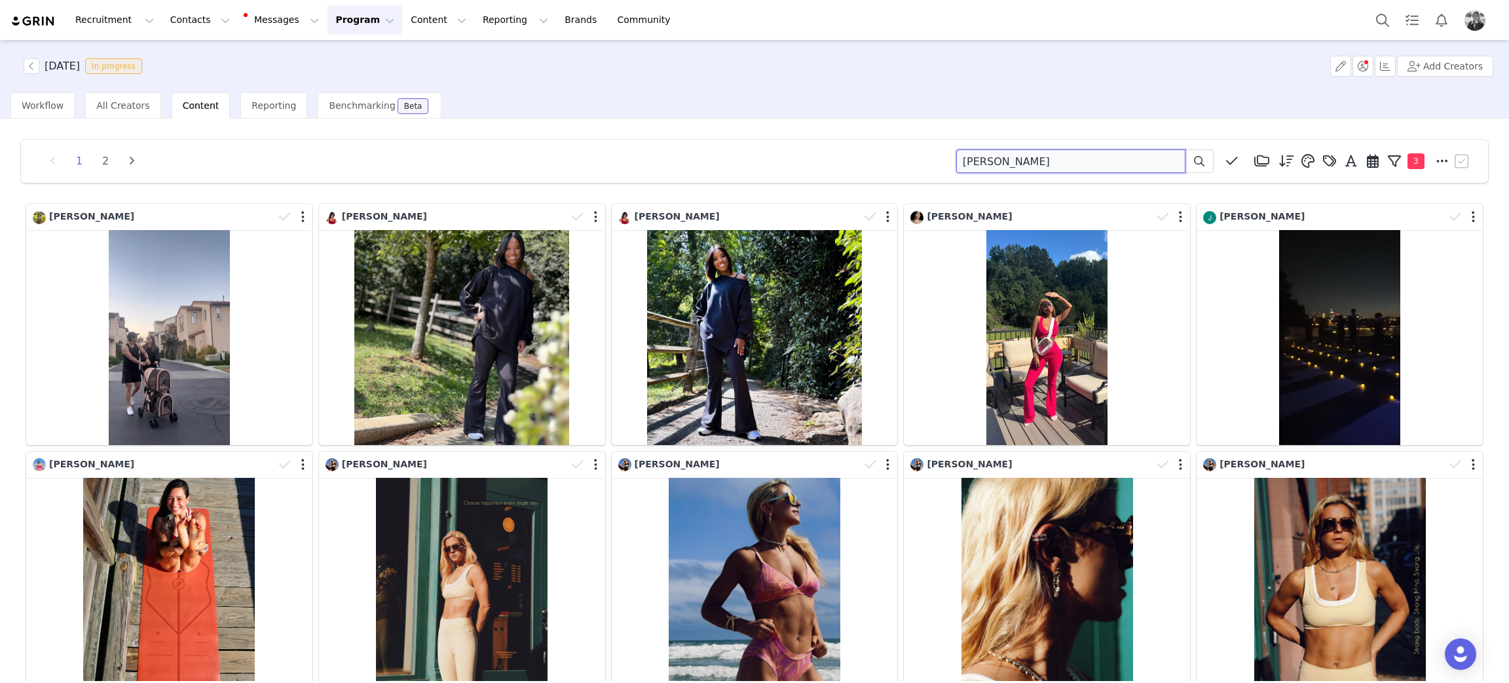
drag, startPoint x: 1044, startPoint y: 155, endPoint x: 724, endPoint y: 143, distance: 319.9
click at [725, 143] on div "1 2 michelle sun Media Library (18385) APR '24 (155) MAR 24 (228) FEB 24 (454) …" at bounding box center [754, 161] width 1467 height 43
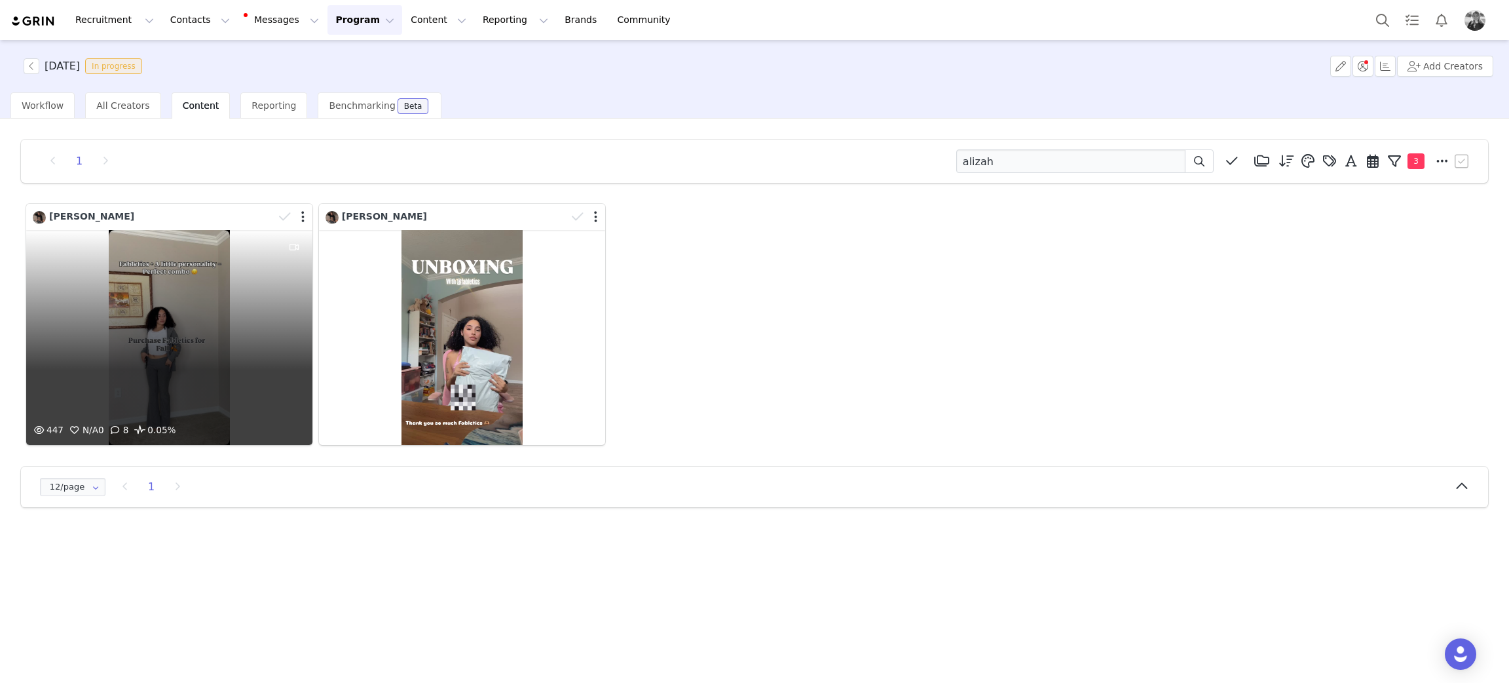
click at [231, 326] on div "447 N/A 0 8 0.05%" at bounding box center [169, 337] width 286 height 215
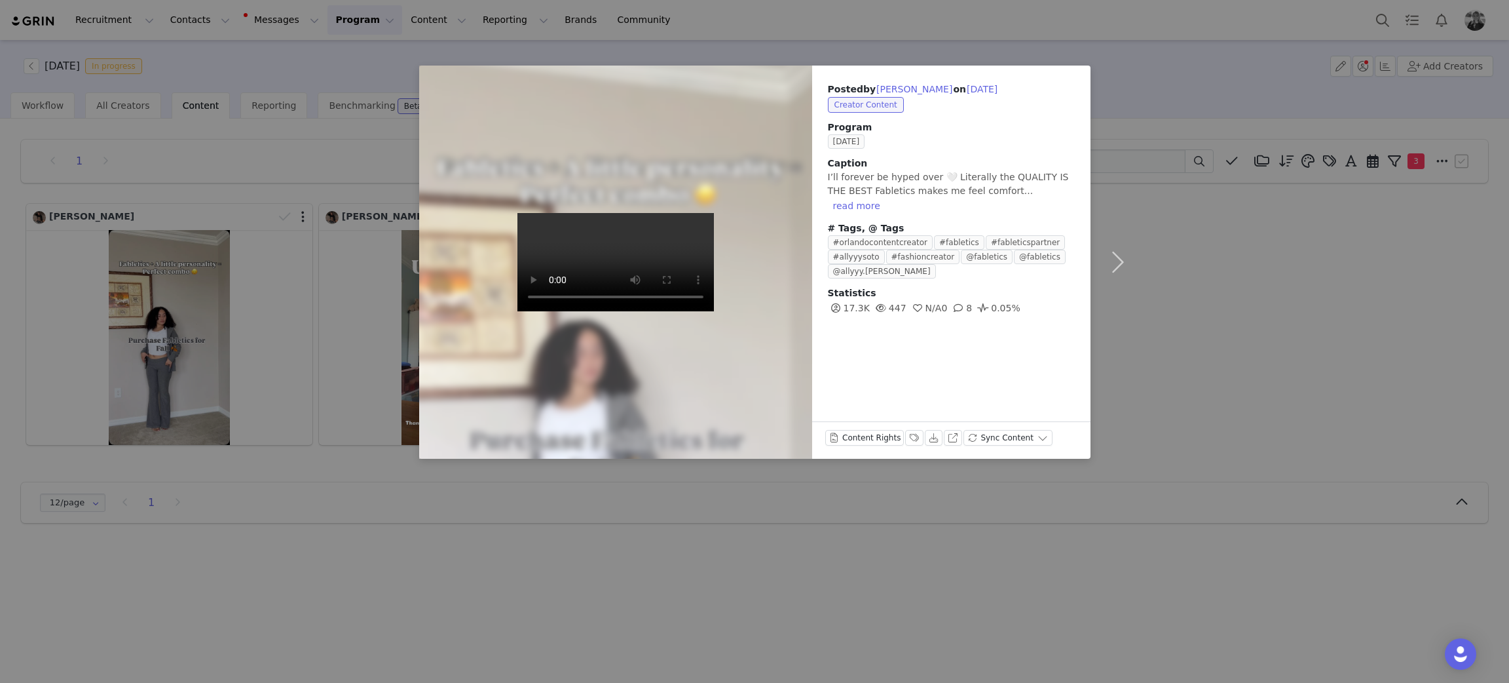
drag, startPoint x: 1308, startPoint y: 300, endPoint x: 1256, endPoint y: 278, distance: 56.9
click at [1257, 290] on div "Posted by Alizah Hasim on Sep 30, 2025 Creator Content Program SEPTEMBER 2025 C…" at bounding box center [754, 341] width 1509 height 683
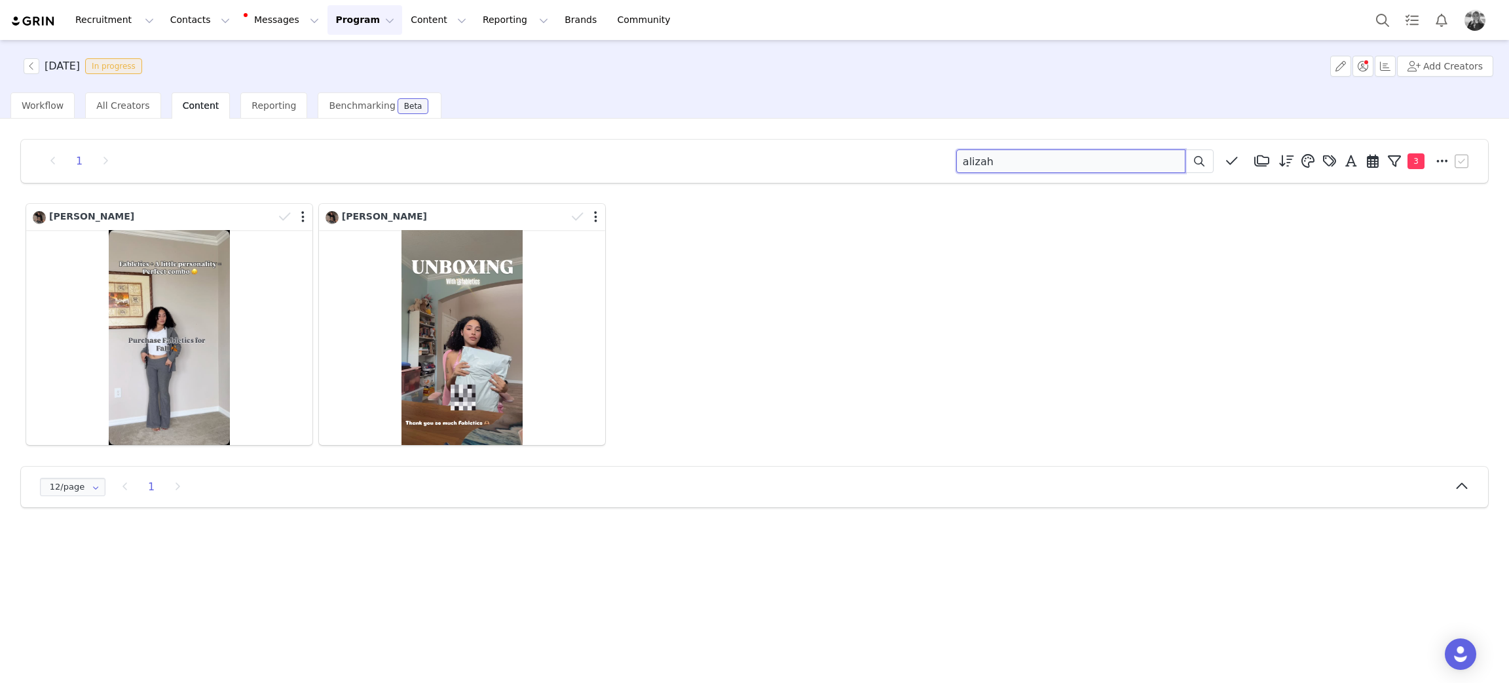
drag, startPoint x: 1105, startPoint y: 160, endPoint x: 713, endPoint y: 128, distance: 393.6
click at [710, 136] on div "1 alizah Media Library (18385) APR '24 (155) MAR 24 (228) FEB 24 (454) JAN 24 (…" at bounding box center [754, 323] width 1488 height 388
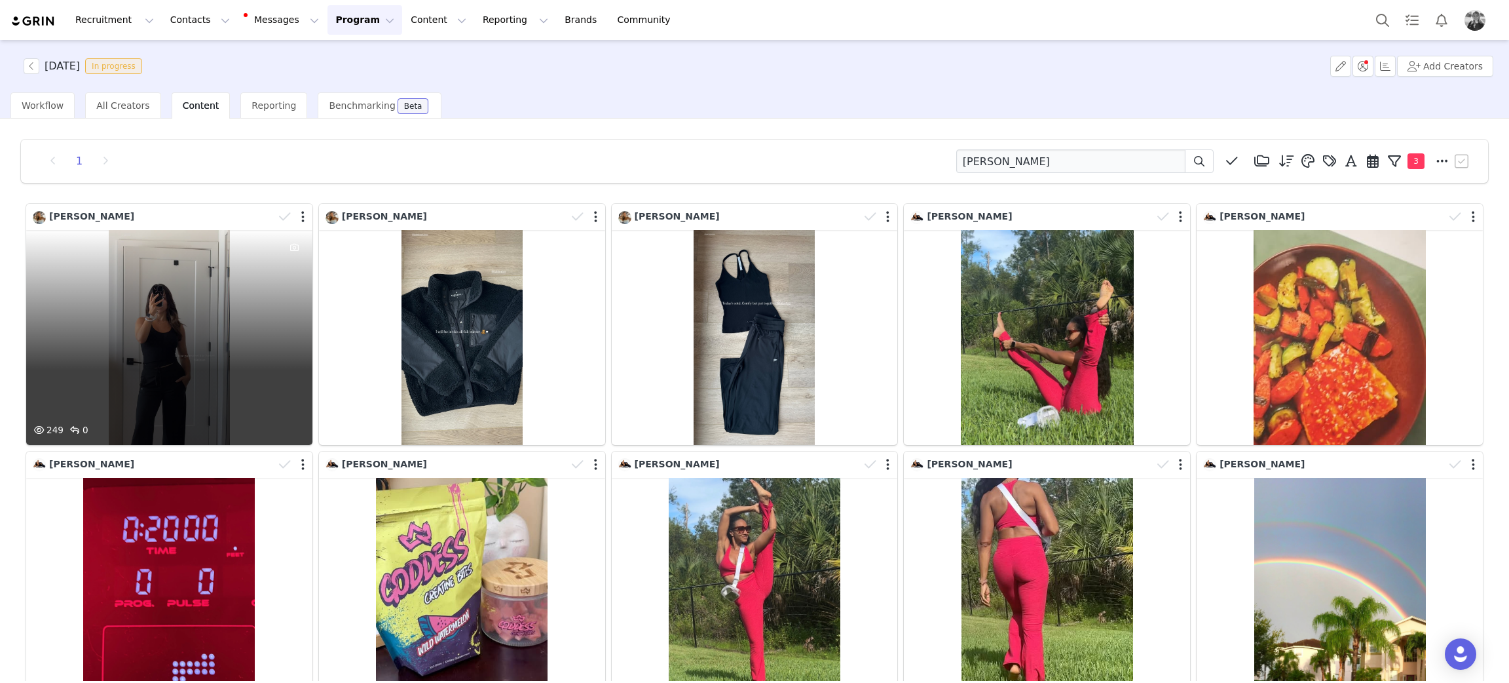
click at [147, 296] on div "249 0" at bounding box center [169, 337] width 286 height 215
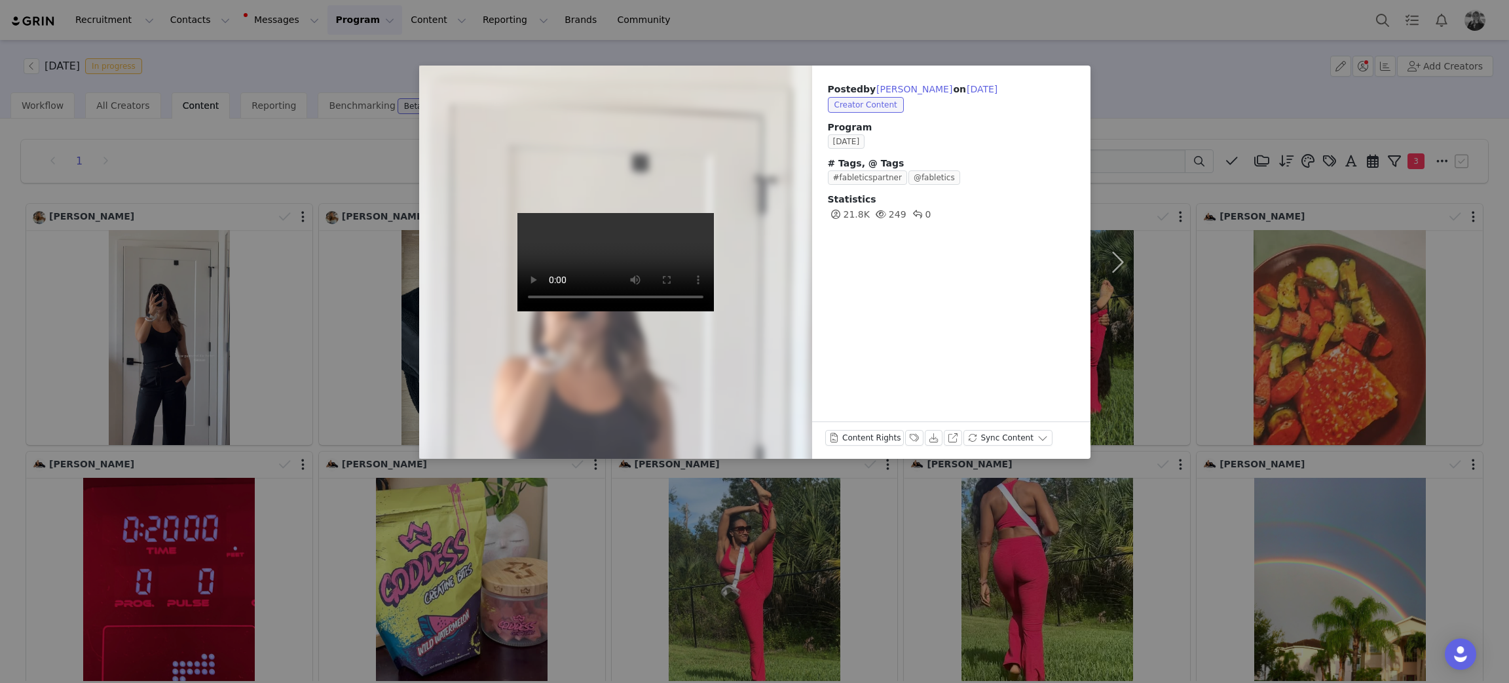
click at [229, 443] on div "Posted by Claudia Calzadilla on Sep 30, 2025 Creator Content Program SEPTEMBER …" at bounding box center [754, 341] width 1509 height 683
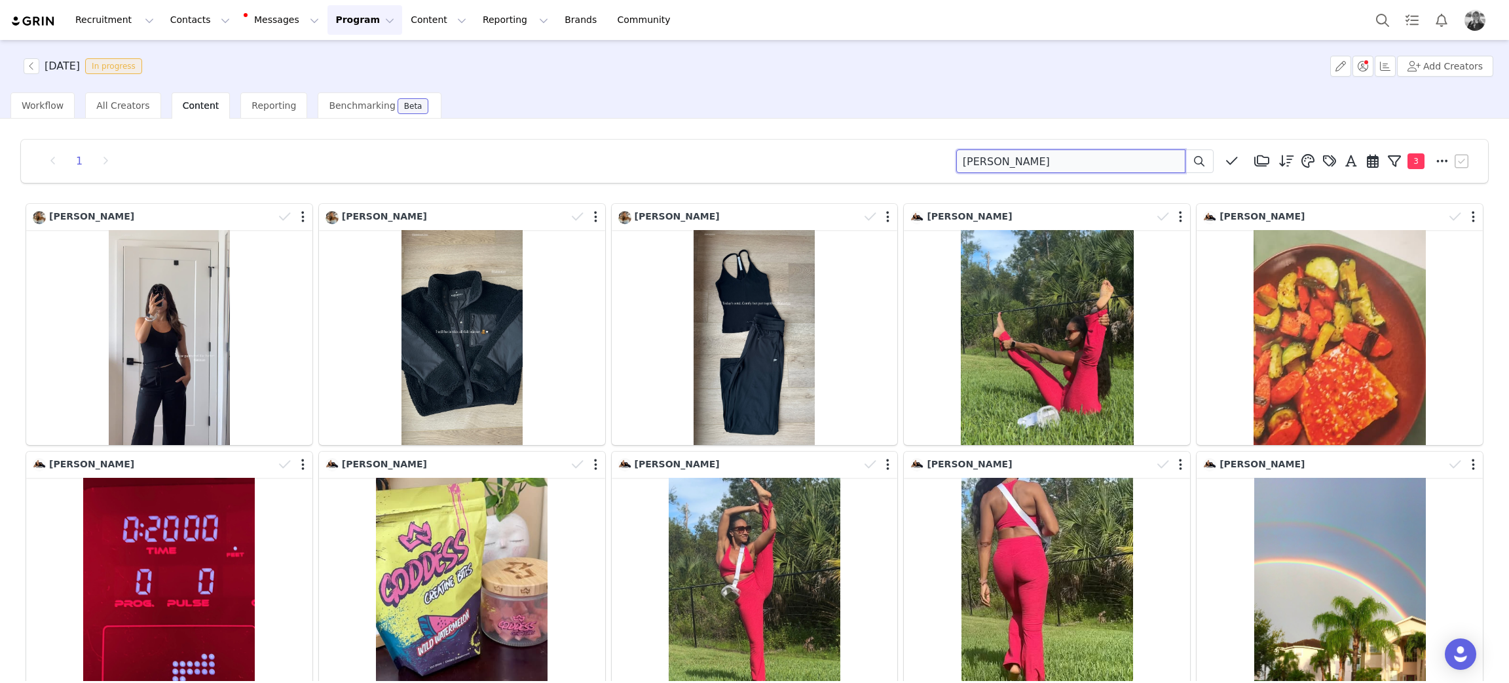
drag, startPoint x: 998, startPoint y: 155, endPoint x: 800, endPoint y: 170, distance: 197.7
click at [860, 170] on div "1 claudia Media Library (18385) APR '24 (155) MAR 24 (228) FEB 24 (454) JAN 24 …" at bounding box center [755, 161] width 1436 height 24
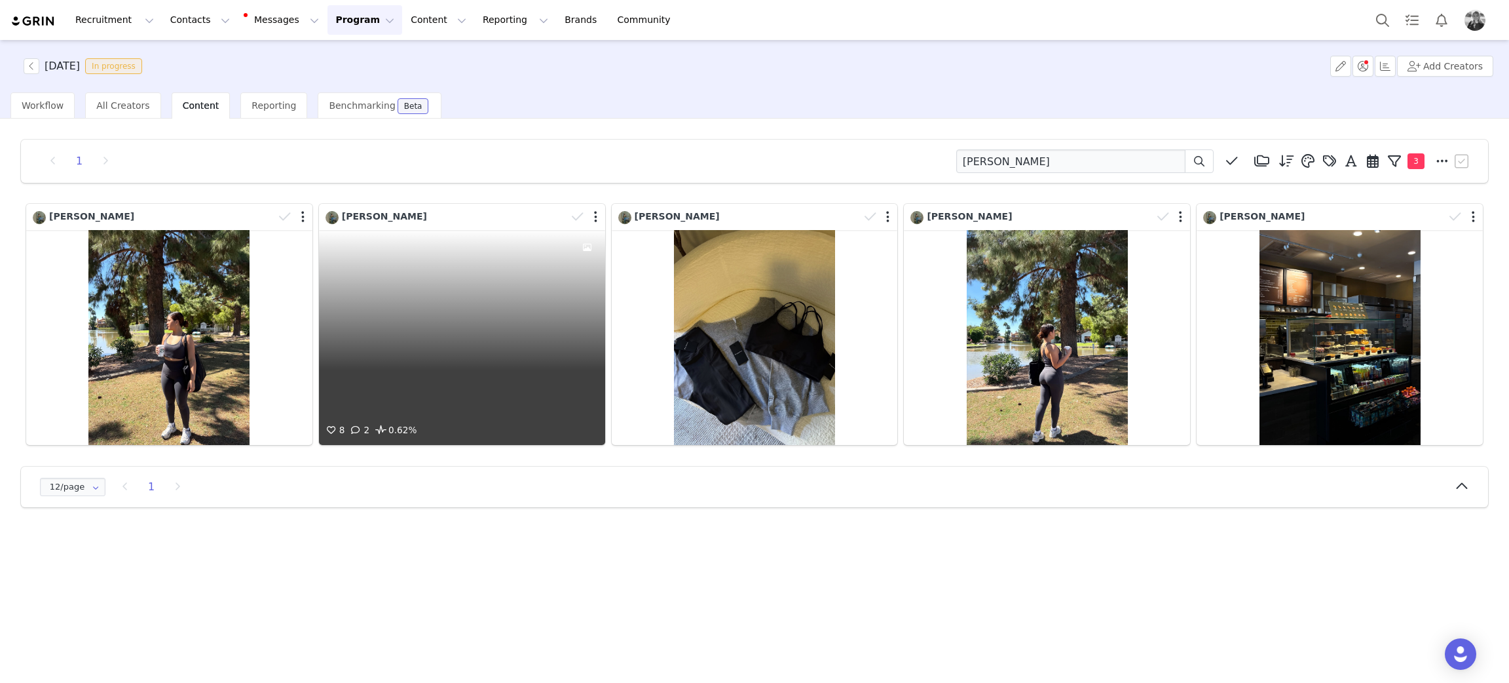
click at [419, 342] on div "8 2 0.62%" at bounding box center [462, 337] width 286 height 215
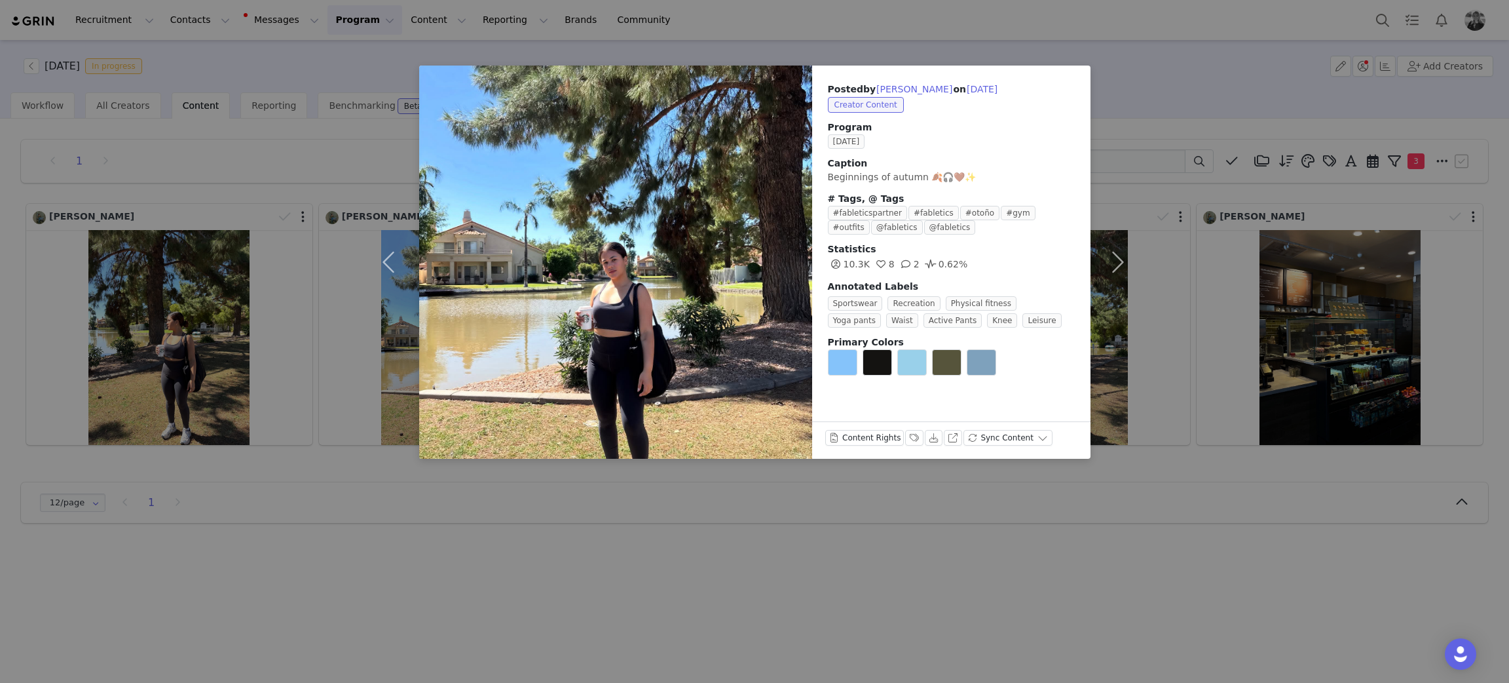
click at [631, 568] on div "Posted by Michel Lares on Sep 30, 2025 Creator Content Program SEPTEMBER 2025 C…" at bounding box center [754, 341] width 1509 height 683
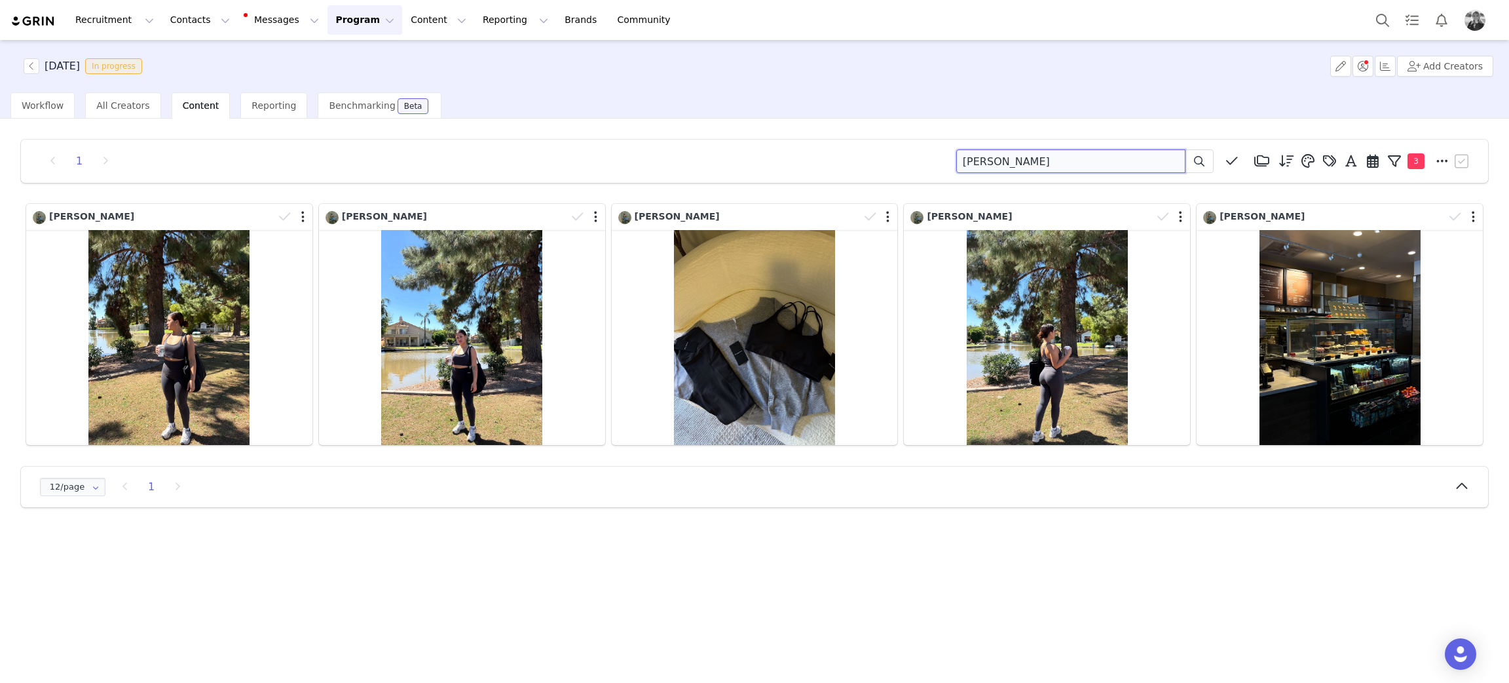
drag, startPoint x: 996, startPoint y: 172, endPoint x: 835, endPoint y: 165, distance: 160.6
click at [838, 161] on div "1 lares Media Library (18385) APR '24 (155) MAR 24 (228) FEB 24 (454) JAN 24 (3…" at bounding box center [755, 161] width 1436 height 24
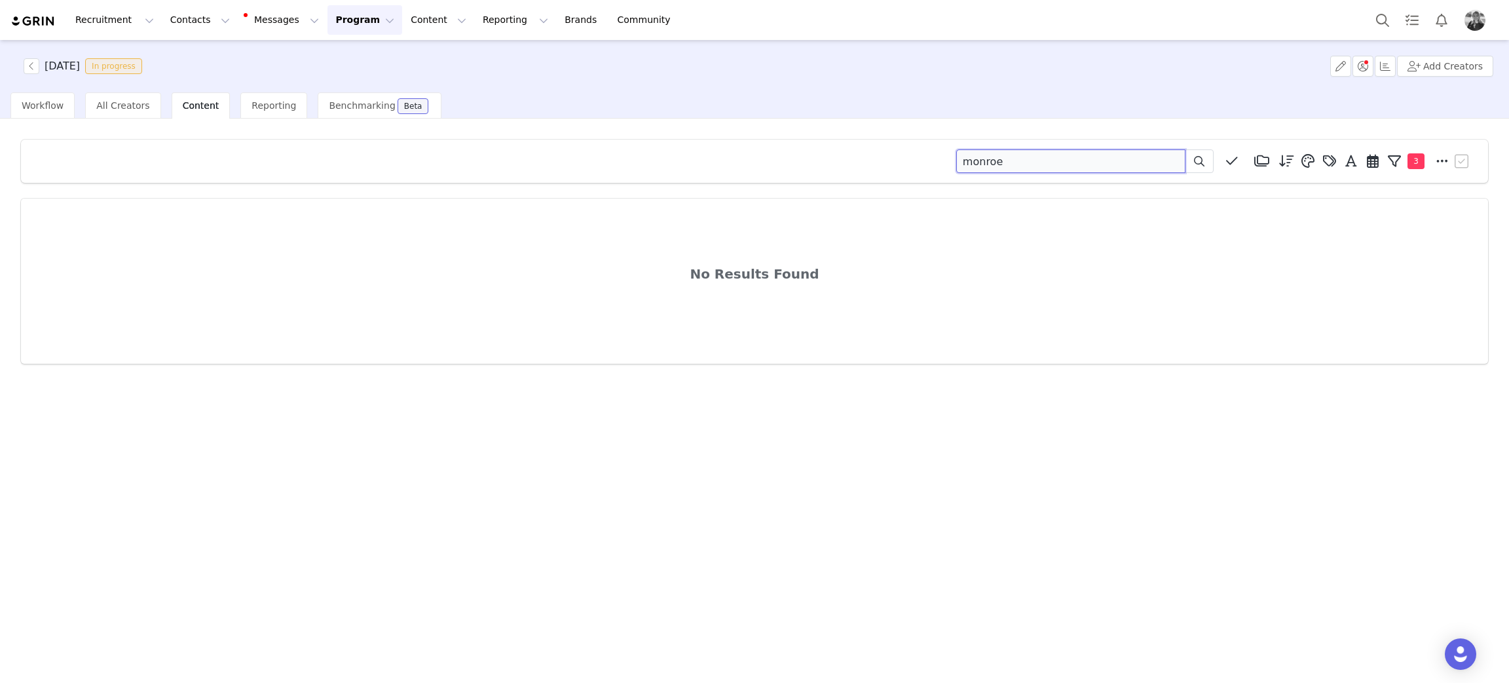
drag, startPoint x: 1026, startPoint y: 168, endPoint x: 806, endPoint y: 132, distance: 223.0
click at [806, 131] on div "monroe Media Library (18385) APR '24 (155) MAR 24 (228) FEB 24 (454) JAN 24 (36…" at bounding box center [754, 251] width 1488 height 245
drag, startPoint x: 1059, startPoint y: 167, endPoint x: 707, endPoint y: 156, distance: 352.6
click at [708, 156] on div "monroe Media Library (18385) APR '24 (155) MAR 24 (228) FEB 24 (454) JAN 24 (36…" at bounding box center [755, 161] width 1436 height 24
drag, startPoint x: 1003, startPoint y: 159, endPoint x: 517, endPoint y: 241, distance: 492.3
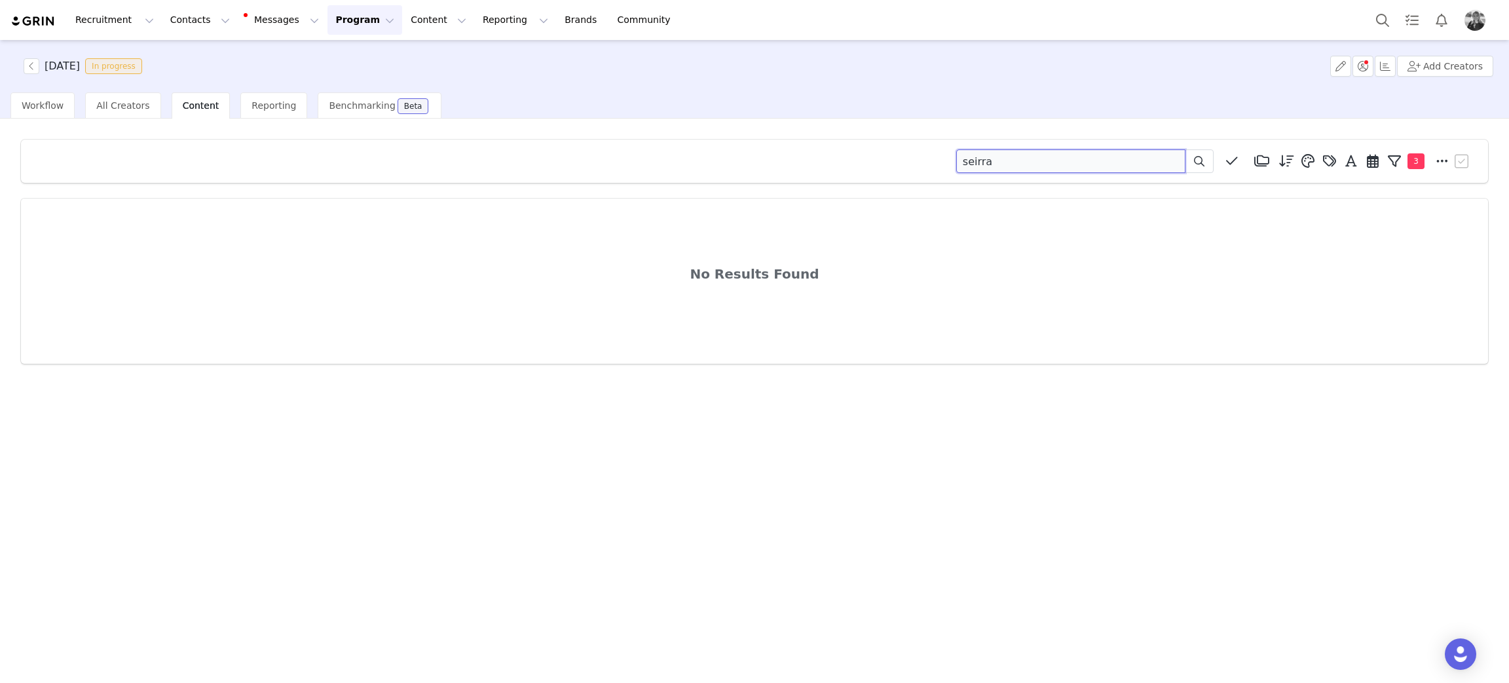
click at [517, 241] on div "seirra Media Library (18385) APR '24 (155) MAR 24 (228) FEB 24 (454) JAN 24 (36…" at bounding box center [754, 251] width 1488 height 245
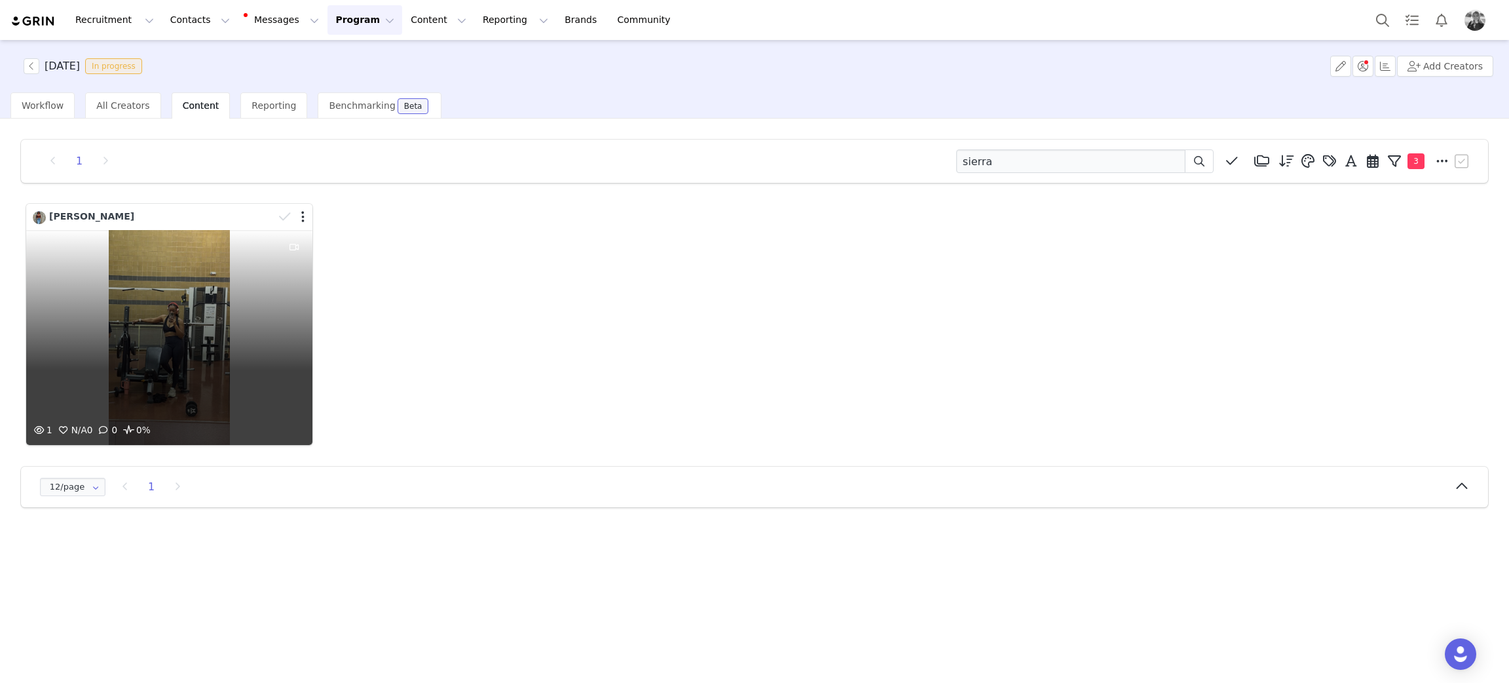
click at [221, 354] on div "1 N/A 0 0 0%" at bounding box center [169, 337] width 286 height 215
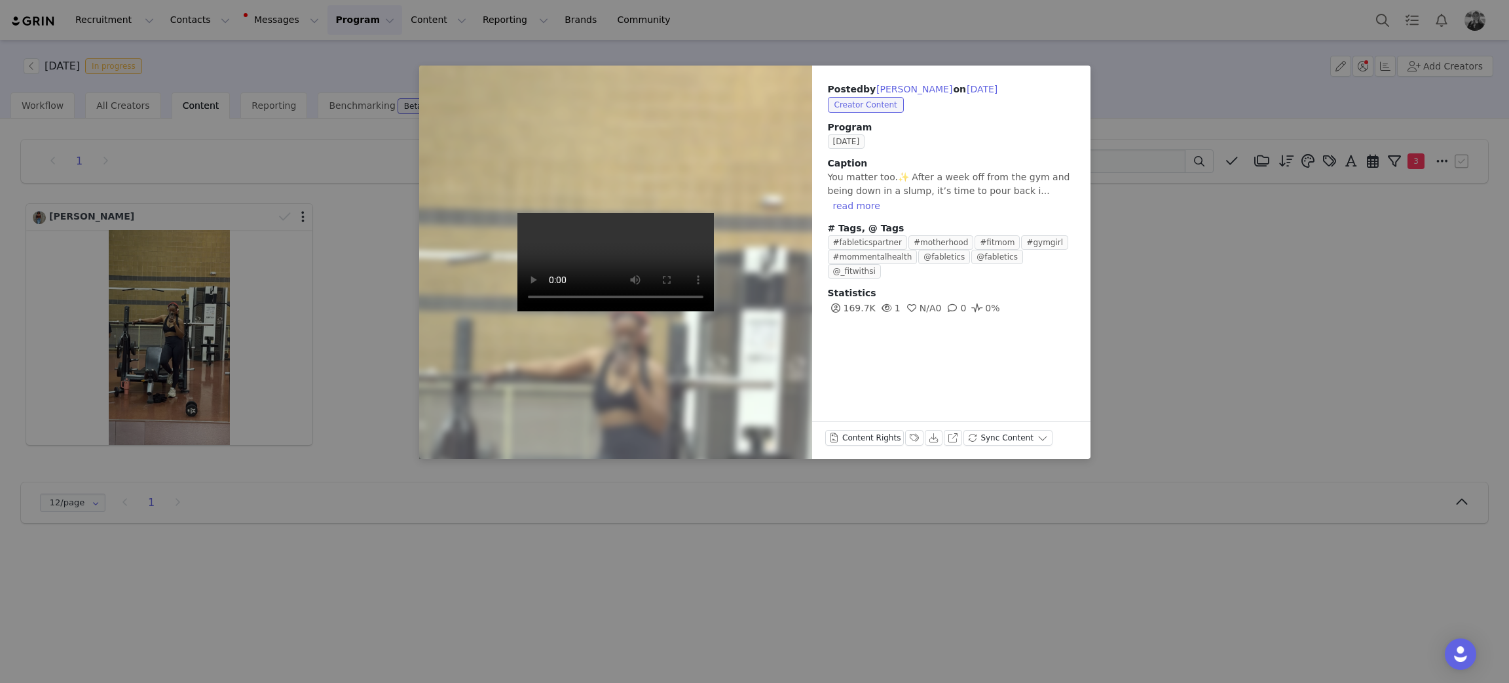
drag, startPoint x: 1208, startPoint y: 368, endPoint x: 1125, endPoint y: 275, distance: 124.3
click at [1208, 368] on div "Posted by Sierra McKenzie on Sep 30, 2025 Creator Content Program SEPTEMBER 202…" at bounding box center [754, 341] width 1509 height 683
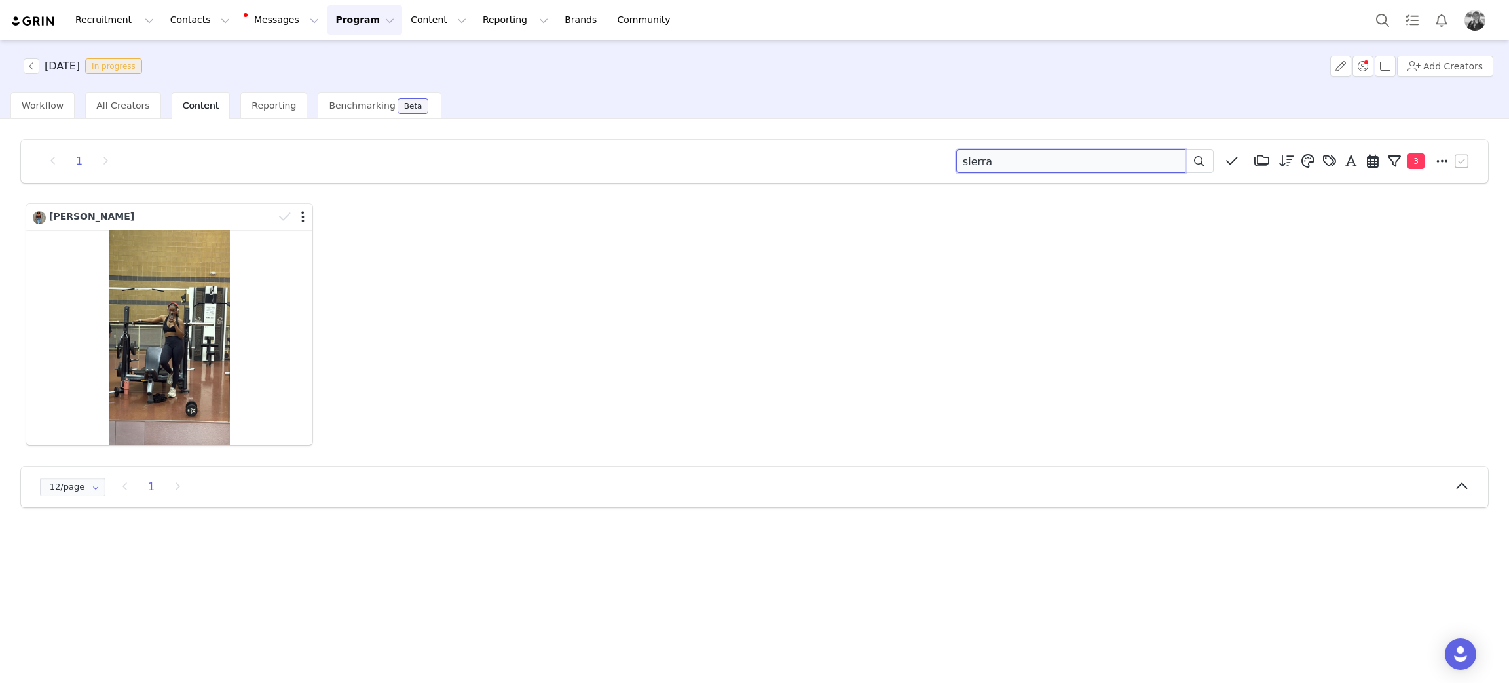
drag, startPoint x: 1083, startPoint y: 153, endPoint x: 686, endPoint y: 136, distance: 397.3
click at [686, 136] on div "1 sierra Media Library (18385) APR '24 (155) MAR 24 (228) FEB 24 (454) JAN 24 (…" at bounding box center [754, 323] width 1488 height 388
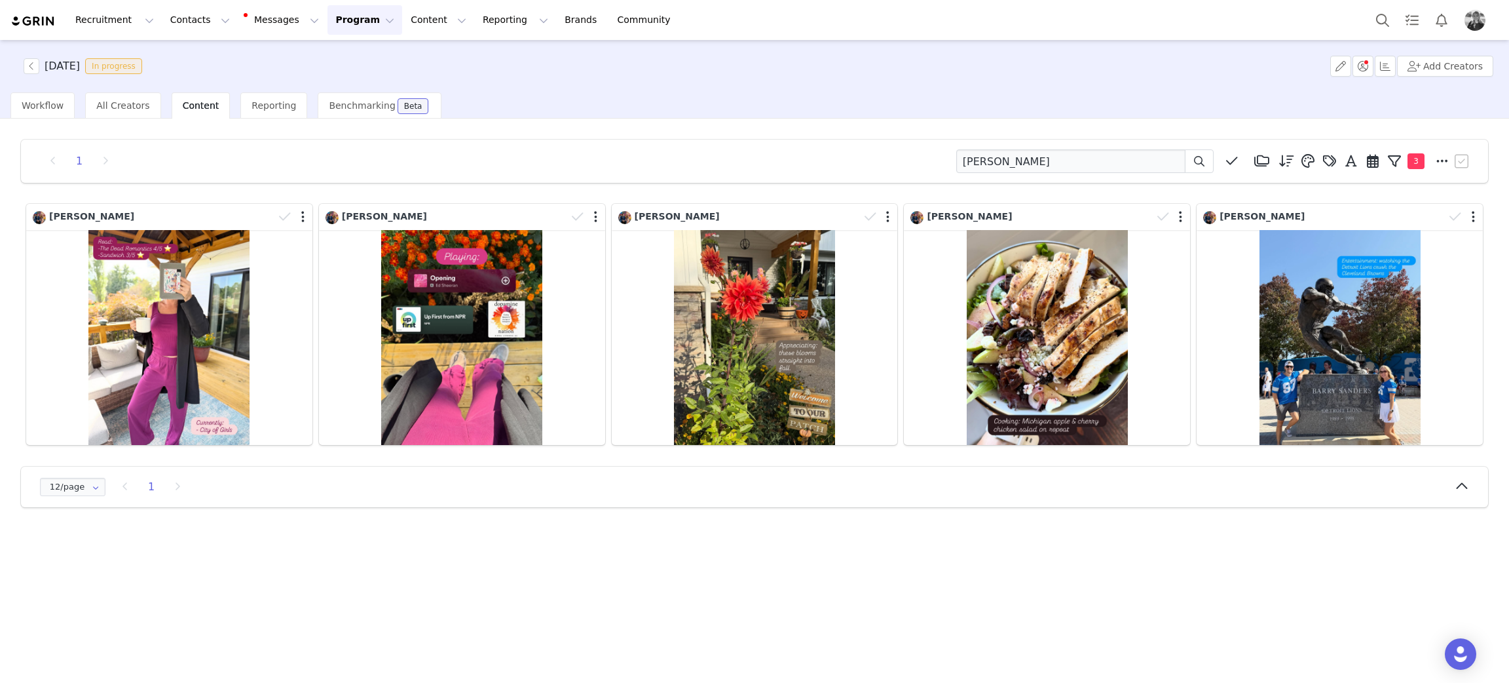
click at [773, 537] on div "1 alyssa brown Media Library (18385) APR '24 (155) MAR 24 (228) FEB 24 (454) JA…" at bounding box center [754, 400] width 1509 height 562
drag, startPoint x: 1032, startPoint y: 164, endPoint x: 675, endPoint y: 219, distance: 361.8
click at [649, 149] on div "1 alyssa brown Media Library (18385) APR '24 (155) MAR 24 (228) FEB 24 (454) JA…" at bounding box center [755, 161] width 1436 height 24
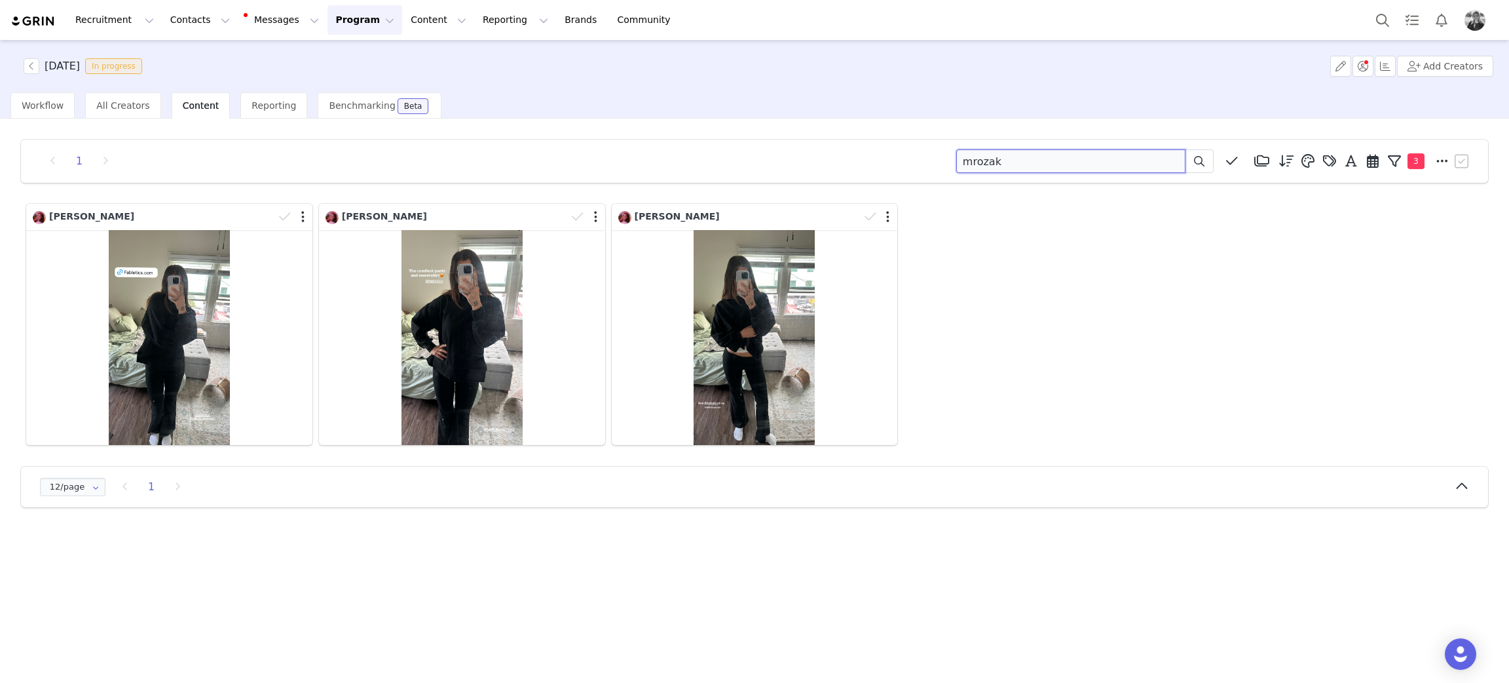
drag, startPoint x: 1106, startPoint y: 153, endPoint x: 802, endPoint y: 143, distance: 303.4
click at [804, 151] on div "1 mrozak Media Library (18385) APR '24 (155) MAR 24 (228) FEB 24 (454) JAN 24 (…" at bounding box center [755, 161] width 1436 height 24
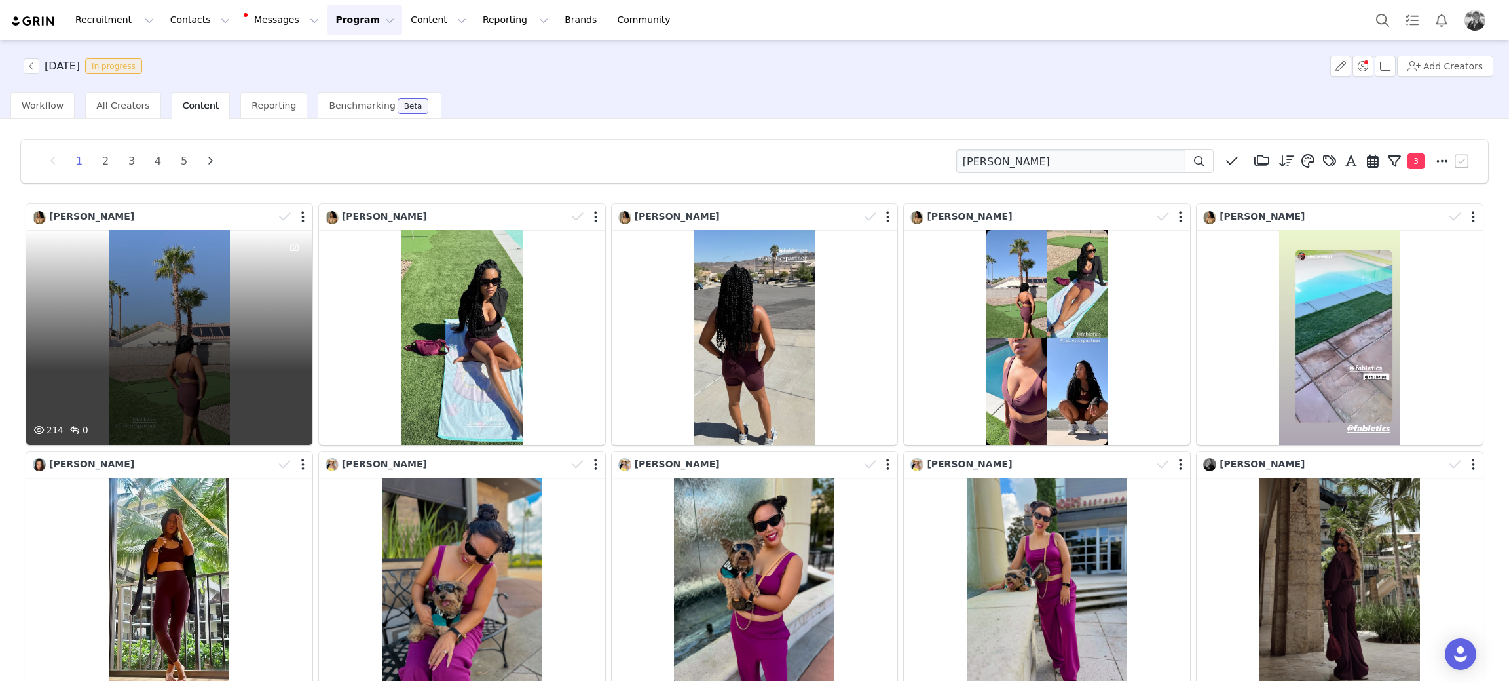
click at [149, 322] on div "214 0" at bounding box center [169, 337] width 286 height 215
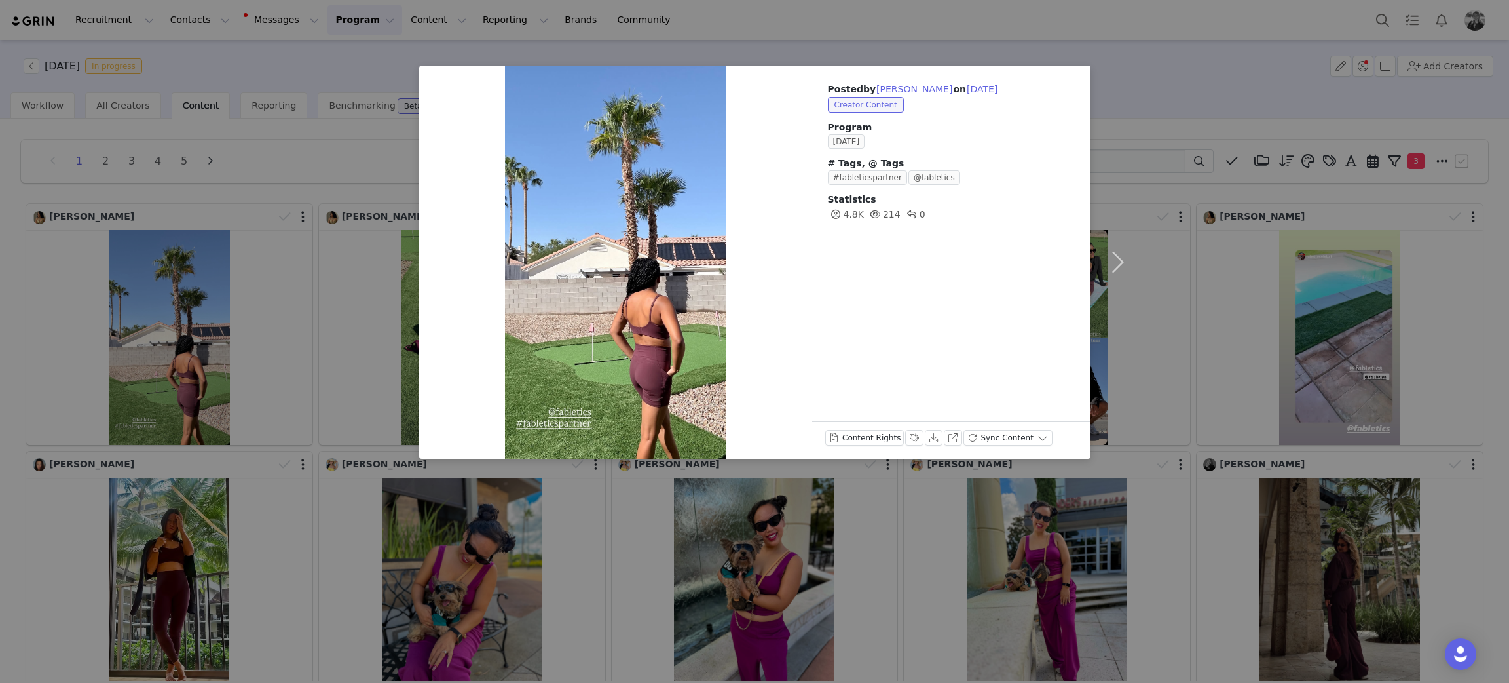
click at [238, 377] on div "Posted by Valrie Chang on Sep 30, 2025 Creator Content Program SEPTEMBER 2025 #…" at bounding box center [754, 341] width 1509 height 683
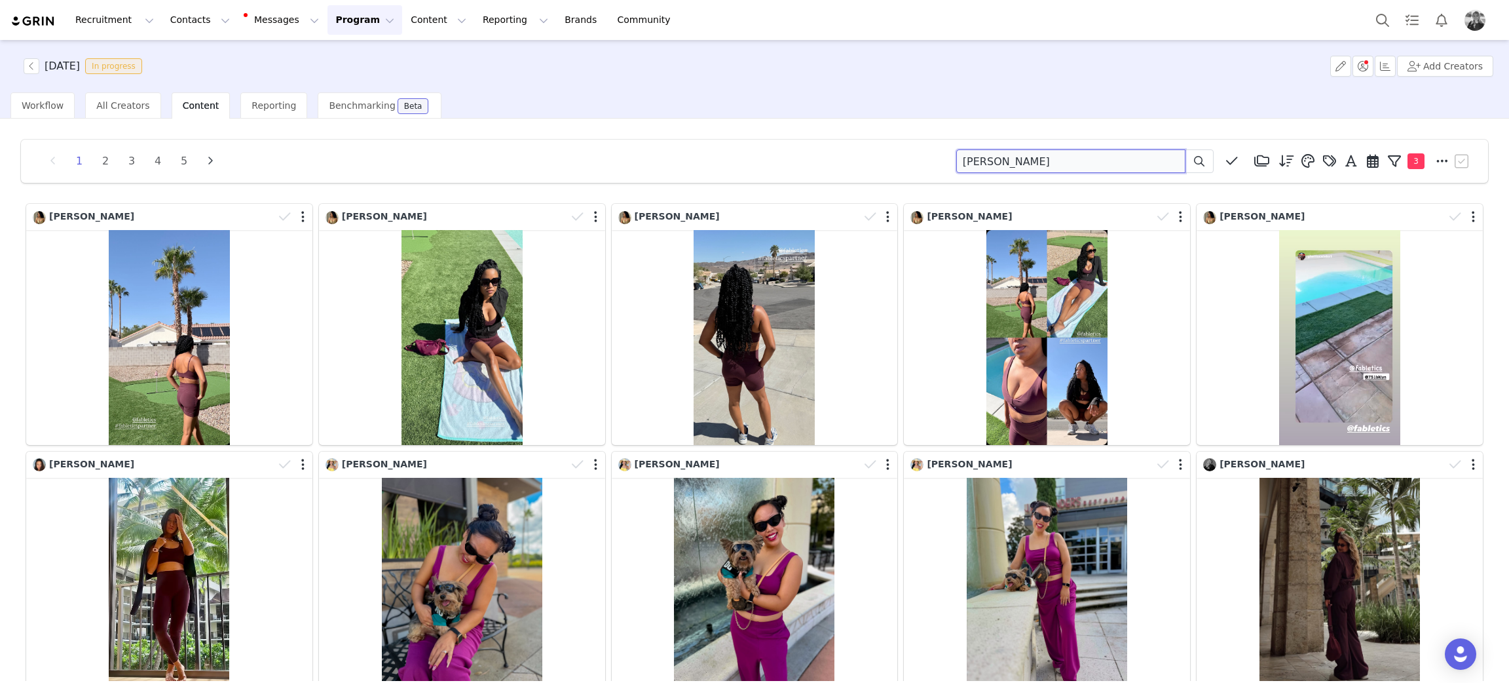
drag, startPoint x: 1001, startPoint y: 156, endPoint x: 646, endPoint y: 118, distance: 356.4
click at [660, 127] on div "1 2 3 4 5 chang Media Library (18385) APR '24 (155) MAR 24 (228) FEB 24 (454) J…" at bounding box center [754, 400] width 1509 height 562
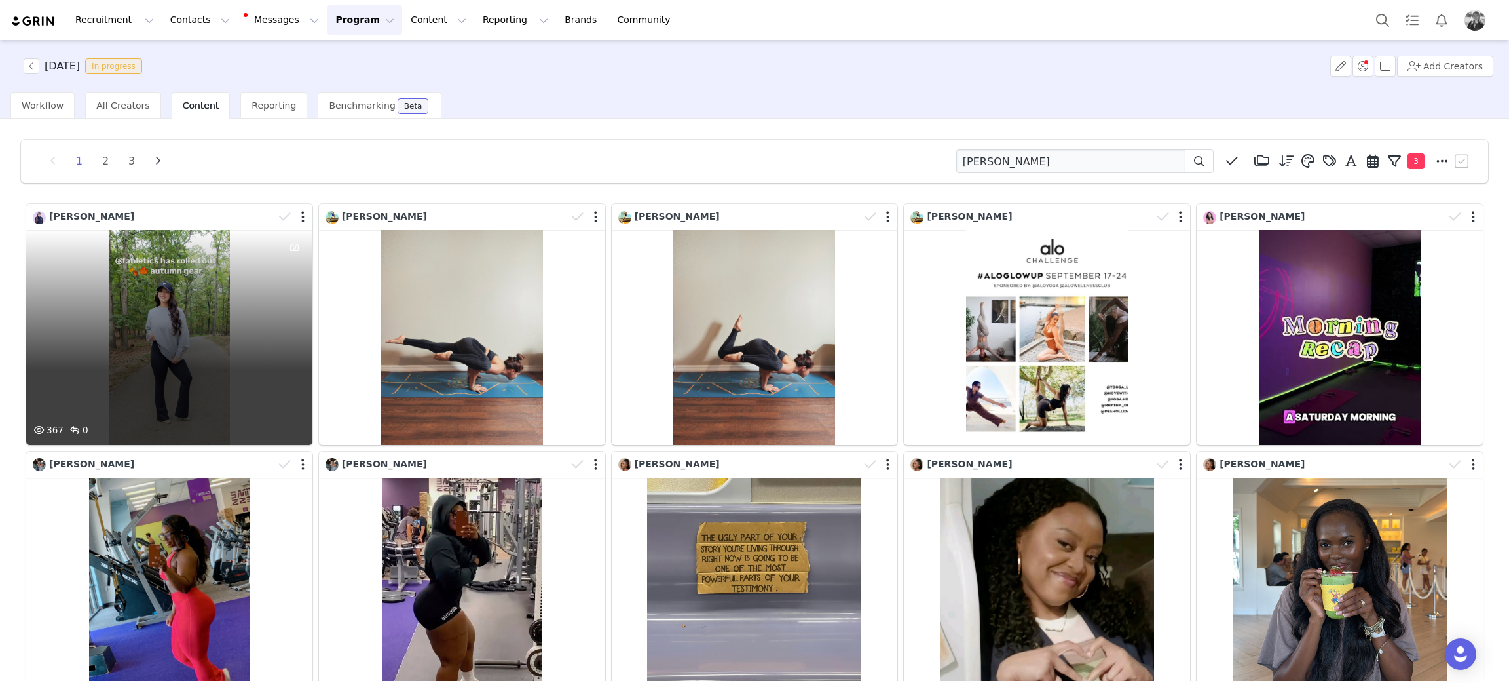
click at [246, 312] on div "367 0" at bounding box center [169, 337] width 286 height 215
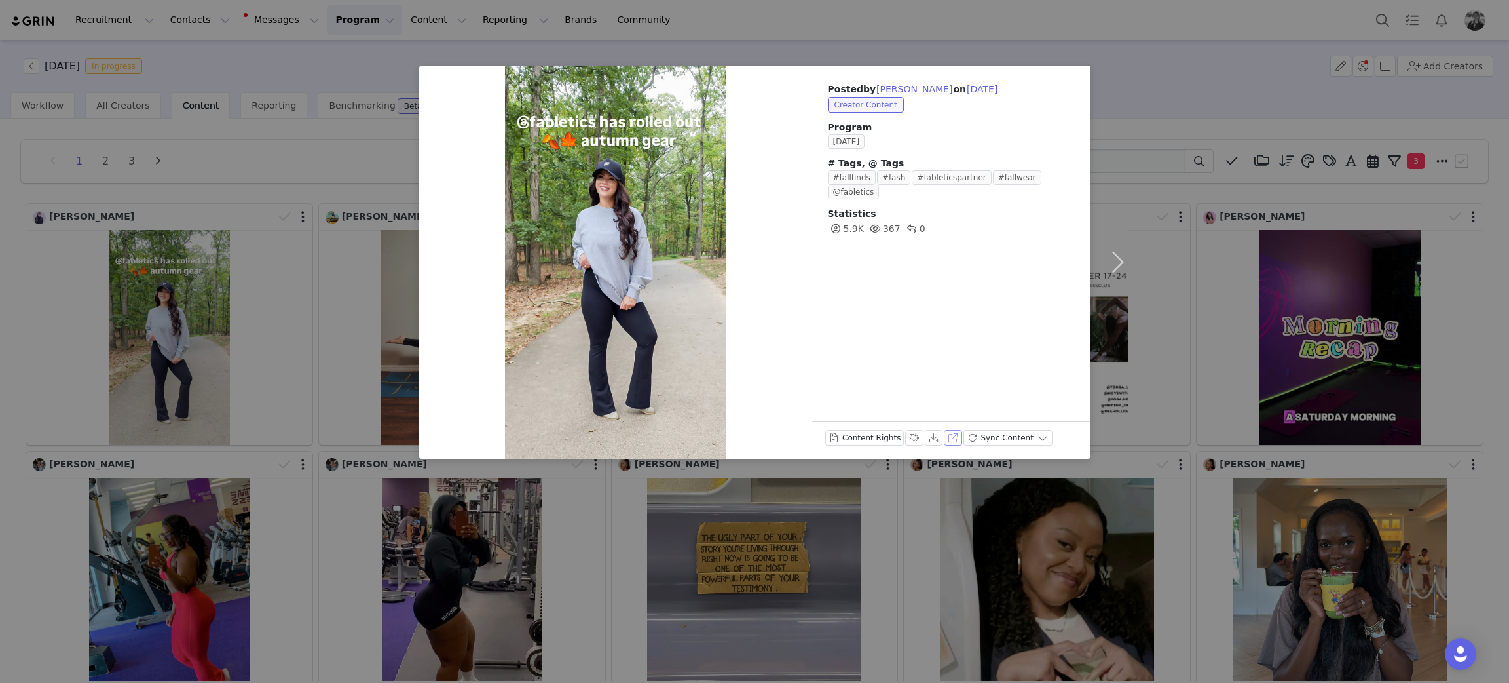
click at [948, 434] on button "View on Instagram" at bounding box center [953, 438] width 18 height 16
drag, startPoint x: 239, startPoint y: 258, endPoint x: 272, endPoint y: 253, distance: 33.2
click at [240, 259] on div "Posted by Grace Thompson on Sep 30, 2025 Creator Content Program SEPTEMBER 2025…" at bounding box center [754, 341] width 1509 height 683
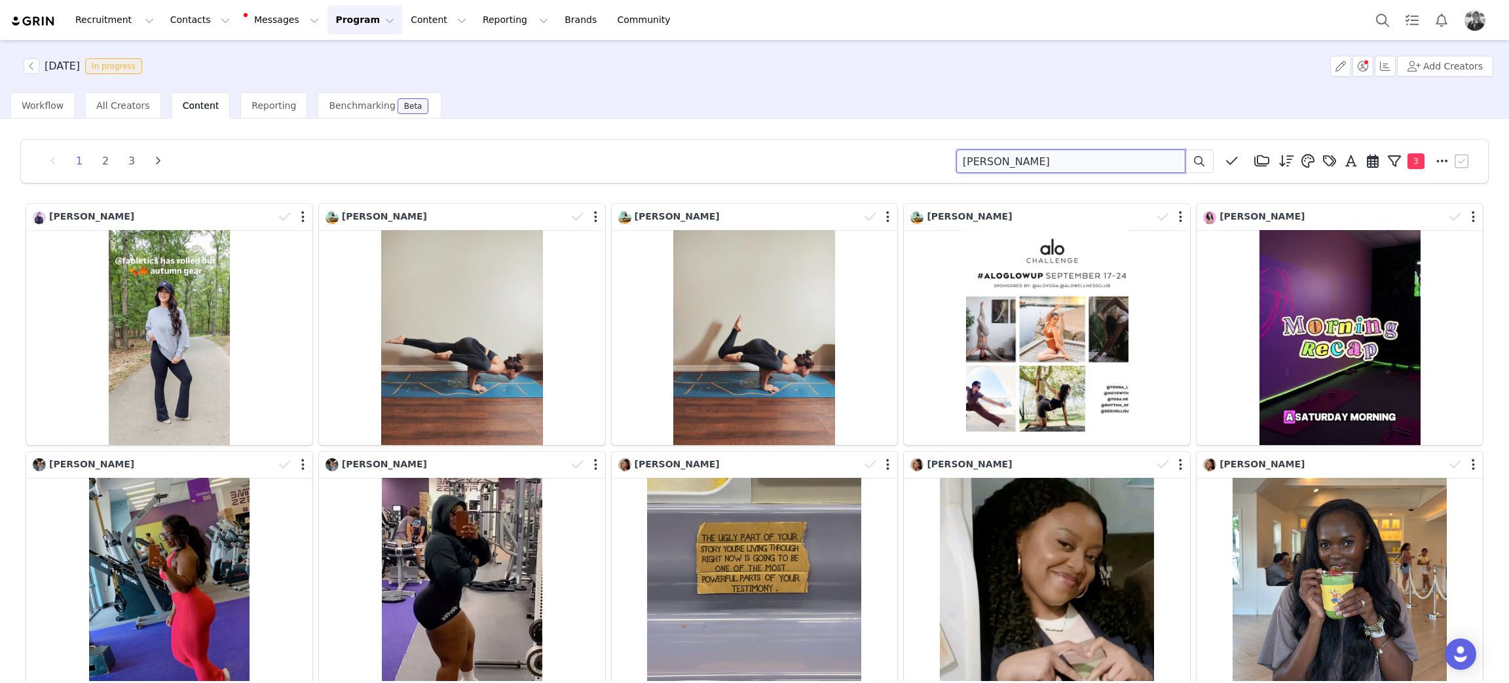
drag, startPoint x: 1032, startPoint y: 166, endPoint x: 713, endPoint y: 155, distance: 319.9
click at [713, 157] on div "1 2 3 grace thompson Media Library (18385) APR '24 (155) MAR 24 (228) FEB 24 (4…" at bounding box center [755, 161] width 1436 height 24
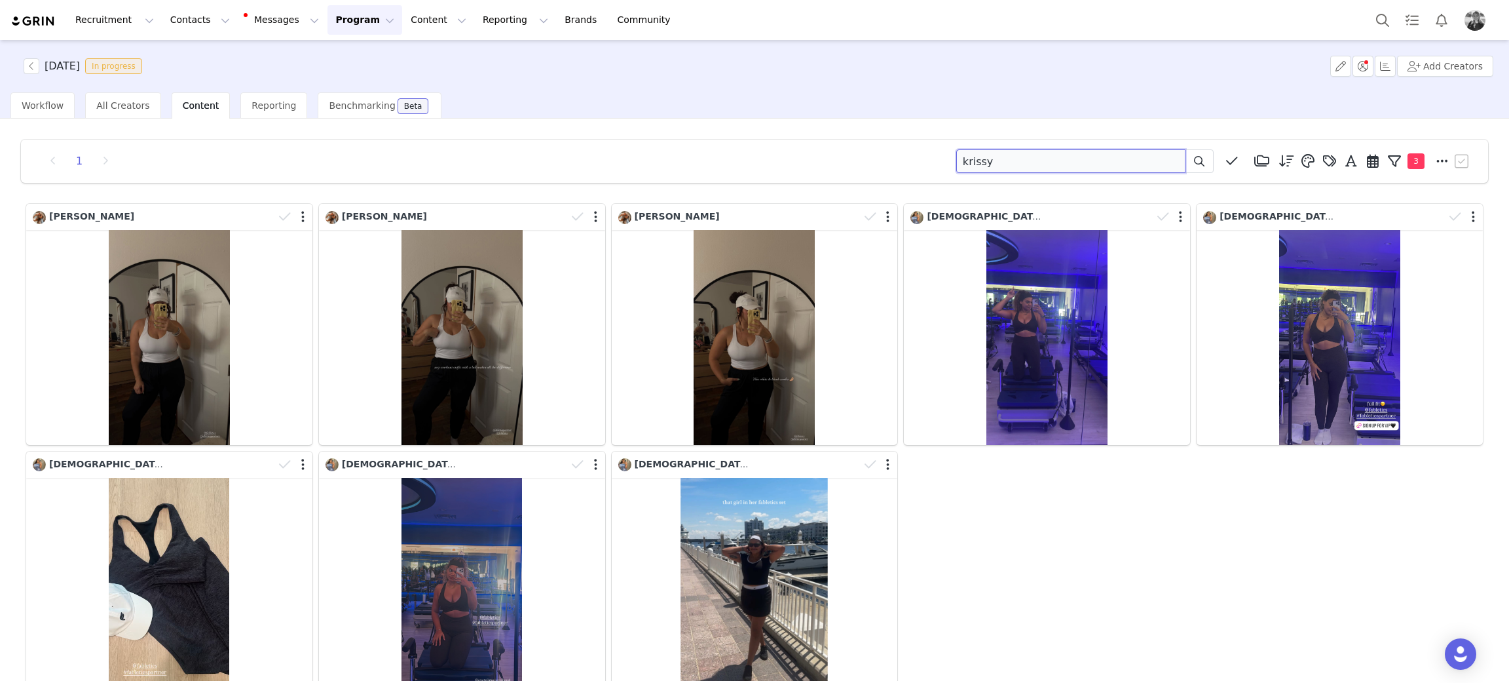
drag, startPoint x: 952, startPoint y: 157, endPoint x: 681, endPoint y: 136, distance: 271.9
click at [683, 139] on div "1 krissy Media Library (18385) APR '24 (155) MAR 24 (228) FEB 24 (454) JAN 24 (…" at bounding box center [754, 446] width 1488 height 635
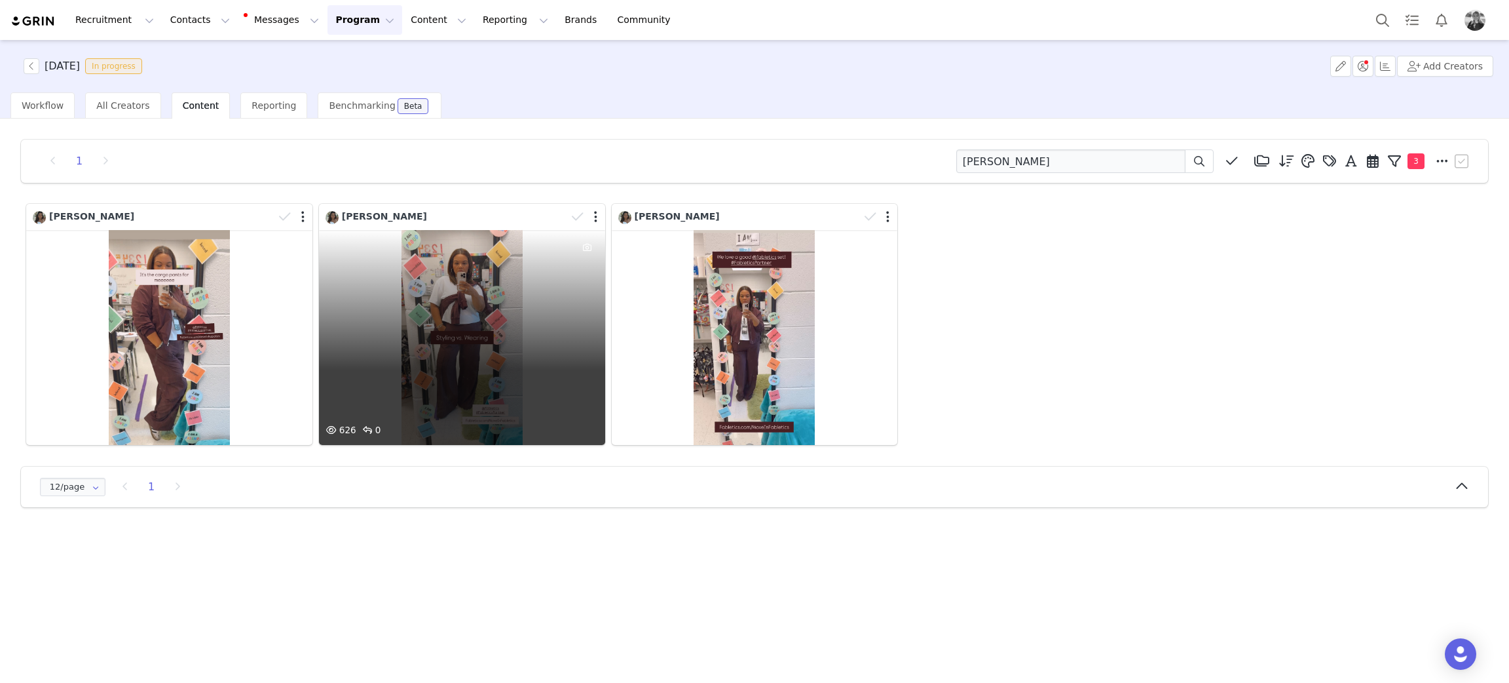
click at [506, 400] on div "626 0" at bounding box center [462, 337] width 286 height 215
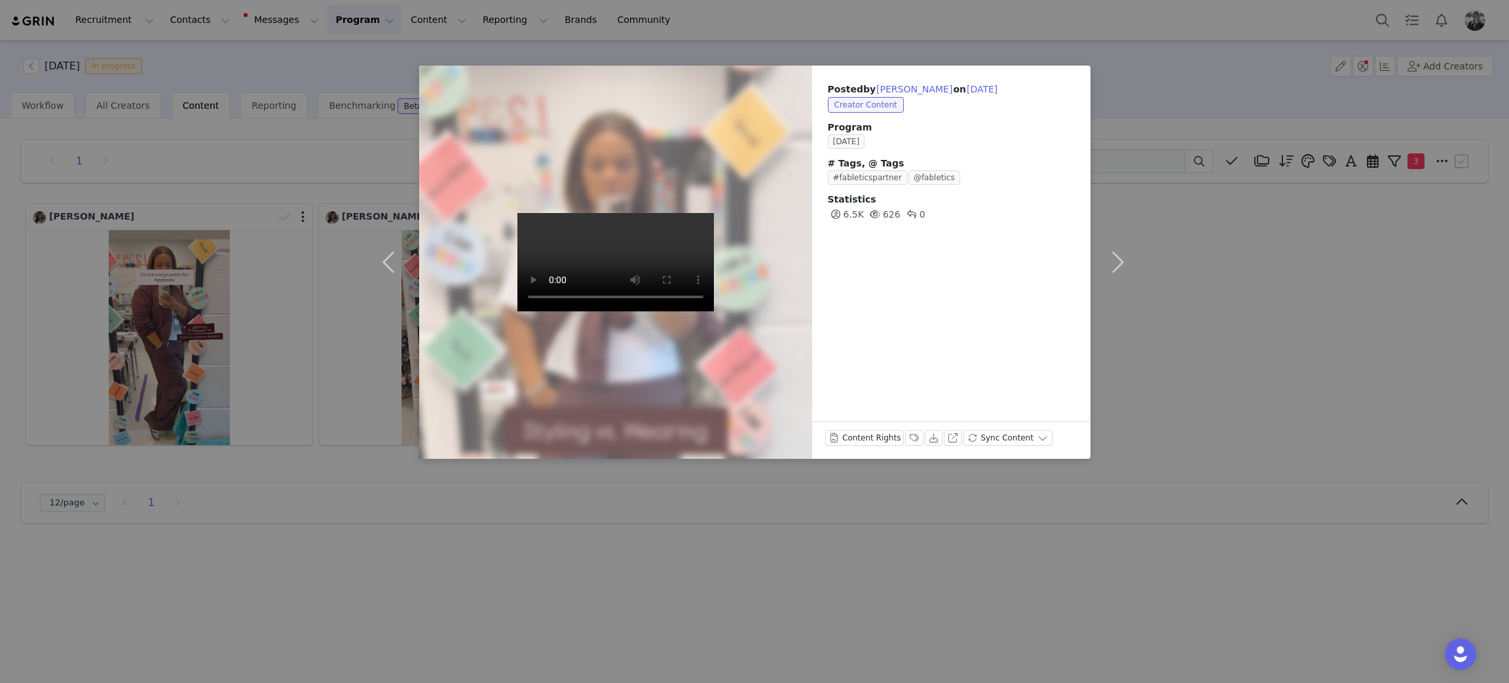
click at [1257, 312] on div "Posted by Ashleigh Bivins on Sep 30, 2025 Creator Content Program SEPTEMBER 202…" at bounding box center [754, 341] width 1509 height 683
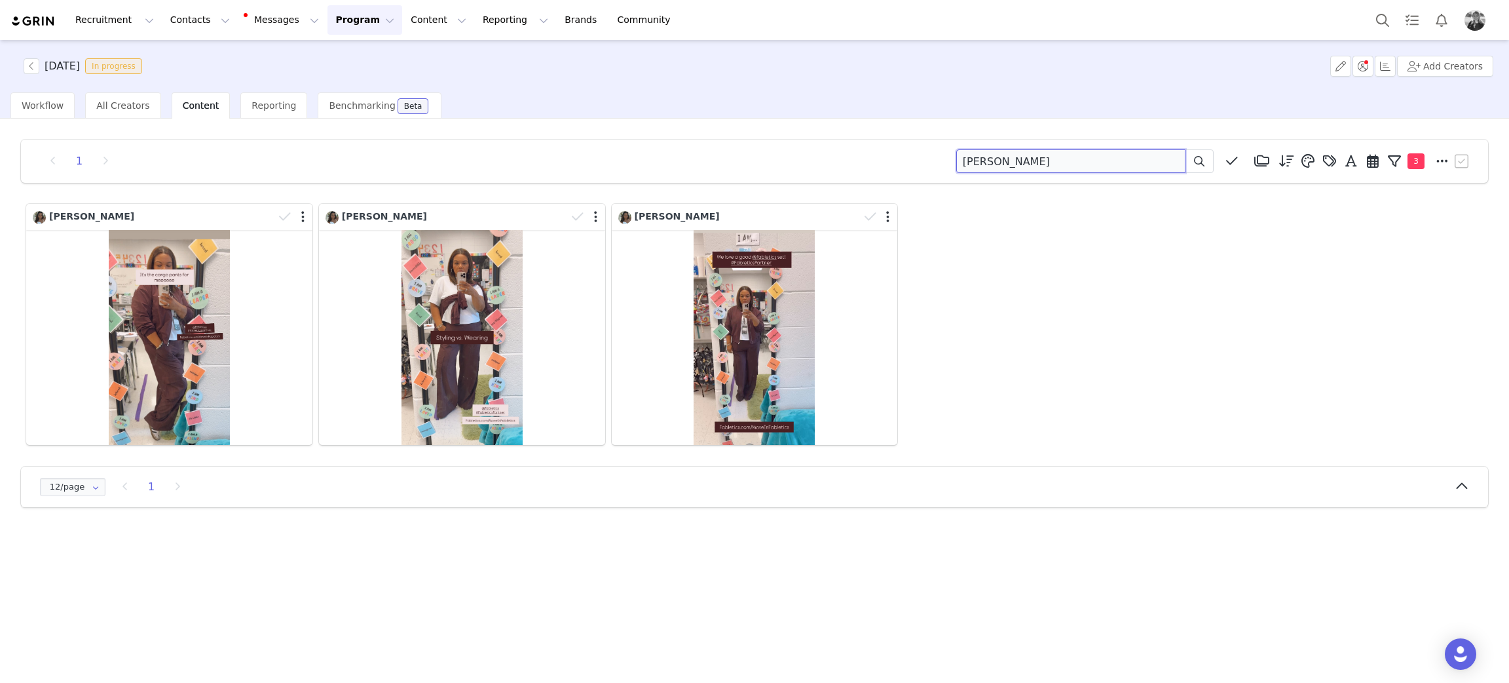
drag, startPoint x: 1037, startPoint y: 172, endPoint x: 659, endPoint y: 160, distance: 378.1
click at [659, 160] on div "1 bivins Media Library (18385) APR '24 (155) MAR 24 (228) FEB 24 (454) JAN 24 (…" at bounding box center [755, 161] width 1436 height 24
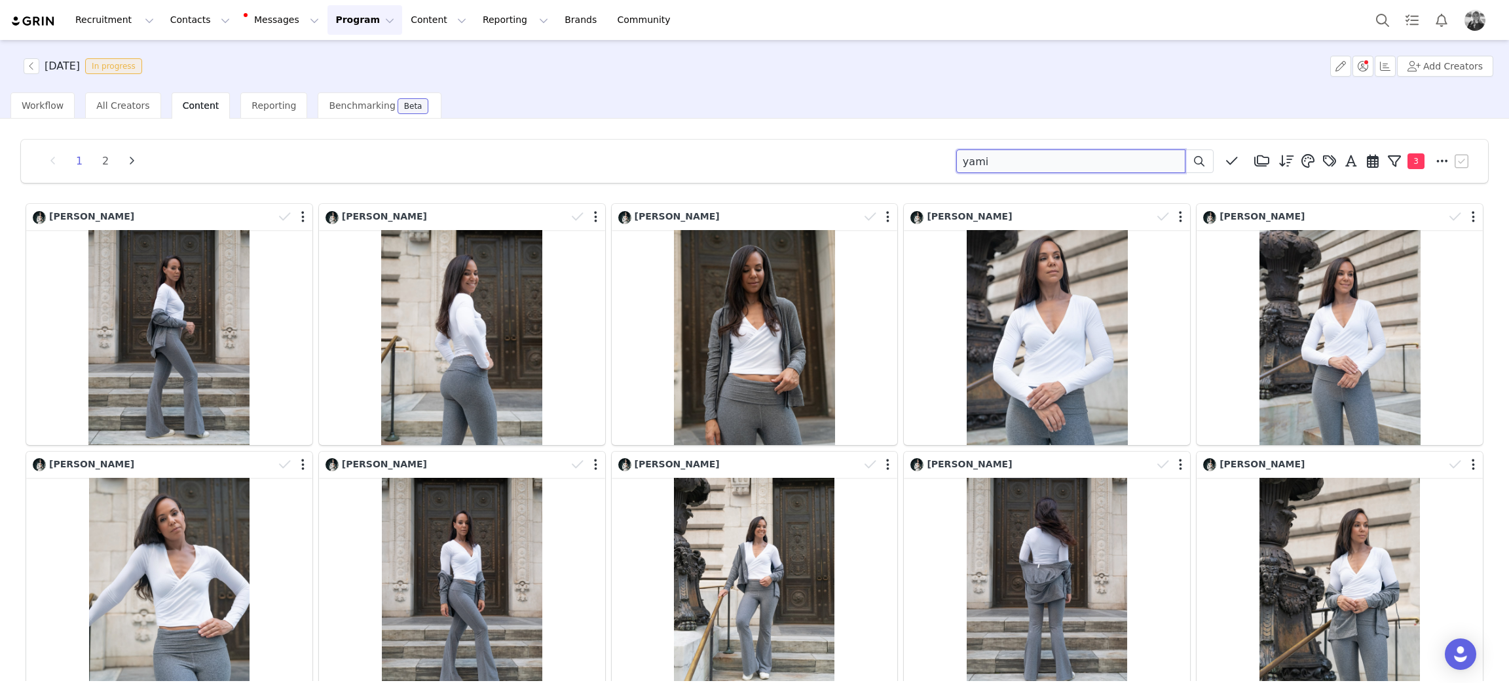
drag, startPoint x: 1022, startPoint y: 162, endPoint x: 702, endPoint y: 141, distance: 321.0
click at [709, 138] on div "1 2 yami Media Library (18385) APR '24 (155) MAR 24 (228) FEB 24 (454) JAN 24 (…" at bounding box center [754, 570] width 1488 height 883
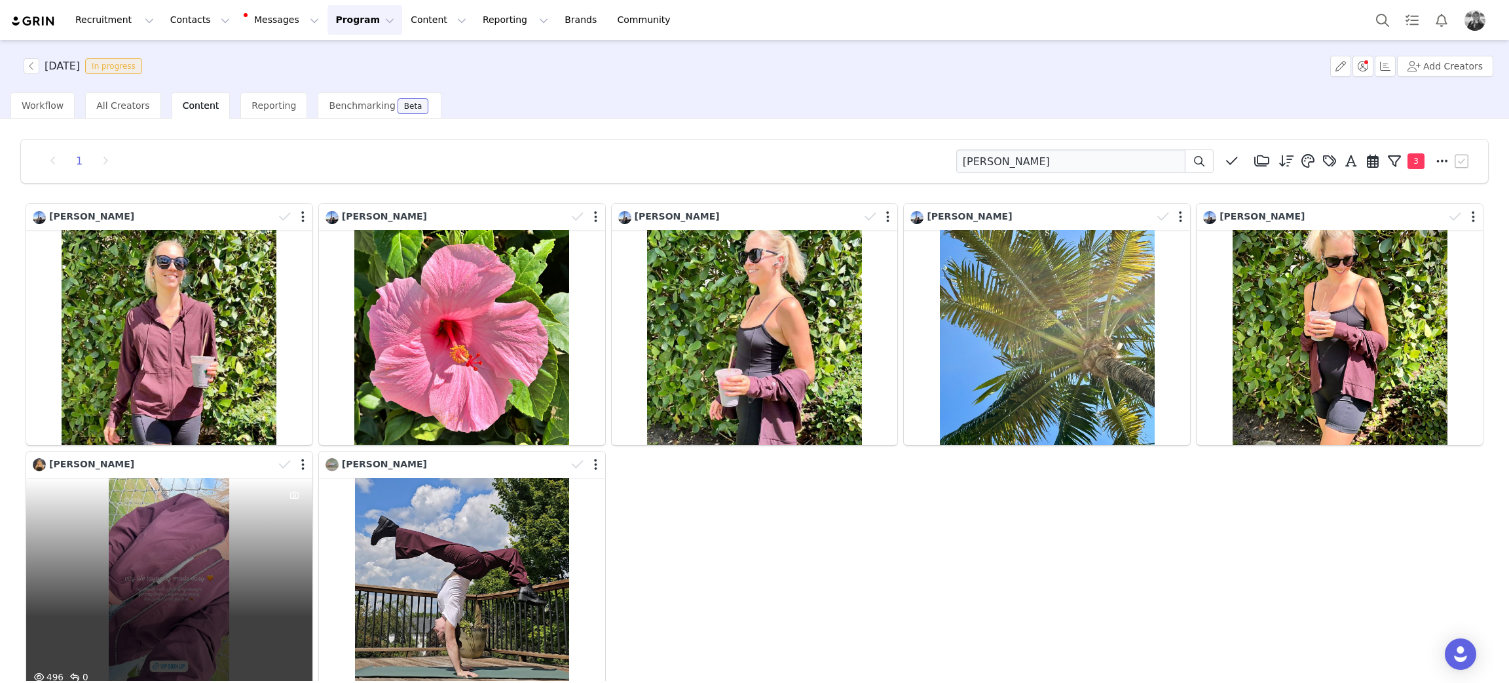
click at [180, 566] on div "496 0" at bounding box center [169, 585] width 286 height 215
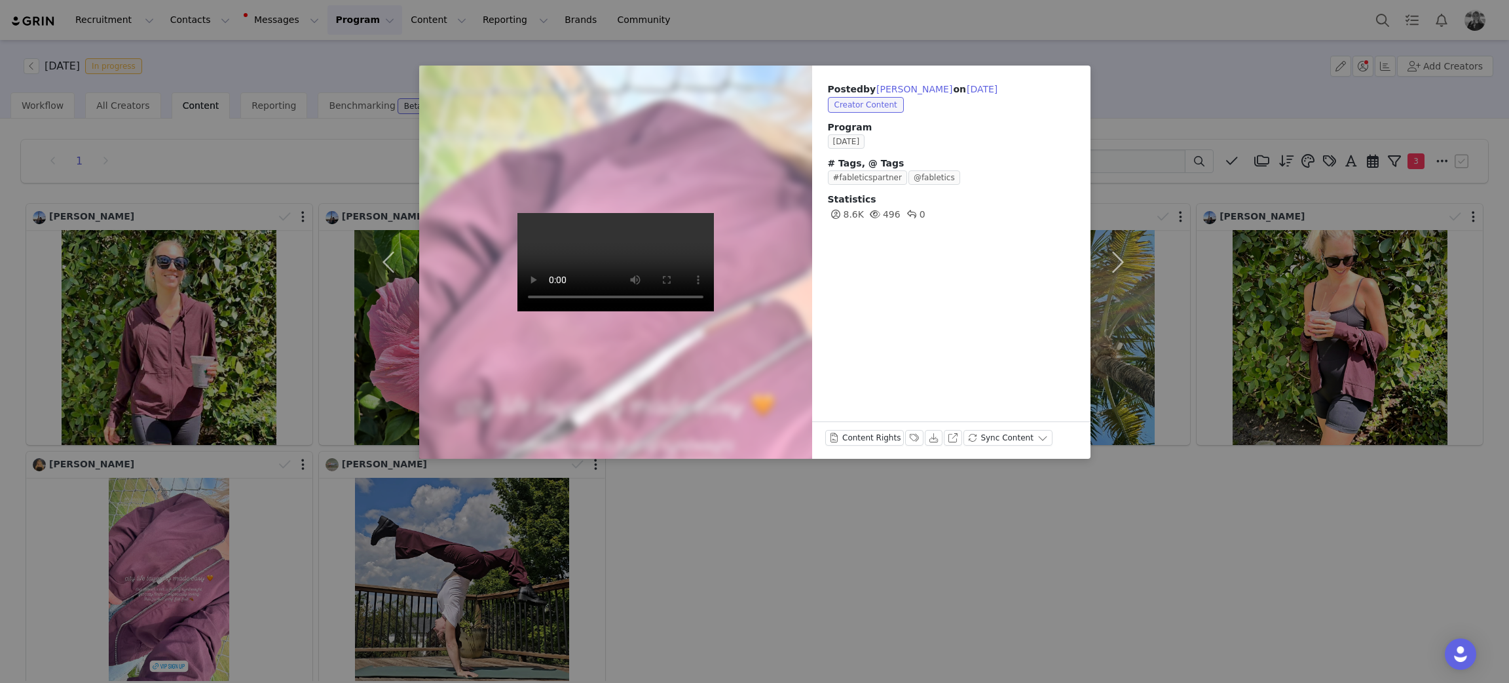
click at [780, 505] on div "Posted by Brittany Gibson on Sep 30, 2025 Creator Content Program SEPTEMBER 202…" at bounding box center [754, 341] width 1509 height 683
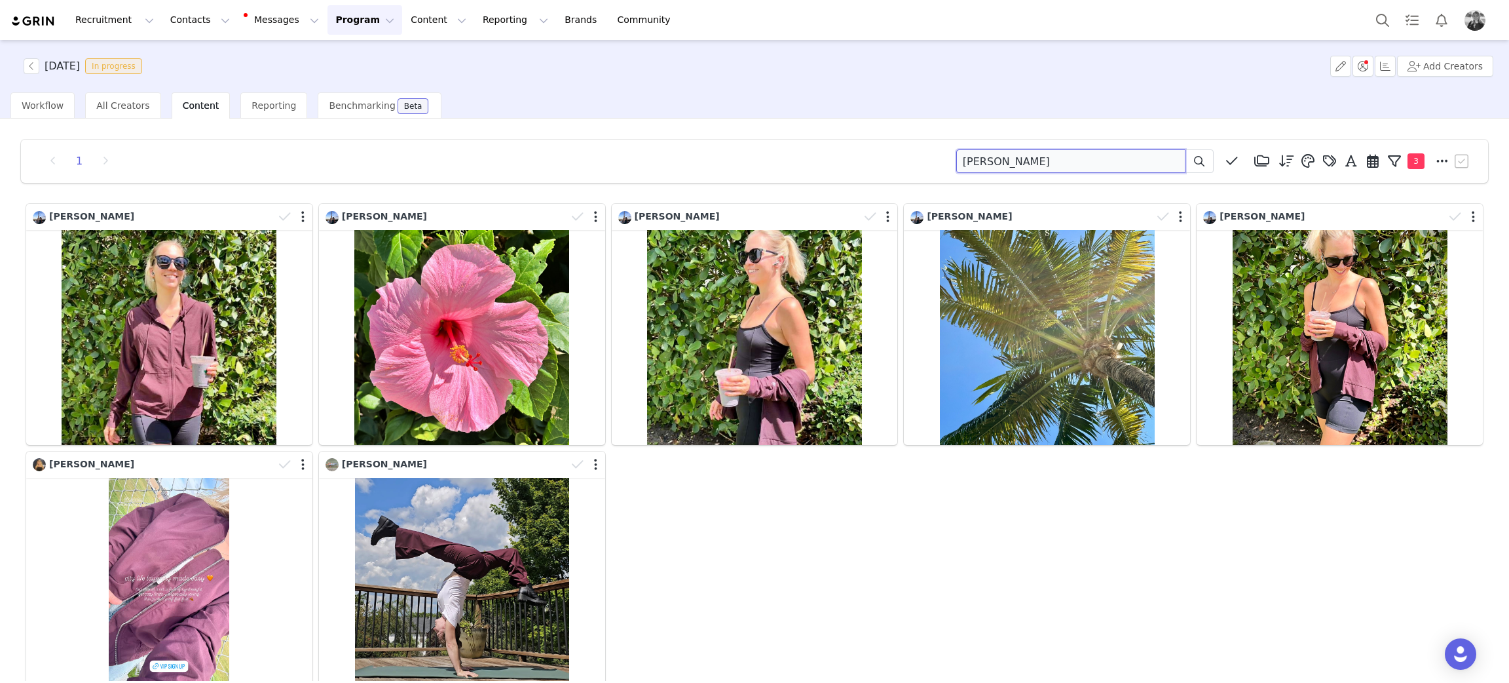
drag, startPoint x: 1062, startPoint y: 157, endPoint x: 671, endPoint y: 168, distance: 390.5
click at [671, 168] on div "1 gibson Media Library (18385) APR '24 (155) MAR 24 (228) FEB 24 (454) JAN 24 (…" at bounding box center [755, 161] width 1436 height 24
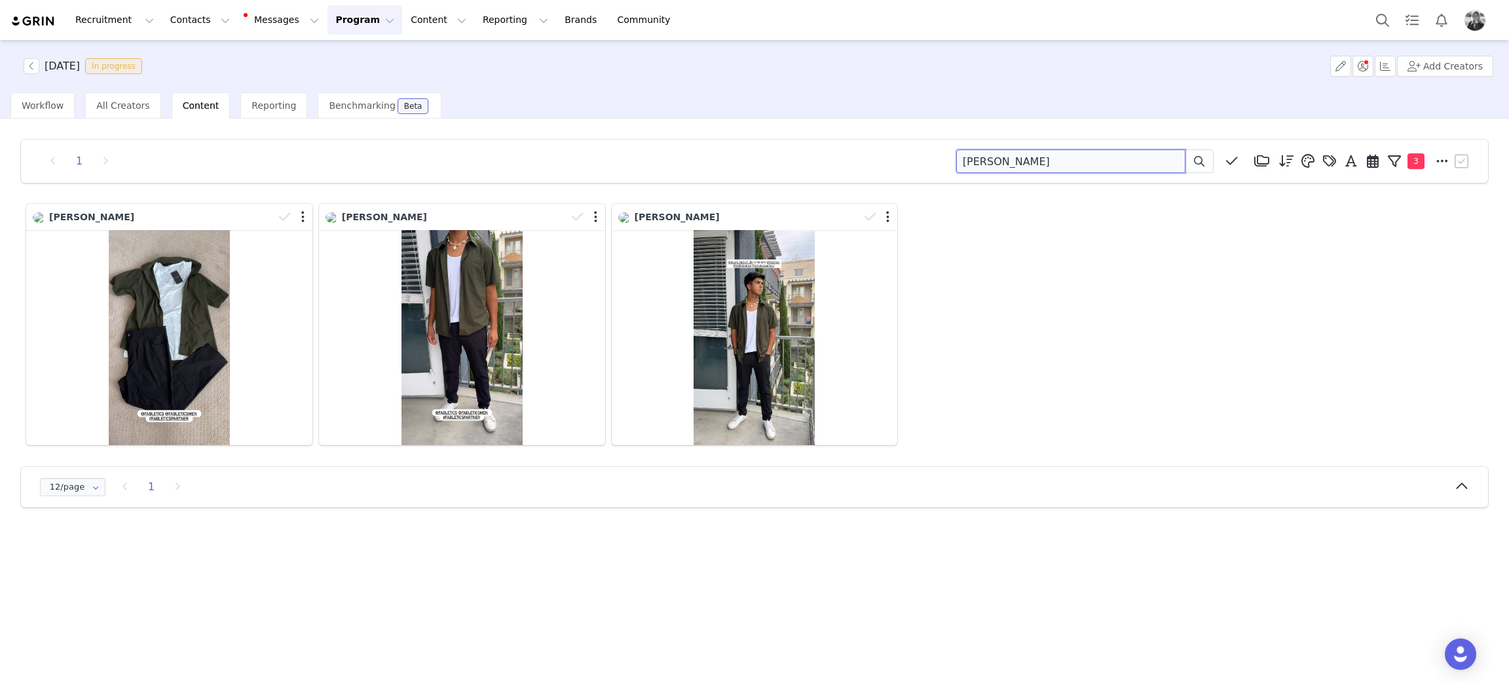
drag, startPoint x: 1038, startPoint y: 160, endPoint x: 730, endPoint y: 168, distance: 308.0
click at [730, 168] on div "1 agnes Media Library (18385) APR '24 (155) MAR 24 (228) FEB 24 (454) JAN 24 (3…" at bounding box center [755, 161] width 1436 height 24
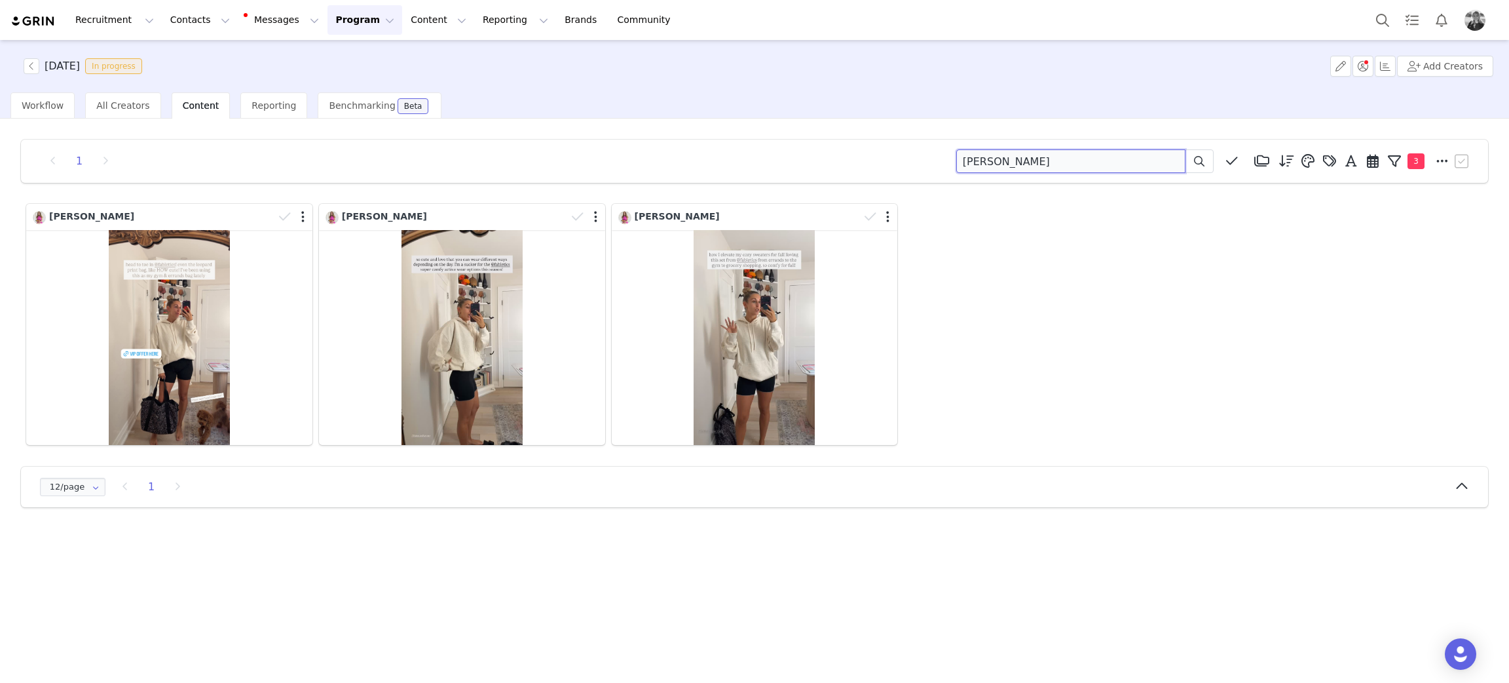
drag, startPoint x: 1021, startPoint y: 167, endPoint x: 752, endPoint y: 159, distance: 269.3
click at [753, 157] on div "1 nicolle Media Library (18385) APR '24 (155) MAR 24 (228) FEB 24 (454) JAN 24 …" at bounding box center [755, 161] width 1436 height 24
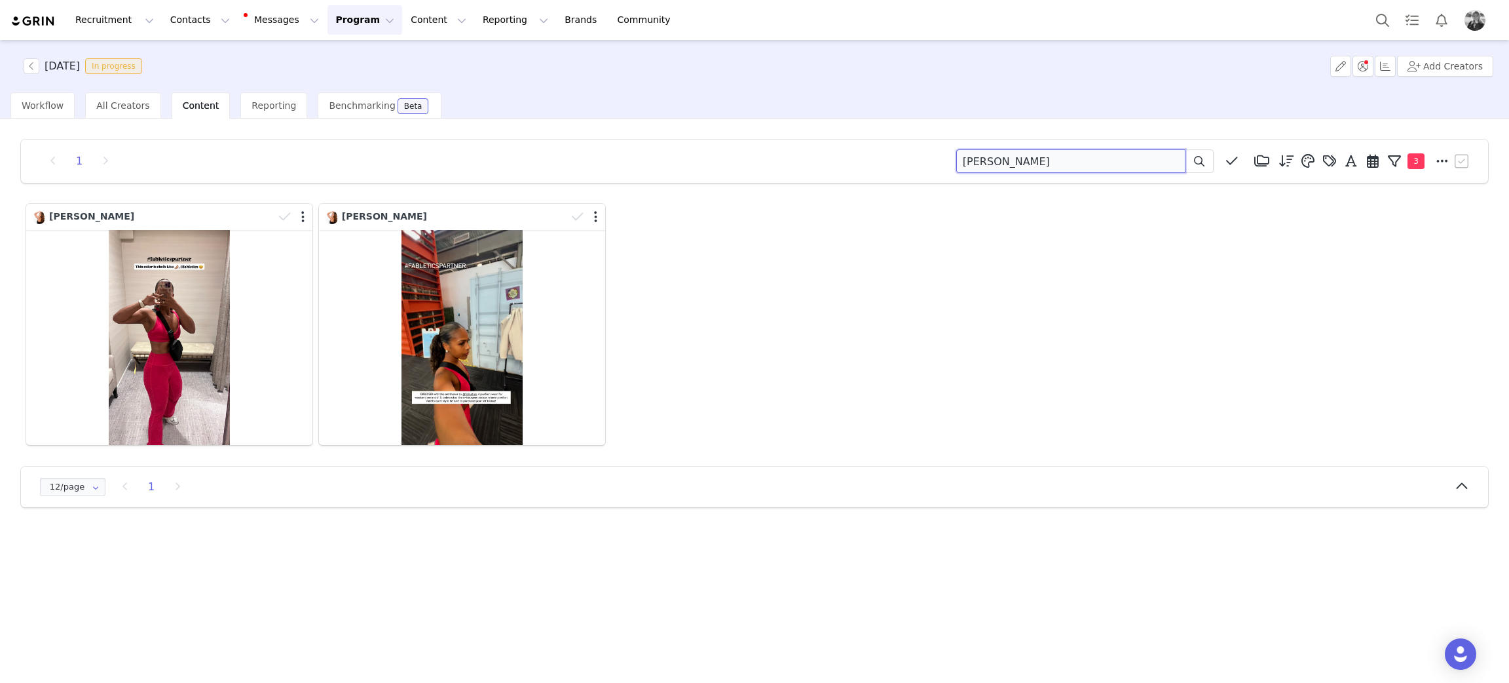
drag, startPoint x: 1072, startPoint y: 164, endPoint x: 702, endPoint y: 153, distance: 370.3
click at [702, 153] on div "1 drey Media Library (18385) APR '24 (155) MAR 24 (228) FEB 24 (454) JAN 24 (36…" at bounding box center [755, 161] width 1436 height 24
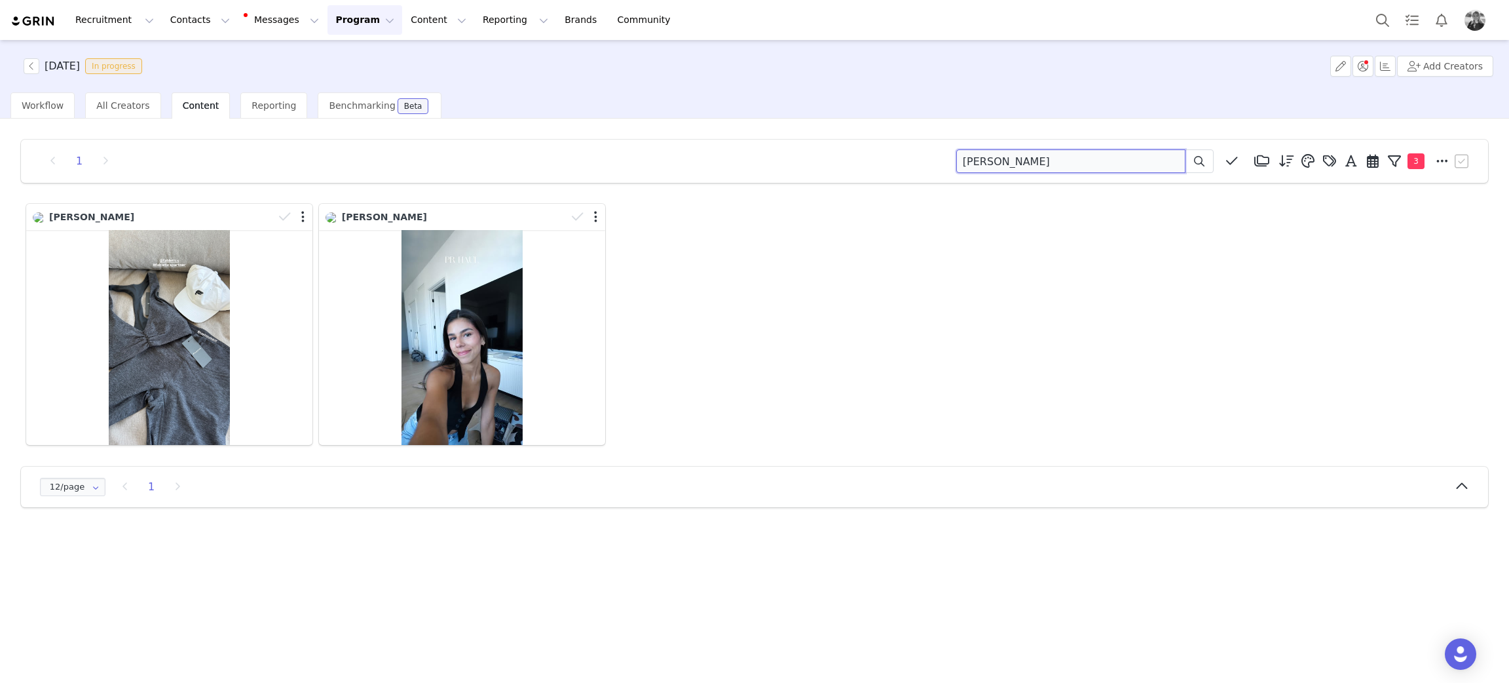
drag, startPoint x: 1097, startPoint y: 160, endPoint x: 520, endPoint y: 139, distance: 577.5
click at [588, 133] on div "1 lewin Media Library (18385) APR '24 (155) MAR 24 (228) FEB 24 (454) JAN 24 (3…" at bounding box center [754, 323] width 1488 height 388
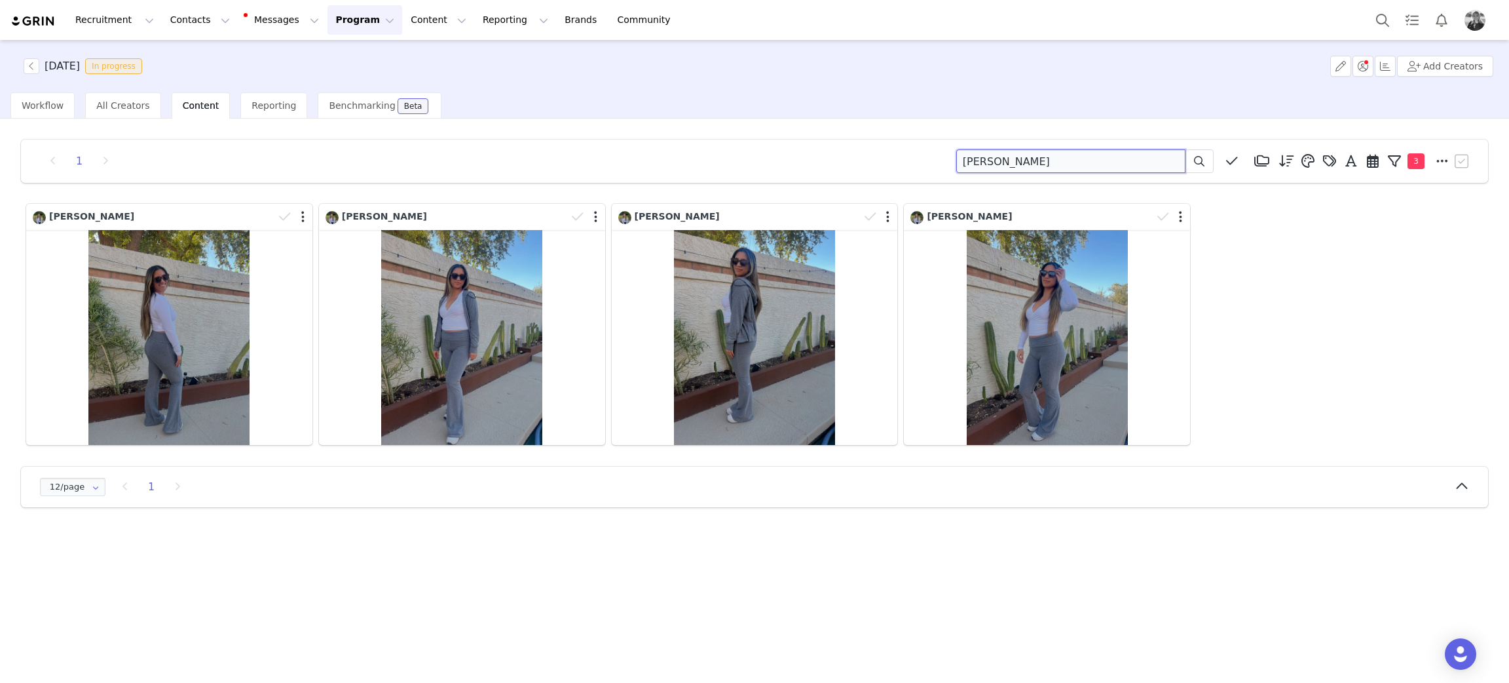
drag, startPoint x: 1053, startPoint y: 148, endPoint x: 851, endPoint y: 151, distance: 201.8
click at [851, 151] on div "1 germaine Media Library (18385) APR '24 (155) MAR 24 (228) FEB 24 (454) JAN 24…" at bounding box center [755, 161] width 1436 height 24
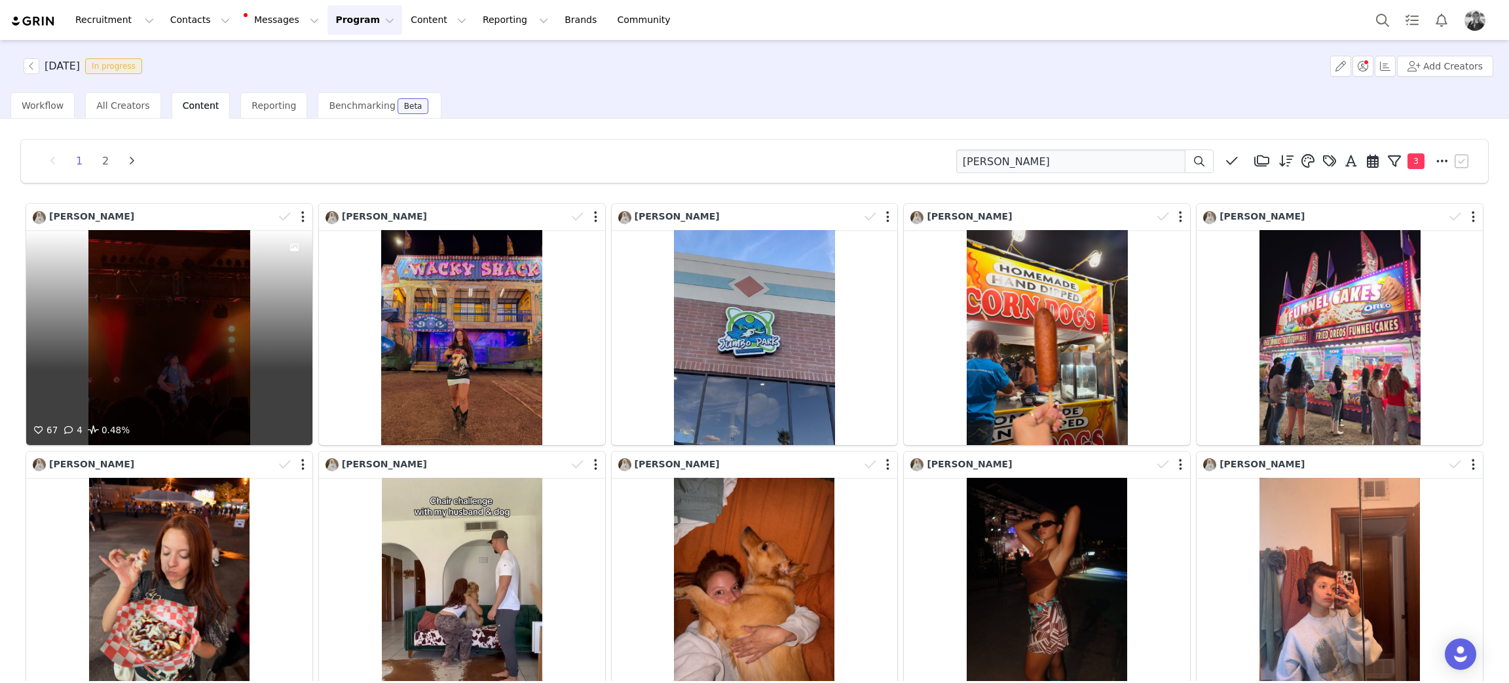
click at [160, 271] on div "67 4 0.48%" at bounding box center [169, 337] width 286 height 215
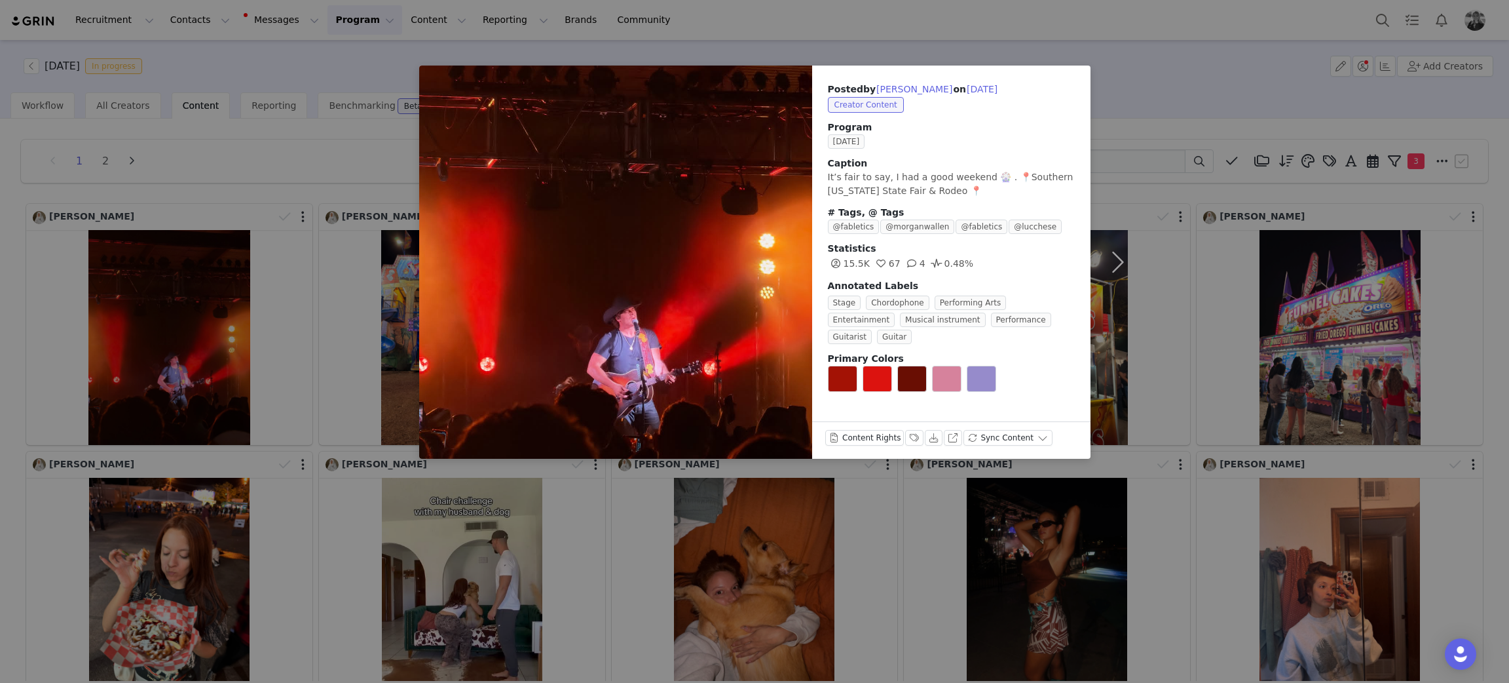
click at [175, 324] on div "Posted by Danielle Cortez on Sep 29, 2025 Creator Content Program SEPTEMBER 202…" at bounding box center [754, 341] width 1509 height 683
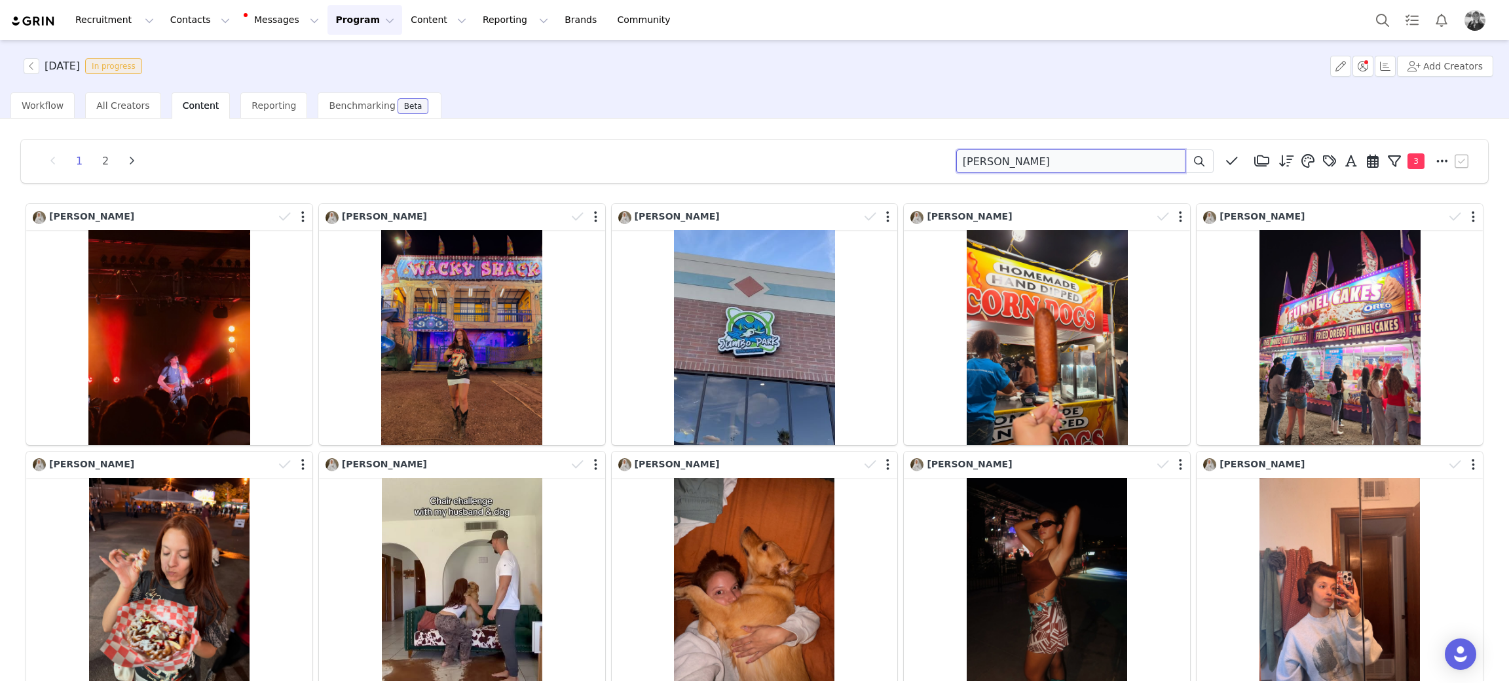
drag, startPoint x: 1054, startPoint y: 160, endPoint x: 571, endPoint y: 114, distance: 485.6
click at [606, 140] on div "1 2 danielle cortez Media Library (18385) APR '24 (155) MAR 24 (228) FEB 24 (45…" at bounding box center [754, 161] width 1467 height 43
type input "lucianna"
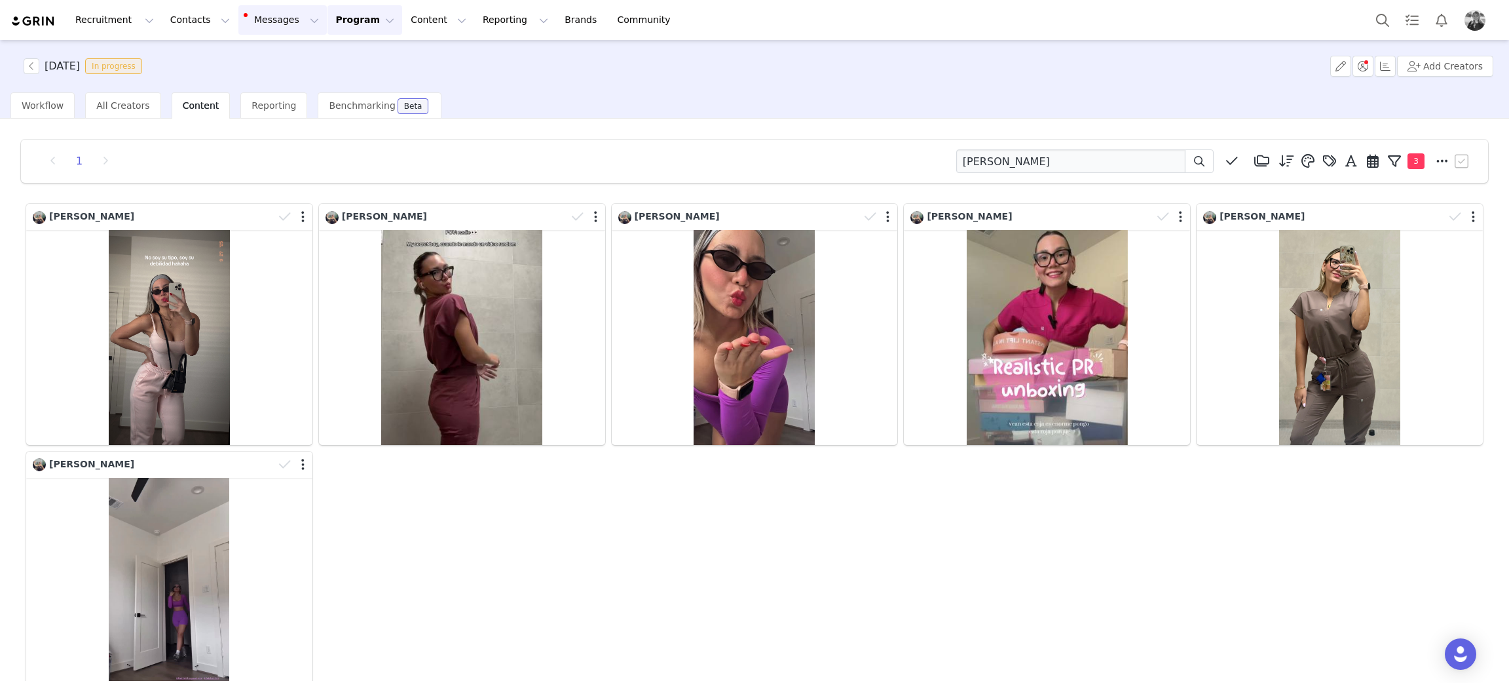
drag, startPoint x: 720, startPoint y: 157, endPoint x: 250, endPoint y: 10, distance: 492.7
click at [713, 157] on div "1 lucianna Media Library (18385) APR '24 (155) MAR 24 (228) FEB 24 (454) JAN 24…" at bounding box center [755, 161] width 1436 height 24
click at [168, 7] on button "Contacts Contacts" at bounding box center [199, 19] width 75 height 29
click at [172, 56] on p "Creators" at bounding box center [179, 58] width 39 height 14
